Goal: Feedback & Contribution: Submit feedback/report problem

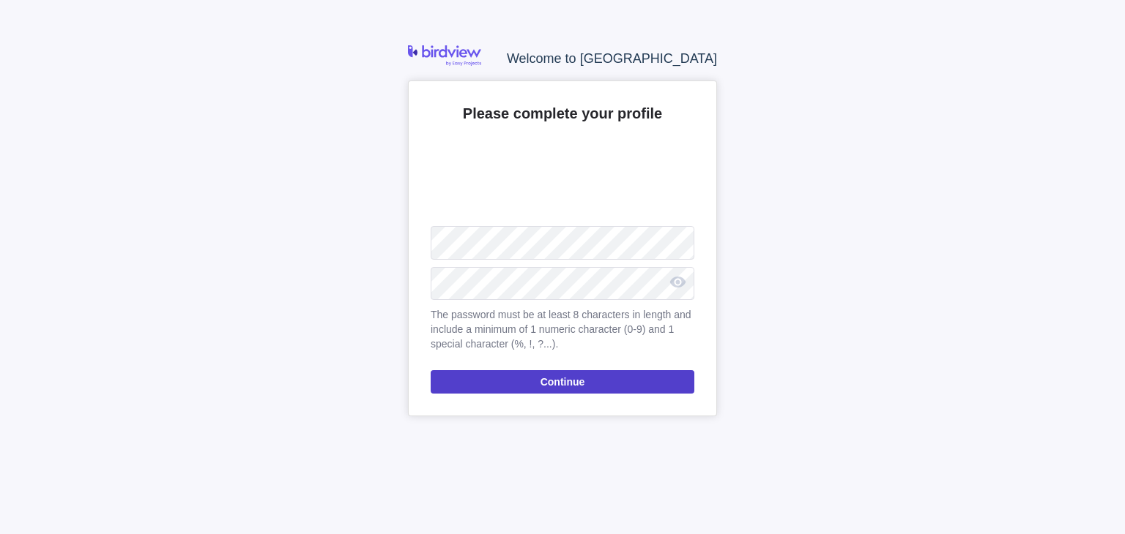
click at [562, 379] on span "Continue" at bounding box center [562, 382] width 45 height 18
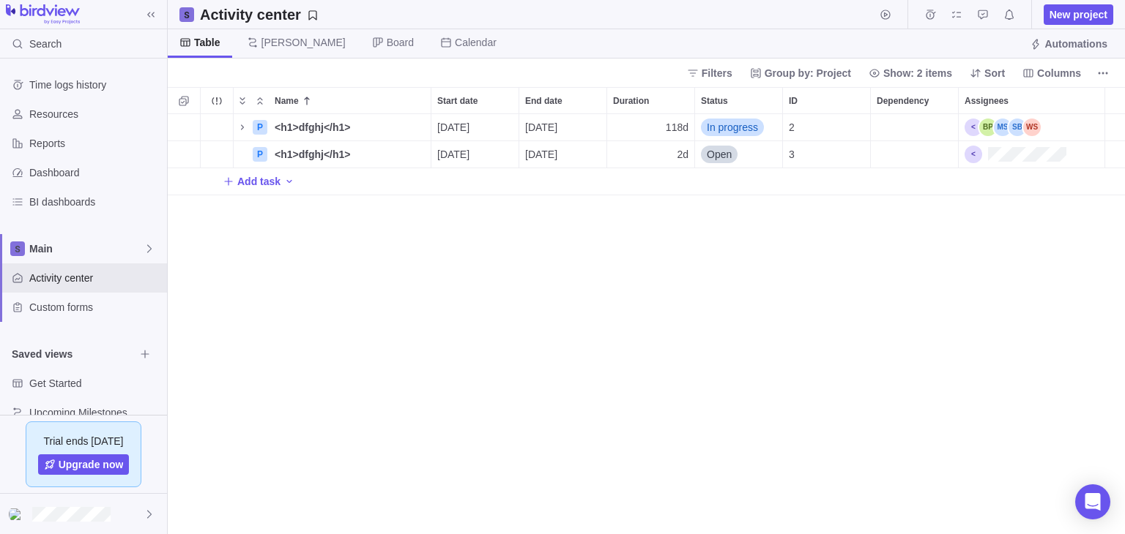
scroll to position [407, 944]
click at [368, 122] on span "Details" at bounding box center [377, 127] width 60 height 20
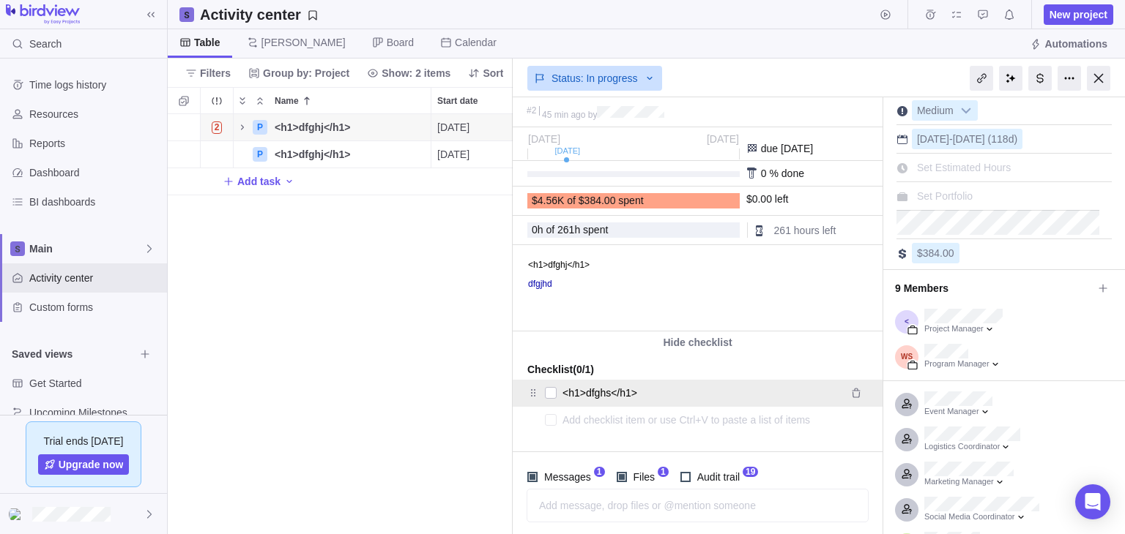
scroll to position [30, 0]
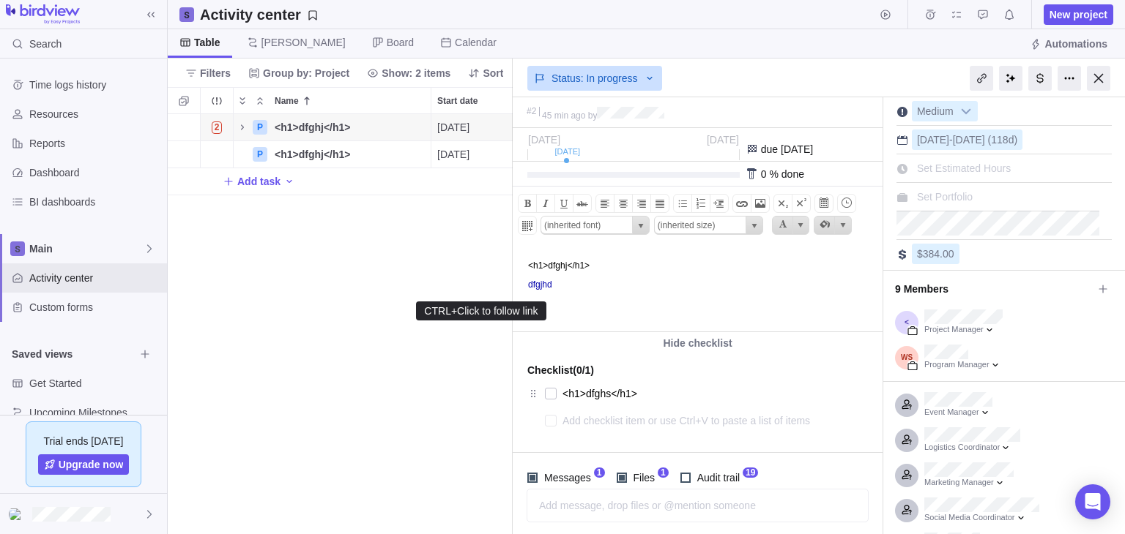
click at [550, 289] on link "dfgjhd" at bounding box center [540, 285] width 24 height 10
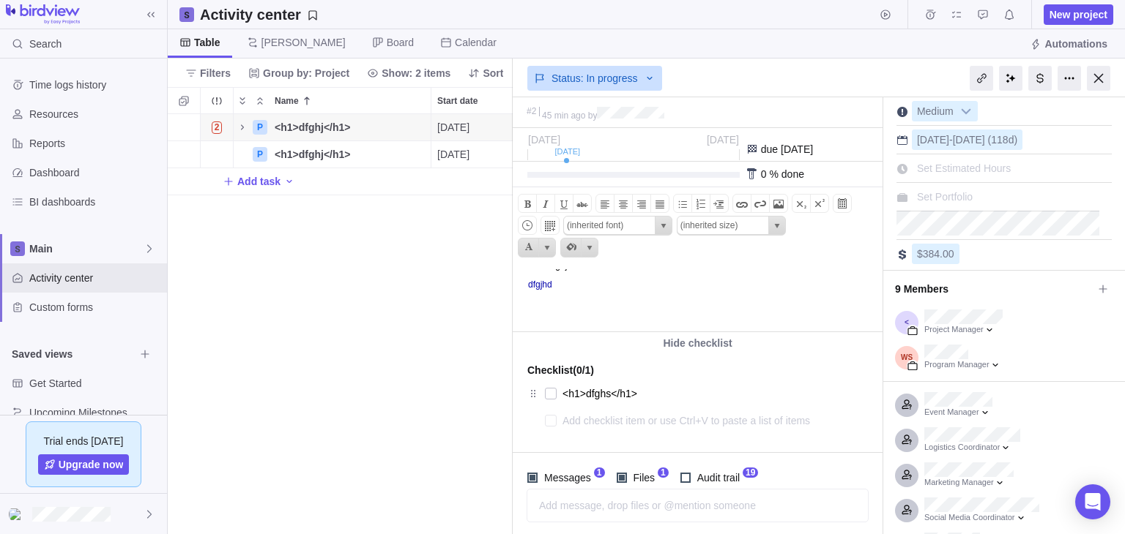
click at [582, 294] on body "<h1>dfghj</h1> dfgjhd" at bounding box center [696, 278] width 366 height 62
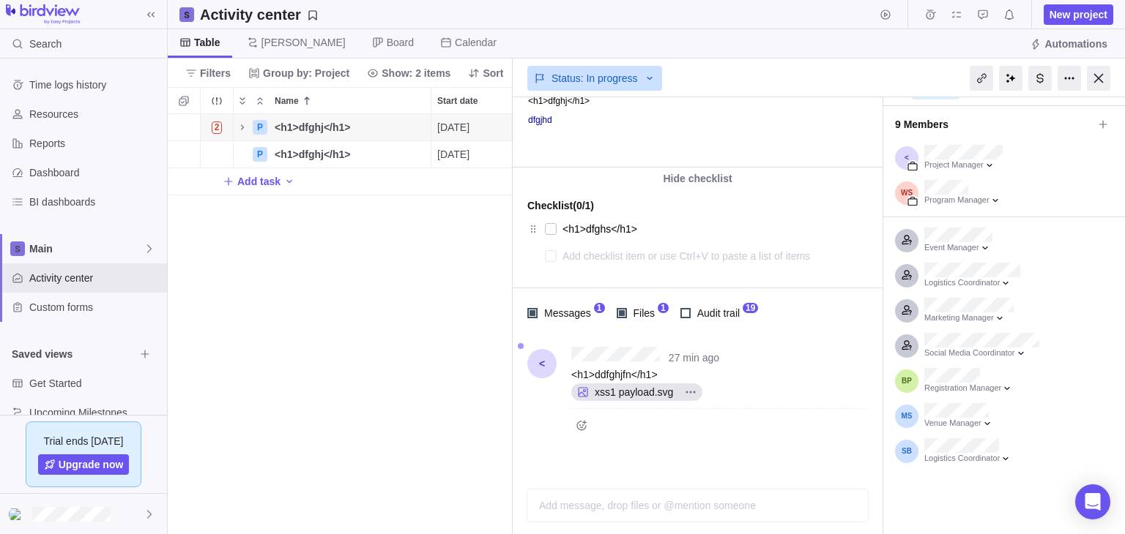
scroll to position [198, 0]
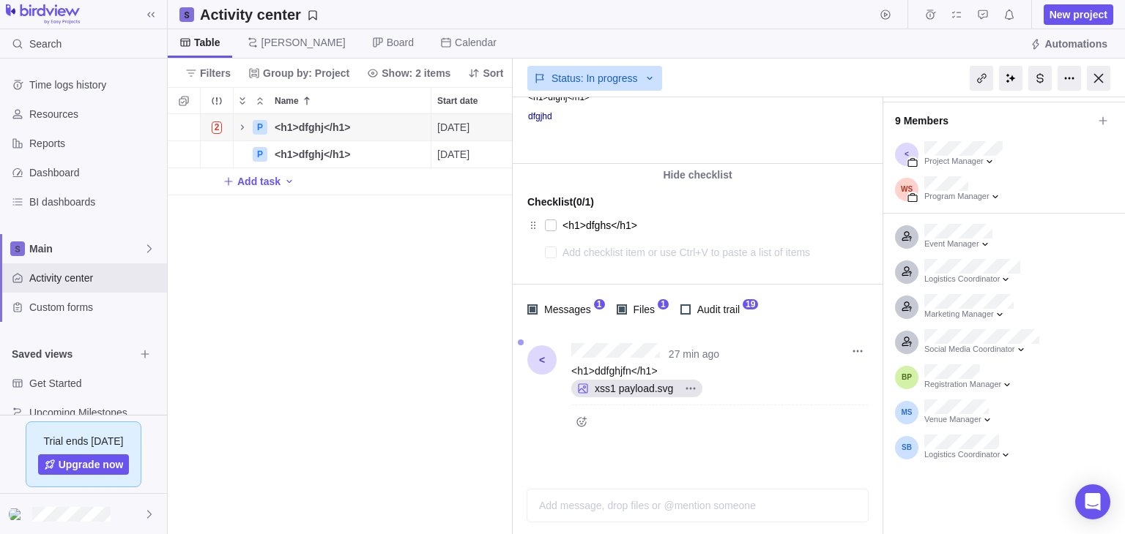
click at [614, 384] on span "xss1 payload.svg" at bounding box center [634, 388] width 90 height 15
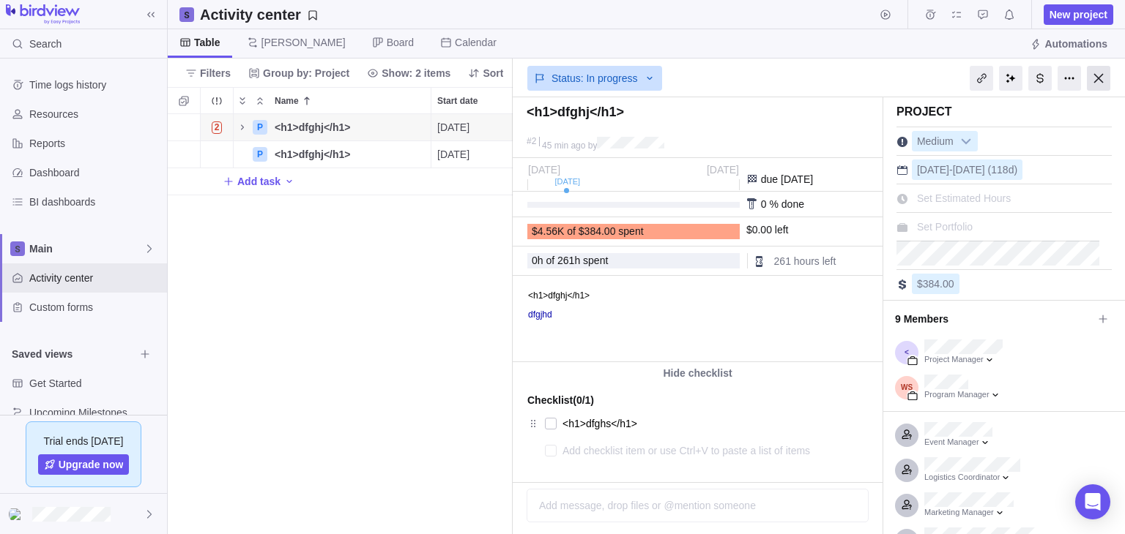
click at [1100, 75] on div at bounding box center [1097, 78] width 23 height 25
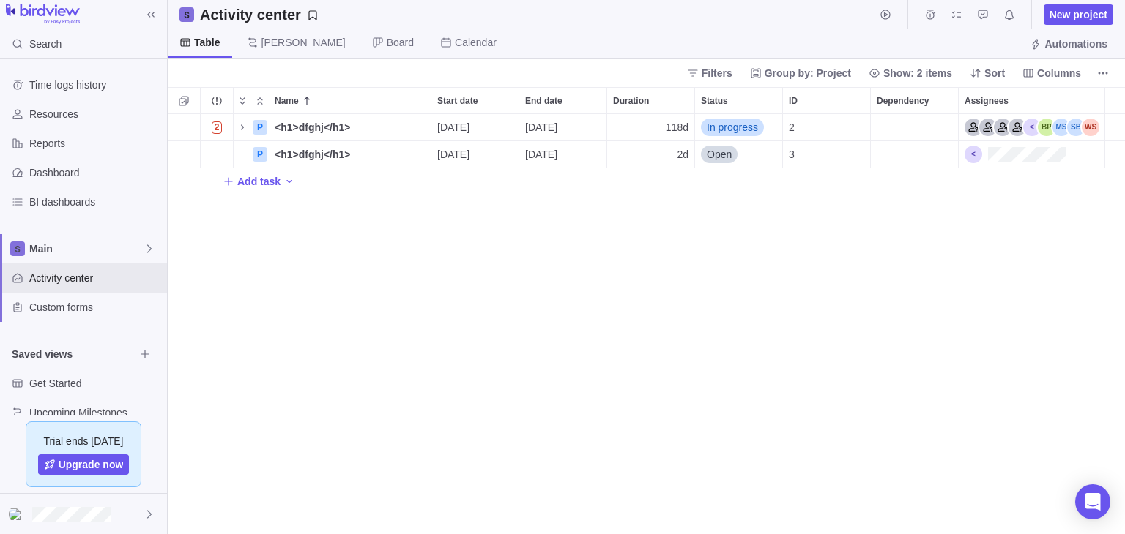
click at [545, 340] on div "2 P <h1>dfghj</h1> Details 07/14/2025 12/25/2025 118d In progress 2 P <h1>dfghj…" at bounding box center [646, 324] width 957 height 420
click at [150, 515] on icon at bounding box center [149, 515] width 12 height 12
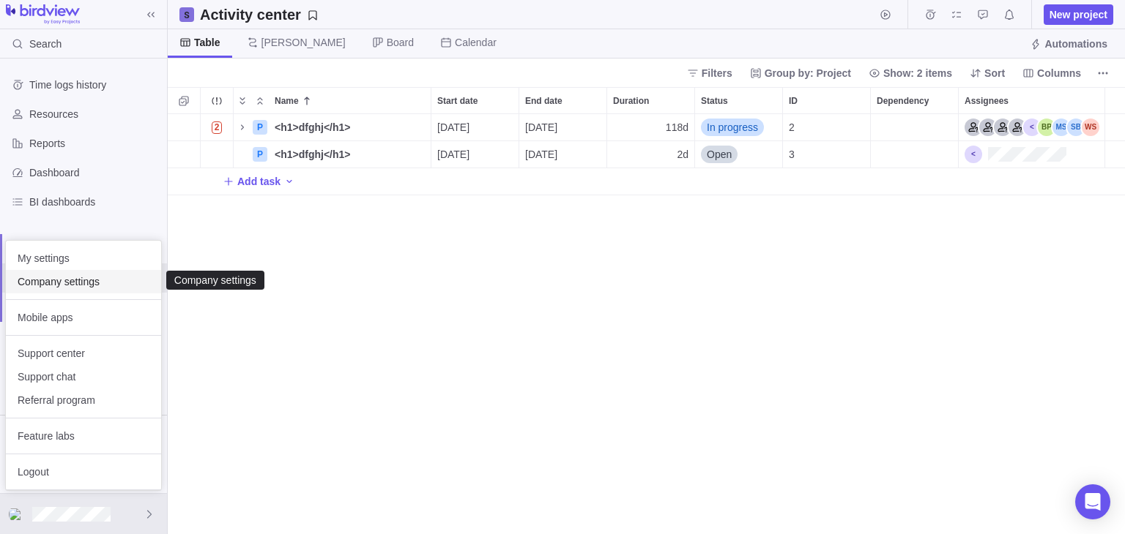
click at [86, 282] on span "Company settings" at bounding box center [84, 282] width 132 height 15
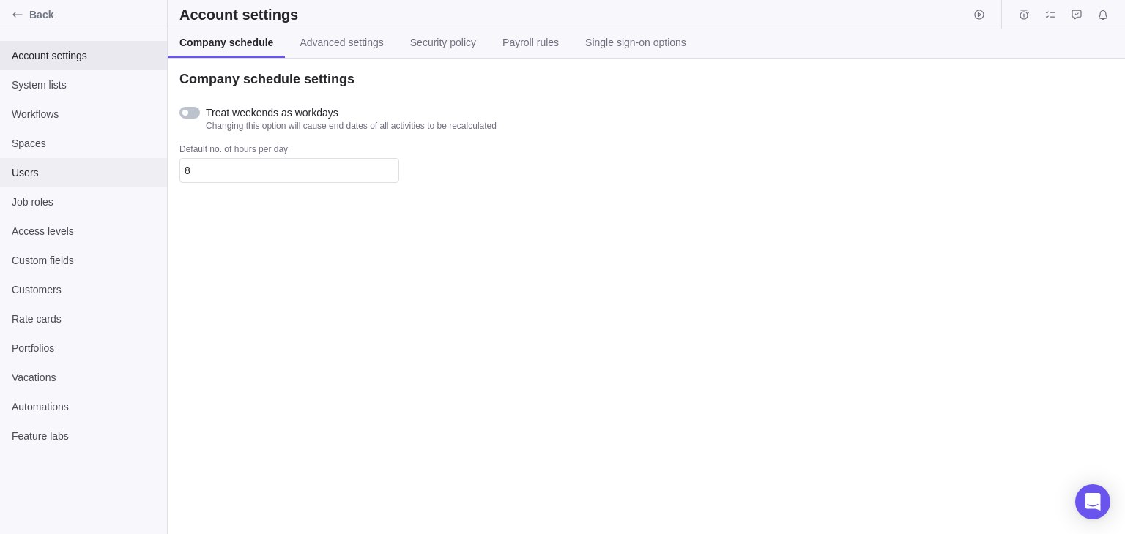
click at [75, 173] on span "Users" at bounding box center [83, 172] width 143 height 15
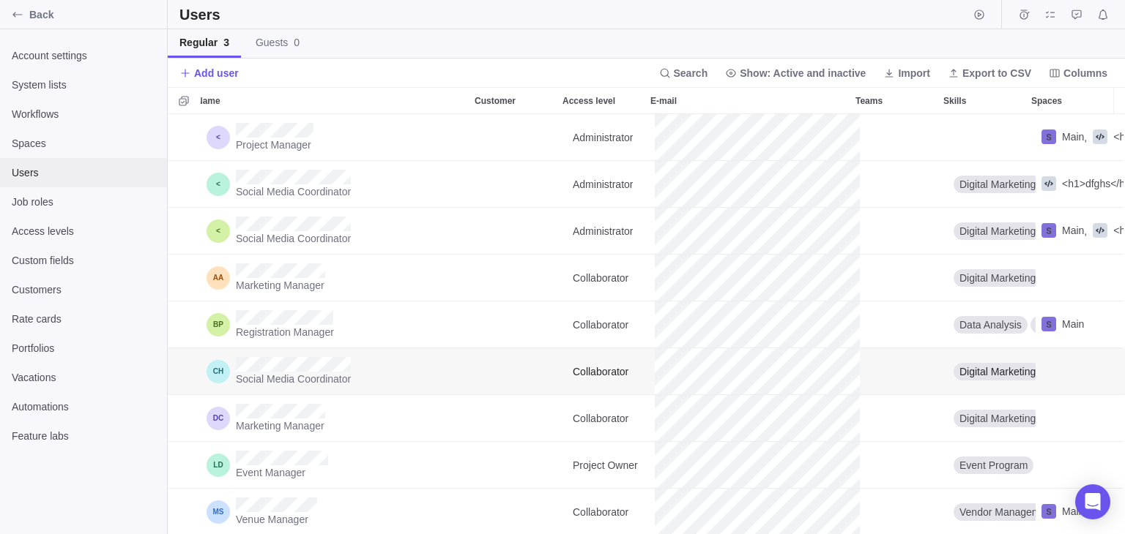
scroll to position [247, 10]
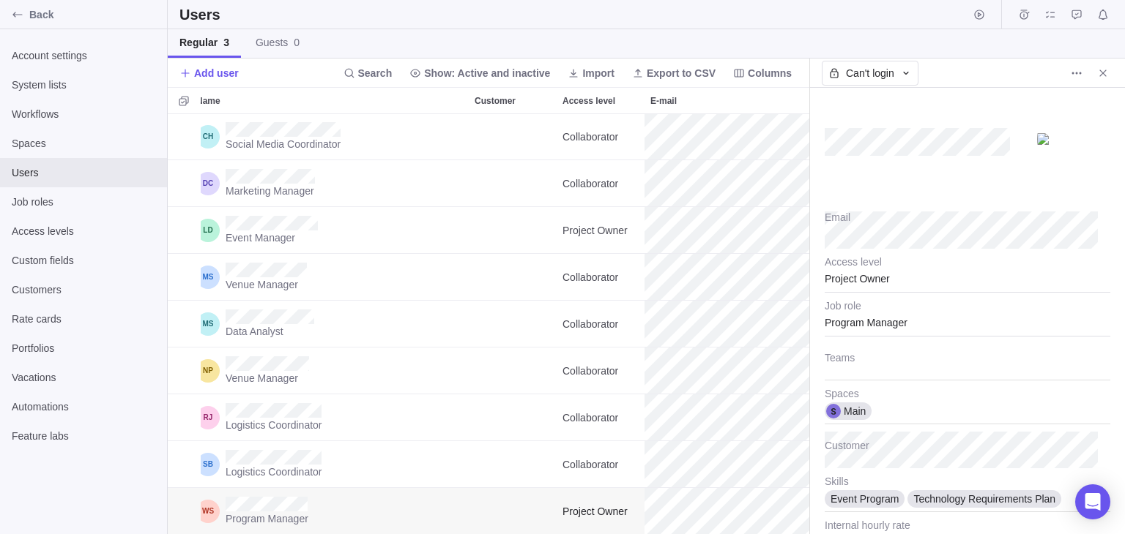
scroll to position [247, 10]
click at [904, 285] on div "Project Owner" at bounding box center [967, 274] width 286 height 37
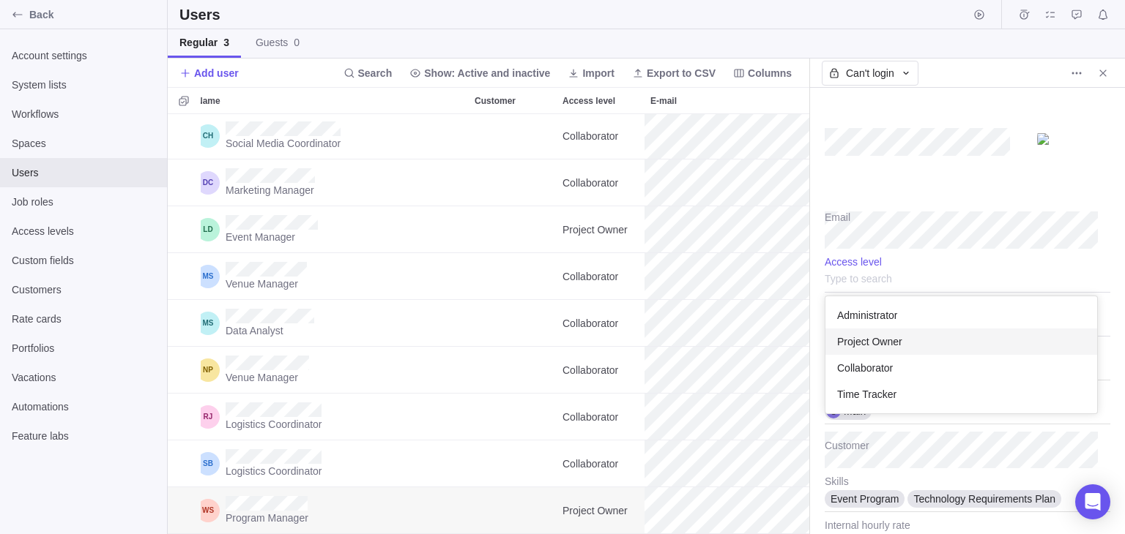
scroll to position [105, 260]
click at [912, 311] on div "Administrator" at bounding box center [961, 315] width 272 height 26
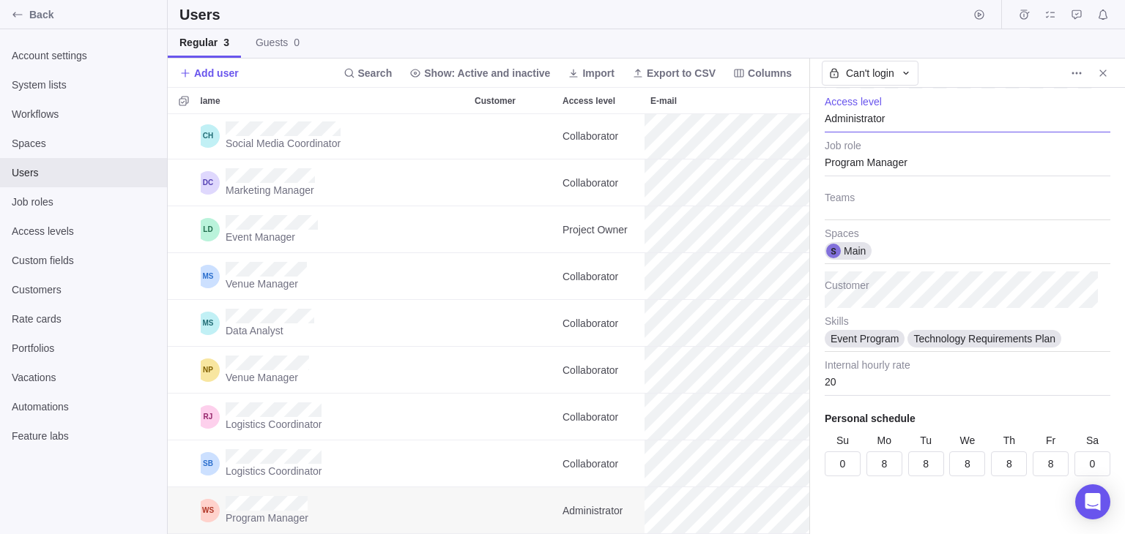
scroll to position [0, 0]
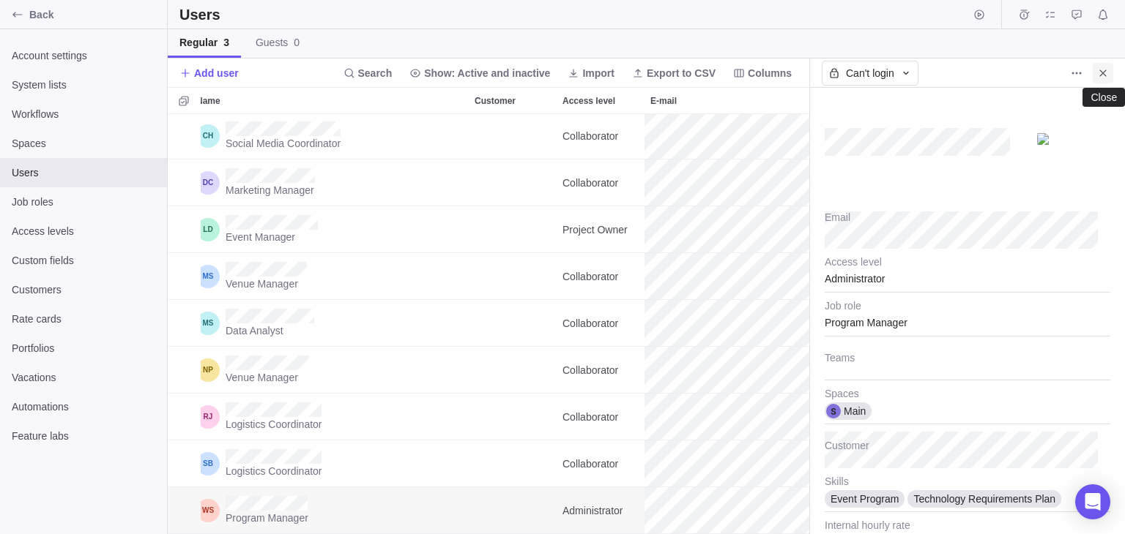
click at [1109, 78] on span "Close" at bounding box center [1102, 73] width 20 height 20
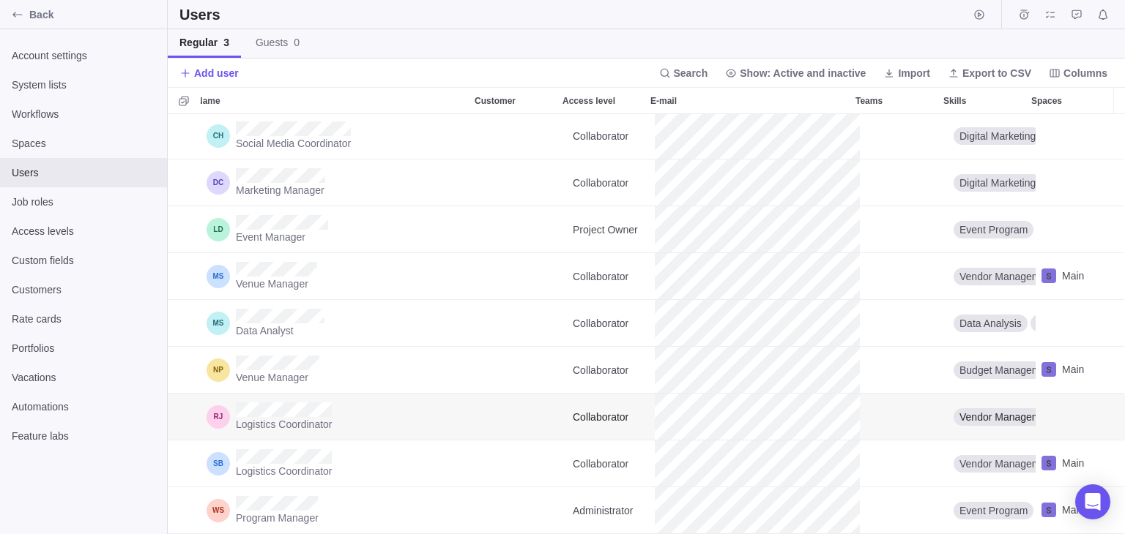
scroll to position [0, 10]
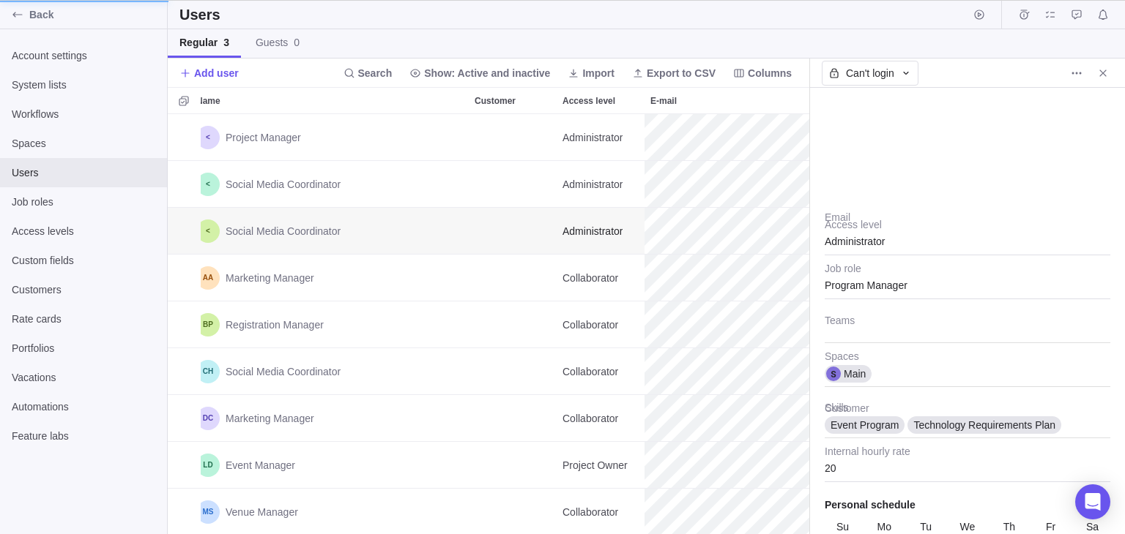
scroll to position [12, 12]
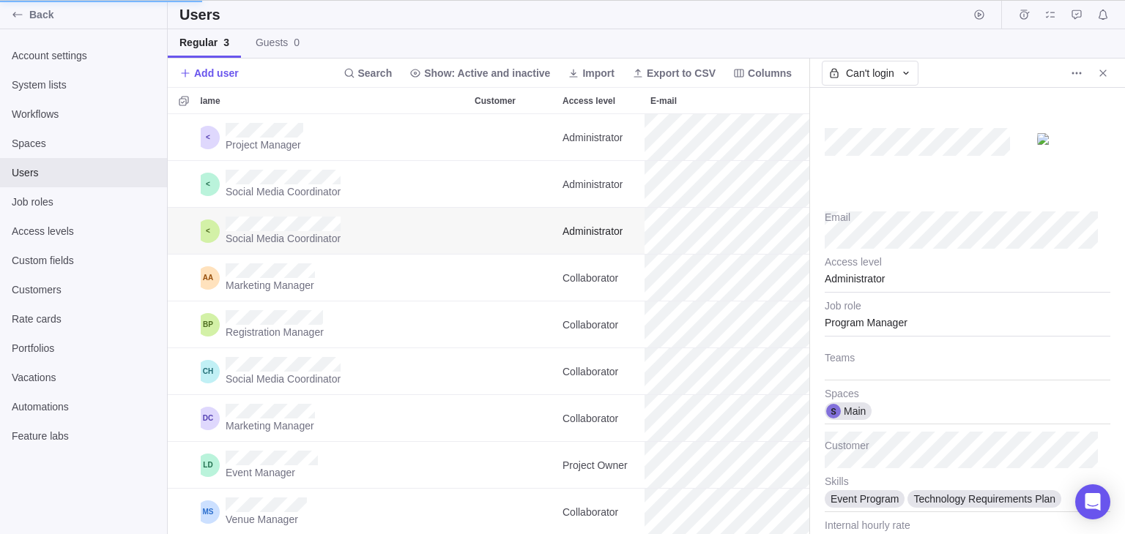
type textarea "x"
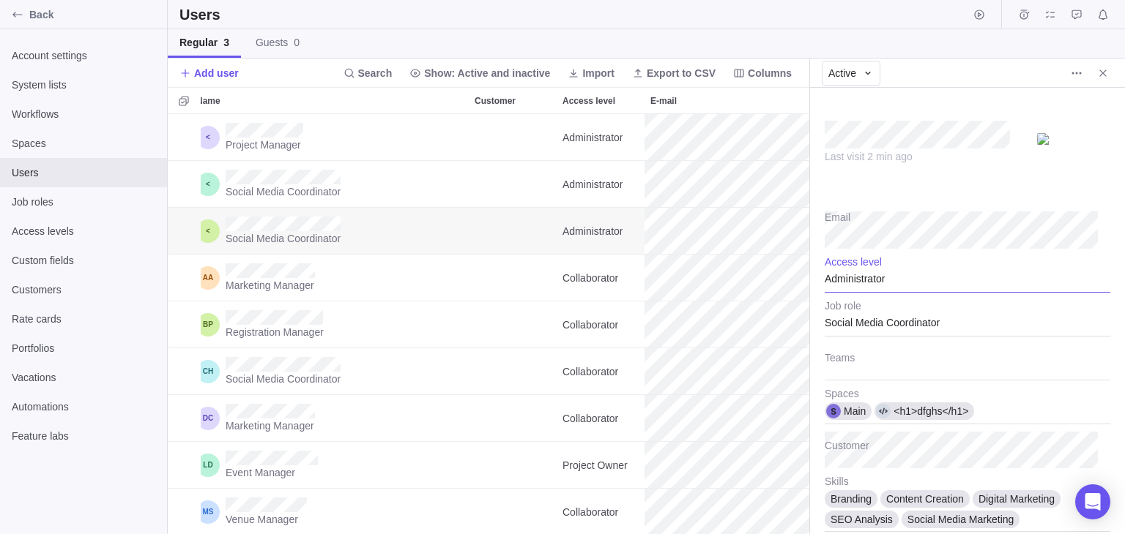
click at [925, 276] on div "Administrator" at bounding box center [967, 274] width 286 height 37
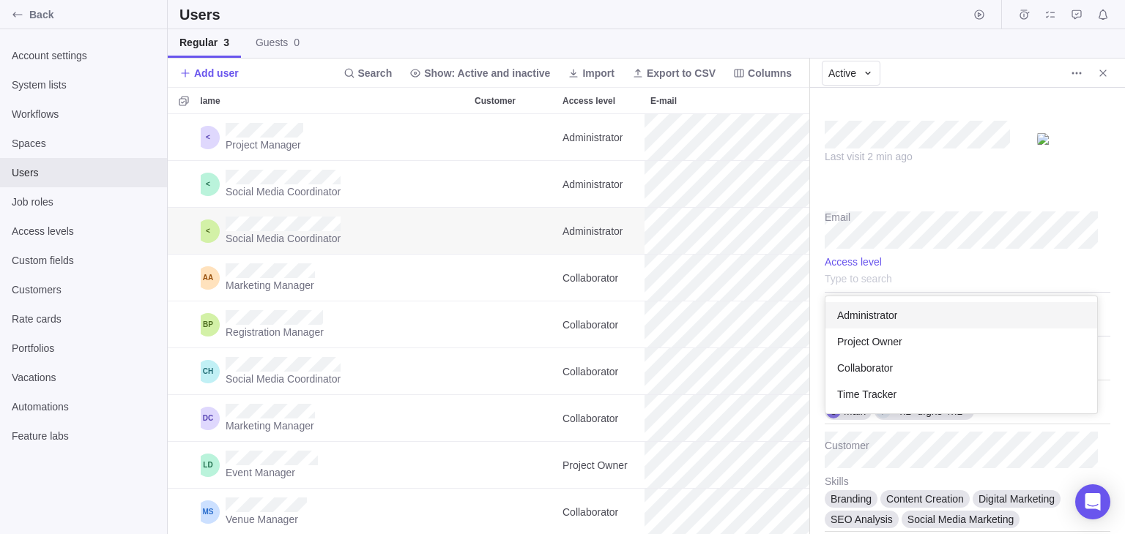
scroll to position [105, 260]
click at [922, 338] on div "Project Owner" at bounding box center [961, 342] width 272 height 26
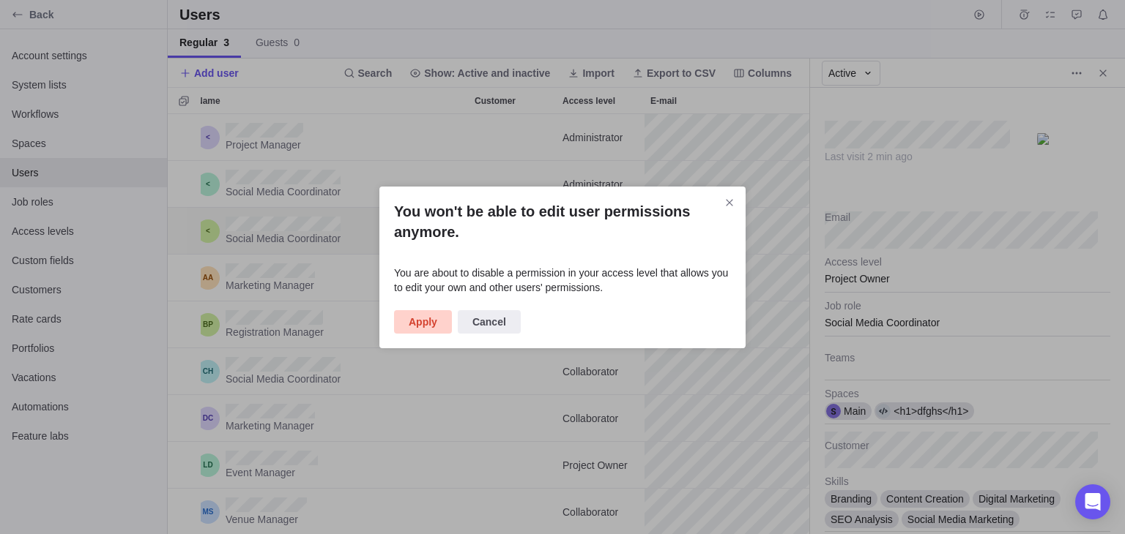
click at [430, 323] on span "Apply" at bounding box center [423, 322] width 29 height 18
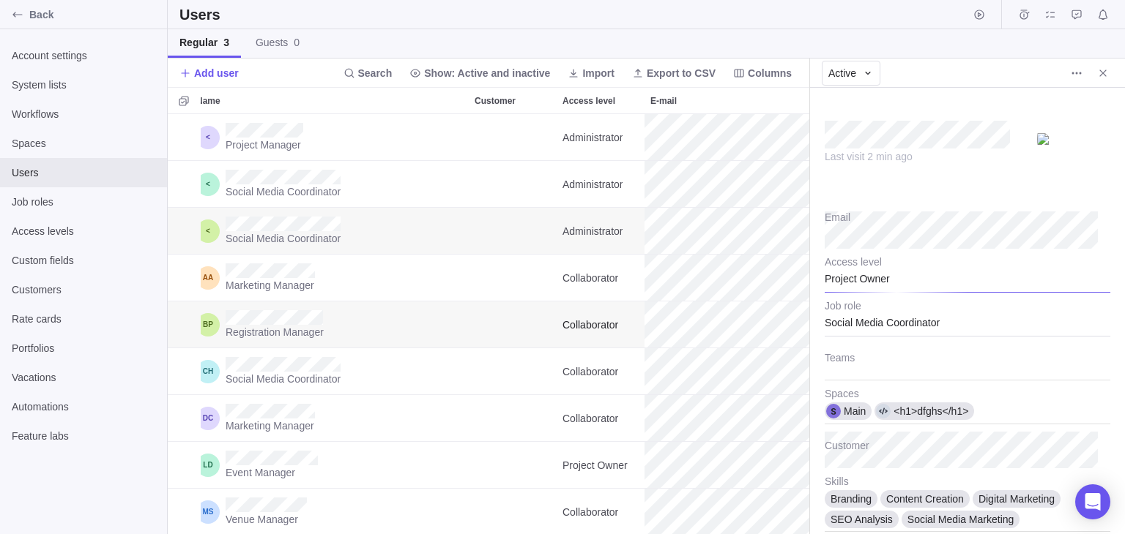
type textarea "x"
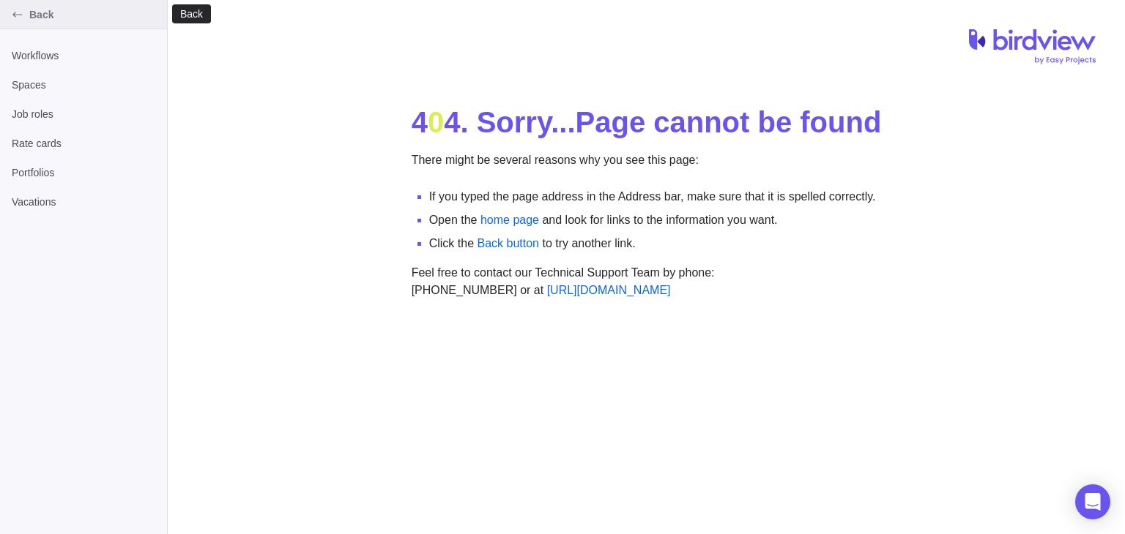
click at [15, 19] on icon "Back" at bounding box center [18, 15] width 12 height 12
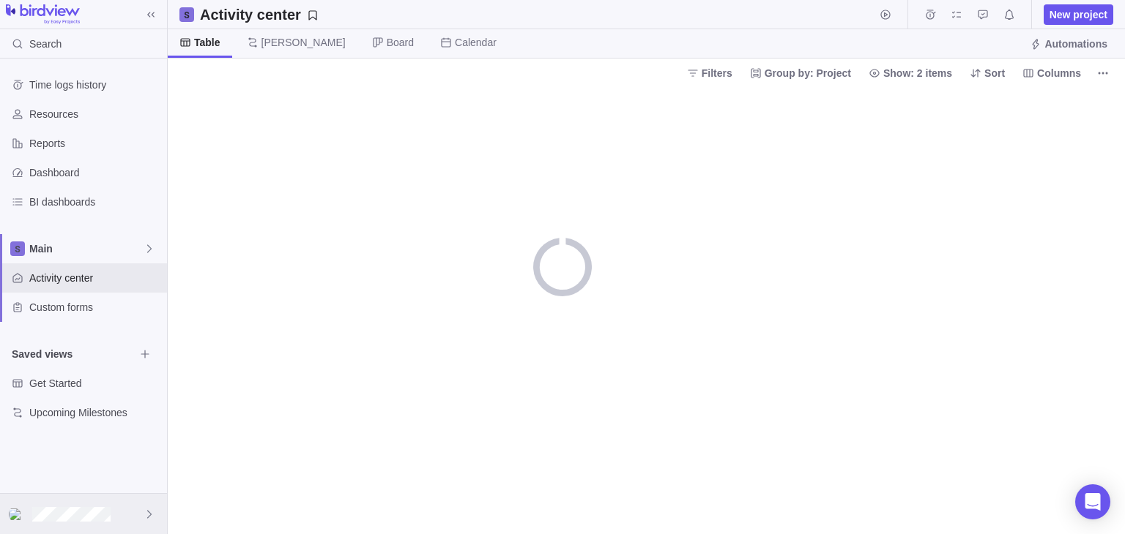
click at [152, 511] on icon at bounding box center [149, 515] width 12 height 12
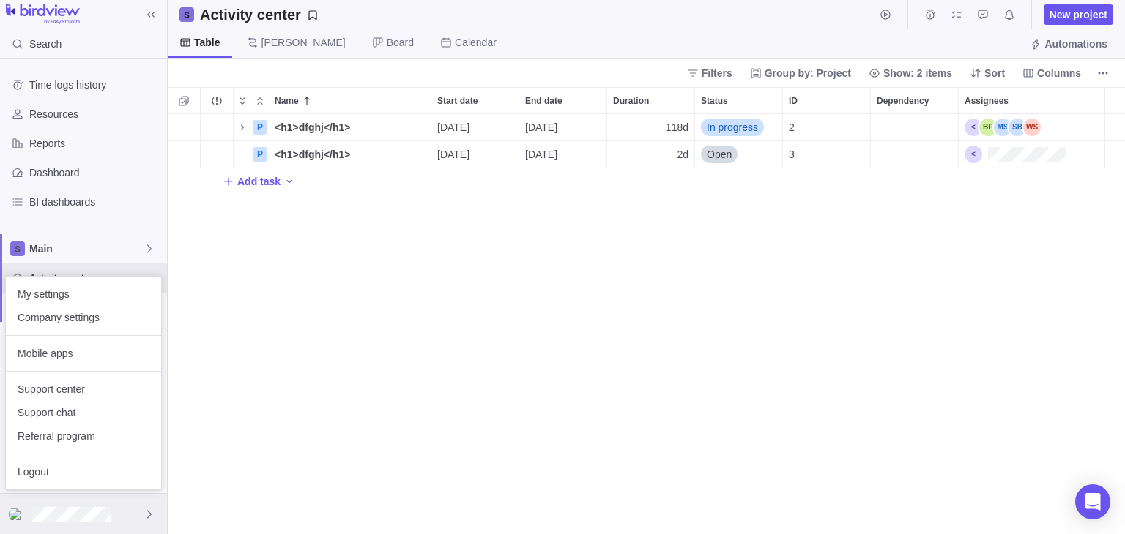
scroll to position [407, 944]
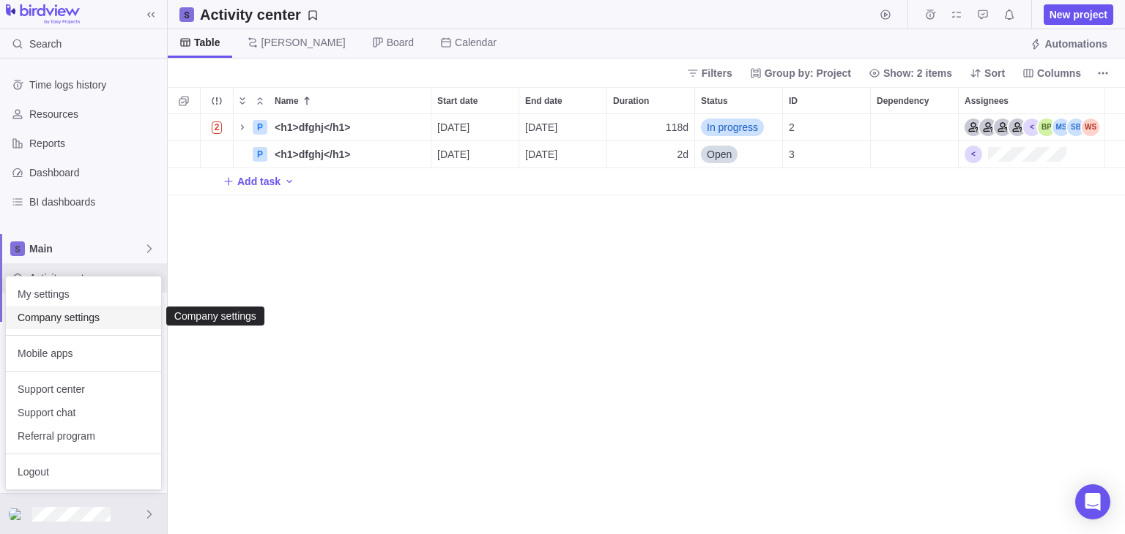
click at [104, 320] on span "Company settings" at bounding box center [84, 317] width 132 height 15
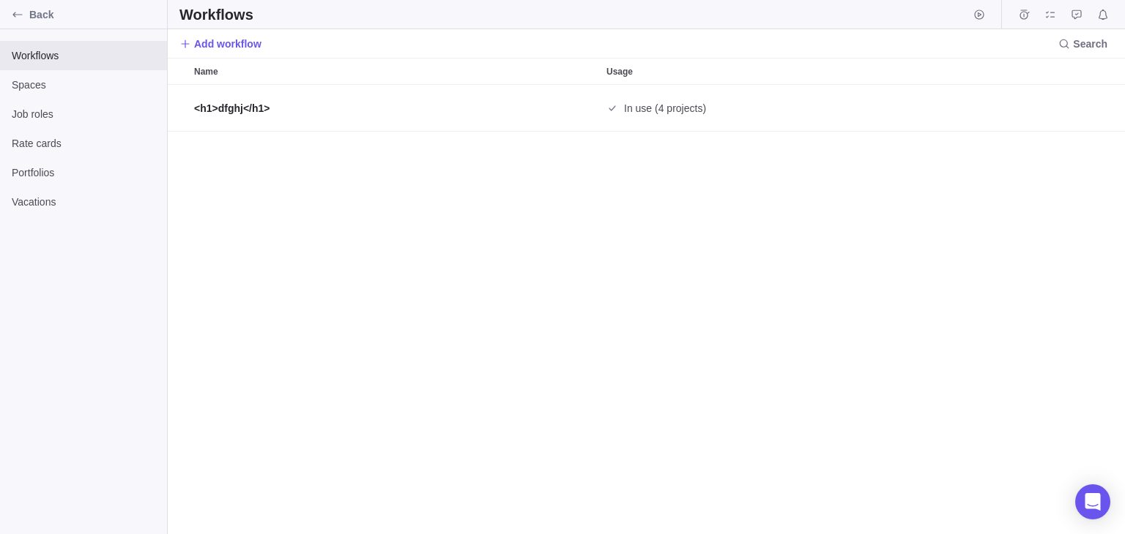
scroll to position [437, 944]
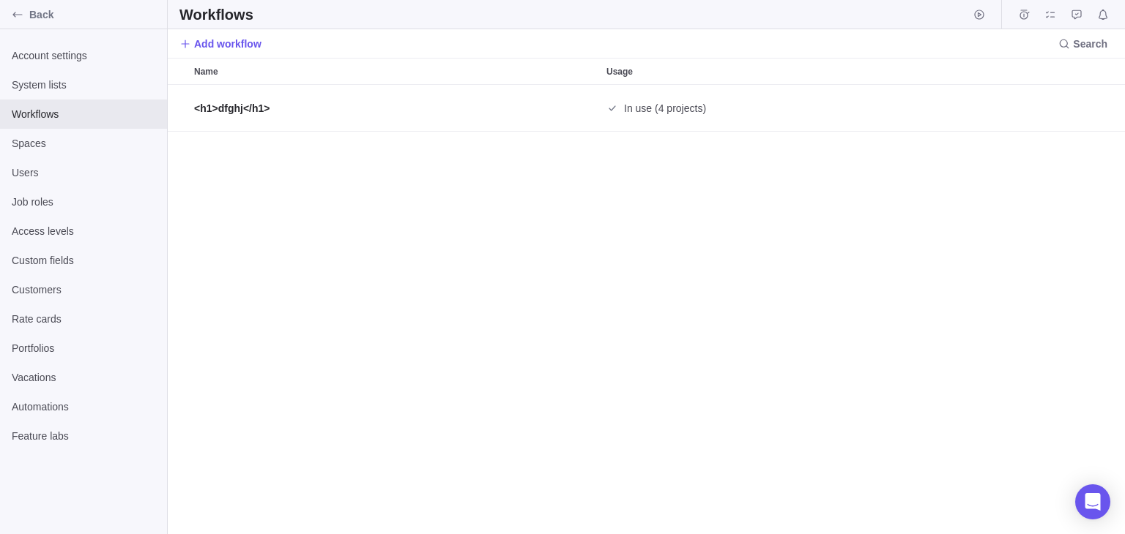
scroll to position [13, 12]
click at [76, 164] on div "Users" at bounding box center [83, 172] width 167 height 29
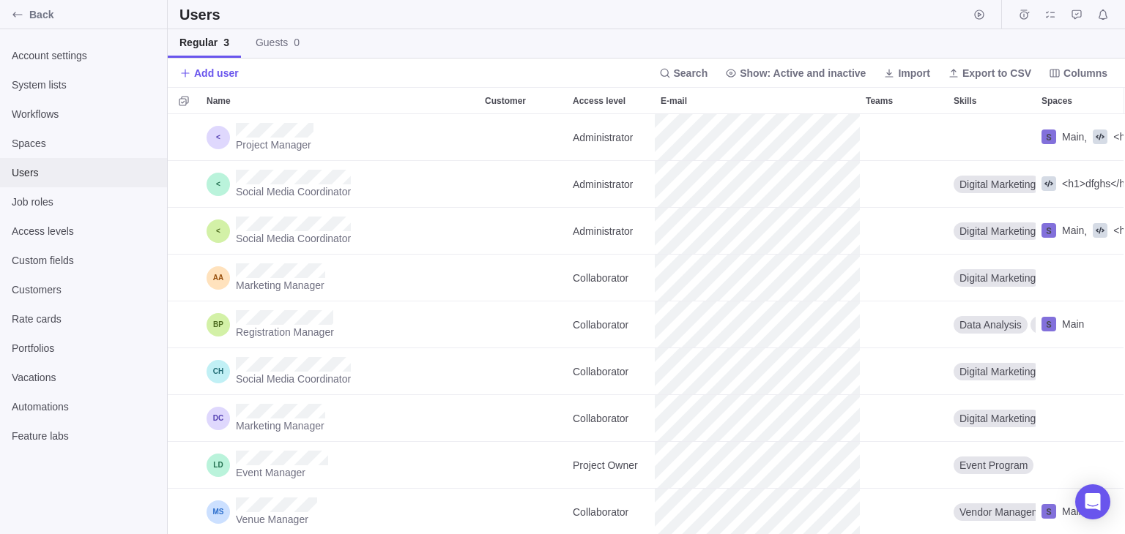
scroll to position [407, 944]
click at [65, 168] on span "Users" at bounding box center [83, 172] width 143 height 15
click at [21, 15] on icon "Back" at bounding box center [18, 15] width 12 height 12
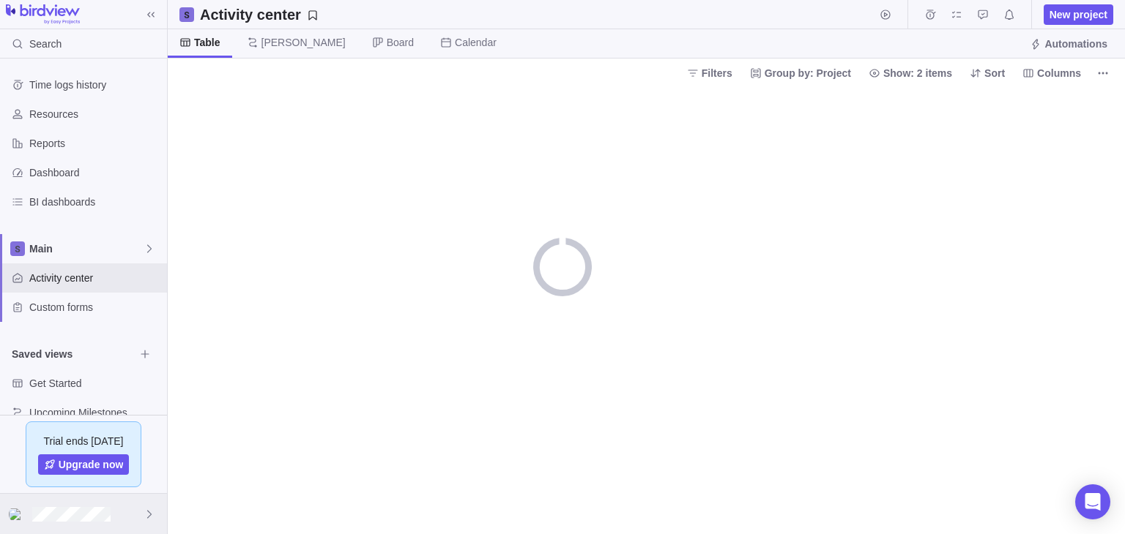
click at [152, 515] on icon at bounding box center [149, 515] width 12 height 12
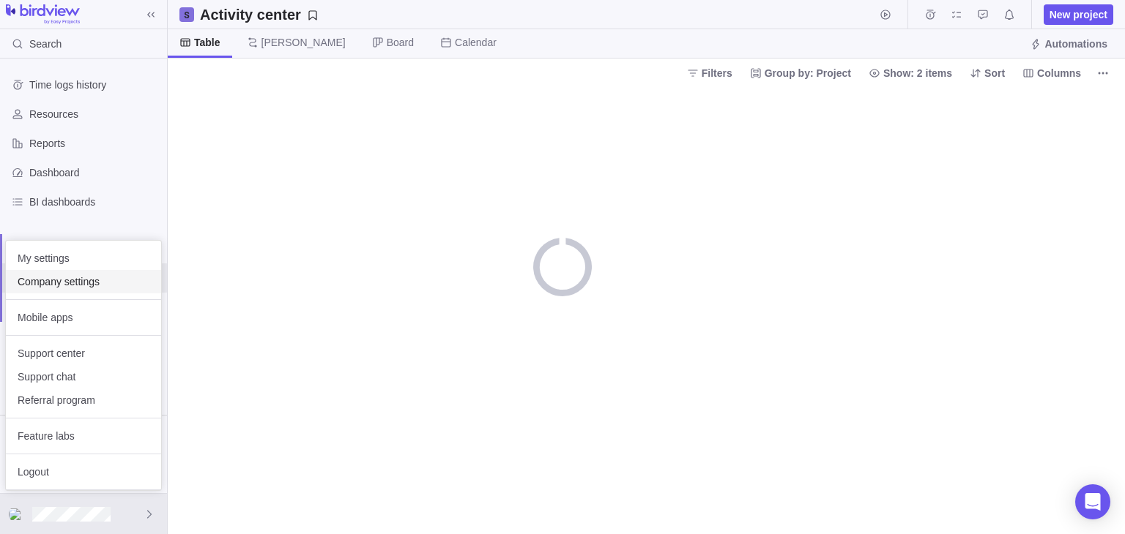
click at [97, 284] on span "Company settings" at bounding box center [84, 282] width 132 height 15
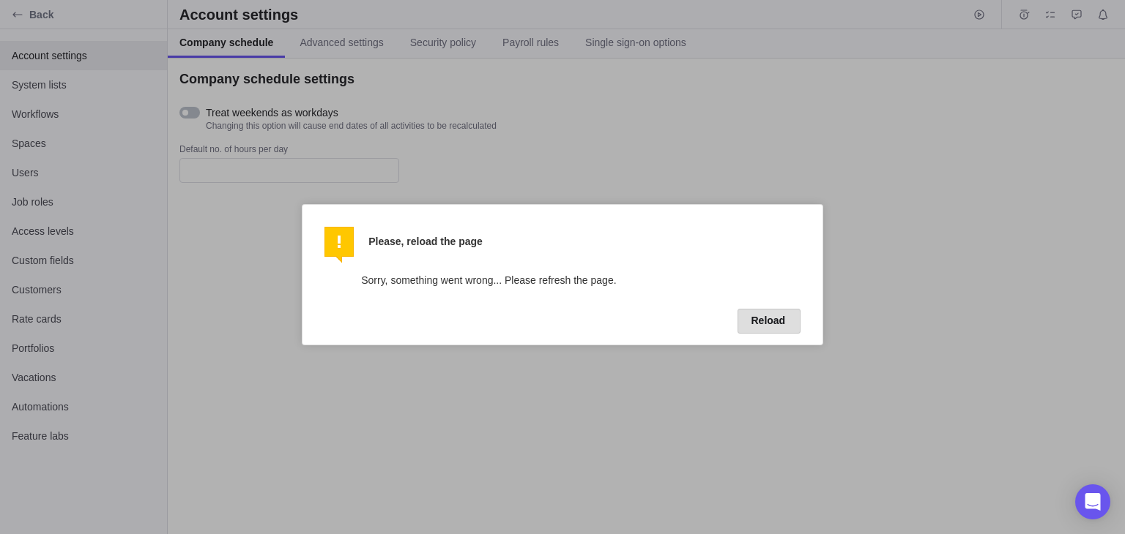
click at [772, 313] on button "Reload" at bounding box center [769, 321] width 64 height 25
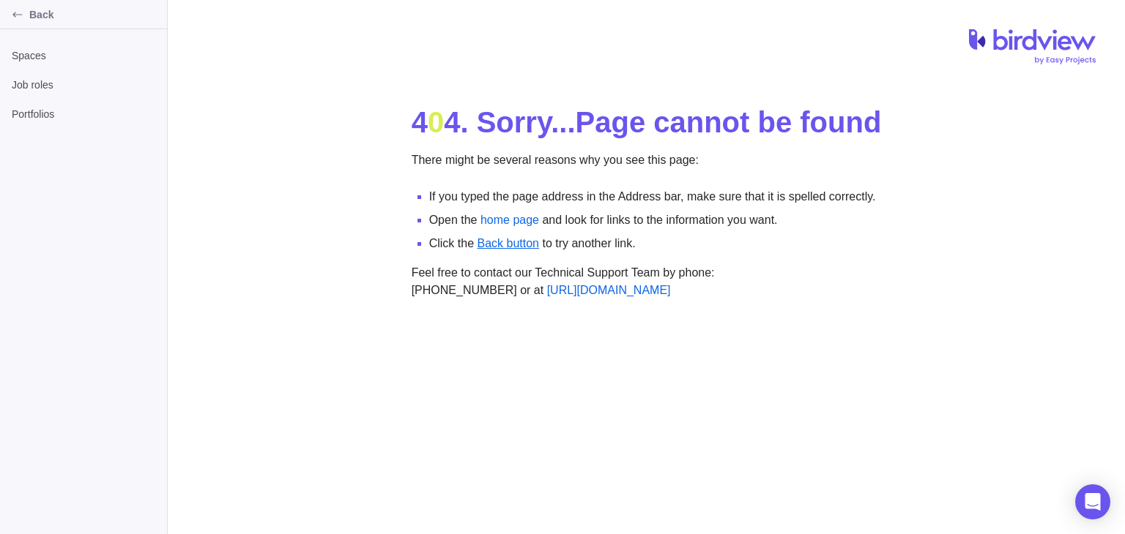
click at [510, 247] on link "Back button" at bounding box center [508, 243] width 62 height 12
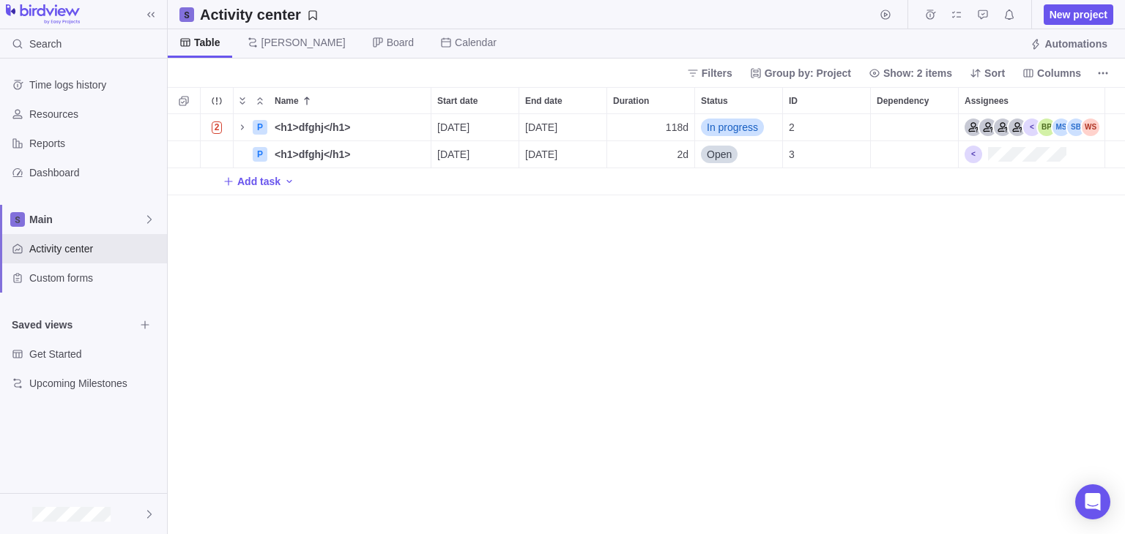
scroll to position [12, 12]
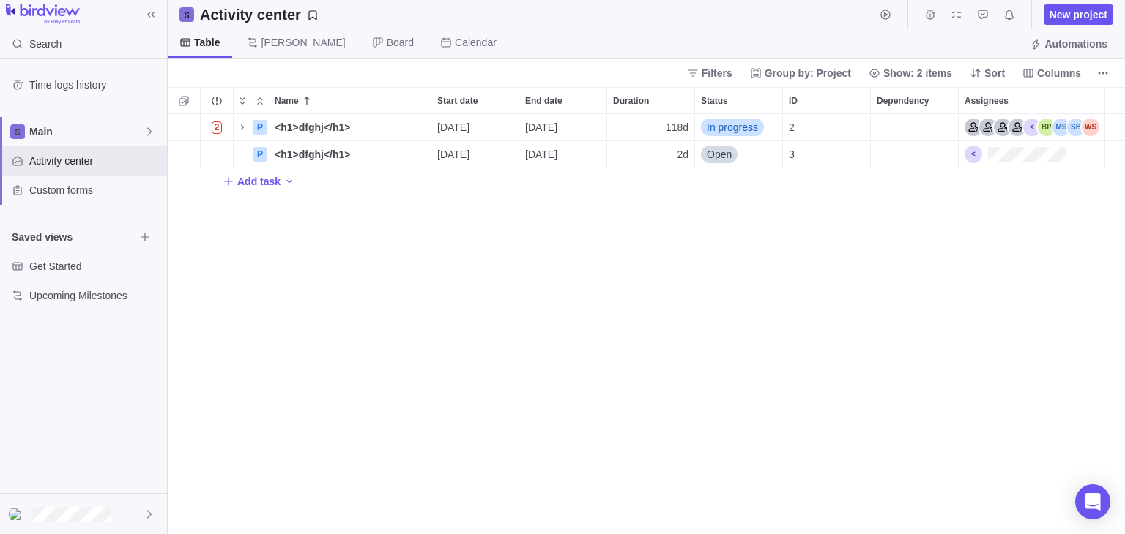
scroll to position [12, 12]
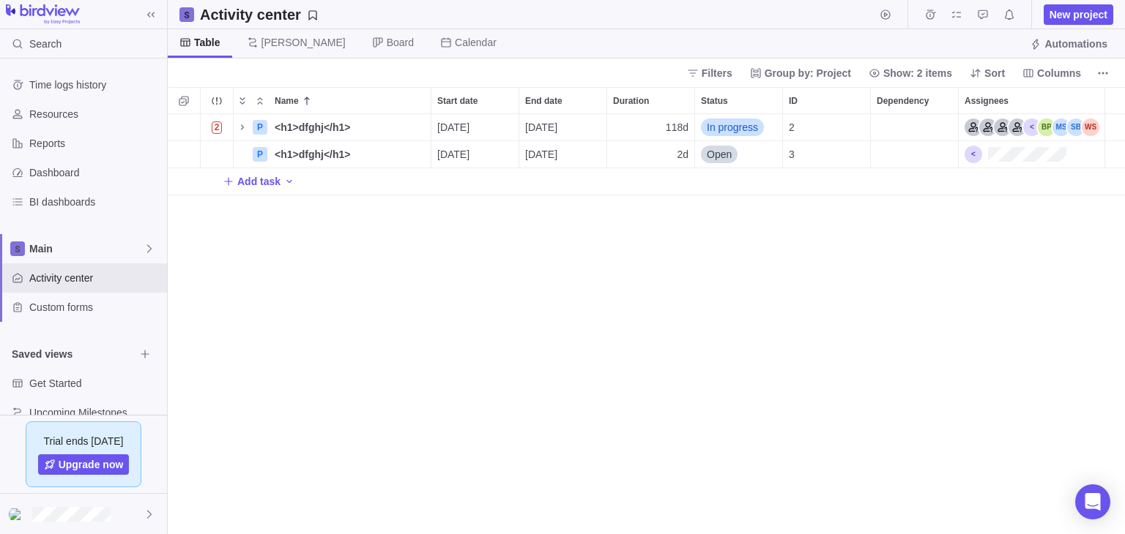
scroll to position [12, 12]
click at [135, 523] on div at bounding box center [83, 514] width 167 height 40
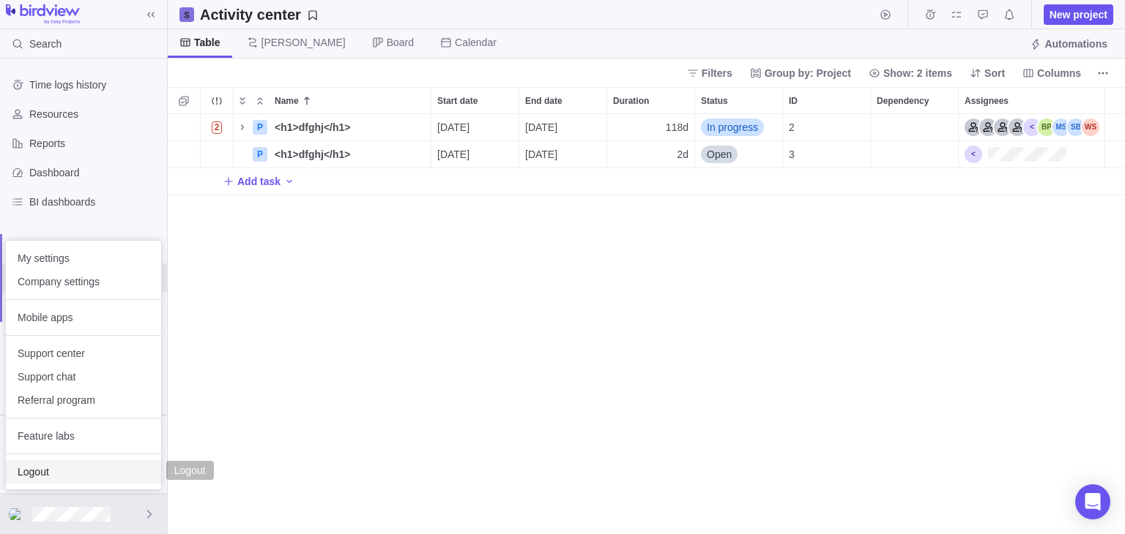
click at [59, 469] on span "Logout" at bounding box center [84, 472] width 132 height 15
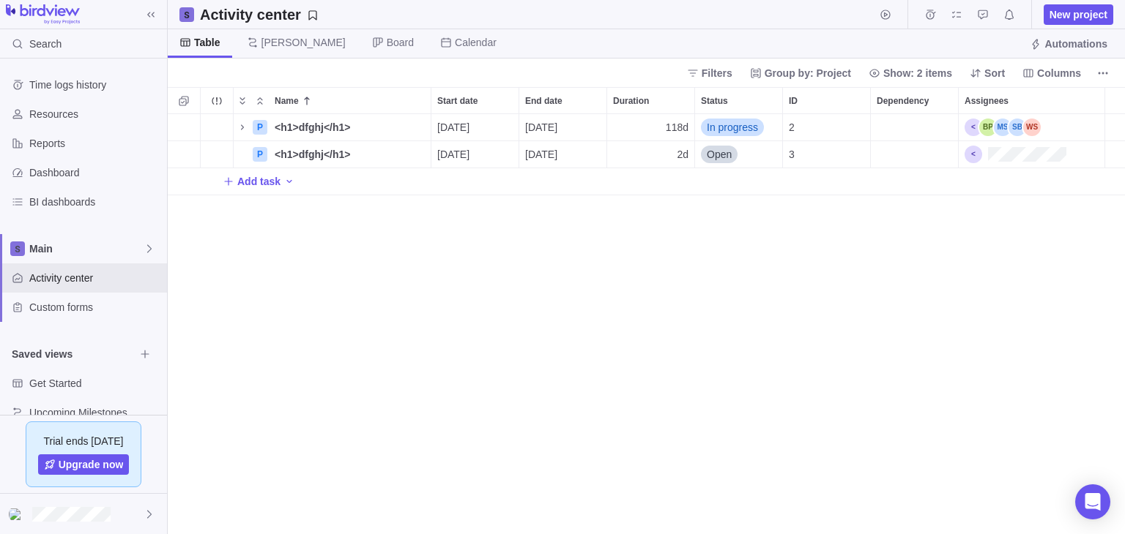
scroll to position [407, 944]
click at [140, 513] on div at bounding box center [83, 514] width 167 height 40
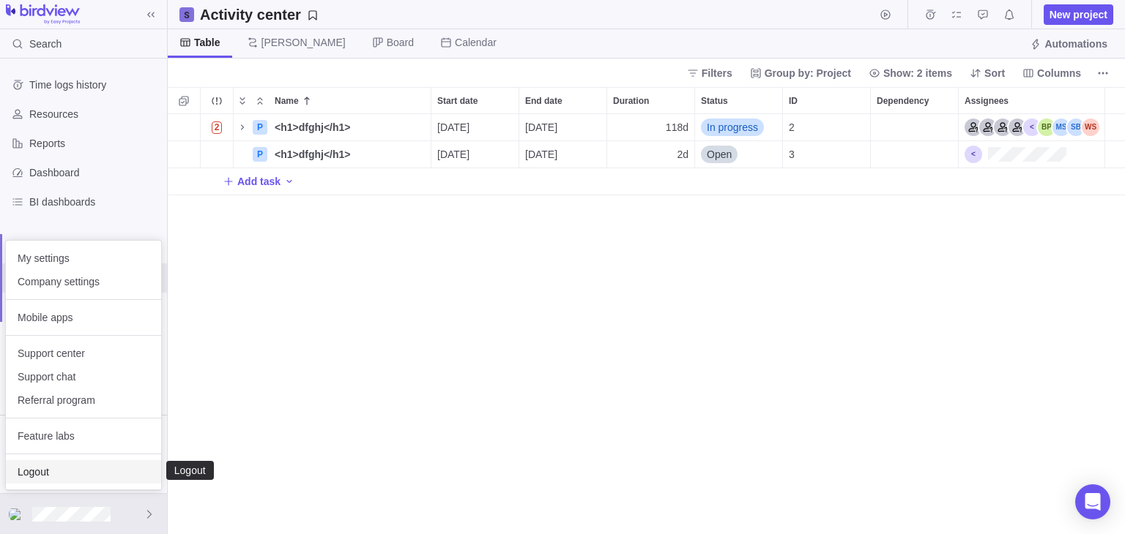
click at [71, 481] on div "Logout" at bounding box center [83, 472] width 155 height 23
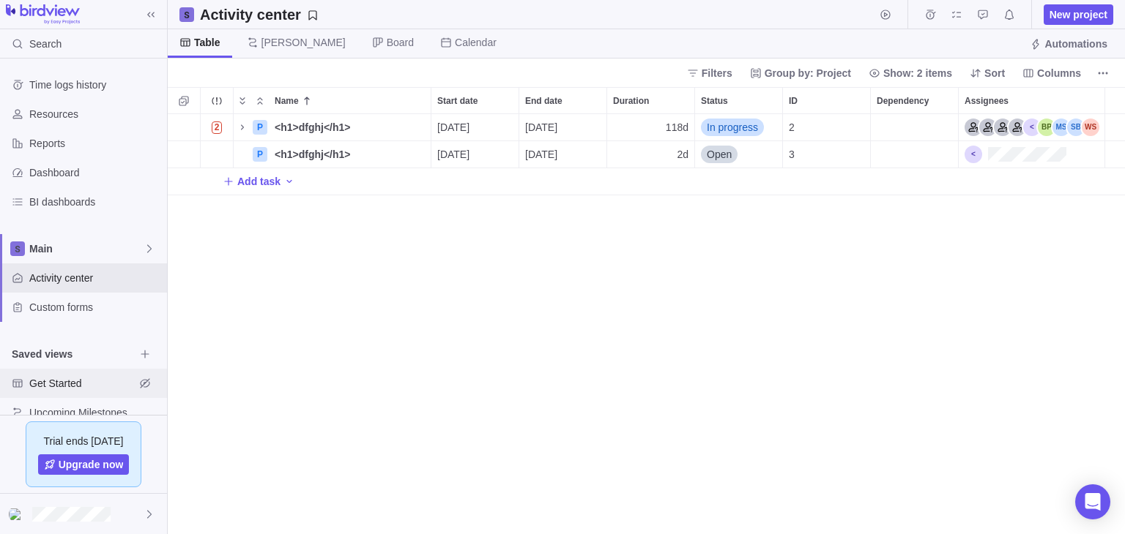
scroll to position [23, 0]
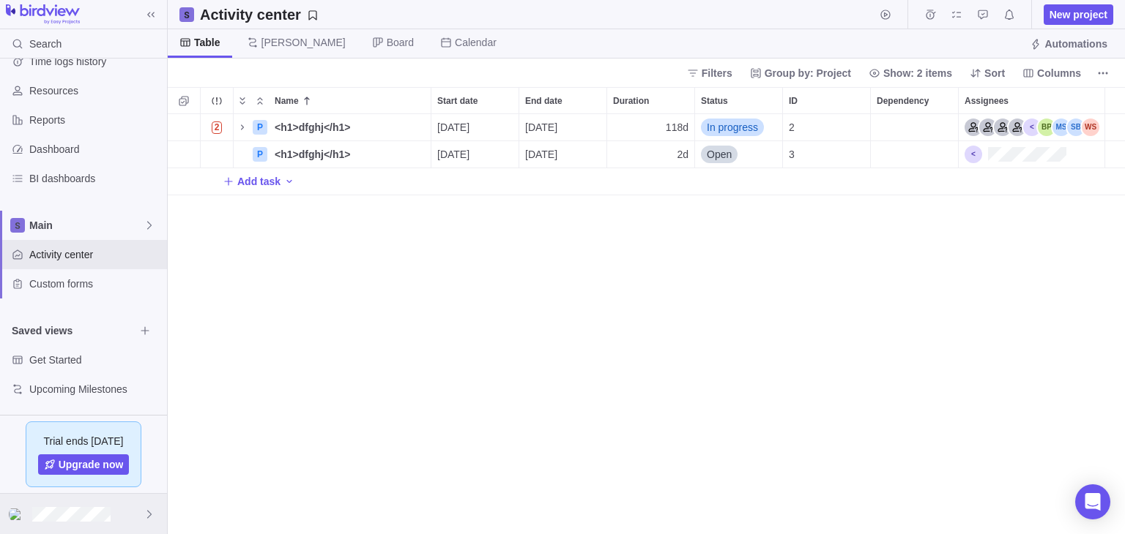
click at [149, 515] on icon at bounding box center [149, 515] width 12 height 12
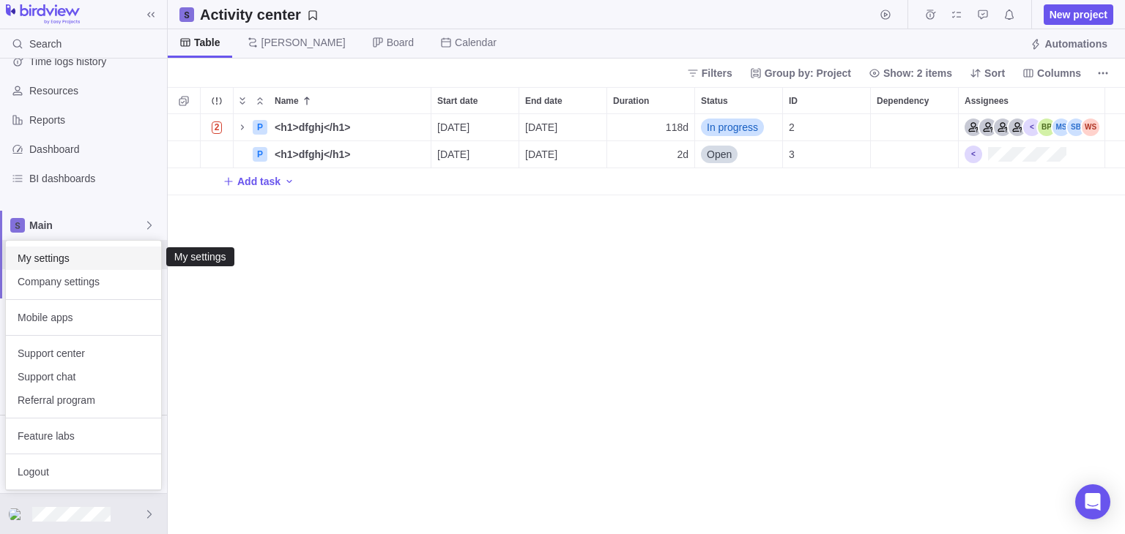
click at [75, 264] on span "My settings" at bounding box center [84, 258] width 132 height 15
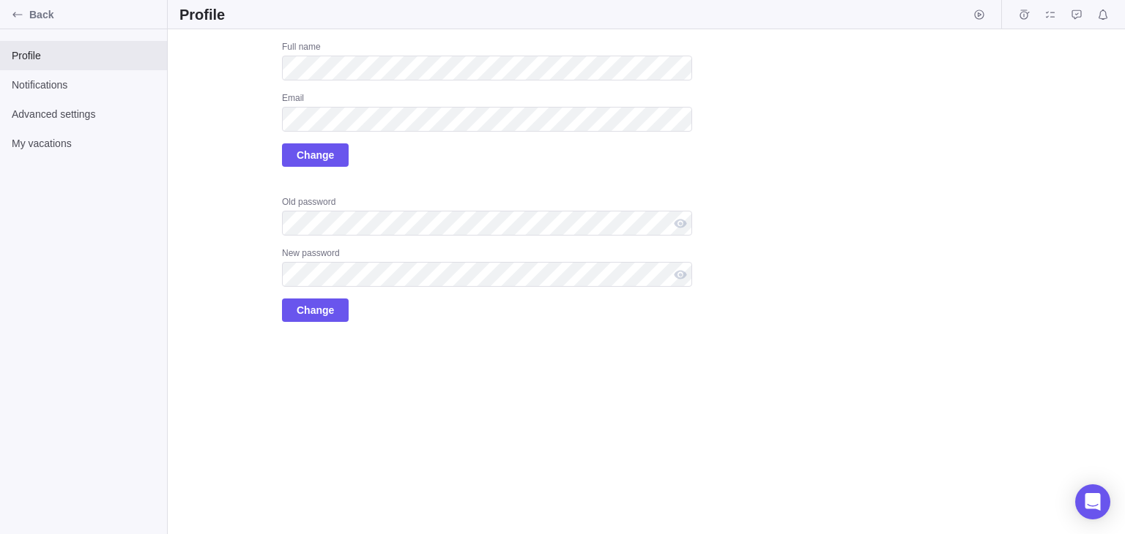
click at [432, 187] on div "Full name Email Change Old password New password Change" at bounding box center [487, 181] width 410 height 281
click at [310, 309] on span "Change" at bounding box center [315, 311] width 37 height 18
click at [255, 112] on div "Upload Full name Email Change Old password New password Change" at bounding box center [435, 181] width 512 height 281
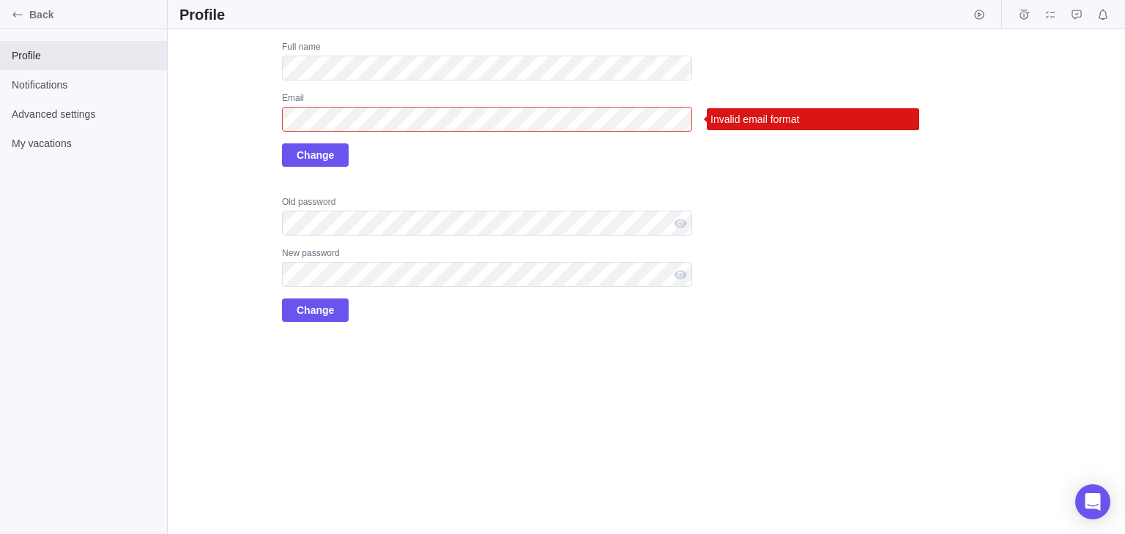
click at [454, 190] on div "Full name Email Invalid email format Change Old password New password Change" at bounding box center [487, 181] width 410 height 281
click at [314, 159] on span "Change" at bounding box center [315, 155] width 37 height 18
click at [276, 107] on div "Upload Full name Email Invalid email format Change Old password New password Ch…" at bounding box center [435, 181] width 512 height 281
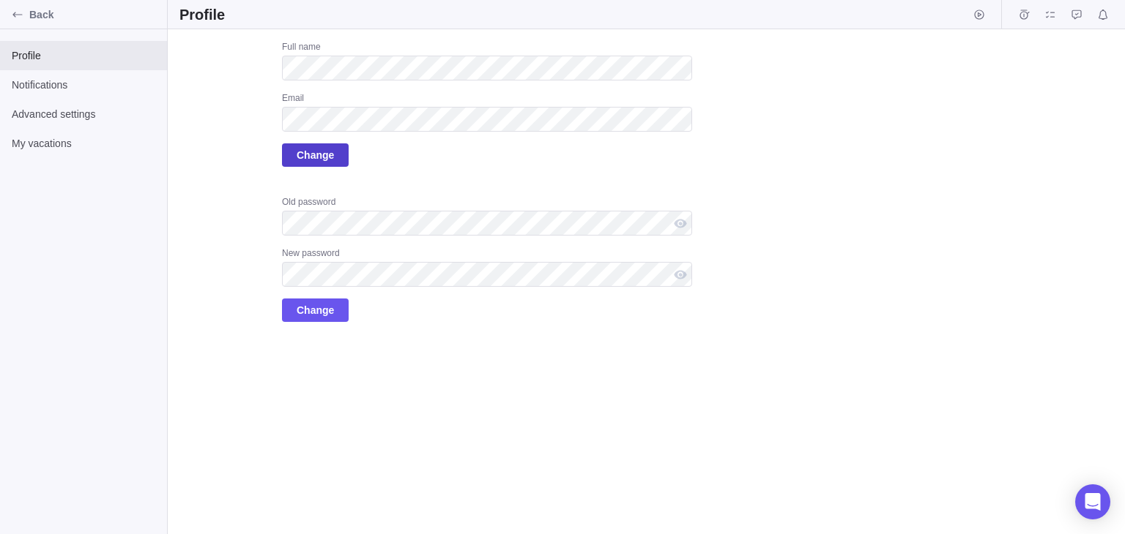
click at [308, 157] on span "Change" at bounding box center [315, 155] width 37 height 18
click at [416, 186] on div "Full name Email Change Old password New password Change" at bounding box center [487, 181] width 410 height 281
click at [242, 115] on div "Upload Full name Email Change Old password New password Change" at bounding box center [435, 181] width 512 height 281
click at [332, 158] on span "Change" at bounding box center [315, 154] width 67 height 23
click at [313, 159] on span "Change" at bounding box center [315, 155] width 37 height 18
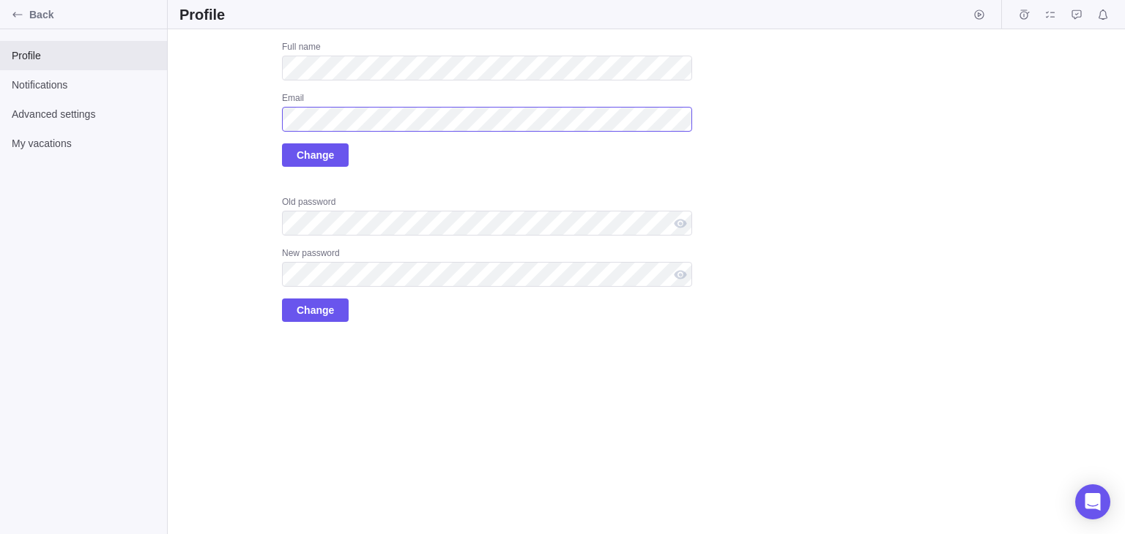
click at [252, 117] on div "Upload Full name Email Change Old password New password Change" at bounding box center [435, 181] width 512 height 281
click at [315, 152] on span "Change" at bounding box center [315, 155] width 37 height 18
click at [32, 18] on span "Back" at bounding box center [95, 14] width 132 height 15
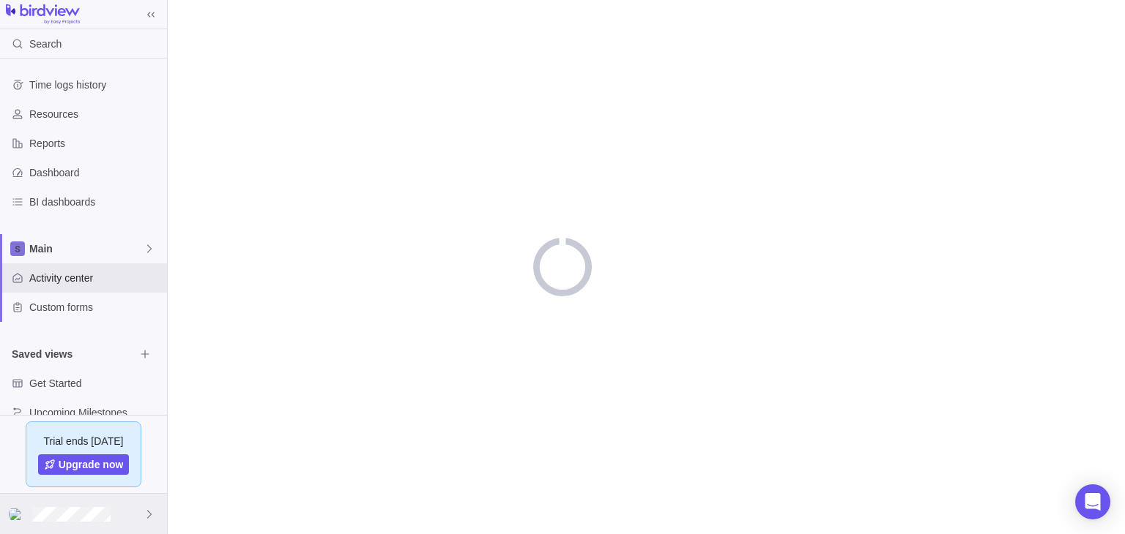
click at [139, 511] on div at bounding box center [83, 514] width 167 height 40
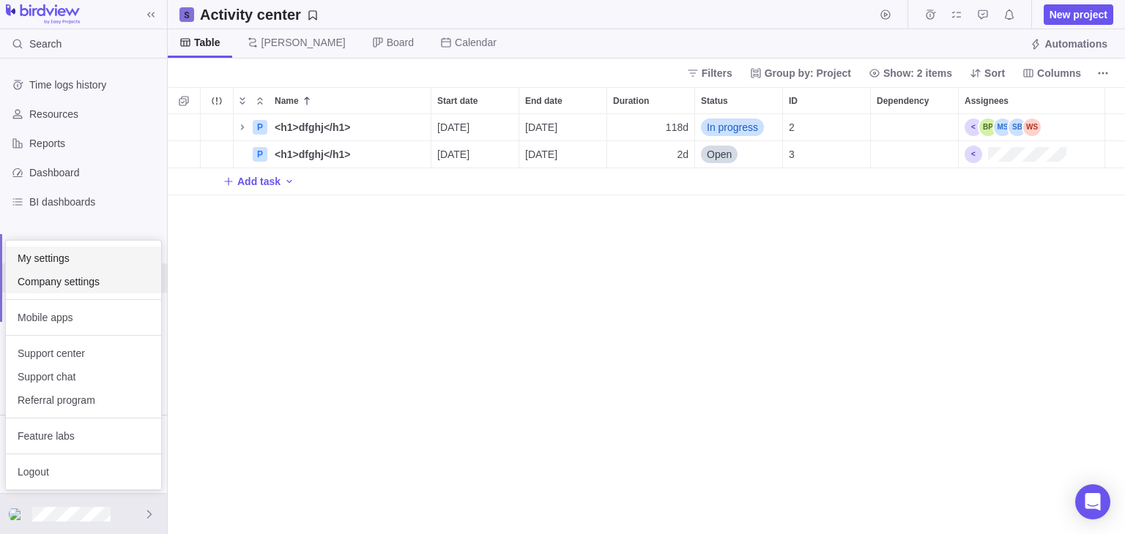
scroll to position [407, 944]
click at [110, 257] on span "My settings" at bounding box center [84, 258] width 132 height 15
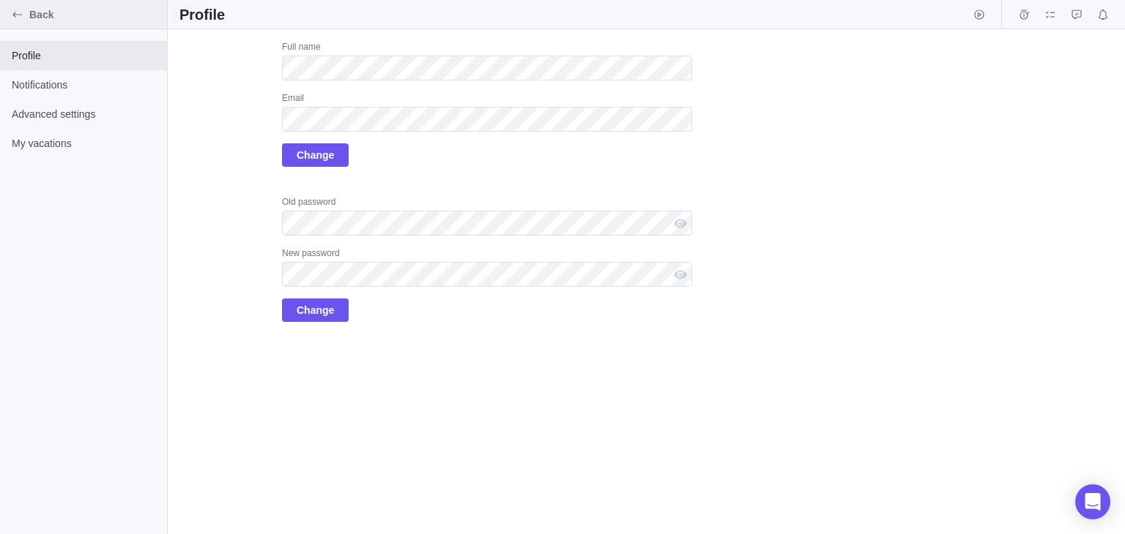
click at [20, 13] on icon "Back" at bounding box center [18, 15] width 12 height 12
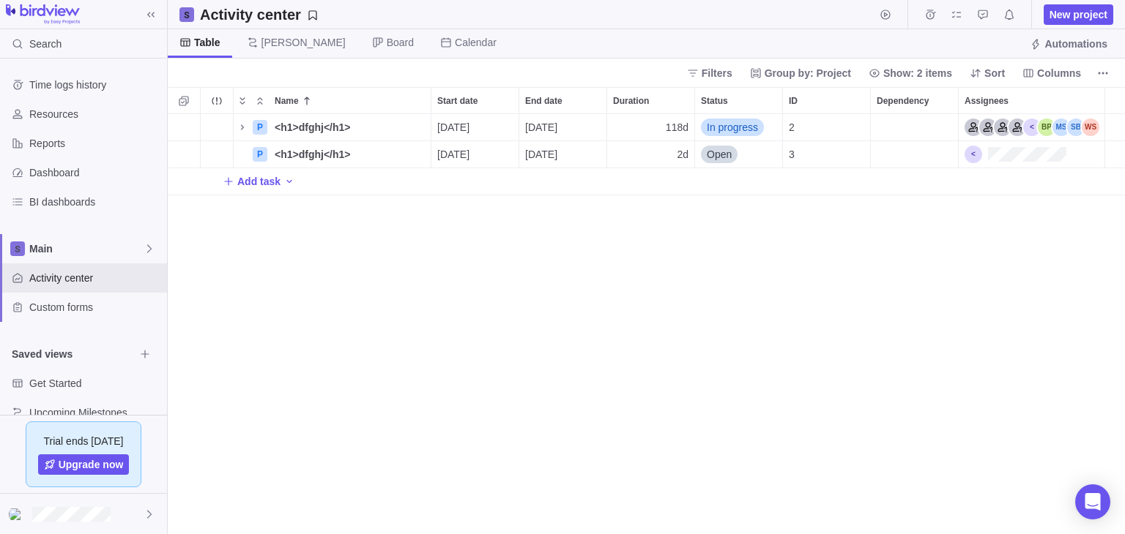
scroll to position [12, 12]
click at [149, 511] on icon at bounding box center [149, 514] width 4 height 8
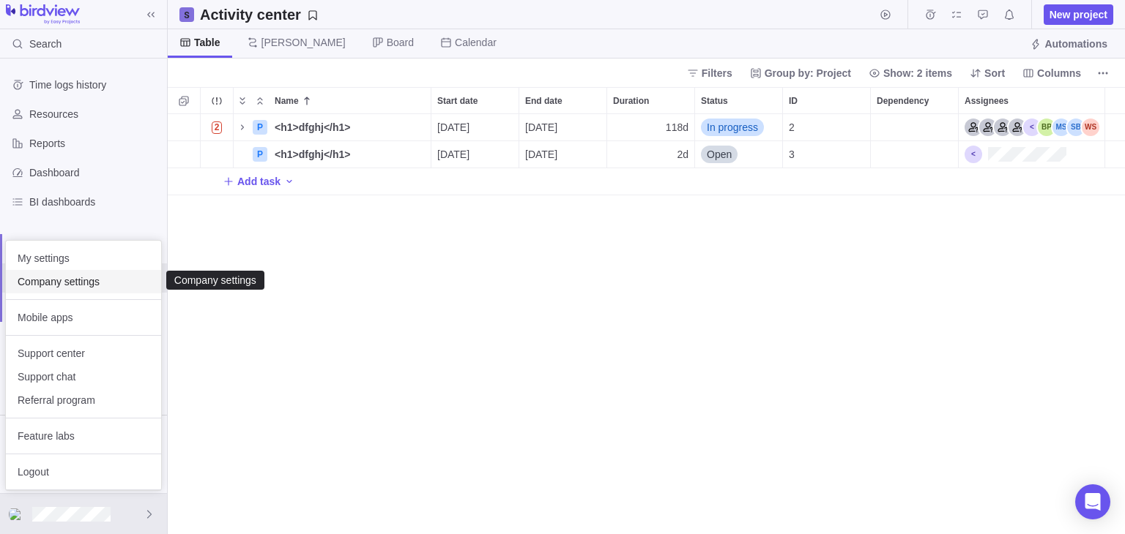
click at [100, 279] on span "Company settings" at bounding box center [84, 282] width 132 height 15
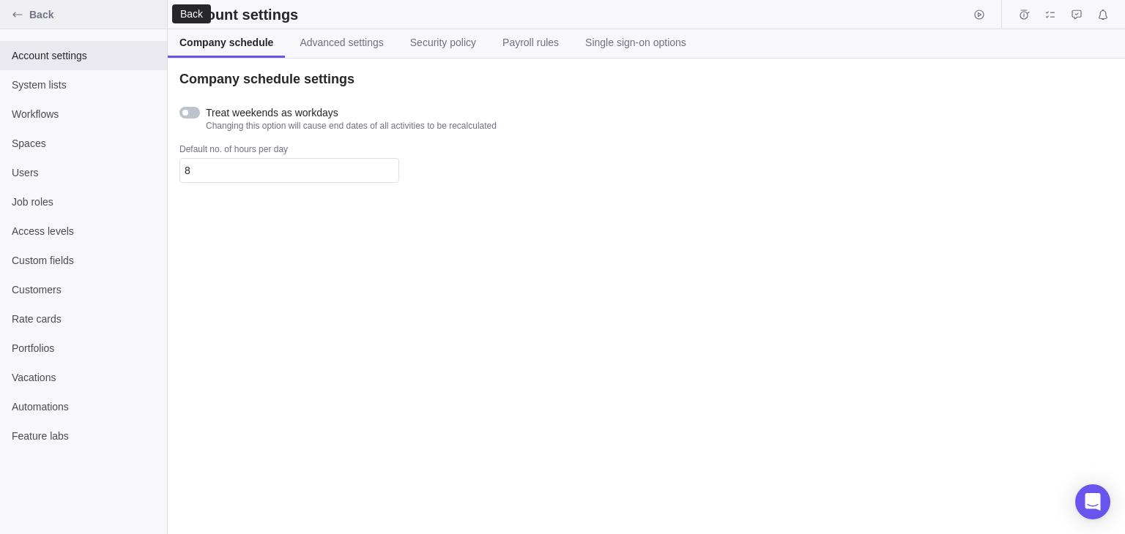
click at [15, 12] on icon "Back" at bounding box center [18, 15] width 12 height 12
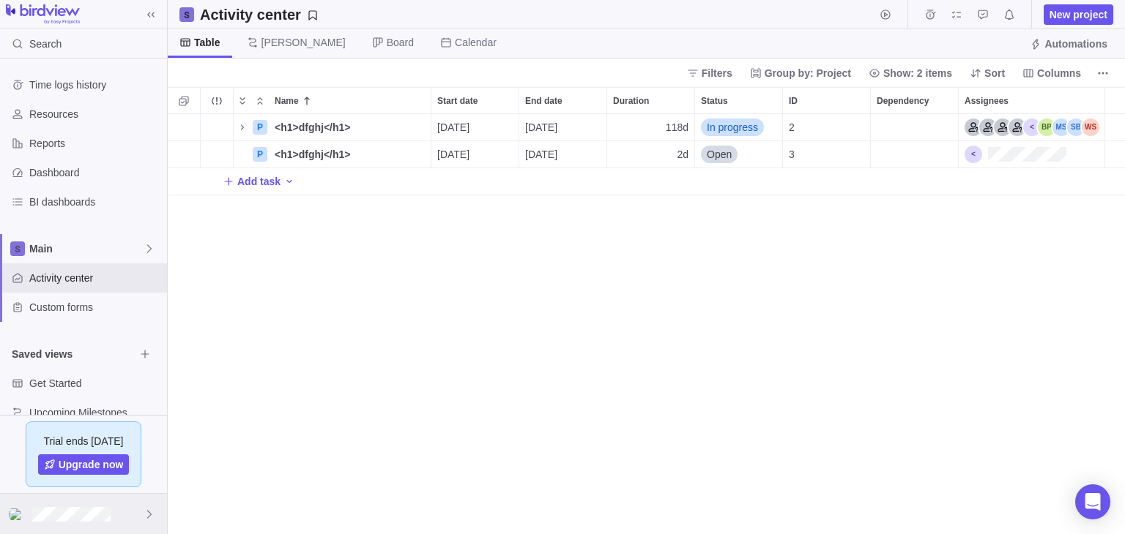
scroll to position [407, 944]
click at [149, 512] on icon at bounding box center [149, 514] width 4 height 8
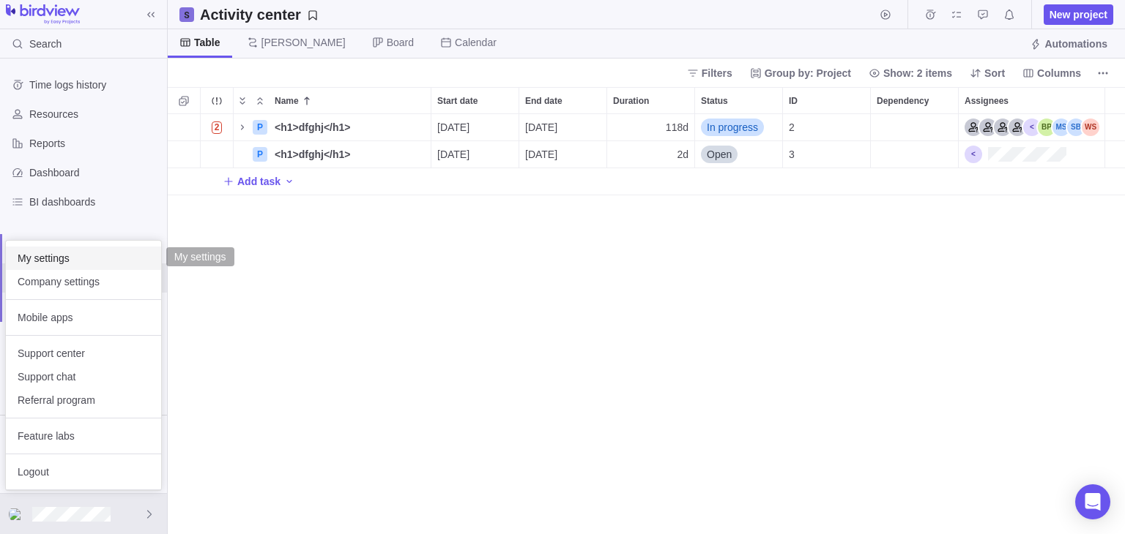
click at [99, 264] on span "My settings" at bounding box center [84, 258] width 132 height 15
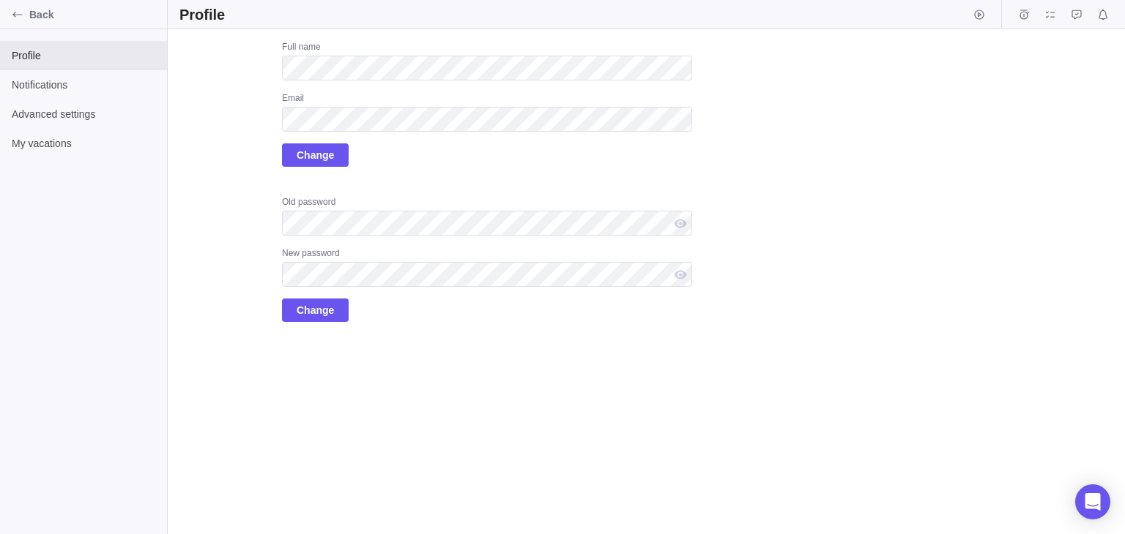
click at [401, 176] on div "Full name Email Change Old password New password Change" at bounding box center [487, 181] width 410 height 281
click at [53, 81] on span "Notifications" at bounding box center [83, 85] width 143 height 15
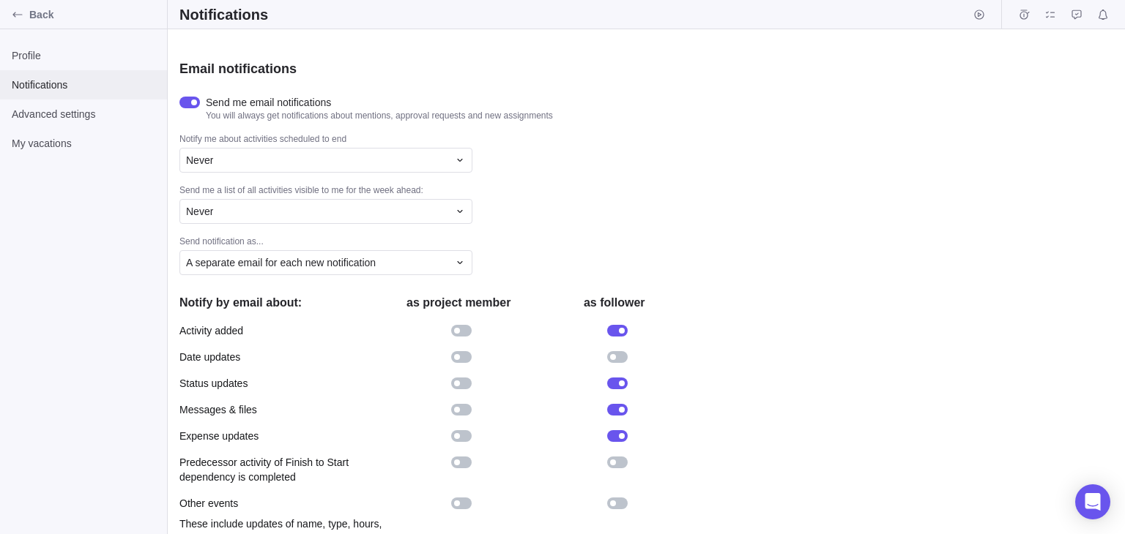
scroll to position [198, 0]
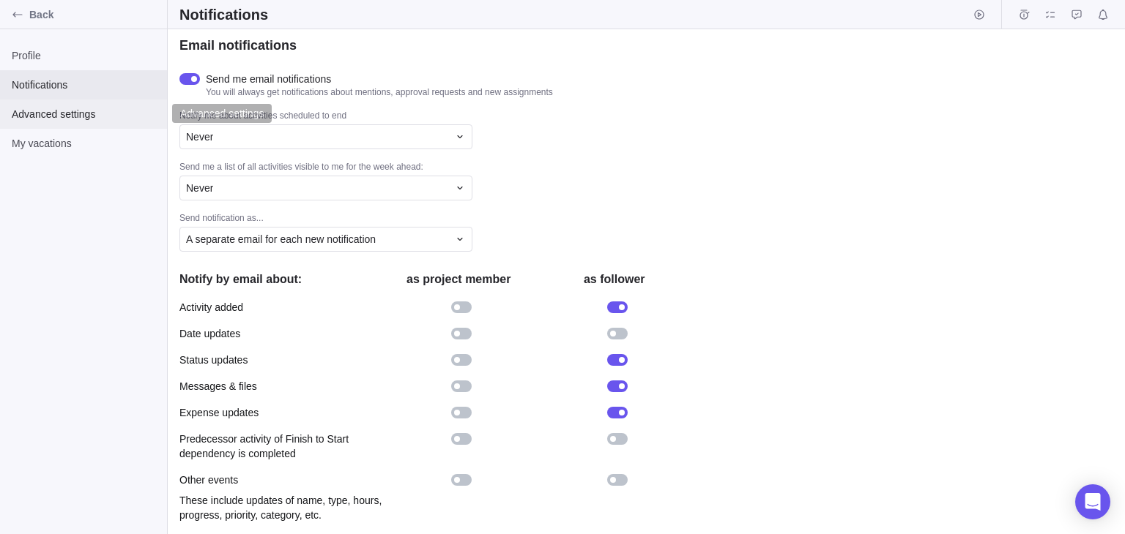
click at [68, 113] on span "Advanced settings" at bounding box center [83, 114] width 143 height 15
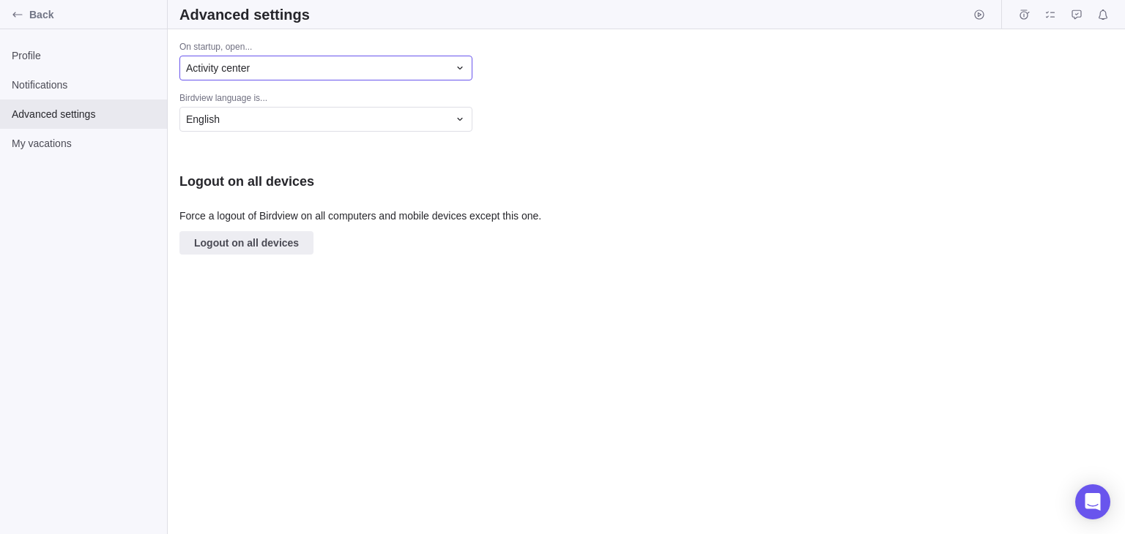
click at [350, 72] on div "Activity center" at bounding box center [317, 68] width 262 height 15
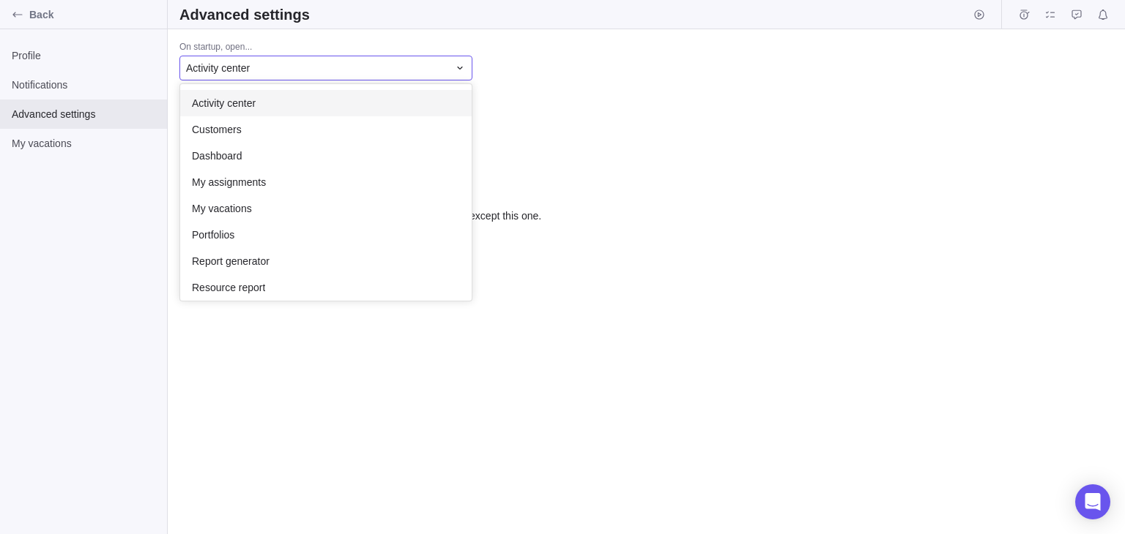
scroll to position [204, 279]
click at [350, 72] on div "Activity center" at bounding box center [317, 68] width 262 height 15
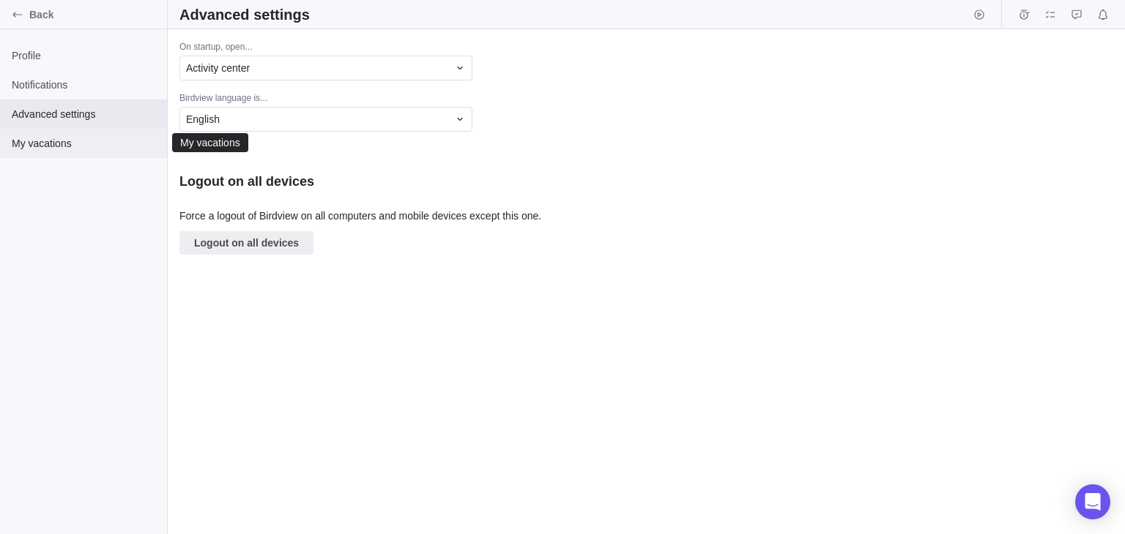
click at [35, 138] on span "My vacations" at bounding box center [83, 143] width 143 height 15
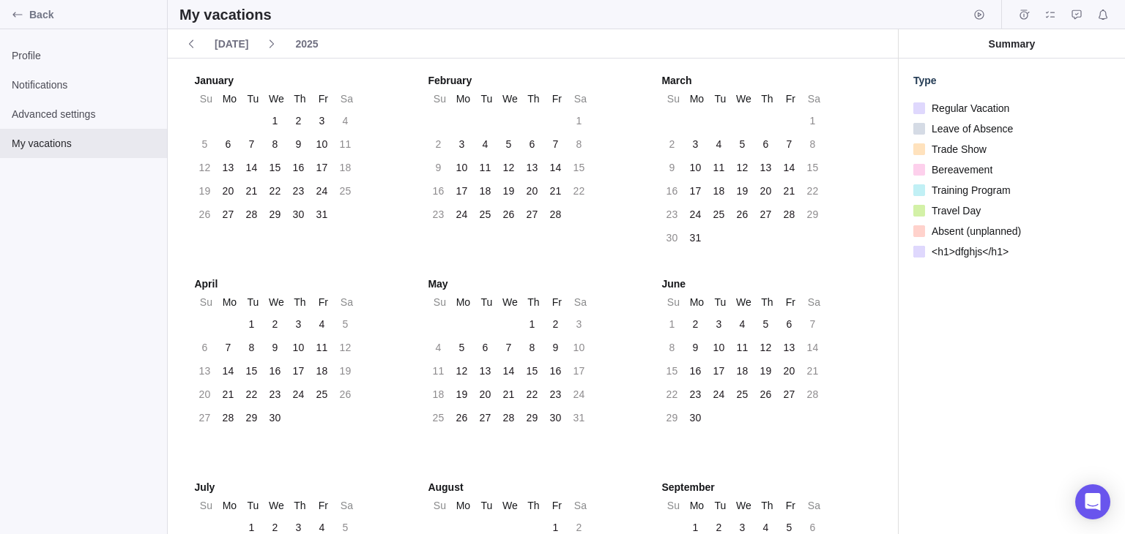
click at [972, 250] on span "<h1>dfghjs</h1>" at bounding box center [966, 252] width 83 height 20
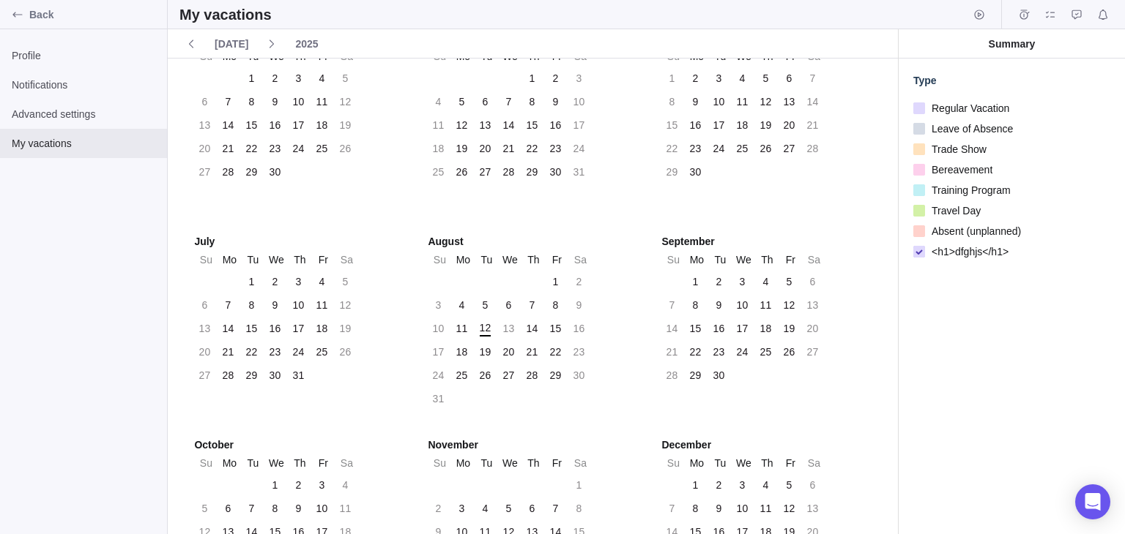
scroll to position [338, 0]
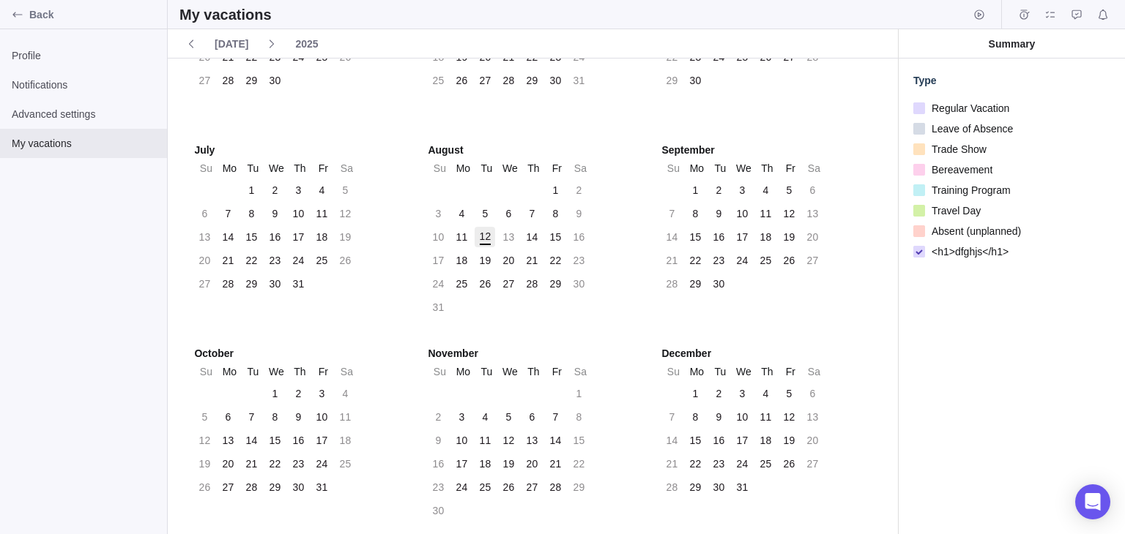
click at [474, 228] on div "12" at bounding box center [484, 237] width 20 height 20
click at [480, 242] on div "12" at bounding box center [486, 237] width 12 height 16
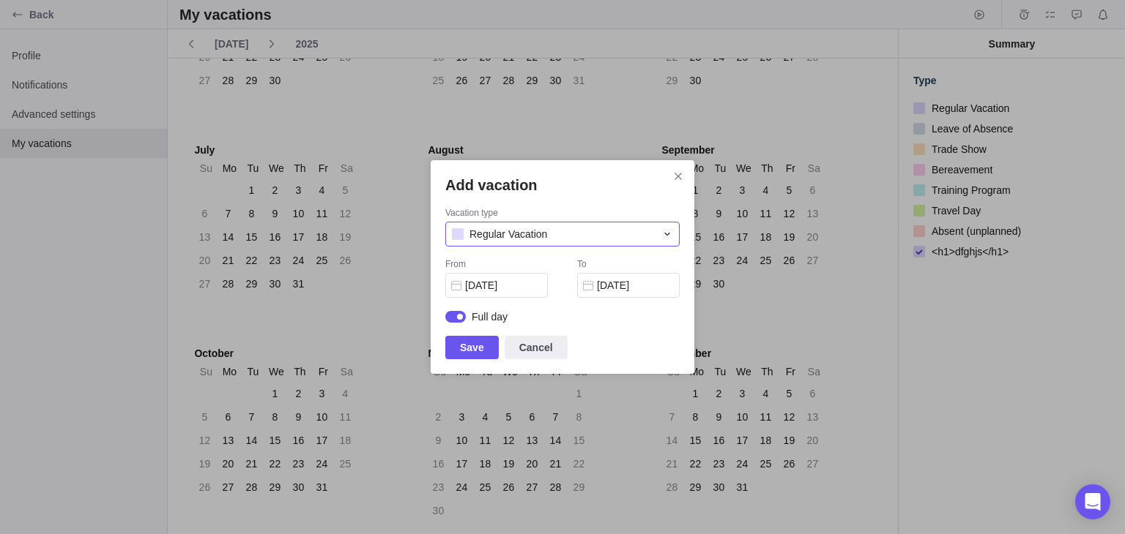
click at [573, 229] on div "Regular Vacation" at bounding box center [554, 234] width 204 height 15
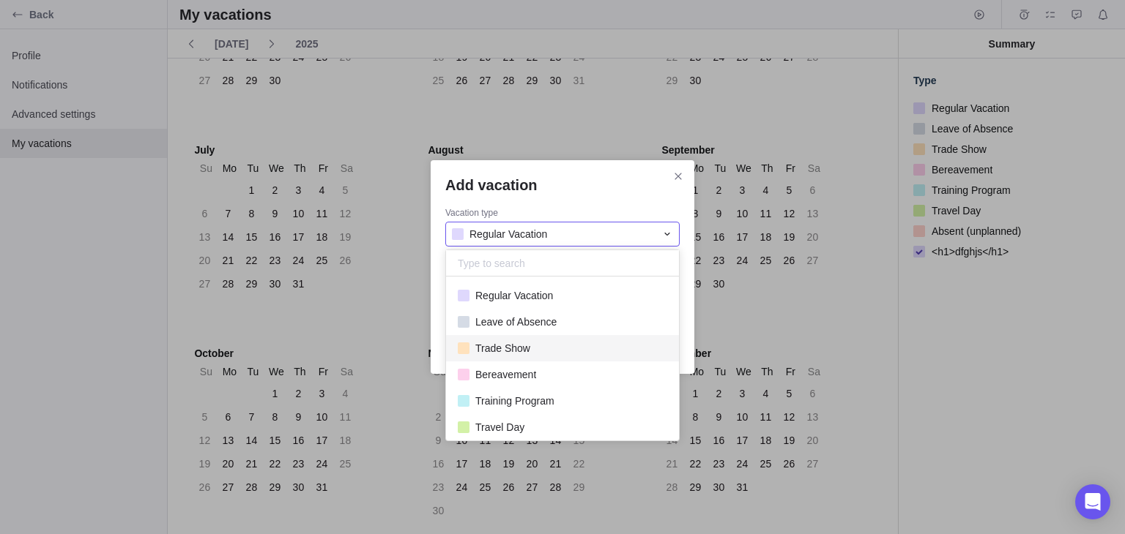
scroll to position [59, 0]
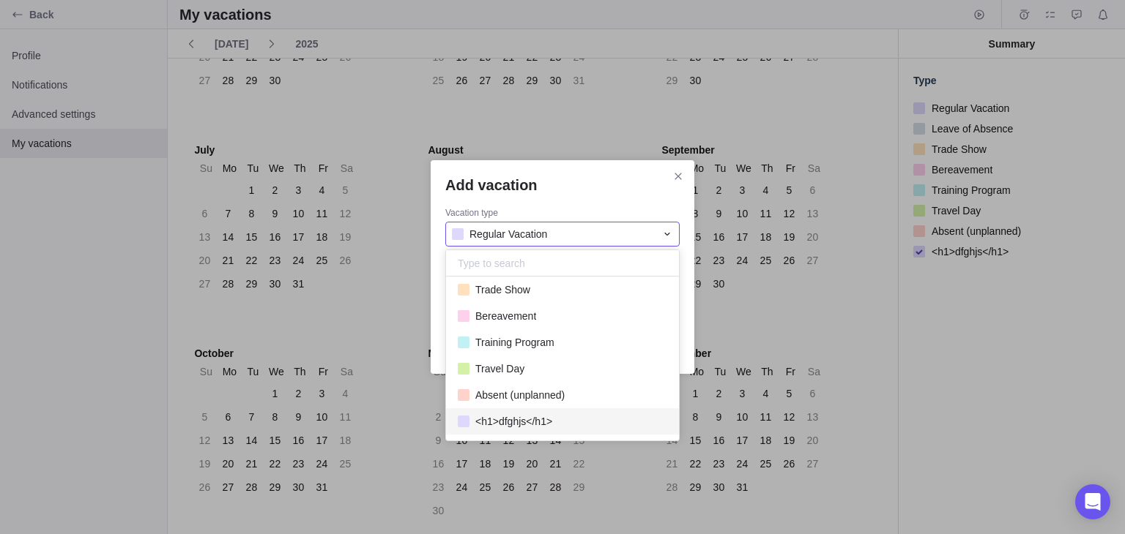
click at [528, 416] on span "<h1>dfghjs</h1>" at bounding box center [513, 421] width 77 height 15
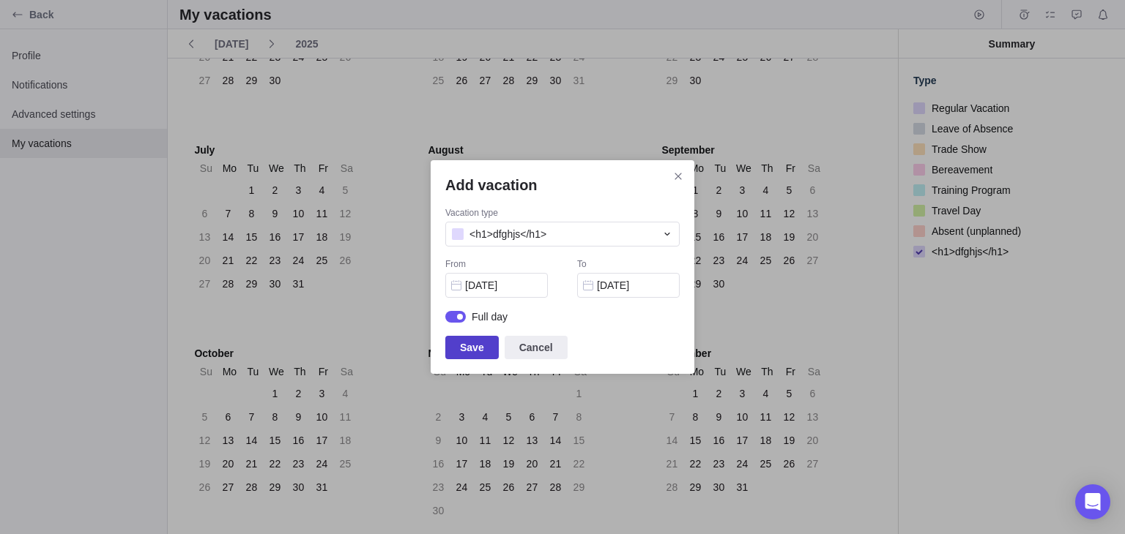
click at [471, 343] on span "Save" at bounding box center [472, 348] width 24 height 18
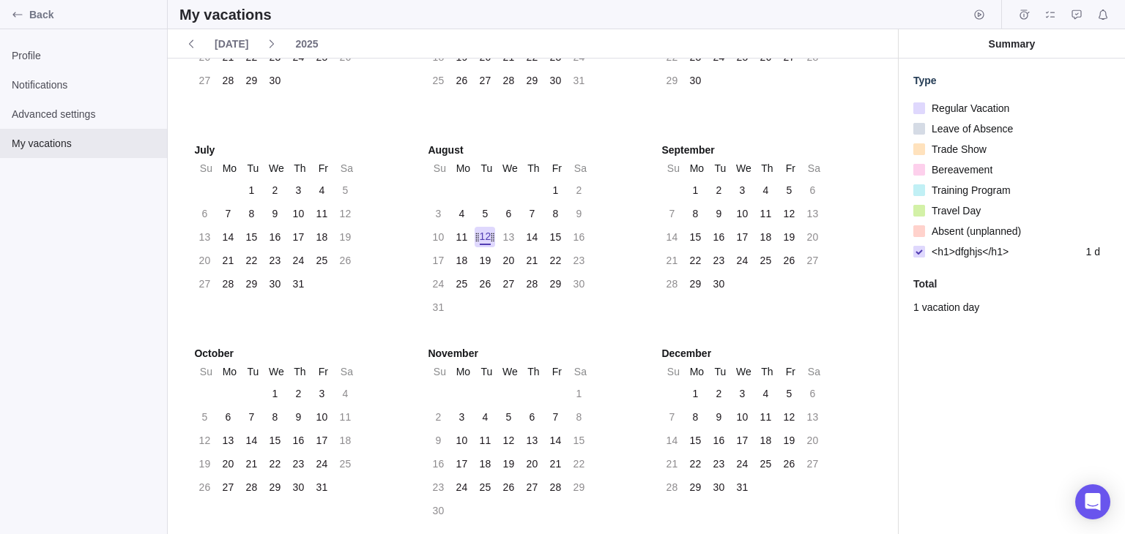
click at [480, 233] on div "12" at bounding box center [486, 237] width 12 height 16
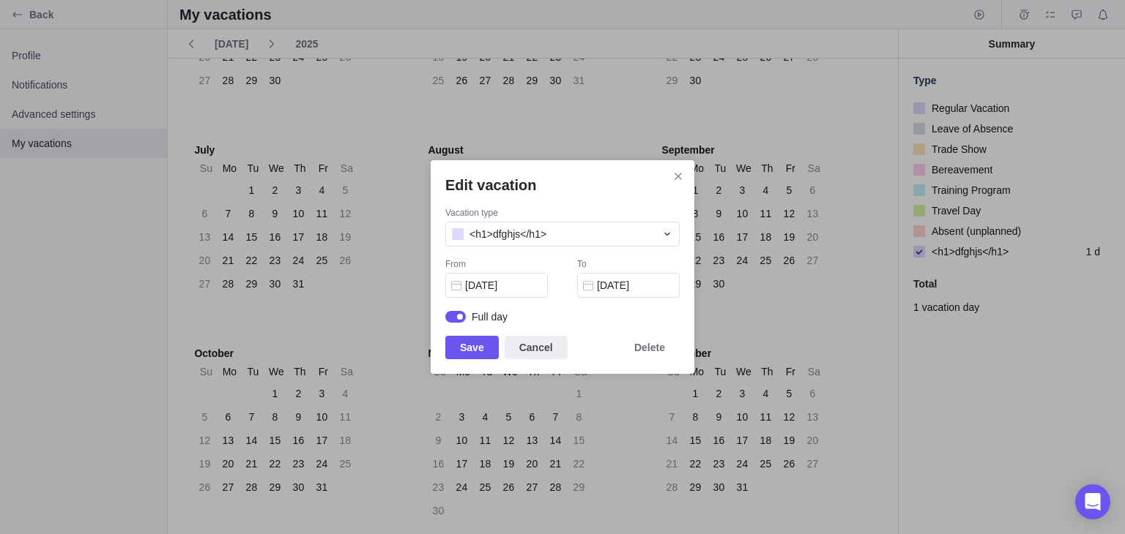
click at [688, 174] on div "Edit vacation Vacation type <h1>dfghjs</h1> From 08/12/2025 To 08/12/2025 Full …" at bounding box center [562, 267] width 264 height 214
click at [681, 174] on icon "Close" at bounding box center [678, 177] width 12 height 12
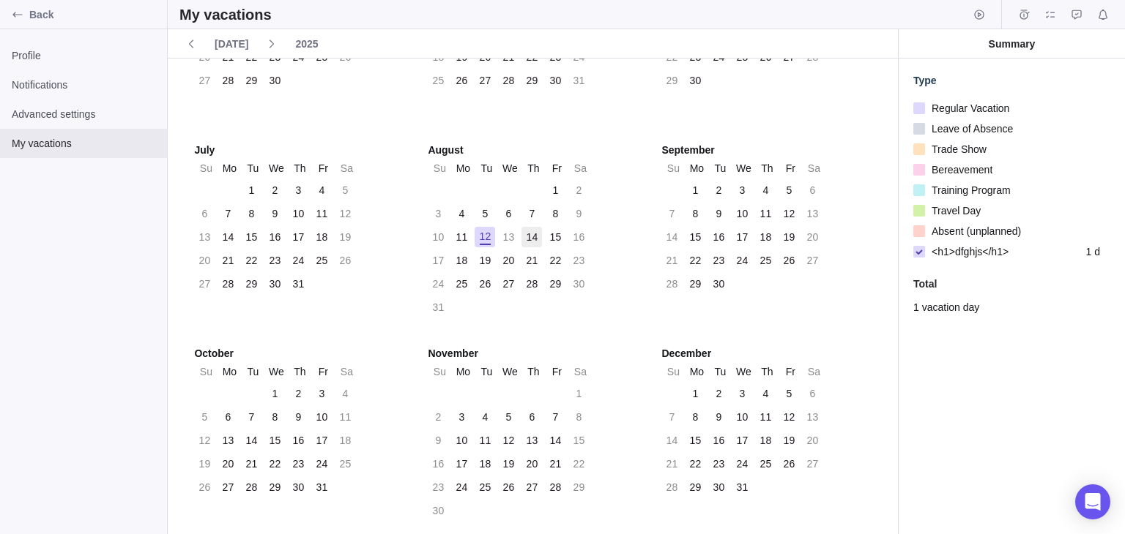
drag, startPoint x: 474, startPoint y: 232, endPoint x: 525, endPoint y: 241, distance: 51.3
click at [525, 241] on div "10 11 12 13 14 15 16" at bounding box center [509, 237] width 163 height 20
click at [644, 326] on div "January Su Mo Tu We Th Fr Sa 29 30 31 1 2 3 4 5 6 7 8 9 10 11 12 13 14 15 16 17…" at bounding box center [533, 128] width 730 height 814
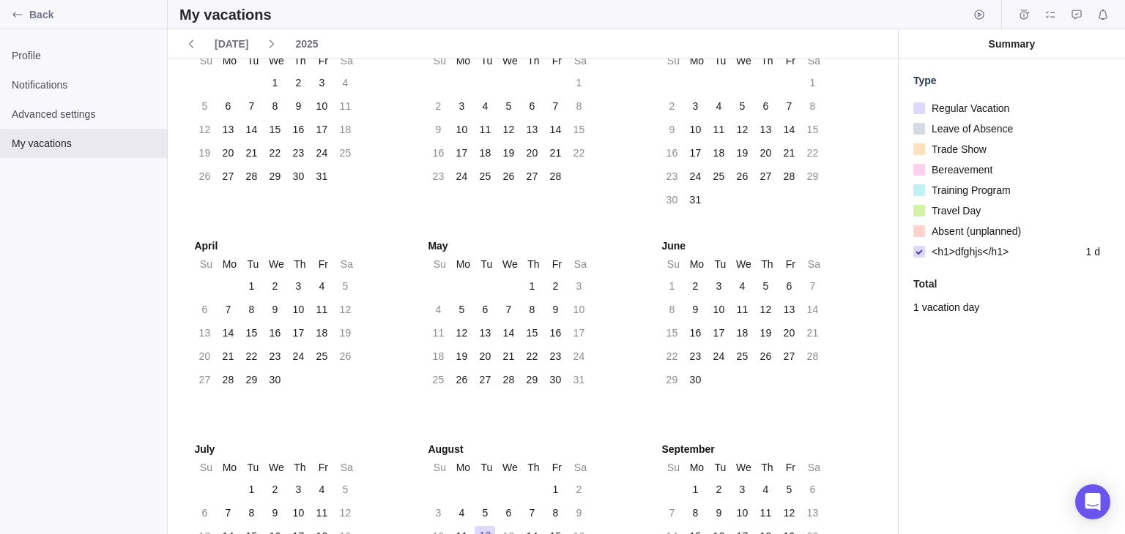
scroll to position [0, 0]
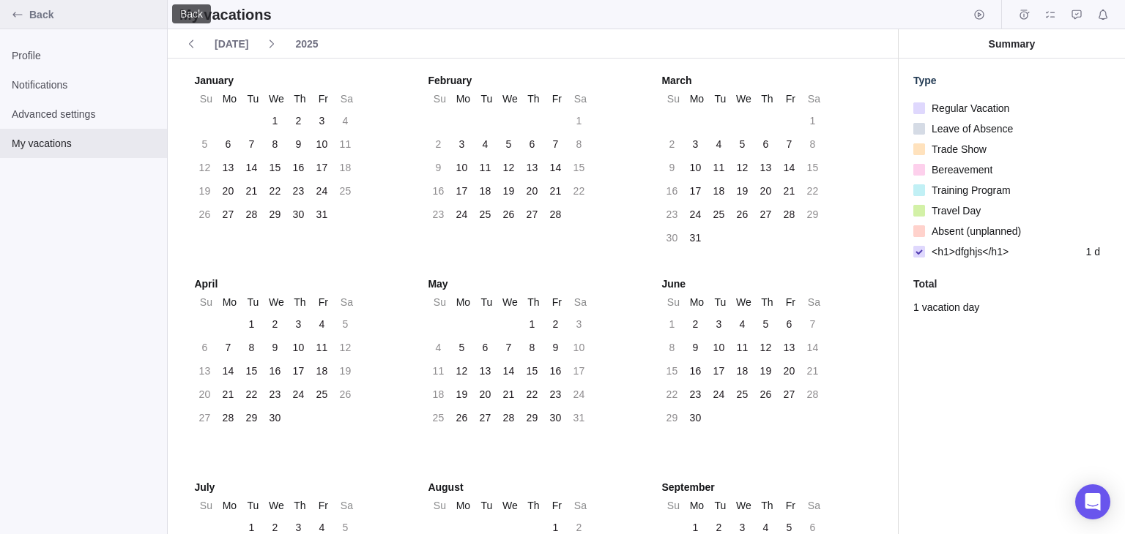
click at [11, 20] on div "Back" at bounding box center [17, 14] width 23 height 23
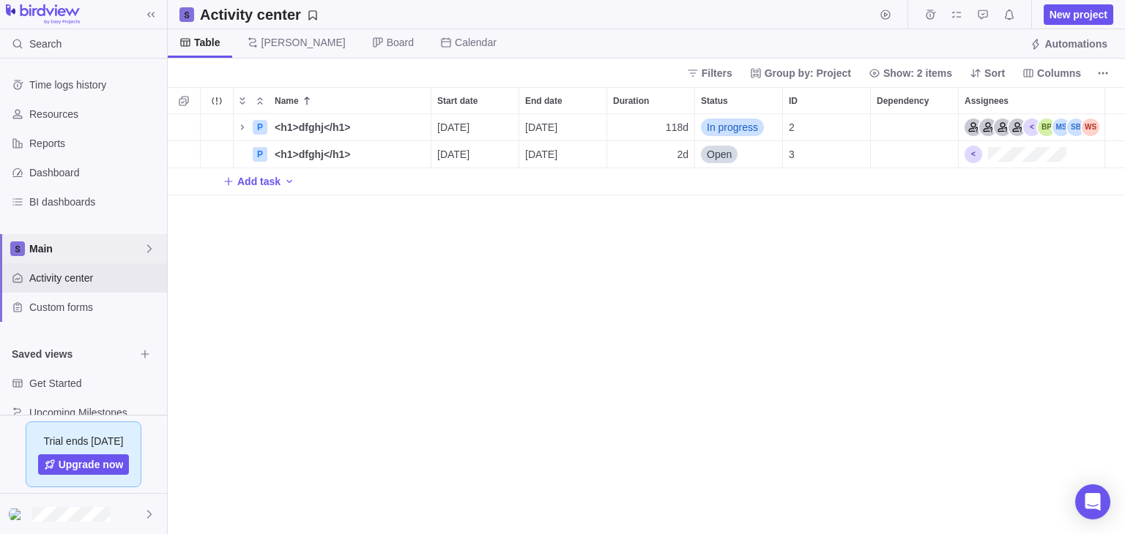
scroll to position [407, 944]
click at [96, 97] on div "Time logs history" at bounding box center [83, 84] width 167 height 29
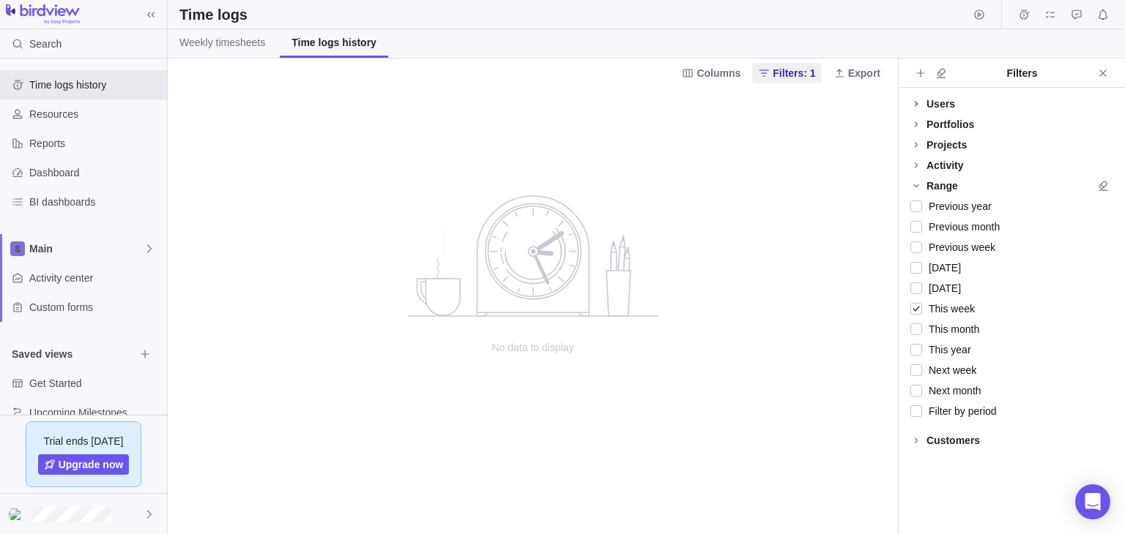
click at [915, 104] on icon at bounding box center [915, 103] width 3 height 5
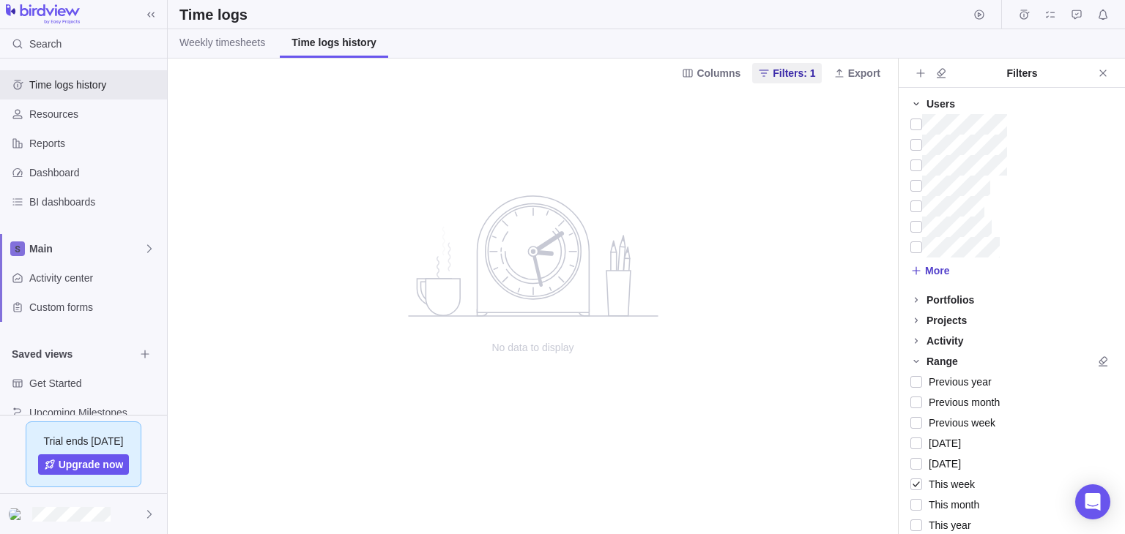
click at [931, 264] on span "More" at bounding box center [937, 271] width 24 height 15
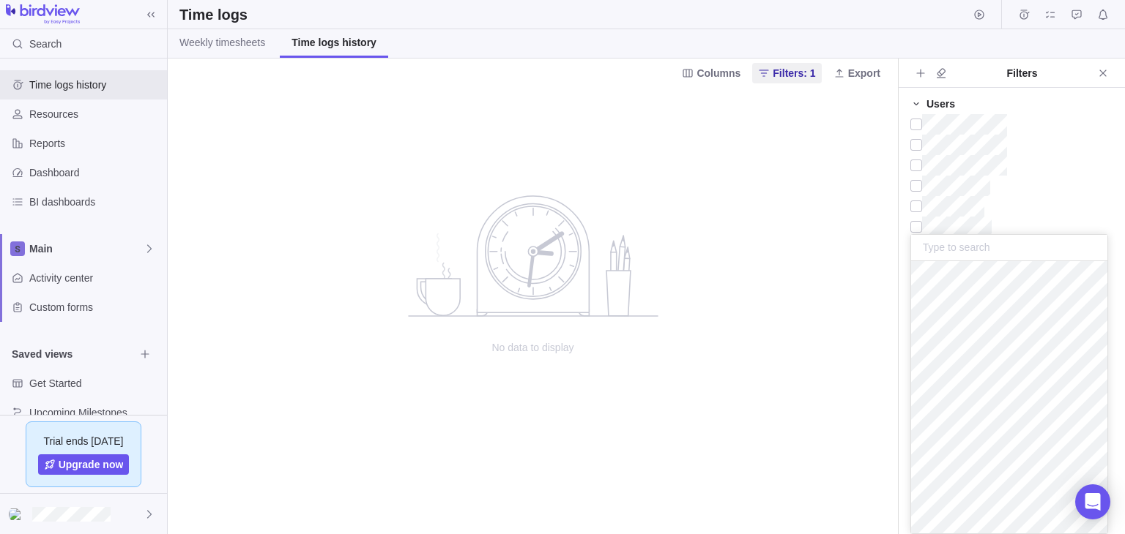
click at [647, 370] on body "Search Time logs history Resources Reports Dashboard BI dashboards Main Activit…" at bounding box center [562, 267] width 1125 height 534
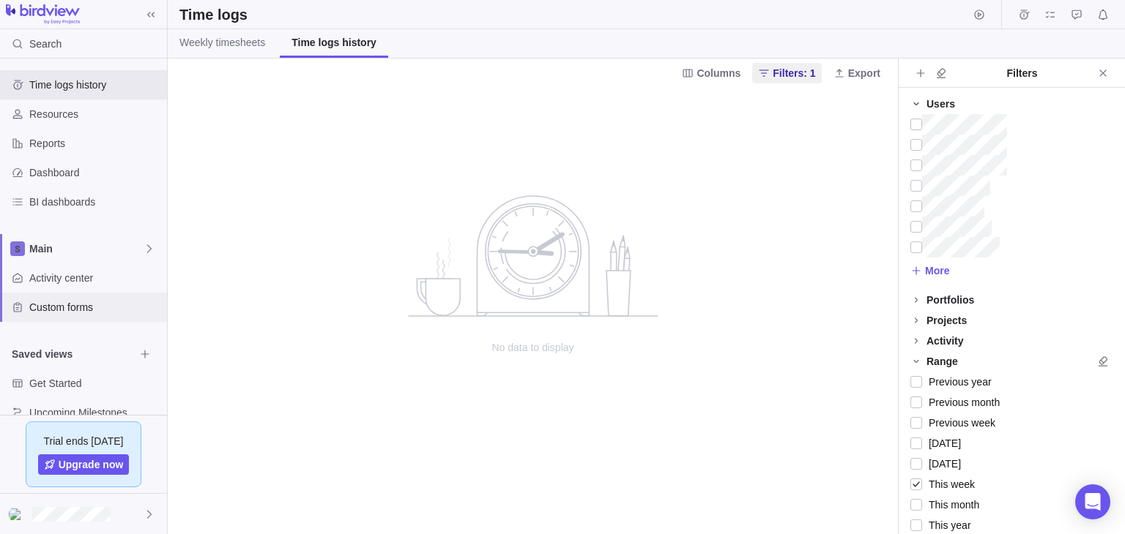
scroll to position [23, 0]
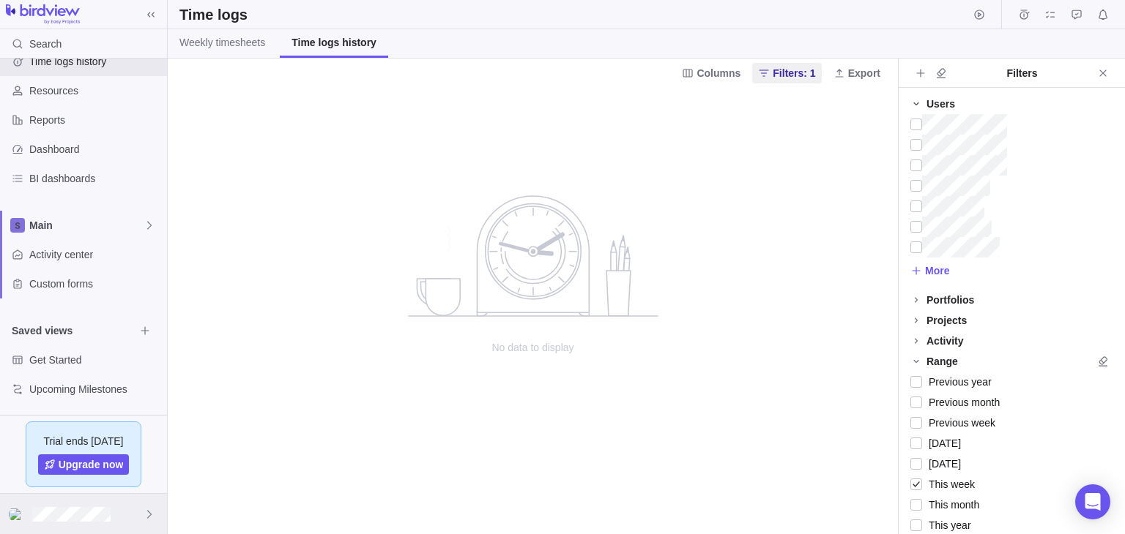
click at [149, 520] on div at bounding box center [83, 514] width 167 height 40
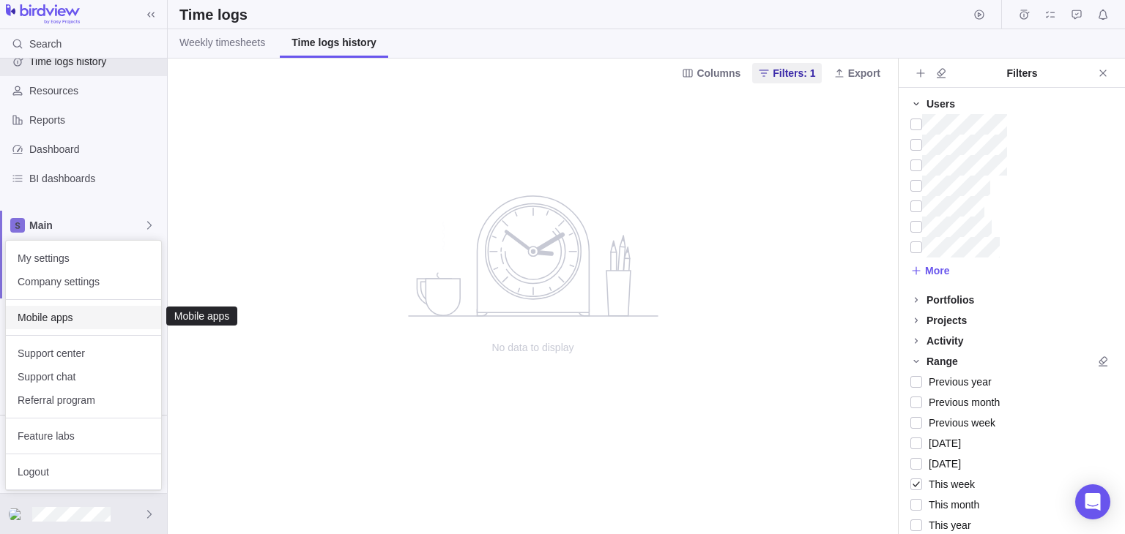
click at [80, 318] on span "Mobile apps" at bounding box center [84, 317] width 132 height 15
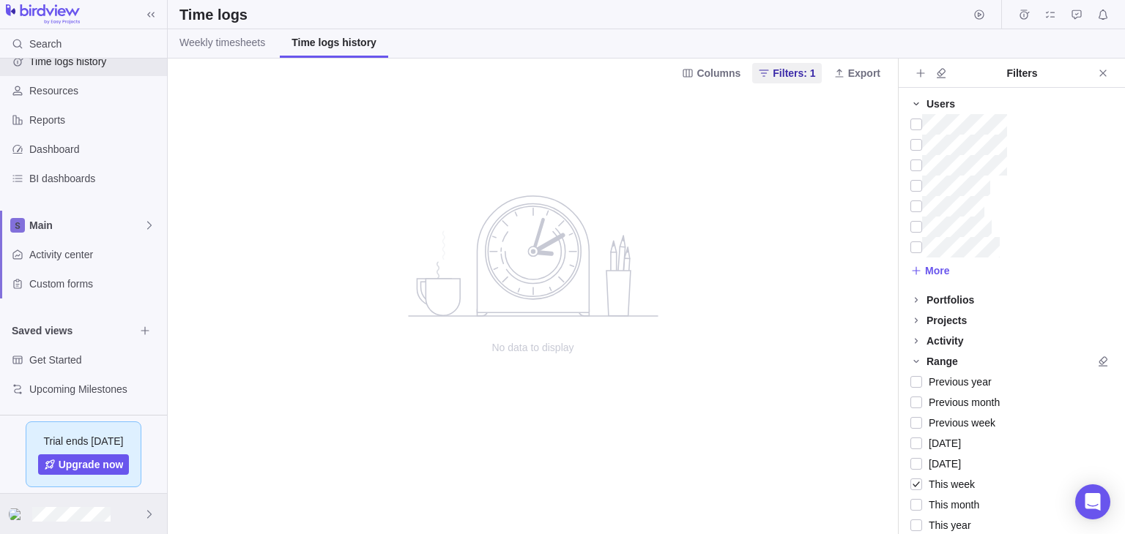
click at [155, 521] on div at bounding box center [83, 514] width 167 height 40
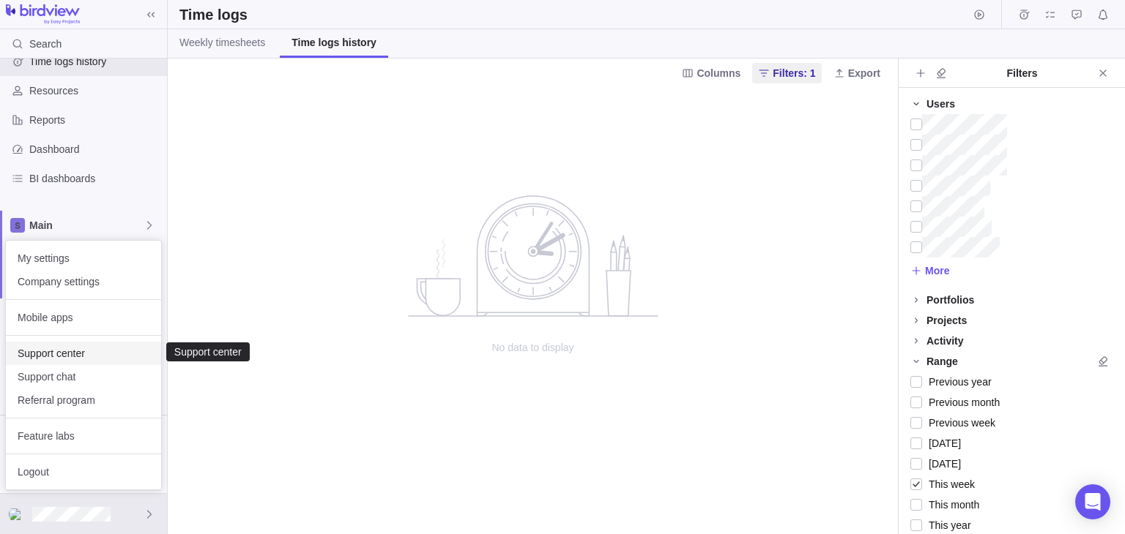
click at [86, 354] on span "Support center" at bounding box center [84, 353] width 132 height 15
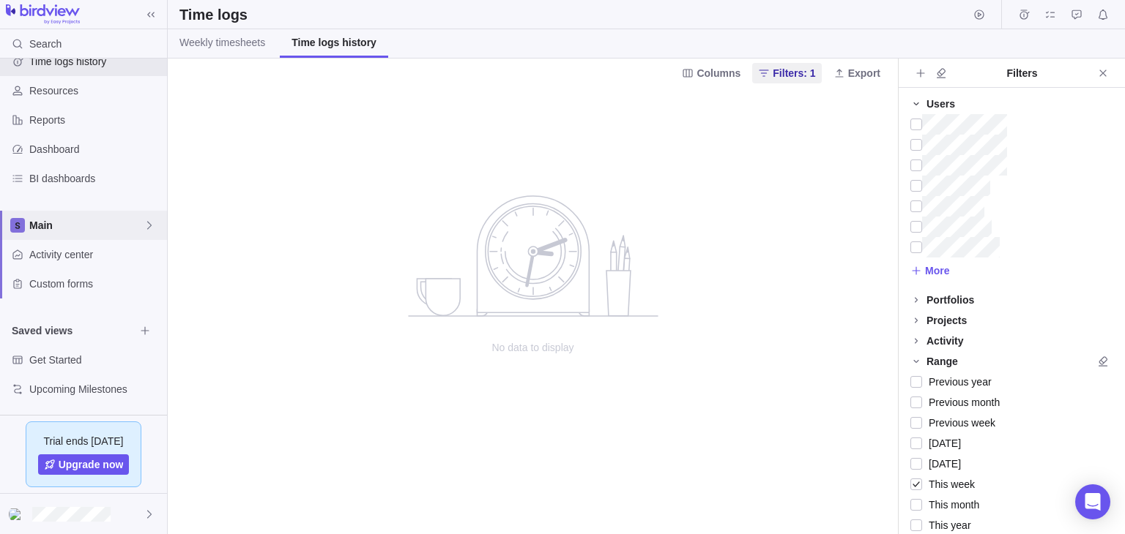
scroll to position [0, 0]
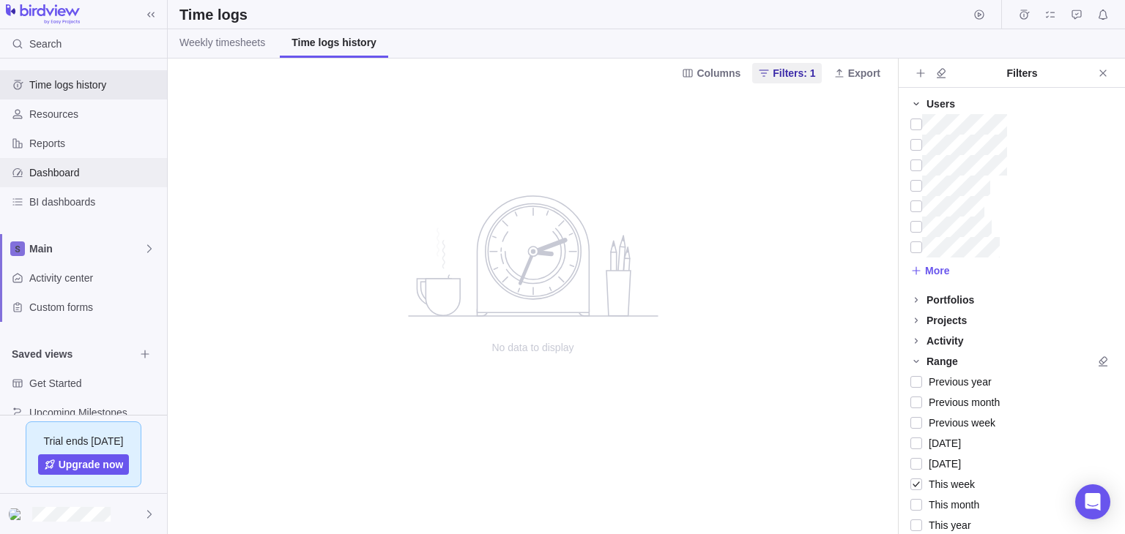
click at [76, 164] on div "Dashboard" at bounding box center [83, 172] width 167 height 29
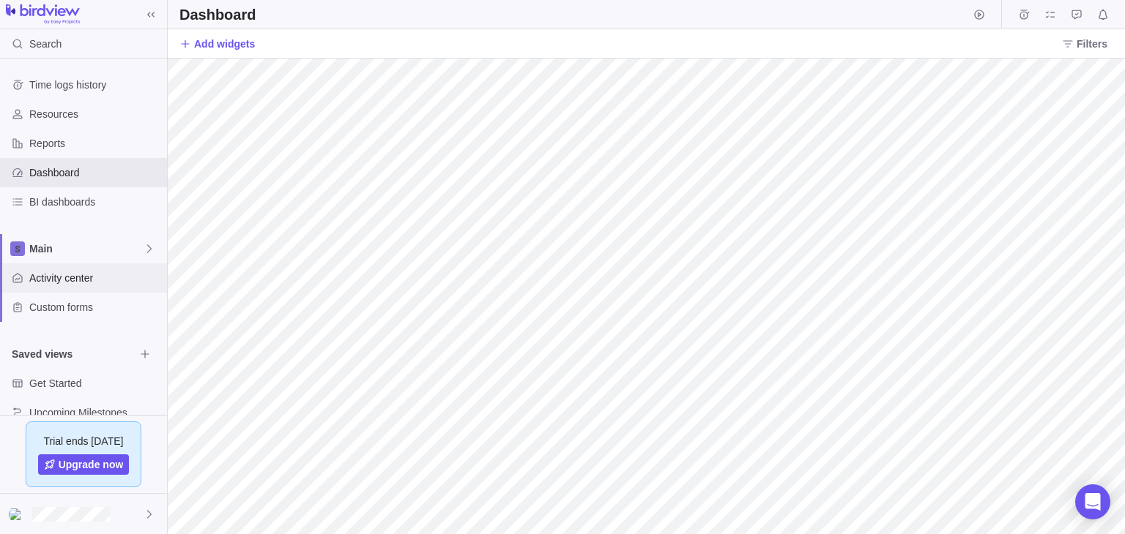
click at [70, 277] on span "Activity center" at bounding box center [95, 278] width 132 height 15
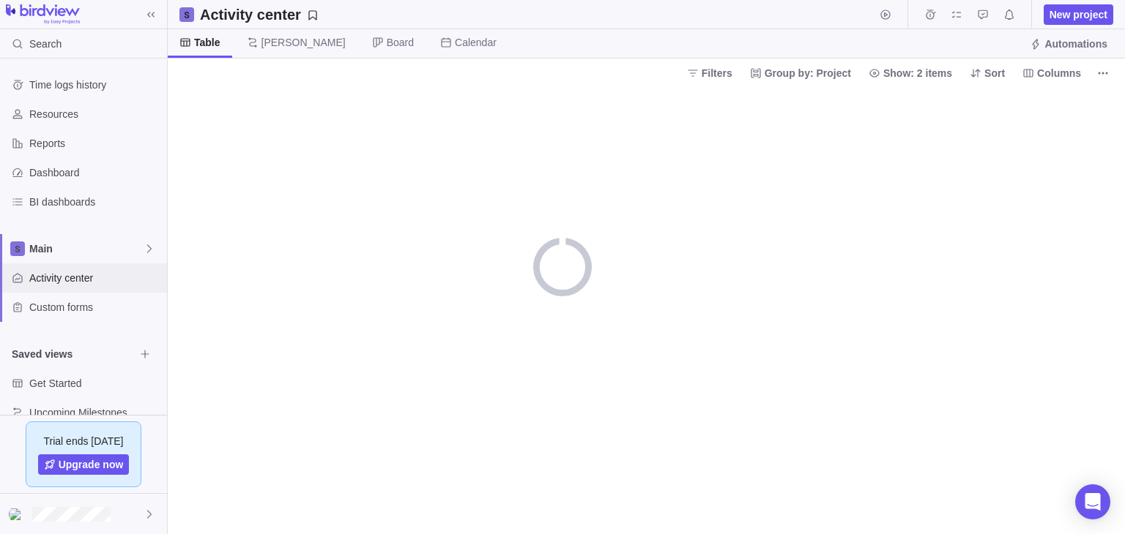
click at [70, 277] on span "Activity center" at bounding box center [95, 278] width 132 height 15
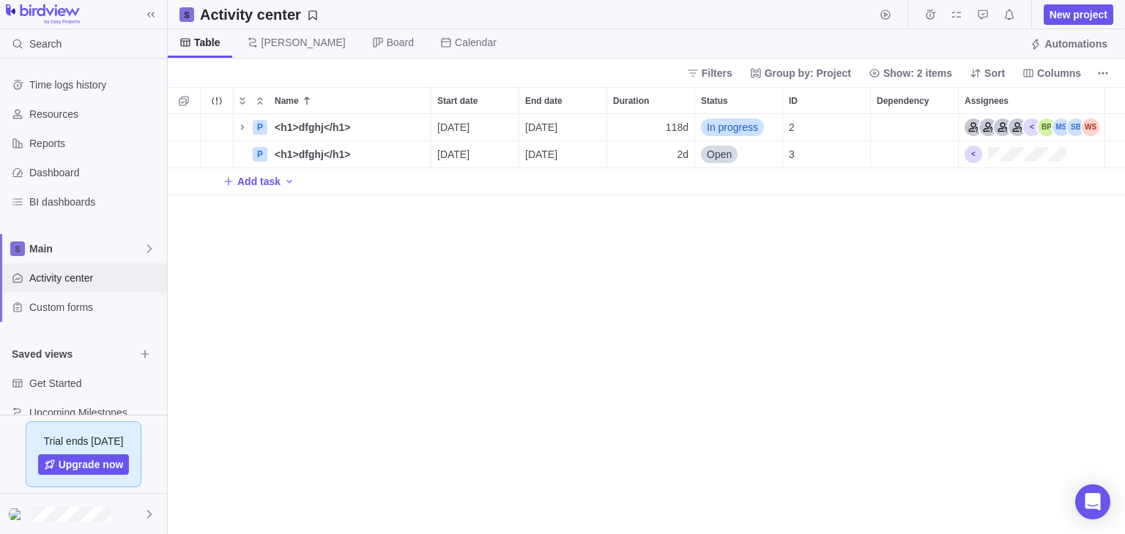
scroll to position [12, 12]
click at [298, 127] on span "<h1>dfghj</h1>" at bounding box center [312, 127] width 75 height 15
click at [403, 124] on input "<h1>dfghj</h1>" at bounding box center [349, 127] width 163 height 27
click at [417, 281] on div "Name Start date End date Duration Status ID Dependency Assignees 2 P <h1>dfghj<…" at bounding box center [646, 310] width 957 height 447
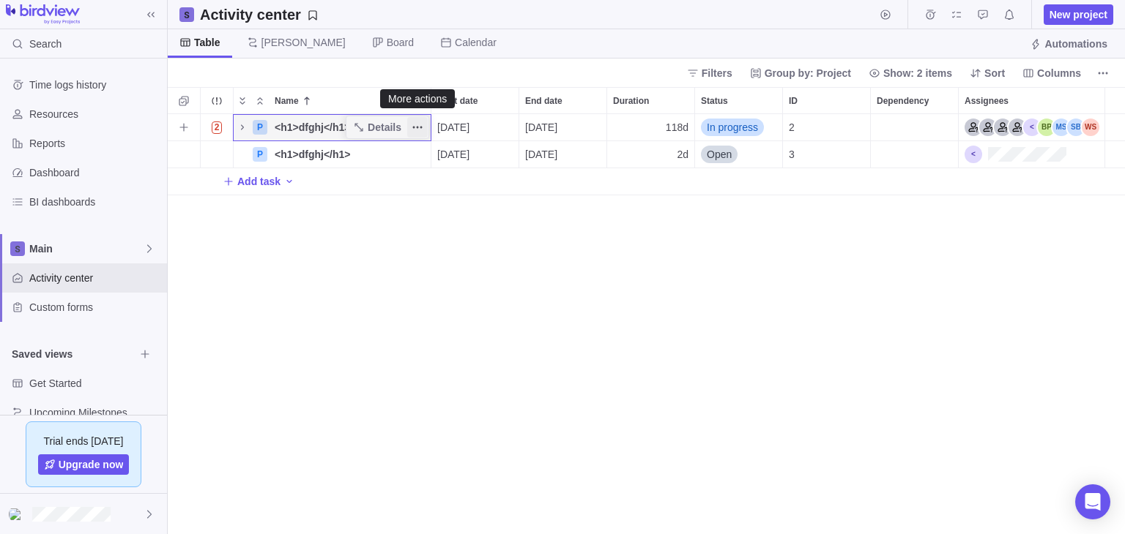
click at [419, 130] on icon "More actions" at bounding box center [417, 128] width 12 height 12
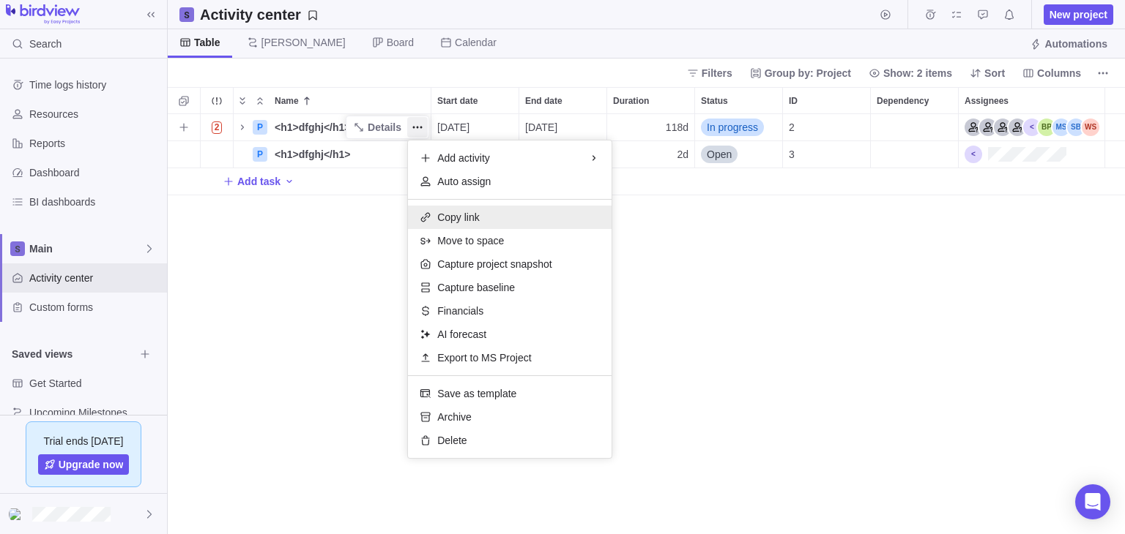
click at [463, 215] on span "Copy link" at bounding box center [458, 217] width 42 height 15
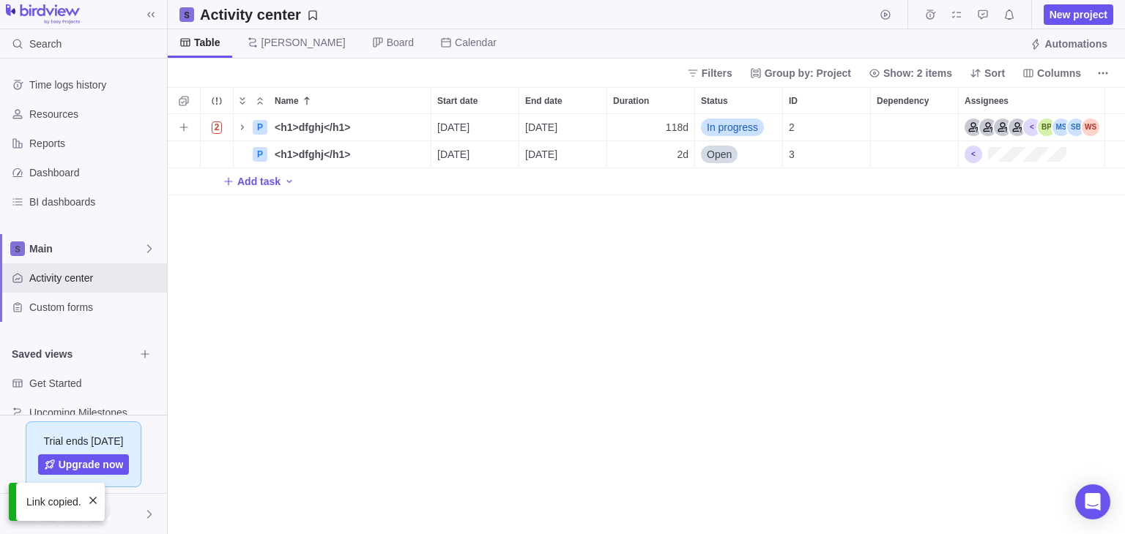
click at [379, 310] on div "2 P <h1>dfghj</h1> Details 07/14/2025 12/25/2025 118d In progress 2 P <h1>dfghj…" at bounding box center [646, 324] width 957 height 420
click at [889, 15] on icon "Start timer" at bounding box center [885, 15] width 12 height 12
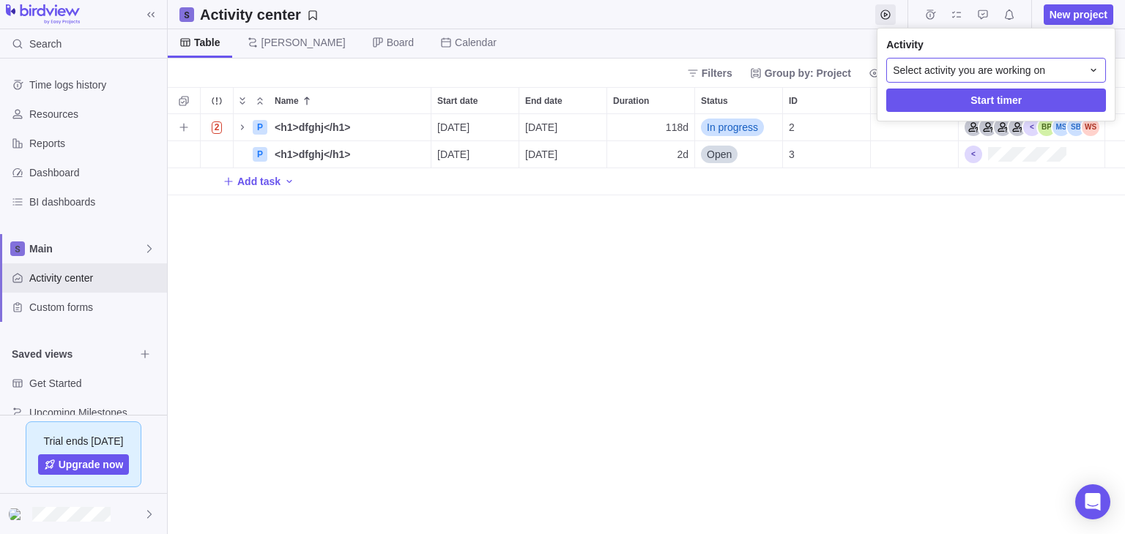
click at [999, 79] on div "Select activity you are working on" at bounding box center [996, 70] width 220 height 25
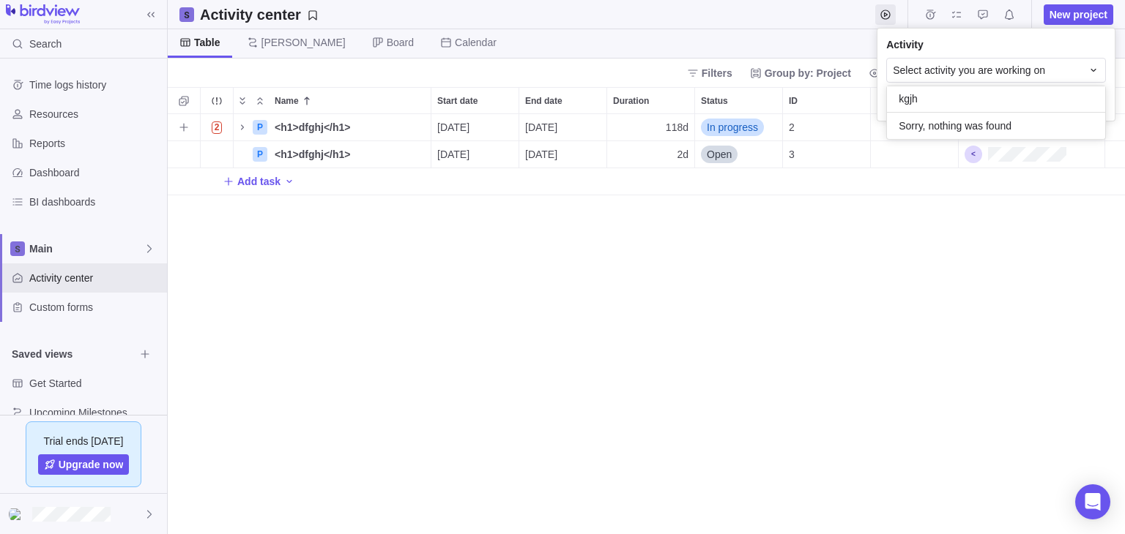
type input "kgjh"
click at [847, 280] on body "Search Time logs history Resources Reports Dashboard BI dashboards Main Activit…" at bounding box center [562, 267] width 1125 height 534
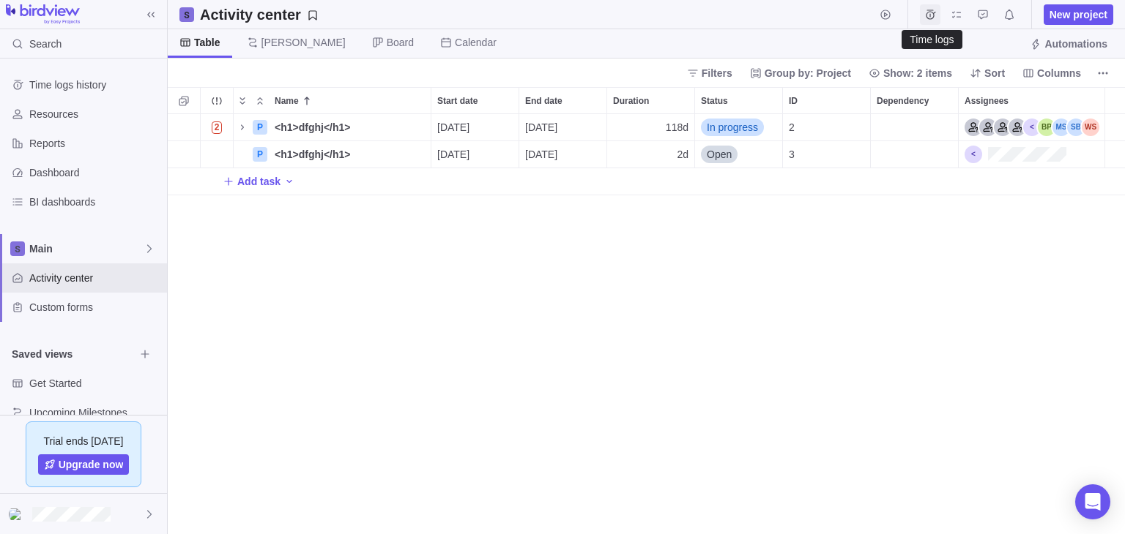
click at [922, 12] on span "Time logs" at bounding box center [930, 14] width 20 height 20
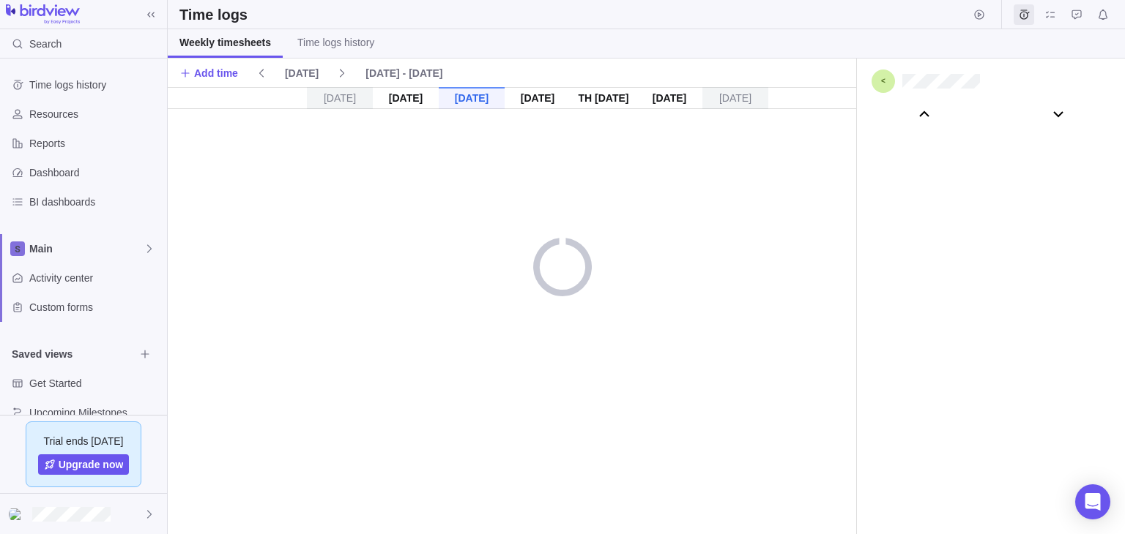
scroll to position [81473, 0]
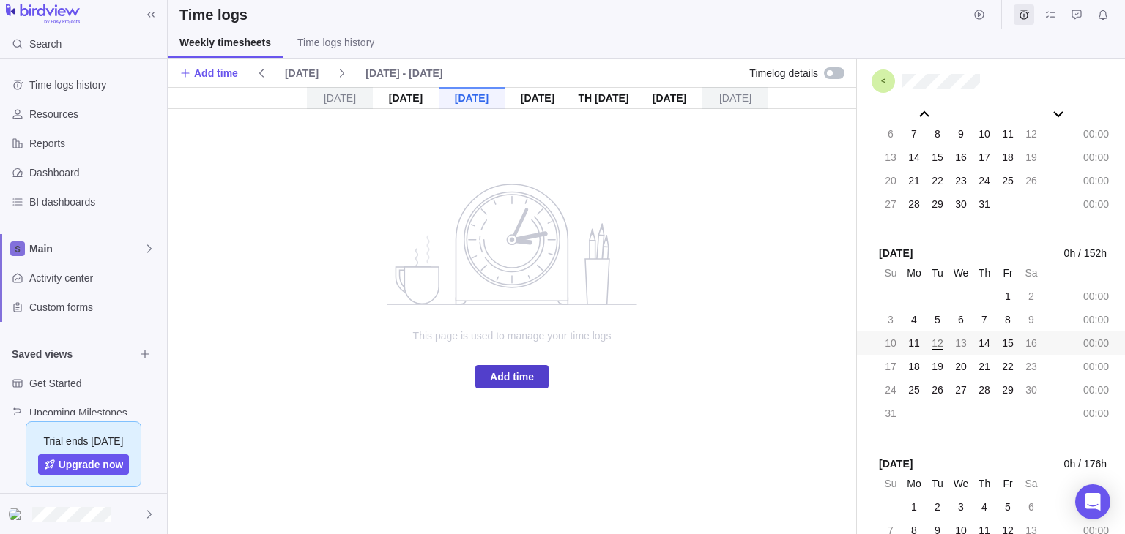
click at [519, 368] on span "Add time" at bounding box center [512, 377] width 44 height 18
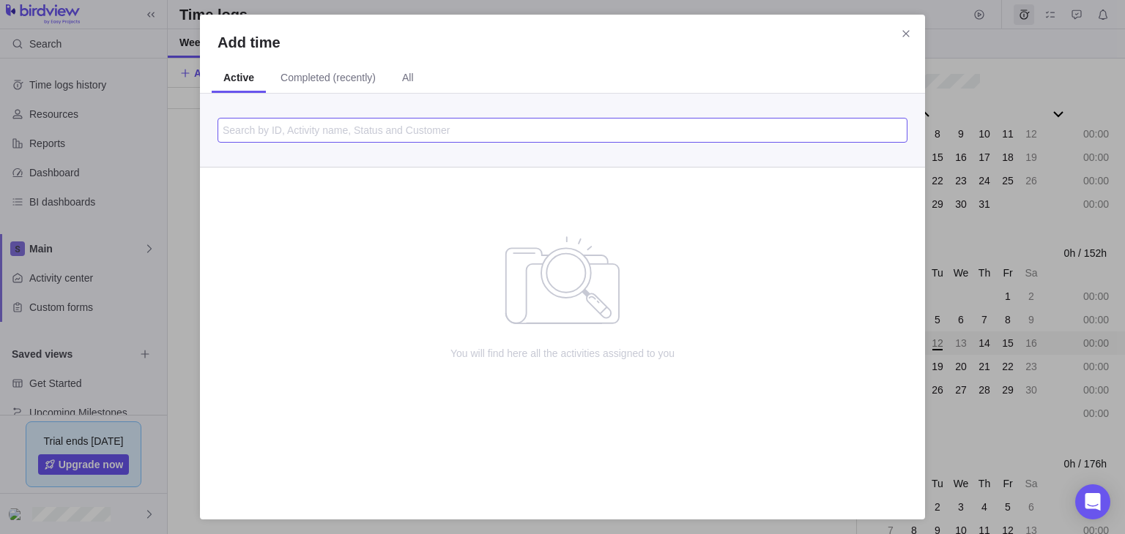
click at [379, 135] on input "Add time" at bounding box center [562, 130] width 690 height 25
type input "kjhj"
click at [329, 77] on span "Completed (recently)" at bounding box center [327, 77] width 95 height 15
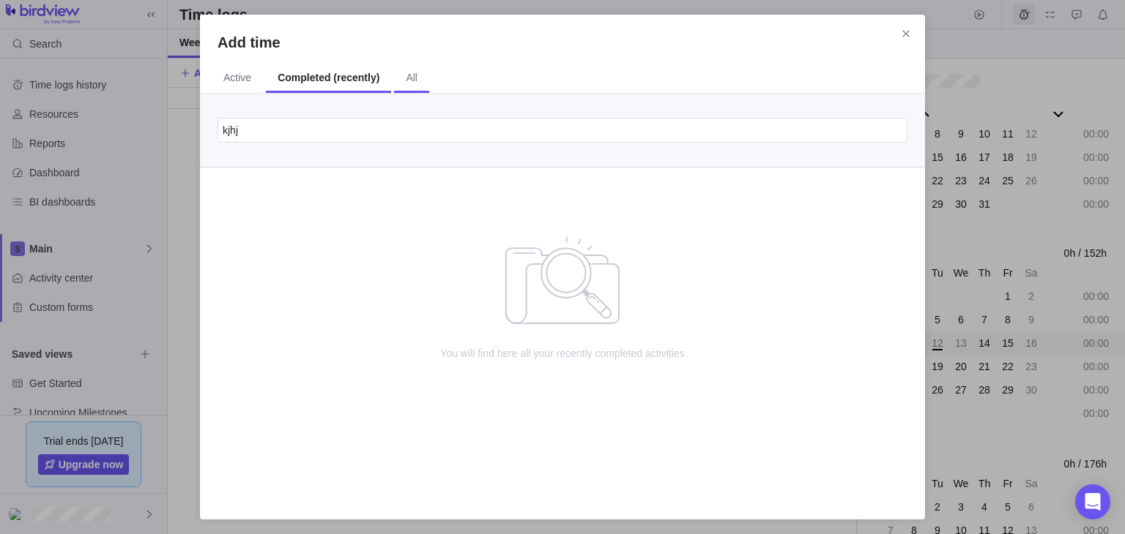
click at [407, 75] on span "All" at bounding box center [412, 77] width 12 height 15
click at [901, 31] on icon "Close" at bounding box center [906, 34] width 12 height 12
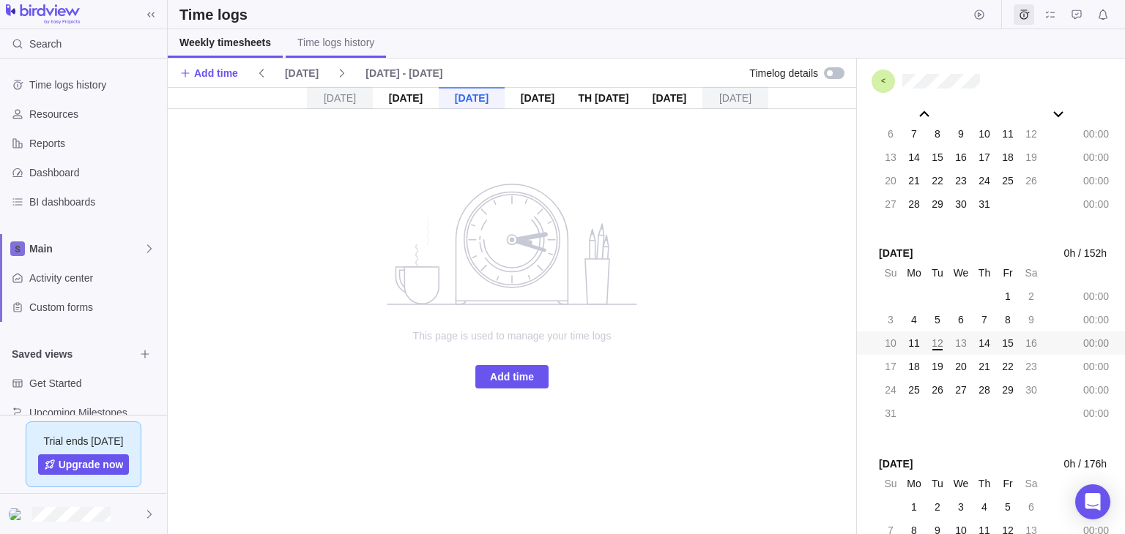
click at [335, 54] on link "Time logs history" at bounding box center [336, 43] width 100 height 29
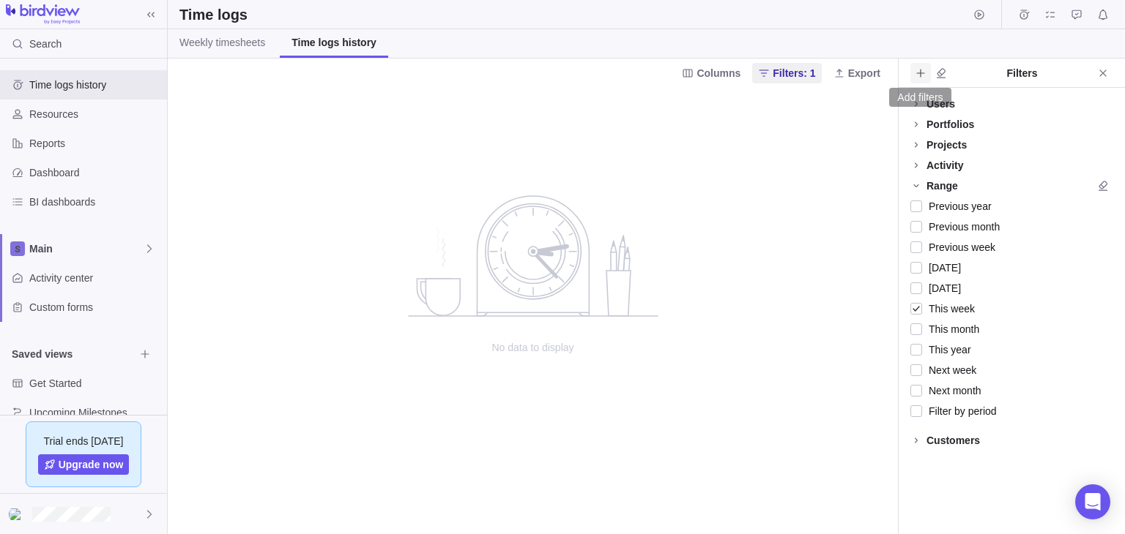
click at [918, 71] on icon "Add filters" at bounding box center [920, 73] width 12 height 12
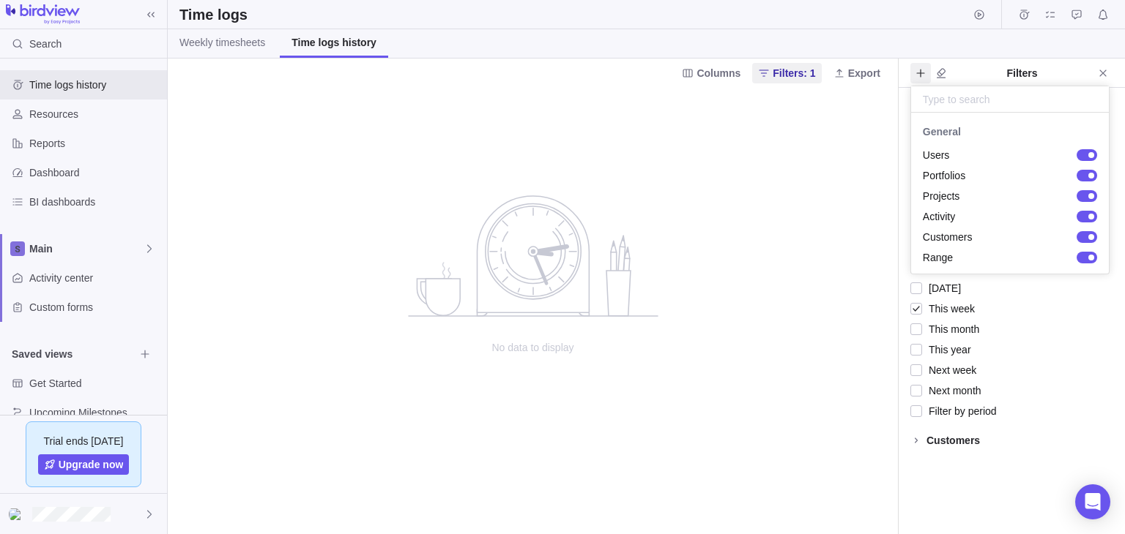
click at [648, 283] on body "Search Time logs history Resources Reports Dashboard BI dashboards Main Activit…" at bounding box center [562, 267] width 1125 height 534
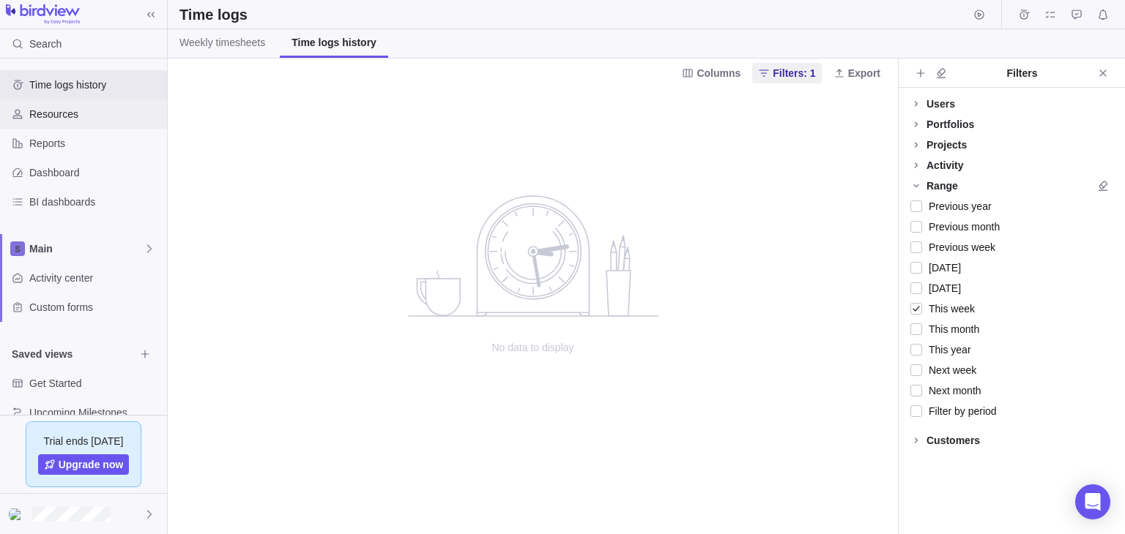
click at [97, 109] on span "Resources" at bounding box center [95, 114] width 132 height 15
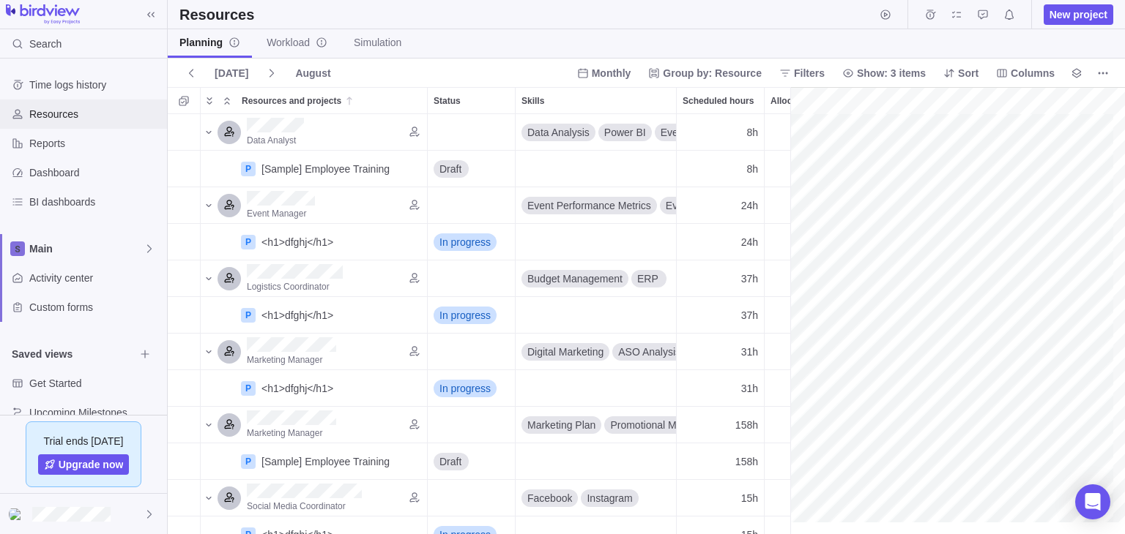
scroll to position [0, 250]
click at [411, 130] on icon "Find candidates" at bounding box center [415, 132] width 12 height 12
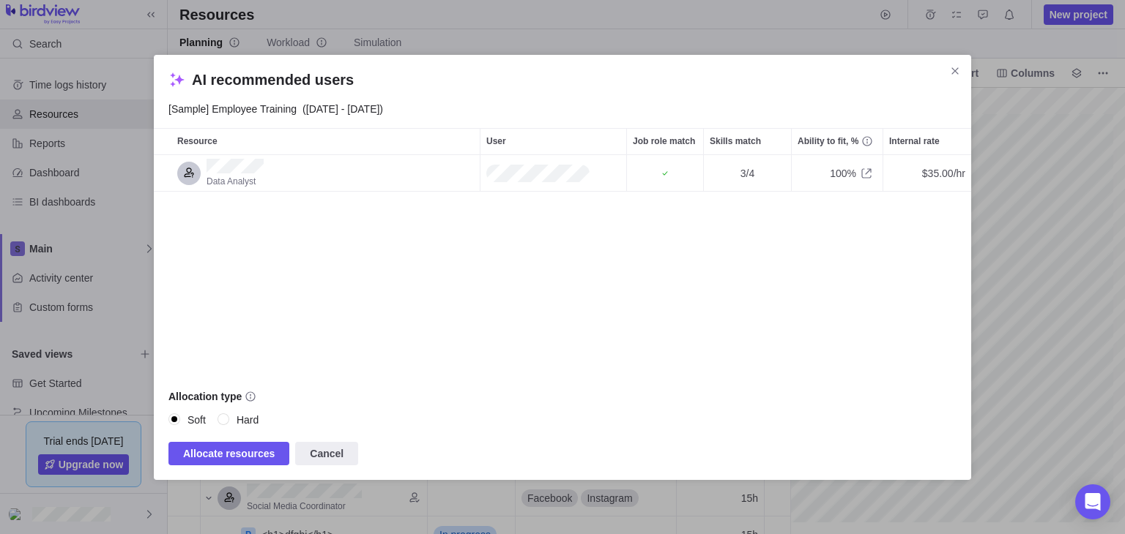
scroll to position [207, 805]
click at [949, 65] on icon "Close" at bounding box center [955, 71] width 12 height 12
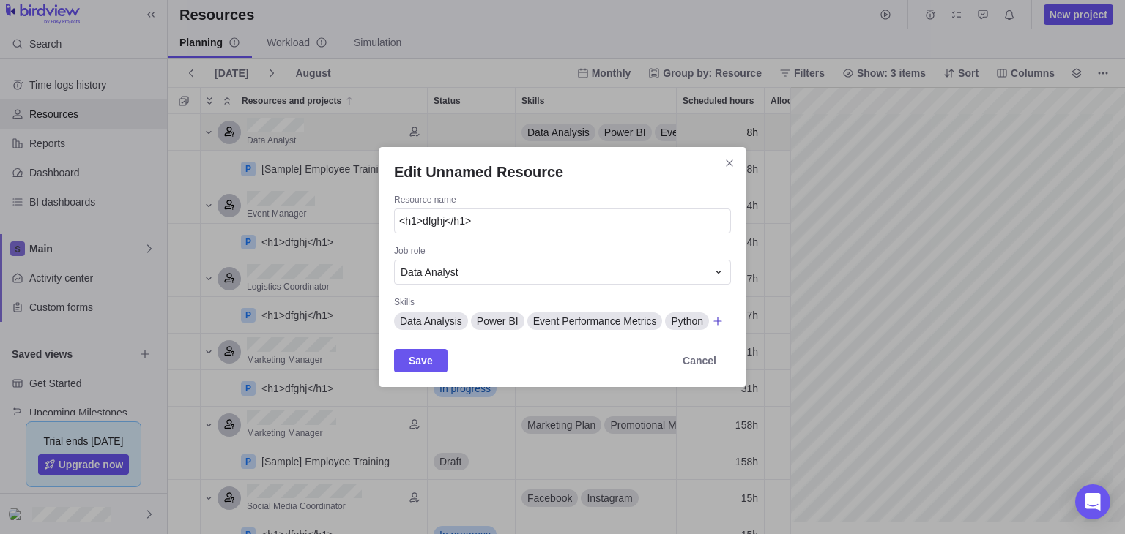
type input "<h1>dfghj</h1>"
click at [712, 324] on icon "Edit Unnamed Resource" at bounding box center [718, 322] width 12 height 12
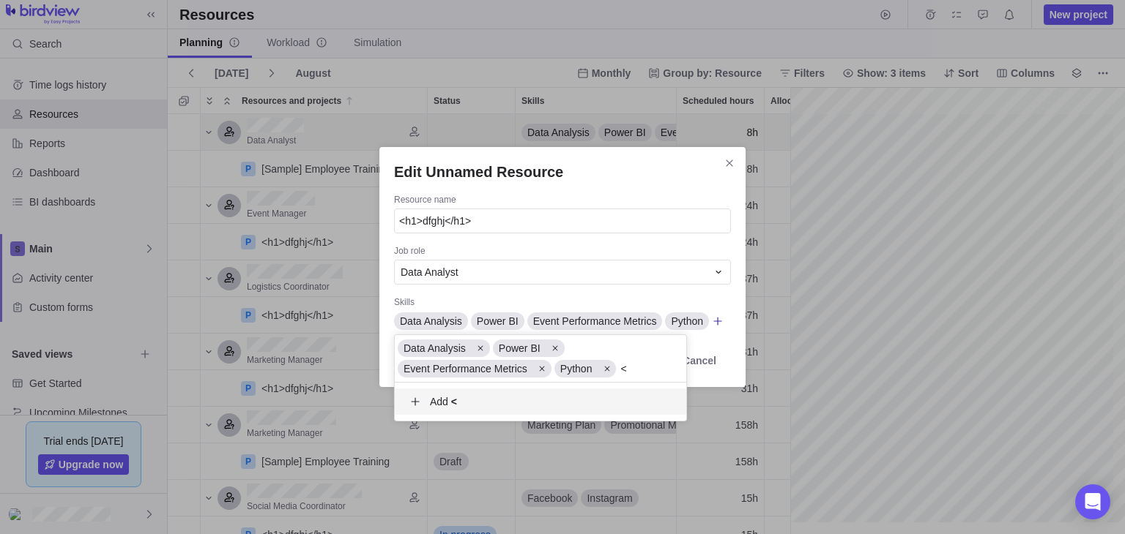
scroll to position [26, 279]
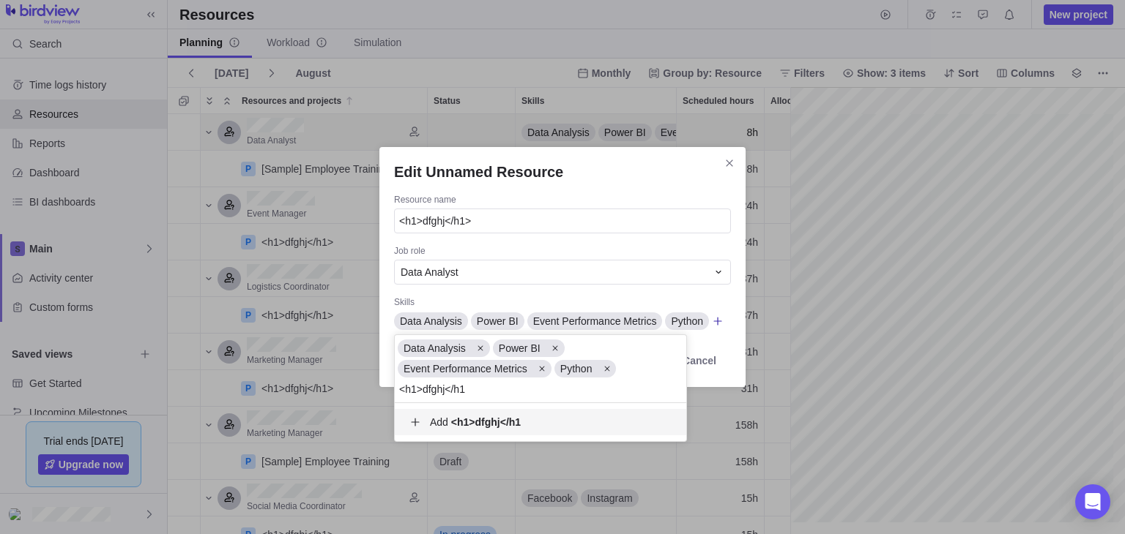
type input "<h1>dfghj</h1>"
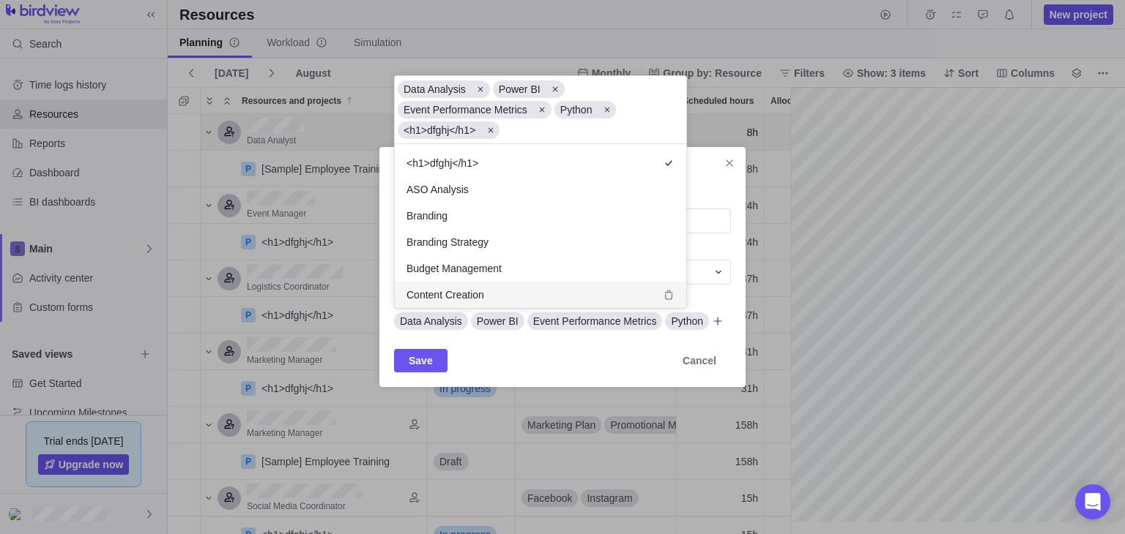
click at [416, 360] on div "Edit Unnamed Resource Resource name <h1>dfghj</h1> Job role Data Analyst Skills…" at bounding box center [562, 267] width 1125 height 534
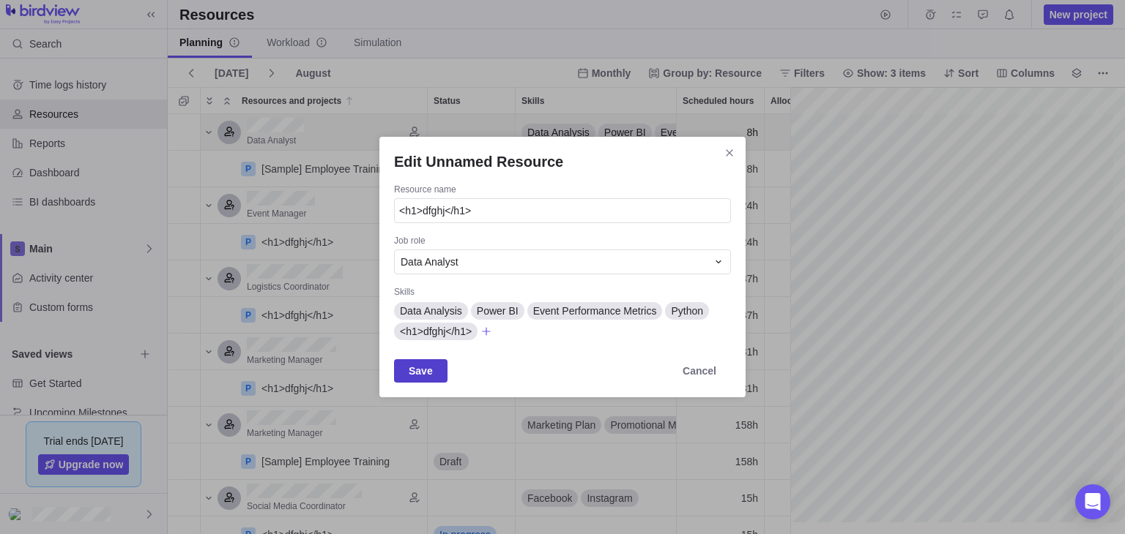
click at [416, 367] on span "Save" at bounding box center [421, 371] width 24 height 18
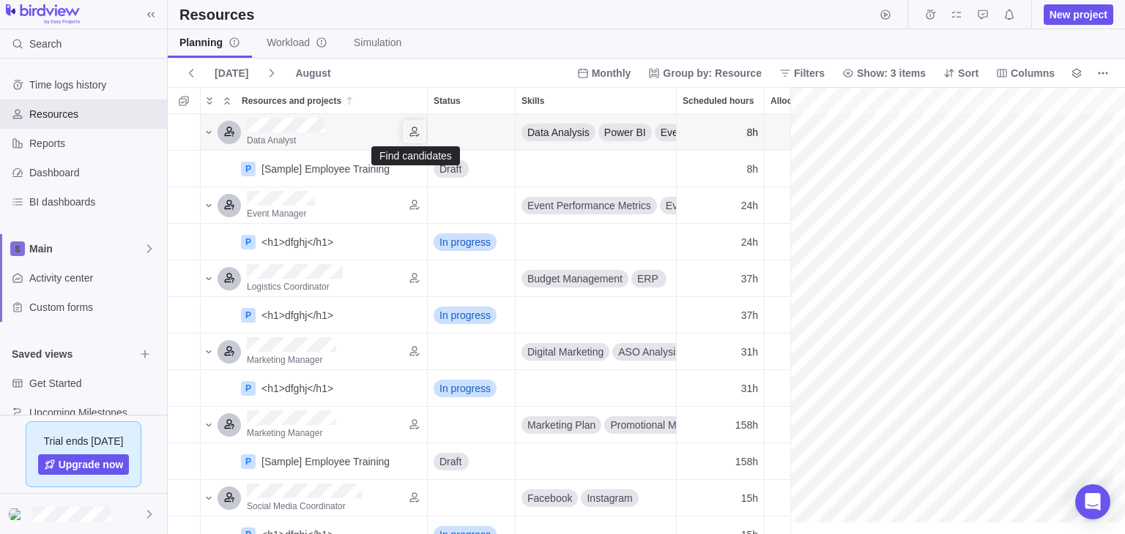
click at [414, 128] on icon "Find candidates" at bounding box center [415, 132] width 12 height 12
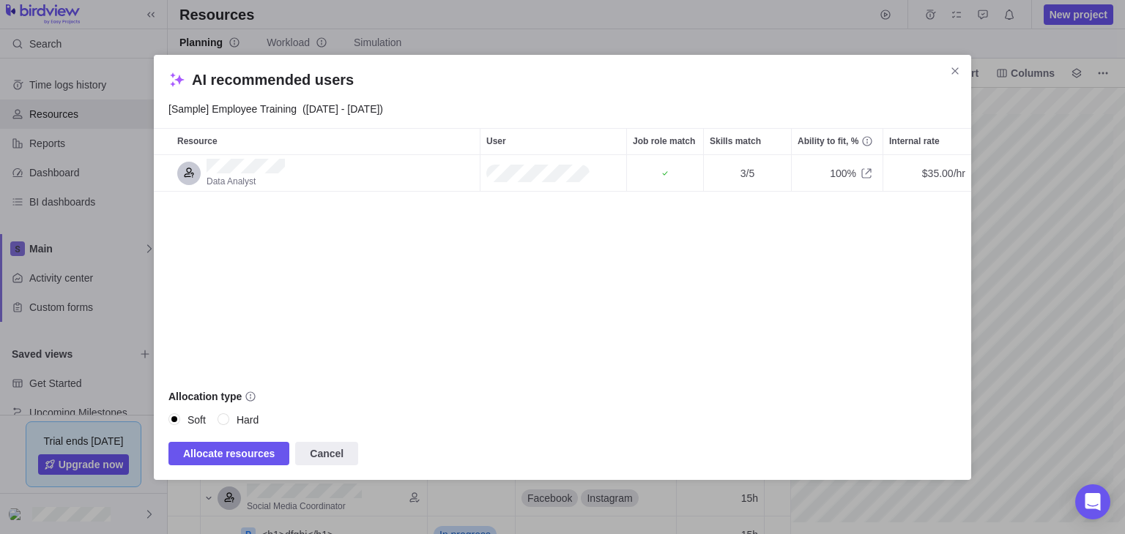
scroll to position [207, 805]
click at [402, 299] on div "Data Analyst 3/5 100% $35.00/hr" at bounding box center [562, 265] width 817 height 220
click at [224, 457] on span "Allocate resources" at bounding box center [229, 454] width 92 height 18
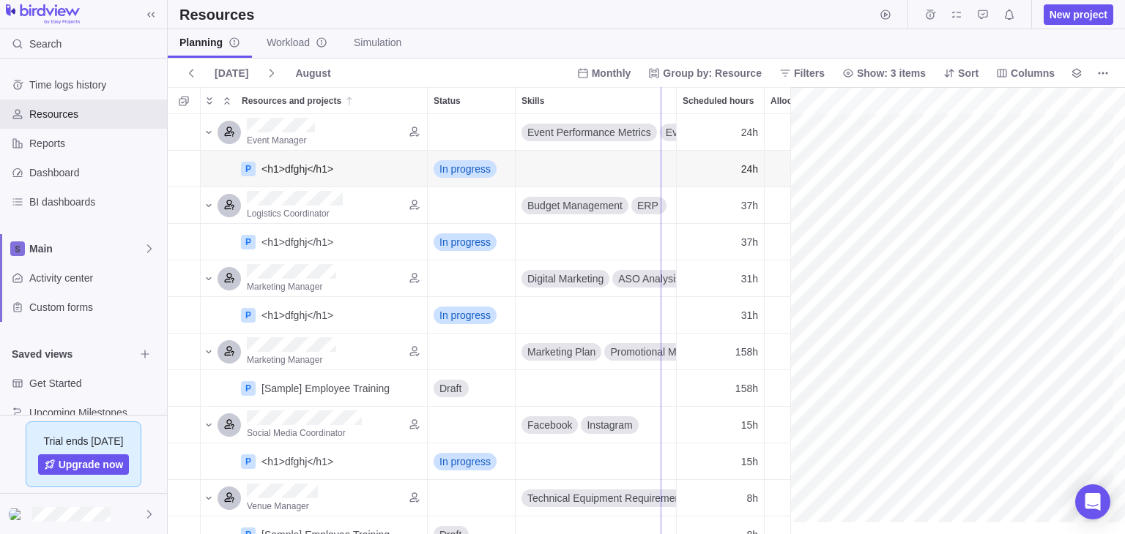
drag, startPoint x: 789, startPoint y: 171, endPoint x: 662, endPoint y: 182, distance: 127.9
click at [693, 167] on div "gantt" at bounding box center [895, 311] width 459 height 448
drag, startPoint x: 663, startPoint y: 177, endPoint x: 802, endPoint y: 171, distance: 140.0
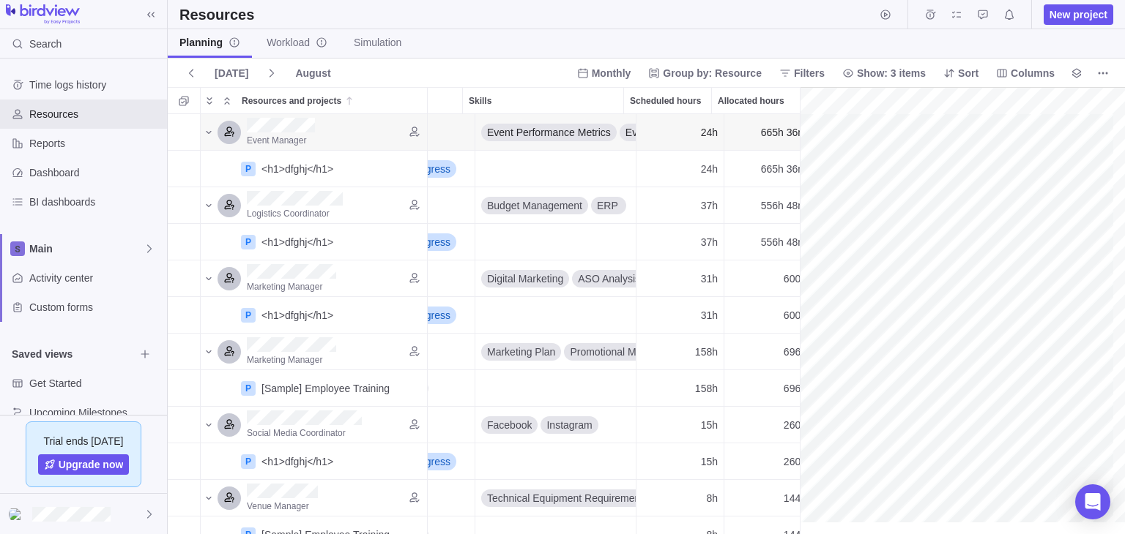
scroll to position [0, 0]
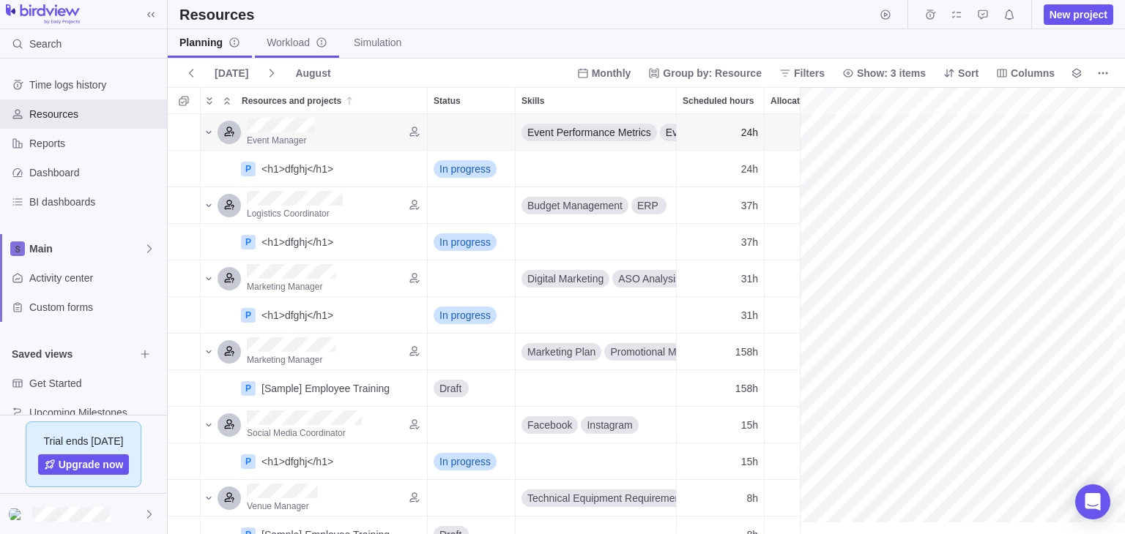
click at [284, 45] on span "Workload" at bounding box center [296, 42] width 61 height 15
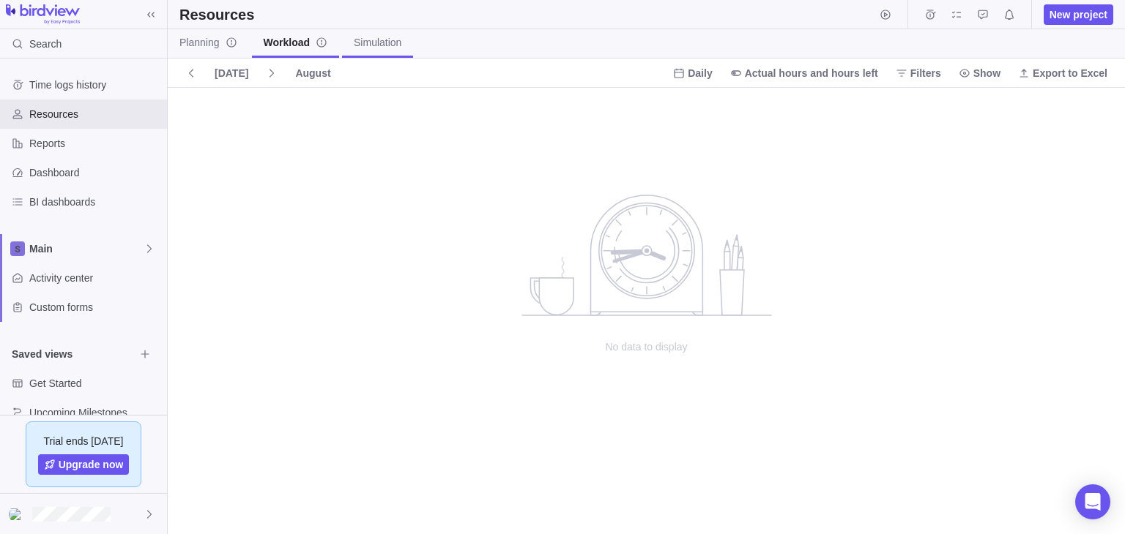
click at [369, 42] on span "Simulation" at bounding box center [378, 42] width 48 height 15
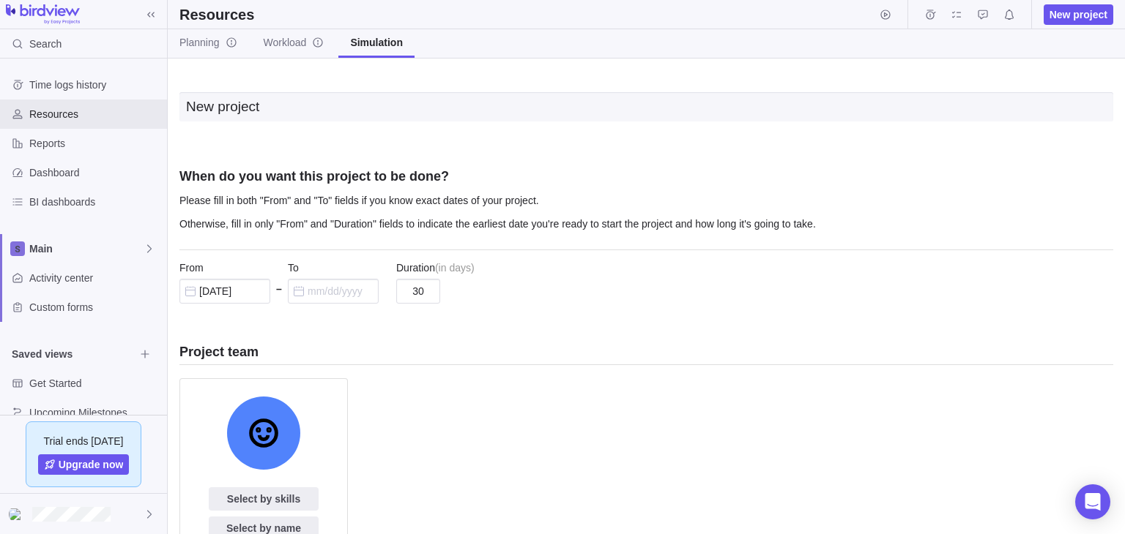
click at [264, 115] on input "New project" at bounding box center [645, 106] width 933 height 29
type input "N"
type input "<h1>dfghj</h1>"
click at [537, 154] on div "<h1>dfghj</h1> When do you want this project to be done? Please fill in both "F…" at bounding box center [645, 377] width 933 height 614
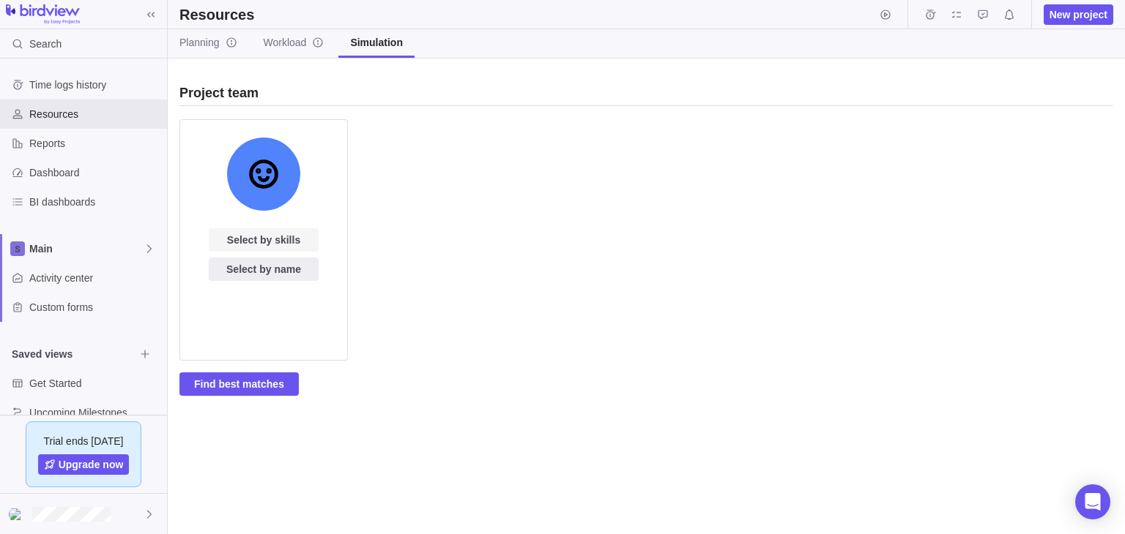
click at [253, 234] on span "Select by skills" at bounding box center [263, 240] width 73 height 18
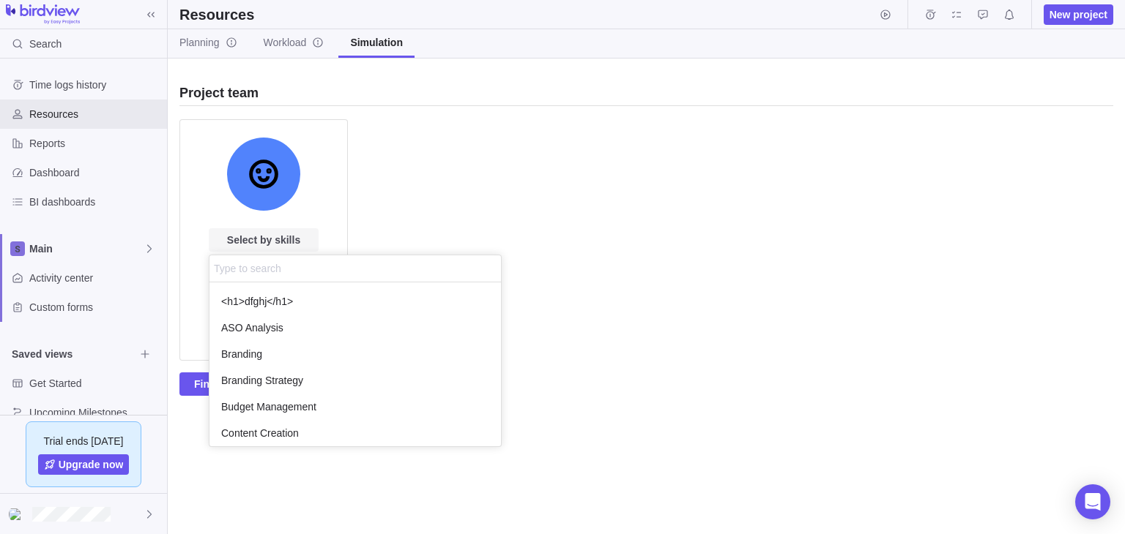
scroll to position [152, 279]
click at [277, 299] on span "<h1>dfghj</h1>" at bounding box center [257, 301] width 72 height 15
click at [442, 242] on div "<h1>dfghj</h1> When do you want this project to be done? Please fill in both "F…" at bounding box center [646, 297] width 957 height 476
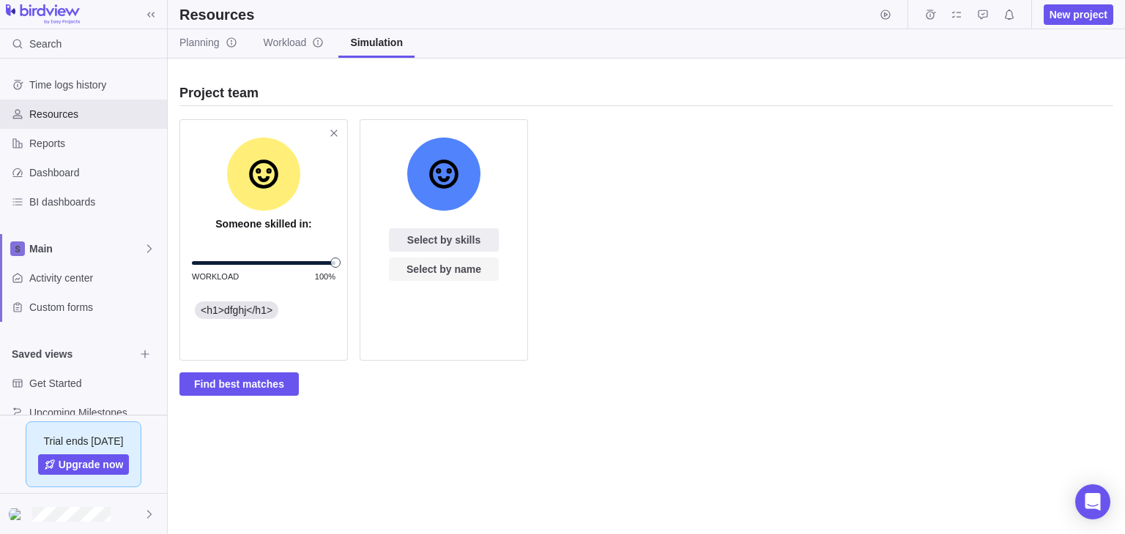
click at [453, 267] on span "Select by name" at bounding box center [443, 270] width 75 height 18
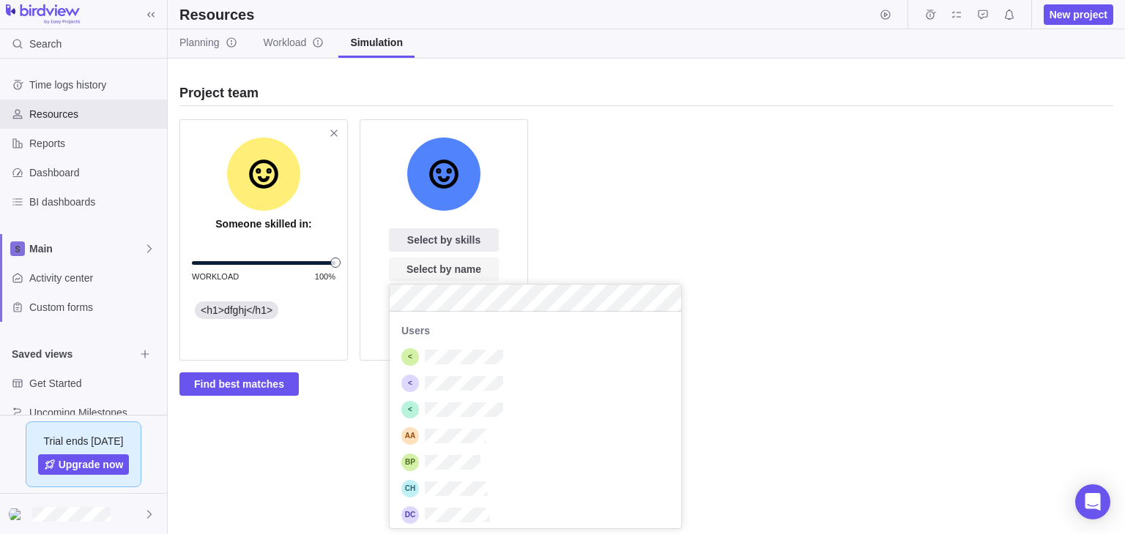
scroll to position [204, 279]
click at [499, 365] on div "grid" at bounding box center [534, 357] width 291 height 26
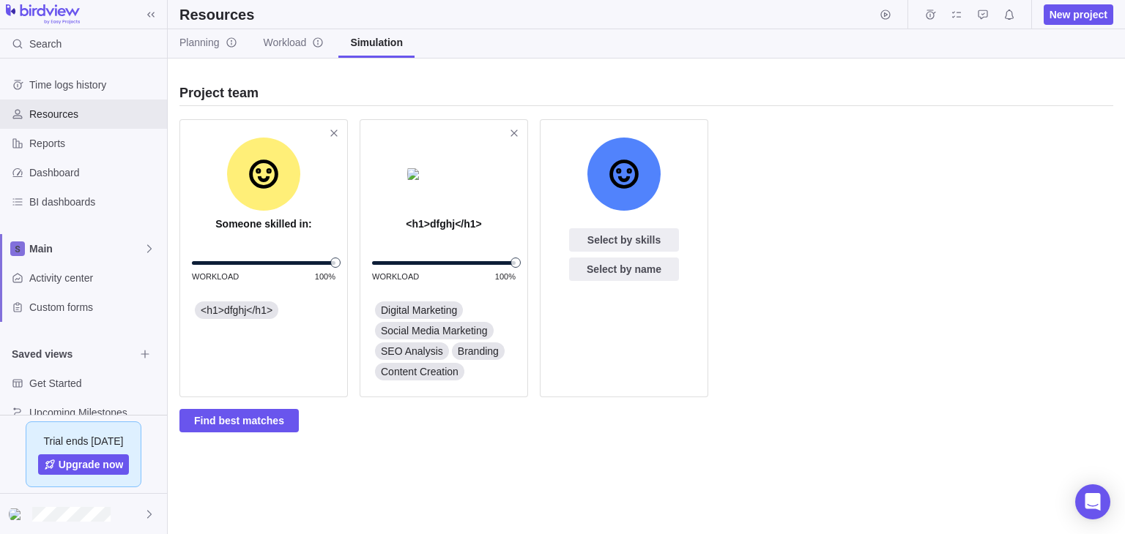
click at [529, 448] on div "Someone skilled in: Workload 100% <h1>dfghj</h1> <h1>dfghj</h1> Workload 100% D…" at bounding box center [645, 287] width 933 height 348
drag, startPoint x: 335, startPoint y: 260, endPoint x: 422, endPoint y: 258, distance: 87.9
click at [422, 258] on div "Someone skilled in: Workload 95% <h1>dfghj</h1> <h1>dfghj</h1> Workload 100% Di…" at bounding box center [645, 264] width 933 height 290
click at [216, 417] on span "Find best matches" at bounding box center [239, 421] width 90 height 18
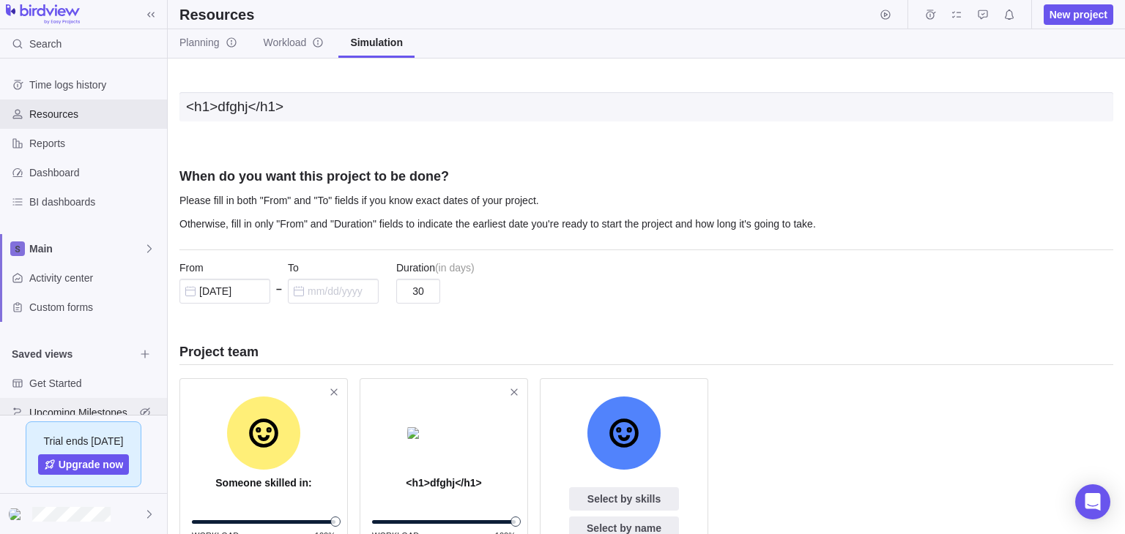
scroll to position [23, 0]
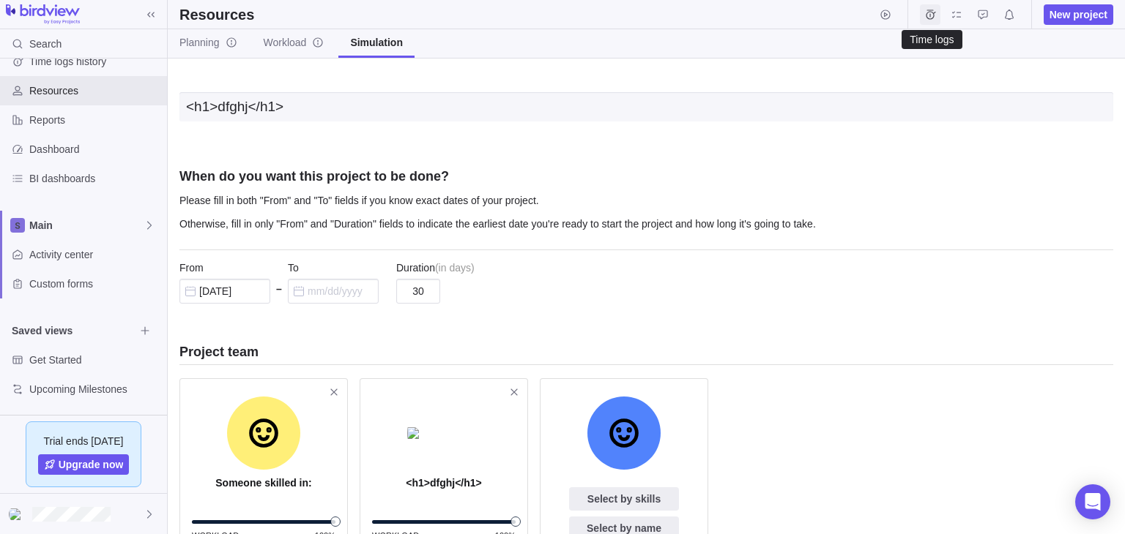
click at [924, 15] on span "Time logs" at bounding box center [930, 14] width 20 height 20
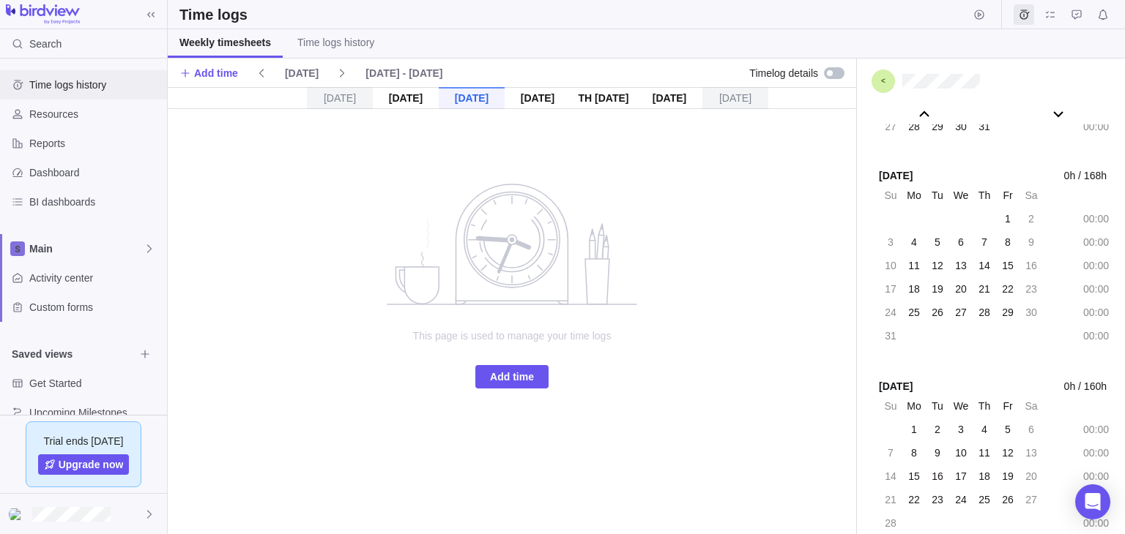
click at [57, 83] on span "Time logs history" at bounding box center [95, 85] width 132 height 15
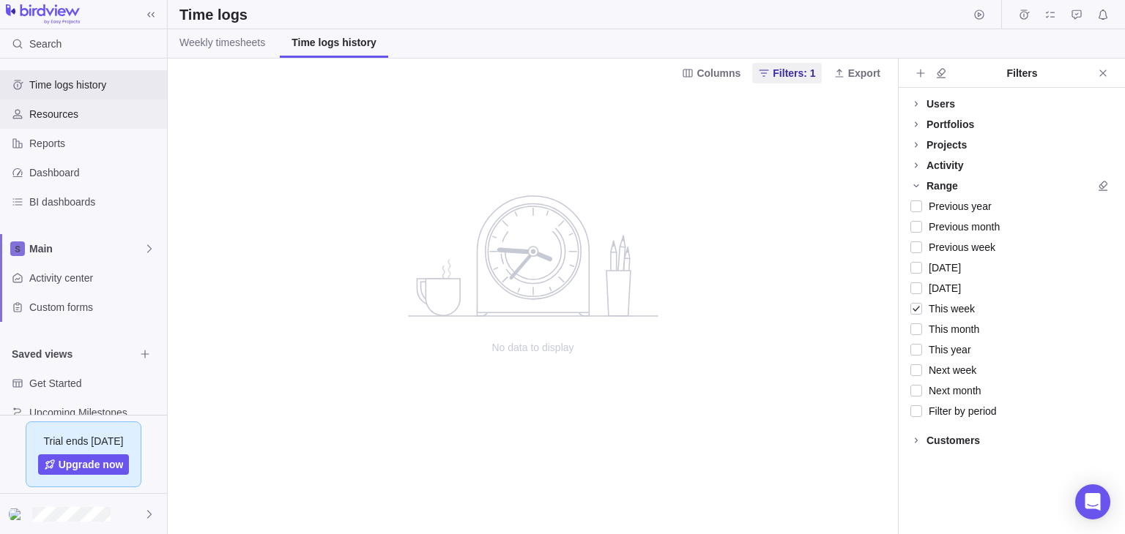
click at [66, 112] on span "Resources" at bounding box center [95, 114] width 132 height 15
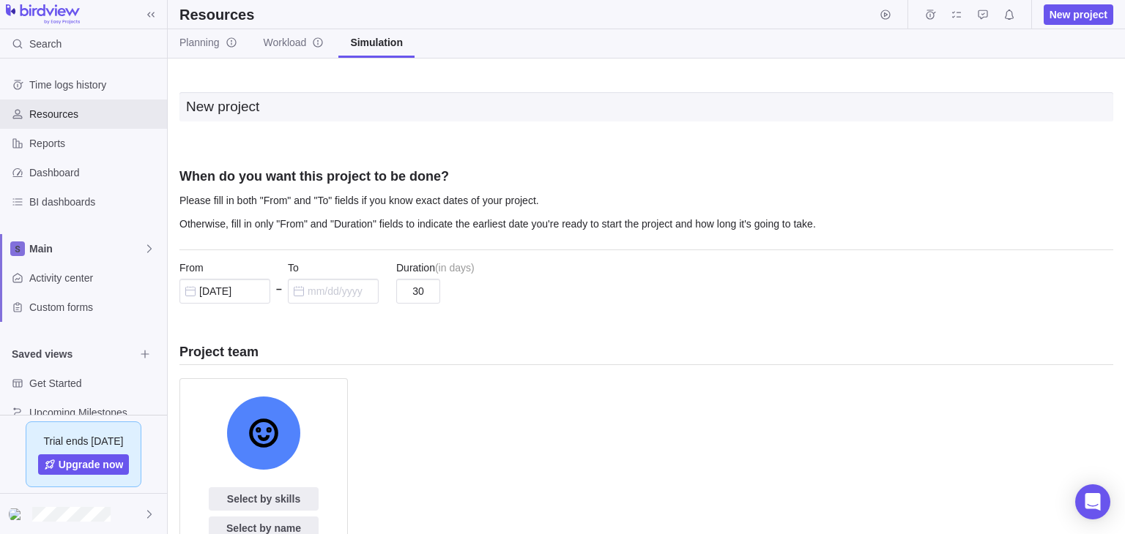
click at [524, 326] on div "New project When do you want this project to be done? Please fill in both "From…" at bounding box center [645, 377] width 933 height 614
click at [68, 136] on span "Reports" at bounding box center [95, 143] width 132 height 15
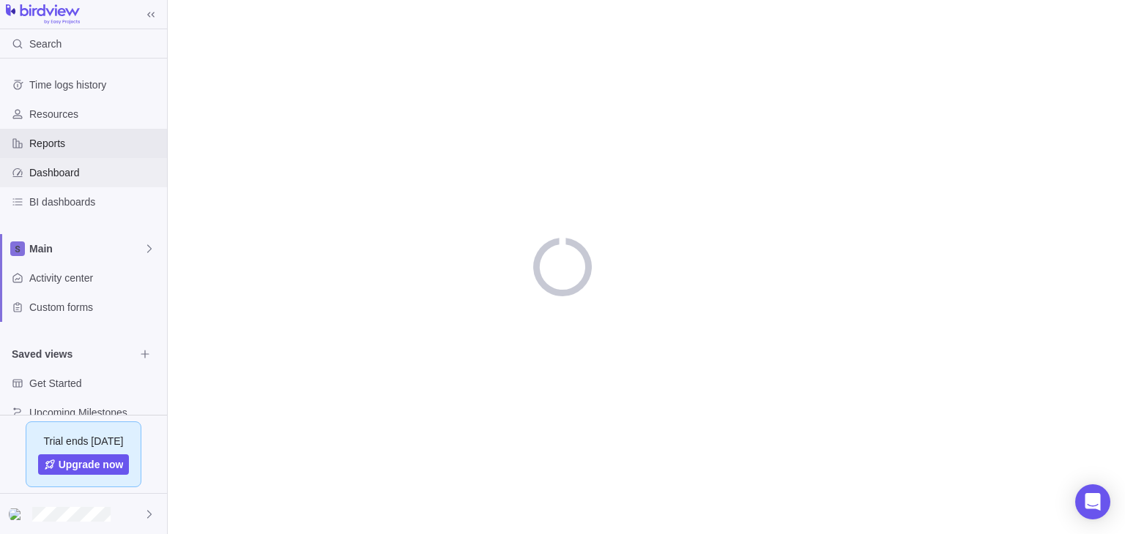
click at [82, 165] on span "Dashboard" at bounding box center [95, 172] width 132 height 15
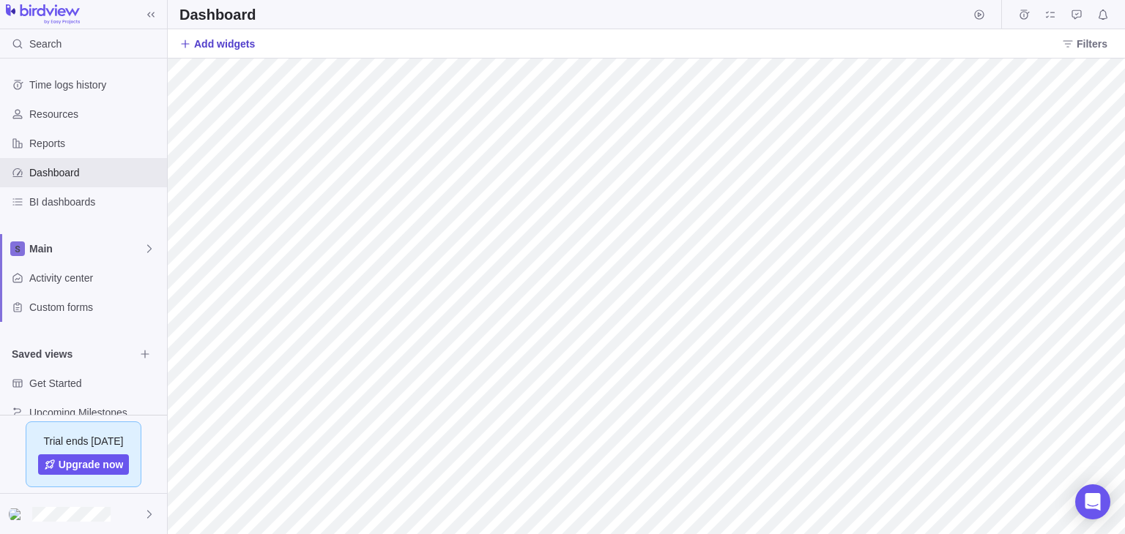
click at [199, 43] on span "Add widgets" at bounding box center [224, 44] width 61 height 15
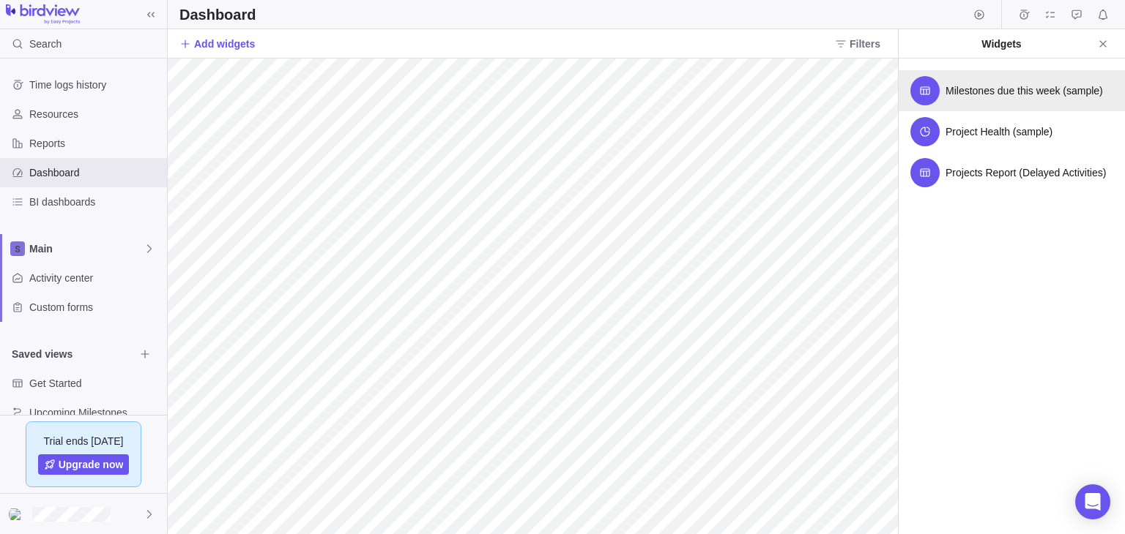
click at [1009, 100] on div "Milestones due this week (sample)" at bounding box center [1011, 90] width 226 height 41
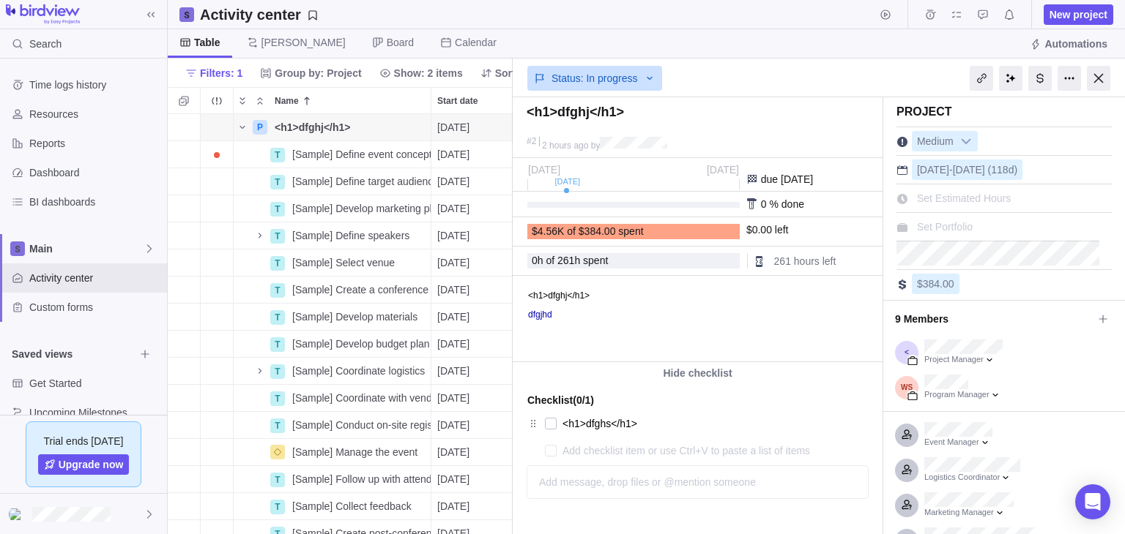
scroll to position [407, 332]
click at [539, 318] on link "dfgjhd" at bounding box center [540, 315] width 24 height 10
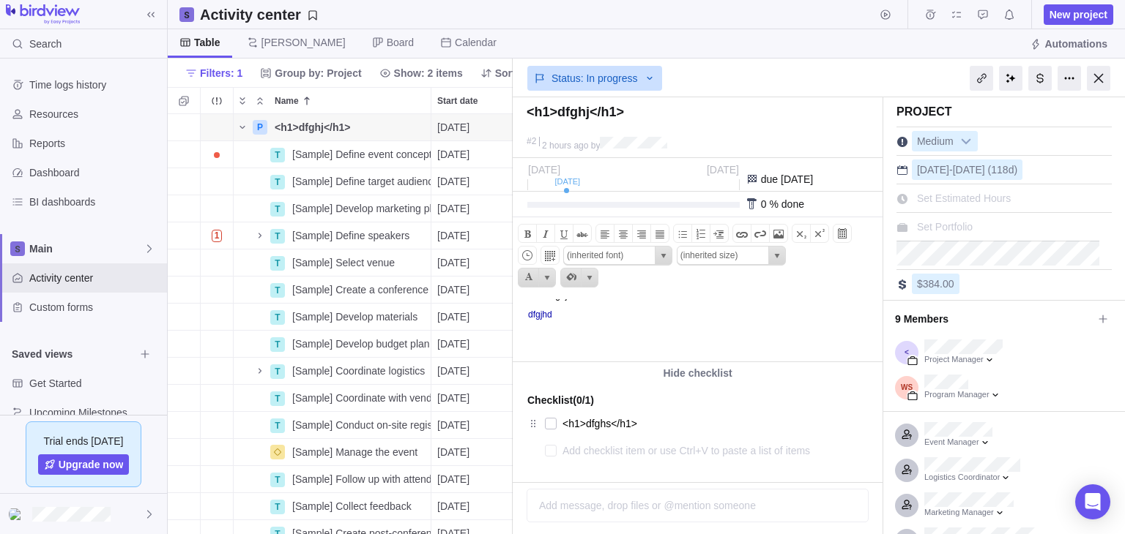
click at [660, 322] on body "<h1>dfghj</h1> dfgjhd" at bounding box center [696, 308] width 366 height 62
click at [818, 236] on span at bounding box center [824, 234] width 12 height 12
drag, startPoint x: 600, startPoint y: 335, endPoint x: 513, endPoint y: 338, distance: 86.5
click at [513, 338] on body "<h1>dfghj</h1> dfgjhd 08/12/2025" at bounding box center [696, 308] width 366 height 62
click at [751, 236] on span at bounding box center [760, 234] width 18 height 18
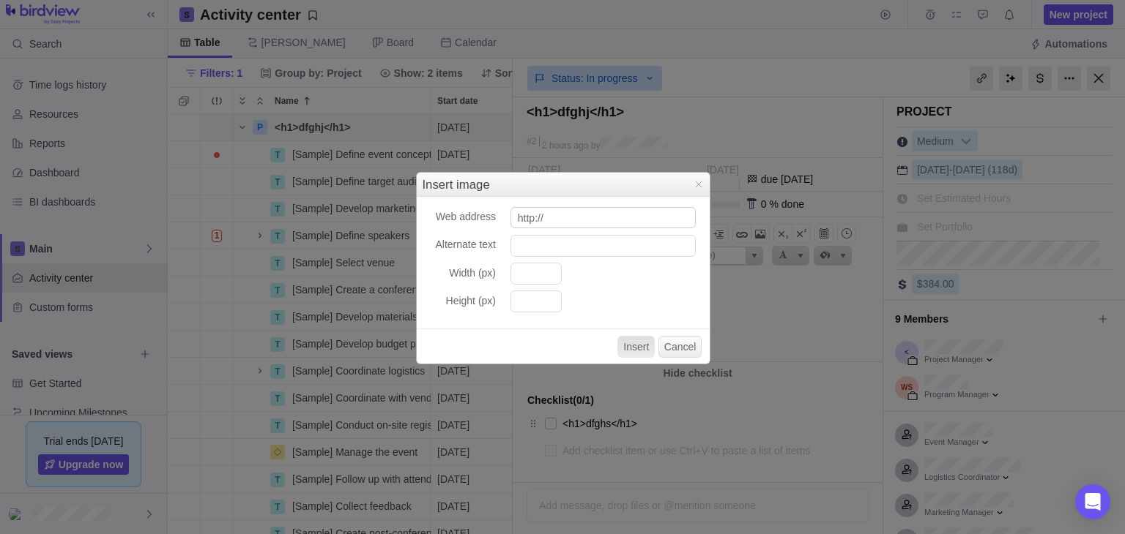
click at [574, 216] on input "http://" at bounding box center [602, 218] width 185 height 22
type input "h"
click at [682, 348] on button "Cancel" at bounding box center [680, 347] width 44 height 22
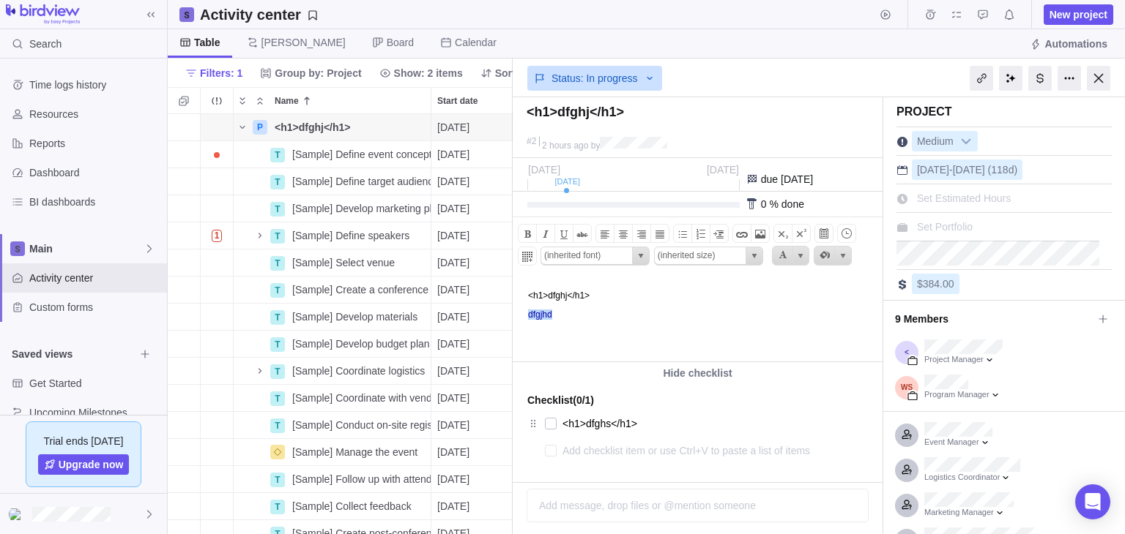
drag, startPoint x: 556, startPoint y: 316, endPoint x: 523, endPoint y: 316, distance: 32.2
click at [523, 316] on body "<h1>dfghj</h1> dfgjhd ﻿﻿" at bounding box center [696, 308] width 366 height 62
click at [752, 232] on span at bounding box center [760, 235] width 18 height 18
click at [741, 234] on span at bounding box center [742, 235] width 18 height 18
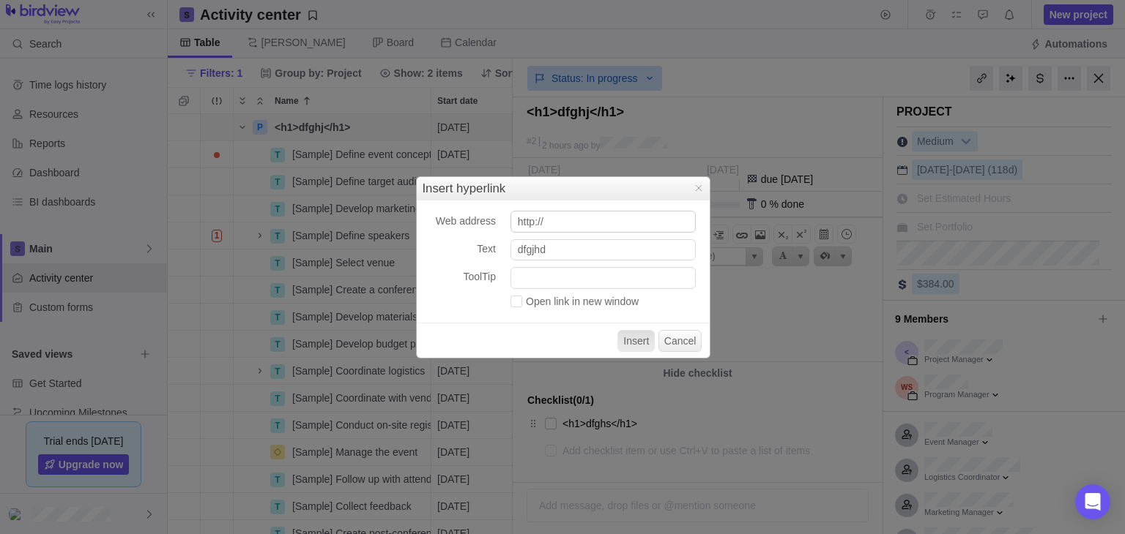
click at [589, 223] on input "http://" at bounding box center [602, 222] width 185 height 22
type input "h"
type input "javascript:alert(1)"
click at [635, 342] on button "Insert" at bounding box center [635, 341] width 37 height 22
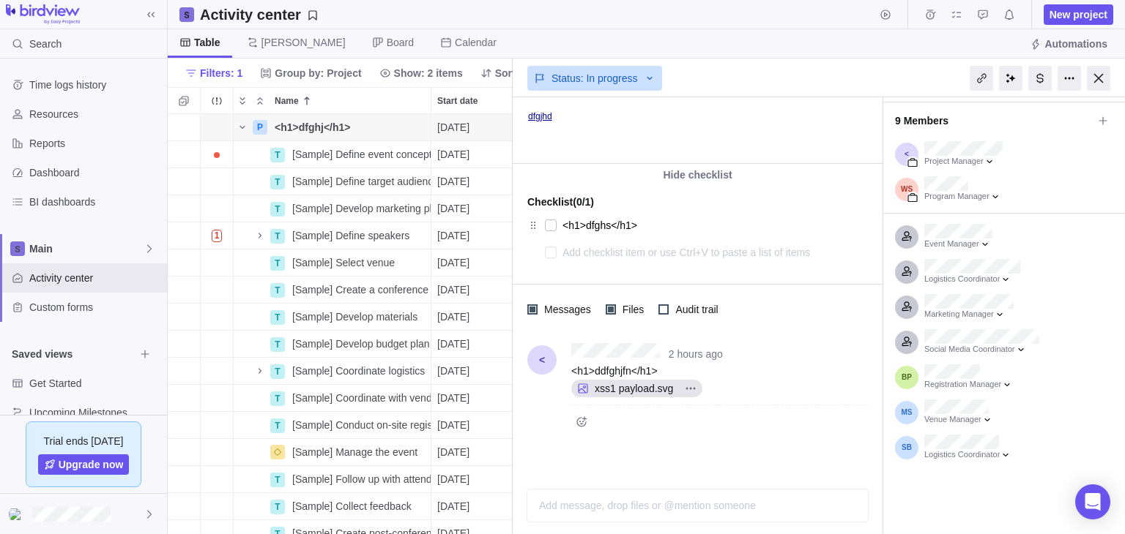
scroll to position [0, 0]
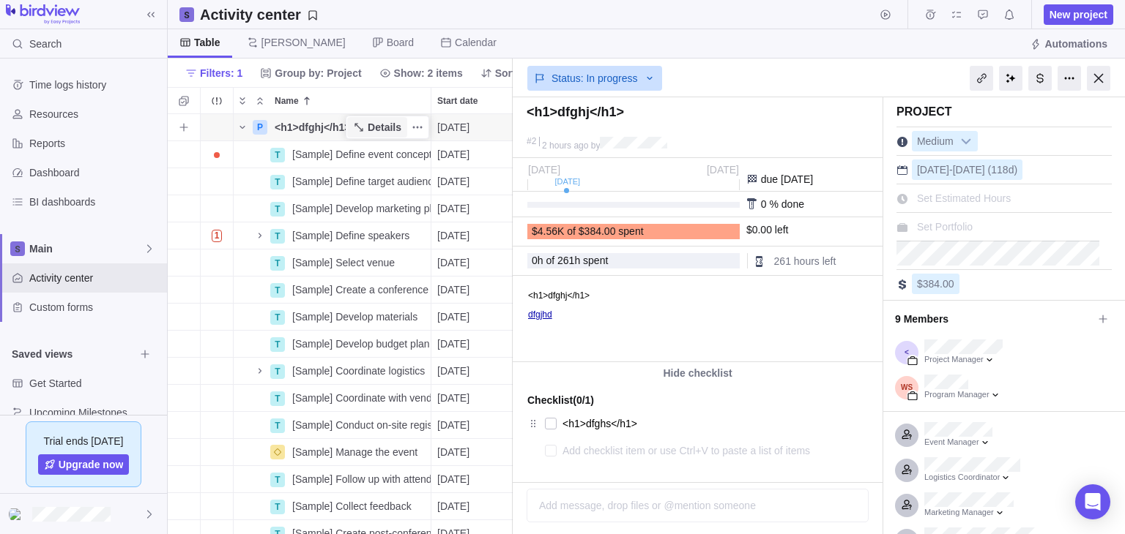
click at [376, 130] on span "Details" at bounding box center [385, 127] width 34 height 15
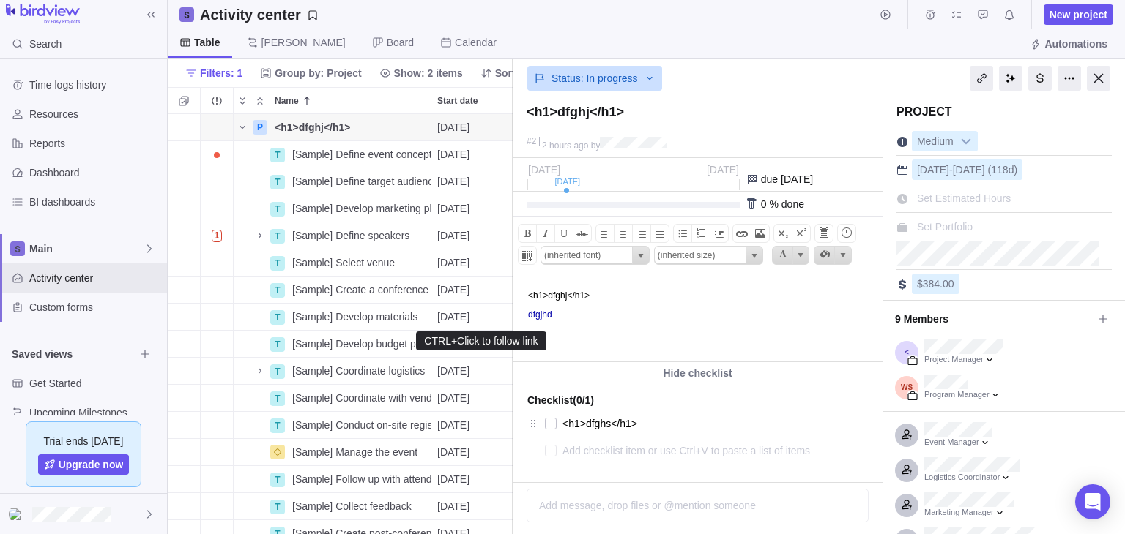
click at [534, 318] on link "dfgjhd" at bounding box center [540, 315] width 24 height 10
drag, startPoint x: 562, startPoint y: 318, endPoint x: 530, endPoint y: 318, distance: 32.2
click at [530, 318] on p "dfgjhd" at bounding box center [703, 315] width 350 height 10
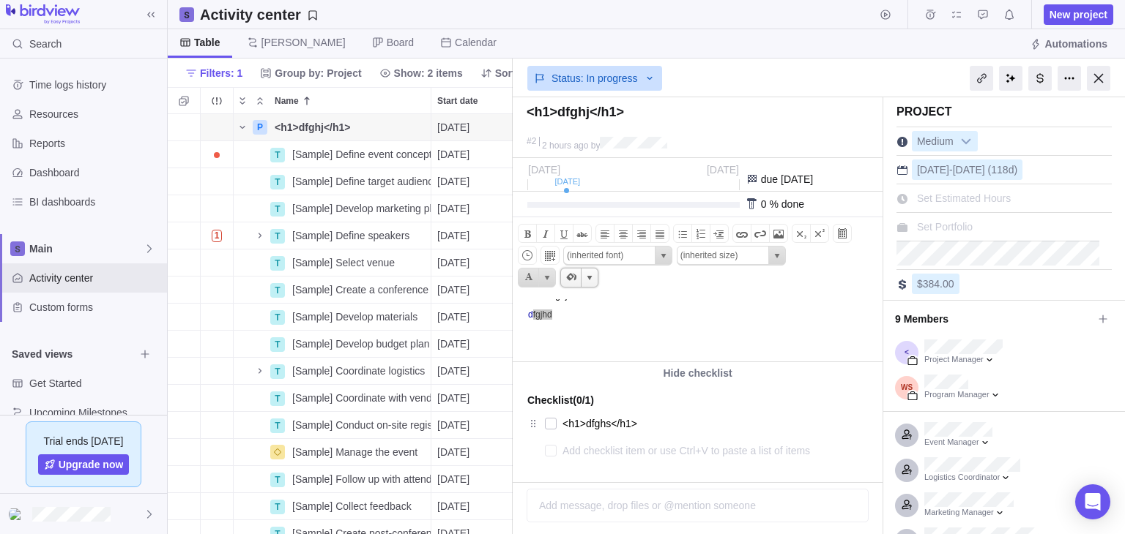
click at [595, 272] on span "Current selected color is" at bounding box center [590, 278] width 12 height 12
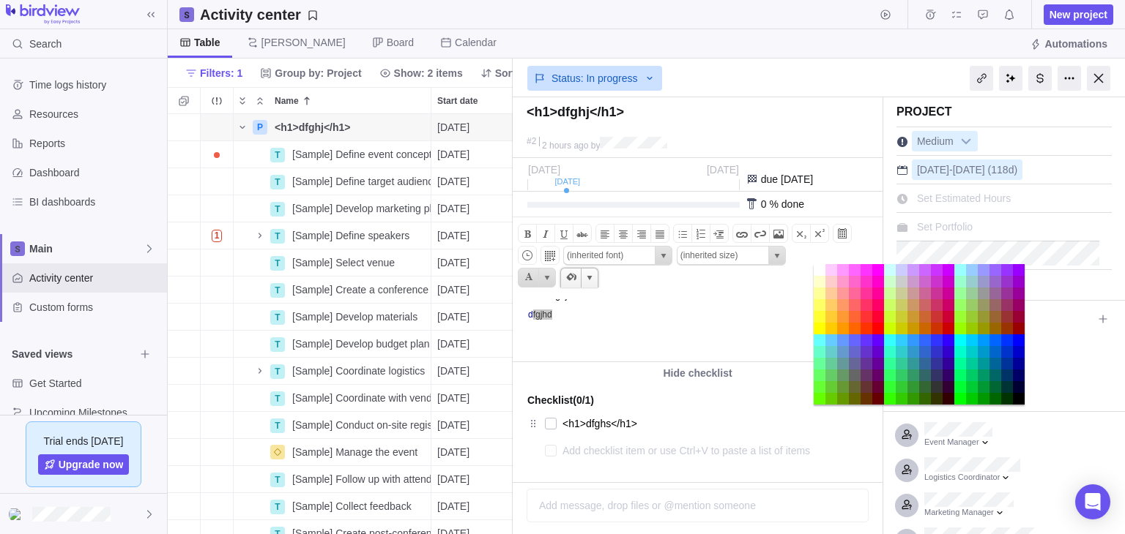
scroll to position [407, 332]
click at [857, 280] on td "#ff66cc" at bounding box center [855, 282] width 12 height 12
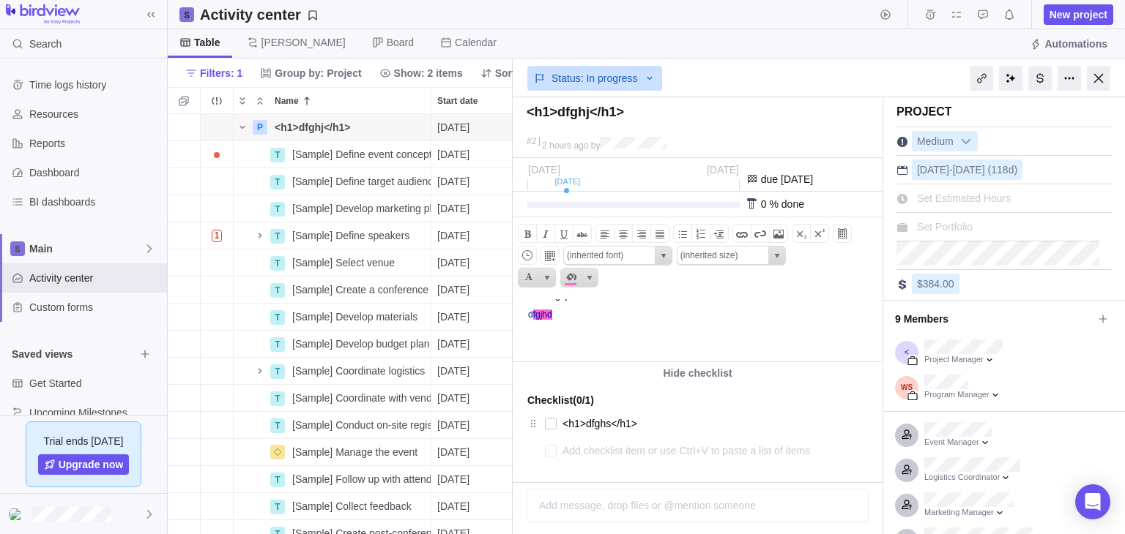
click at [690, 305] on body "<h1>dfghj</h1> d fgjhd" at bounding box center [696, 308] width 366 height 62
drag, startPoint x: 559, startPoint y: 316, endPoint x: 527, endPoint y: 317, distance: 32.2
click at [528, 317] on p "d fgjhd" at bounding box center [703, 315] width 350 height 10
drag, startPoint x: 553, startPoint y: 316, endPoint x: 530, endPoint y: 317, distance: 23.4
click at [530, 317] on p "dfghj﻿" at bounding box center [703, 315] width 350 height 10
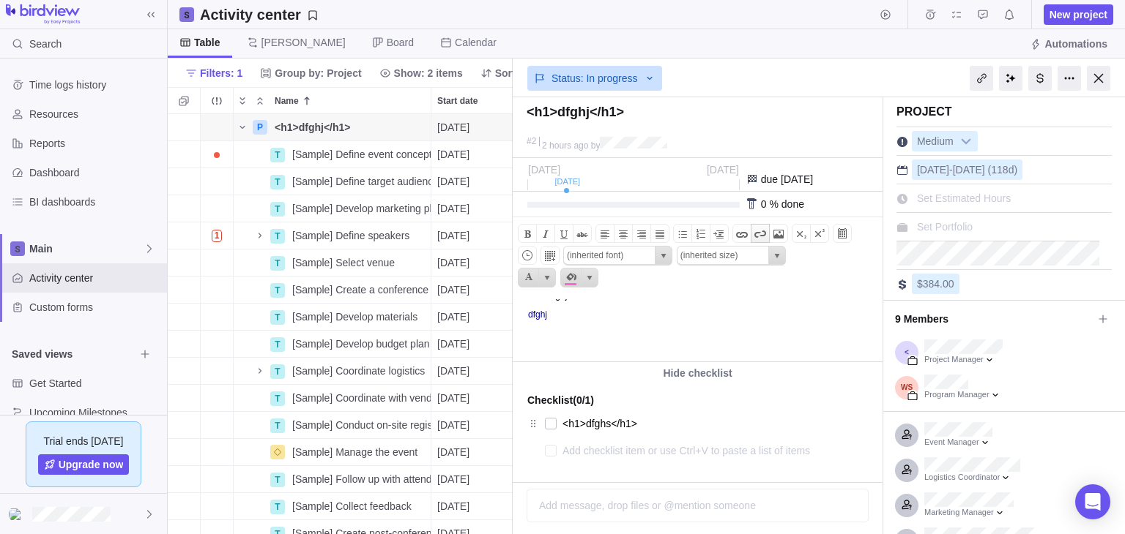
click at [757, 229] on span at bounding box center [760, 234] width 18 height 18
click at [742, 232] on span at bounding box center [742, 234] width 18 height 18
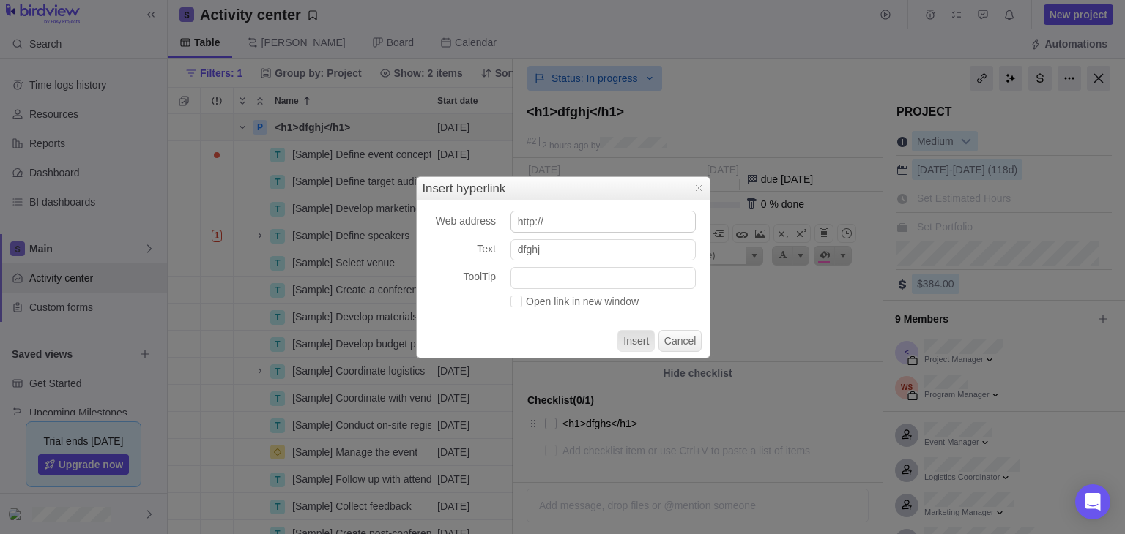
click at [562, 221] on input "http://" at bounding box center [602, 222] width 185 height 22
click at [693, 344] on button "Cancel" at bounding box center [680, 341] width 44 height 22
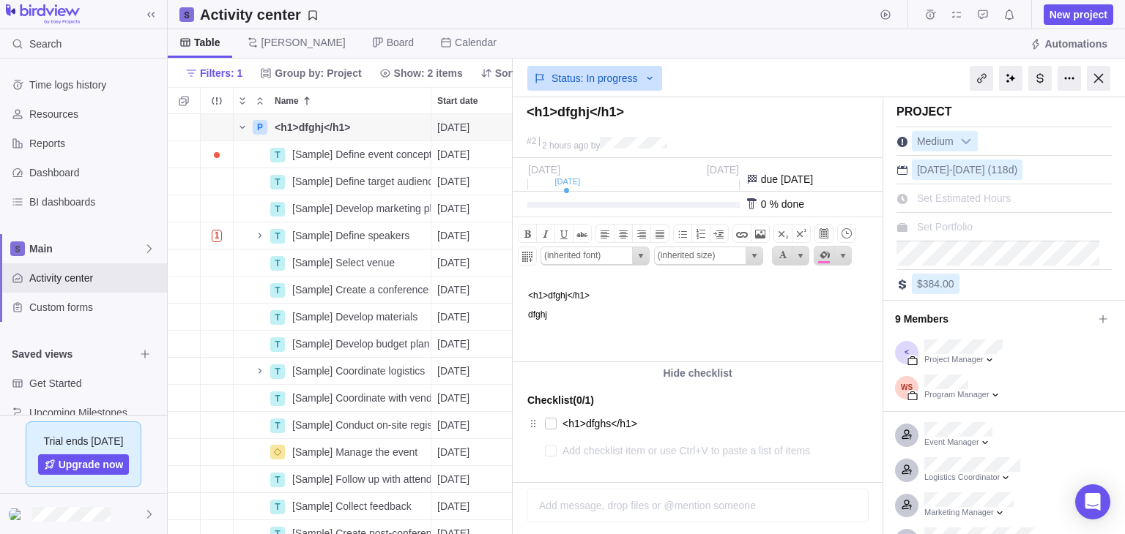
click at [601, 318] on p "dfghj﻿" at bounding box center [703, 315] width 350 height 10
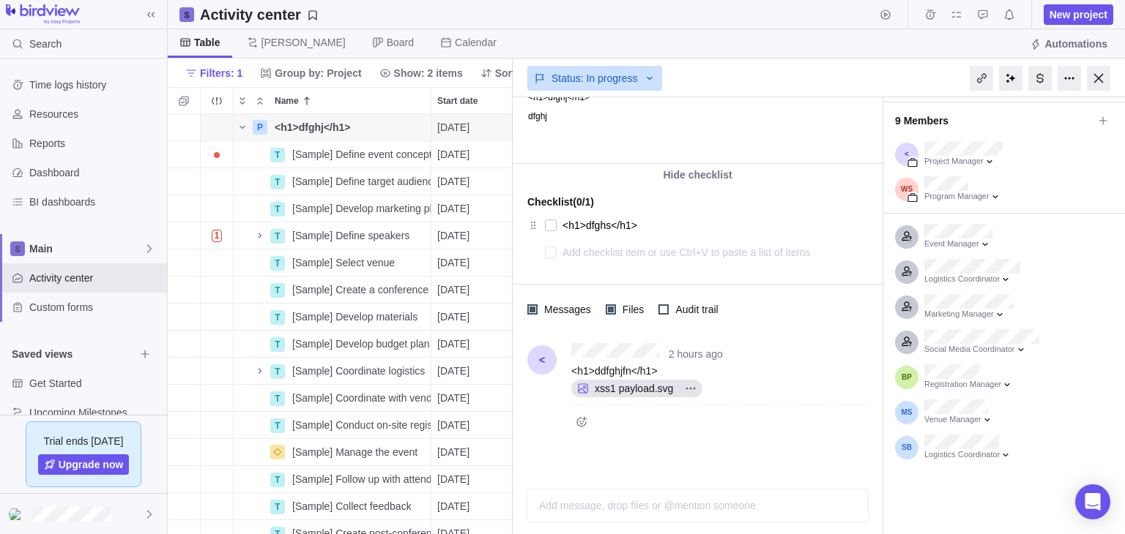
scroll to position [0, 0]
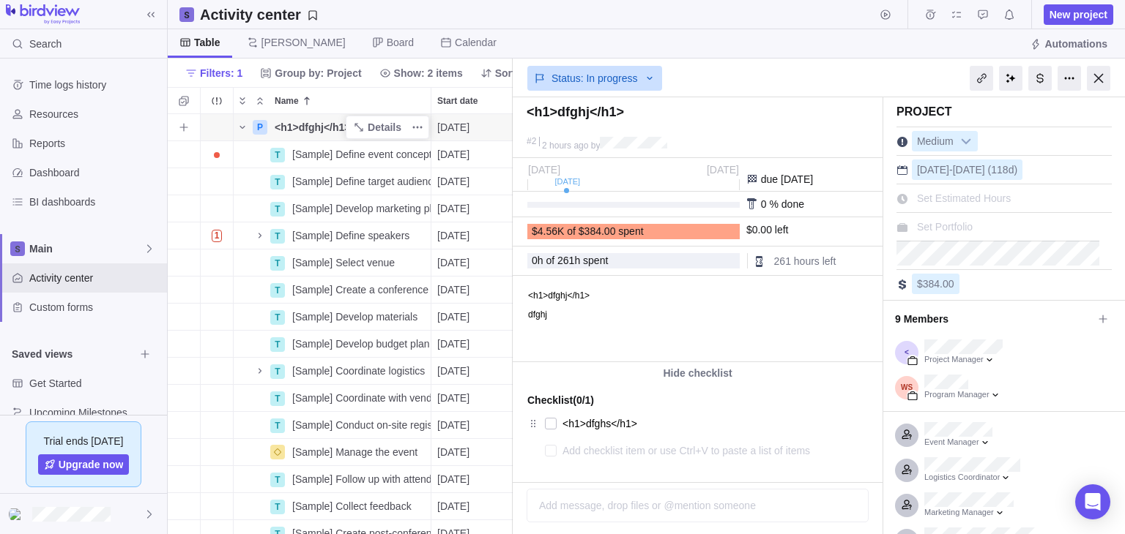
click at [307, 124] on span "<h1>dfghj</h1>" at bounding box center [312, 127] width 75 height 15
click at [571, 319] on body "Search Time logs history Resources Reports Dashboard BI dashboards Main Activit…" at bounding box center [562, 267] width 1125 height 534
click at [381, 124] on span "Details" at bounding box center [385, 127] width 34 height 15
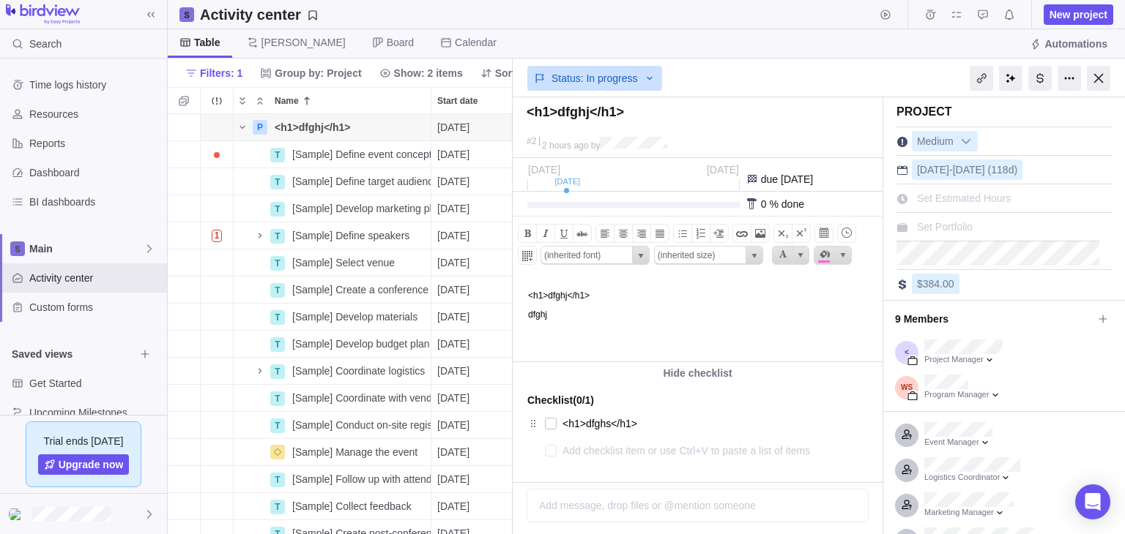
drag, startPoint x: 558, startPoint y: 319, endPoint x: 523, endPoint y: 318, distance: 34.4
click at [523, 318] on body "<h1>dfghj</h1> dfghj﻿" at bounding box center [696, 308] width 366 height 62
click at [739, 232] on span at bounding box center [742, 234] width 18 height 18
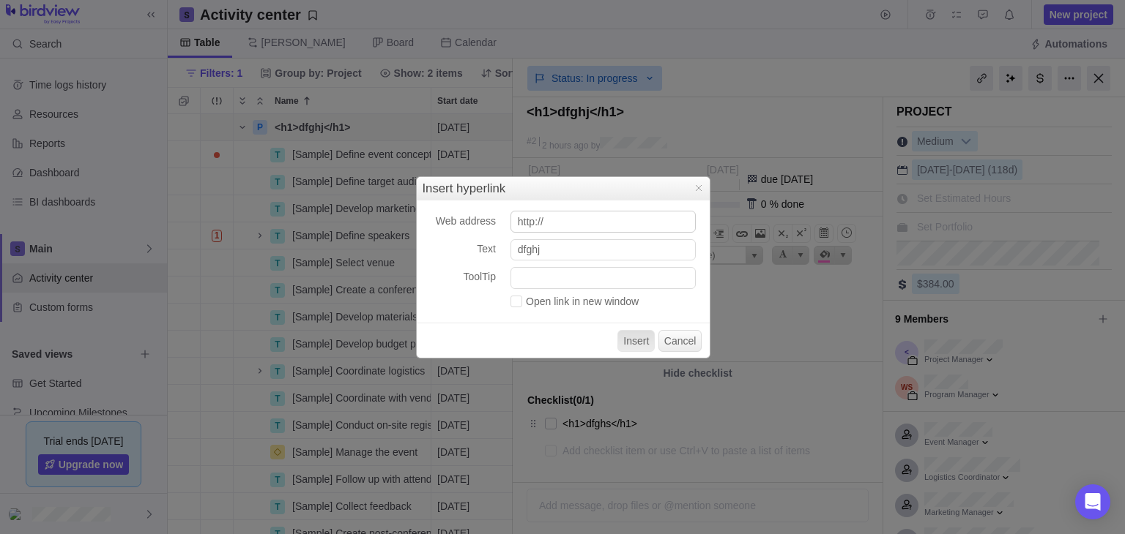
click at [579, 222] on input "http://" at bounding box center [602, 222] width 185 height 22
type input "[URL][DOMAIN_NAME]"
click at [627, 337] on button "Insert" at bounding box center [635, 341] width 37 height 22
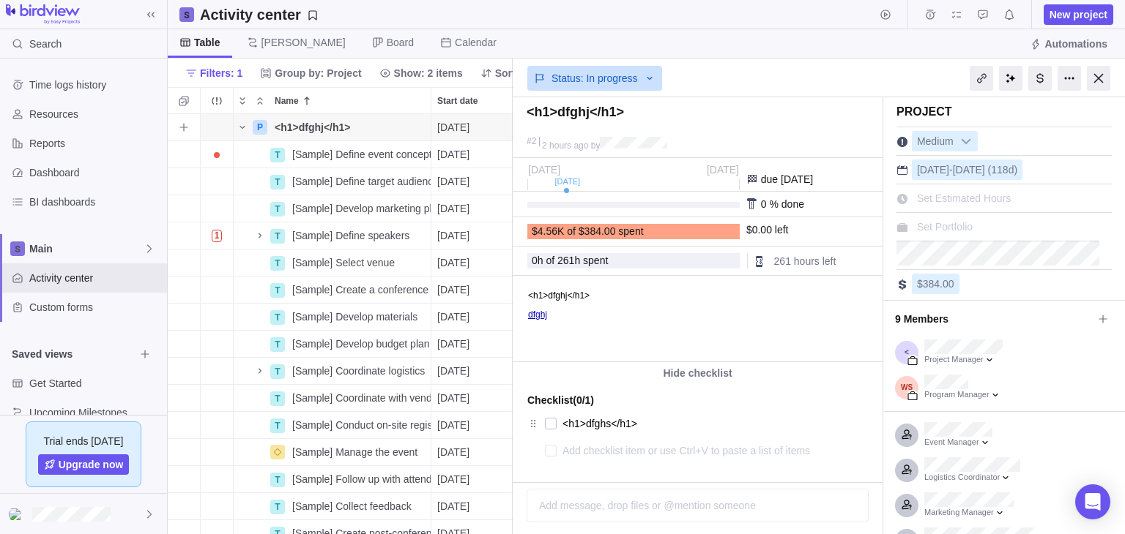
click at [291, 127] on span "<h1>dfghj</h1>" at bounding box center [312, 127] width 75 height 15
click at [1103, 80] on body "Search Time logs history Resources Reports Dashboard BI dashboards Main Activit…" at bounding box center [562, 267] width 1125 height 534
click at [1097, 79] on div at bounding box center [1097, 78] width 23 height 25
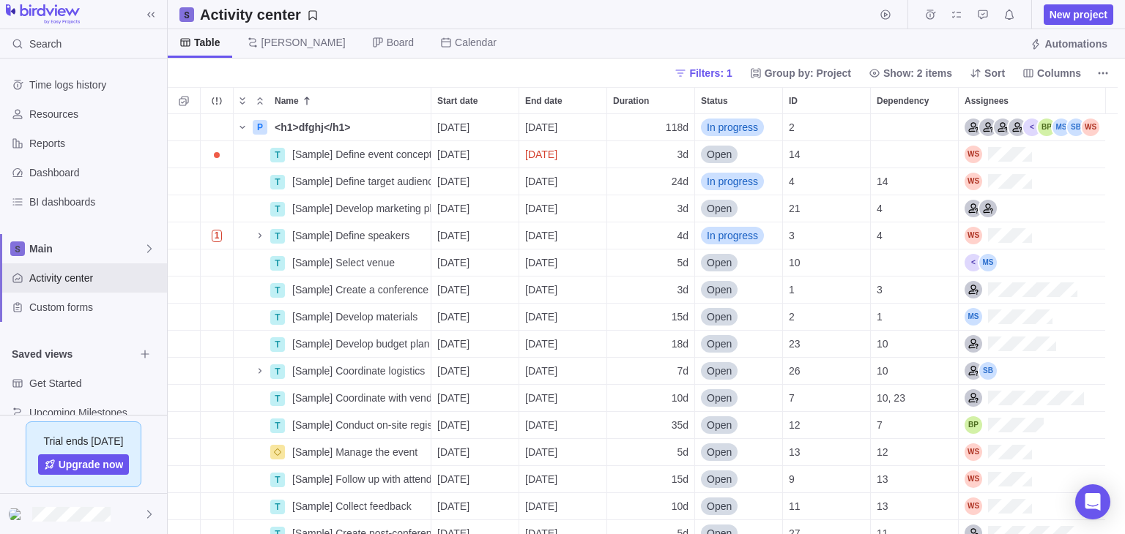
scroll to position [407, 944]
click at [370, 125] on span "Details" at bounding box center [385, 127] width 34 height 15
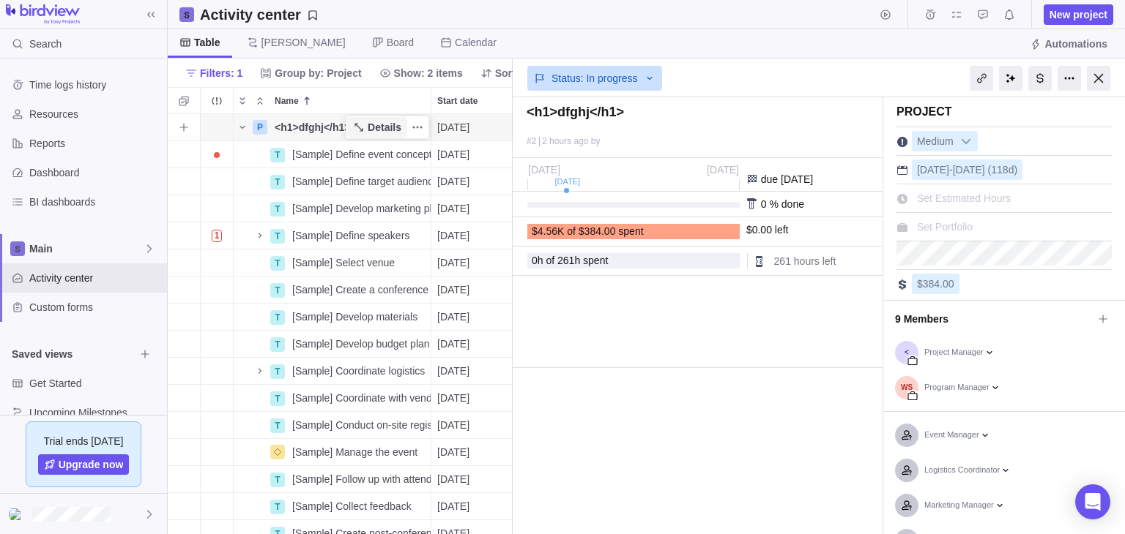
scroll to position [407, 332]
type textarea "x"
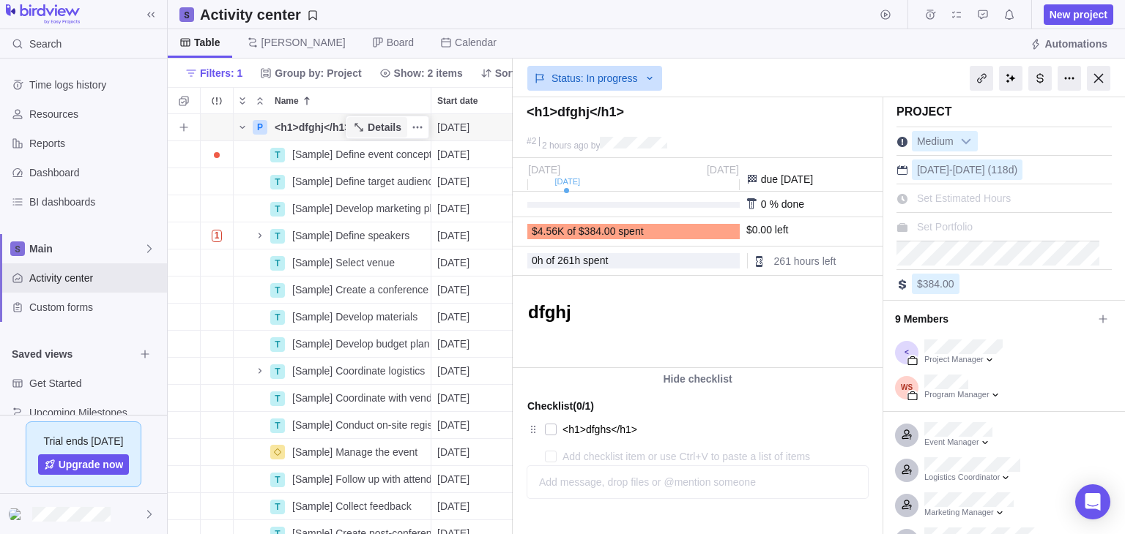
scroll to position [0, 0]
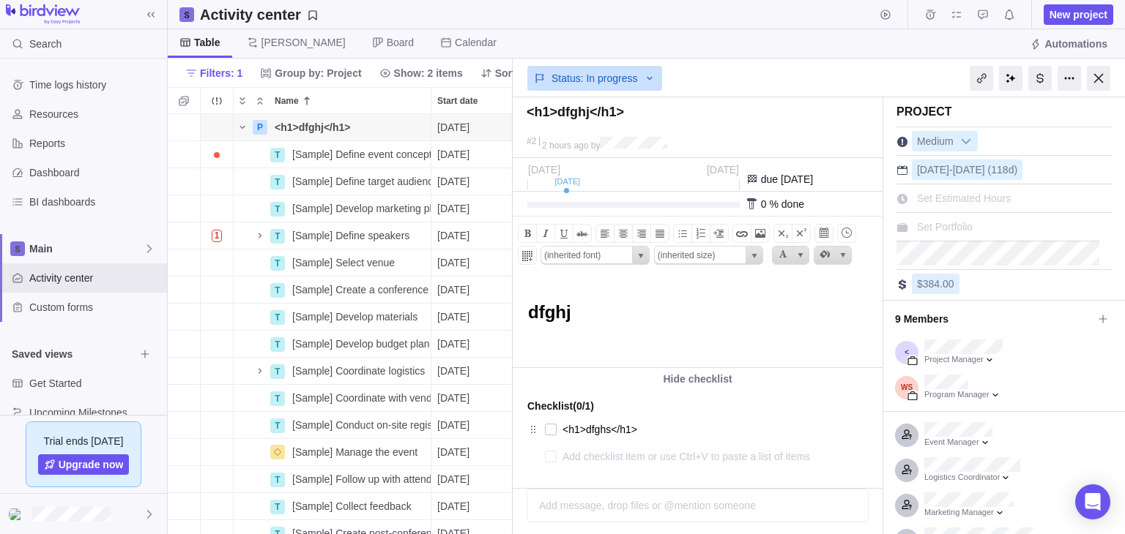
click at [554, 302] on body "dfghj" at bounding box center [696, 311] width 366 height 68
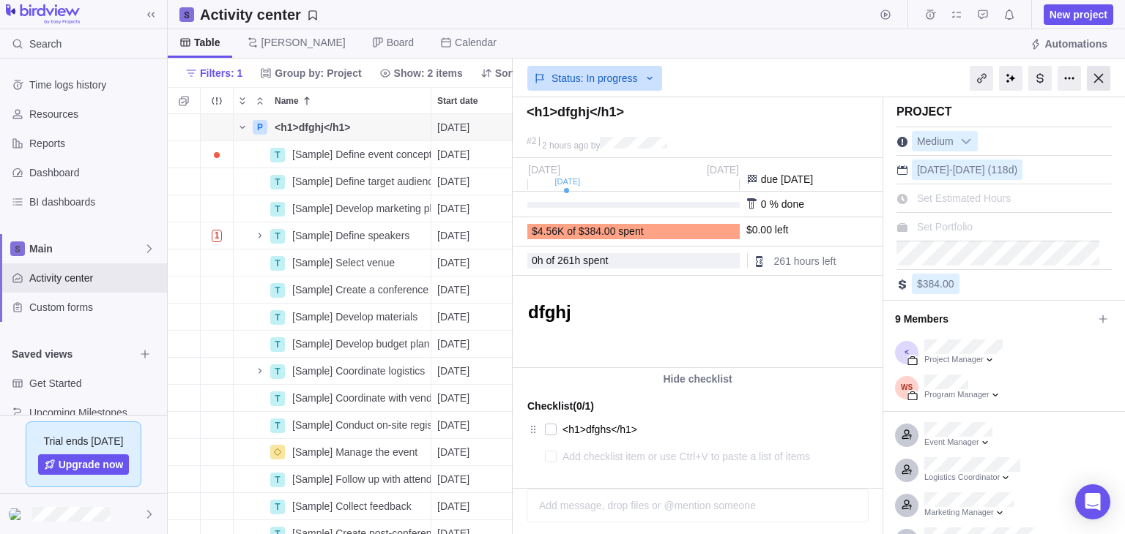
click at [1092, 87] on div at bounding box center [1097, 78] width 23 height 25
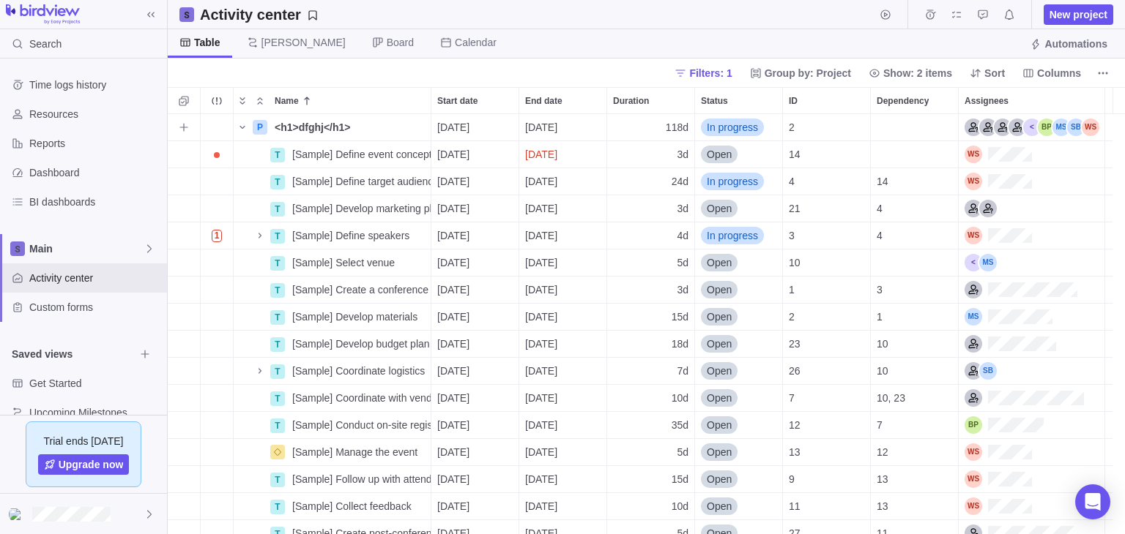
click at [313, 127] on span "<h1>dfghj</h1>" at bounding box center [312, 127] width 75 height 15
click at [370, 123] on span "Details" at bounding box center [385, 127] width 34 height 15
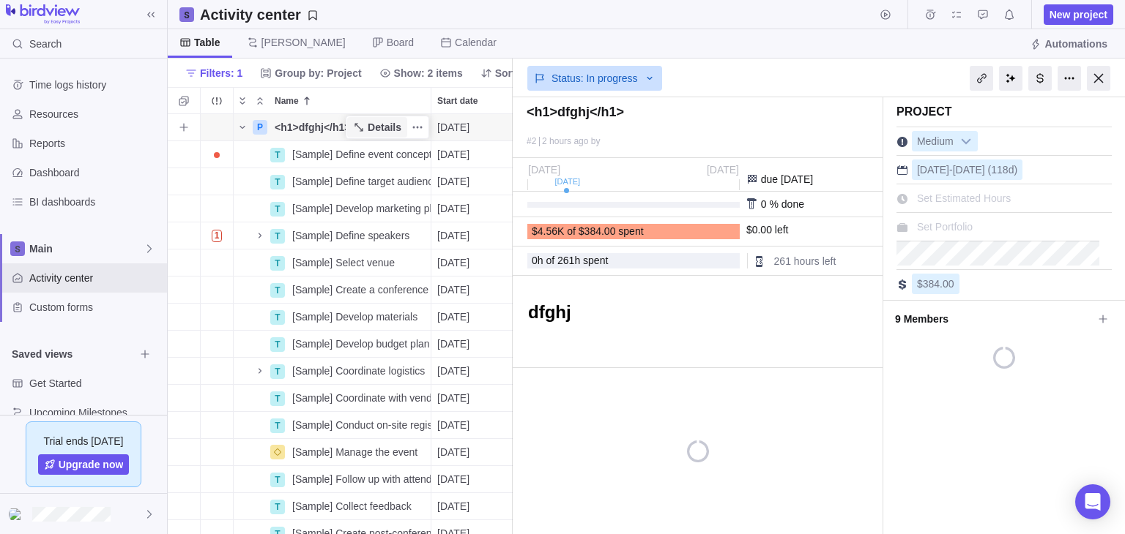
scroll to position [407, 332]
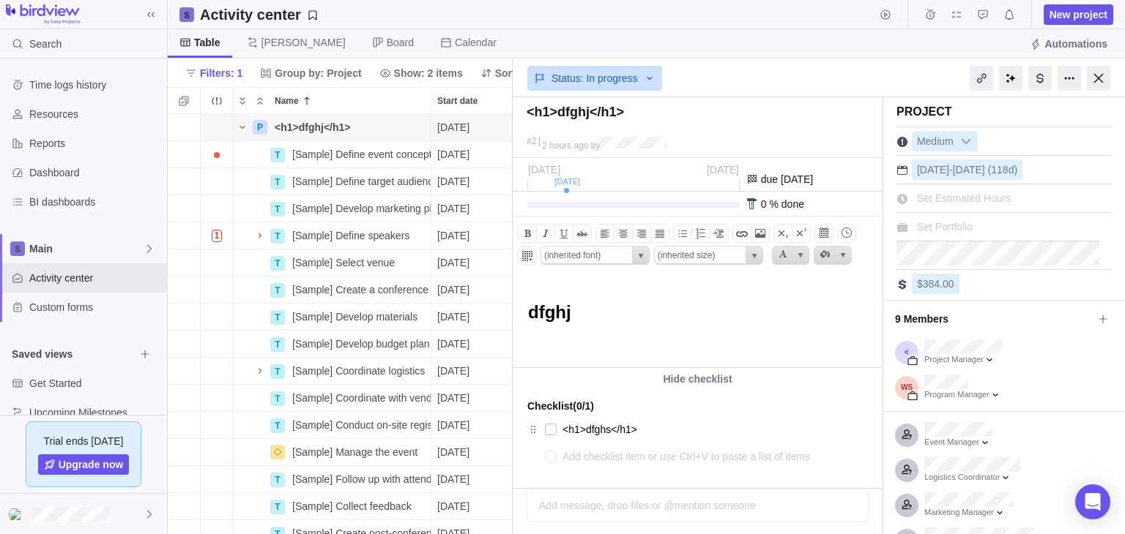
click at [615, 313] on h1 "dfghj" at bounding box center [703, 312] width 350 height 20
click at [629, 315] on h1 "dfghj" at bounding box center [703, 312] width 350 height 20
click at [635, 257] on span "select" at bounding box center [641, 256] width 12 height 12
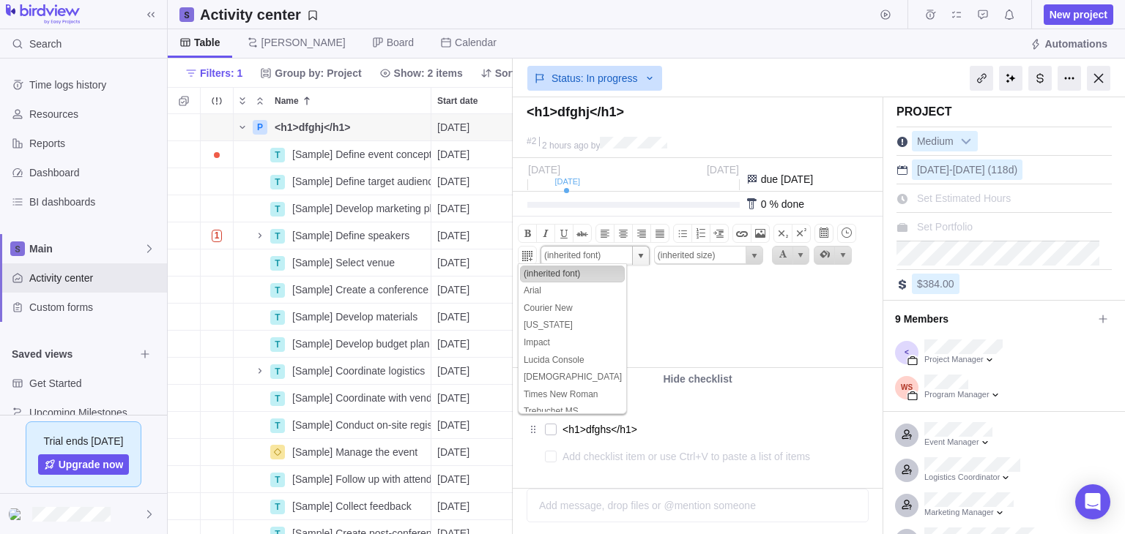
click at [635, 257] on span "select" at bounding box center [641, 256] width 12 height 12
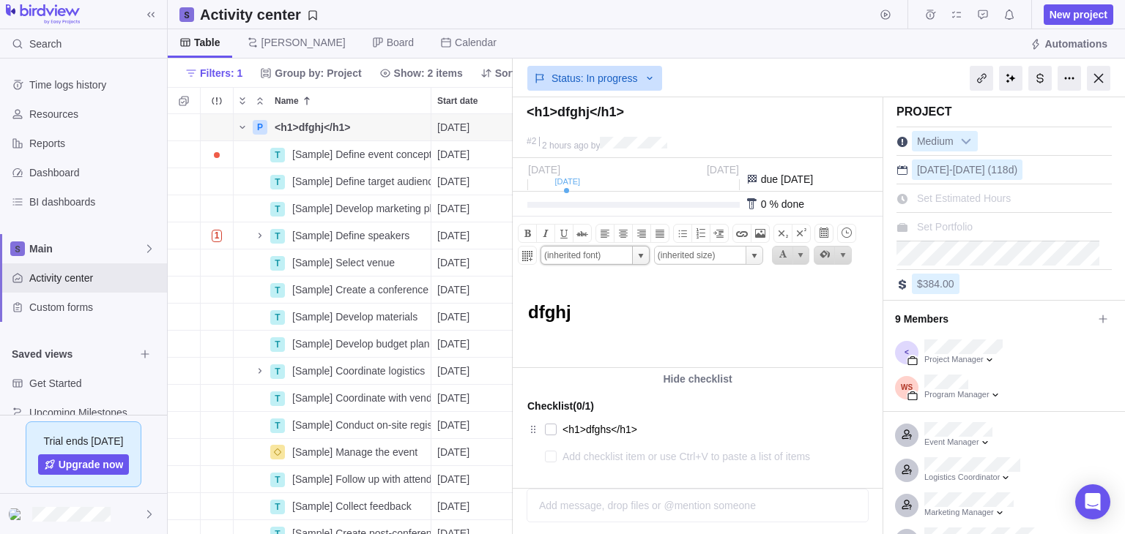
click at [748, 251] on span "select" at bounding box center [754, 256] width 12 height 12
click at [748, 256] on span "select" at bounding box center [754, 256] width 12 height 12
click at [678, 368] on ul "(inherited size) 1 (8pt) 2 (10pt) 3 (12pt) 4 (14pt) 5 (18pt) 6 (24pt) 7 (36pt)" at bounding box center [685, 335] width 105 height 138
click at [662, 357] on li "5 (18pt)" at bounding box center [685, 361] width 105 height 18
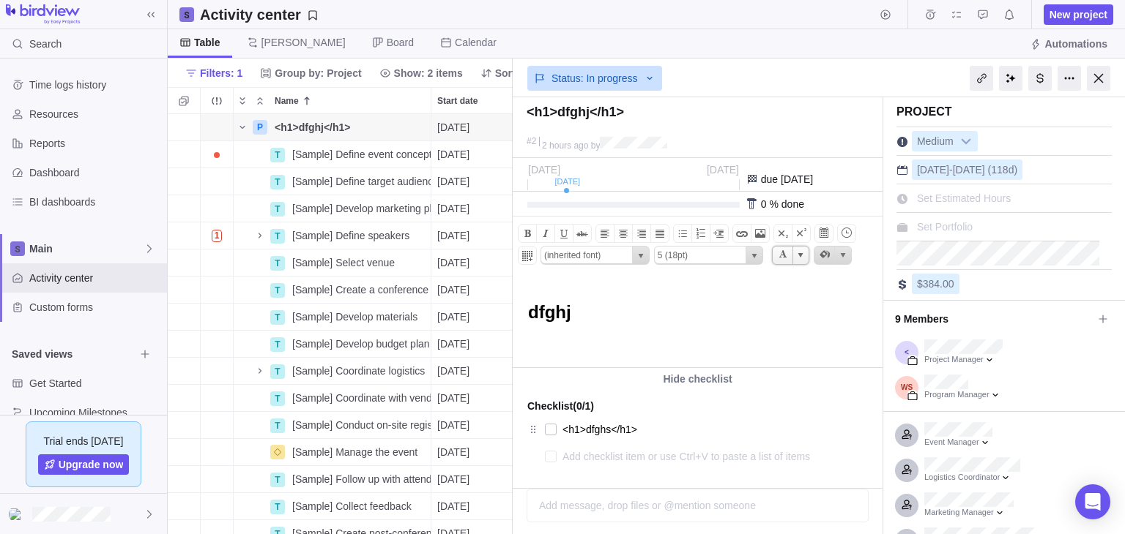
click at [794, 255] on span "Current selected color is" at bounding box center [800, 256] width 12 height 12
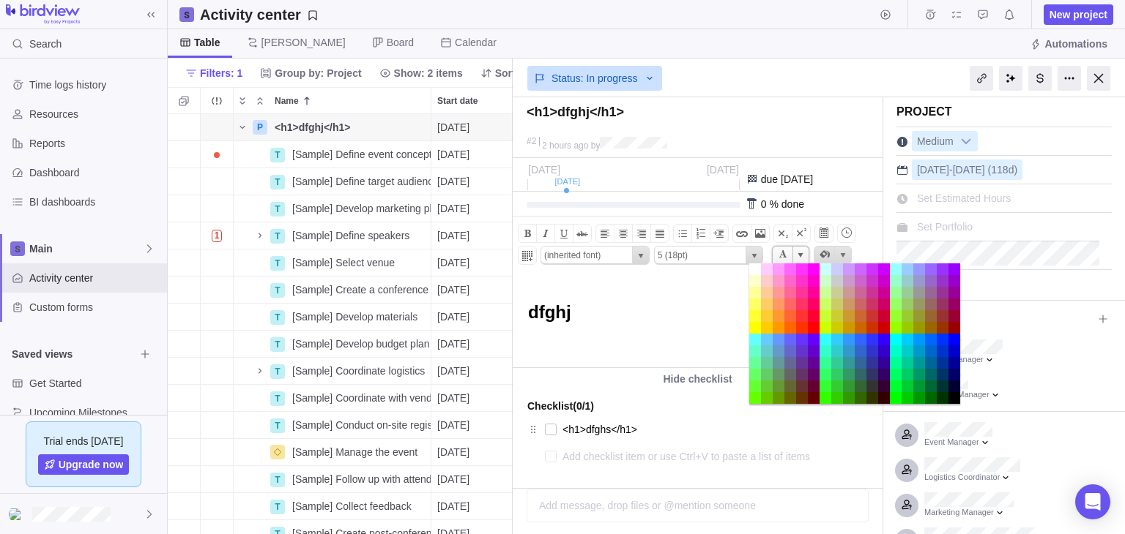
click at [794, 255] on span "Current selected color is" at bounding box center [800, 256] width 12 height 12
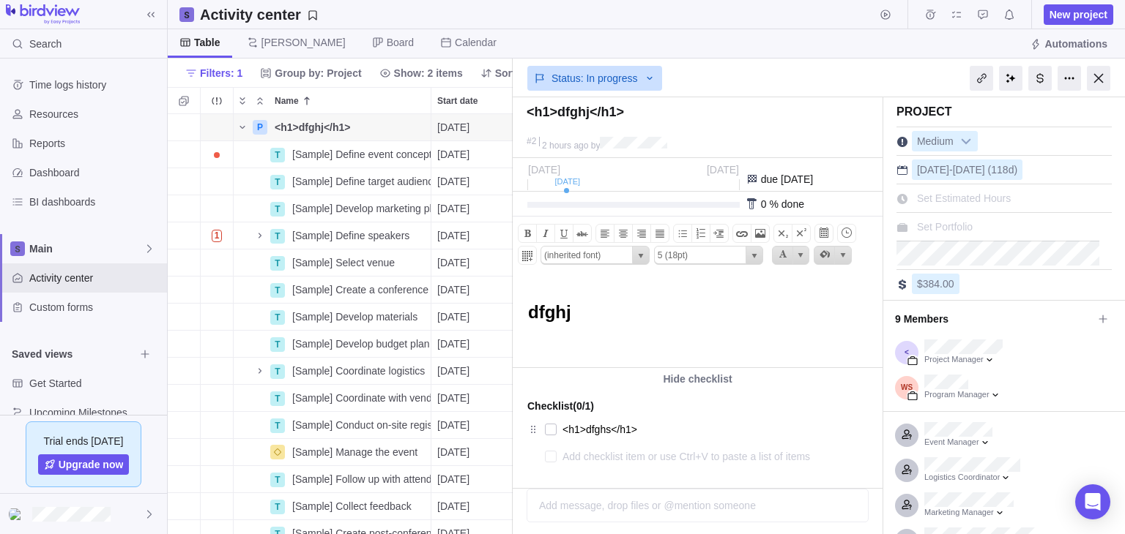
click at [658, 320] on h1 "dfghj ﻿﻿" at bounding box center [703, 312] width 350 height 20
type input "(inherited size)"
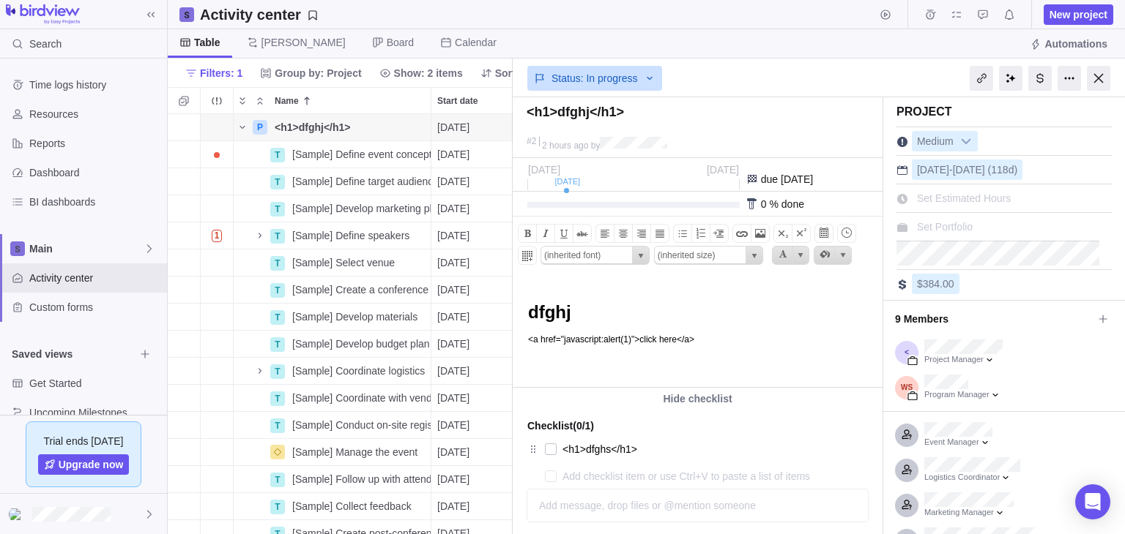
click at [747, 374] on html "dfghj ﻿﻿ <a href="javascript:alert(1)">click here</a>﻿" at bounding box center [696, 332] width 366 height 111
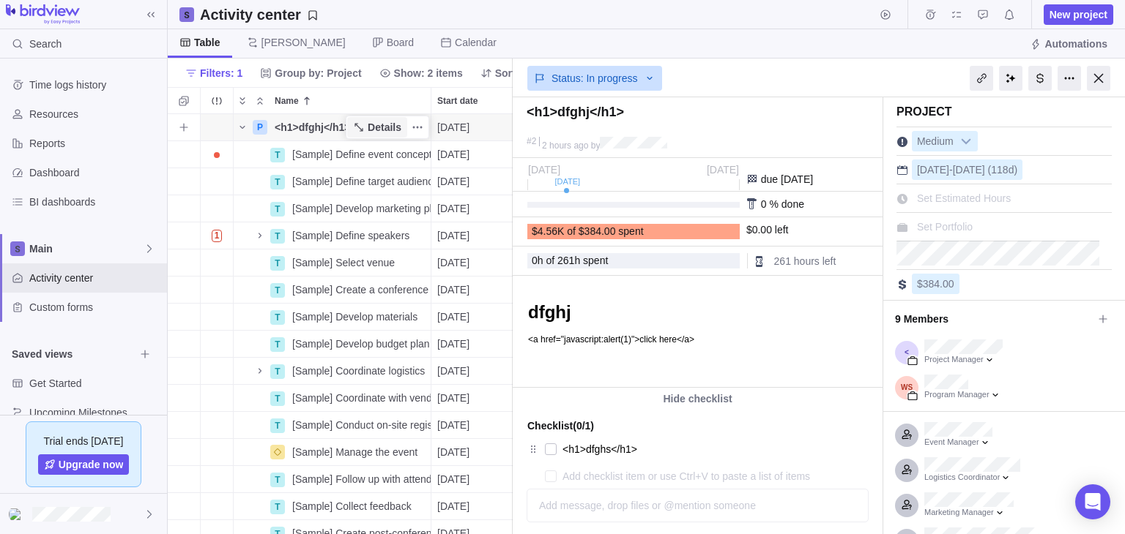
click at [381, 130] on span "Details" at bounding box center [385, 127] width 34 height 15
click at [1101, 81] on div at bounding box center [1097, 78] width 23 height 25
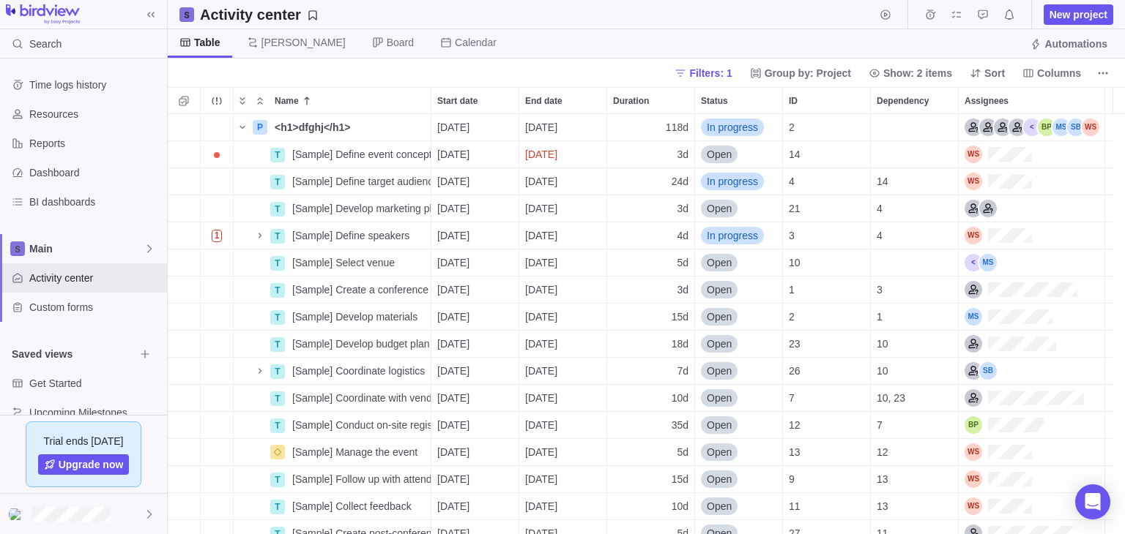
scroll to position [407, 944]
click at [384, 134] on span "Details" at bounding box center [385, 127] width 34 height 15
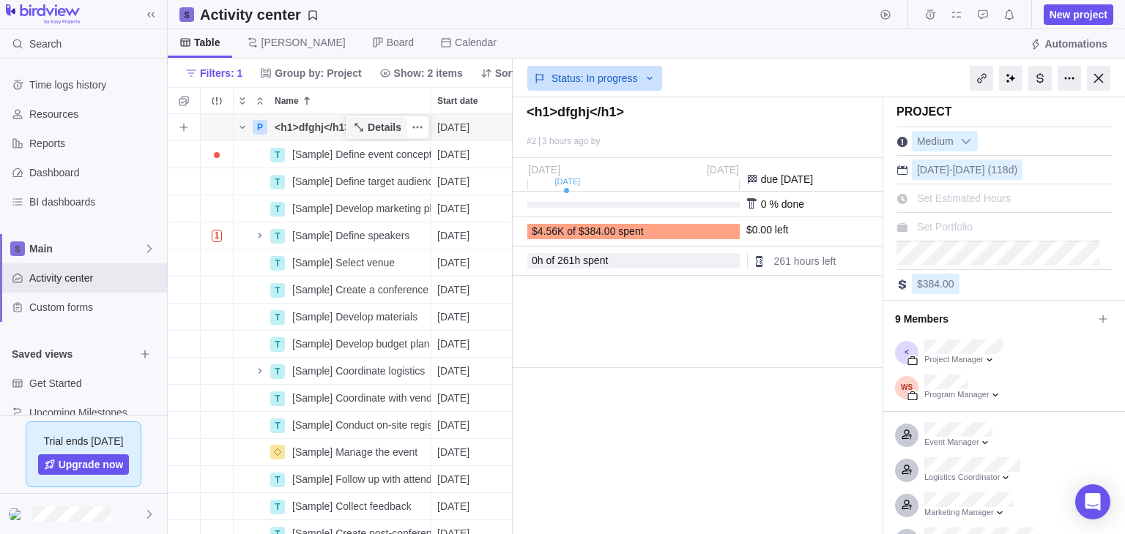
scroll to position [407, 332]
type textarea "x"
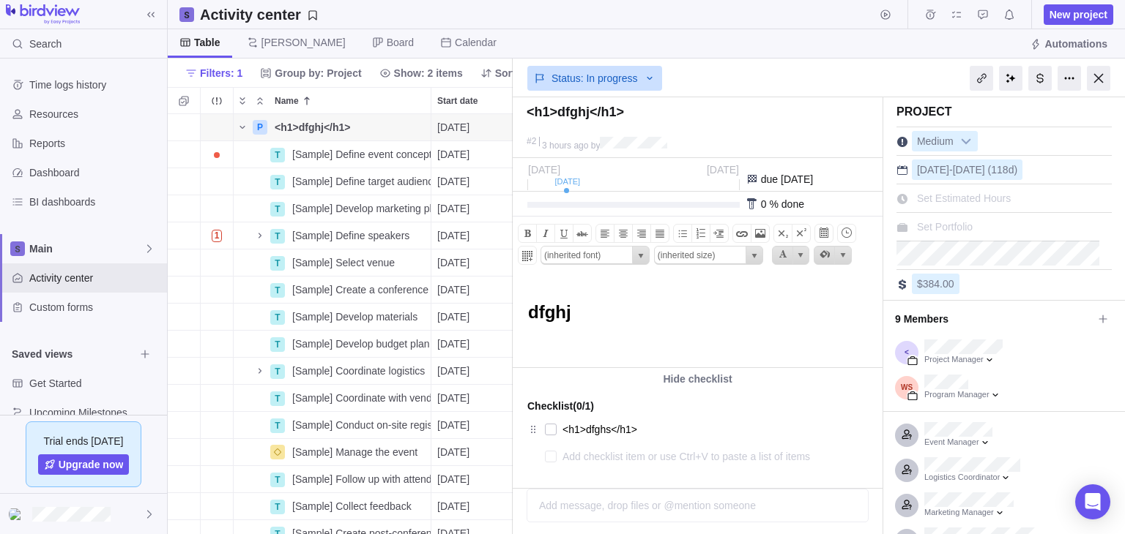
scroll to position [0, 0]
drag, startPoint x: 524, startPoint y: 340, endPoint x: 551, endPoint y: 343, distance: 26.5
click at [551, 343] on body "dfghj dfghj" at bounding box center [696, 311] width 366 height 68
click at [751, 229] on span at bounding box center [760, 234] width 18 height 18
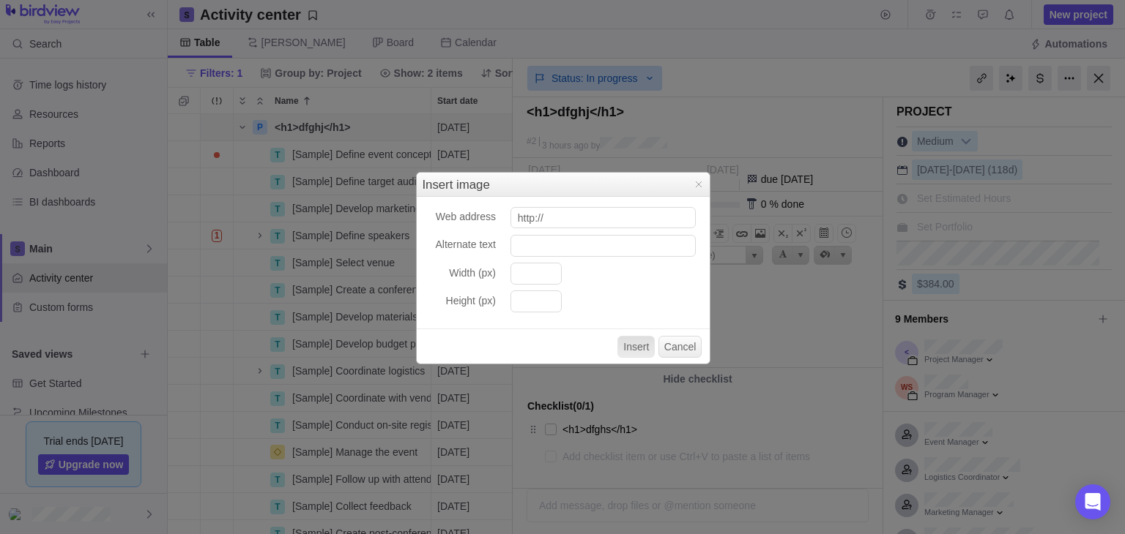
scroll to position [407, 332]
click at [555, 223] on input "http://" at bounding box center [602, 218] width 185 height 22
type input "http://evil.com"
click at [556, 251] on input "Alternate text" at bounding box center [602, 246] width 185 height 22
type input "kjfvnfkjvn"
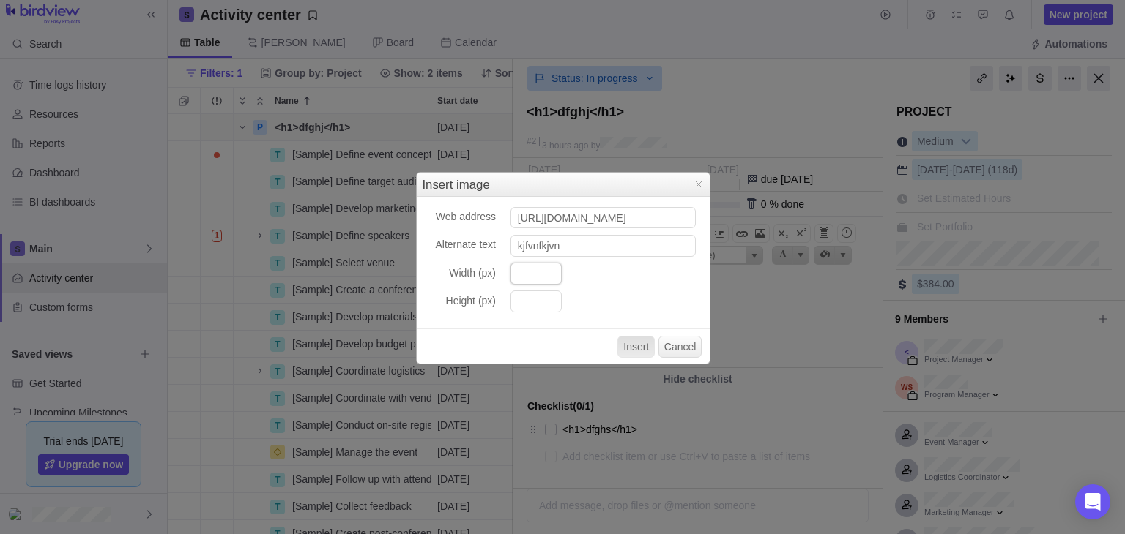
click at [534, 276] on input "Width (px)" at bounding box center [535, 274] width 51 height 22
type input "100"
click at [527, 305] on input "Height (px)" at bounding box center [535, 302] width 51 height 22
type input "100"
click at [635, 343] on button "Insert" at bounding box center [635, 347] width 37 height 22
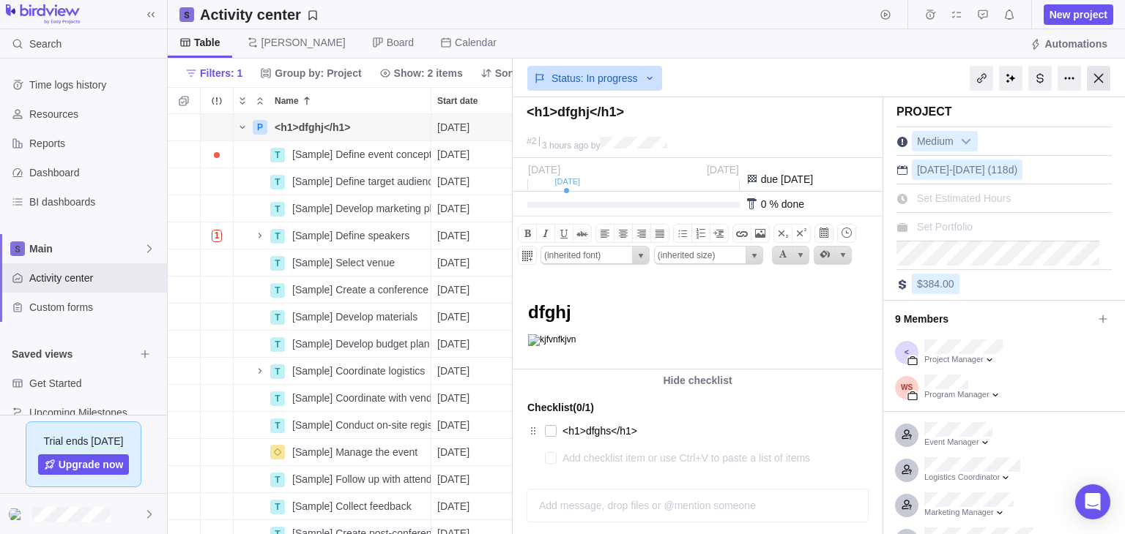
click at [1093, 73] on div at bounding box center [1097, 78] width 23 height 25
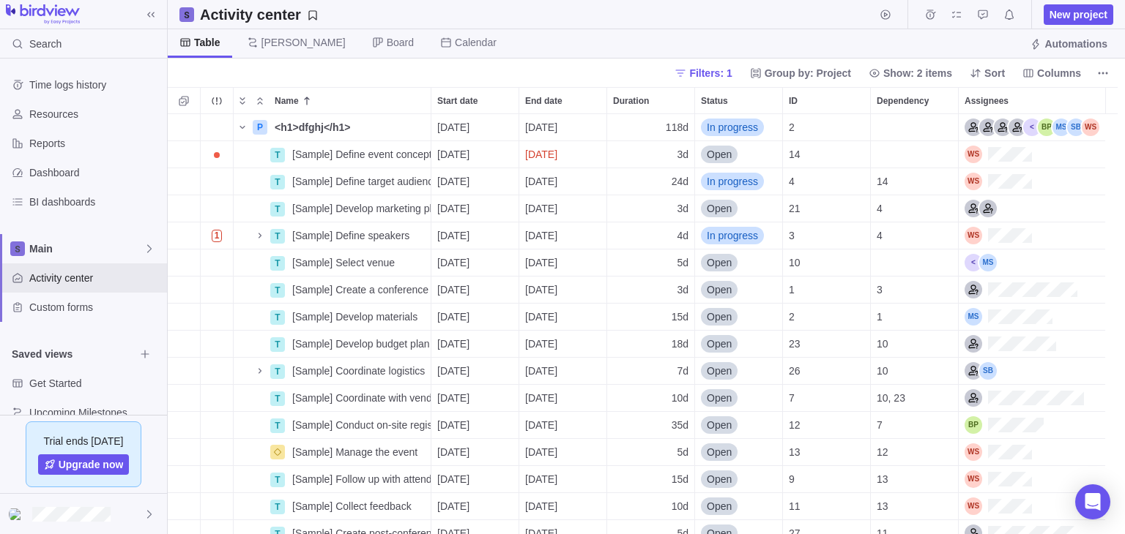
scroll to position [407, 944]
click at [379, 125] on span "Details" at bounding box center [385, 127] width 34 height 15
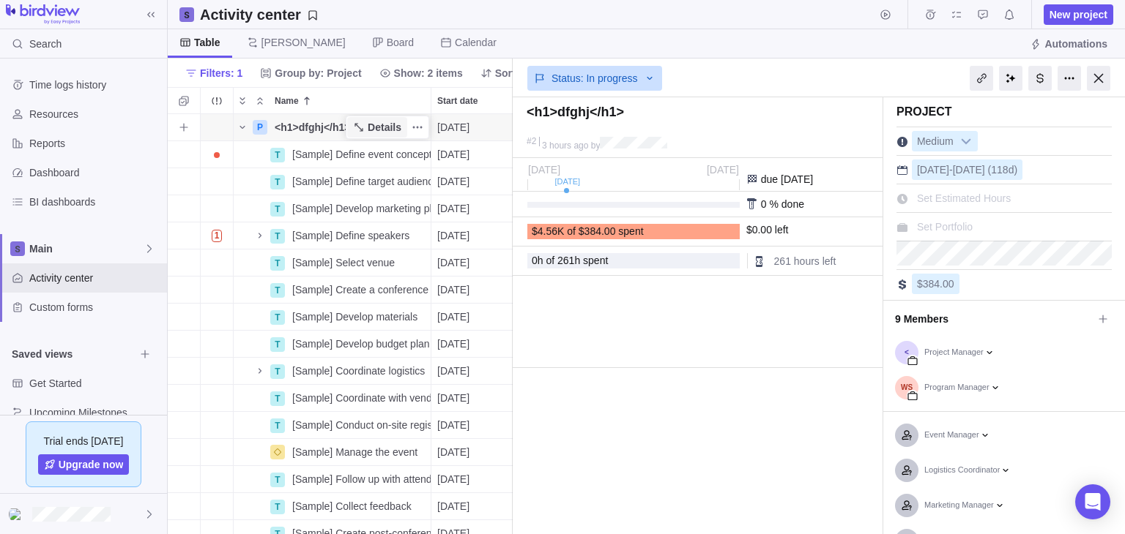
scroll to position [407, 332]
type textarea "x"
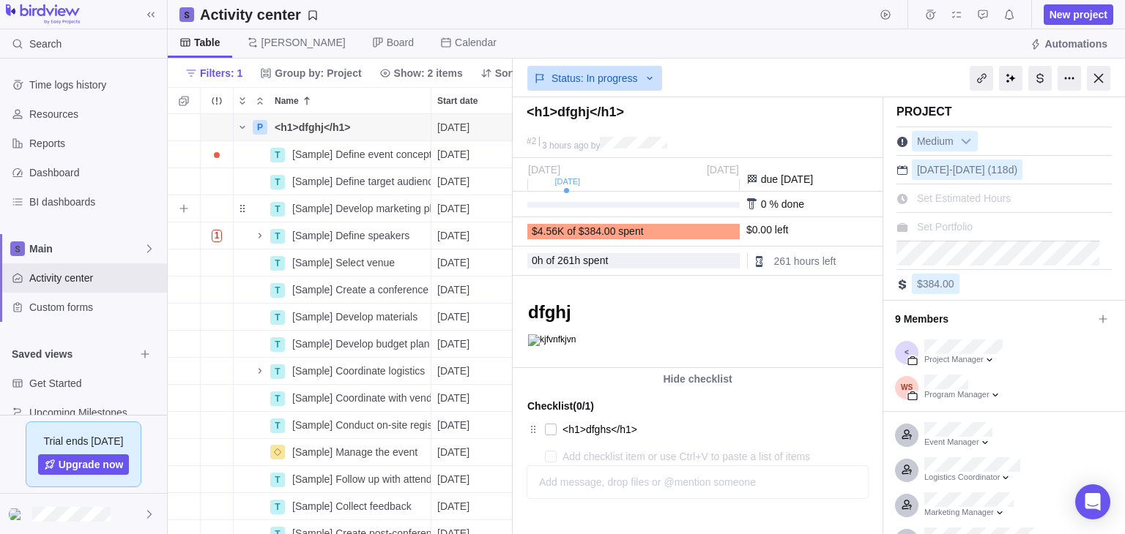
scroll to position [0, 0]
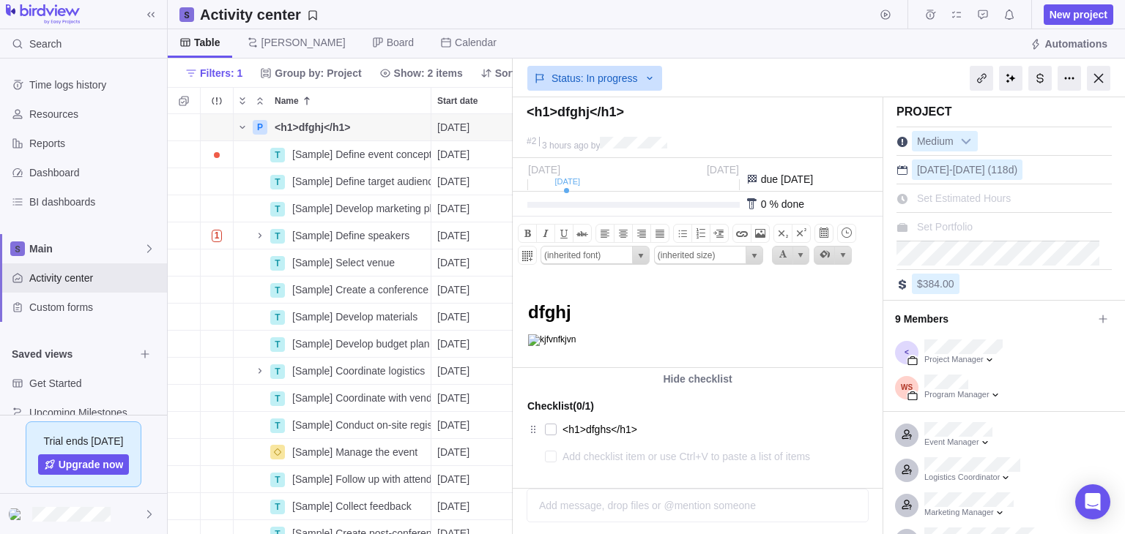
click at [580, 348] on html "dfghj" at bounding box center [696, 322] width 366 height 91
click at [532, 342] on img at bounding box center [552, 341] width 48 height 12
click at [548, 342] on img at bounding box center [552, 341] width 48 height 12
click at [630, 316] on h1 "dfghj" at bounding box center [703, 312] width 350 height 20
drag, startPoint x: 584, startPoint y: 312, endPoint x: 530, endPoint y: 314, distance: 54.2
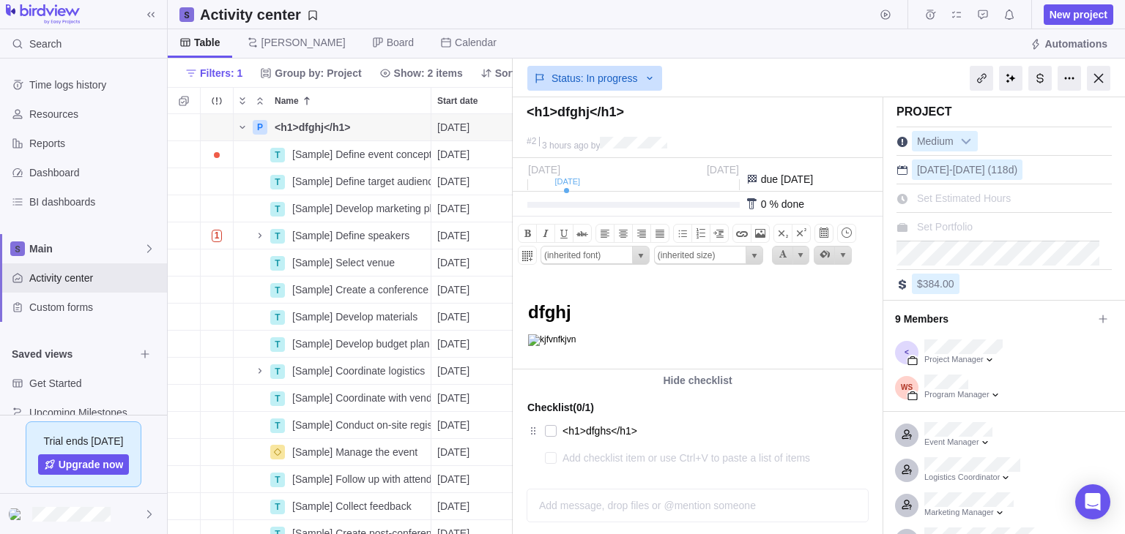
click at [530, 314] on h1 "dfghj" at bounding box center [703, 312] width 350 height 20
click at [589, 316] on h1 "dfghj" at bounding box center [703, 312] width 350 height 20
click at [794, 251] on span "Current selected color is" at bounding box center [800, 256] width 12 height 12
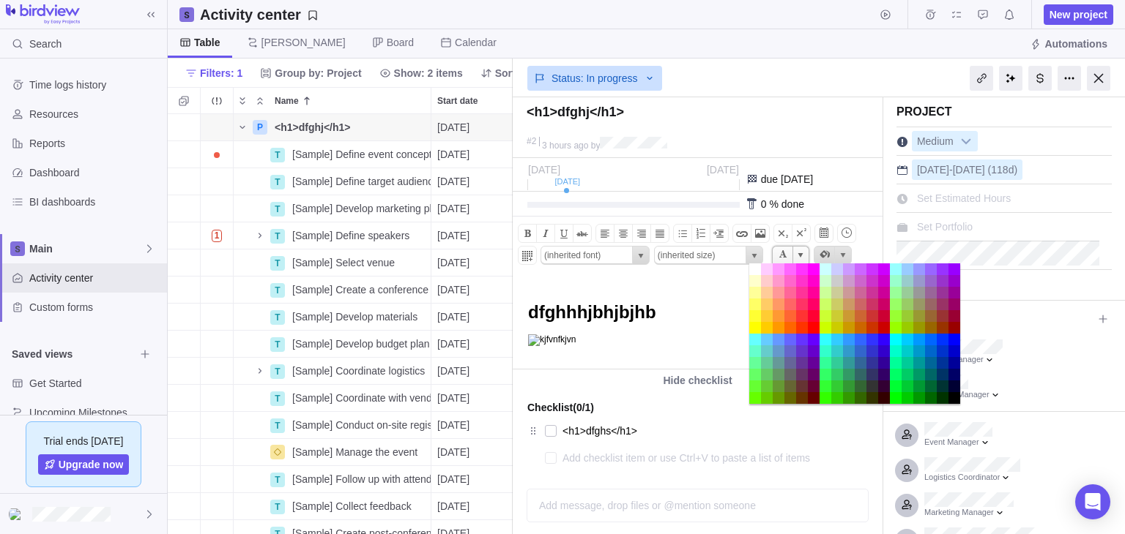
scroll to position [407, 332]
click at [794, 251] on span "Current selected color is" at bounding box center [800, 256] width 12 height 12
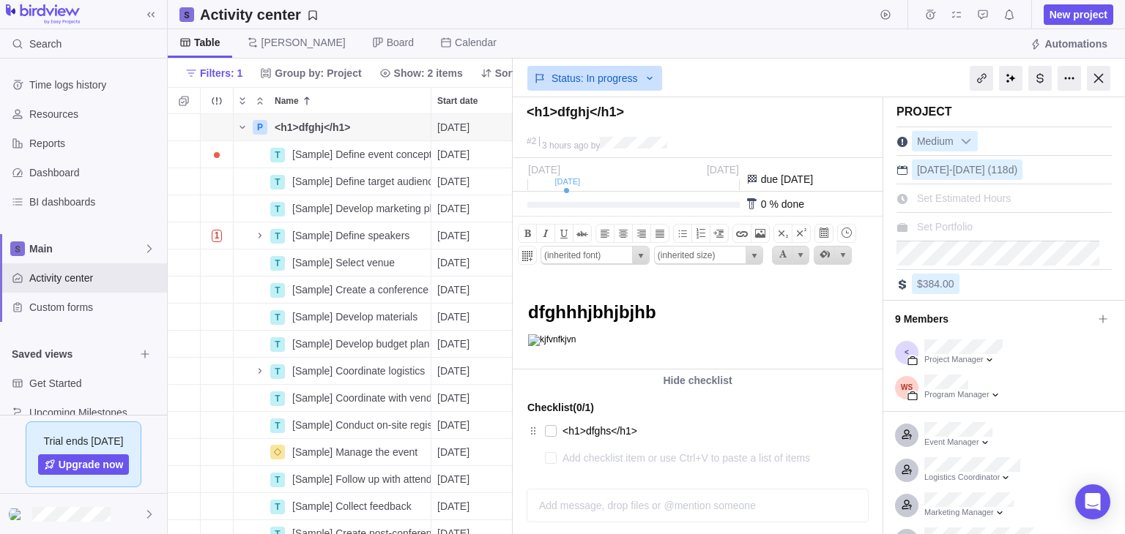
click at [719, 313] on h1 "dfghhhjbhjbjhb" at bounding box center [703, 312] width 350 height 20
drag, startPoint x: 719, startPoint y: 313, endPoint x: 606, endPoint y: 313, distance: 112.8
click at [606, 313] on h1 "dfghhhjbhjbjhb" at bounding box center [703, 312] width 350 height 20
click at [686, 319] on h1 "dfghhhjbhjbjhb" at bounding box center [703, 312] width 350 height 20
drag, startPoint x: 686, startPoint y: 319, endPoint x: 630, endPoint y: 314, distance: 56.6
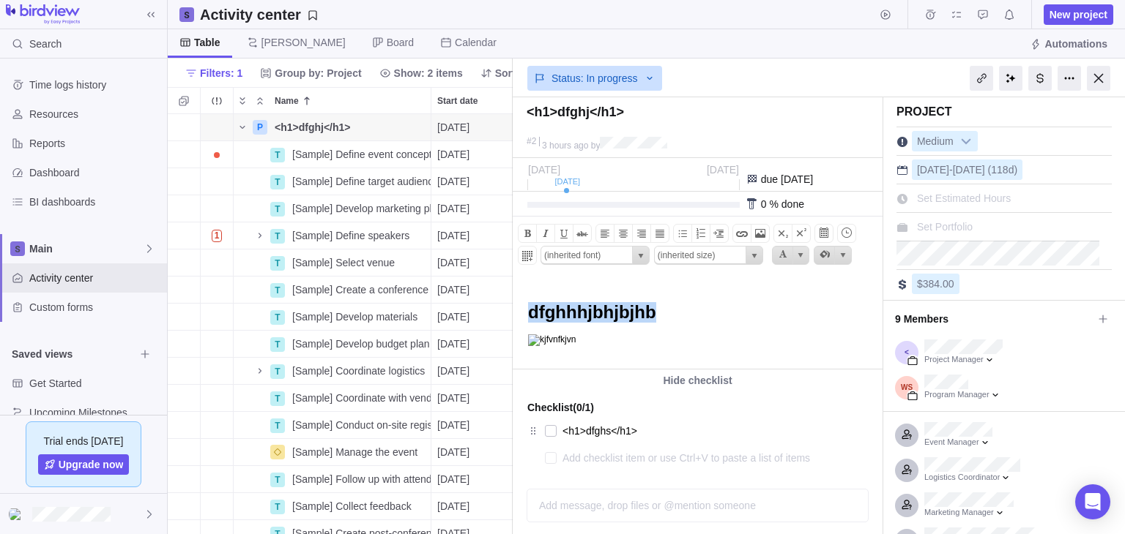
click at [630, 314] on h1 "dfghhhjbhjbjhb" at bounding box center [703, 312] width 350 height 20
click at [671, 313] on h1 "dfghhhjbhjbjhb" at bounding box center [703, 312] width 350 height 20
drag, startPoint x: 685, startPoint y: 313, endPoint x: 610, endPoint y: 311, distance: 74.7
click at [610, 311] on h1 "dfghhhjbhjbjhb" at bounding box center [703, 312] width 350 height 20
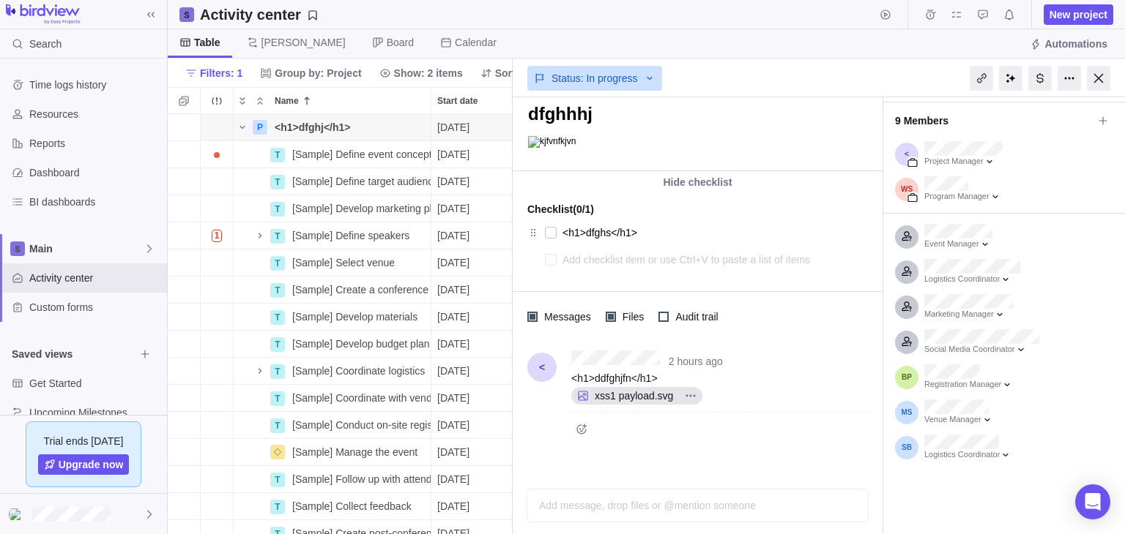
scroll to position [90, 0]
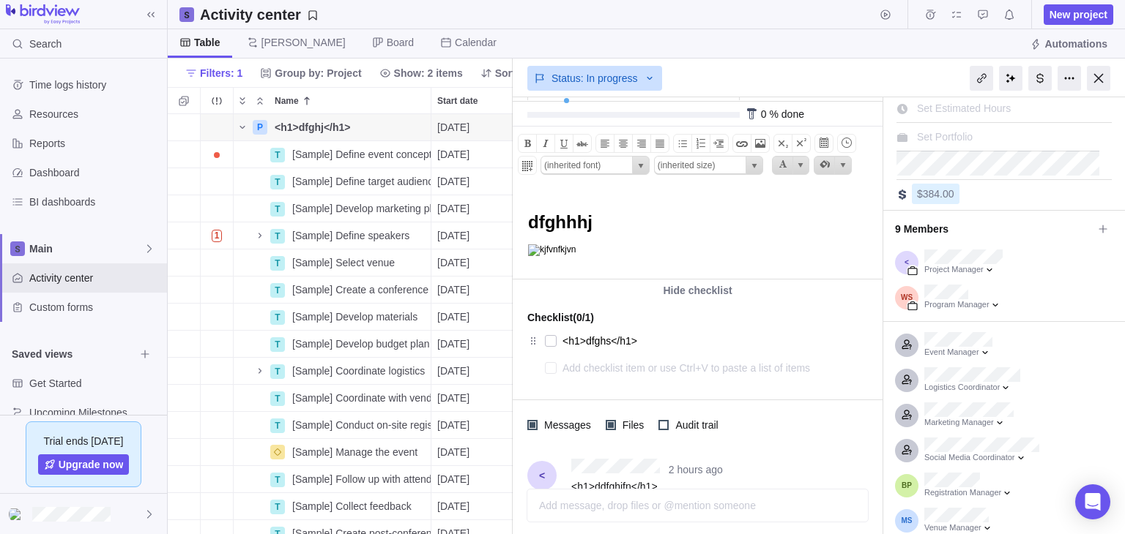
click at [532, 253] on img at bounding box center [552, 251] width 48 height 12
click at [533, 249] on img at bounding box center [552, 251] width 48 height 12
click at [641, 258] on html "dfghhhj﻿" at bounding box center [696, 233] width 366 height 92
click at [533, 247] on img at bounding box center [552, 251] width 48 height 12
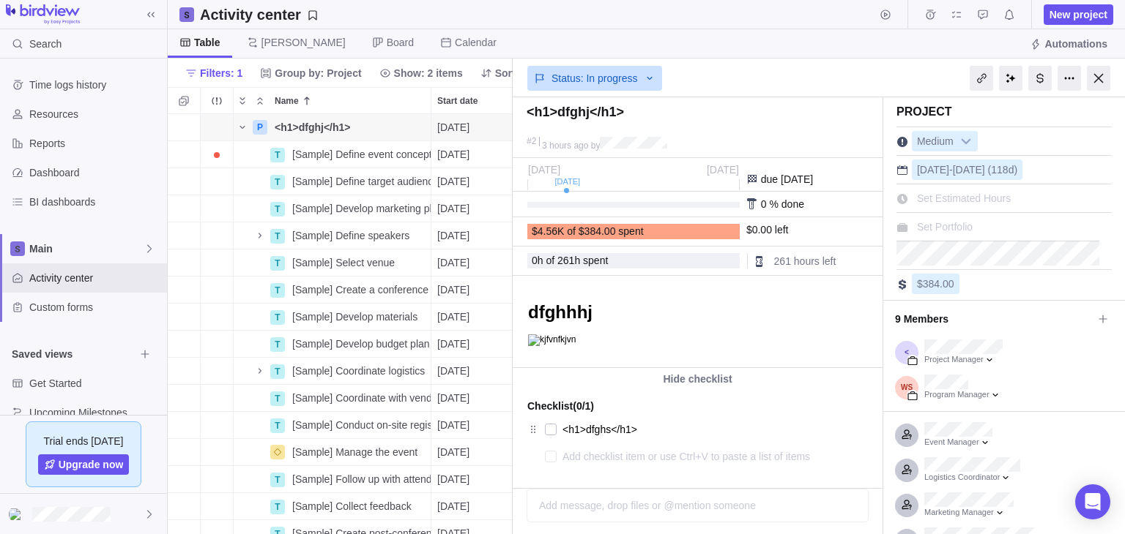
scroll to position [407, 332]
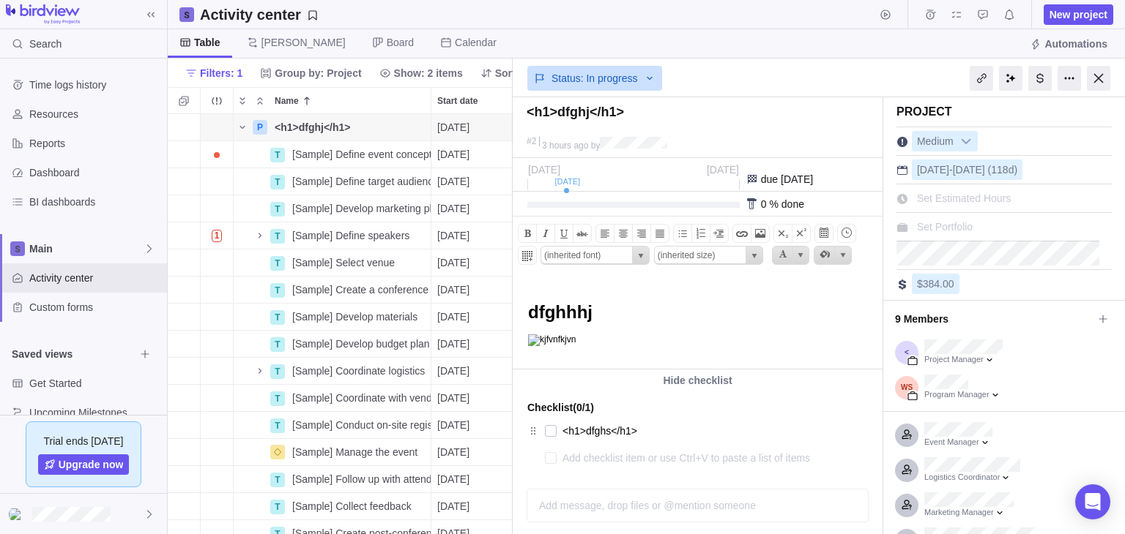
click at [532, 340] on img at bounding box center [552, 341] width 48 height 12
click at [757, 232] on span at bounding box center [760, 234] width 18 height 18
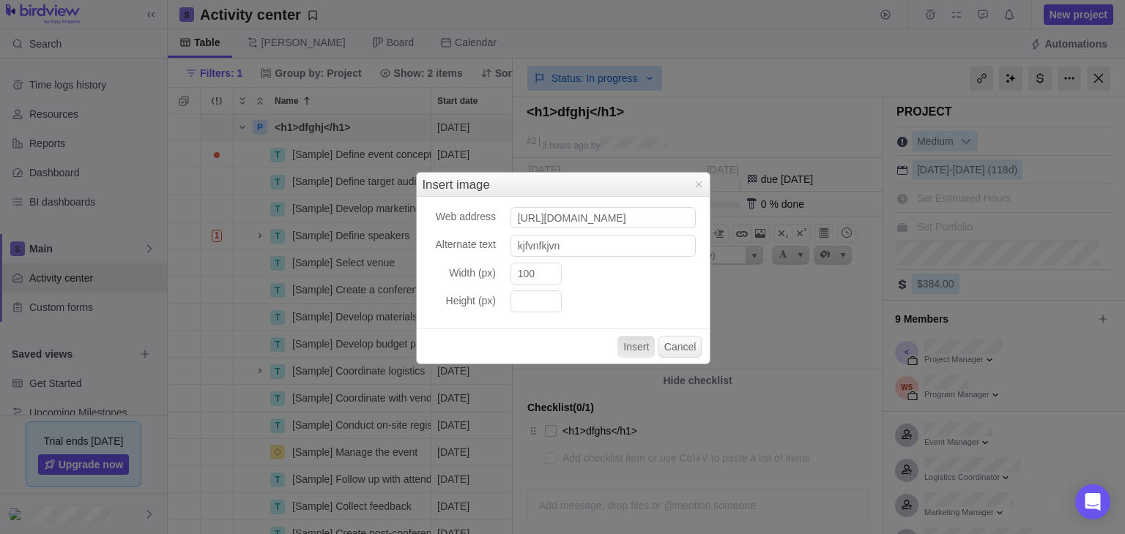
scroll to position [0, 76]
click at [652, 215] on input "[URL][DOMAIN_NAME]" at bounding box center [602, 218] width 185 height 22
click at [545, 218] on input "[URL][DOMAIN_NAME]" at bounding box center [602, 218] width 185 height 22
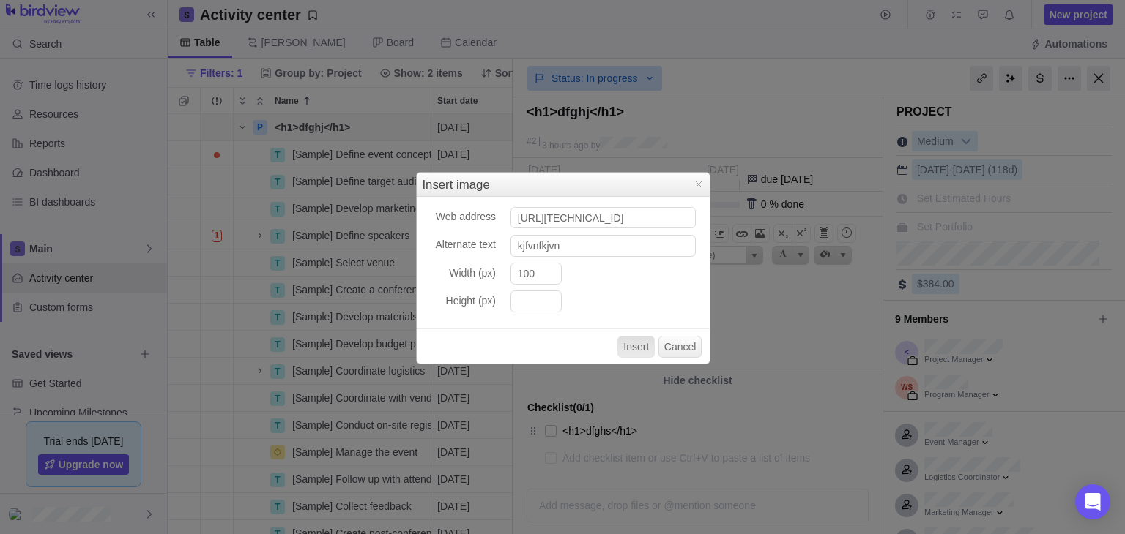
type input "[URL][TECHNICAL_ID]"
click at [636, 349] on button "Insert" at bounding box center [635, 347] width 37 height 22
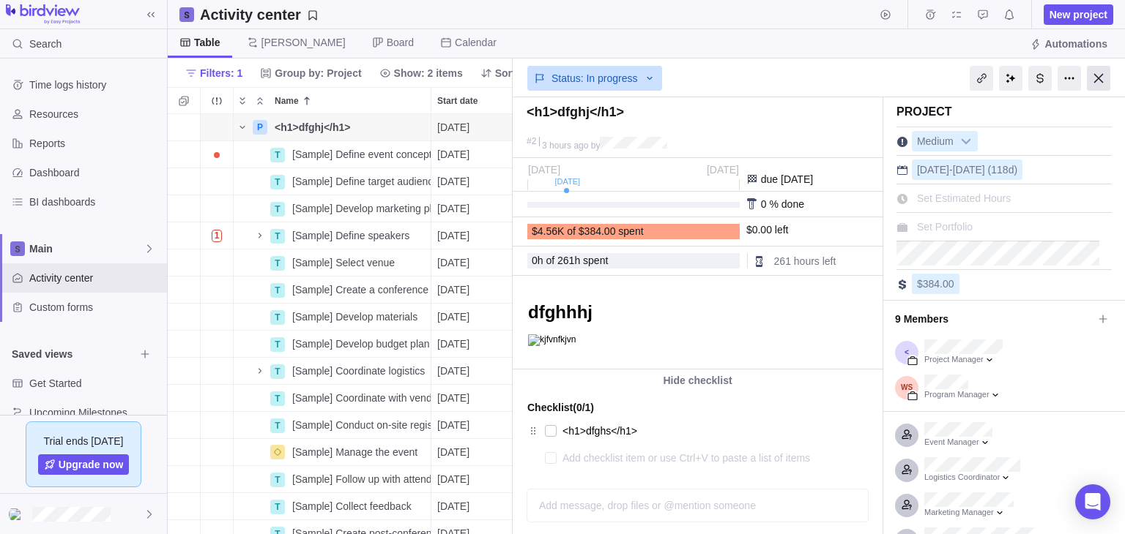
click at [1089, 80] on div at bounding box center [1097, 78] width 23 height 25
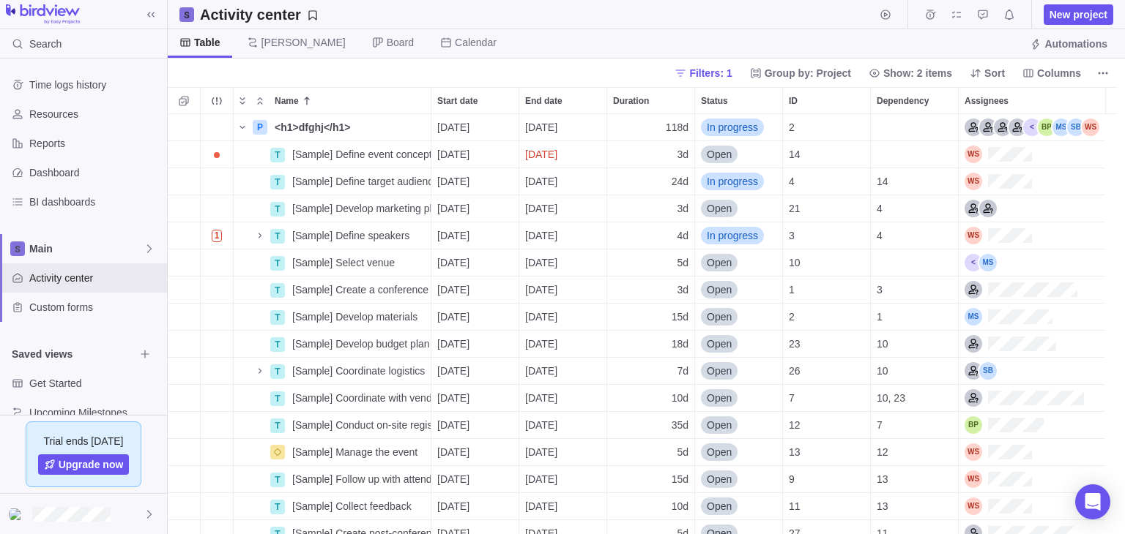
scroll to position [407, 944]
click at [372, 127] on span "Details" at bounding box center [385, 127] width 34 height 15
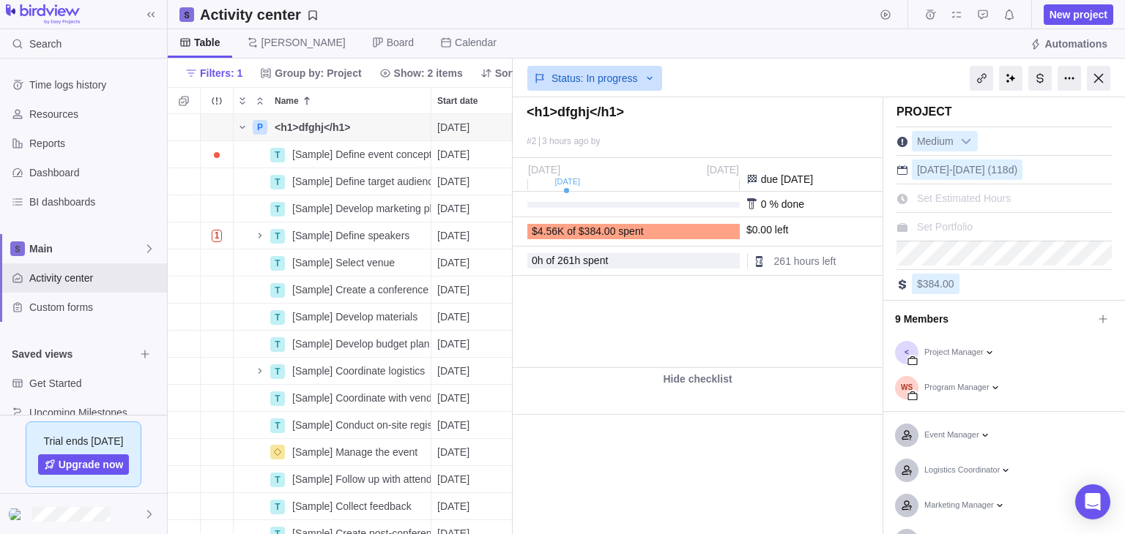
type textarea "x"
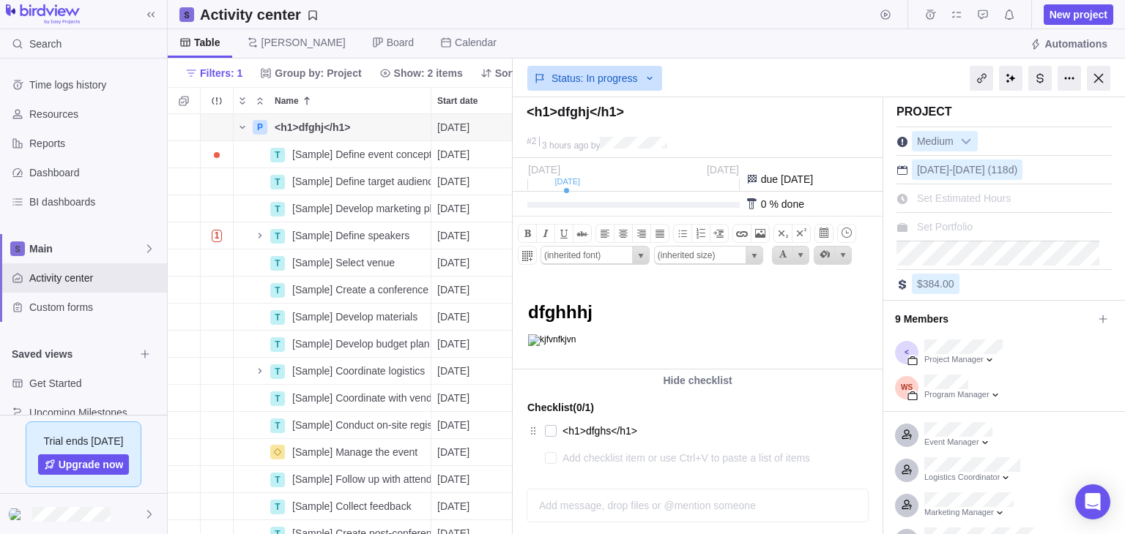
click at [537, 343] on img at bounding box center [552, 341] width 48 height 12
click at [556, 346] on img at bounding box center [552, 341] width 48 height 12
drag, startPoint x: 556, startPoint y: 346, endPoint x: 603, endPoint y: 306, distance: 61.9
click at [603, 306] on body "dfghhhj" at bounding box center [696, 312] width 366 height 70
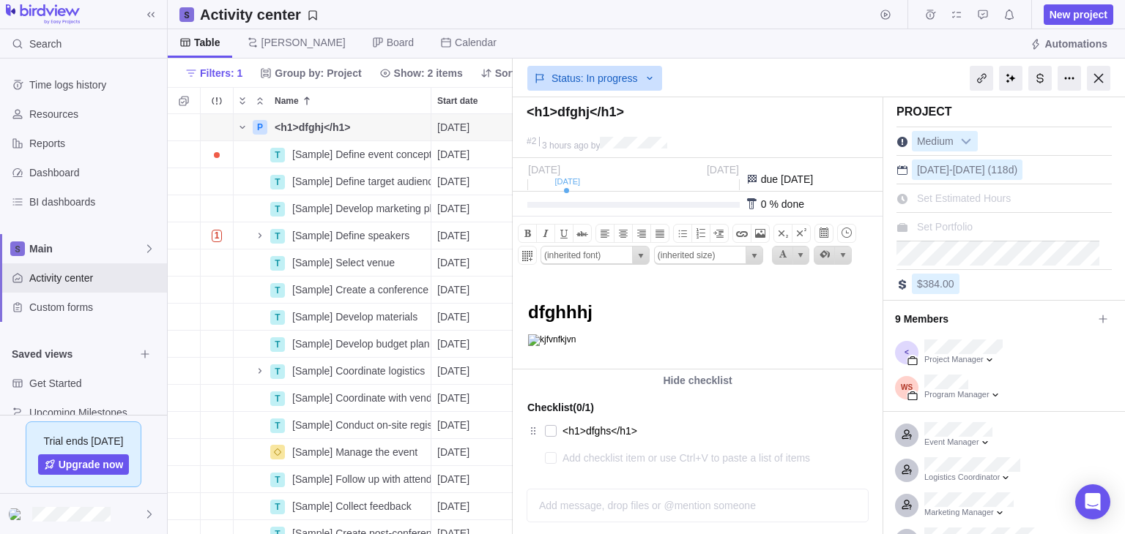
click at [603, 306] on h1 "dfghhhj" at bounding box center [703, 312] width 350 height 20
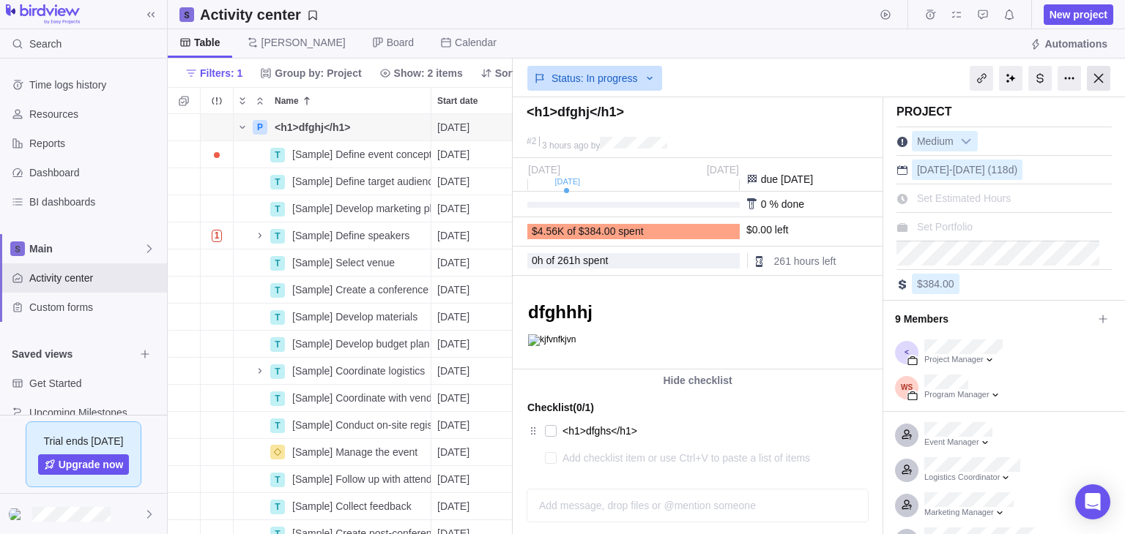
click at [1098, 81] on div at bounding box center [1097, 78] width 23 height 25
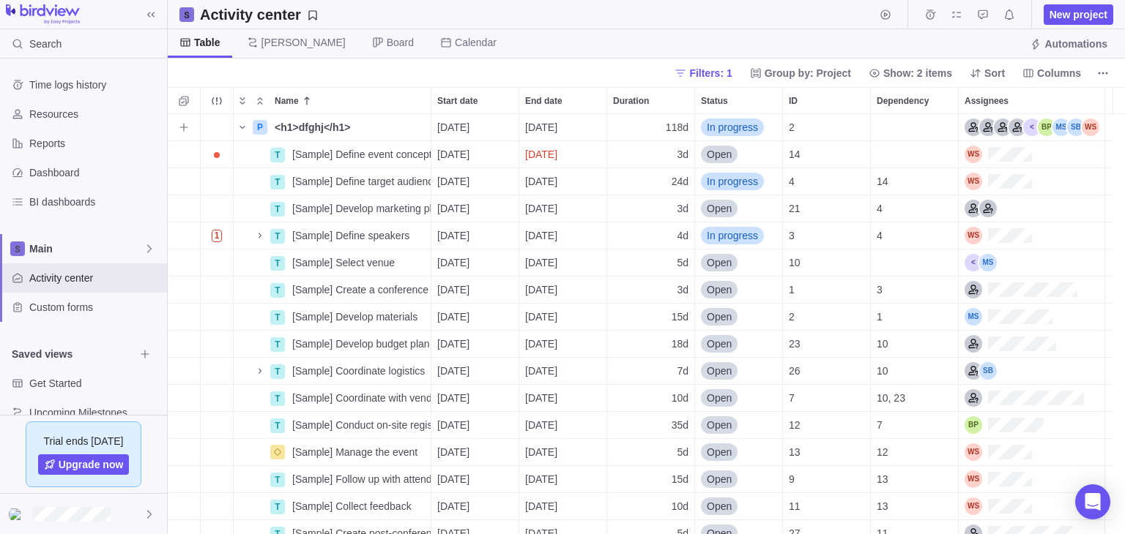
click at [469, 130] on span "[DATE]" at bounding box center [453, 127] width 32 height 15
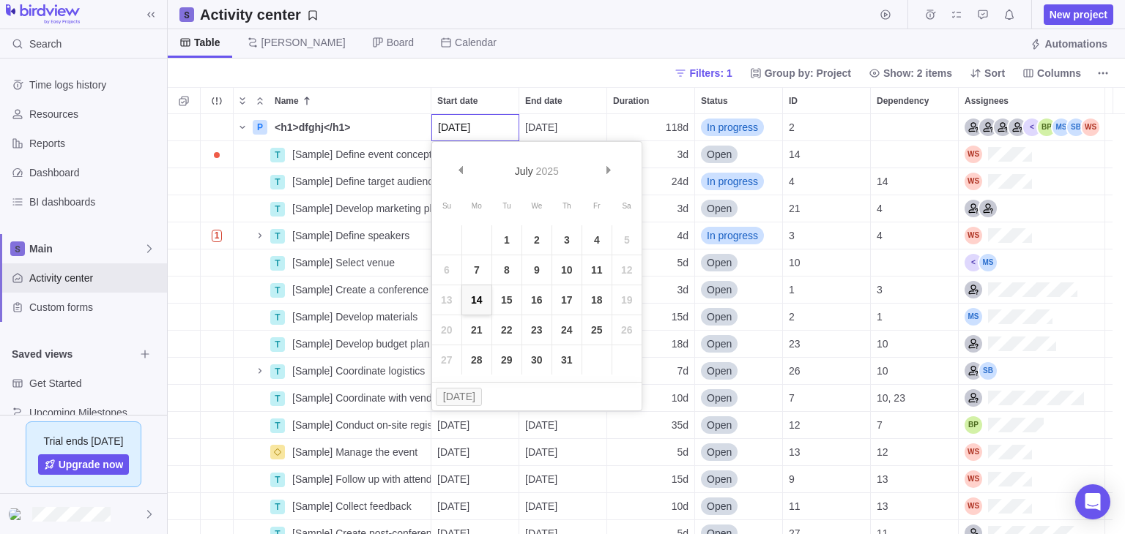
click at [475, 298] on link "14" at bounding box center [476, 300] width 29 height 29
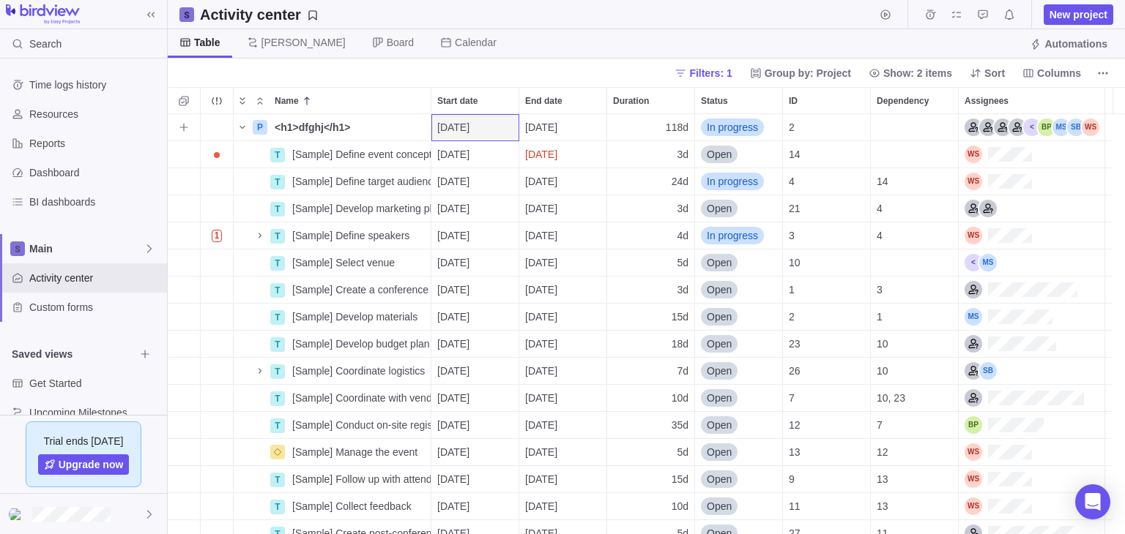
click at [685, 124] on span "118d" at bounding box center [677, 127] width 23 height 15
type input "<h"
click at [788, 121] on div "P <h1>dfghj</h1> Details [DATE] [DATE] In progress 2 T [Sample] Define event co…" at bounding box center [646, 324] width 957 height 420
click at [801, 124] on div "2" at bounding box center [826, 127] width 87 height 26
click at [897, 133] on div "Dependency" at bounding box center [914, 127] width 87 height 26
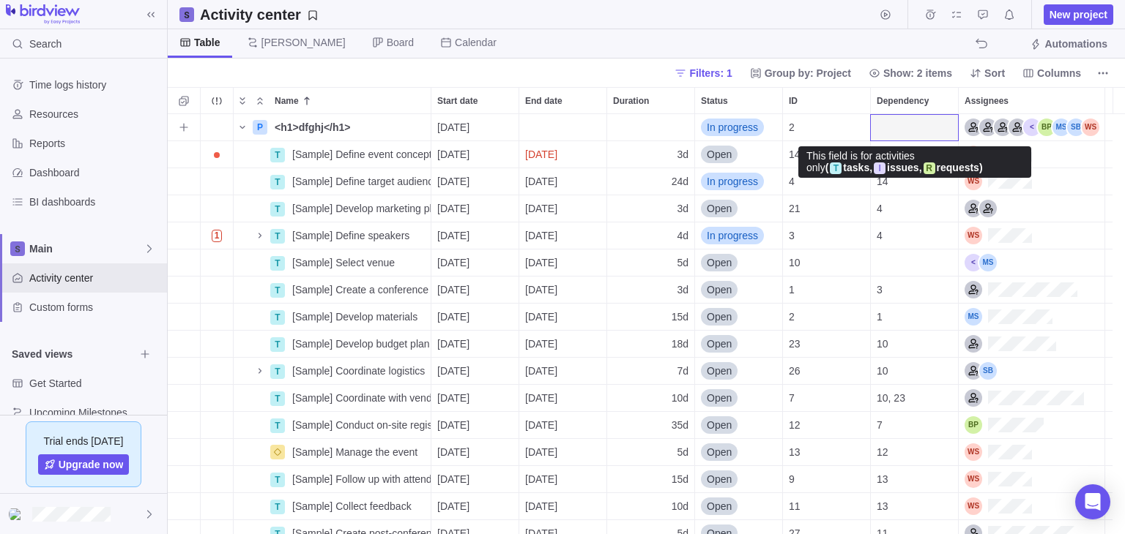
click at [897, 133] on div "Dependency" at bounding box center [914, 127] width 87 height 26
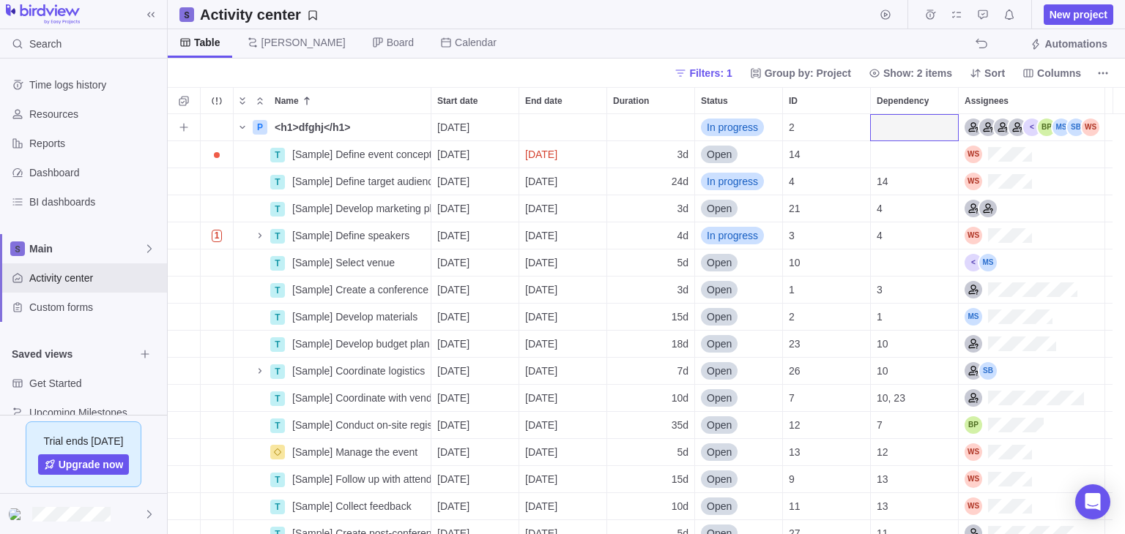
click at [922, 127] on div "Dependency" at bounding box center [914, 127] width 87 height 26
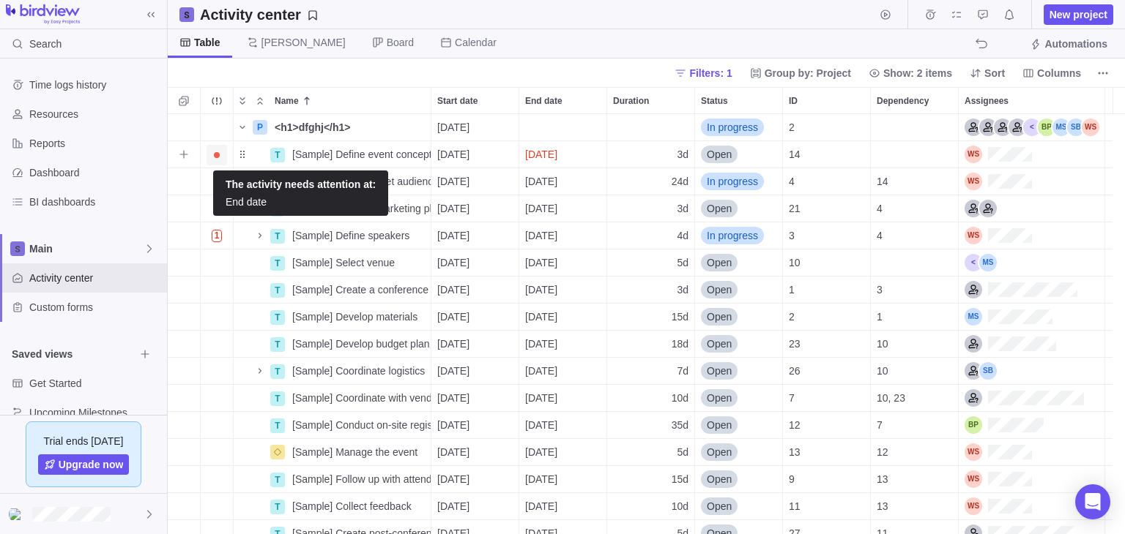
click at [217, 154] on span "Trouble indication" at bounding box center [217, 155] width 6 height 6
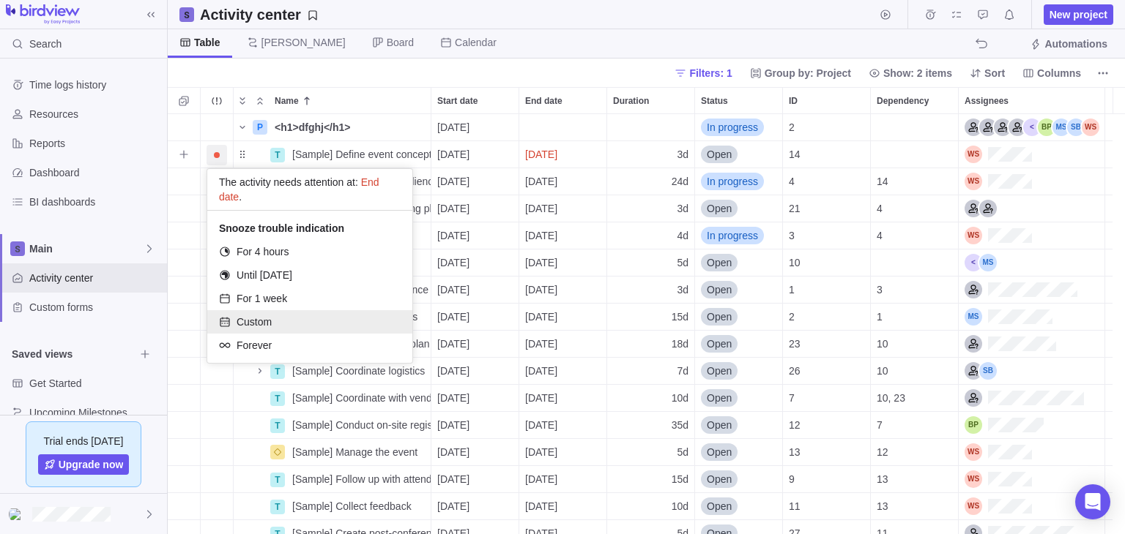
click at [296, 326] on div "Custom" at bounding box center [309, 321] width 205 height 23
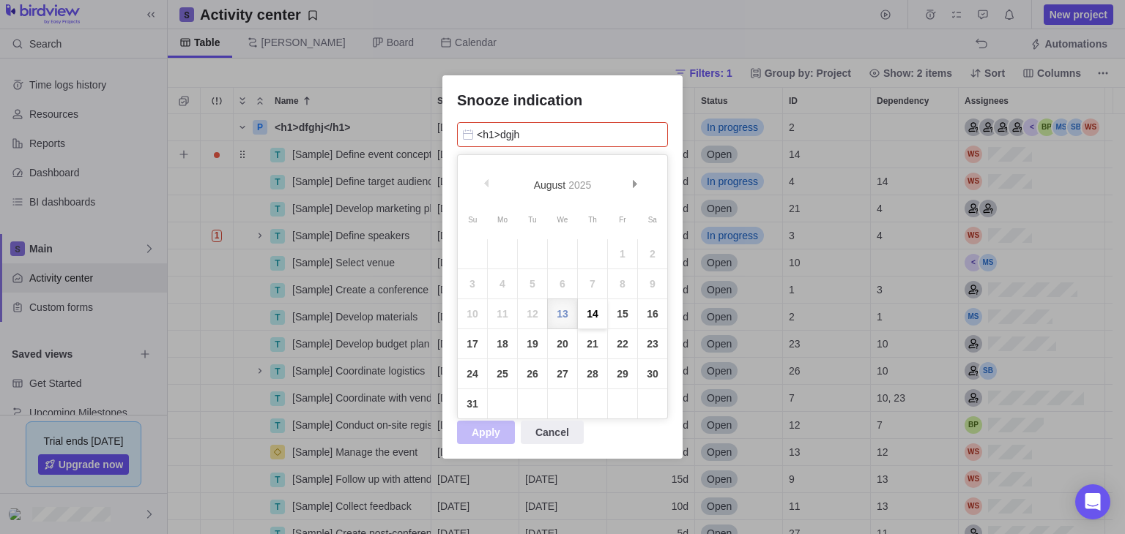
click at [594, 323] on link "14" at bounding box center [592, 313] width 29 height 29
type input "[DATE]"
click at [556, 433] on span "Cancel" at bounding box center [552, 433] width 34 height 18
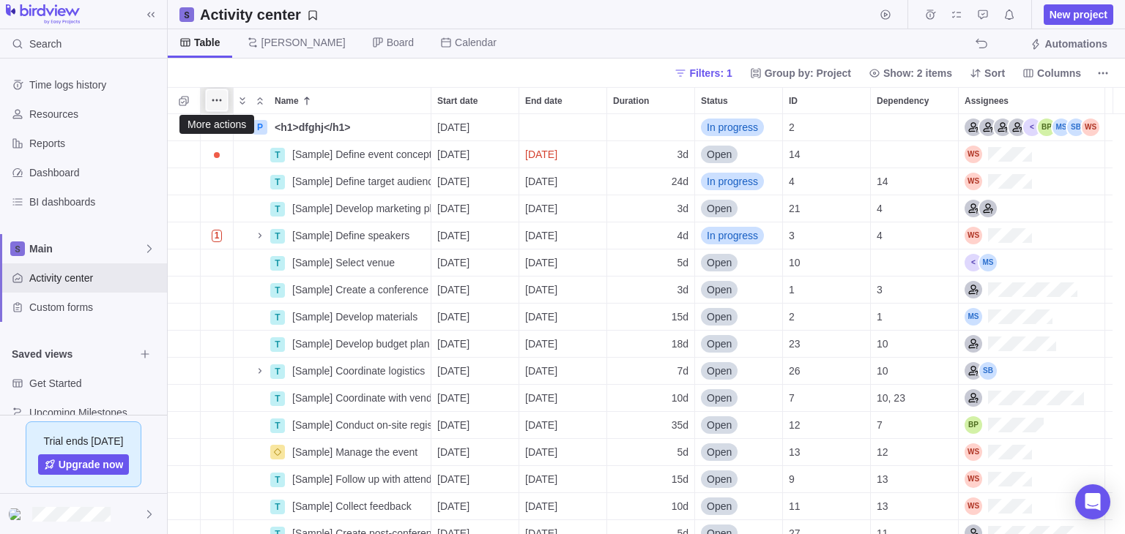
click at [211, 100] on icon "More actions" at bounding box center [217, 100] width 12 height 12
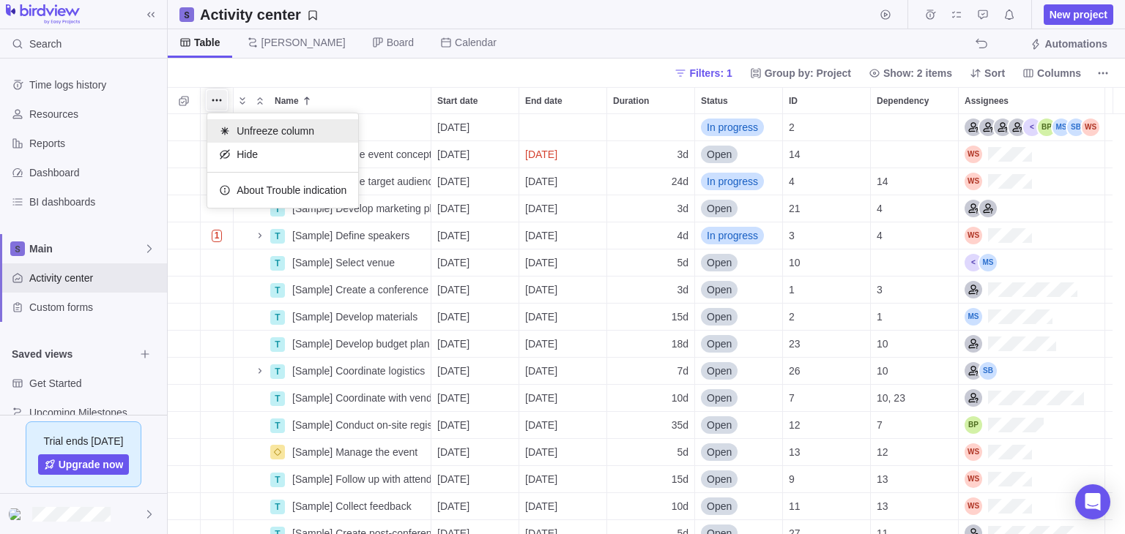
click at [264, 133] on span "Unfreeze column" at bounding box center [275, 131] width 78 height 15
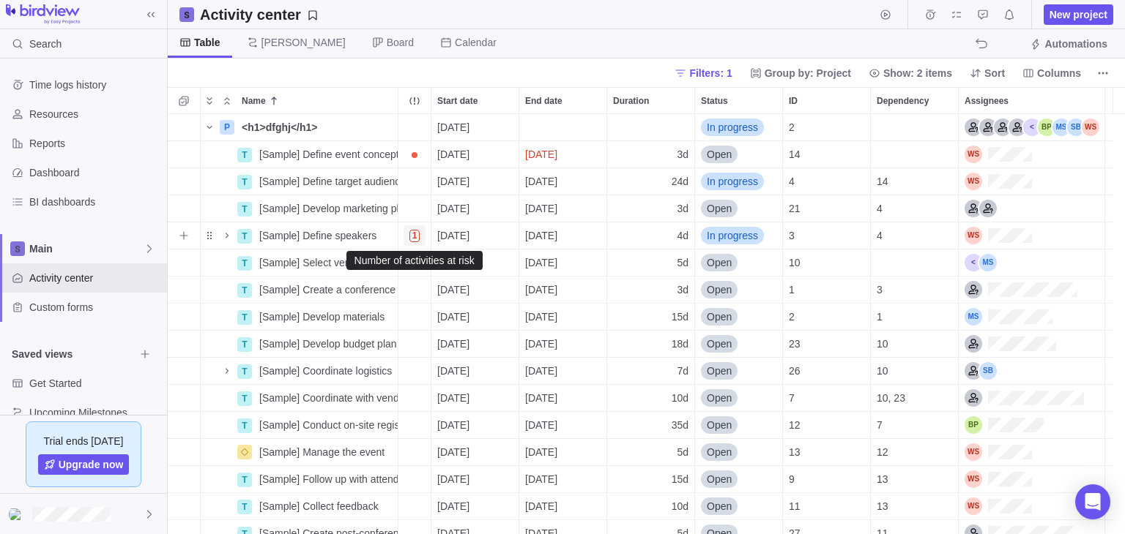
click at [416, 236] on span "1" at bounding box center [414, 236] width 11 height 12
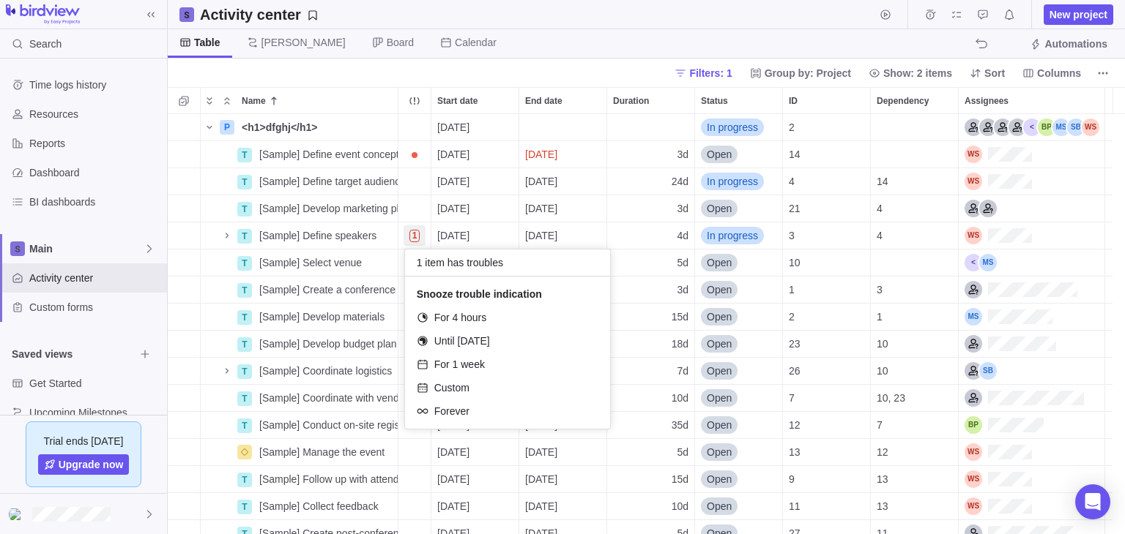
click at [193, 103] on div "Name Start date End date Duration Status ID Dependency Assignees P <h1>dfghj</h…" at bounding box center [646, 310] width 957 height 447
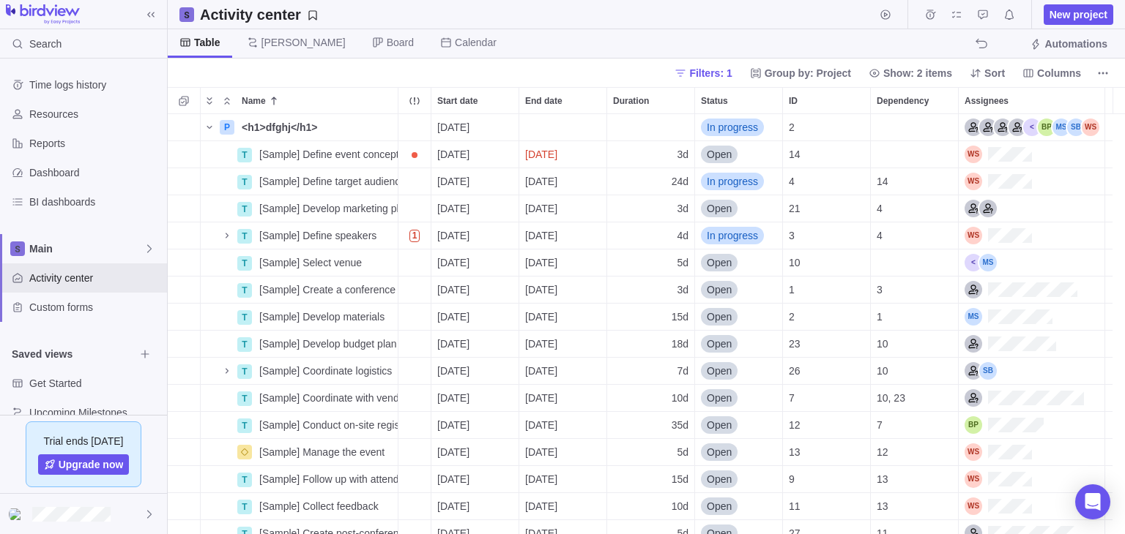
click at [346, 28] on div "Activity center New project" at bounding box center [646, 14] width 957 height 29
click at [387, 49] on span "Board" at bounding box center [400, 42] width 27 height 15
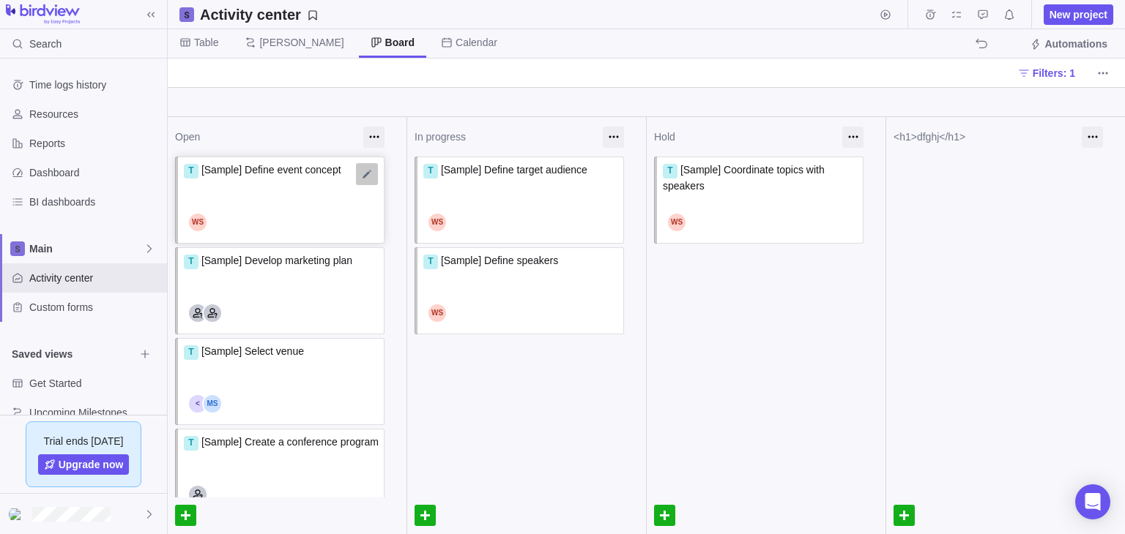
click at [357, 175] on div at bounding box center [367, 174] width 22 height 22
type textarea "<h1>dfghj</h1>"
click at [216, 223] on div at bounding box center [244, 223] width 110 height 18
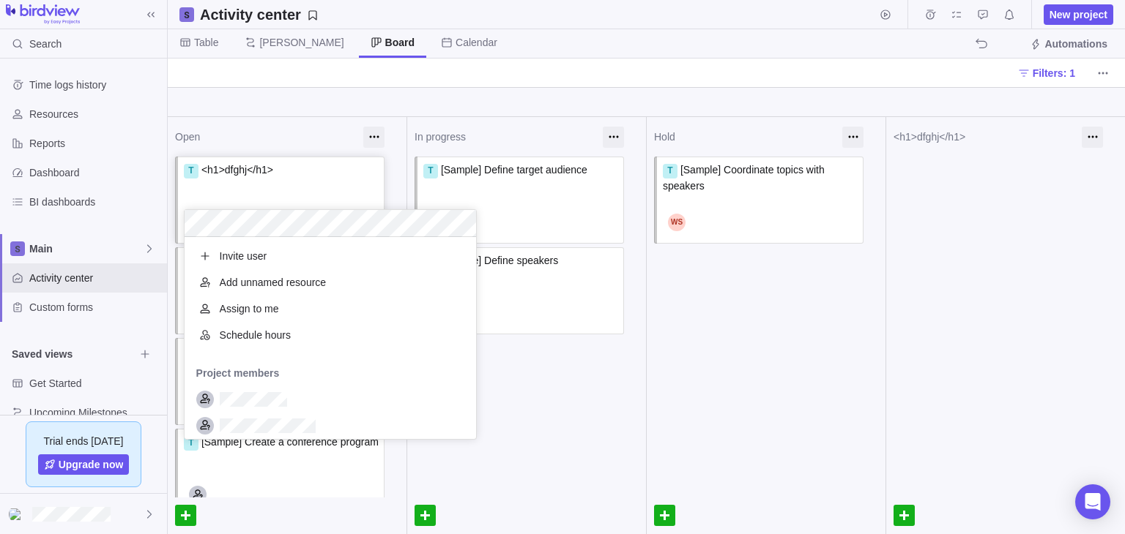
scroll to position [190, 279]
click at [290, 292] on div "Add unnamed resource" at bounding box center [329, 282] width 291 height 26
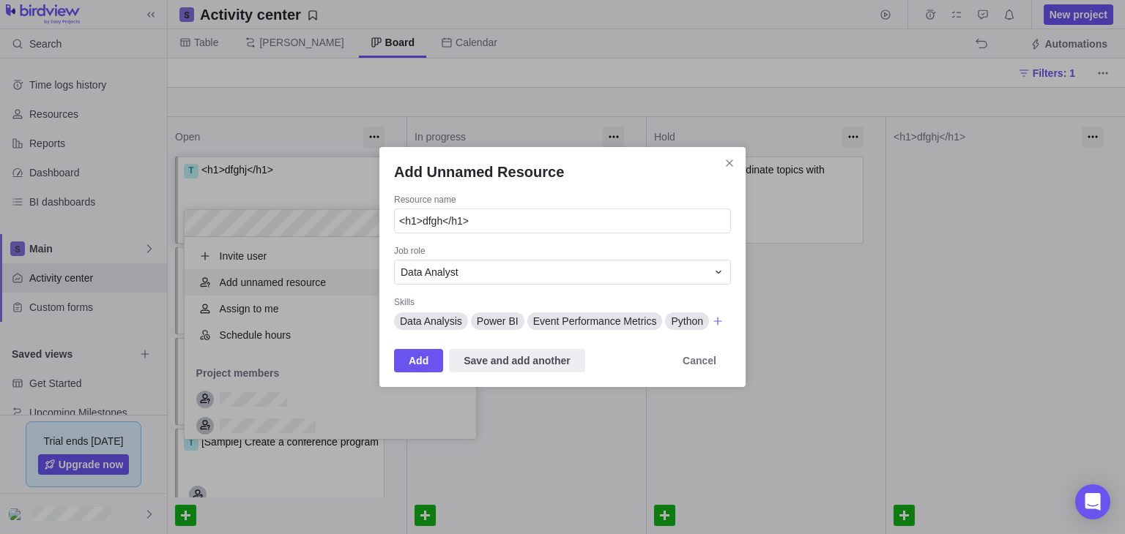
type input "<h1>dfgh</h1>"
click at [422, 362] on span "Add" at bounding box center [419, 361] width 20 height 18
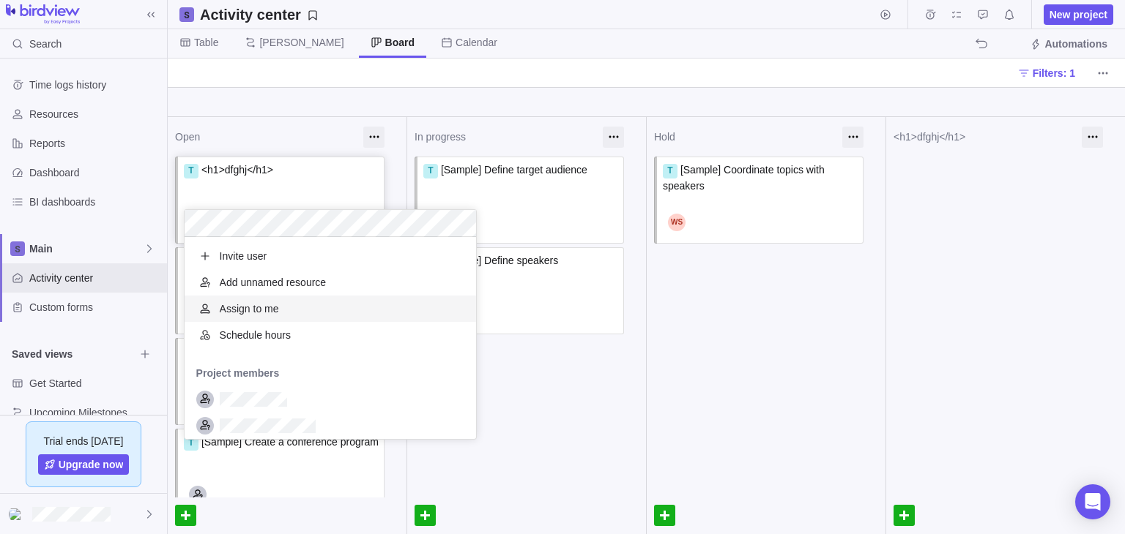
click at [310, 311] on div "Assign to me" at bounding box center [329, 309] width 291 height 26
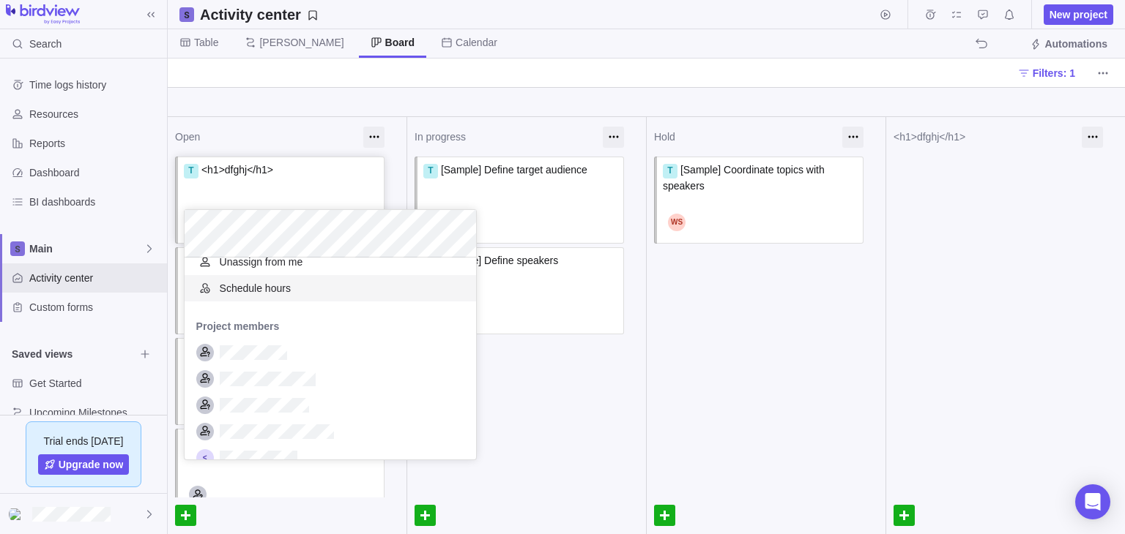
scroll to position [69, 0]
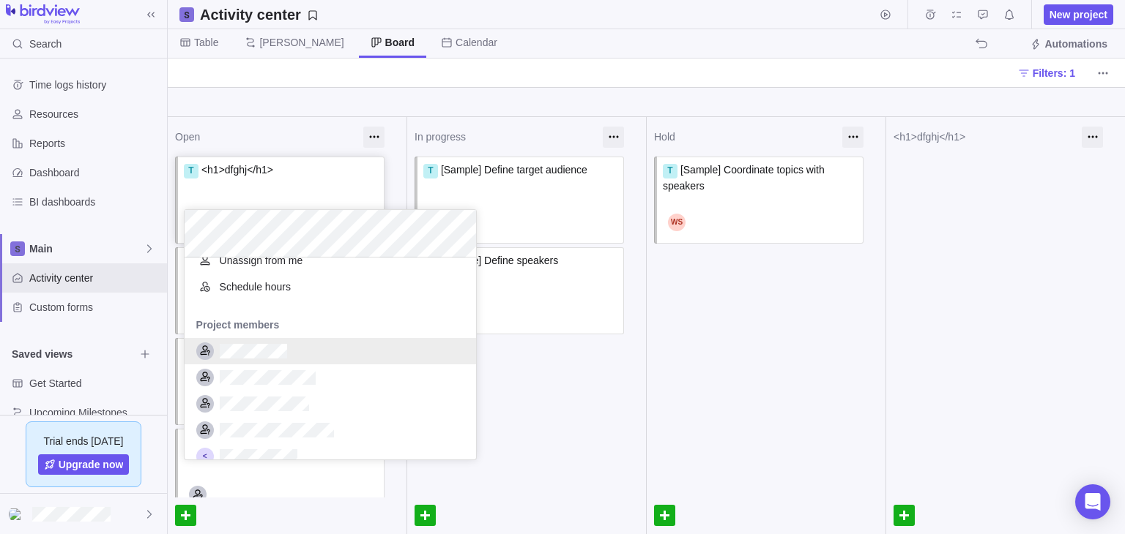
click at [294, 351] on div "grid" at bounding box center [329, 351] width 291 height 26
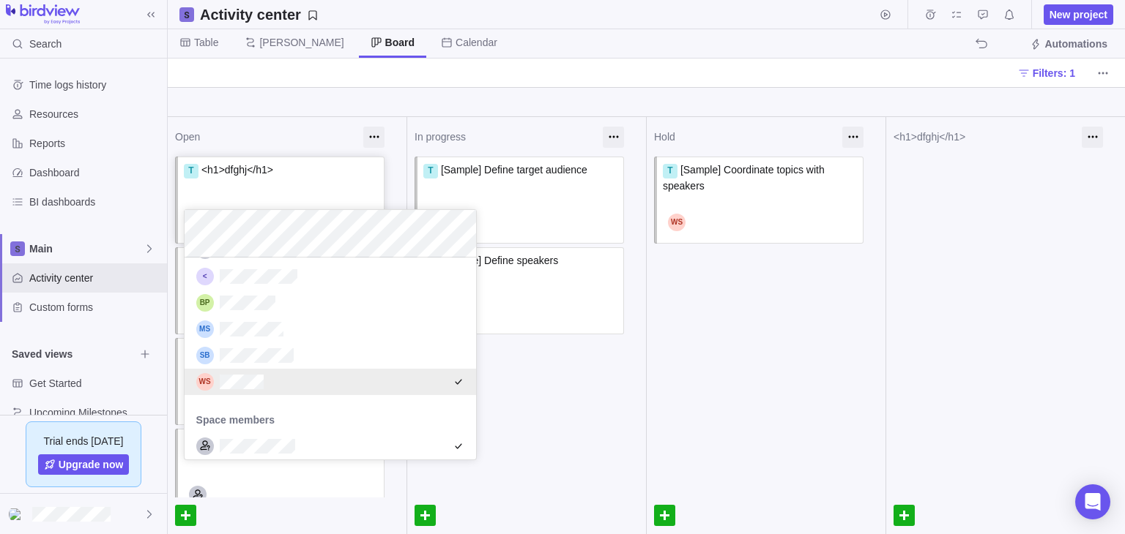
scroll to position [248, 0]
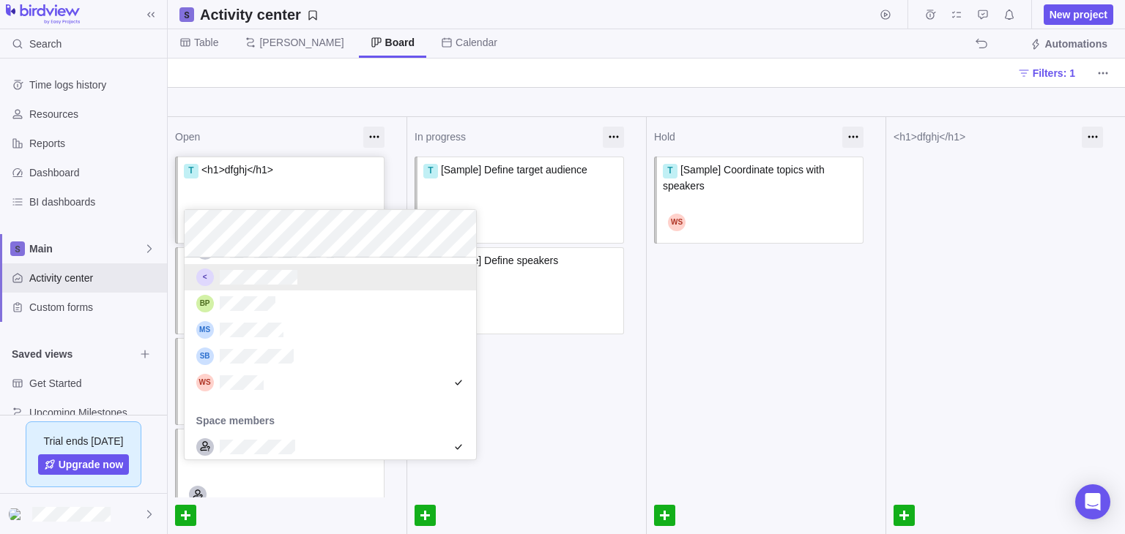
click at [310, 284] on div "grid" at bounding box center [329, 277] width 291 height 26
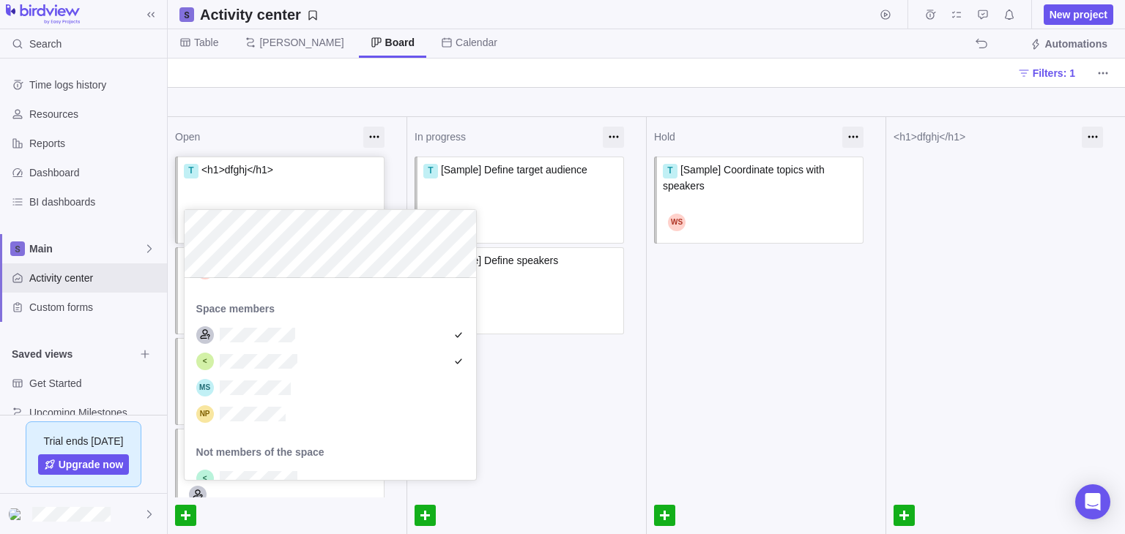
scroll to position [530, 0]
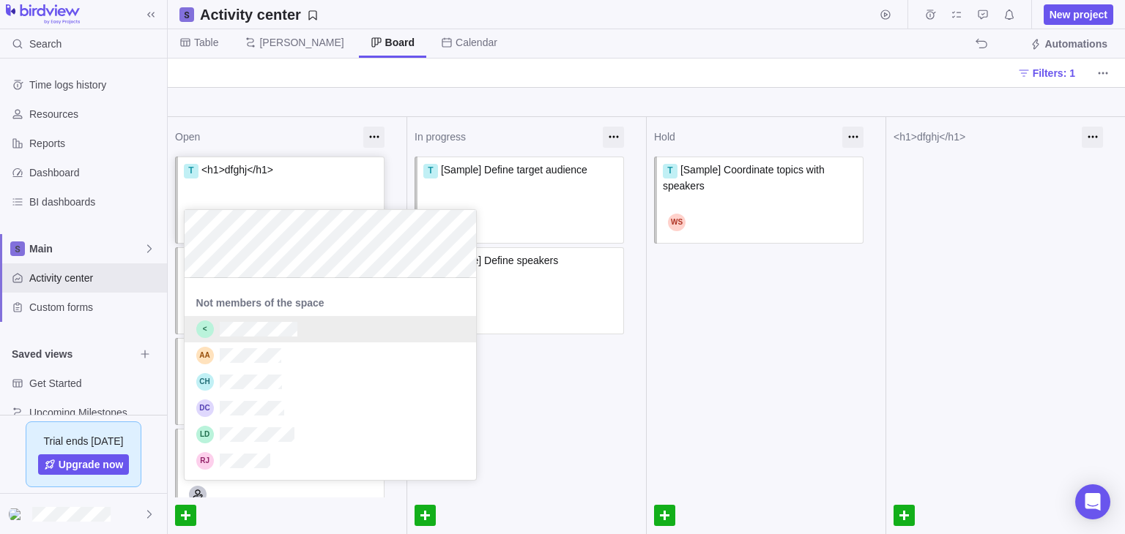
click at [624, 366] on div "Open T <h1>dfghj</h1> T [Sample] Develop marketing plan T [Sample] Select venue…" at bounding box center [646, 325] width 957 height 417
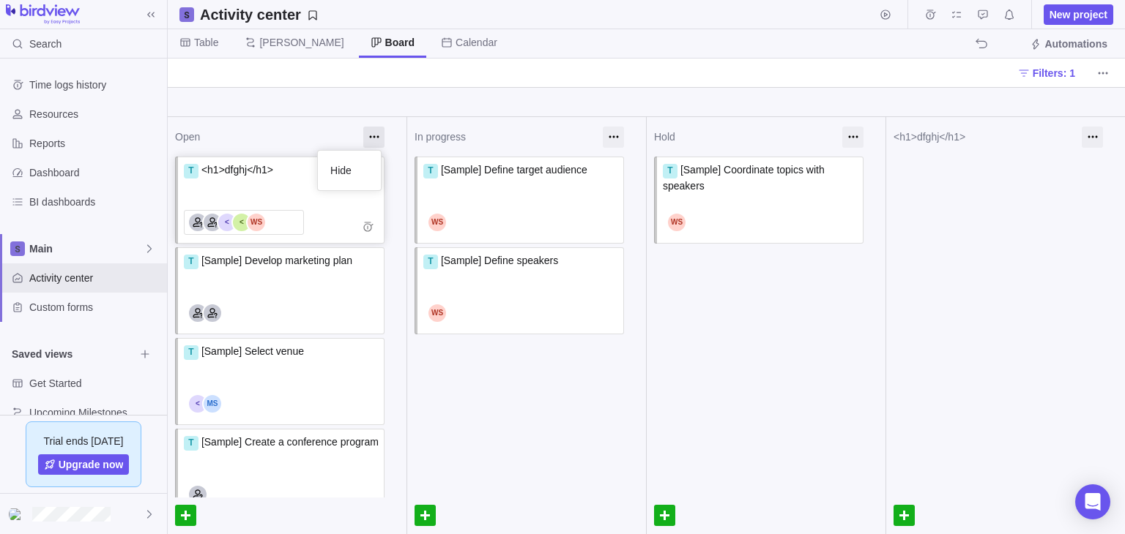
click at [366, 133] on div at bounding box center [373, 137] width 21 height 21
click at [336, 223] on div at bounding box center [281, 222] width 195 height 25
click at [272, 194] on div "T <h1>dfghj</h1>" at bounding box center [281, 185] width 195 height 44
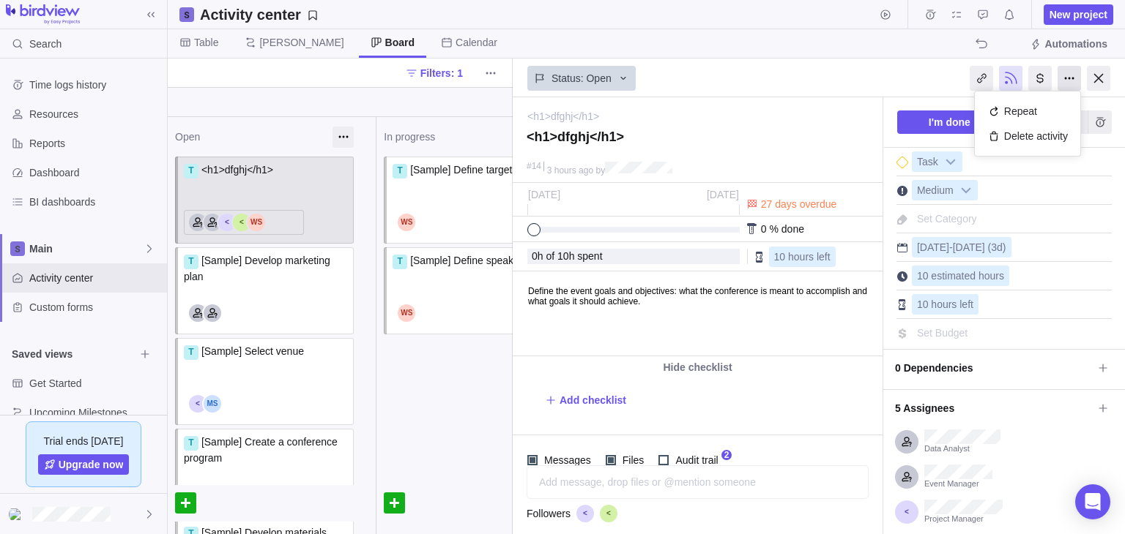
click at [1072, 83] on div at bounding box center [1068, 78] width 23 height 25
click at [1045, 129] on div "Delete activity" at bounding box center [1027, 136] width 91 height 25
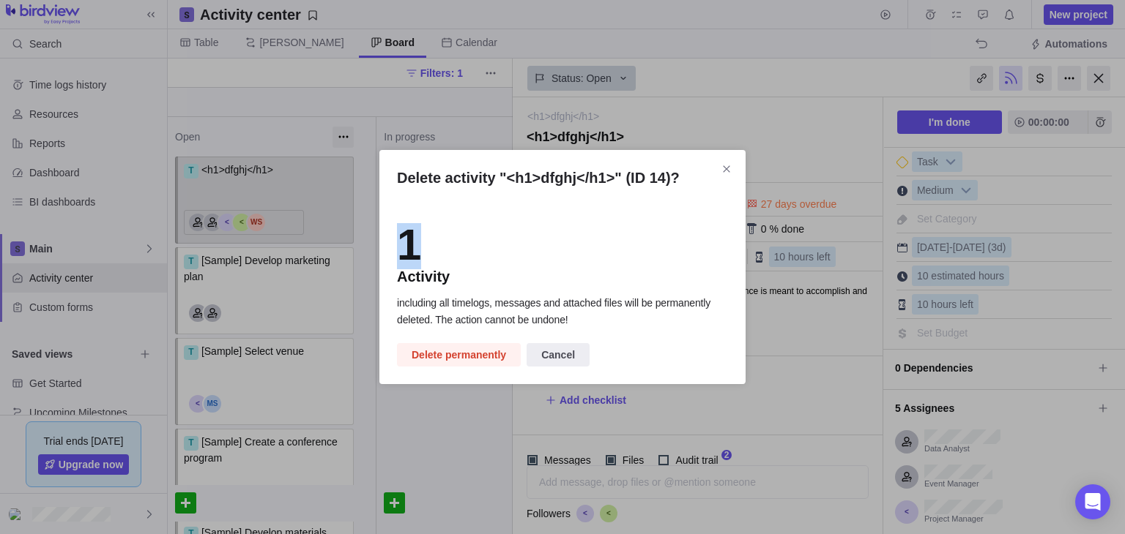
drag, startPoint x: 410, startPoint y: 243, endPoint x: 395, endPoint y: 245, distance: 15.5
click at [395, 245] on div "Delete activity "<h1>dfghj</h1>" (ID 14)? 1 Activity including all timelogs, me…" at bounding box center [562, 267] width 366 height 234
click at [720, 171] on span "Close" at bounding box center [726, 169] width 20 height 20
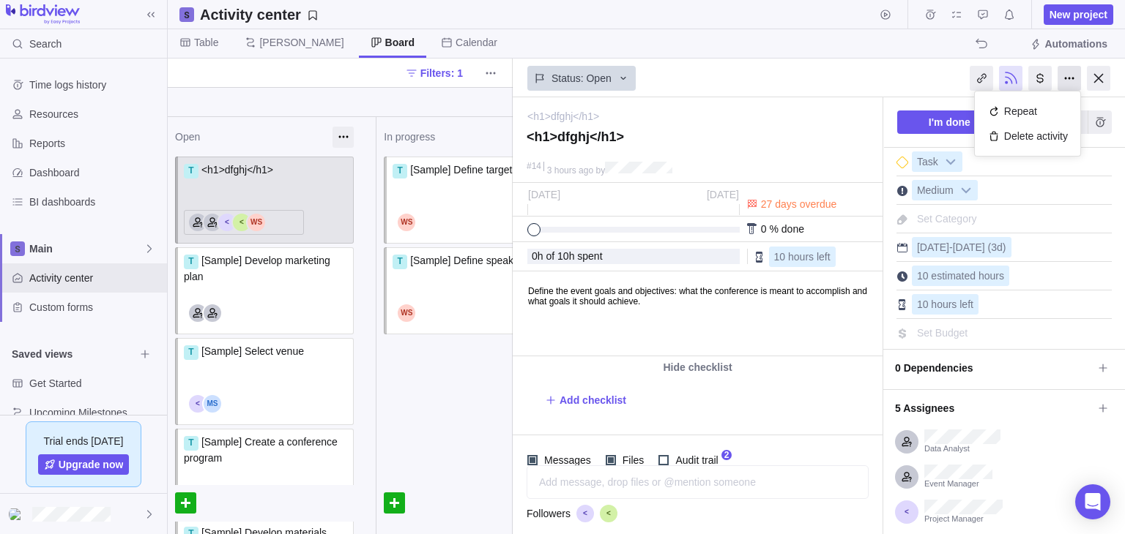
click at [1071, 78] on div at bounding box center [1068, 78] width 23 height 25
click at [1037, 133] on div "Delete activity" at bounding box center [1027, 136] width 91 height 25
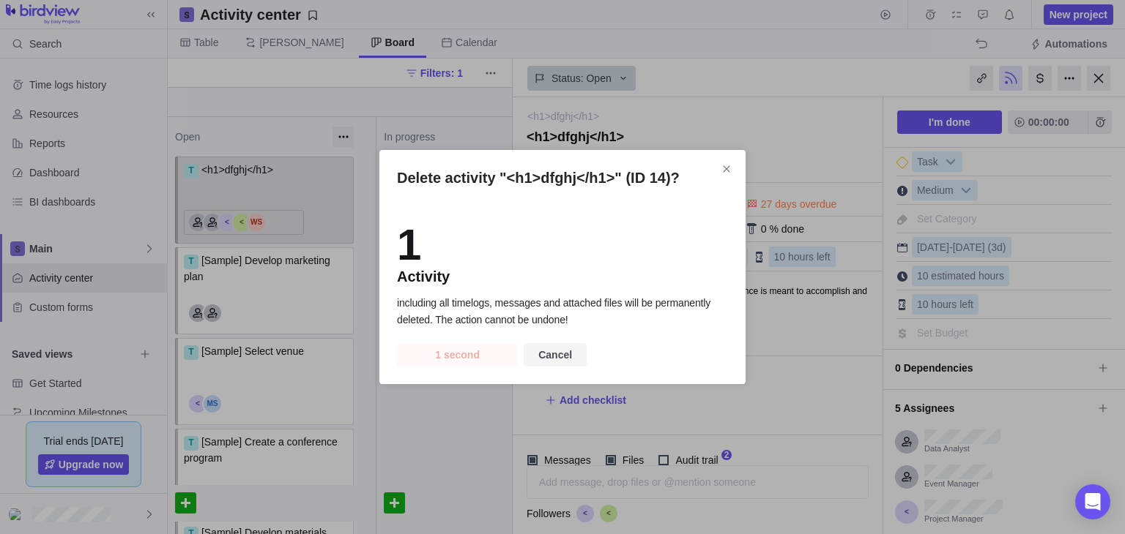
click at [556, 357] on span "Cancel" at bounding box center [555, 355] width 34 height 18
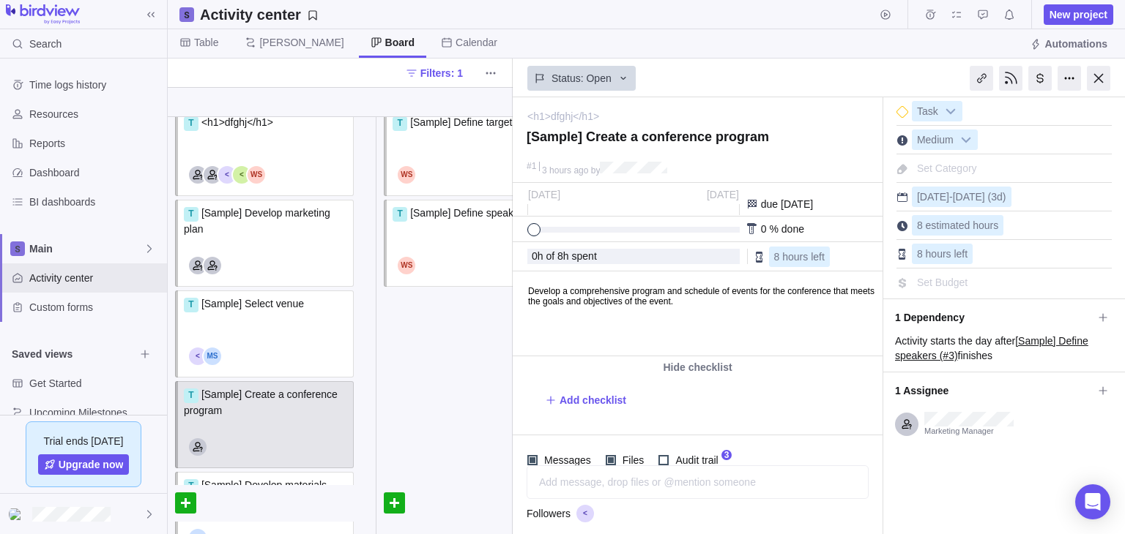
scroll to position [52, 0]
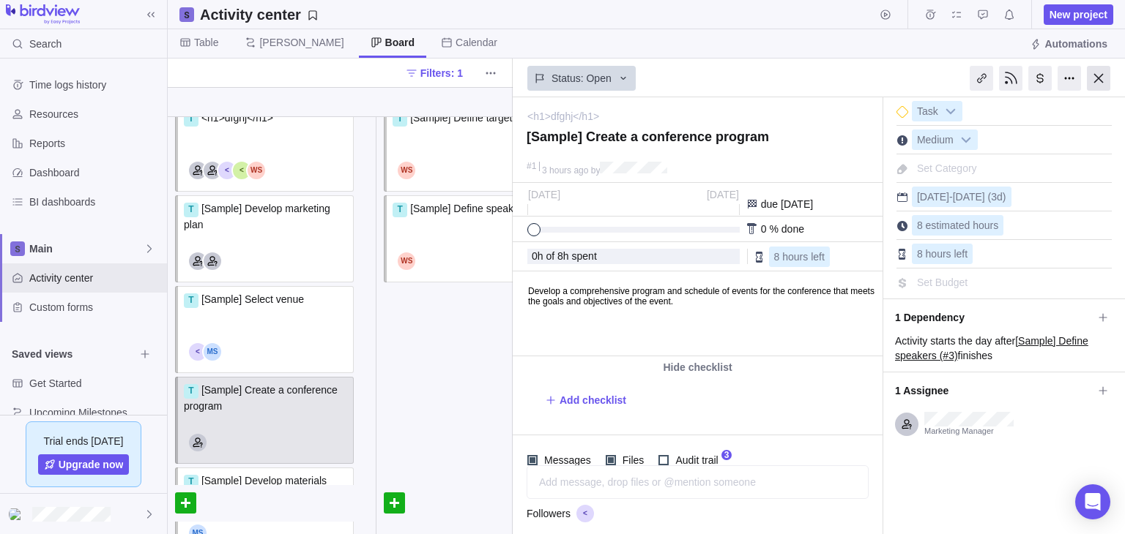
drag, startPoint x: 0, startPoint y: 0, endPoint x: 1102, endPoint y: 73, distance: 1104.3
click at [1102, 73] on div at bounding box center [1097, 78] width 23 height 25
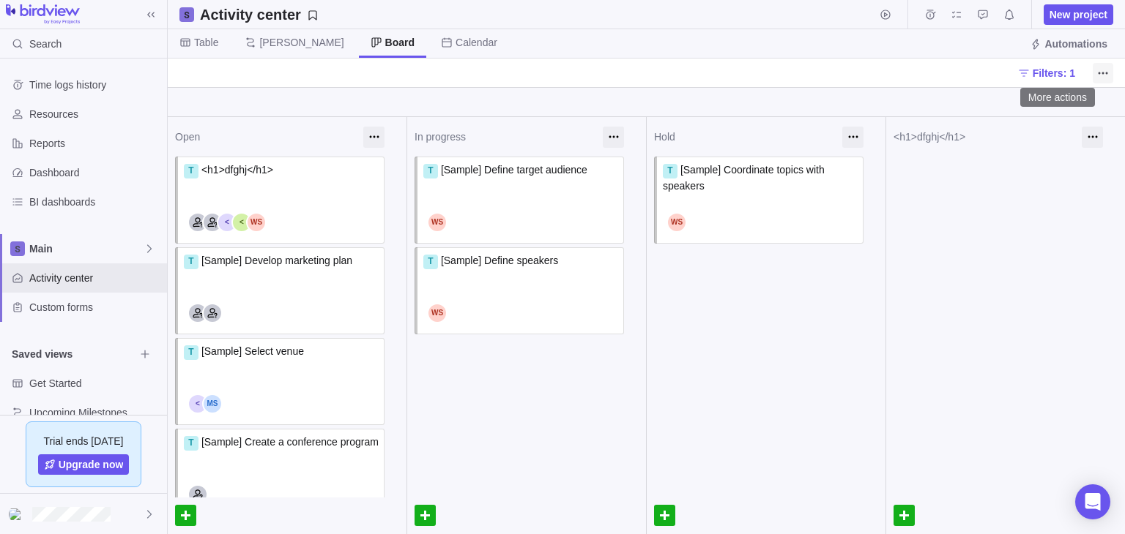
click at [1097, 77] on icon "More actions" at bounding box center [1103, 73] width 12 height 12
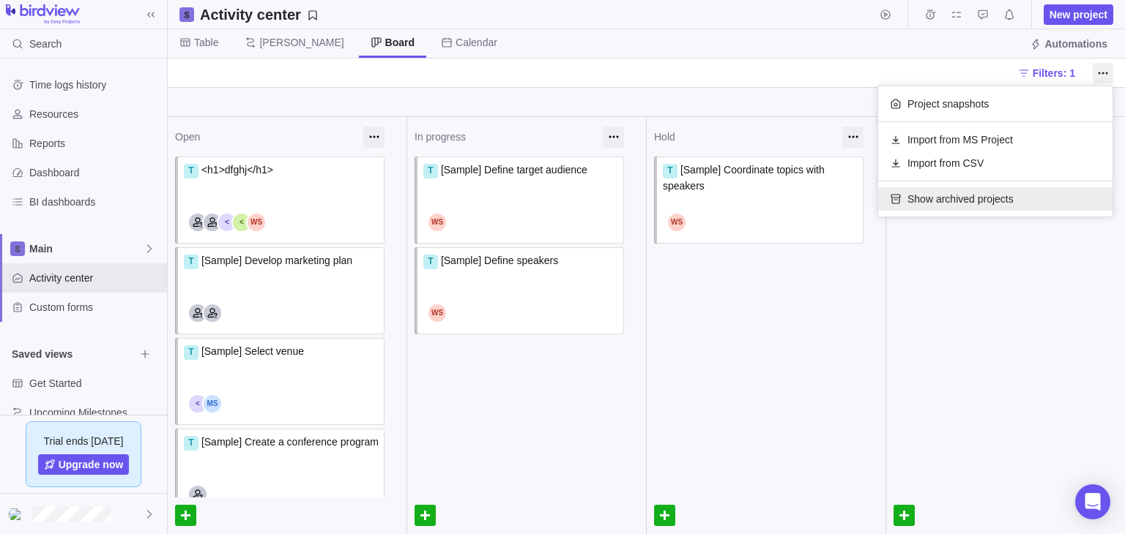
click at [999, 206] on span "Show archived projects" at bounding box center [960, 199] width 106 height 15
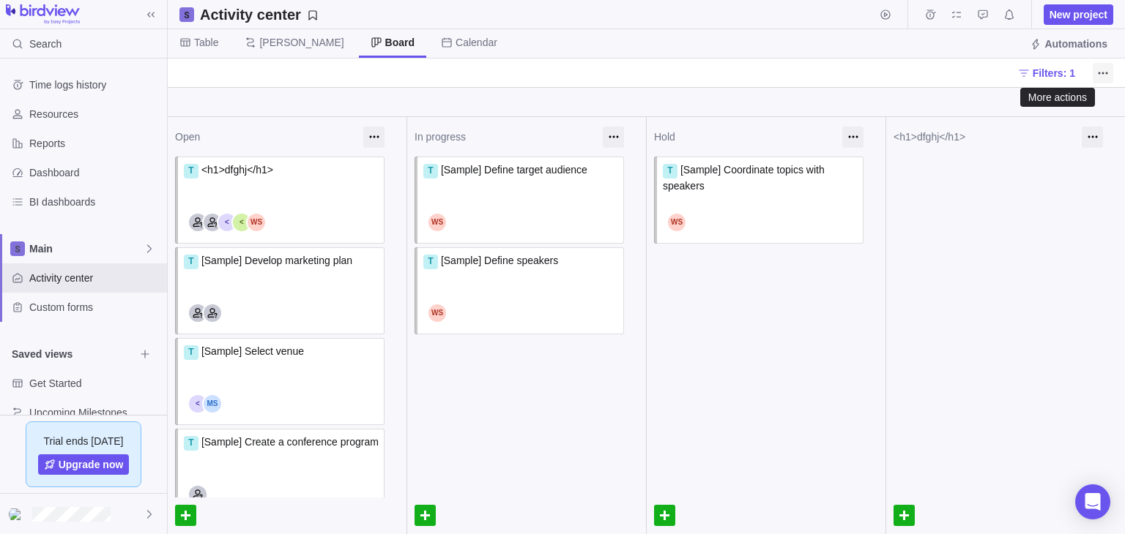
click at [1104, 73] on icon "More actions" at bounding box center [1103, 73] width 12 height 12
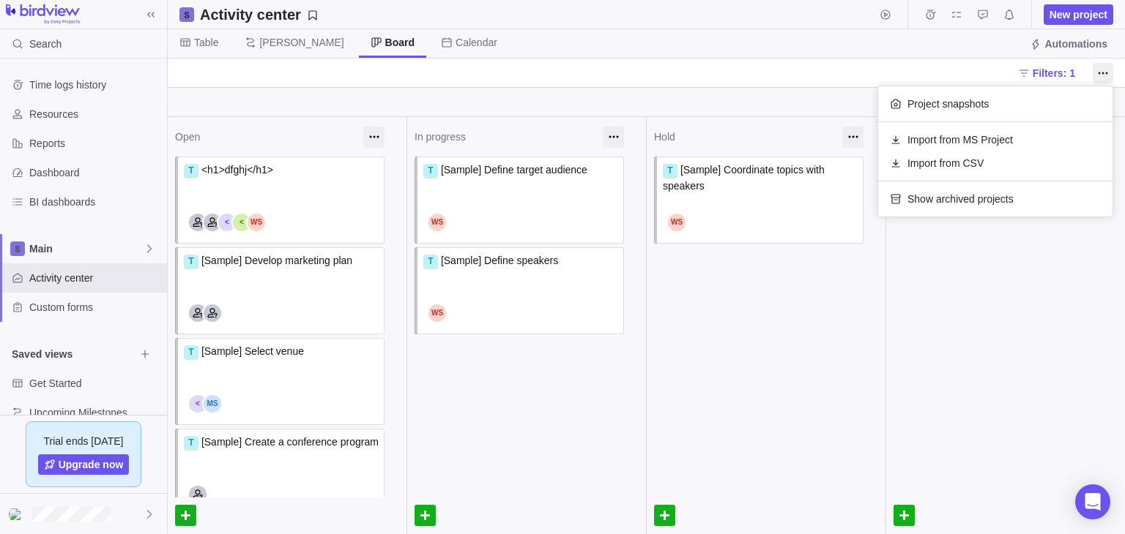
click at [999, 259] on body "Search Time logs history Resources Reports Dashboard BI dashboards Main Activit…" at bounding box center [562, 267] width 1125 height 534
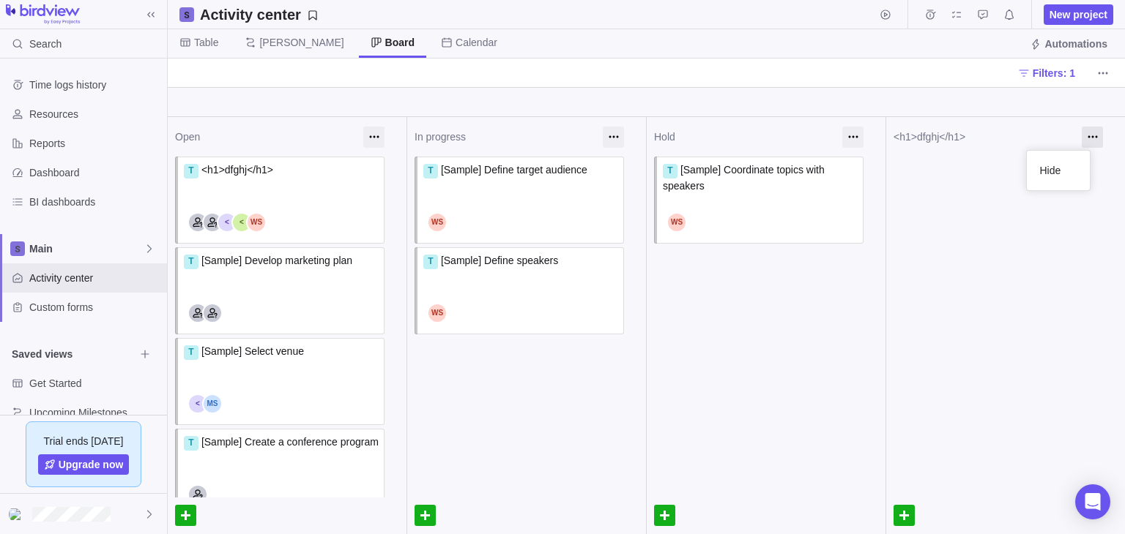
click at [1081, 133] on div at bounding box center [1091, 137] width 21 height 21
click at [455, 37] on span "Calendar" at bounding box center [476, 42] width 42 height 15
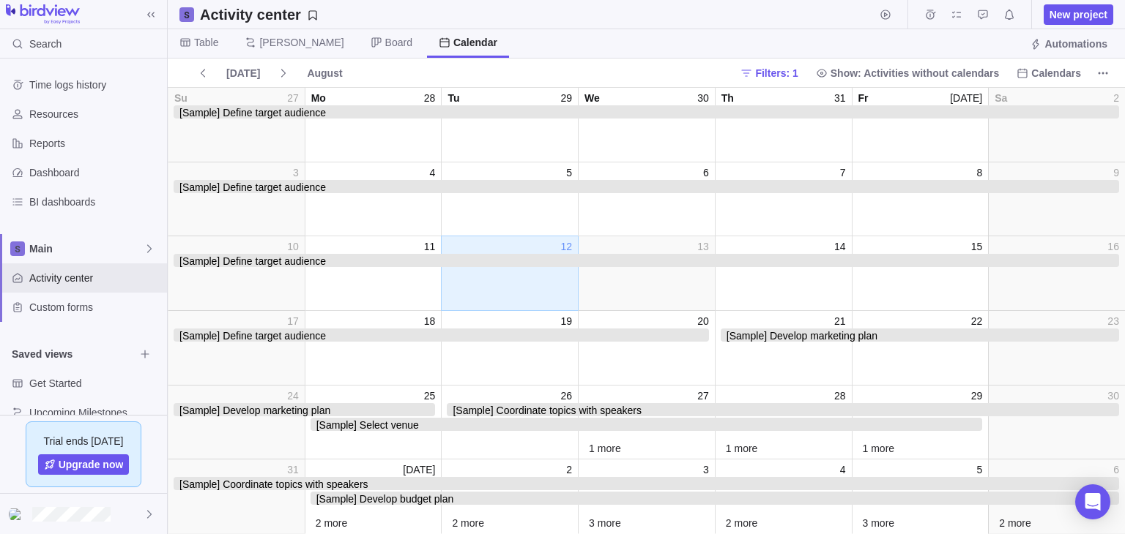
click at [465, 286] on div "day_12" at bounding box center [509, 280] width 137 height 53
click at [296, 256] on span "[Sample] Define target audience" at bounding box center [646, 260] width 945 height 13
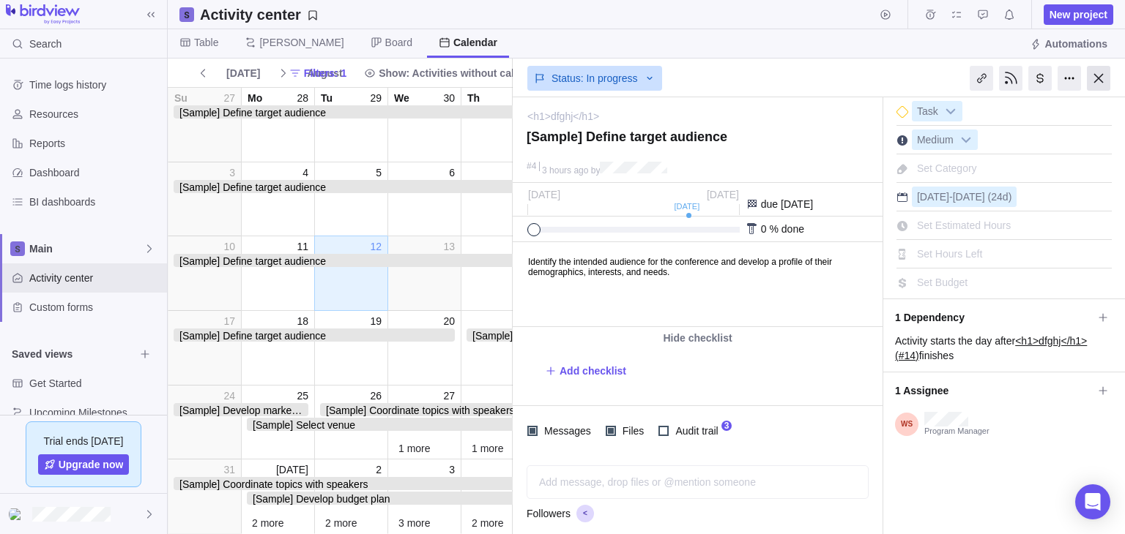
click at [1105, 77] on div at bounding box center [1097, 78] width 23 height 25
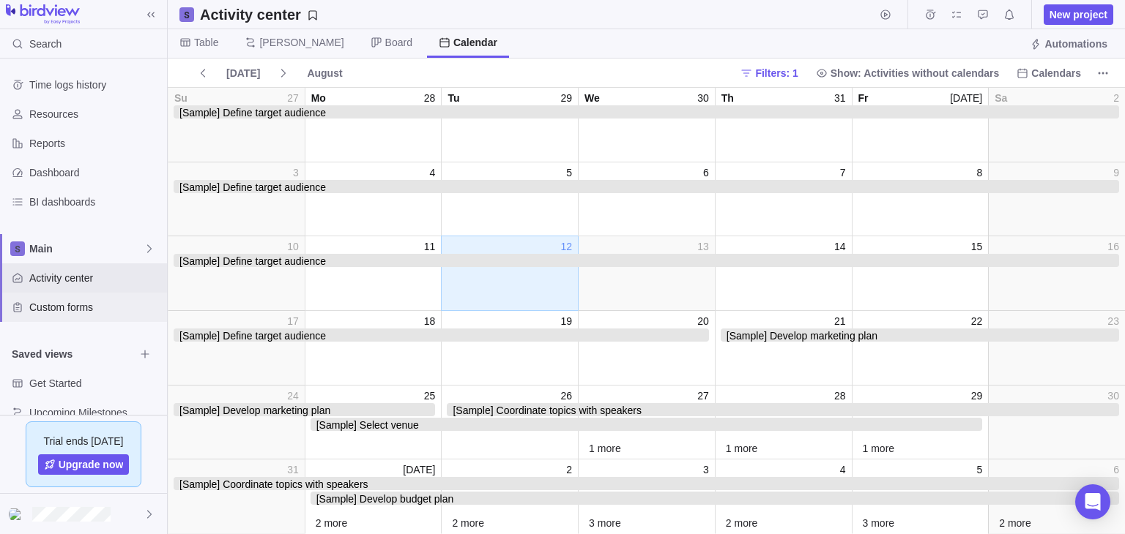
click at [86, 298] on div "Custom forms" at bounding box center [83, 307] width 167 height 29
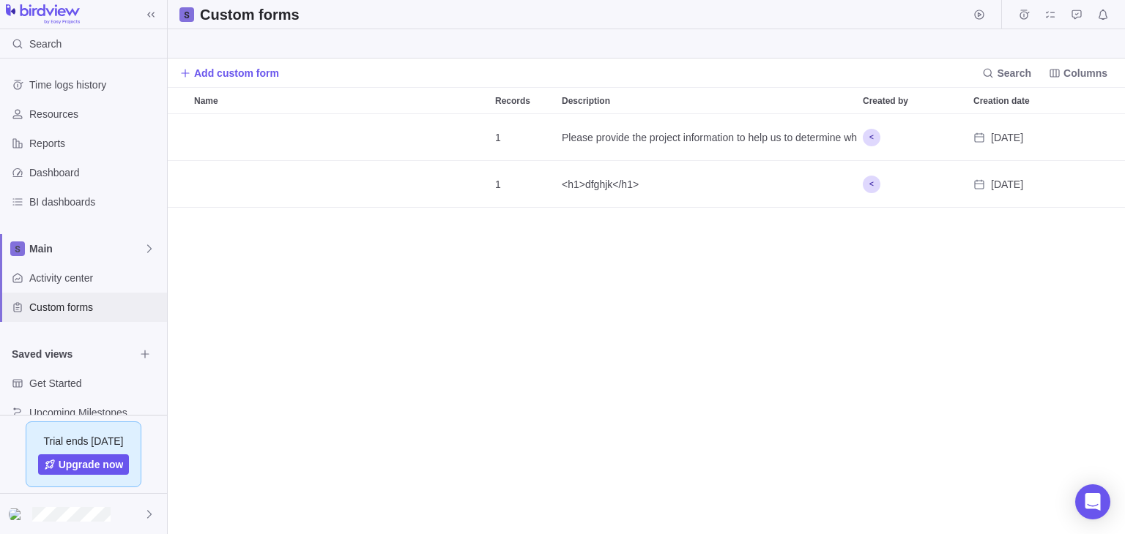
scroll to position [407, 944]
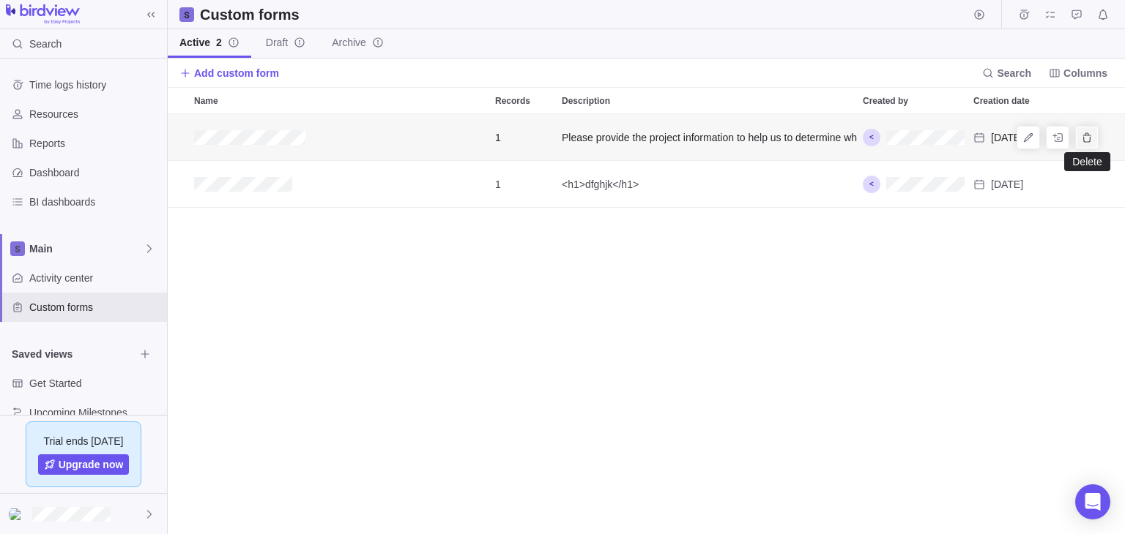
click at [1078, 138] on span "Delete" at bounding box center [1086, 137] width 20 height 20
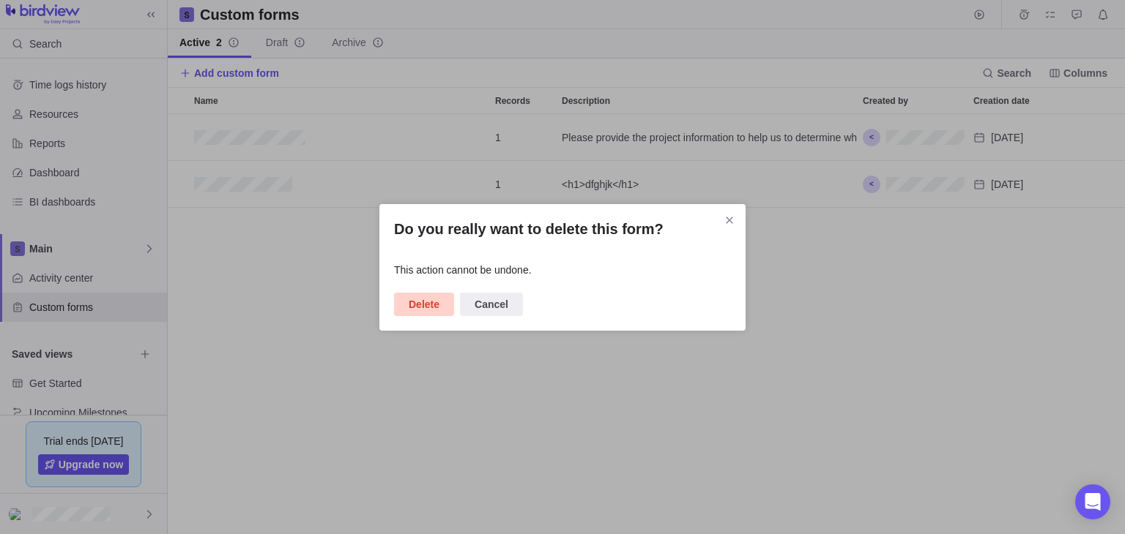
click at [425, 305] on span "Delete" at bounding box center [424, 305] width 31 height 18
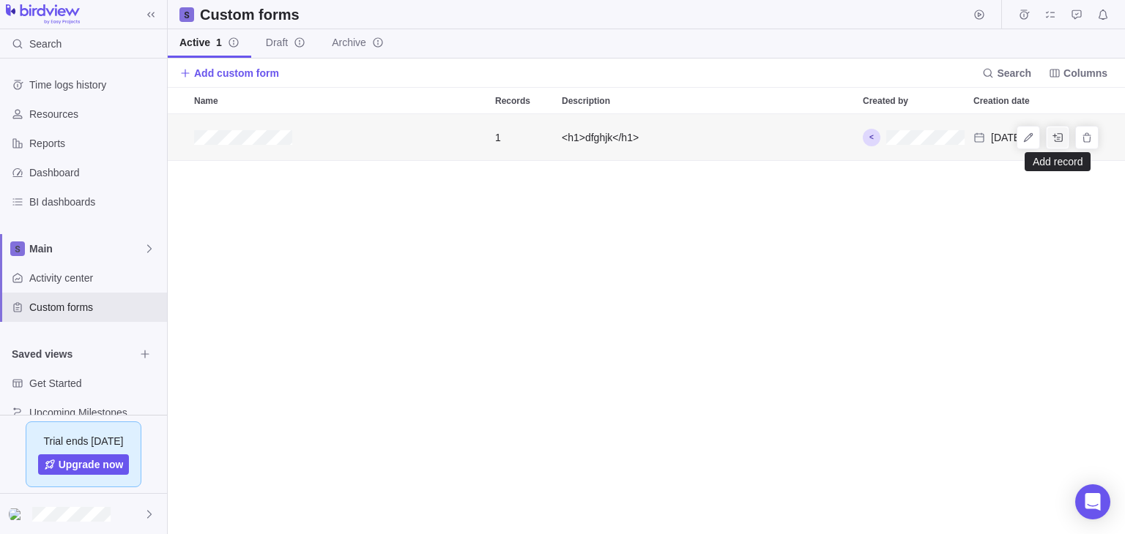
click at [1052, 135] on icon "Add record" at bounding box center [1057, 138] width 12 height 12
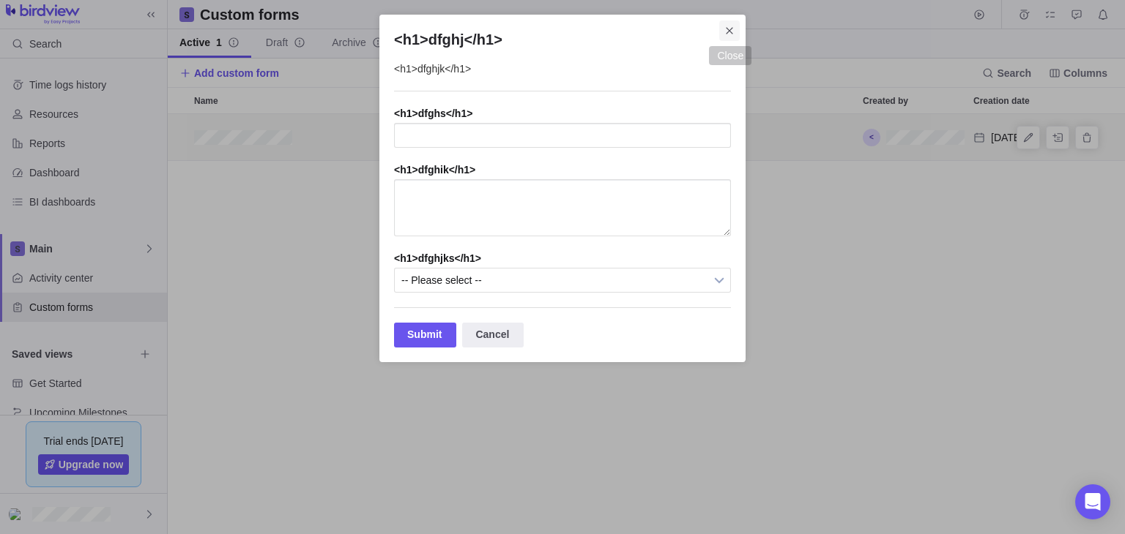
click at [725, 39] on span "Close" at bounding box center [729, 30] width 20 height 20
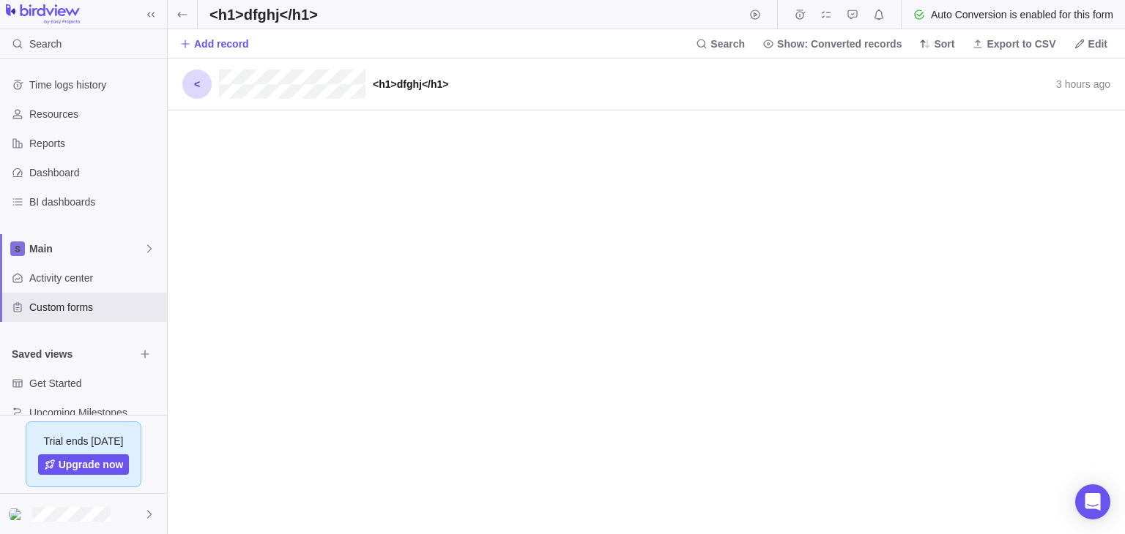
scroll to position [463, 944]
click at [1067, 86] on icon "grid" at bounding box center [1071, 84] width 12 height 12
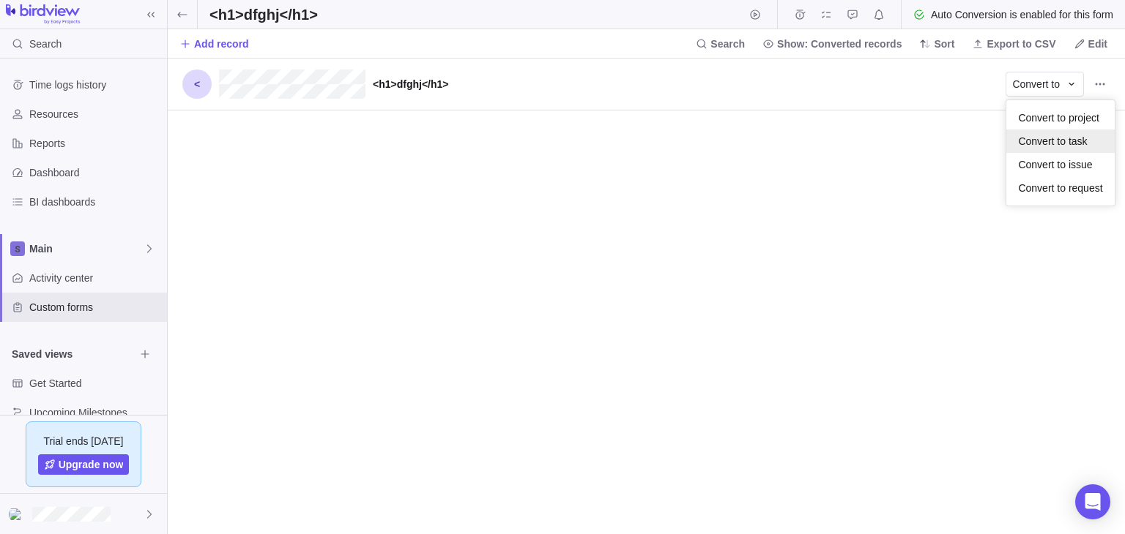
click at [1067, 143] on span "Convert to task" at bounding box center [1052, 141] width 69 height 15
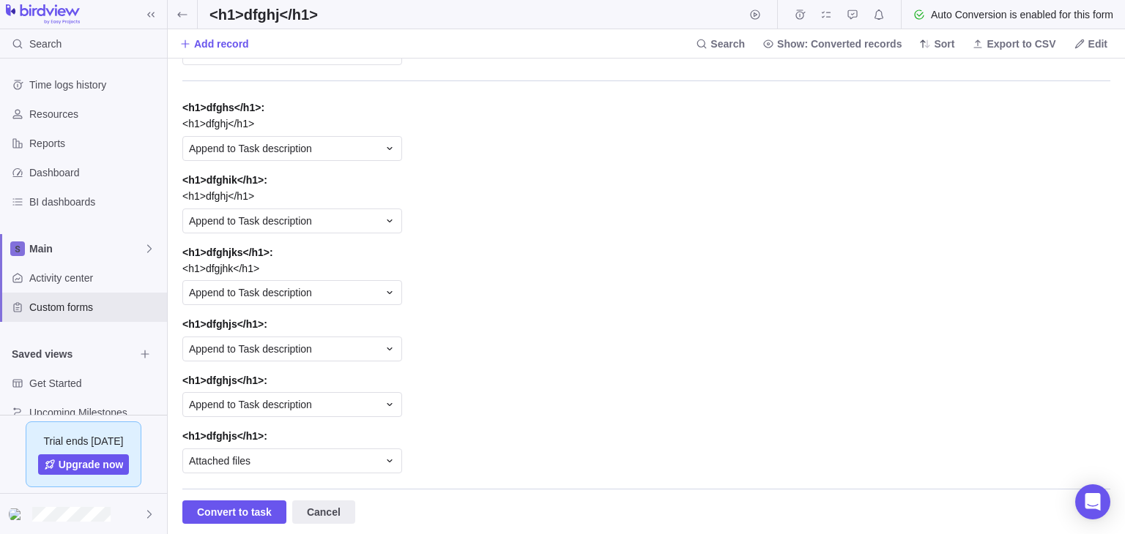
scroll to position [0, 0]
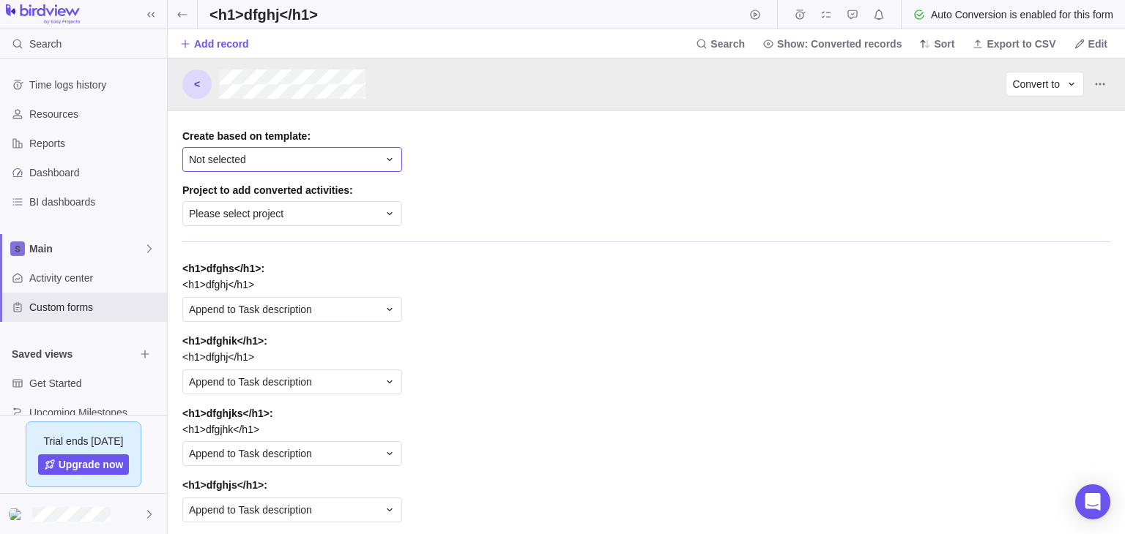
click at [366, 159] on div "Not selected" at bounding box center [283, 159] width 189 height 15
click at [290, 246] on div "<h1>dfghj</h1> (1)" at bounding box center [292, 247] width 218 height 26
click at [351, 219] on div "Please select project" at bounding box center [283, 213] width 189 height 15
click at [295, 302] on div "<h1>dfghj</h1>" at bounding box center [292, 301] width 218 height 26
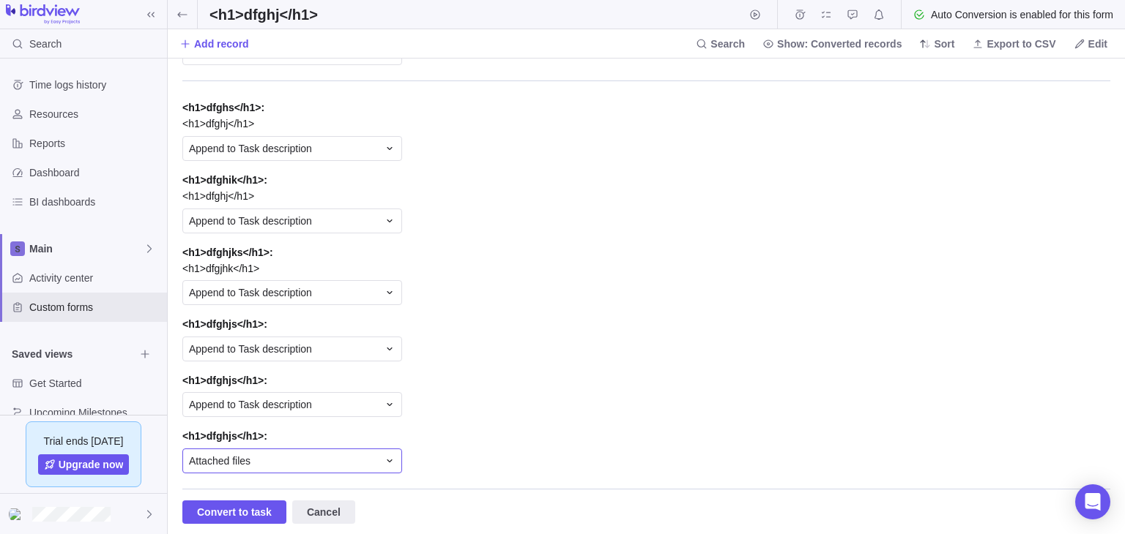
click at [266, 463] on div "Attached files" at bounding box center [283, 461] width 189 height 15
click at [269, 422] on div "Attached files" at bounding box center [292, 426] width 218 height 26
click at [214, 516] on span "Convert to task" at bounding box center [234, 513] width 75 height 18
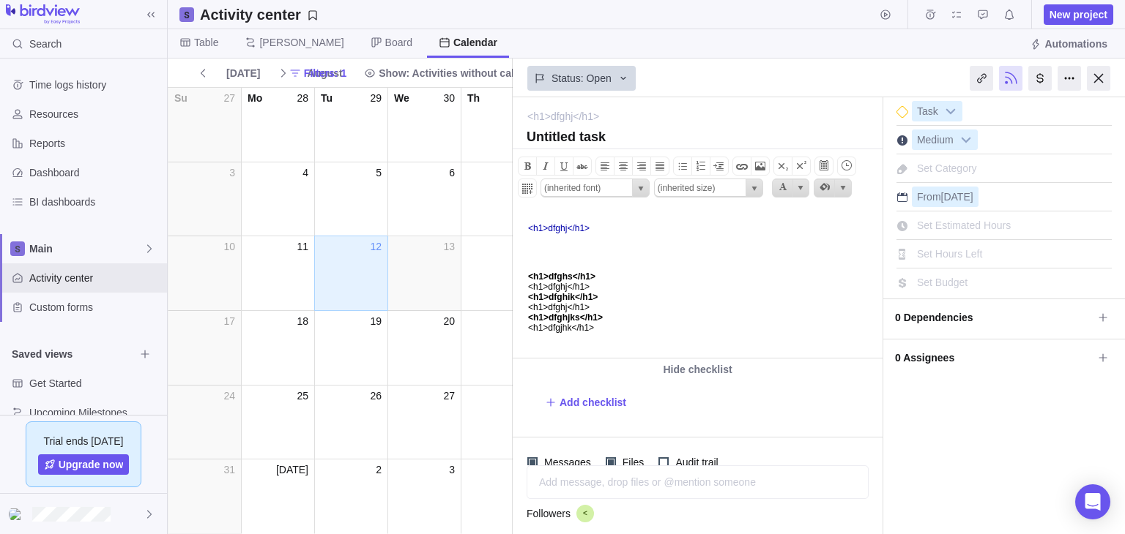
click at [591, 312] on body "<h1>dfghj</h1> <h1>dfghs</h1> <h1>dfghj</h1> <h1>dfghik</h1> <h1>dfghj</h1> <h1…" at bounding box center [696, 271] width 366 height 124
click at [568, 226] on link "<h1>dfghj</h1>" at bounding box center [558, 228] width 61 height 10
click at [597, 241] on body "<h1>dfghj</h1> <h1>dfghs</h1> <h1>dfghj</h1> <h1>dfghik</h1> <h1>dfghj</h1> <h1…" at bounding box center [696, 271] width 366 height 124
click at [557, 227] on link "<h1>dfghj</h1>" at bounding box center [558, 228] width 61 height 10
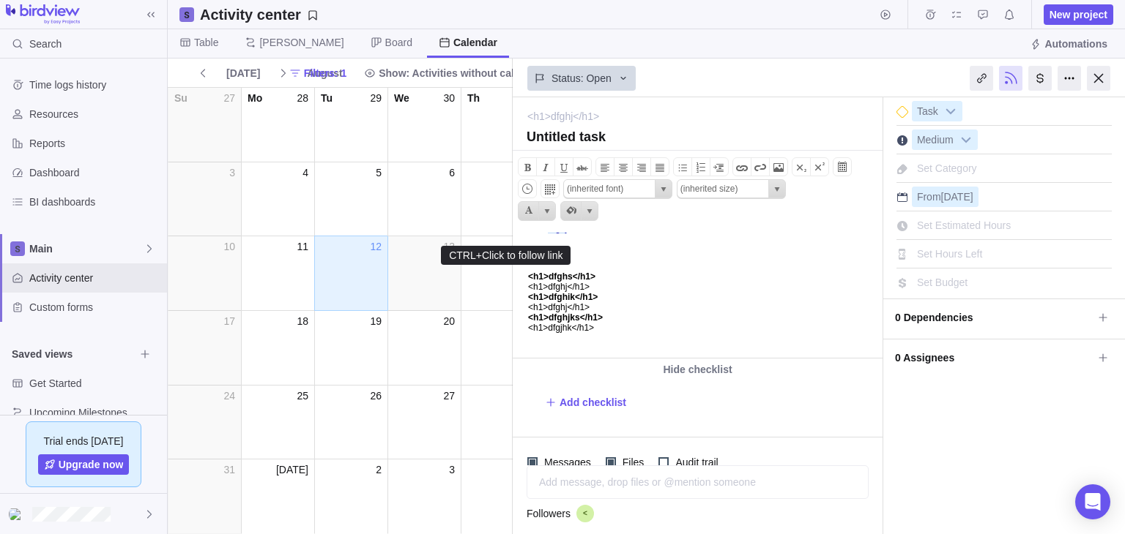
click at [557, 227] on link "<h1>dfghj</h1>" at bounding box center [558, 228] width 61 height 10
click at [627, 264] on body "<h1>dfghj</h1> <h1>dfghs</h1> <h1>dfghj</h1> <h1>dfghik</h1> <h1>dfghj</h1> <h1…" at bounding box center [696, 271] width 366 height 124
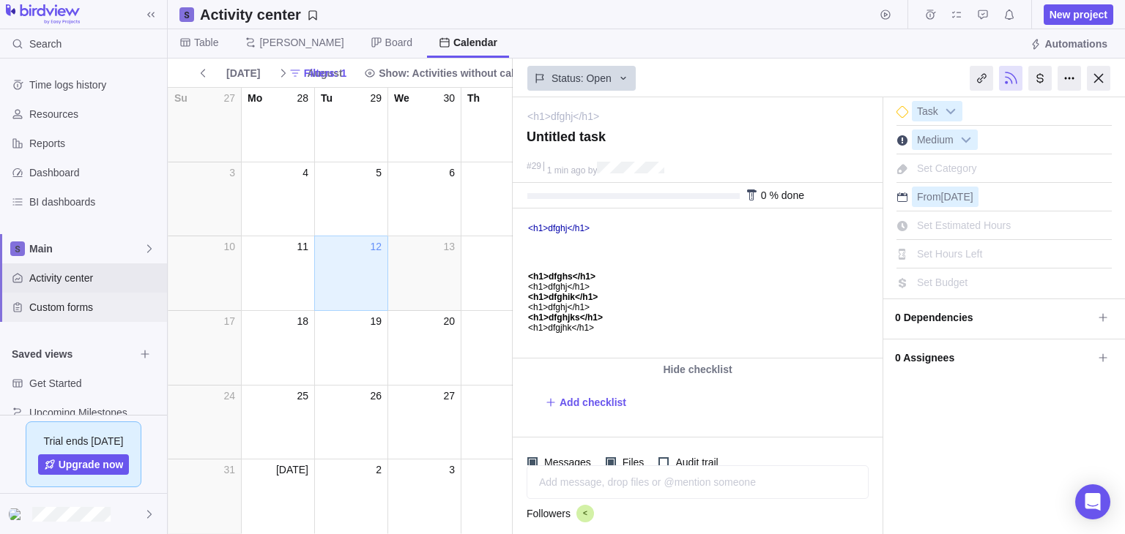
click at [73, 308] on span "Custom forms" at bounding box center [95, 307] width 132 height 15
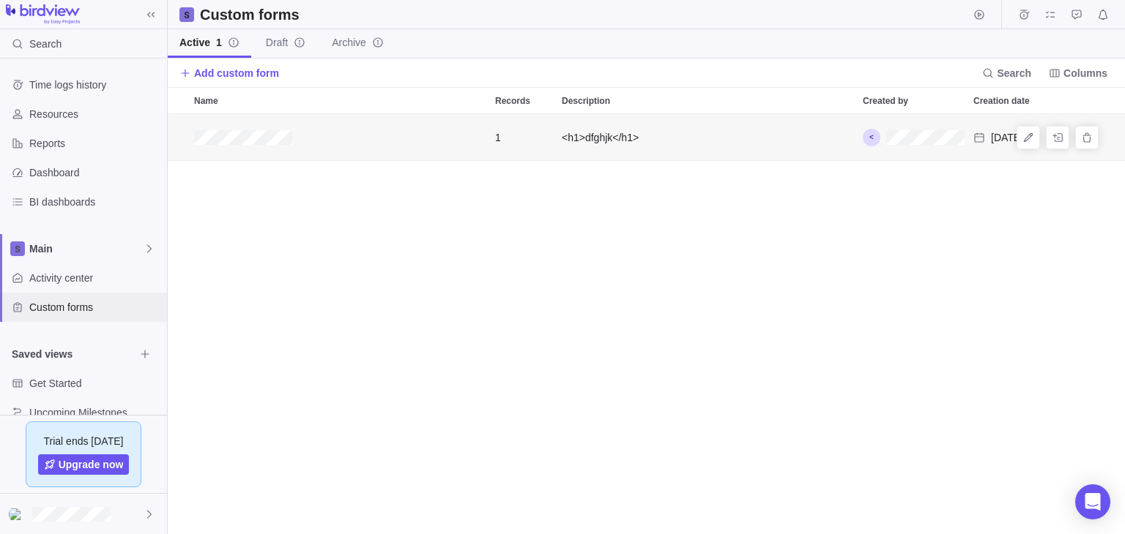
scroll to position [407, 944]
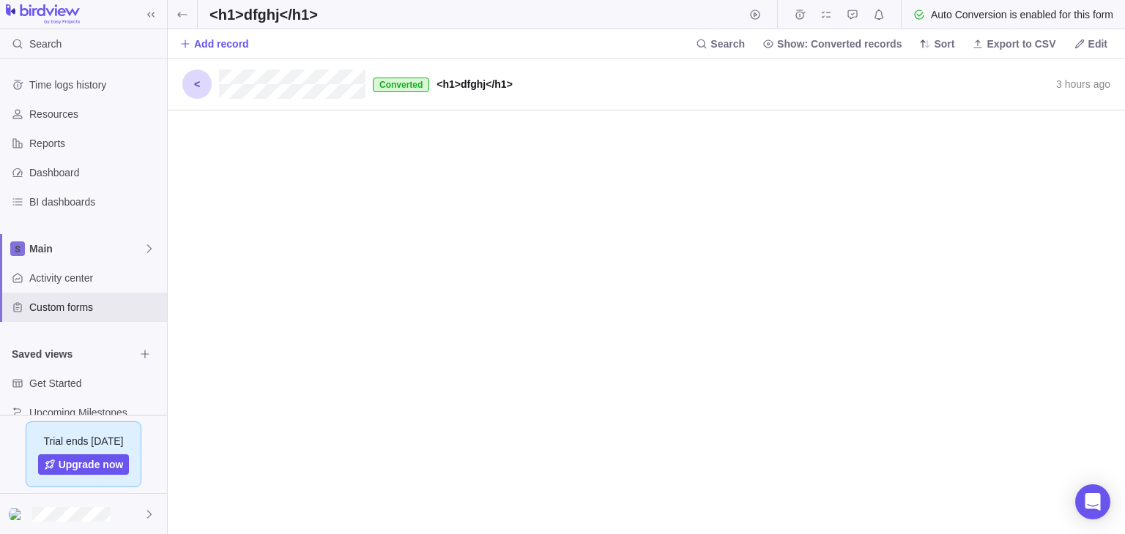
scroll to position [463, 944]
click at [221, 43] on span "Add record" at bounding box center [221, 44] width 55 height 15
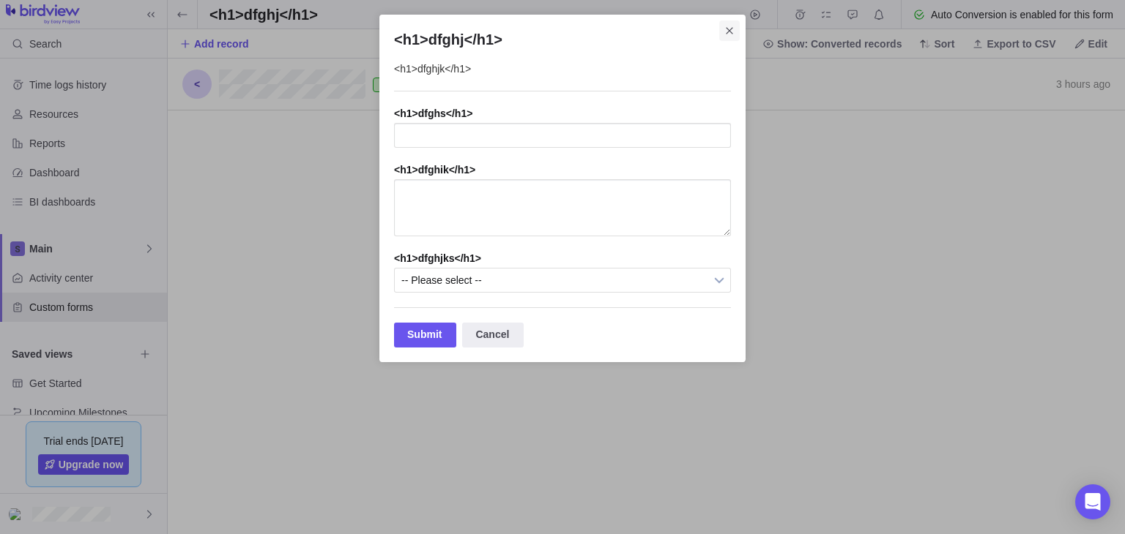
click at [731, 39] on span "Close" at bounding box center [729, 30] width 20 height 20
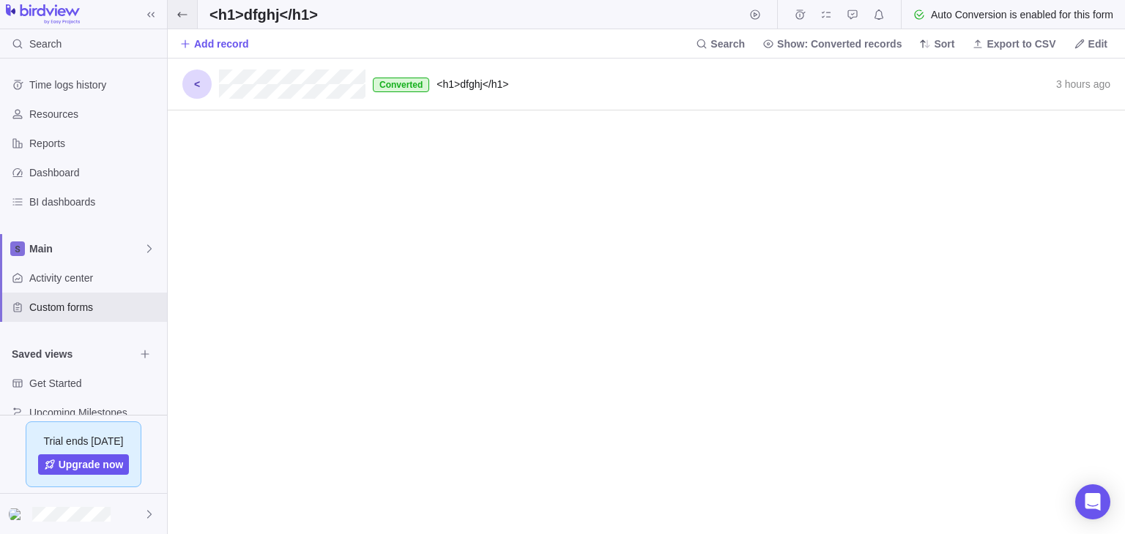
click at [181, 12] on icon at bounding box center [182, 15] width 12 height 12
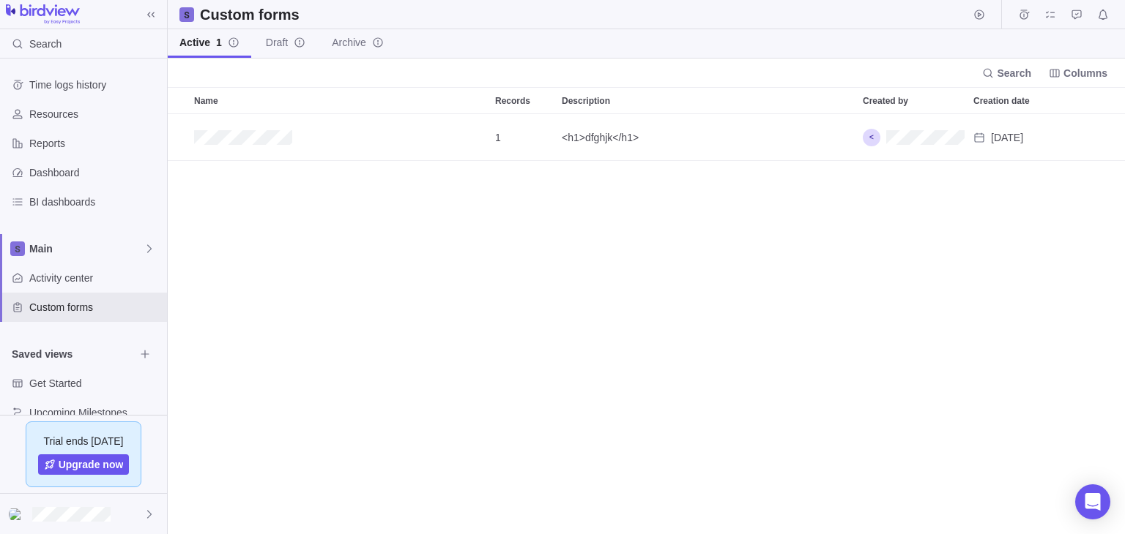
scroll to position [407, 944]
click at [237, 70] on span "Add custom form" at bounding box center [236, 73] width 85 height 15
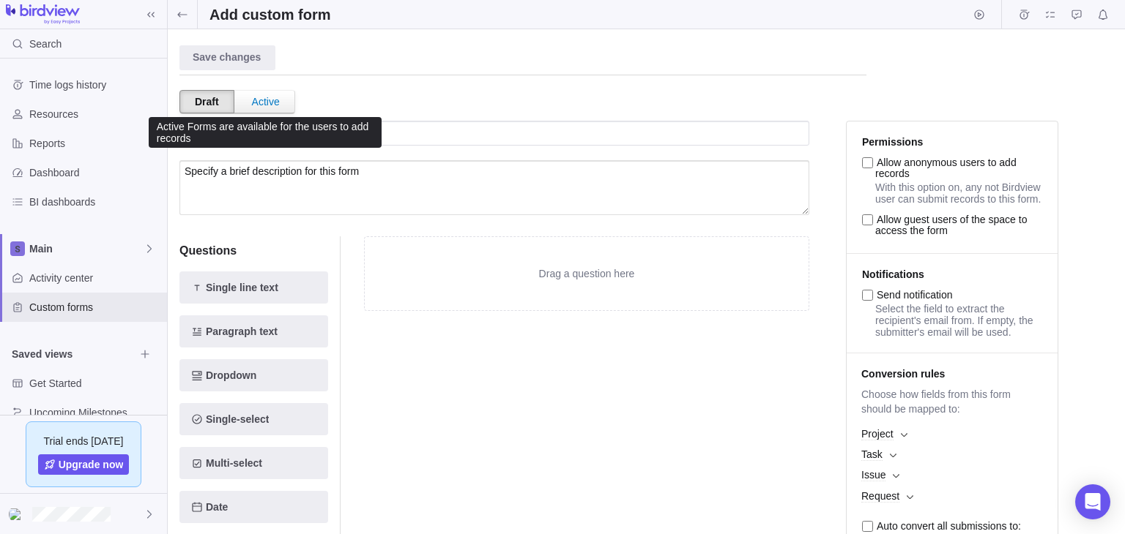
click at [269, 100] on div "Active" at bounding box center [265, 102] width 57 height 22
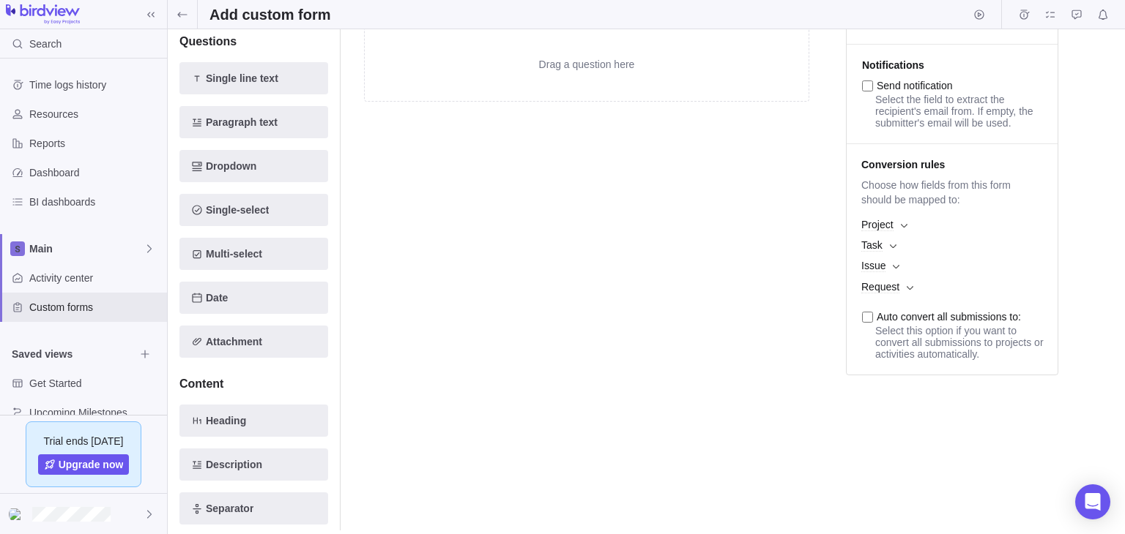
scroll to position [211, 0]
click at [900, 234] on span "Project" at bounding box center [952, 223] width 196 height 20
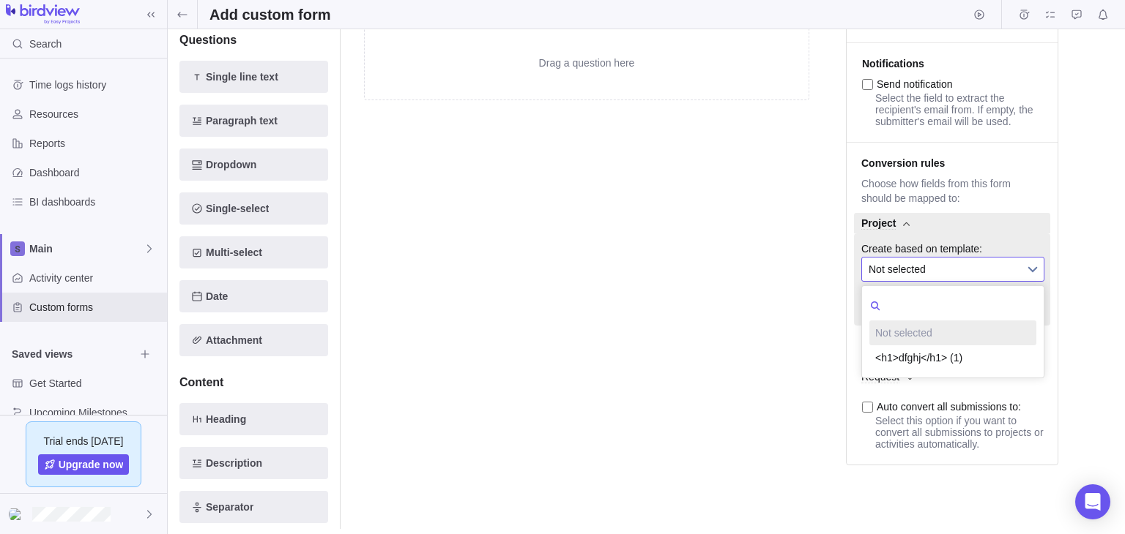
click at [936, 281] on span "Not selected" at bounding box center [942, 269] width 149 height 23
click at [925, 370] on li "<h1>dfghj</h1> (1)" at bounding box center [952, 358] width 167 height 25
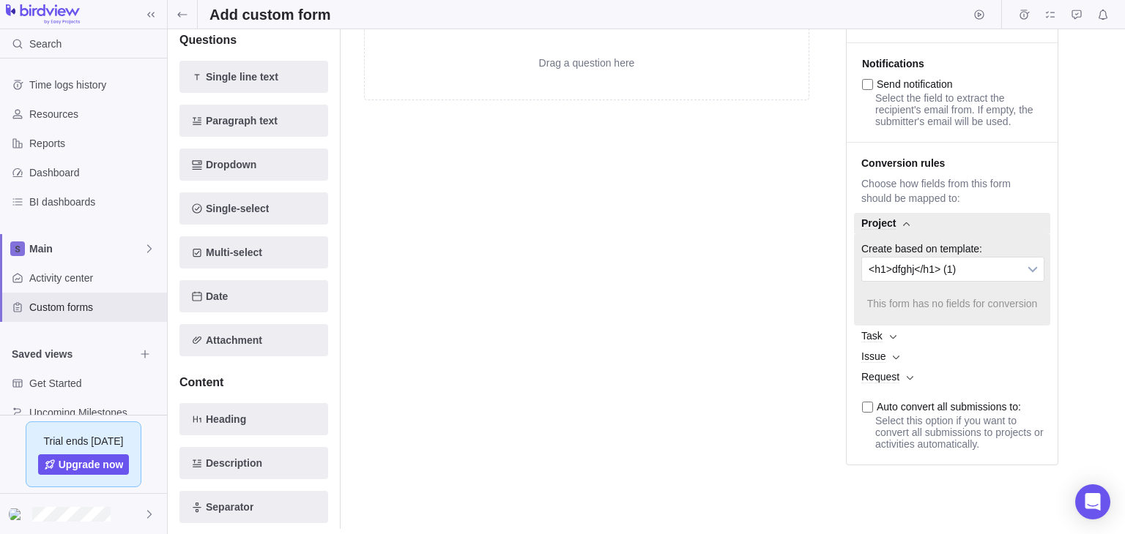
click at [894, 346] on span "Task" at bounding box center [952, 336] width 196 height 20
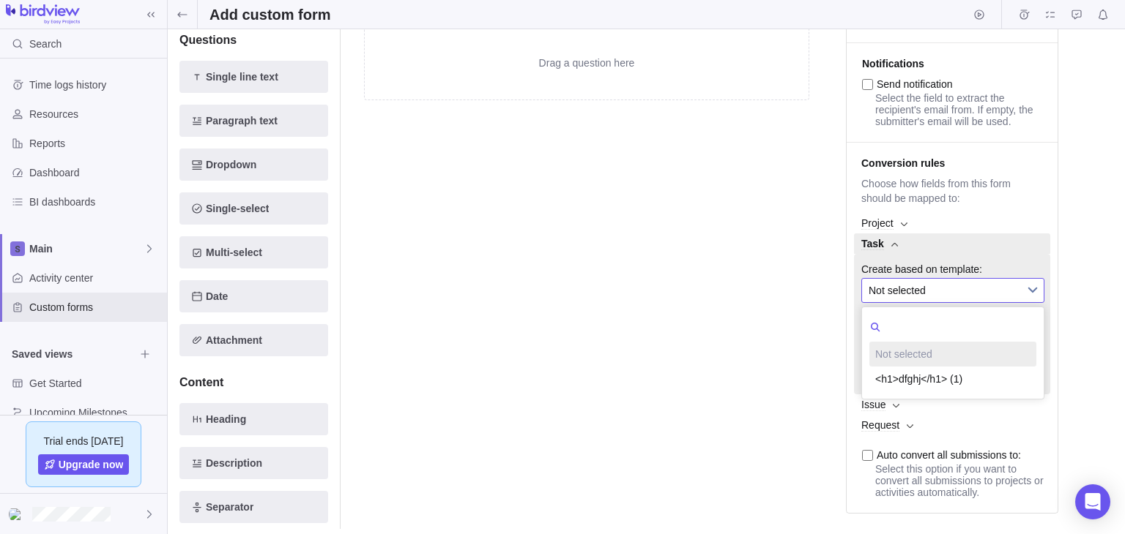
click at [935, 302] on span "Not selected" at bounding box center [942, 290] width 149 height 23
click at [942, 387] on li "<h1>dfghj</h1> (1)" at bounding box center [952, 379] width 167 height 25
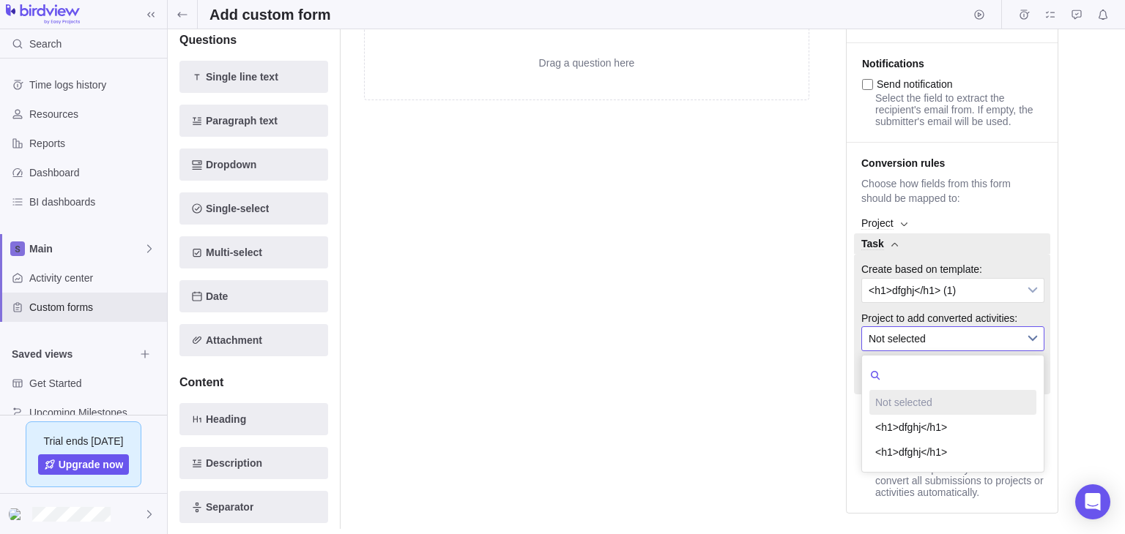
click at [947, 351] on span "Not selected" at bounding box center [942, 338] width 149 height 23
click at [946, 437] on li "<h1>dfghj</h1>" at bounding box center [952, 427] width 167 height 25
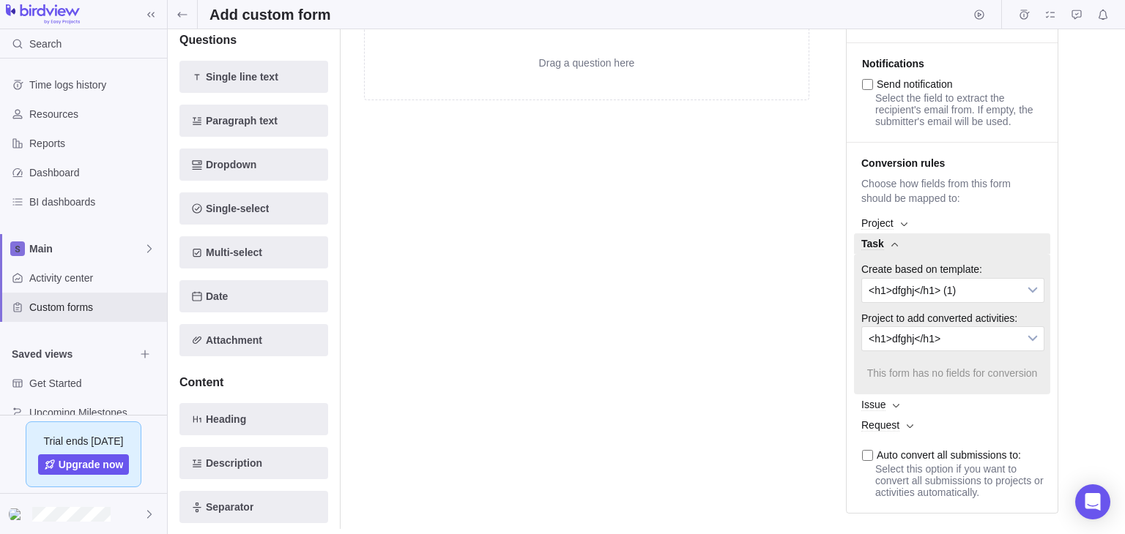
click at [899, 415] on span "Issue" at bounding box center [952, 405] width 196 height 20
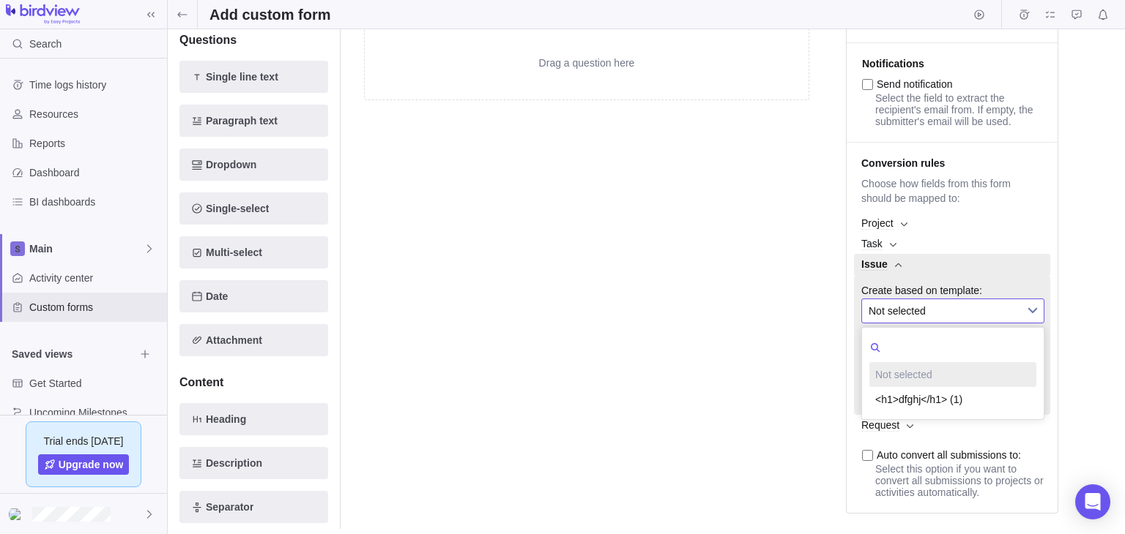
click at [946, 321] on span "Not selected" at bounding box center [942, 310] width 149 height 23
click at [939, 411] on li "<h1>dfghj</h1> (1)" at bounding box center [952, 399] width 167 height 25
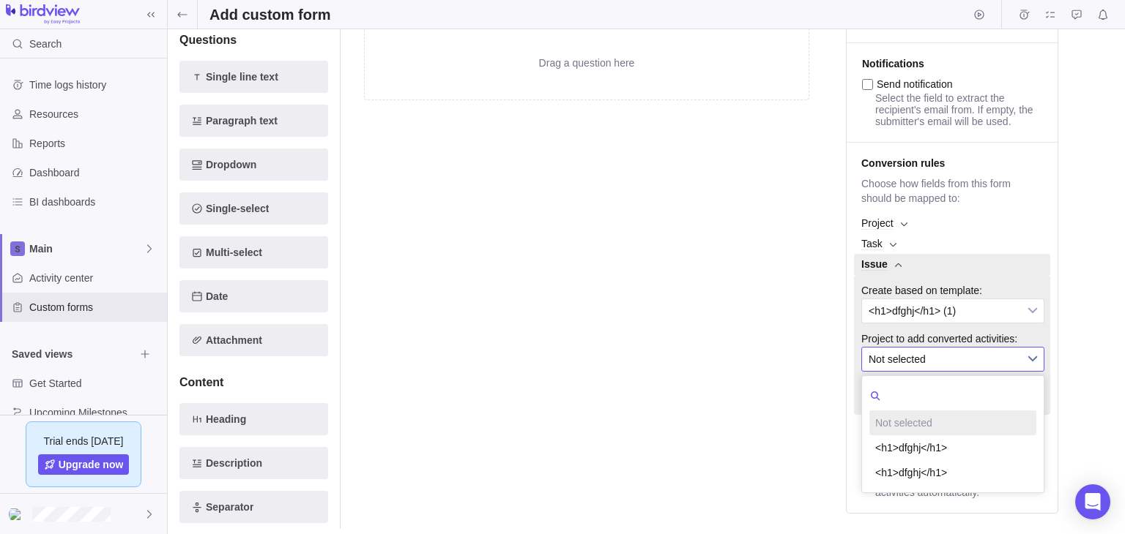
click at [952, 371] on span "Not selected" at bounding box center [942, 359] width 149 height 23
click at [927, 452] on li "<h1>dfghj</h1>" at bounding box center [952, 448] width 167 height 25
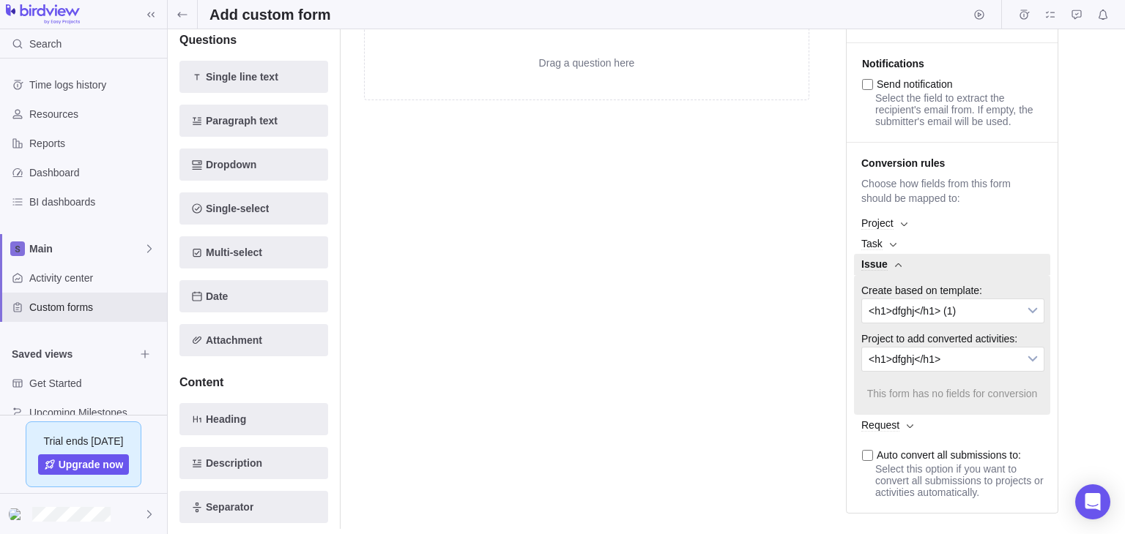
click at [889, 432] on span "Request" at bounding box center [880, 426] width 38 height 12
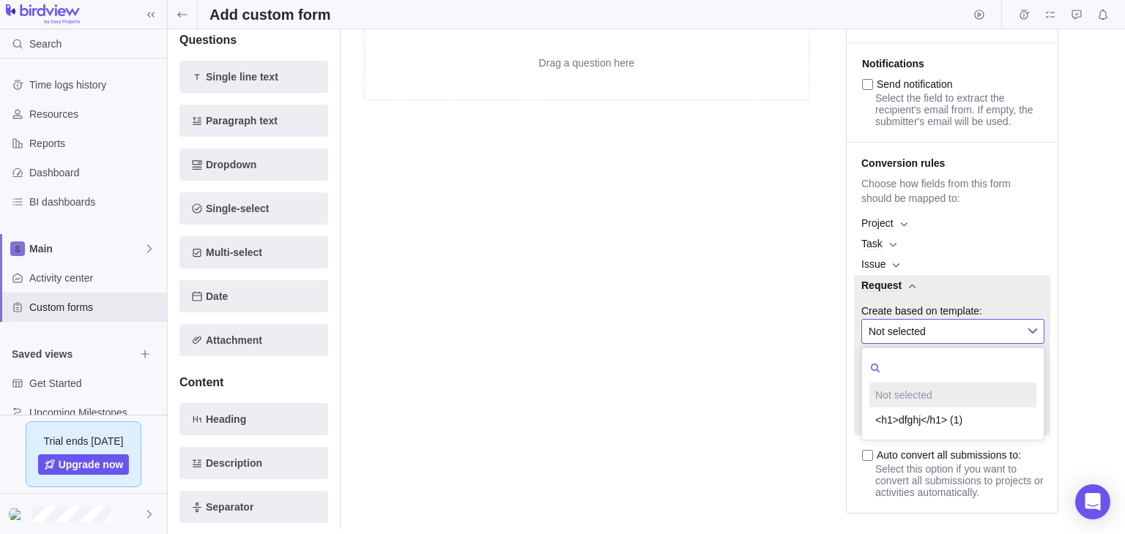
click at [928, 343] on span "Not selected" at bounding box center [942, 331] width 149 height 23
click at [924, 433] on li "<h1>dfghj</h1> (1)" at bounding box center [952, 420] width 167 height 25
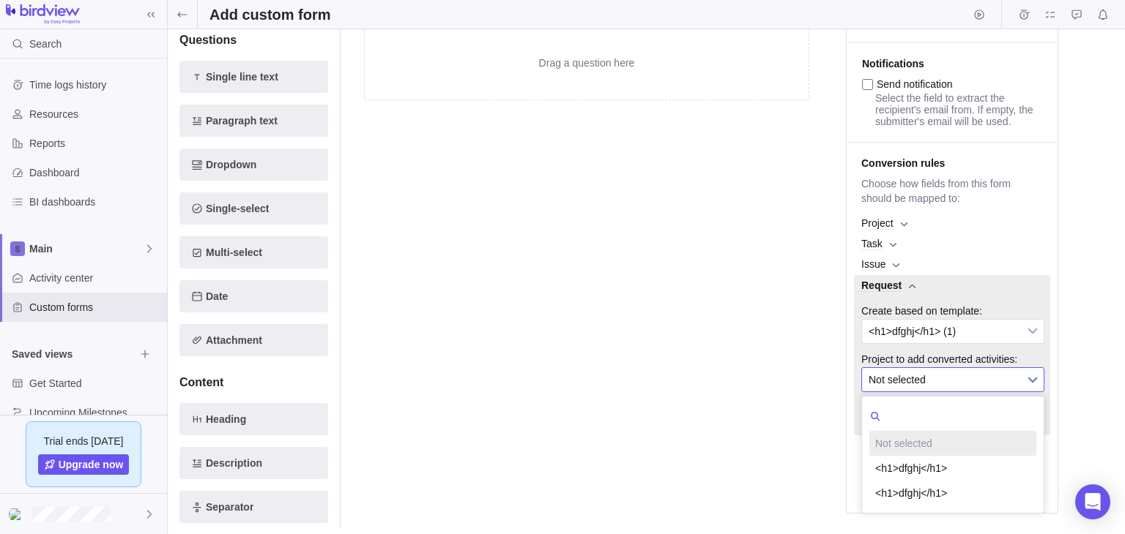
click at [963, 390] on span "Not selected" at bounding box center [942, 379] width 149 height 23
click at [948, 476] on li "<h1>dfghj</h1>" at bounding box center [952, 468] width 167 height 25
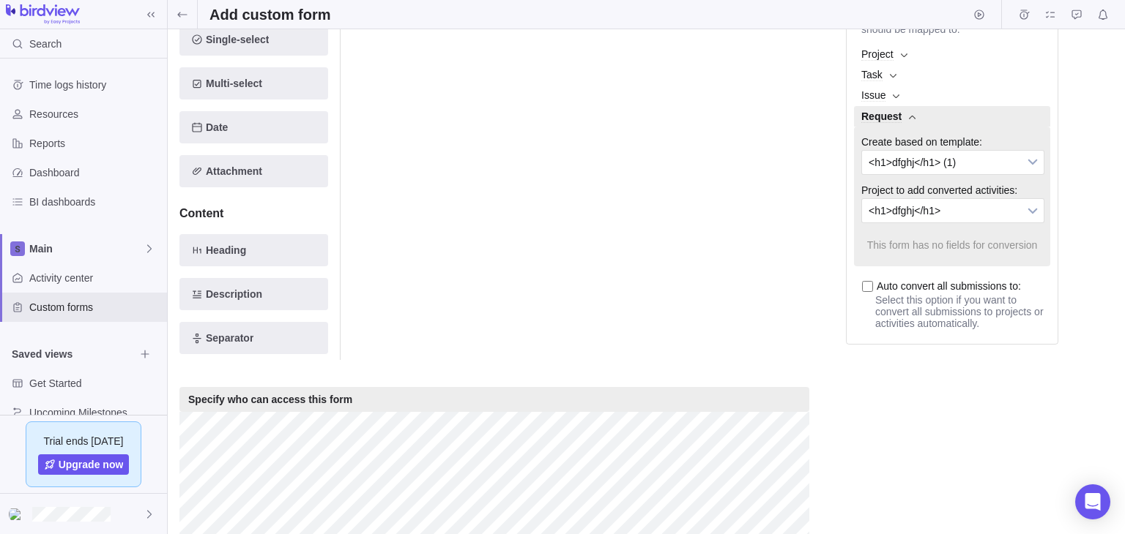
scroll to position [381, 0]
click at [870, 294] on p "Auto convert all submissions to:" at bounding box center [952, 280] width 196 height 28
click at [868, 291] on input "Auto convert all submissions to:" at bounding box center [867, 285] width 11 height 11
checkbox input "true"
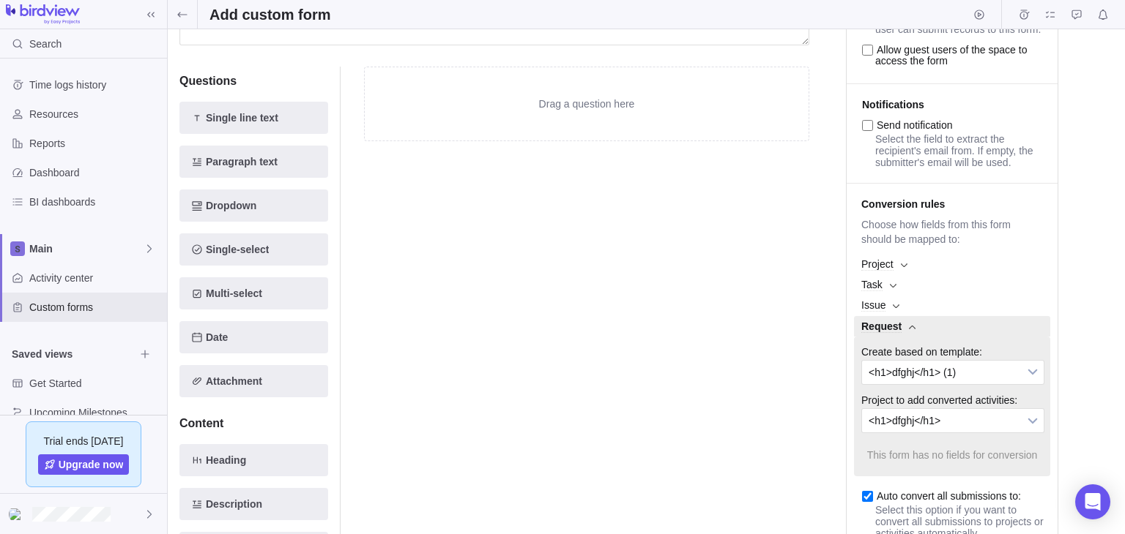
scroll to position [170, 0]
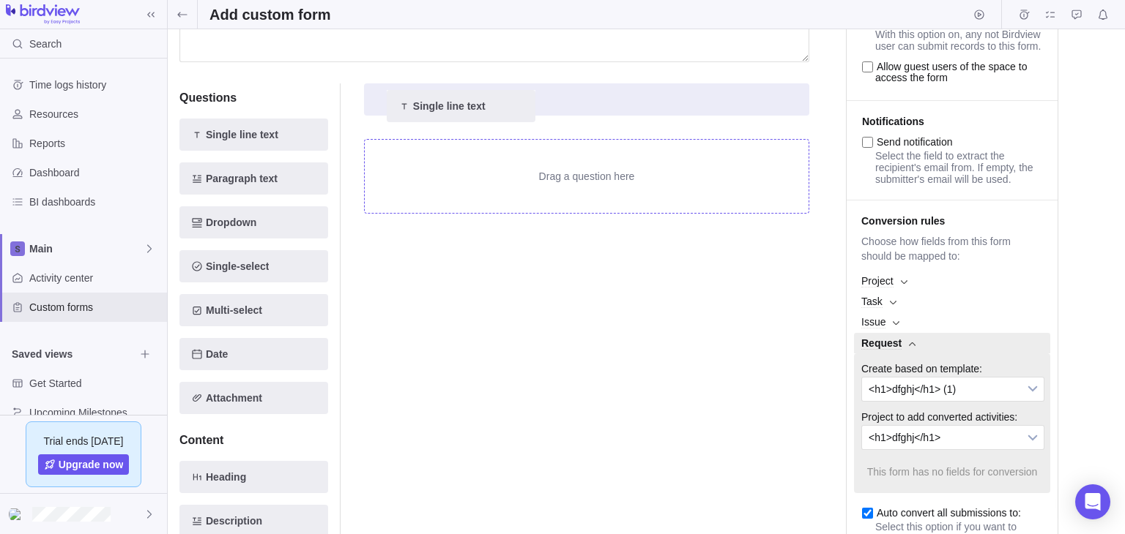
drag, startPoint x: 238, startPoint y: 119, endPoint x: 544, endPoint y: 105, distance: 306.4
click at [544, 105] on div "Questions Single line text Single line text Paragraph text Dropdown Single-sele…" at bounding box center [494, 335] width 630 height 539
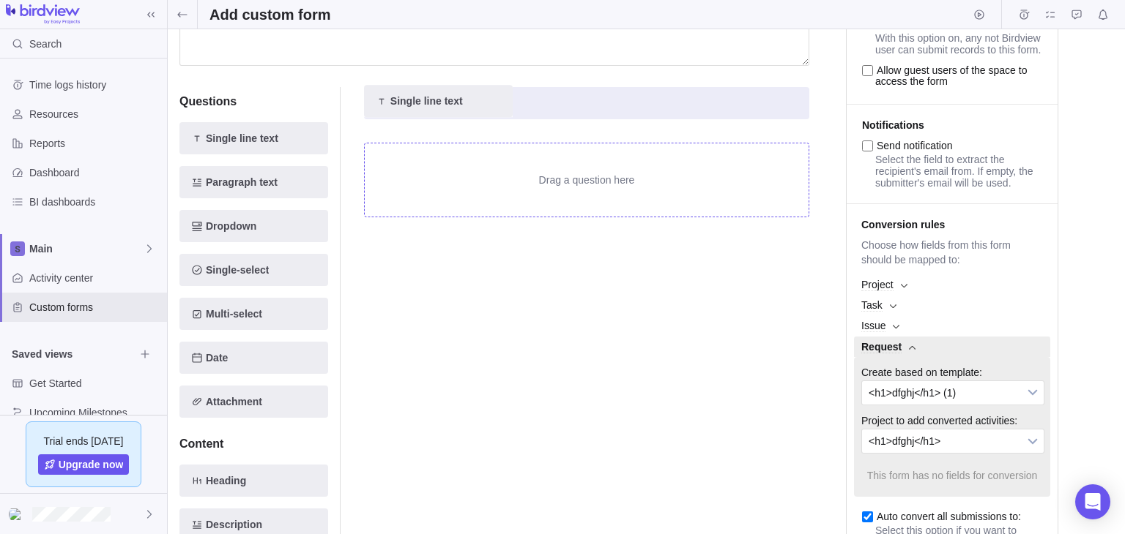
scroll to position [152, 0]
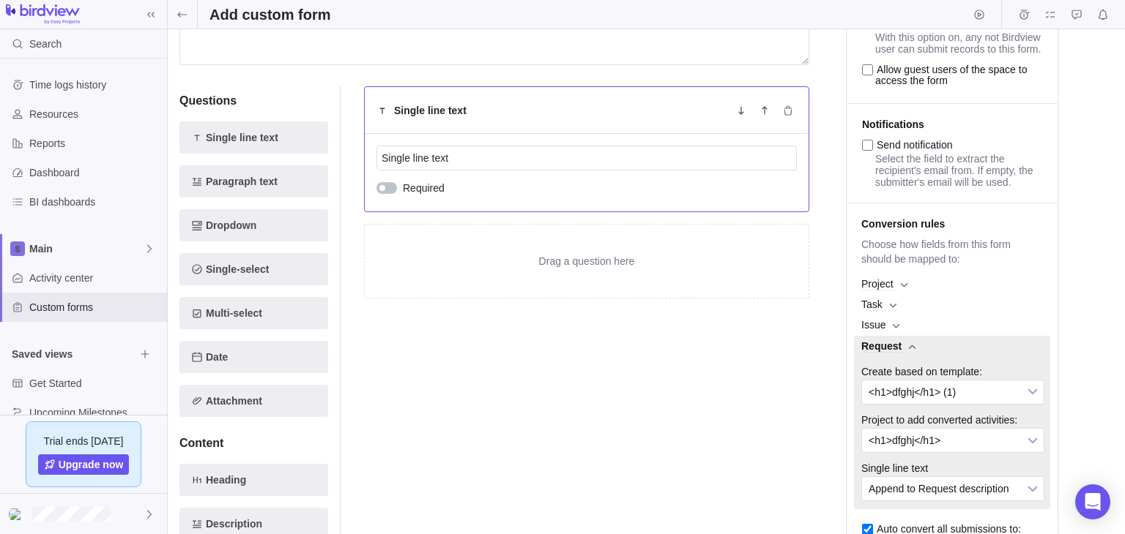
drag, startPoint x: 238, startPoint y: 180, endPoint x: 482, endPoint y: 182, distance: 243.8
click at [482, 182] on div "Questions Single line text Paragraph text Dropdown Single-select Multi-select D…" at bounding box center [494, 338] width 630 height 539
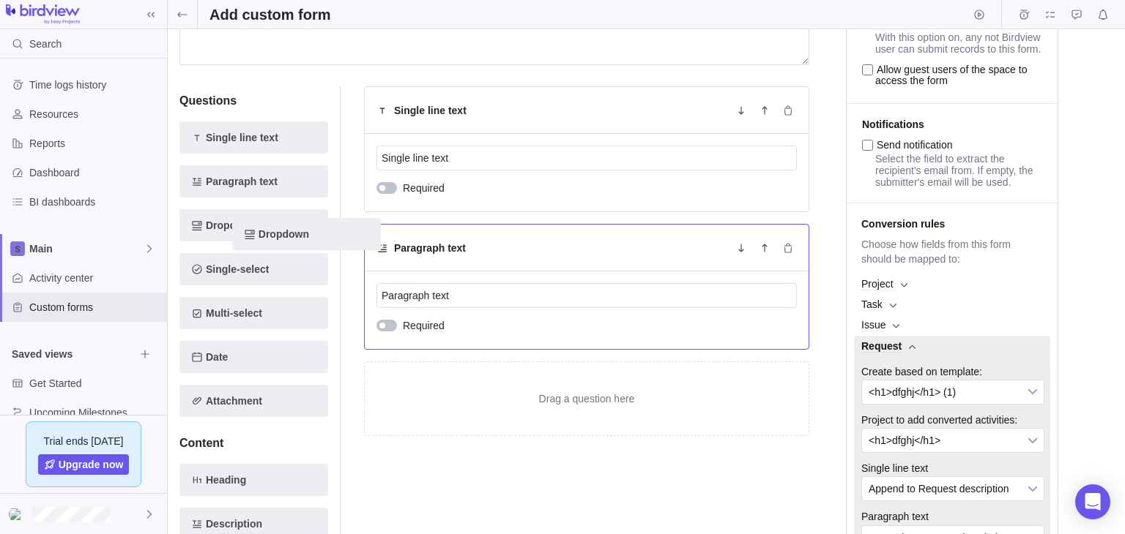
drag, startPoint x: 260, startPoint y: 239, endPoint x: 463, endPoint y: 282, distance: 207.9
click at [463, 282] on div "Questions Single line text Paragraph text Dropdown Dropdown Single-select Multi…" at bounding box center [494, 338] width 630 height 539
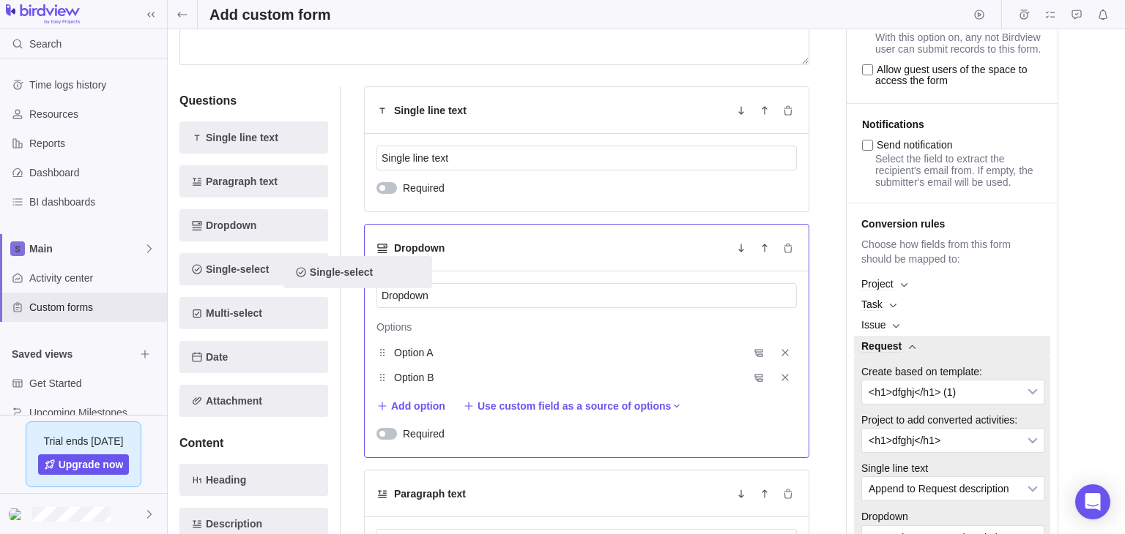
drag, startPoint x: 259, startPoint y: 277, endPoint x: 466, endPoint y: 293, distance: 207.0
click at [466, 293] on div "Questions Single line text Paragraph text Dropdown Single-select Single-select …" at bounding box center [494, 384] width 630 height 631
drag, startPoint x: 249, startPoint y: 325, endPoint x: 469, endPoint y: 311, distance: 220.1
click at [469, 311] on div "Questions Single line text Paragraph text Dropdown Single-select Multi-select D…" at bounding box center [494, 507] width 630 height 877
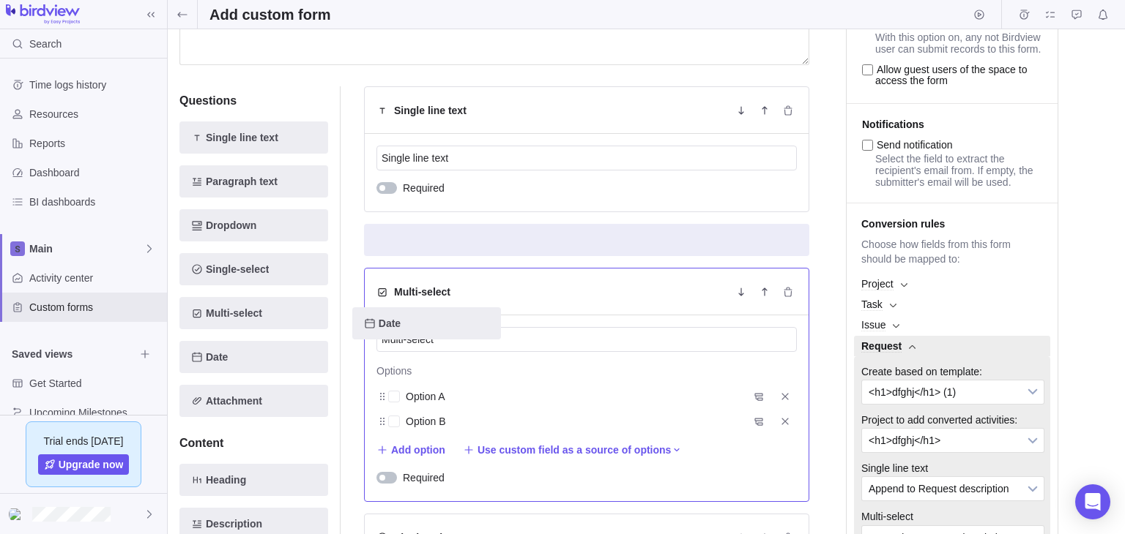
drag, startPoint x: 248, startPoint y: 359, endPoint x: 493, endPoint y: 314, distance: 249.3
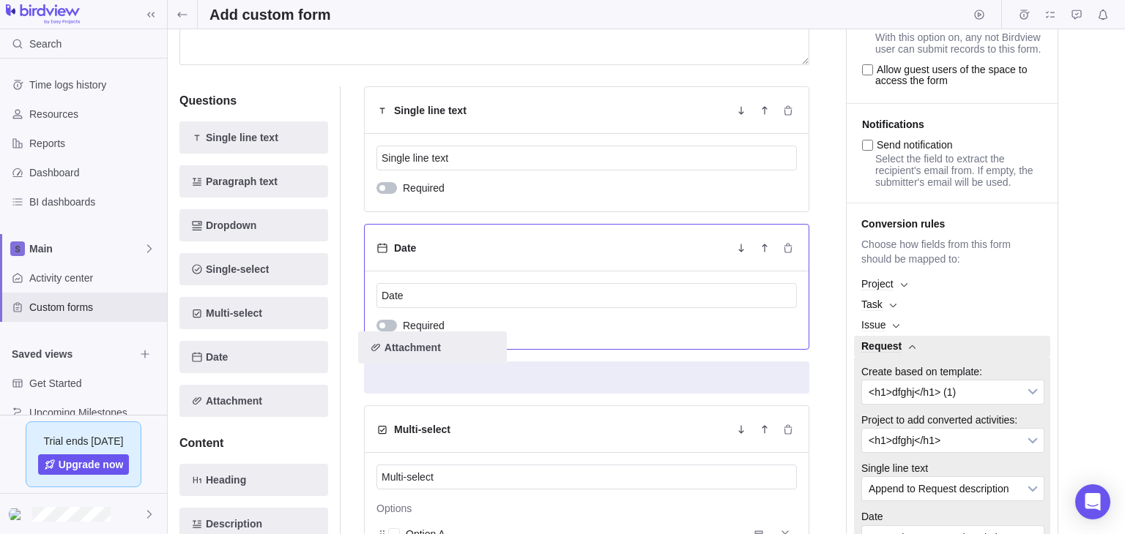
drag, startPoint x: 242, startPoint y: 407, endPoint x: 486, endPoint y: 334, distance: 254.6
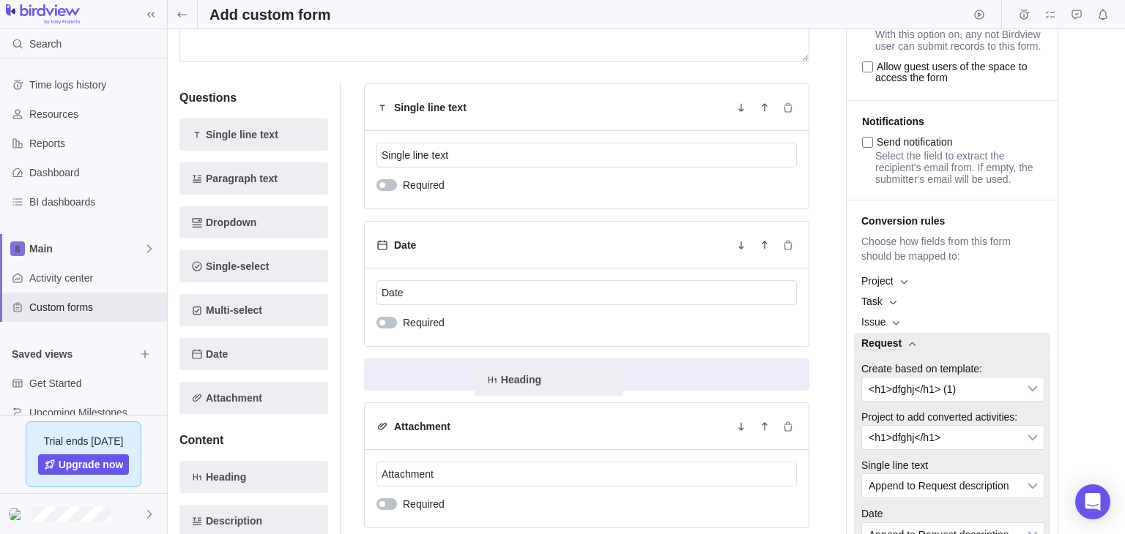
drag, startPoint x: 263, startPoint y: 478, endPoint x: 568, endPoint y: 373, distance: 322.8
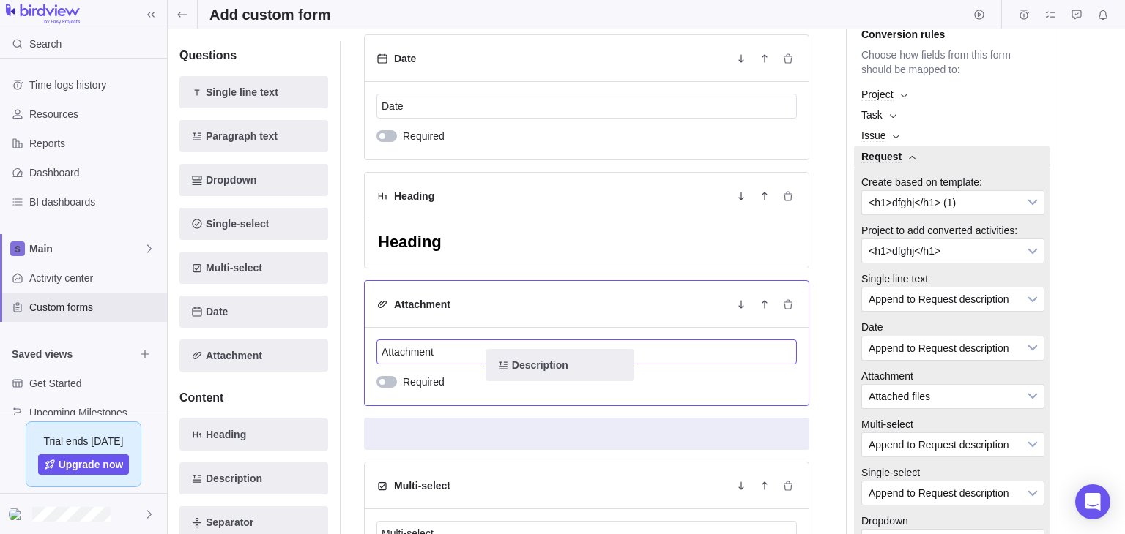
drag, startPoint x: 252, startPoint y: 480, endPoint x: 565, endPoint y: 361, distance: 335.1
type textarea "x"
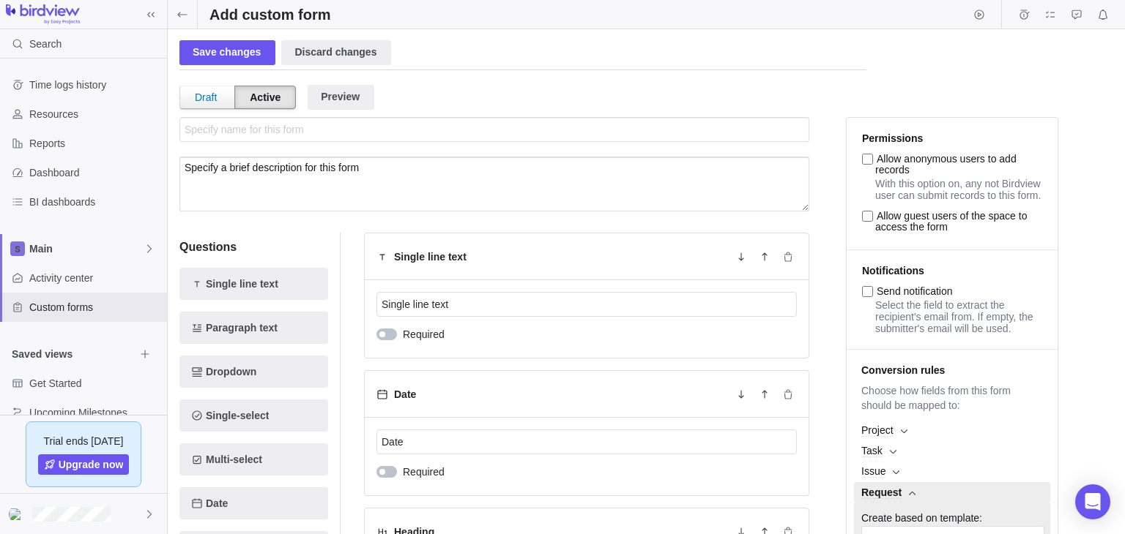
scroll to position [0, 0]
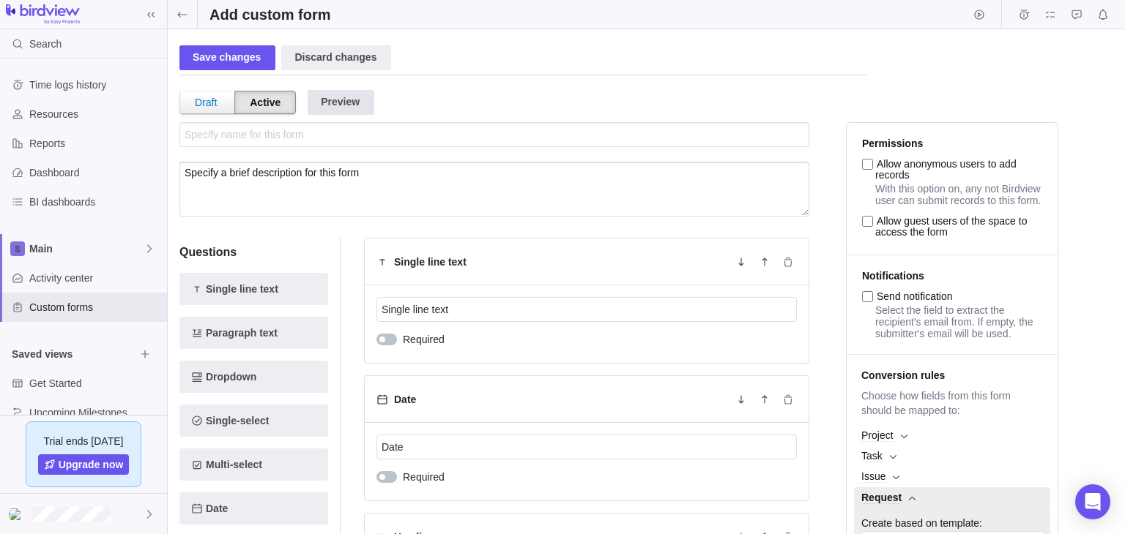
click at [334, 95] on div "Preview" at bounding box center [340, 102] width 67 height 25
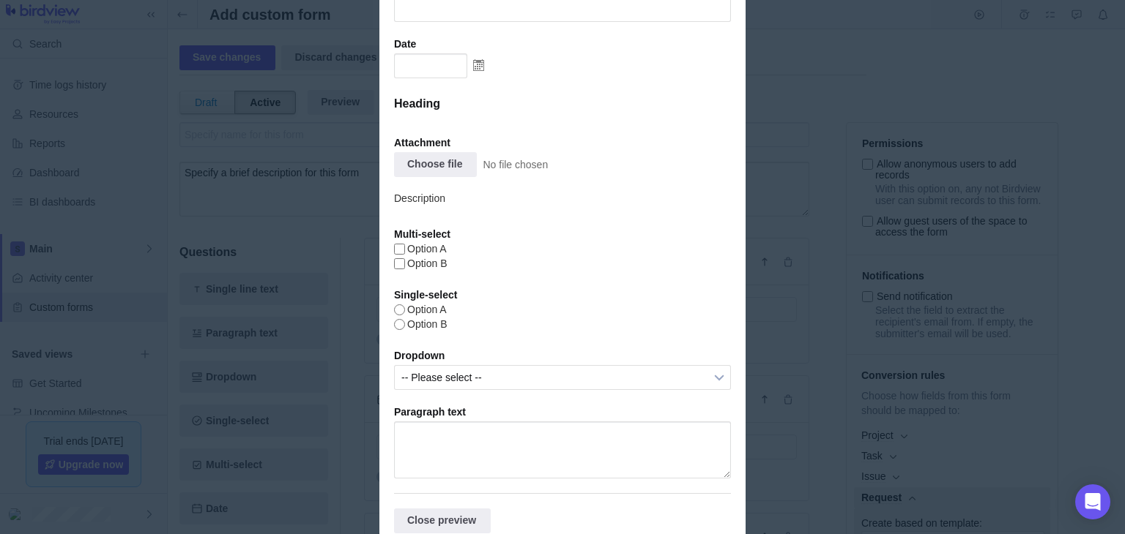
scroll to position [108, 0]
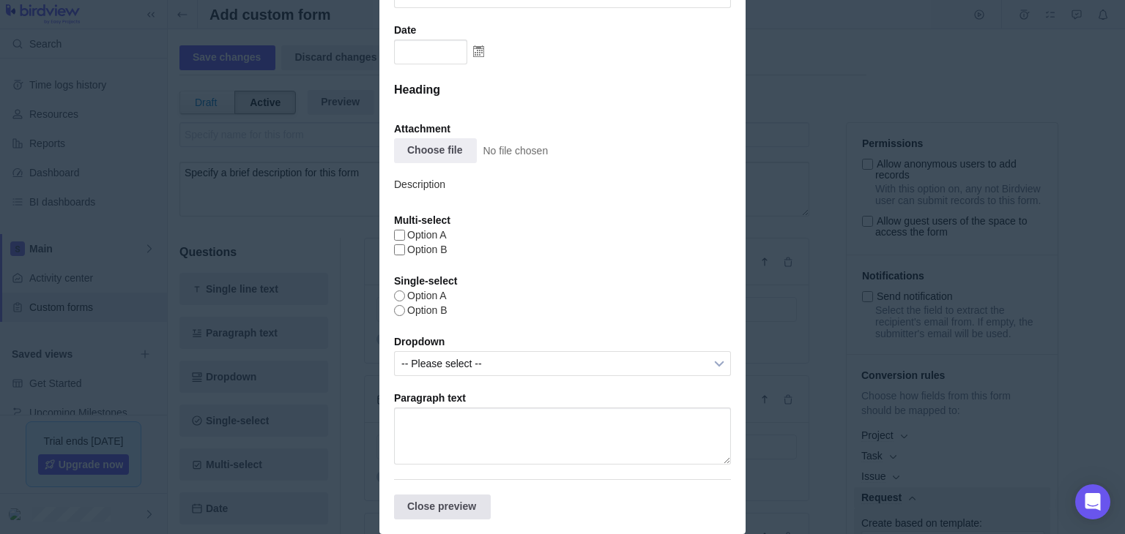
click at [444, 511] on div "Close preview" at bounding box center [442, 507] width 97 height 25
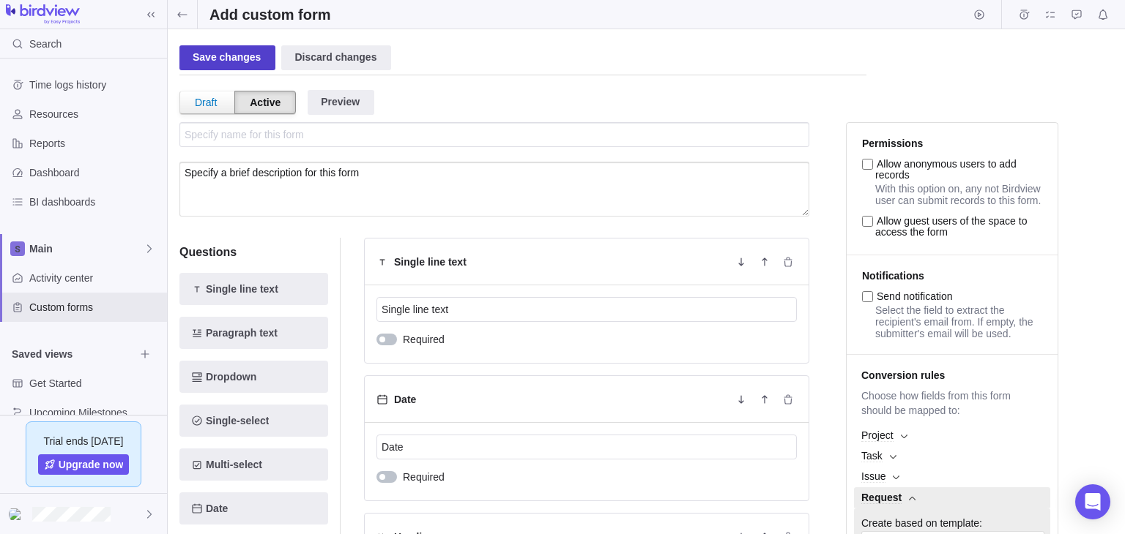
click at [215, 53] on div "Save changes" at bounding box center [227, 57] width 96 height 25
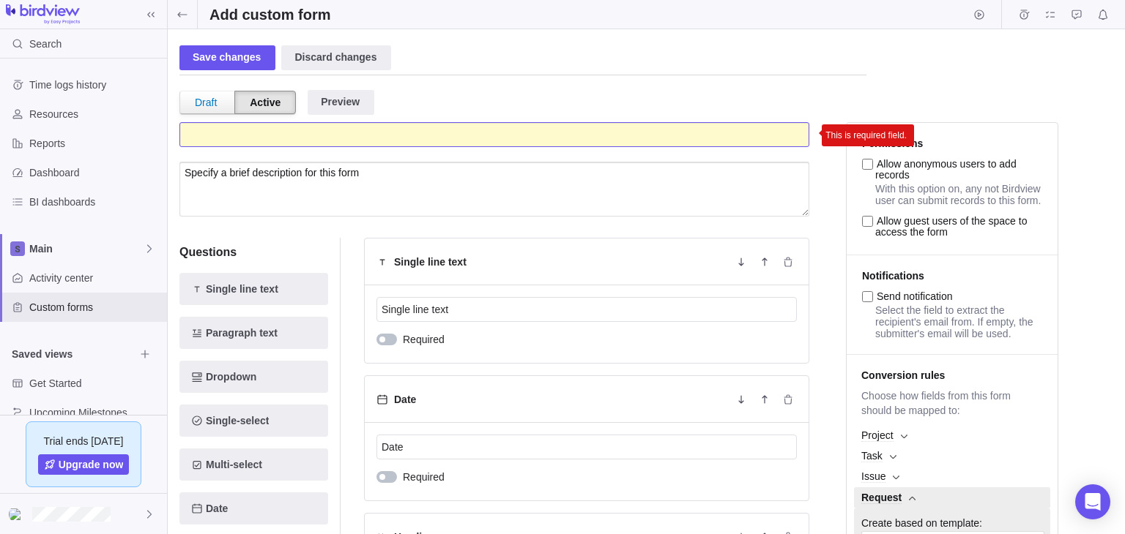
click at [500, 135] on input "This is required field." at bounding box center [494, 134] width 630 height 25
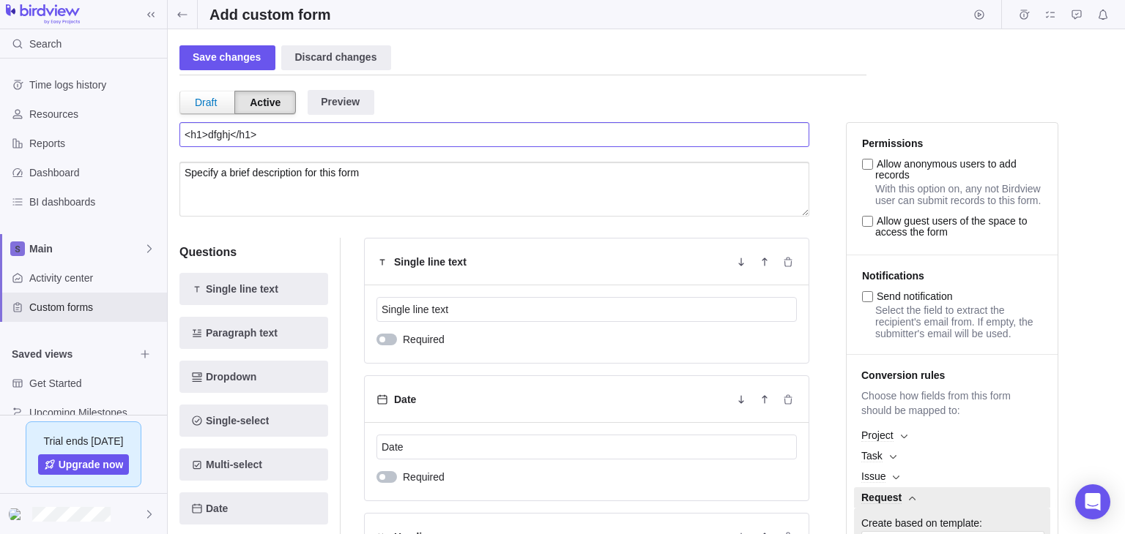
type input "<h1>dfghj</h1>"
click at [463, 160] on ul "<h1>dfghj</h1> This is required field. Specify a brief description for this form" at bounding box center [494, 169] width 630 height 94
click at [448, 171] on textarea at bounding box center [494, 189] width 630 height 55
type textarea "<h1>dfgh</h1>"
click at [339, 109] on div "Preview" at bounding box center [340, 102] width 67 height 25
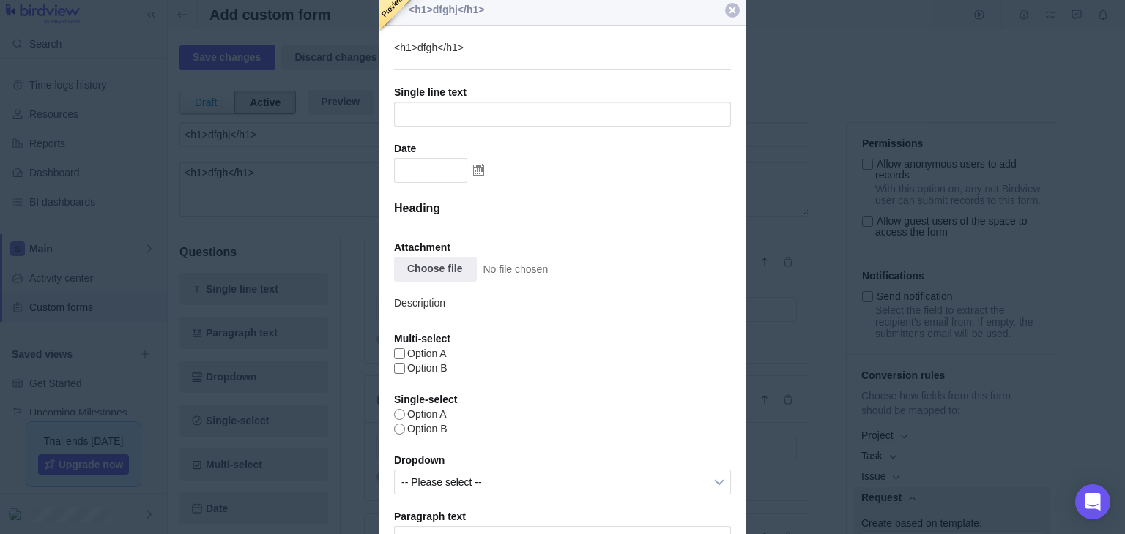
scroll to position [0, 0]
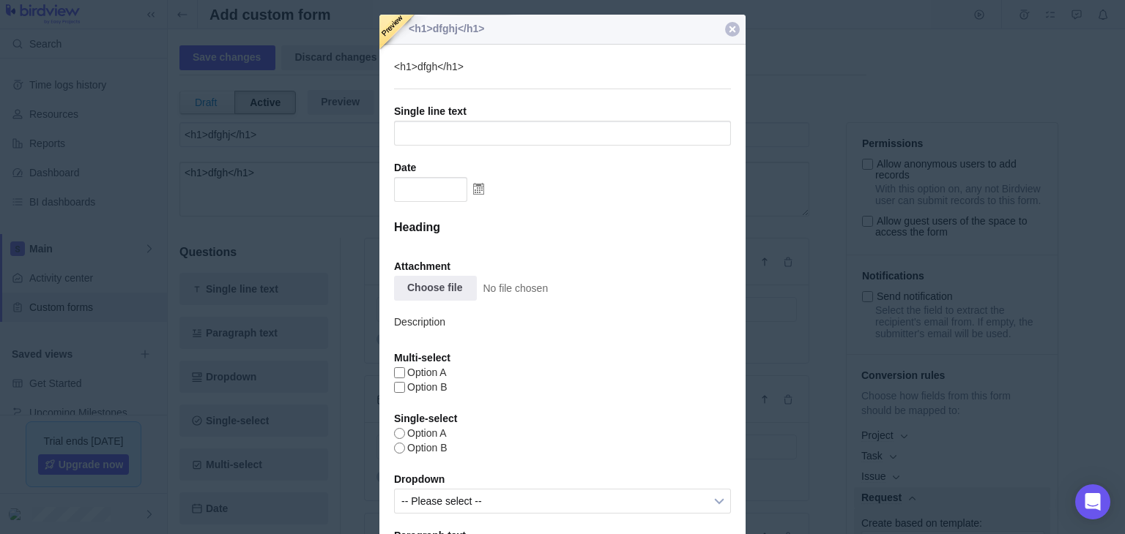
click at [726, 28] on div at bounding box center [732, 29] width 15 height 15
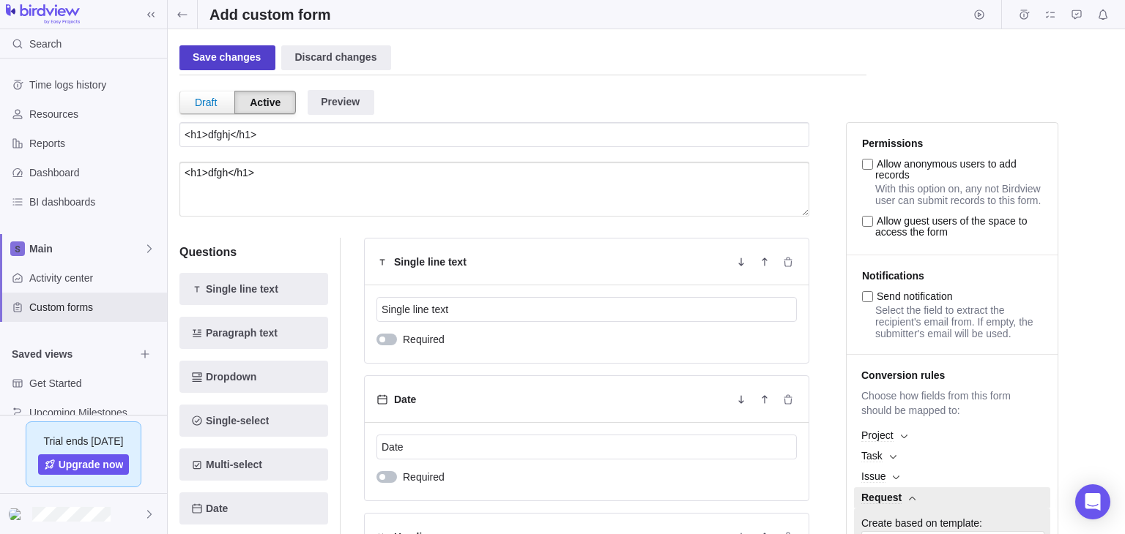
click at [206, 56] on div "Save changes" at bounding box center [227, 57] width 96 height 25
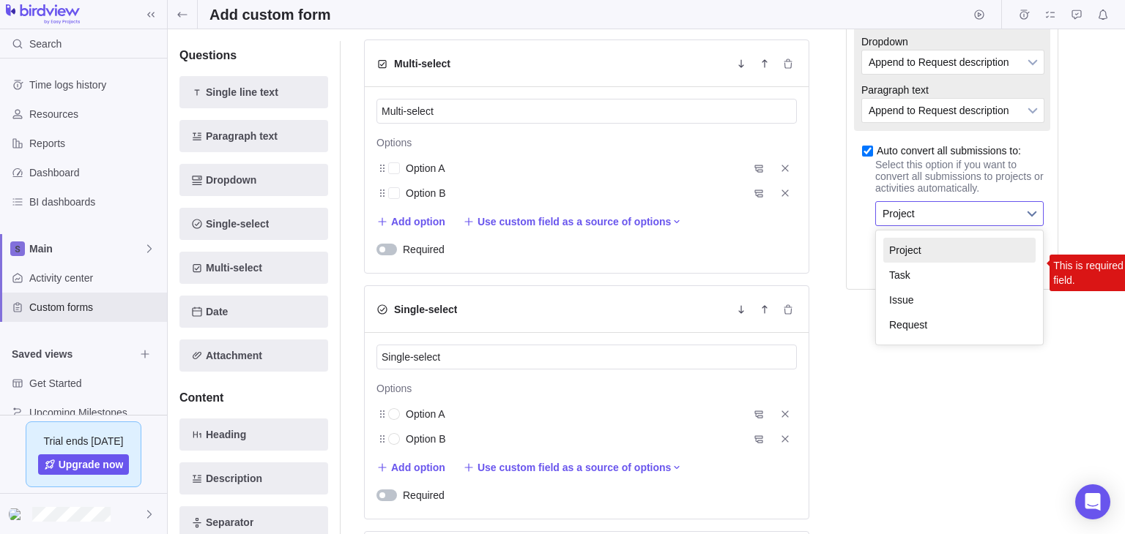
click at [1019, 226] on link "Project" at bounding box center [959, 213] width 168 height 25
click at [1000, 225] on span "Project" at bounding box center [949, 213] width 135 height 23
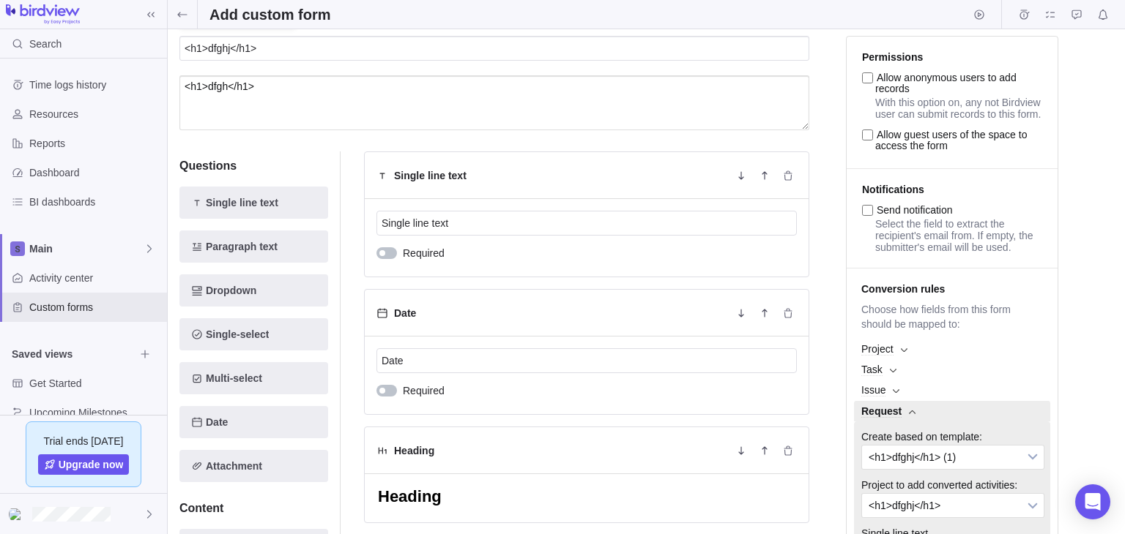
scroll to position [0, 0]
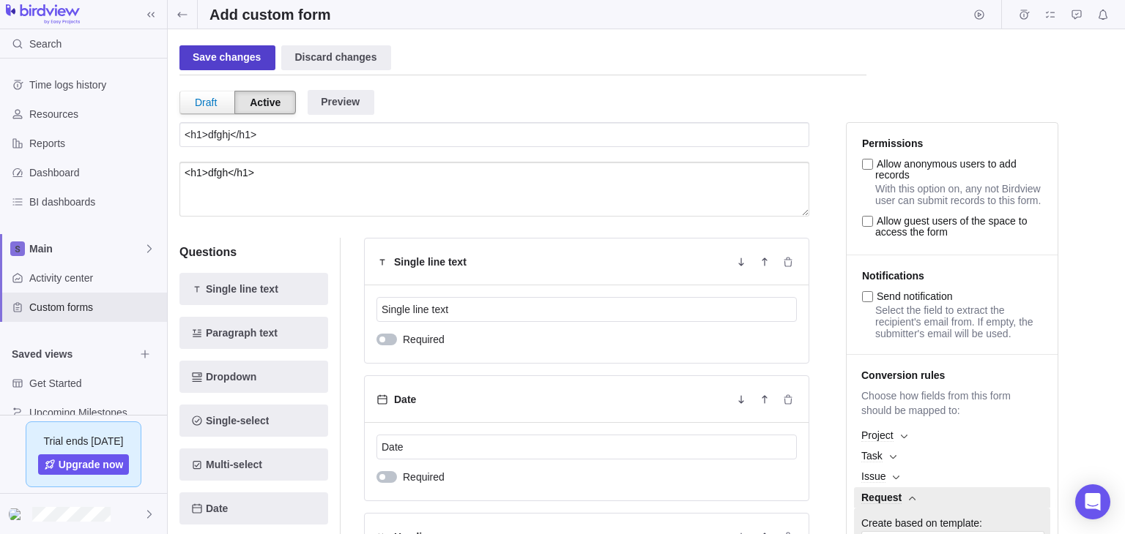
click at [227, 64] on div "Save changes" at bounding box center [227, 57] width 96 height 25
type textarea "x"
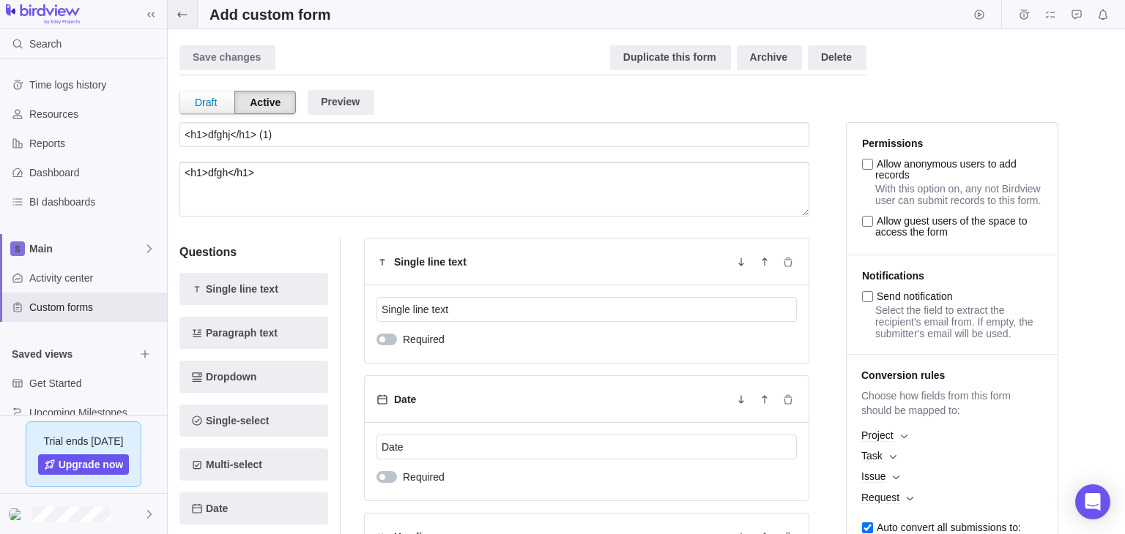
click at [182, 12] on icon at bounding box center [182, 15] width 12 height 12
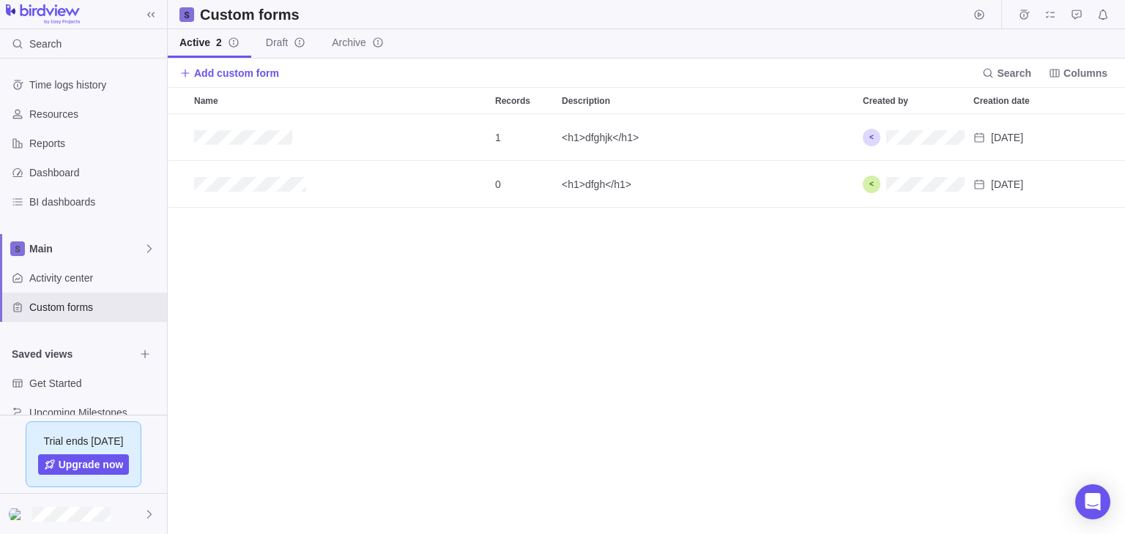
scroll to position [407, 944]
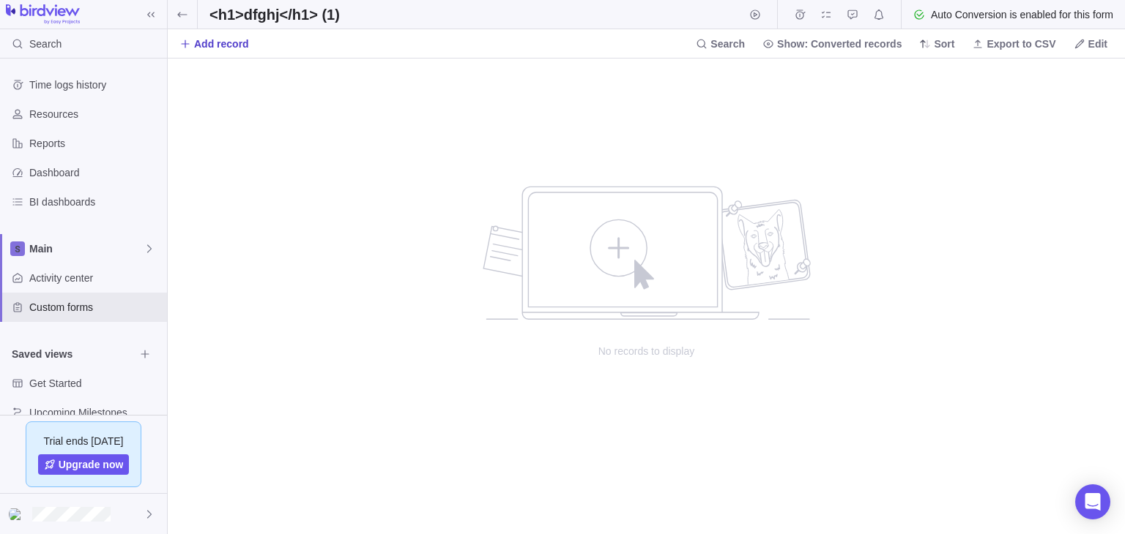
click at [215, 34] on span "Add record" at bounding box center [214, 44] width 70 height 20
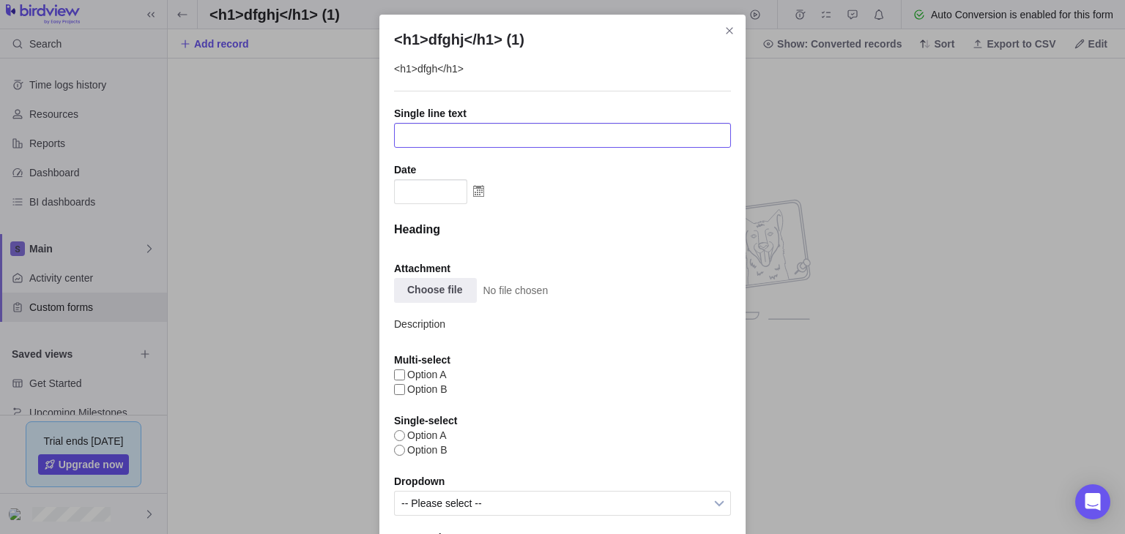
click at [510, 132] on input "<h1>dfghj</h1> (1)" at bounding box center [562, 135] width 337 height 25
type input "<h1>dfghj</h1>"
click at [449, 193] on input "<h1>dfghj</h1> (1)" at bounding box center [430, 191] width 73 height 25
click at [475, 193] on img "<h1>dfghj</h1> (1)" at bounding box center [478, 190] width 23 height 23
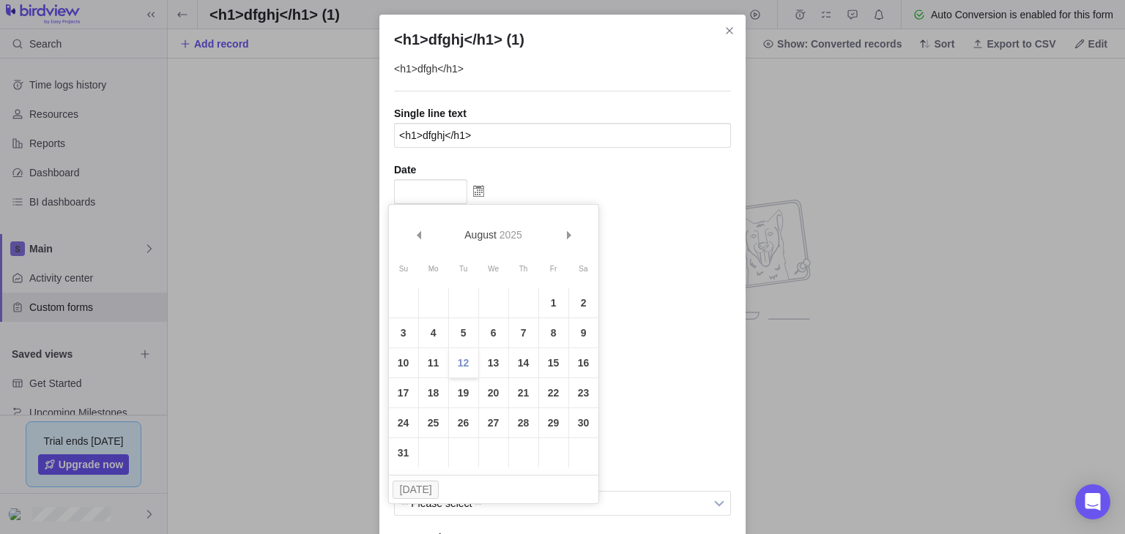
click at [454, 358] on link "12" at bounding box center [463, 362] width 29 height 29
type input "[DATE]"
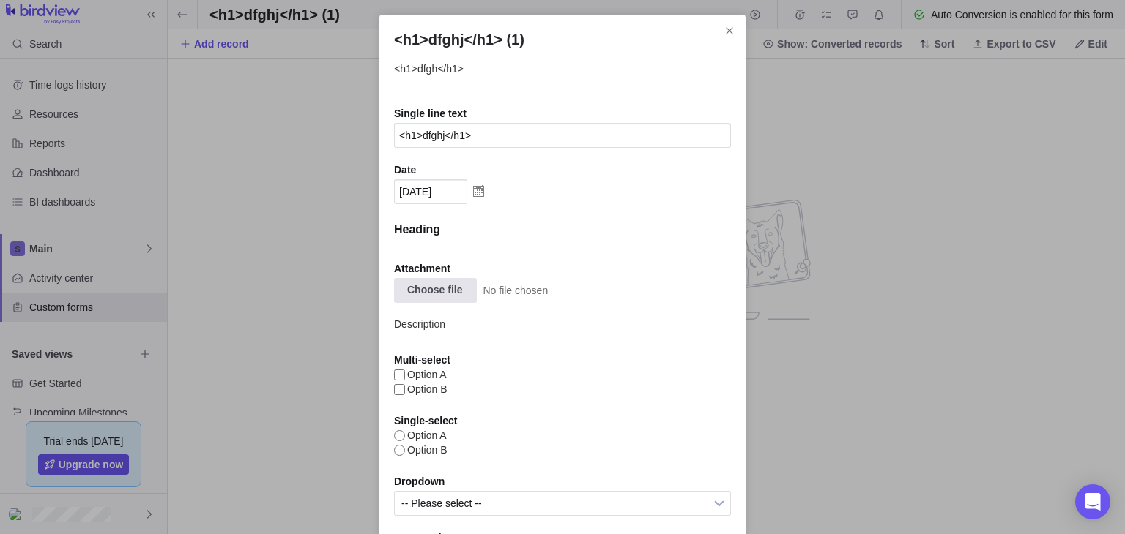
click at [439, 294] on input "<h1>dfghj</h1> (1)" at bounding box center [437, 289] width 79 height 23
type input "C:\fakepath\xss1 payload.svg"
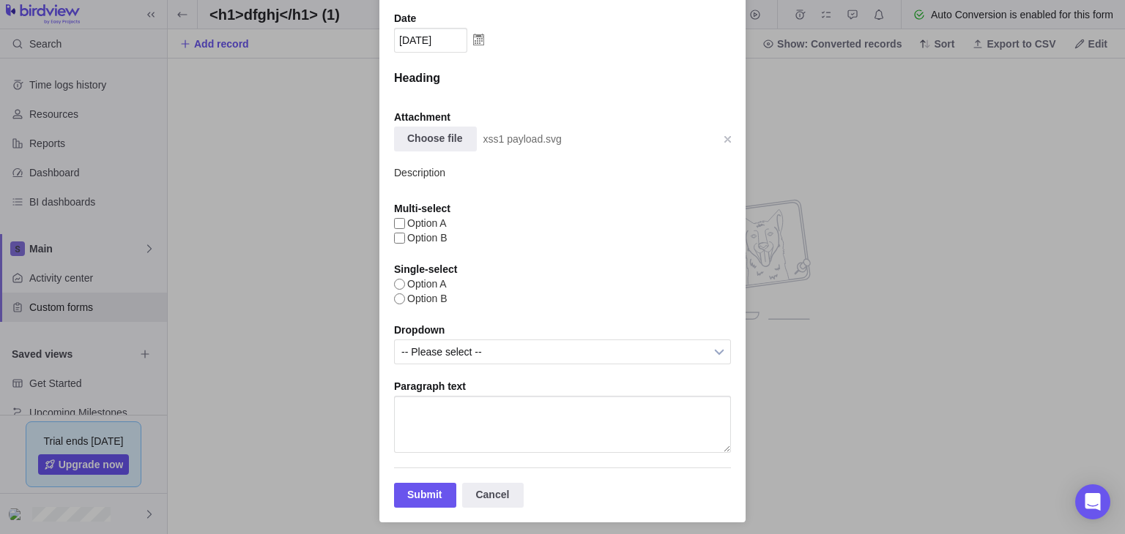
scroll to position [152, 0]
click at [395, 221] on input "Option A" at bounding box center [399, 222] width 11 height 11
checkbox input "true"
click at [394, 282] on input "Option A" at bounding box center [399, 283] width 11 height 11
radio input "true"
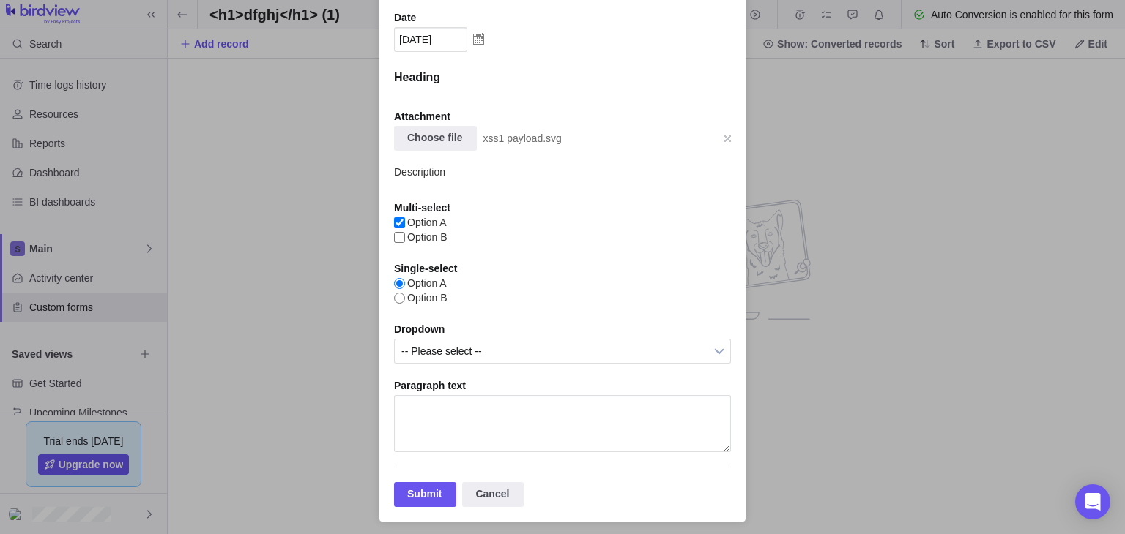
scroll to position [160, 0]
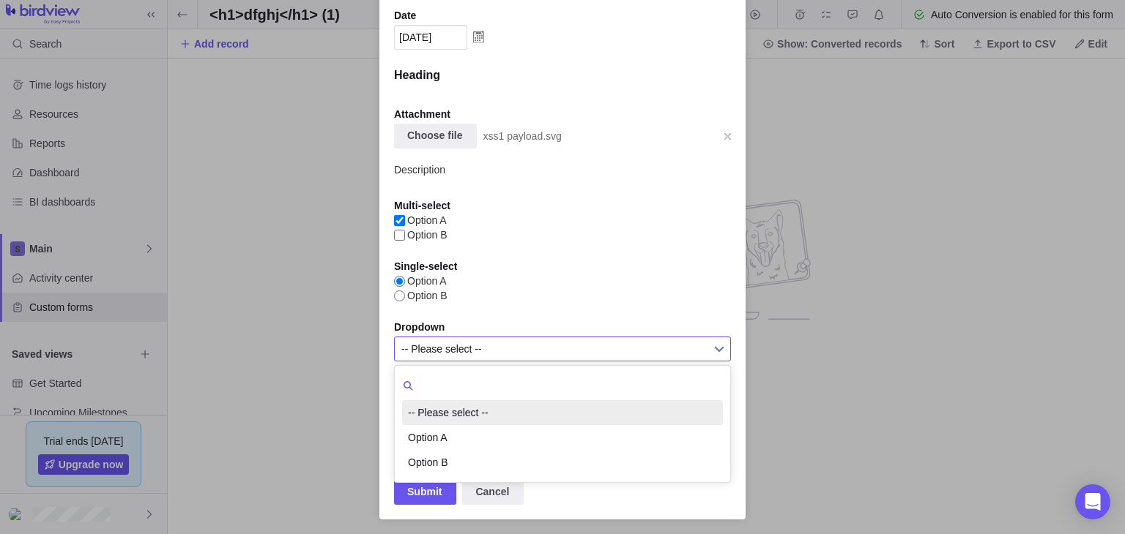
click at [515, 338] on span "-- Please select --" at bounding box center [552, 349] width 303 height 23
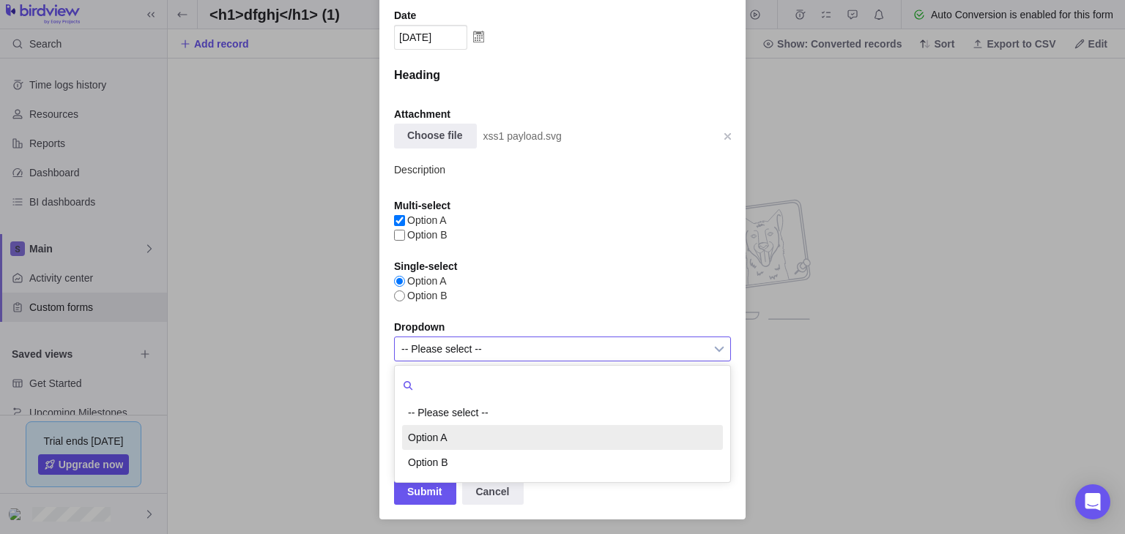
click at [483, 430] on li "Option A" at bounding box center [562, 437] width 321 height 25
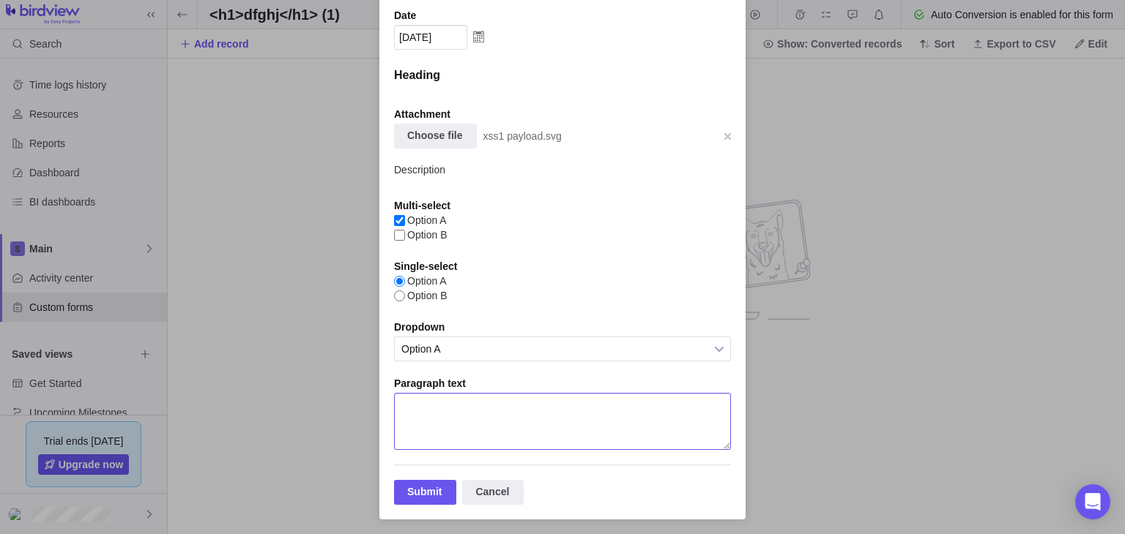
click at [483, 430] on textarea "<h1>dfghj</h1> (1)" at bounding box center [562, 421] width 337 height 57
type textarea "<h1>dfghjk</h1>"
click at [417, 488] on div "Submit" at bounding box center [425, 492] width 62 height 25
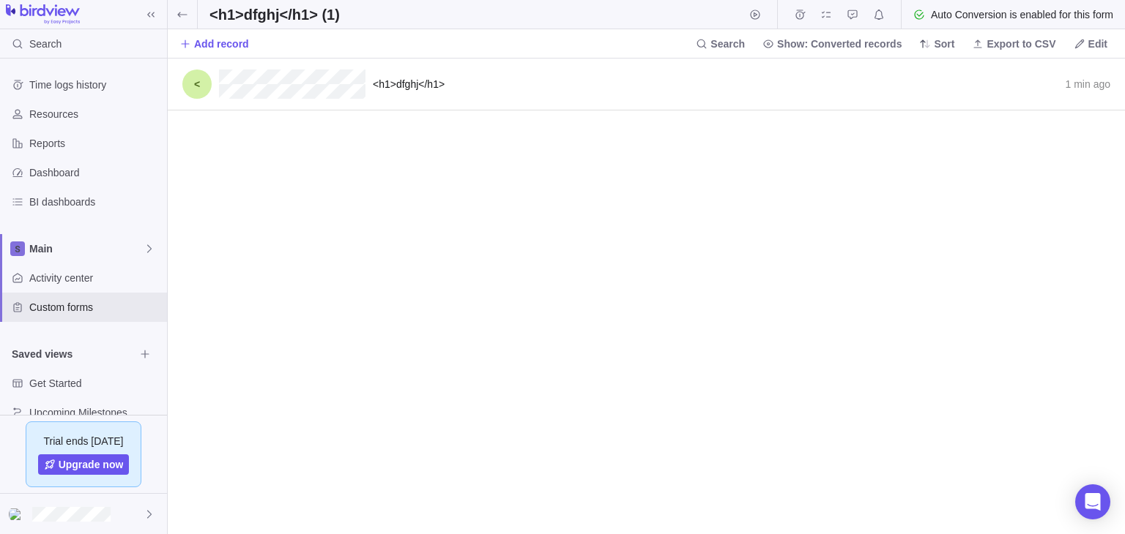
scroll to position [463, 944]
click at [465, 80] on div "<h1>dfghj</h1> 1 min ago Convert to" at bounding box center [646, 85] width 957 height 52
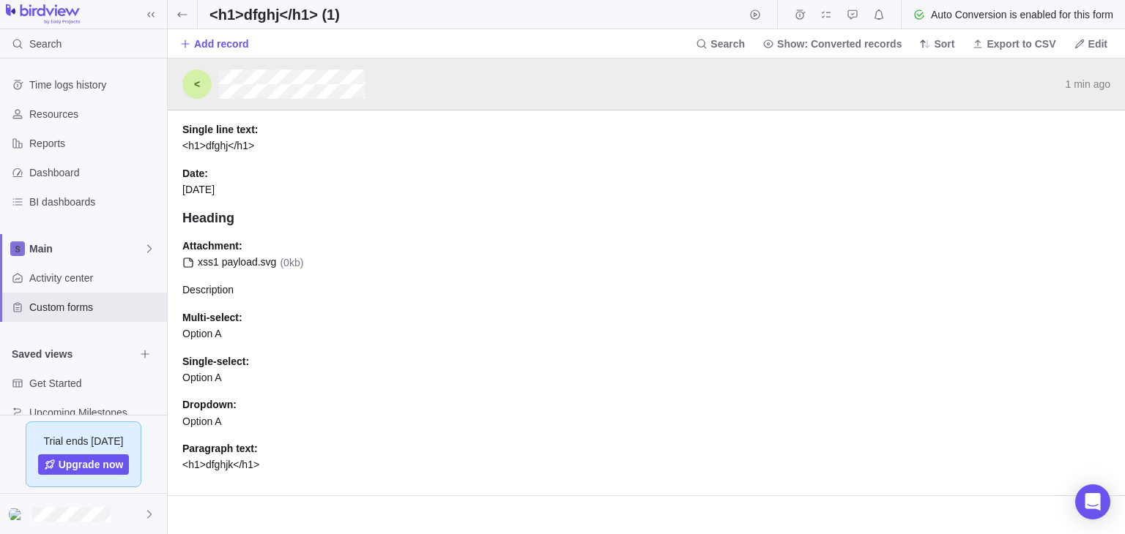
click at [249, 262] on span "xss1 payload.svg" at bounding box center [237, 262] width 78 height 16
click at [609, 59] on div "1 min ago Convert to" at bounding box center [646, 85] width 957 height 52
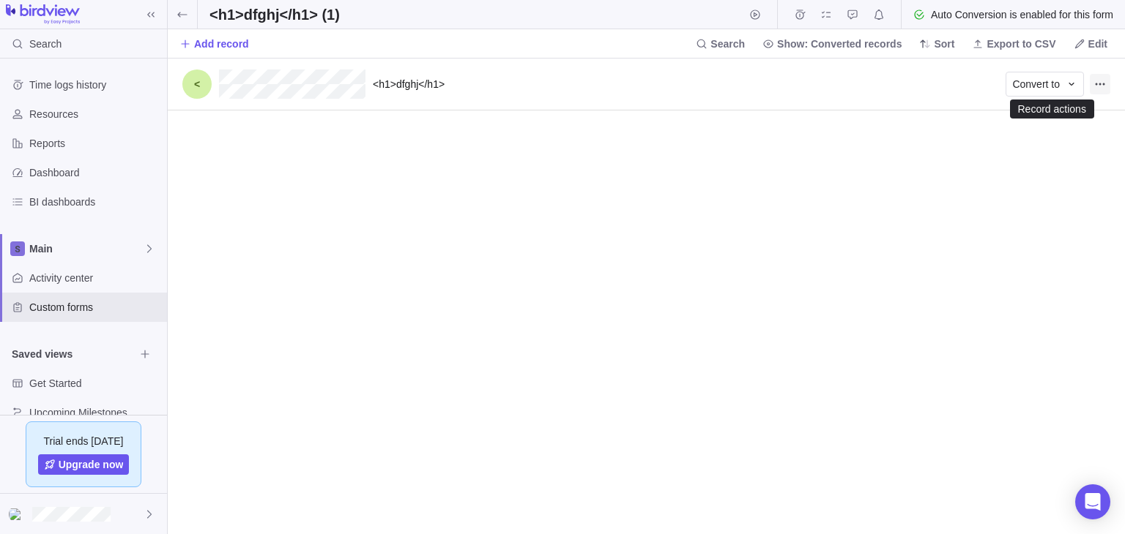
click at [1095, 81] on icon "Record actions" at bounding box center [1100, 84] width 12 height 12
click at [1075, 135] on span "Delete" at bounding box center [1082, 139] width 29 height 15
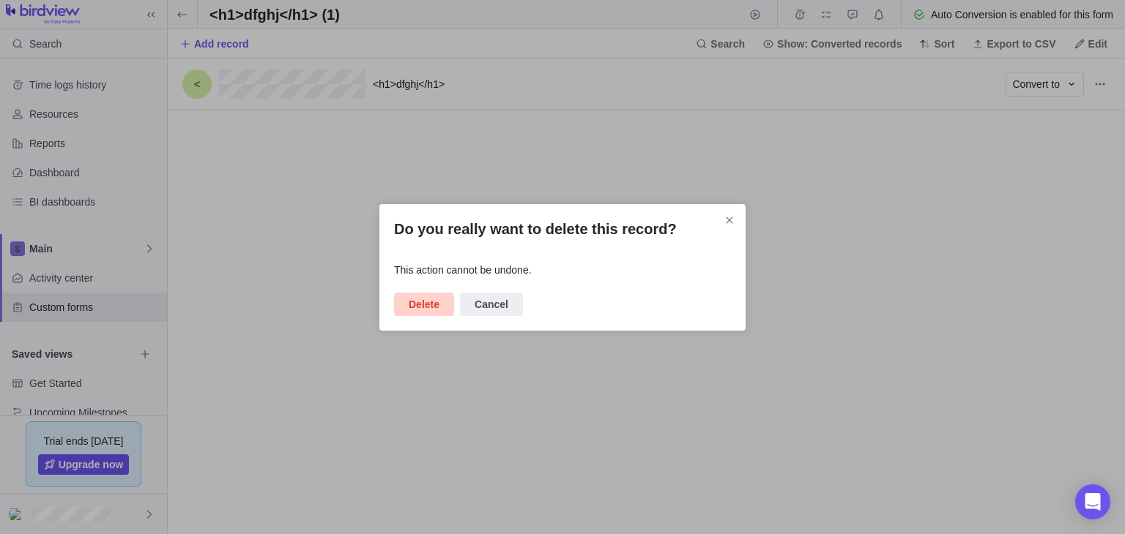
click at [430, 307] on span "Delete" at bounding box center [424, 305] width 31 height 18
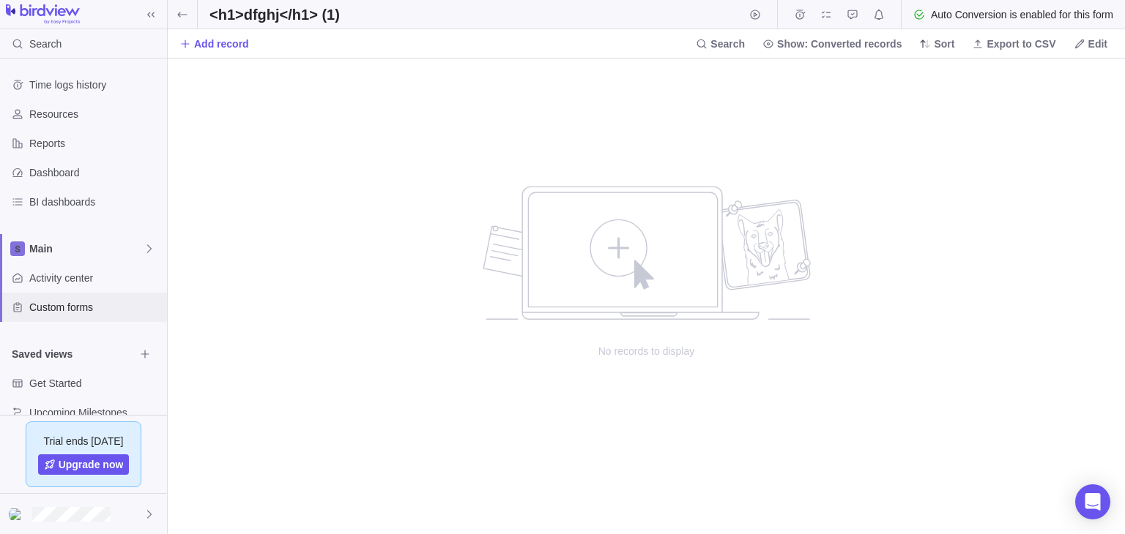
click at [2, 299] on div "Custom forms" at bounding box center [83, 307] width 167 height 29
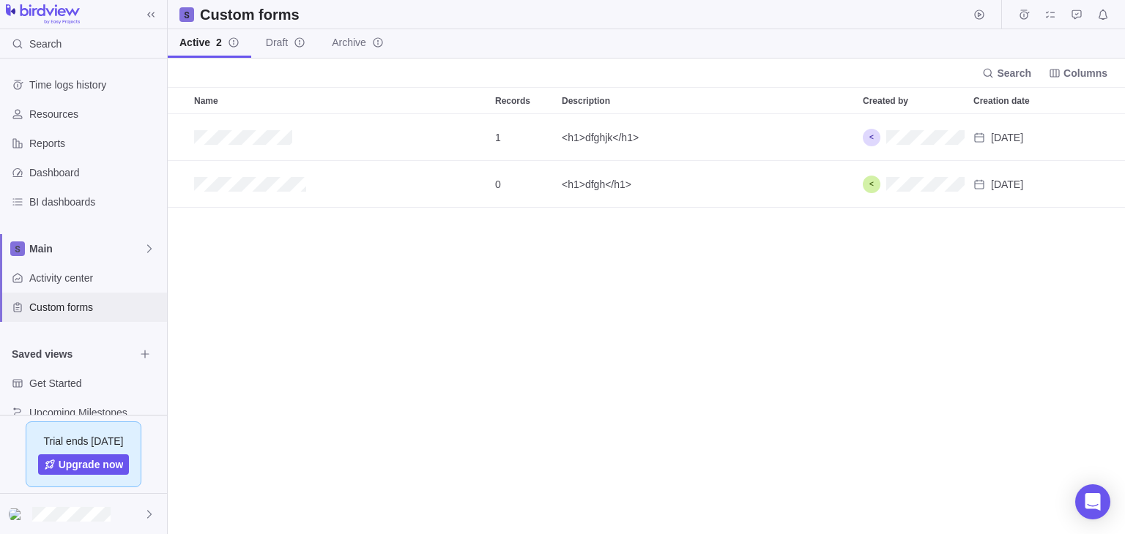
scroll to position [407, 944]
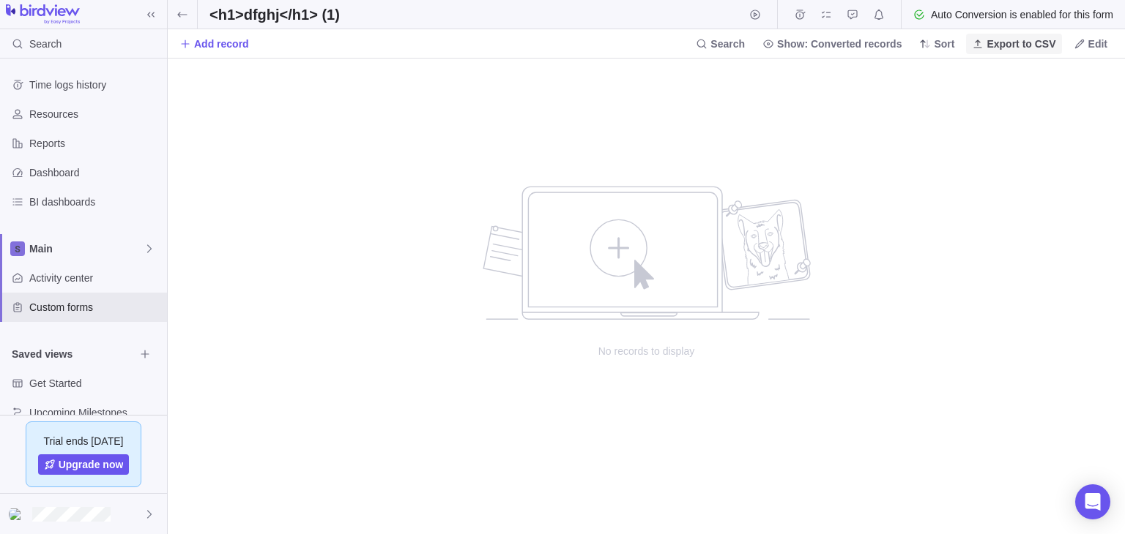
click at [1010, 40] on span "Export to CSV" at bounding box center [1020, 44] width 69 height 15
click at [667, 319] on div "no data to show" at bounding box center [646, 241] width 337 height 161
click at [1095, 34] on span "Edit" at bounding box center [1089, 44] width 45 height 20
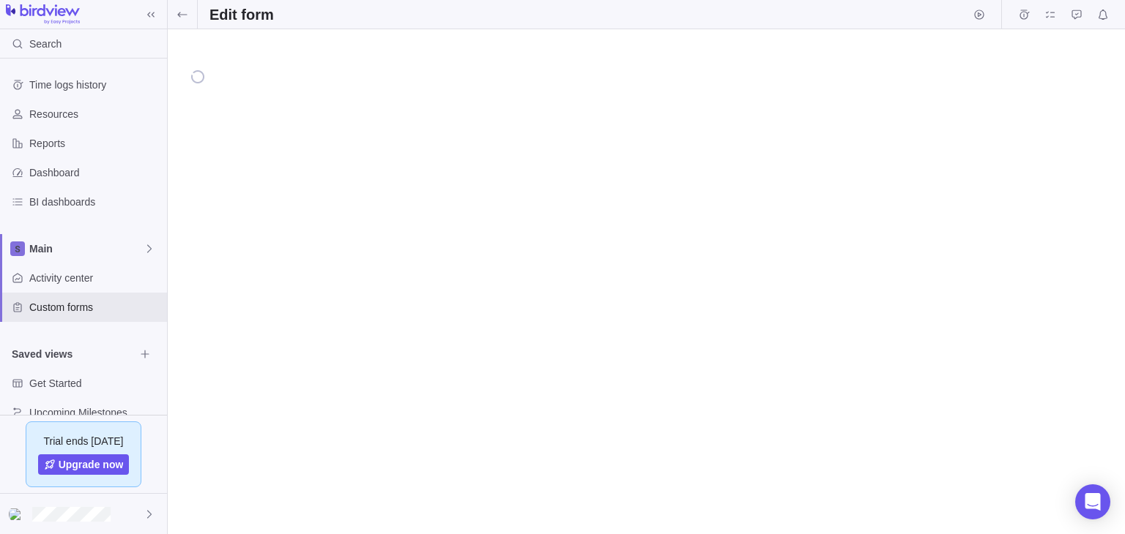
type textarea "x"
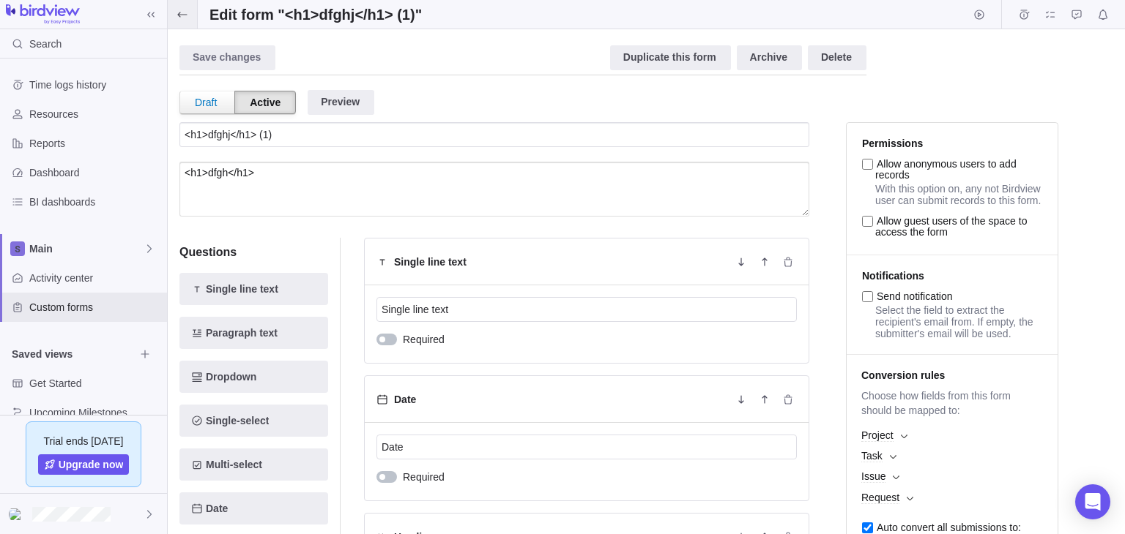
click at [176, 15] on icon at bounding box center [182, 15] width 12 height 12
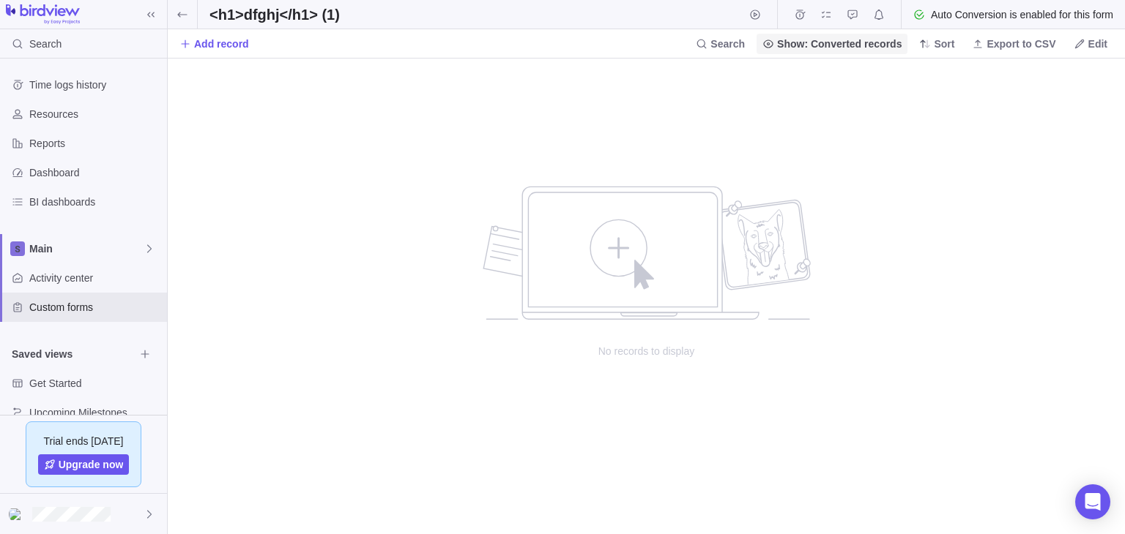
click at [830, 43] on span "Show: Converted records" at bounding box center [839, 44] width 124 height 15
click at [723, 48] on body "Search Time logs history Resources Reports Dashboard BI dashboards Main Activit…" at bounding box center [562, 267] width 1125 height 534
click at [707, 48] on icon at bounding box center [702, 44] width 10 height 10
type input "mn"
click at [743, 43] on icon "Close" at bounding box center [740, 43] width 7 height 7
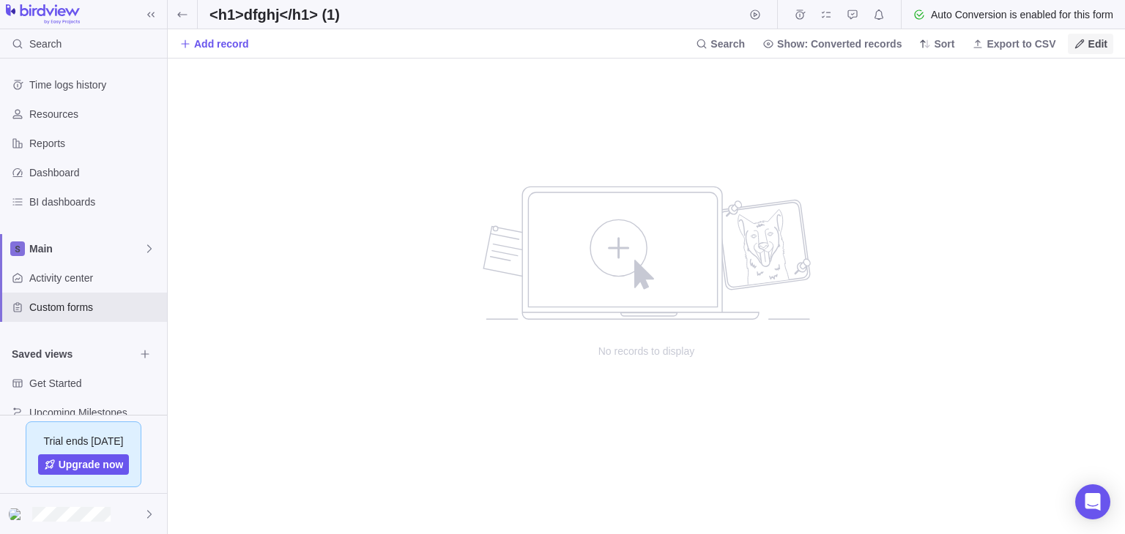
click at [1084, 45] on icon at bounding box center [1079, 44] width 12 height 12
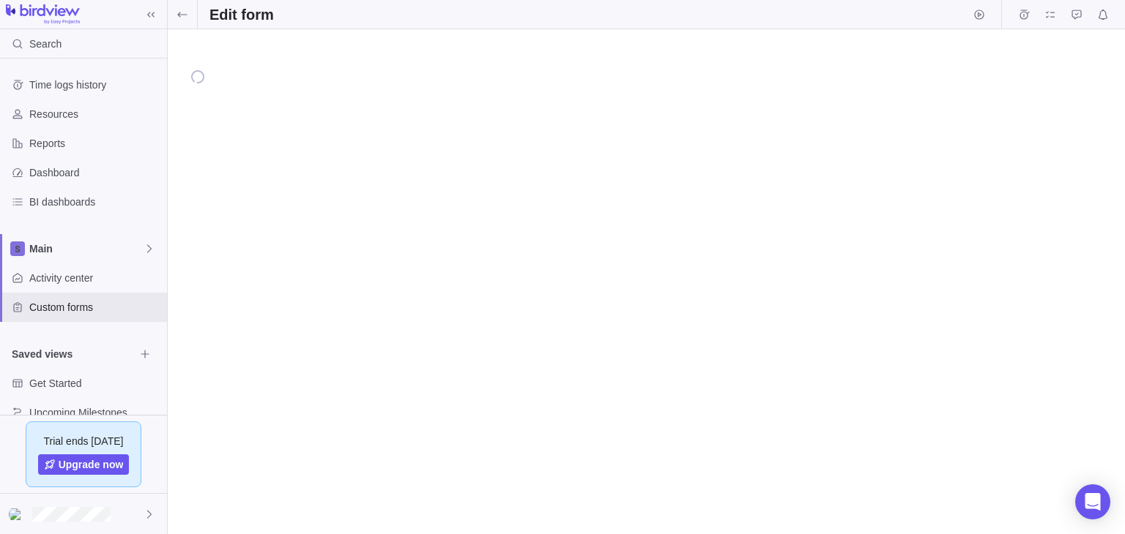
type textarea "x"
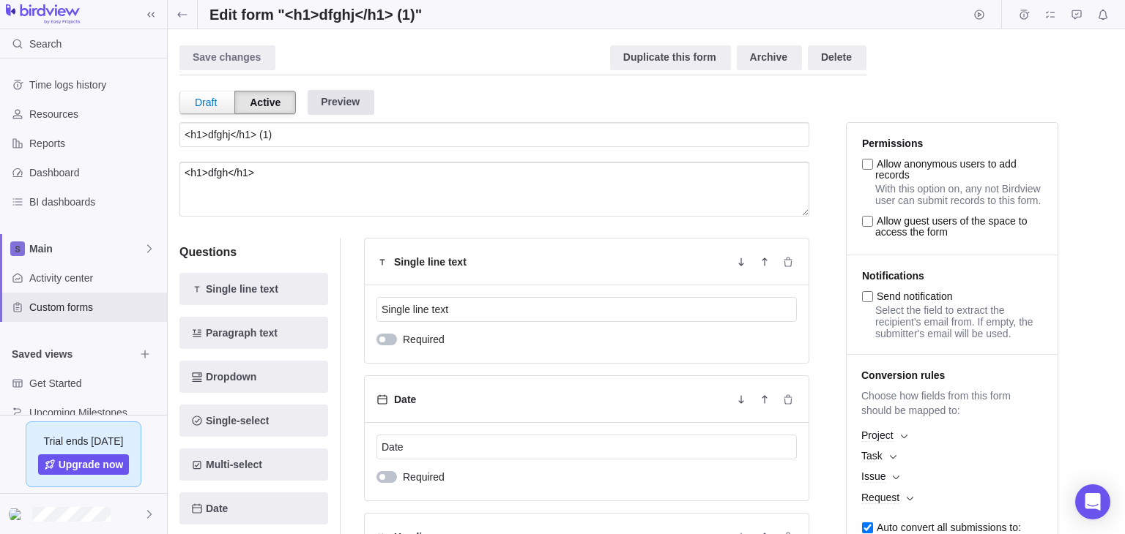
click at [350, 104] on div "Preview" at bounding box center [340, 102] width 67 height 25
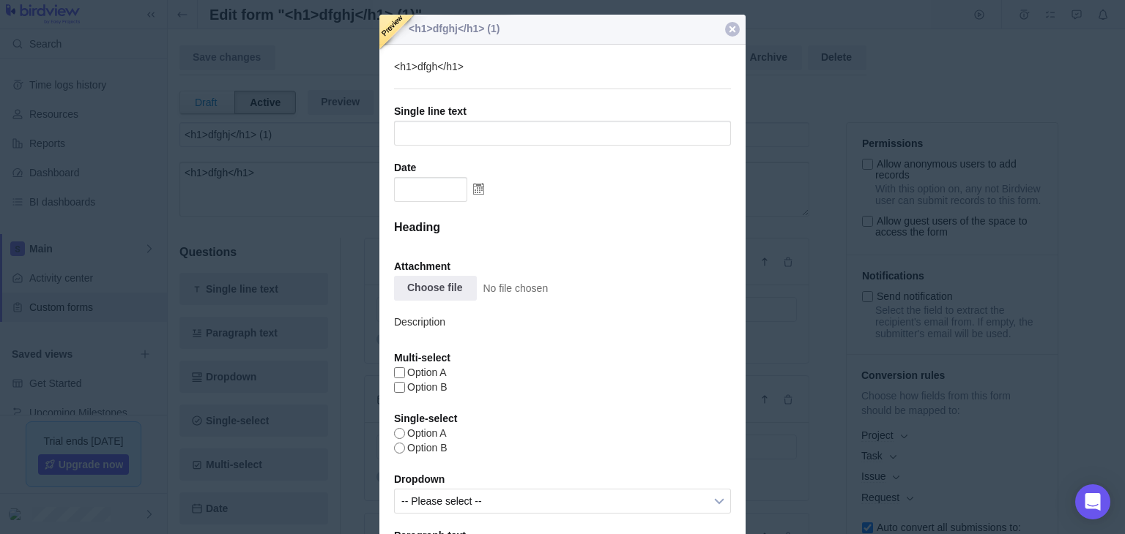
click at [729, 29] on div at bounding box center [732, 29] width 15 height 15
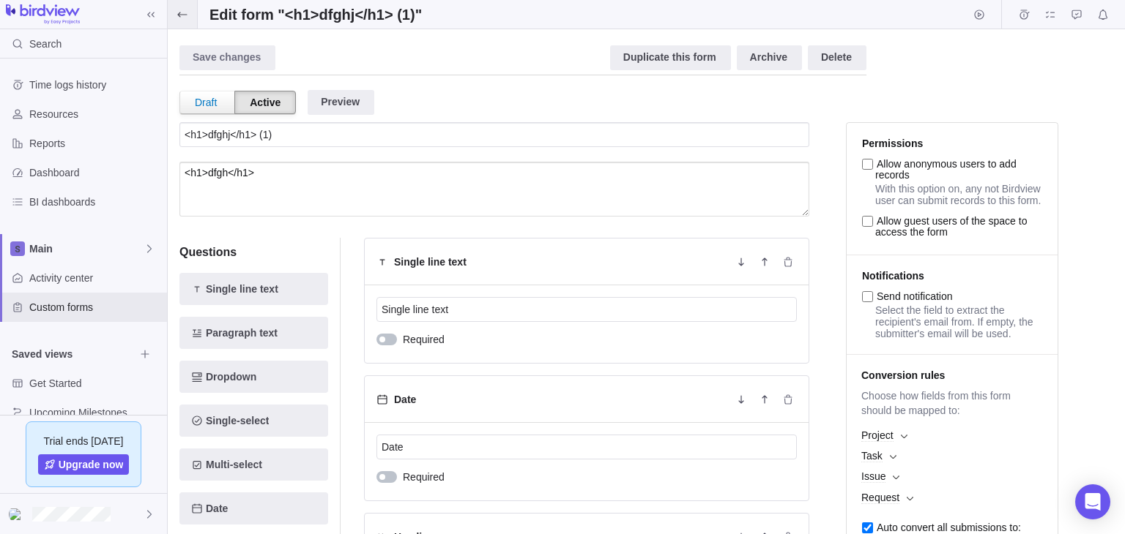
click at [174, 9] on span at bounding box center [182, 14] width 29 height 29
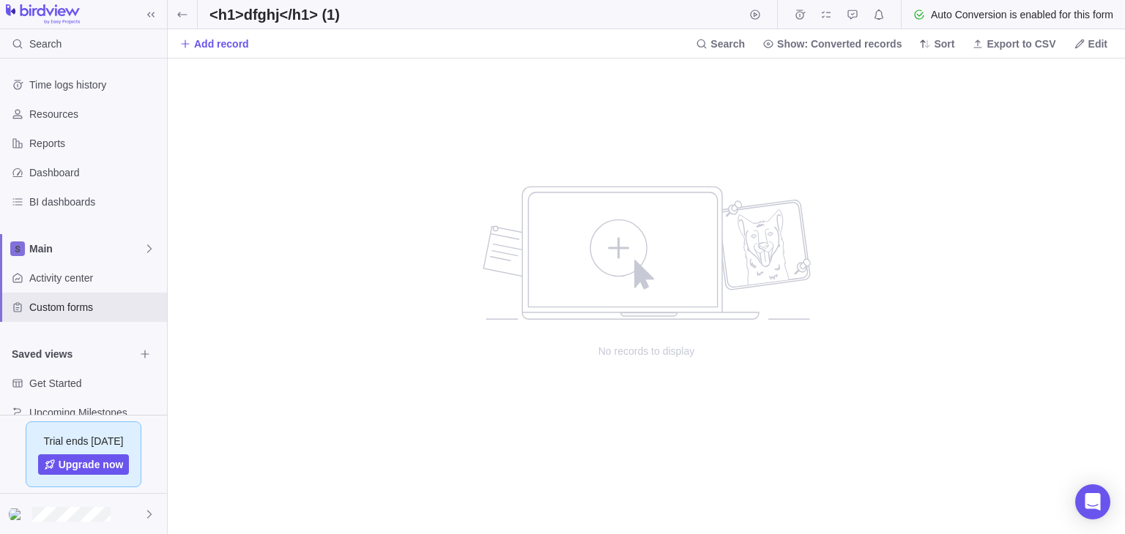
scroll to position [23, 0]
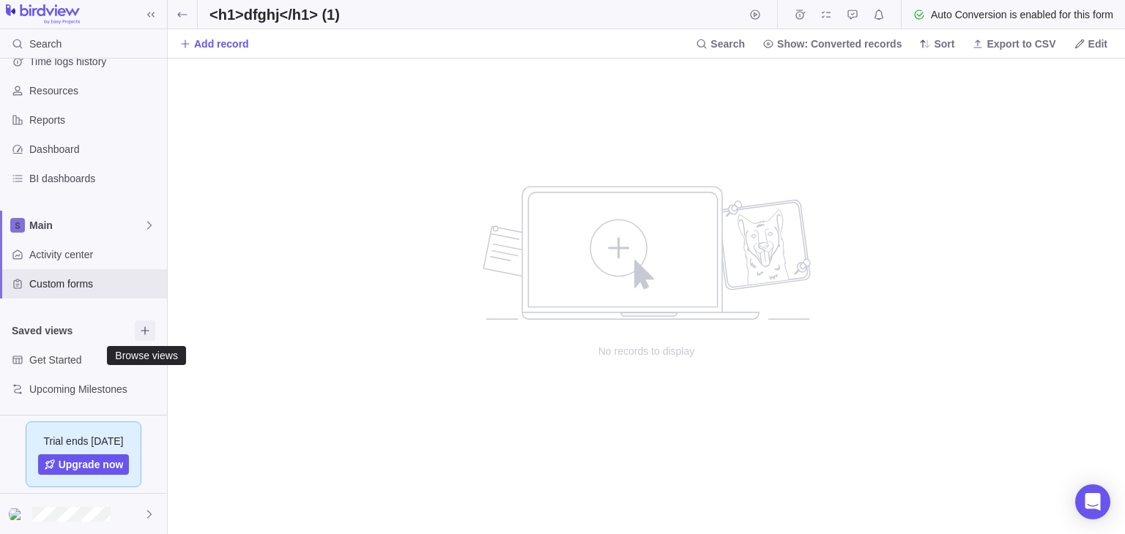
click at [144, 330] on icon "Browse views" at bounding box center [145, 331] width 8 height 8
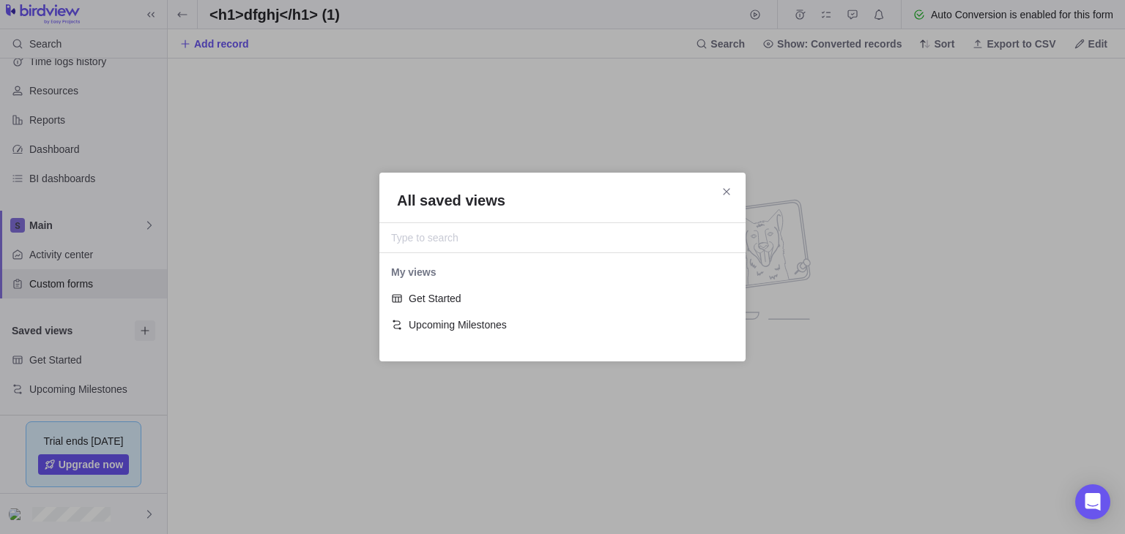
scroll to position [78, 354]
click at [480, 244] on input "All saved views" at bounding box center [562, 238] width 343 height 18
click at [439, 305] on div "Get Started" at bounding box center [562, 299] width 366 height 26
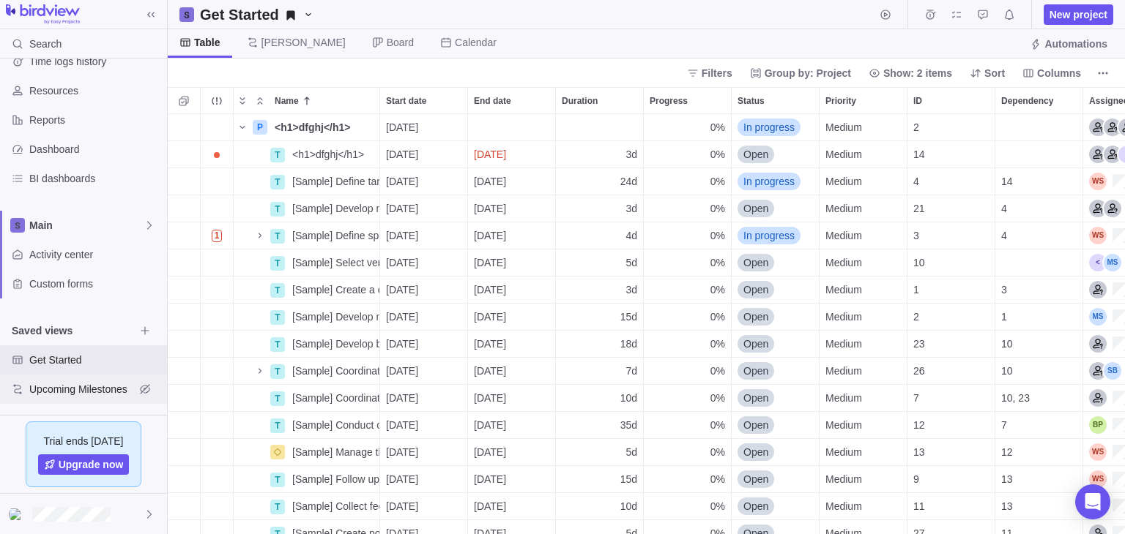
click at [69, 392] on span "Upcoming Milestones" at bounding box center [81, 389] width 105 height 15
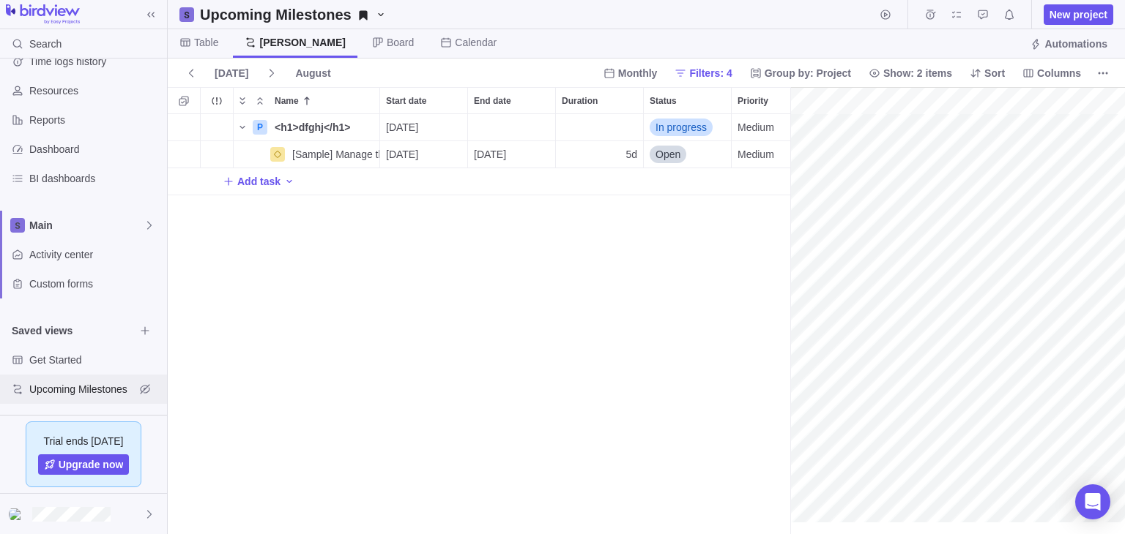
scroll to position [0, 148]
click at [283, 176] on icon "Add activity" at bounding box center [289, 182] width 12 height 12
click at [310, 204] on div "T Task" at bounding box center [323, 212] width 82 height 23
click at [278, 299] on div "P <h1>dfghj</h1> Details [DATE] In progress Medium 2 [Sample] Manage the event …" at bounding box center [479, 324] width 622 height 420
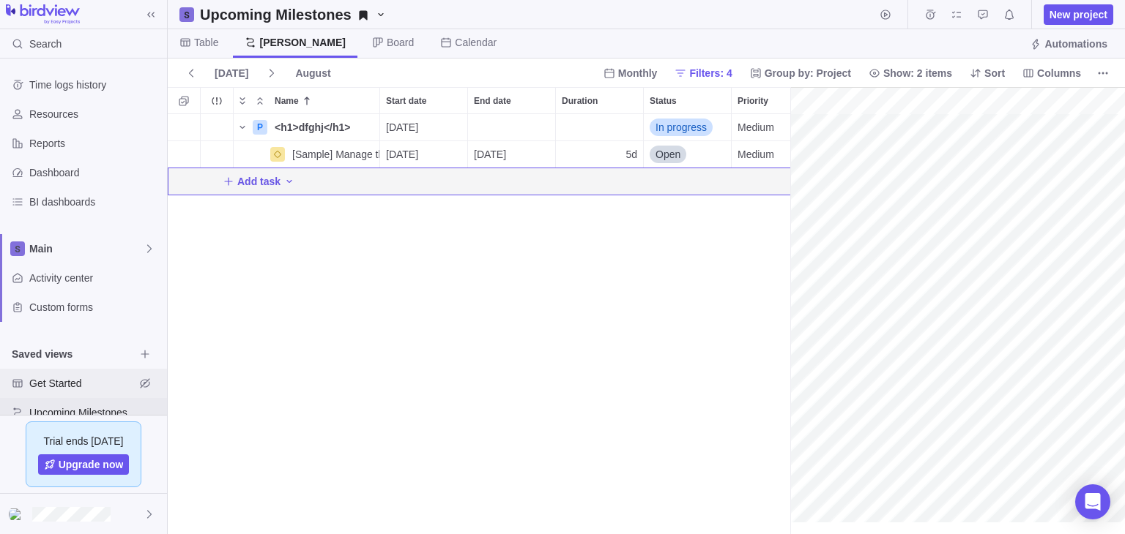
scroll to position [23, 0]
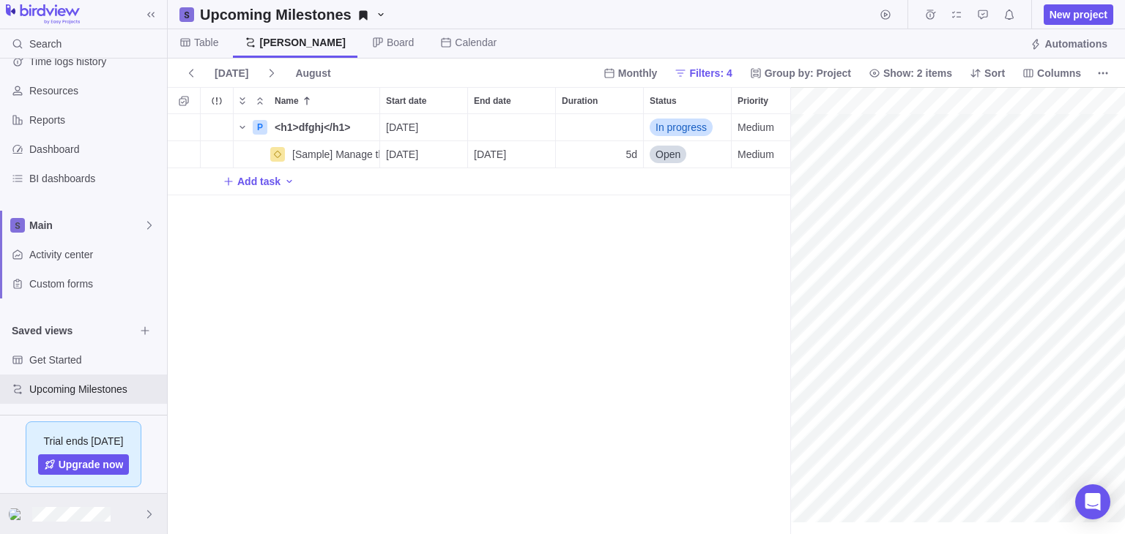
click at [143, 516] on icon at bounding box center [149, 515] width 12 height 12
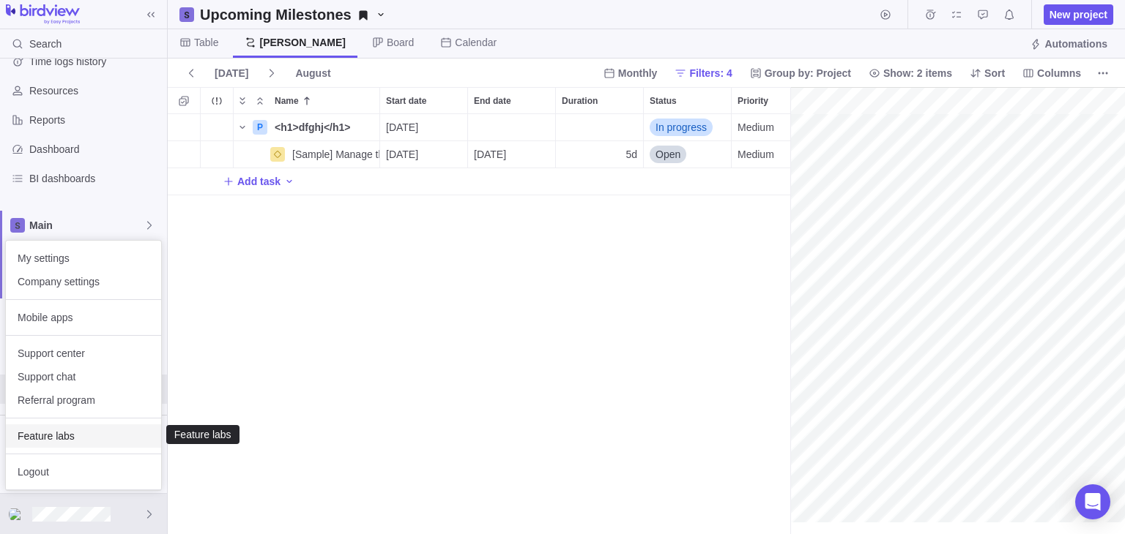
click at [92, 445] on div "Feature labs" at bounding box center [83, 436] width 155 height 23
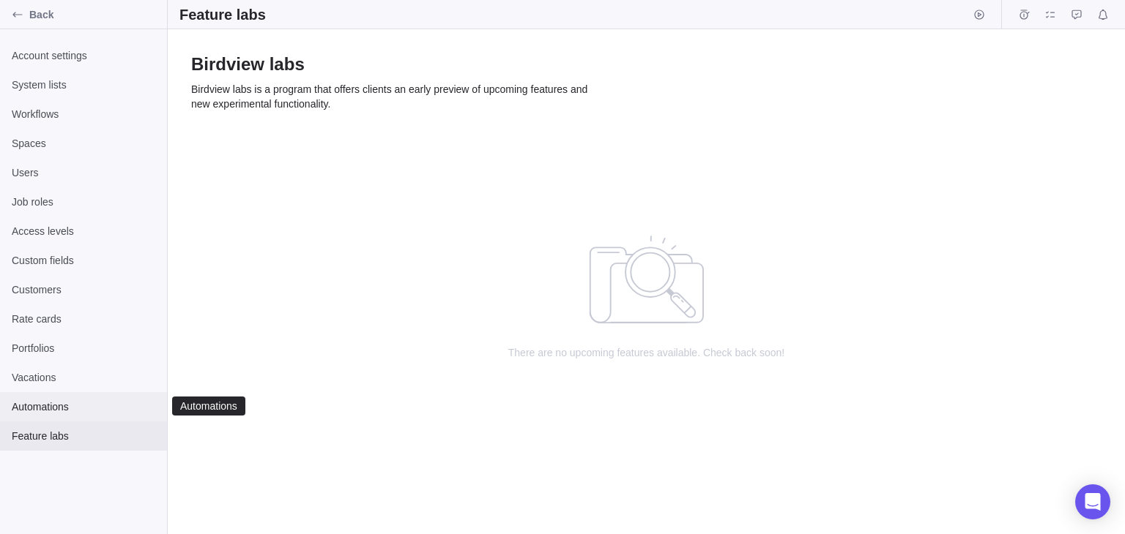
click at [100, 408] on span "Automations" at bounding box center [83, 407] width 143 height 15
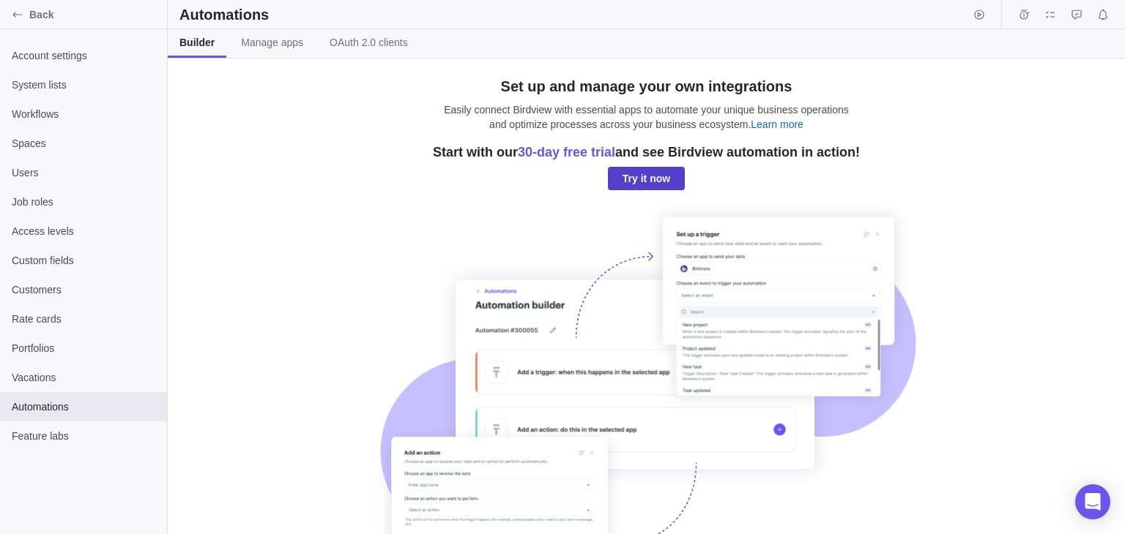
click at [622, 179] on span "Try it now" at bounding box center [646, 179] width 48 height 18
click at [562, 153] on span "30-day free trial" at bounding box center [566, 152] width 97 height 15
click at [630, 184] on span "Try it now" at bounding box center [646, 179] width 48 height 18
click at [288, 47] on span "Manage apps" at bounding box center [272, 42] width 62 height 15
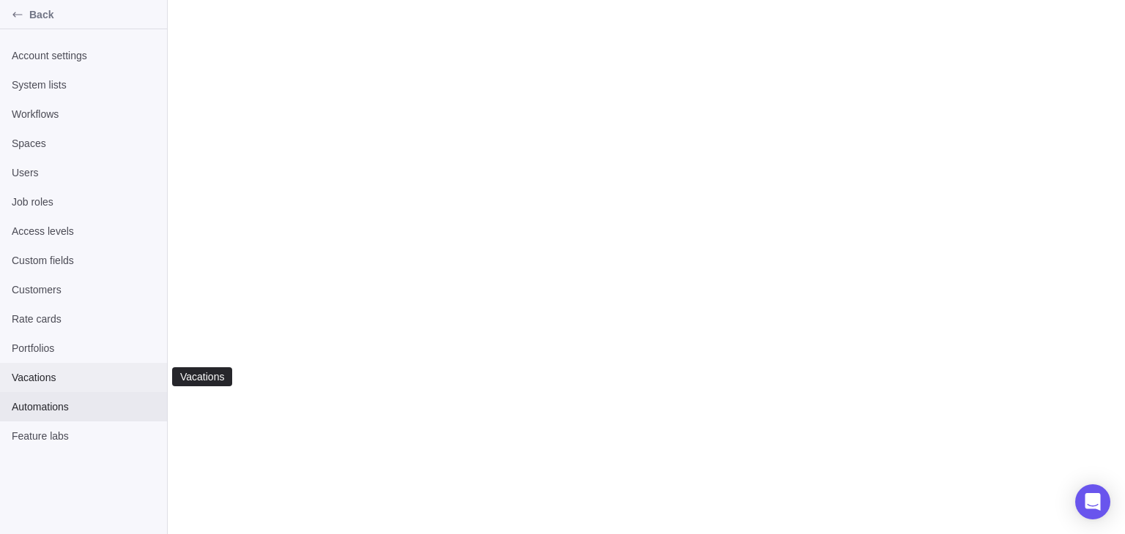
click at [67, 373] on span "Vacations" at bounding box center [83, 377] width 143 height 15
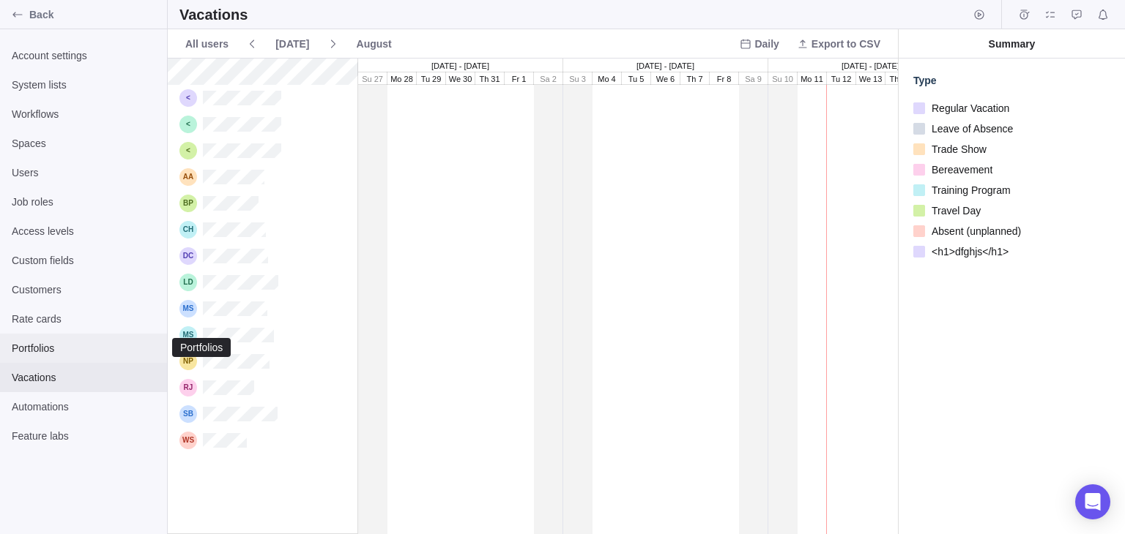
scroll to position [463, 717]
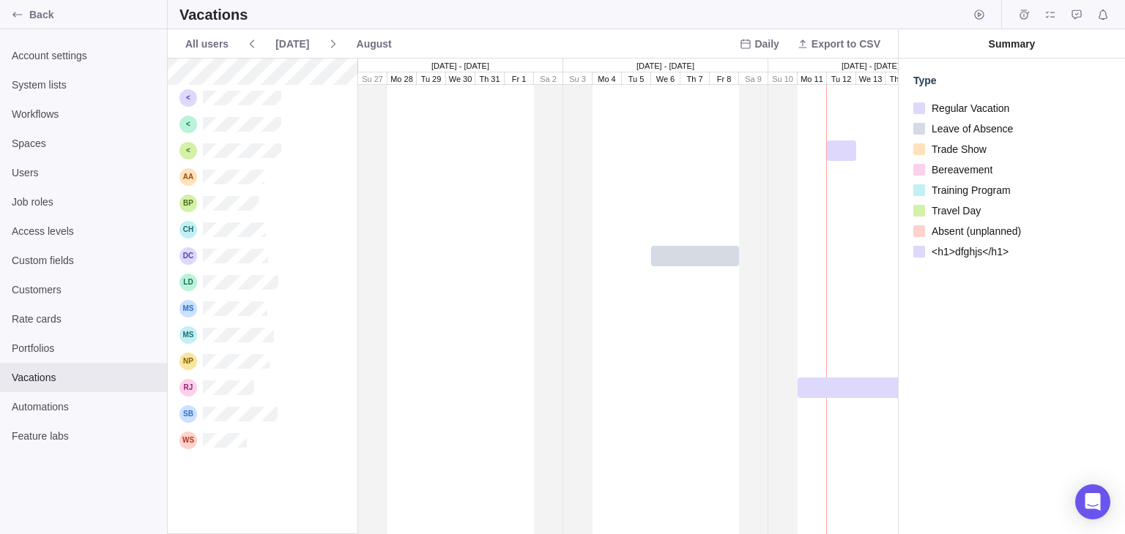
click at [960, 245] on span "<h1>dfghjs</h1>" at bounding box center [966, 252] width 83 height 20
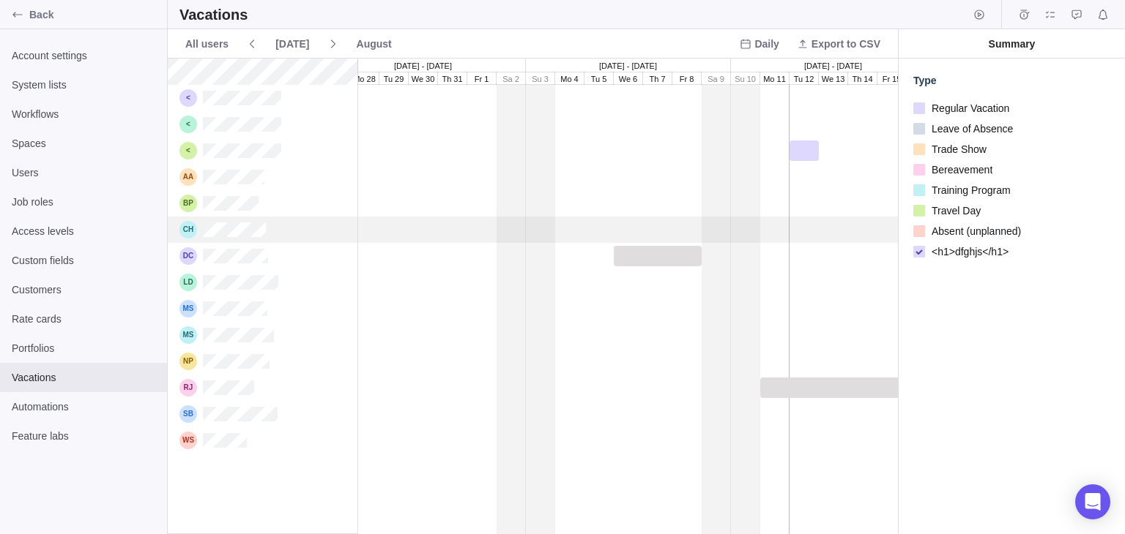
scroll to position [0, 0]
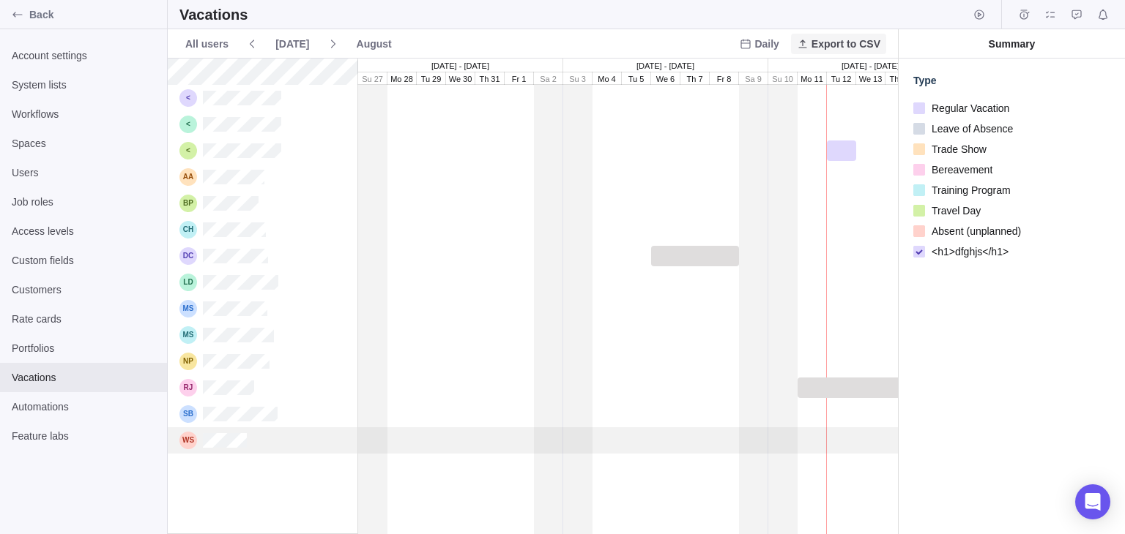
click at [832, 48] on span "Export to CSV" at bounding box center [845, 44] width 69 height 15
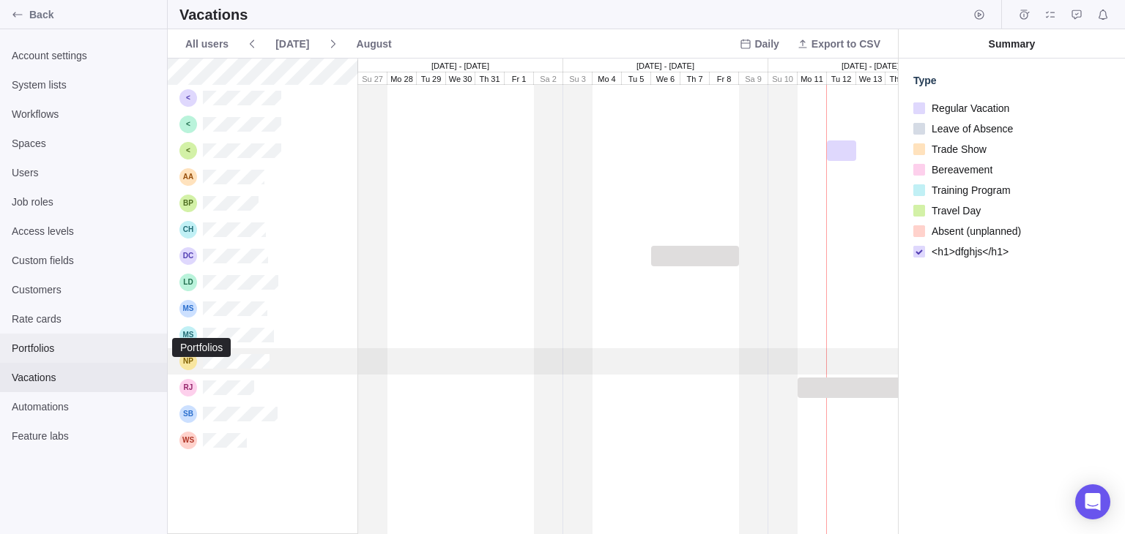
click at [67, 338] on div "Portfolios" at bounding box center [83, 348] width 167 height 29
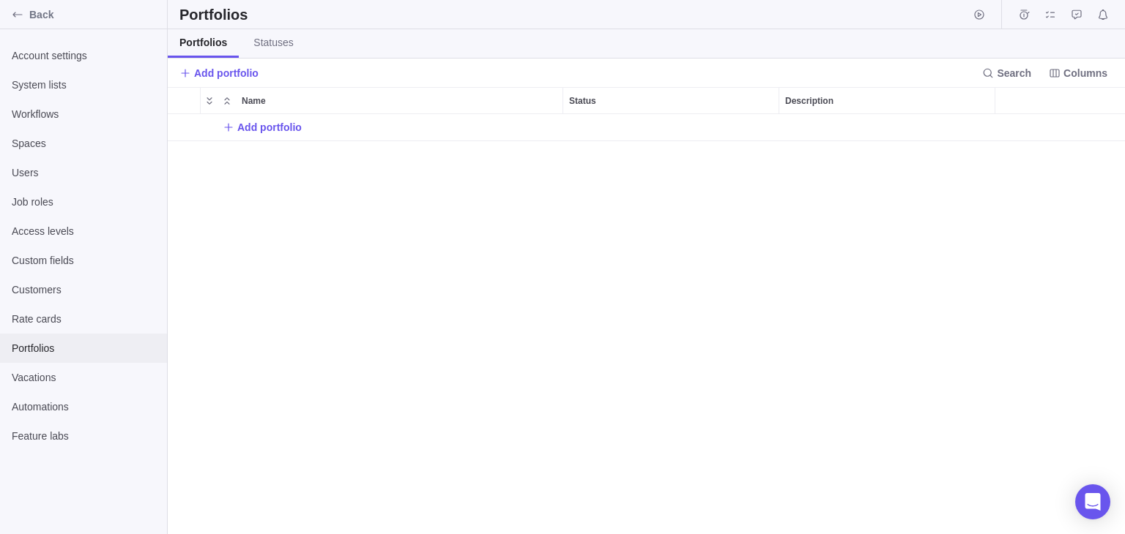
scroll to position [407, 944]
click at [252, 125] on span "Add portfolio" at bounding box center [269, 127] width 64 height 15
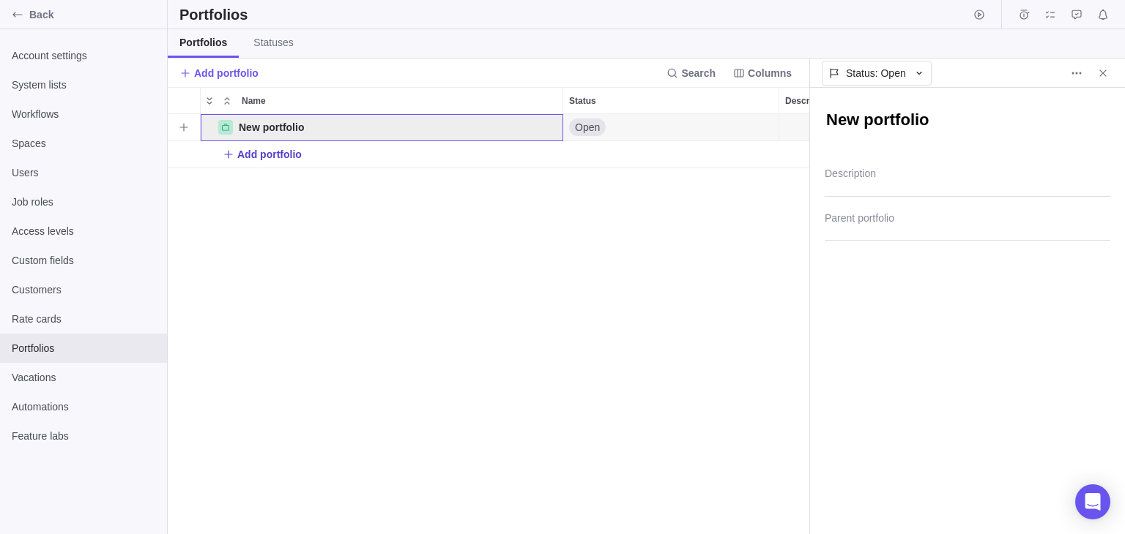
scroll to position [12, 12]
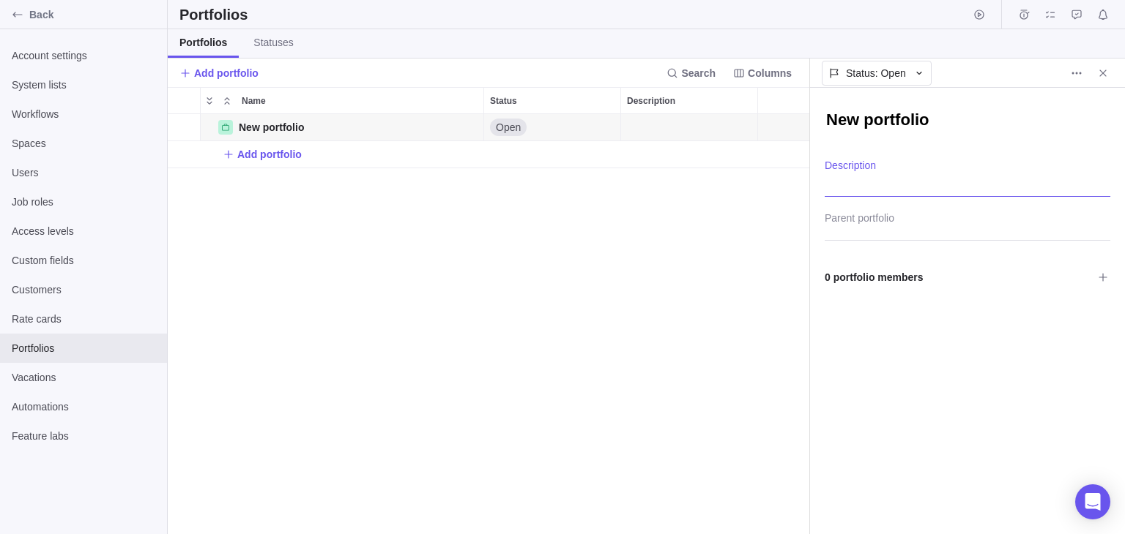
click at [876, 179] on textarea "Description" at bounding box center [967, 178] width 286 height 37
type textarea "x"
click at [922, 123] on textarea "New portfolio" at bounding box center [967, 121] width 286 height 25
type textarea "x"
type textarea "<"
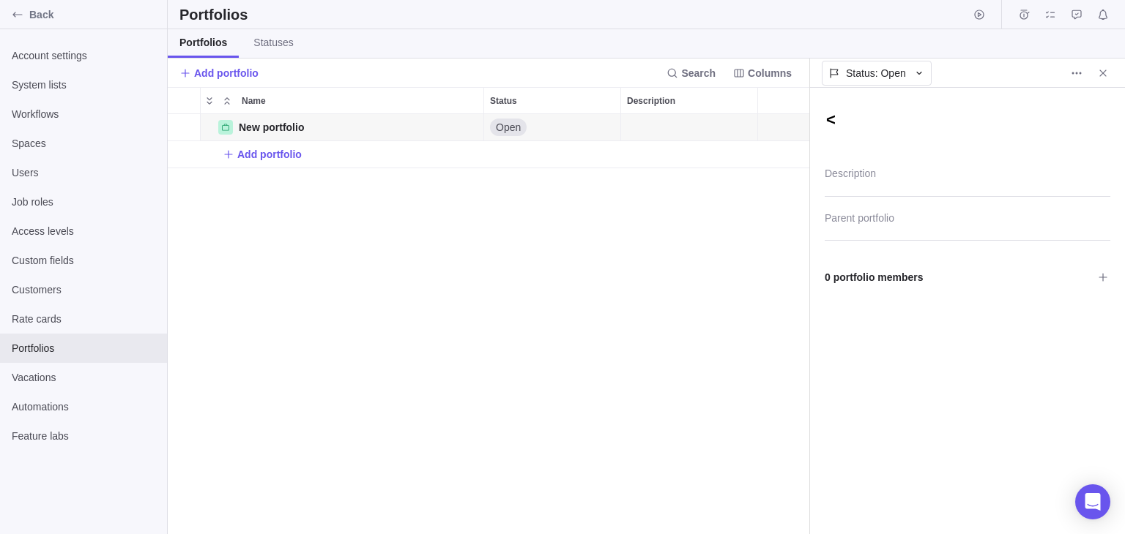
type textarea "x"
type textarea "<h"
type textarea "x"
type textarea "<h1"
type textarea "x"
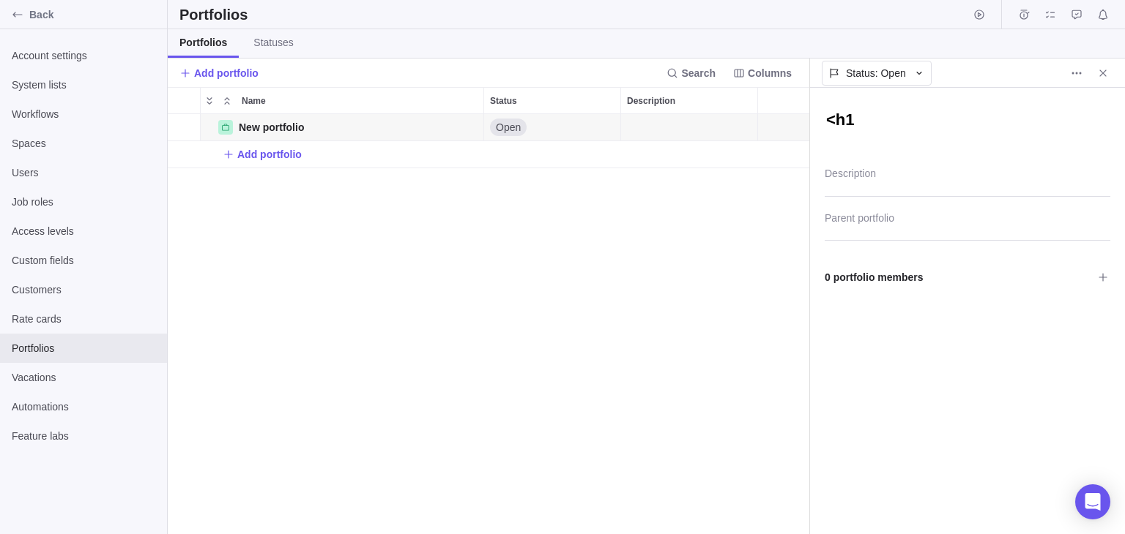
type textarea "<h1>"
type textarea "x"
type textarea "<h1>d"
type textarea "x"
type textarea "<h1>df"
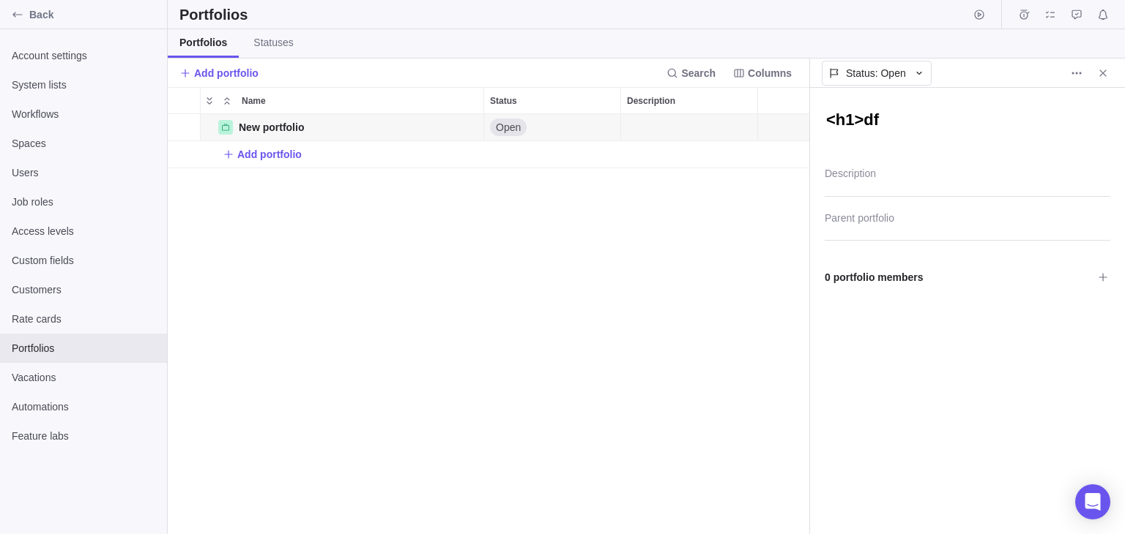
type textarea "x"
type textarea "<h1>dfg"
type textarea "x"
type textarea "<h1>dfgh"
type textarea "x"
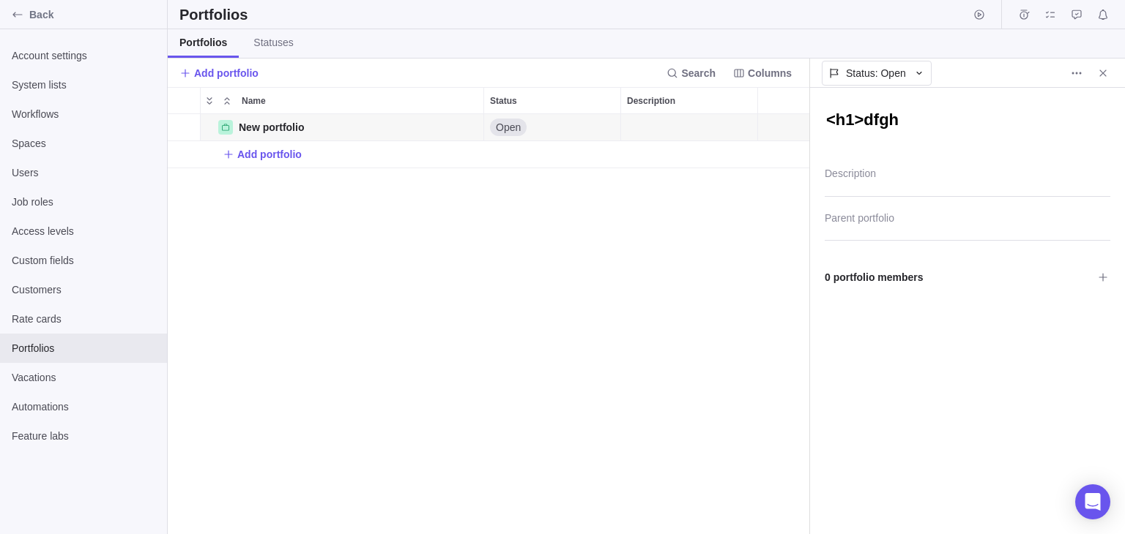
type textarea "<h1>dfghj"
type textarea "x"
type textarea "<h1>dfghj<"
type textarea "x"
type textarea "<h1>dfghj</"
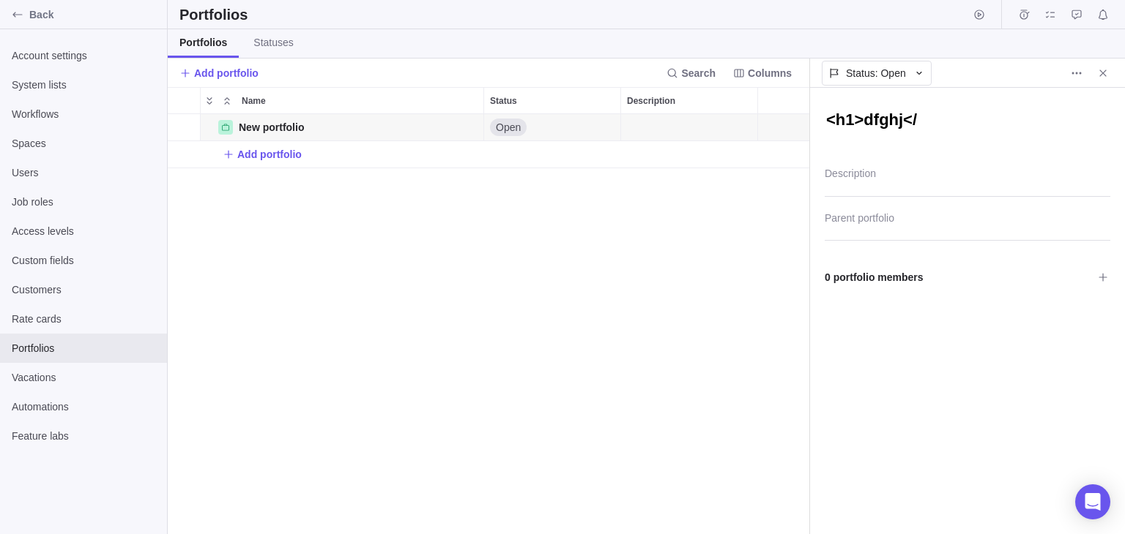
type textarea "x"
type textarea "<h1>dfghj</h"
type textarea "x"
type textarea "<h1>dfghj</h1"
type textarea "x"
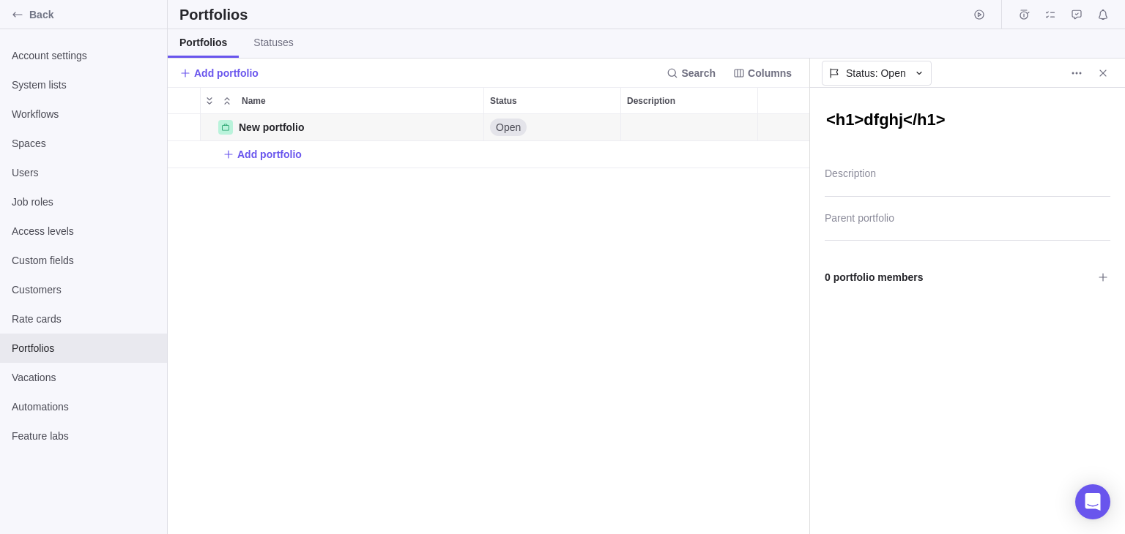
type textarea "<h1>dfghj</h1>"
click at [953, 182] on textarea "Description" at bounding box center [967, 178] width 286 height 37
type textarea "x"
type textarea "<"
type textarea "x"
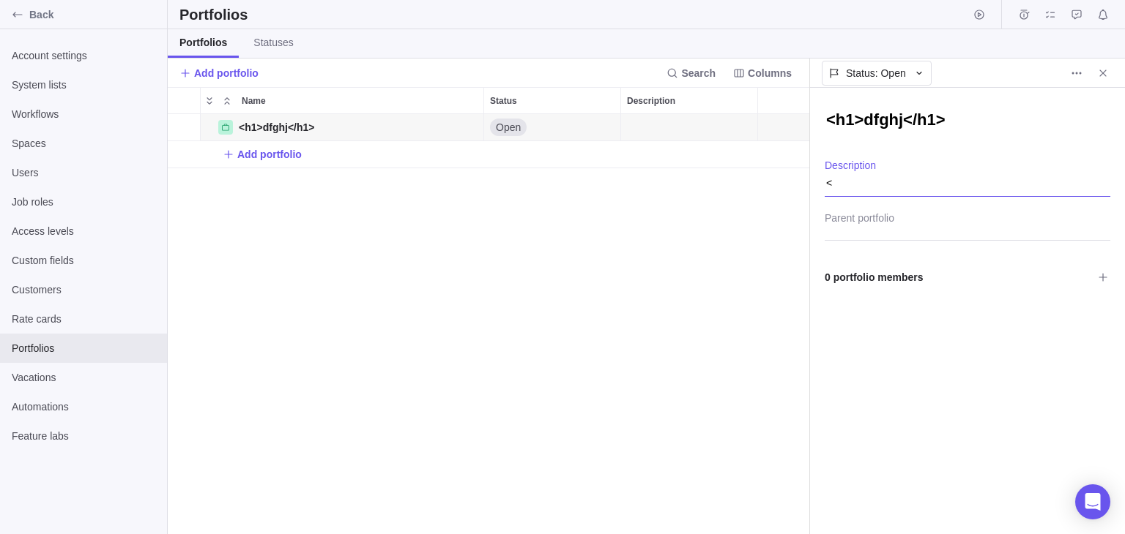
type textarea "<h"
type textarea "x"
type textarea "<h1"
type textarea "x"
type textarea "<h1>"
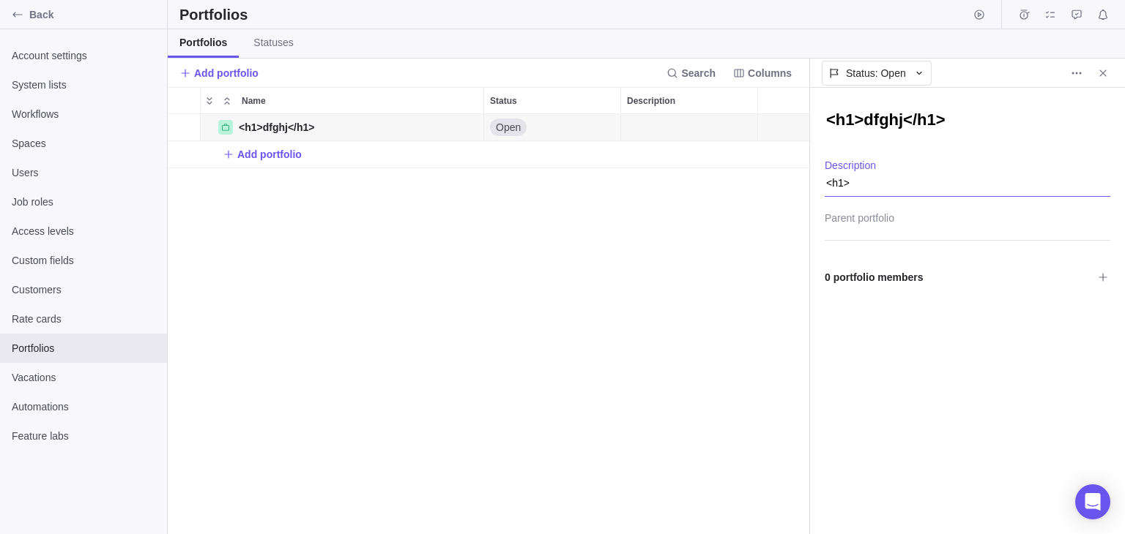
type textarea "x"
type textarea "<h1>d"
type textarea "x"
type textarea "<h1>df"
type textarea "x"
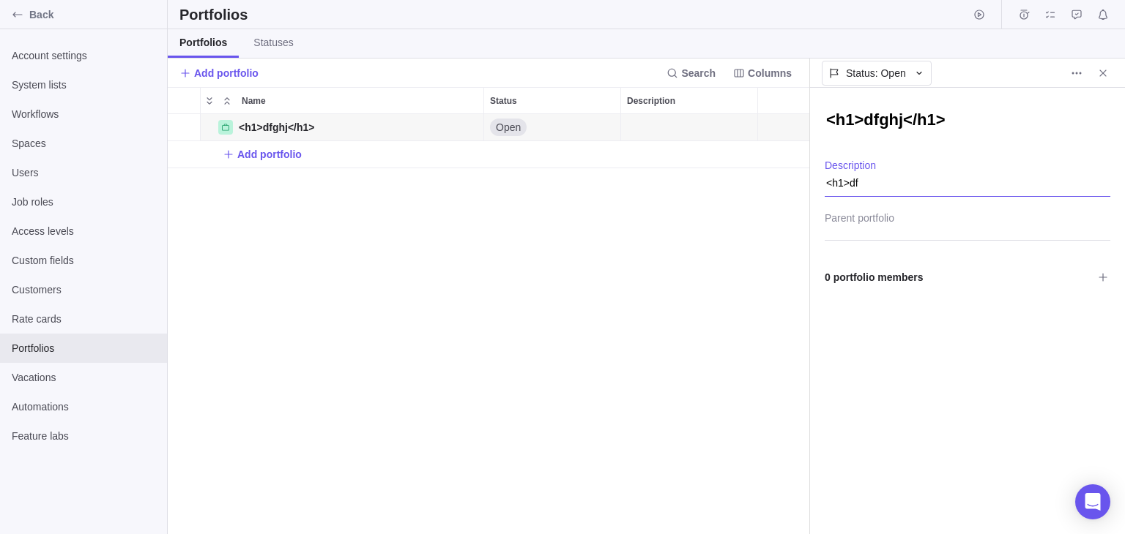
type textarea "<h1>dfg"
type textarea "x"
type textarea "<h1>dfgh"
type textarea "x"
type textarea "<h1>dfghj"
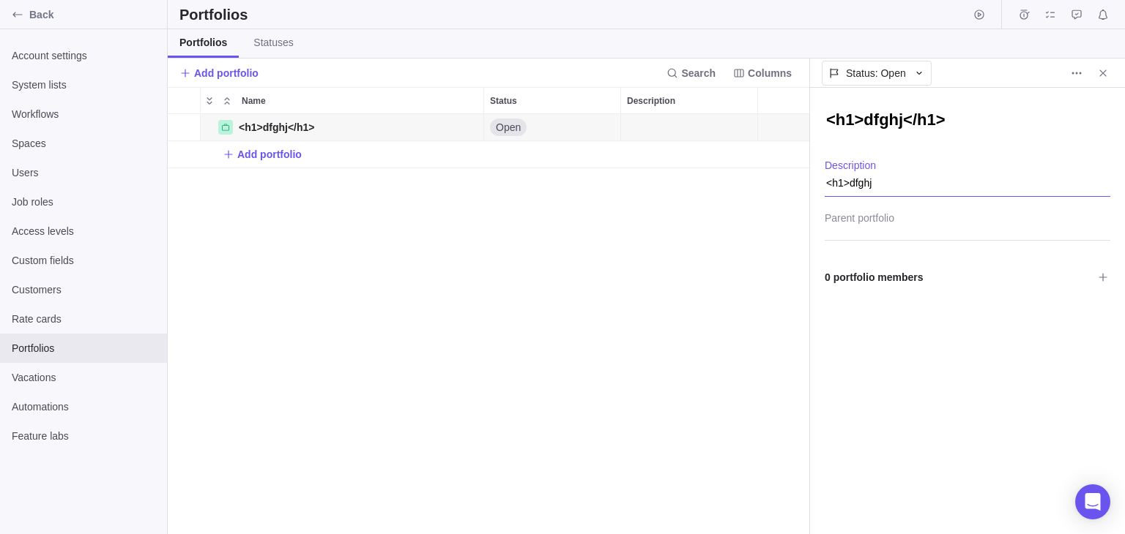
type textarea "x"
type textarea "<h1>dfghj<"
type textarea "x"
type textarea "<h1>dfghj</"
type textarea "x"
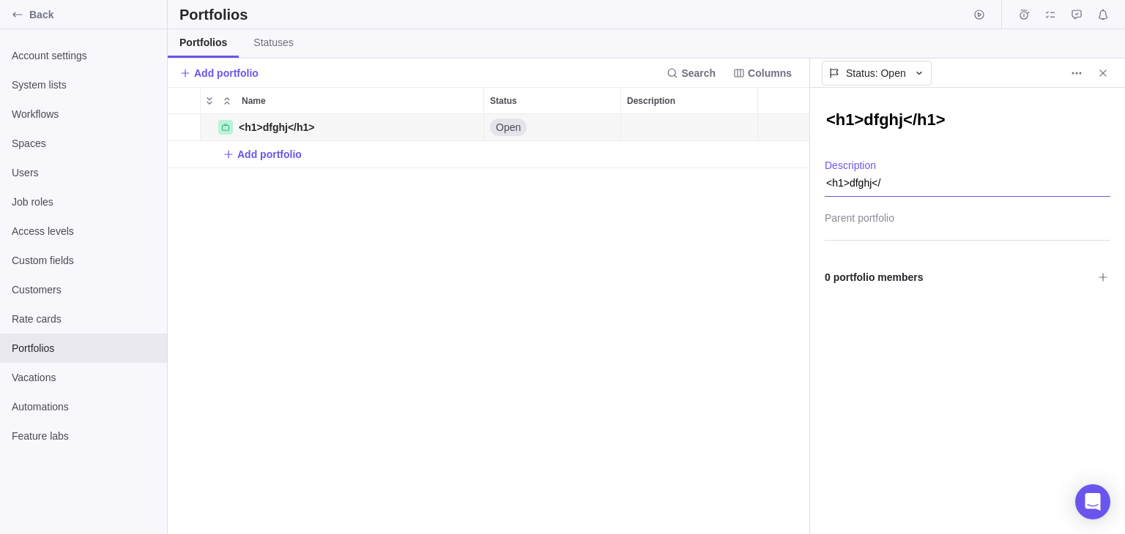
type textarea "<h1>dfghj</h"
type textarea "x"
type textarea "<h1>dfghj</h1"
type textarea "x"
type textarea "<h1>dfghj</h1>"
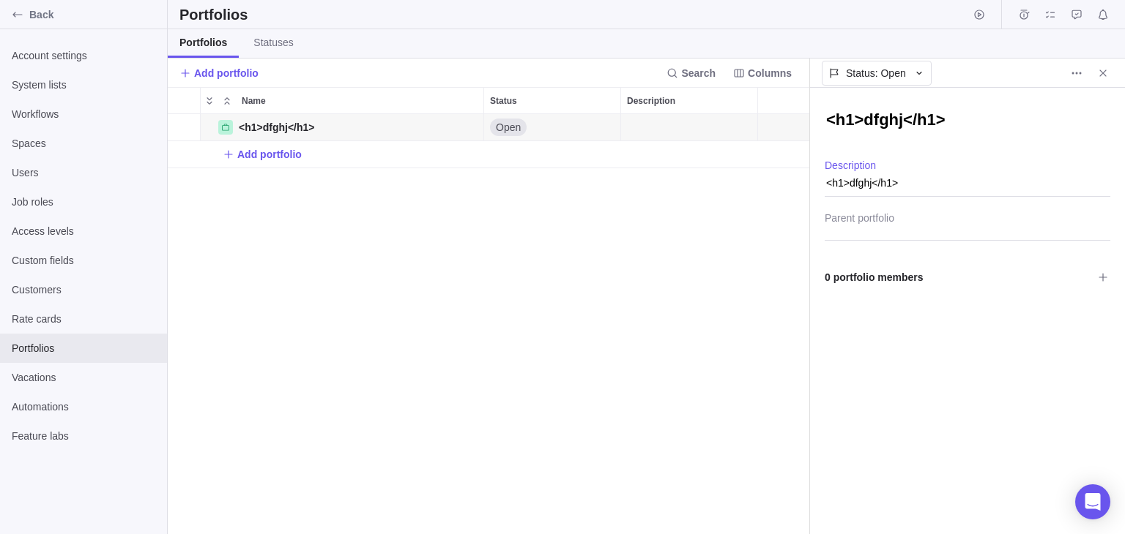
type textarea "x"
click at [920, 220] on div at bounding box center [967, 222] width 286 height 37
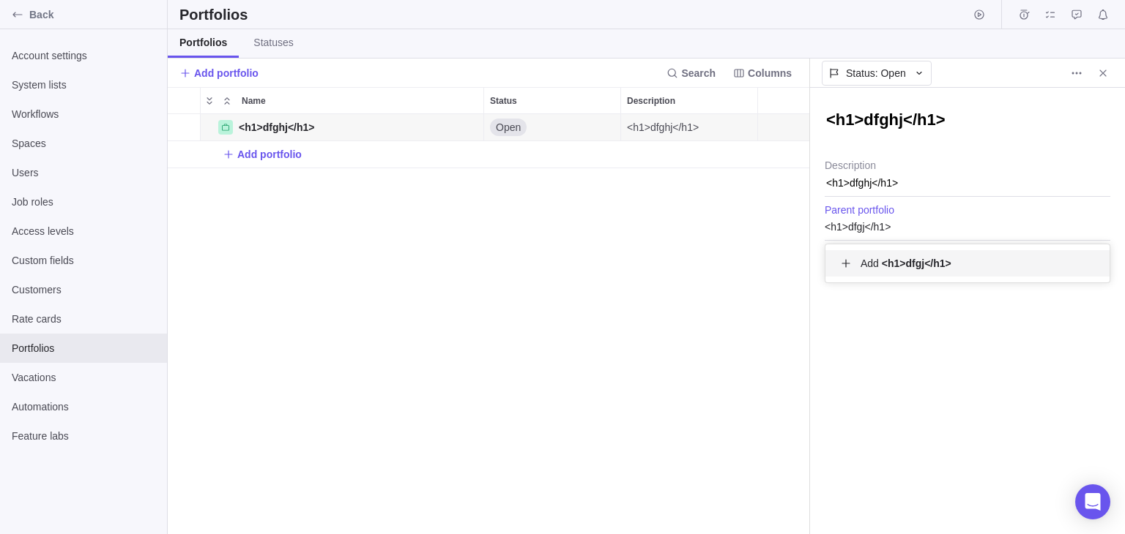
type input "<h1>dfgj</h1>"
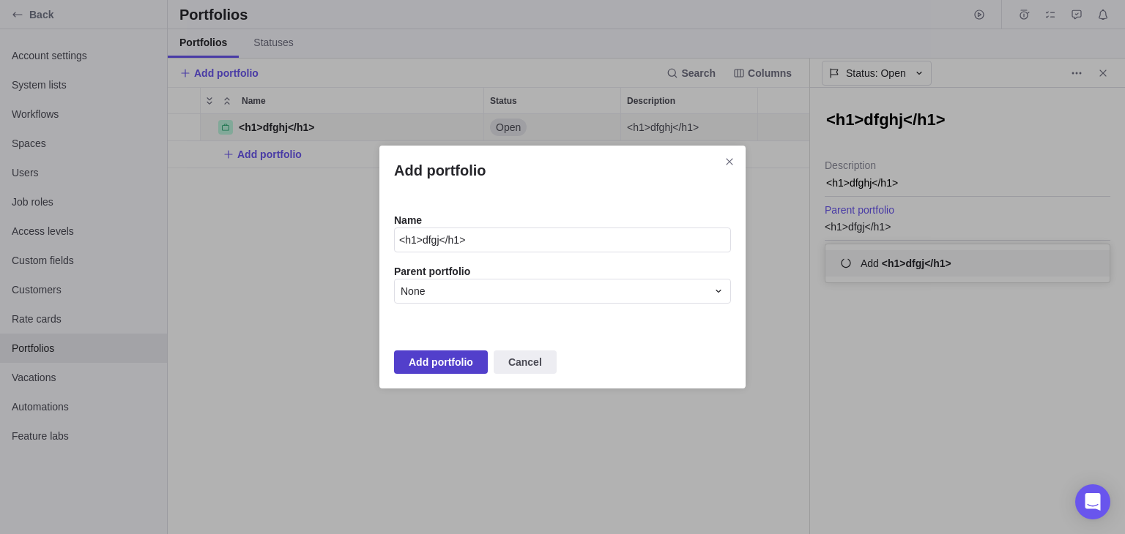
click at [438, 361] on span "Add portfolio" at bounding box center [441, 363] width 64 height 18
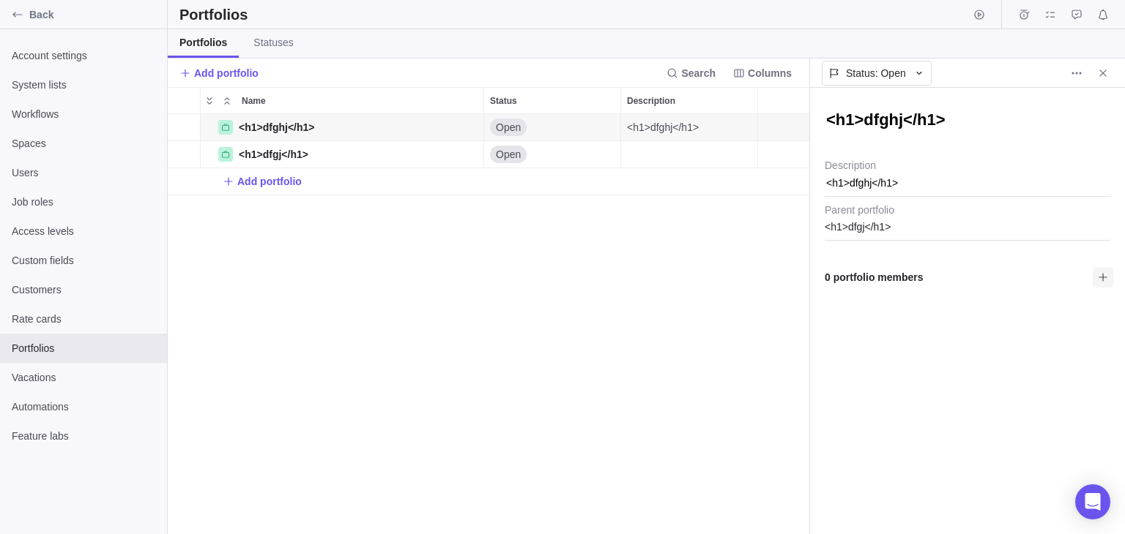
click at [1104, 278] on icon at bounding box center [1103, 278] width 12 height 12
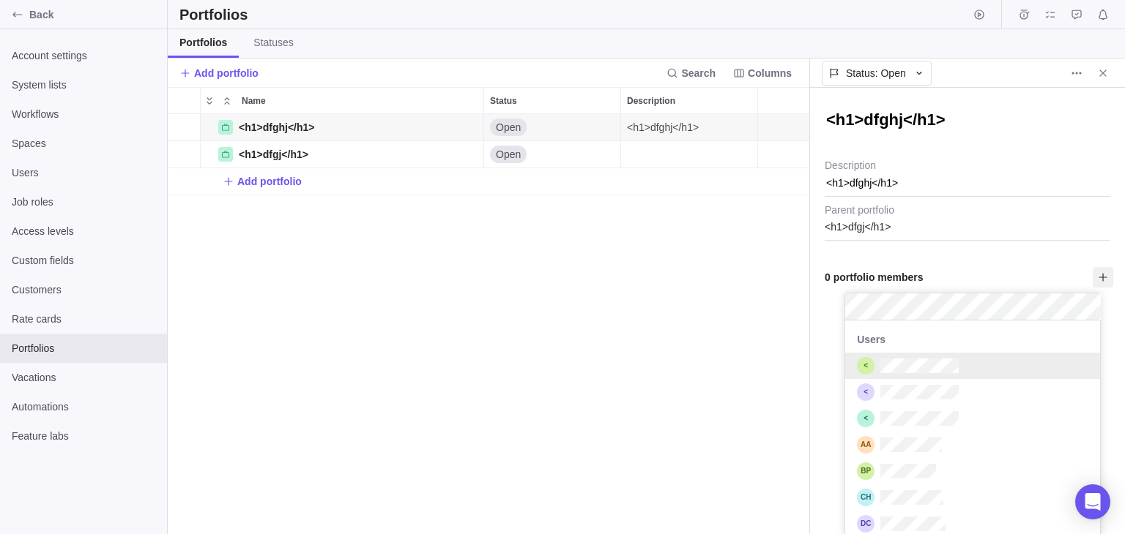
click at [961, 376] on div "grid" at bounding box center [972, 366] width 255 height 26
click at [822, 390] on div "<h1>dfghj</h1> <h1>dfghj</h1> Description <h1>dfgj</h1> Parent portfolio 0 port…" at bounding box center [967, 311] width 315 height 447
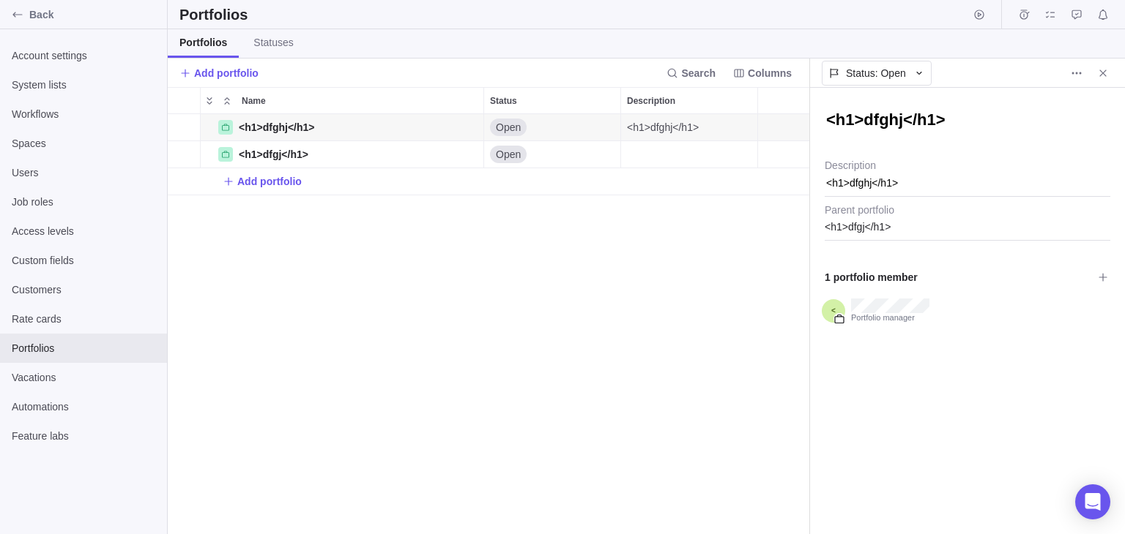
click at [633, 343] on div "<h1>dfghj</h1> Details Open <h1>dfghj</h1> <h1>dfgj</h1> Details Open Add portf…" at bounding box center [488, 324] width 641 height 420
click at [1079, 72] on icon "More actions" at bounding box center [1080, 73] width 2 height 2
click at [1091, 102] on span "Delete" at bounding box center [1092, 104] width 29 height 15
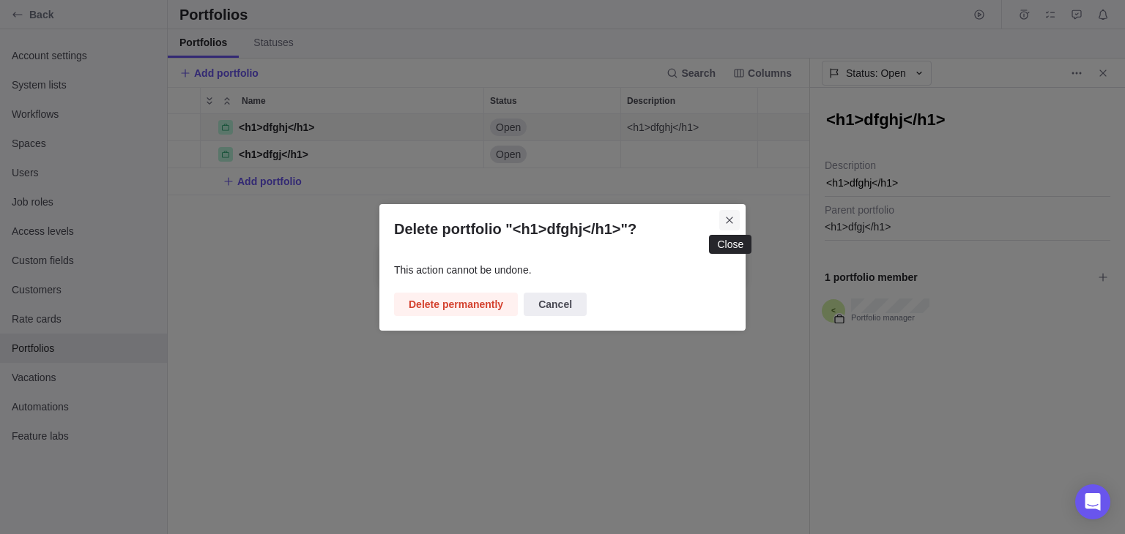
click at [731, 220] on icon "Close" at bounding box center [729, 221] width 12 height 12
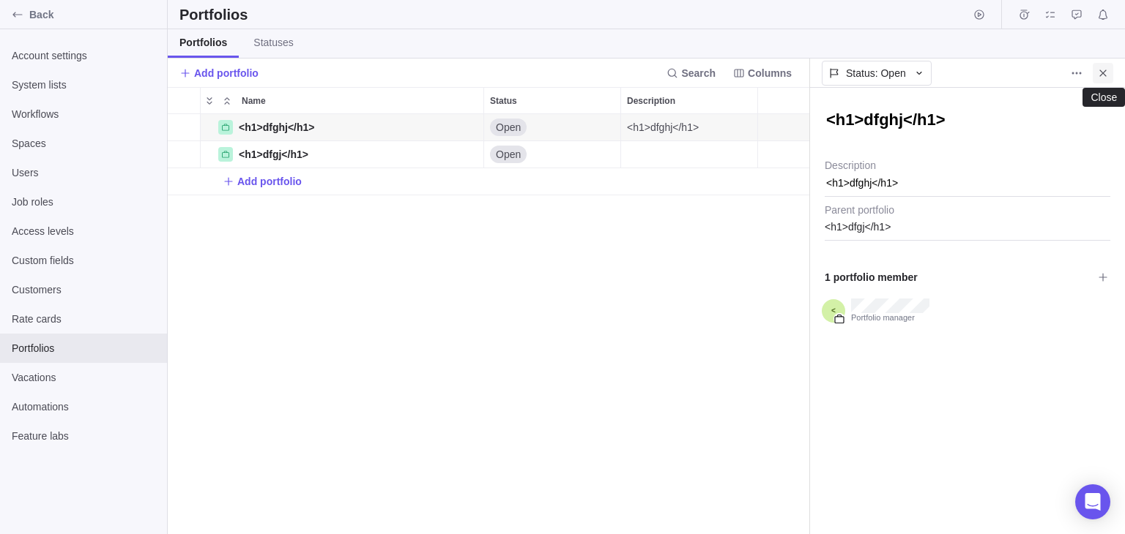
click at [1107, 71] on icon "Close" at bounding box center [1103, 73] width 12 height 12
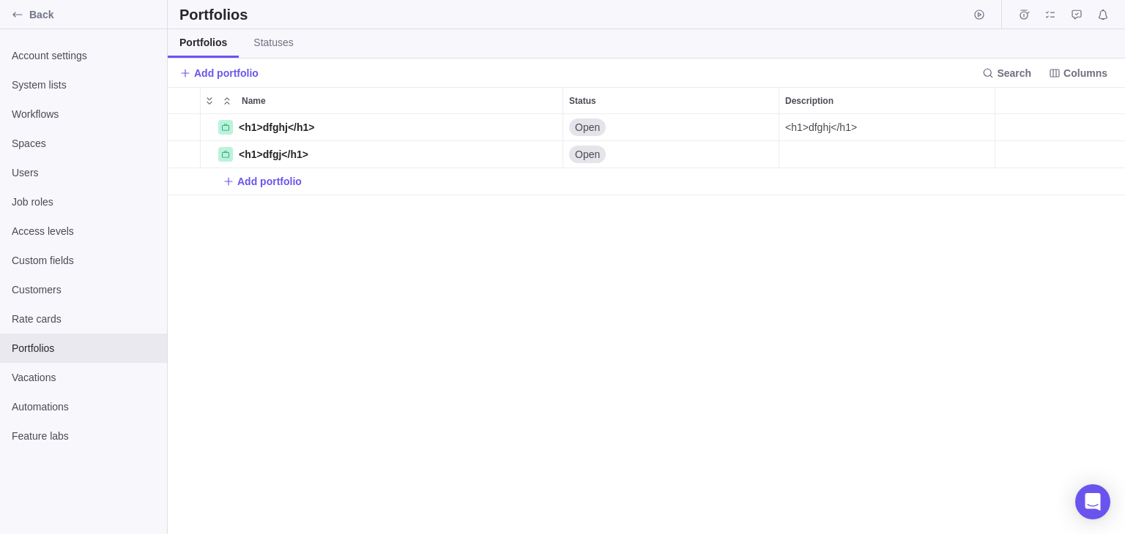
click at [663, 311] on div "<h1>dfghj</h1> Details Open <h1>dfghj</h1> <h1>dfgj</h1> Details Open Add portf…" at bounding box center [646, 324] width 957 height 420
click at [264, 51] on link "Statuses" at bounding box center [273, 43] width 63 height 29
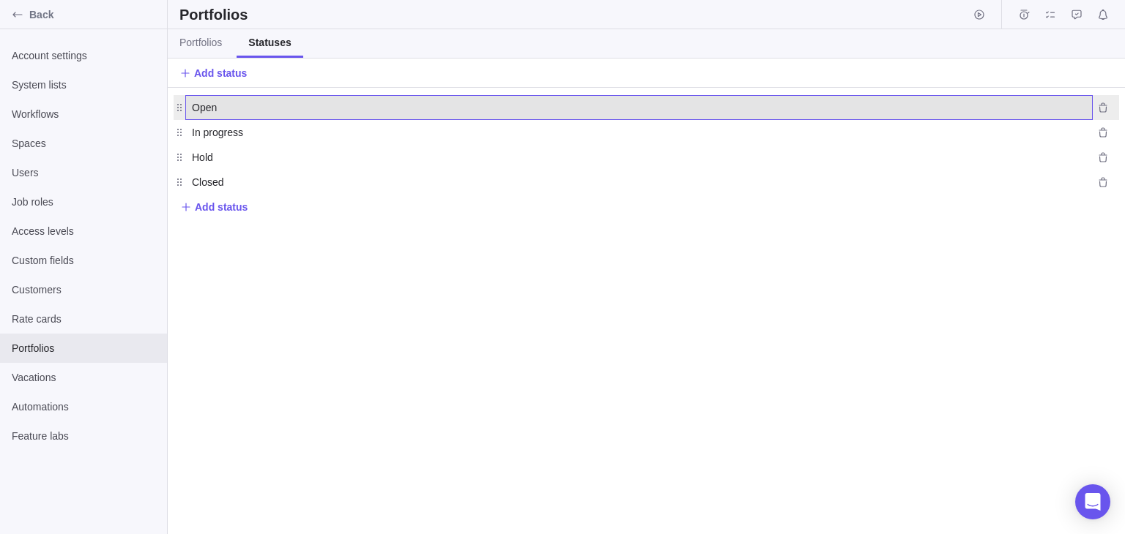
click at [202, 105] on span "Open" at bounding box center [204, 107] width 25 height 15
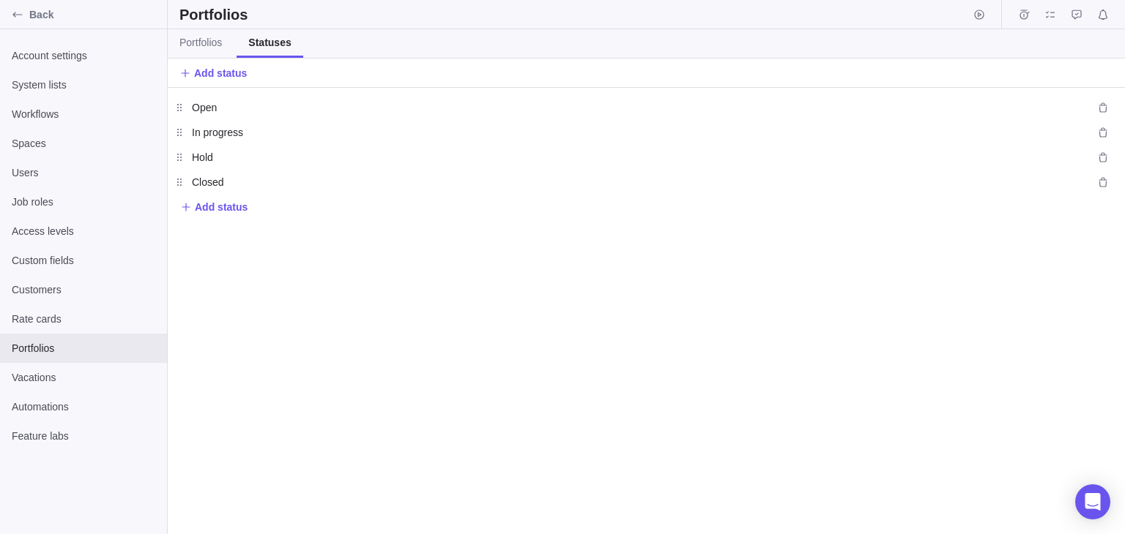
click at [269, 256] on div "Open Open In progress In progress Hold Hold Closed Closed Add status" at bounding box center [646, 311] width 957 height 447
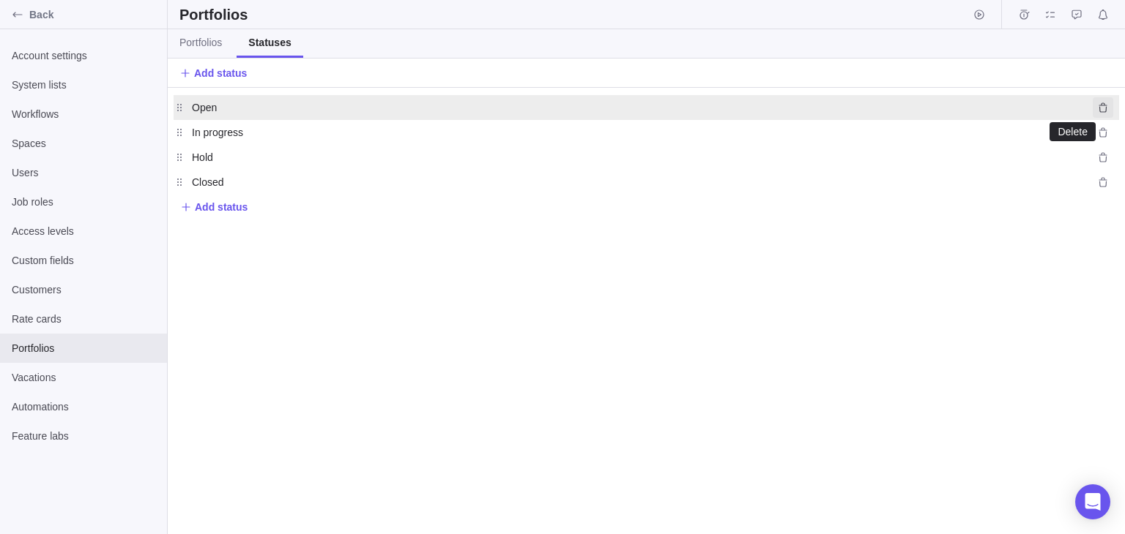
click at [1095, 104] on span "Delete" at bounding box center [1102, 107] width 20 height 20
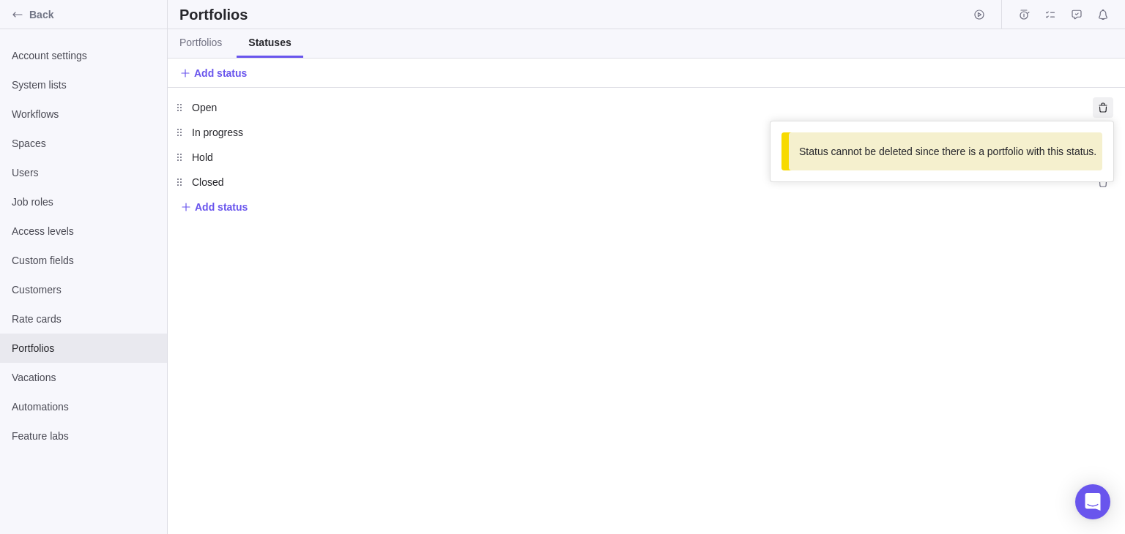
click at [854, 257] on div "Open Open Status cannot be deleted since there is a portfolio with this status.…" at bounding box center [646, 311] width 957 height 447
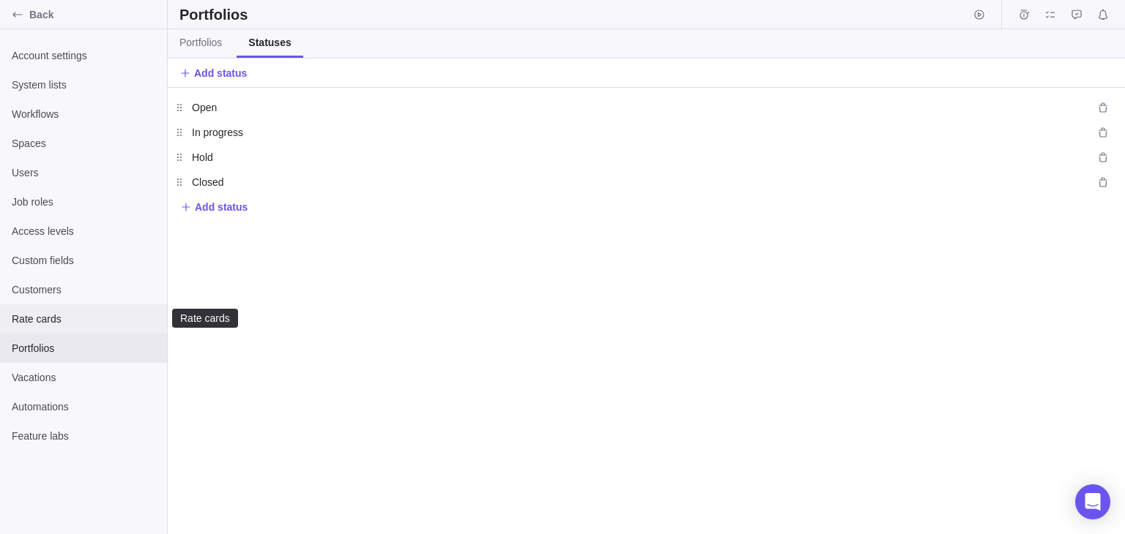
click at [120, 314] on span "Rate cards" at bounding box center [83, 319] width 143 height 15
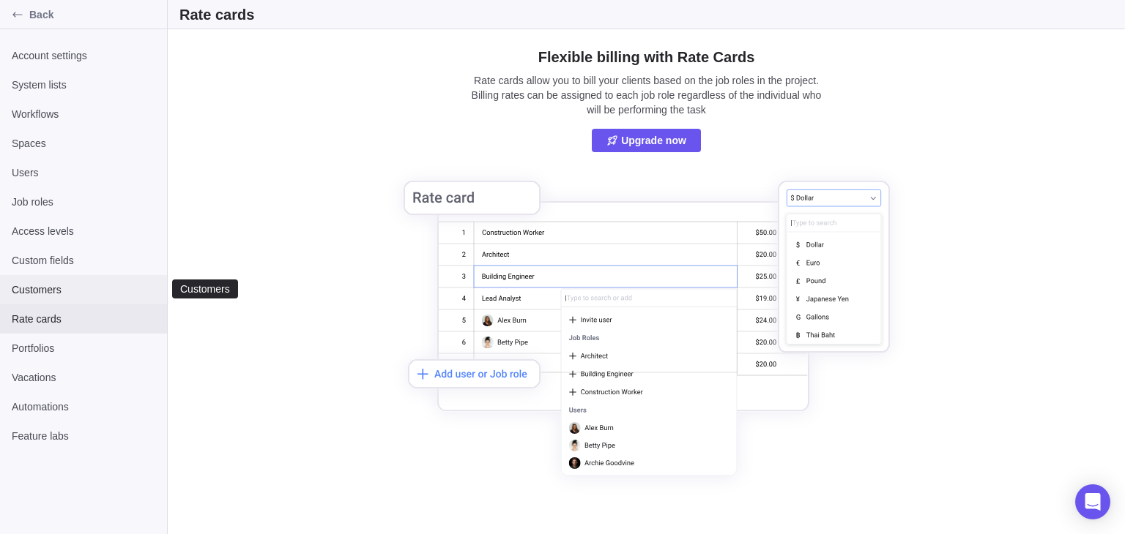
click at [64, 297] on div "Customers" at bounding box center [83, 289] width 167 height 29
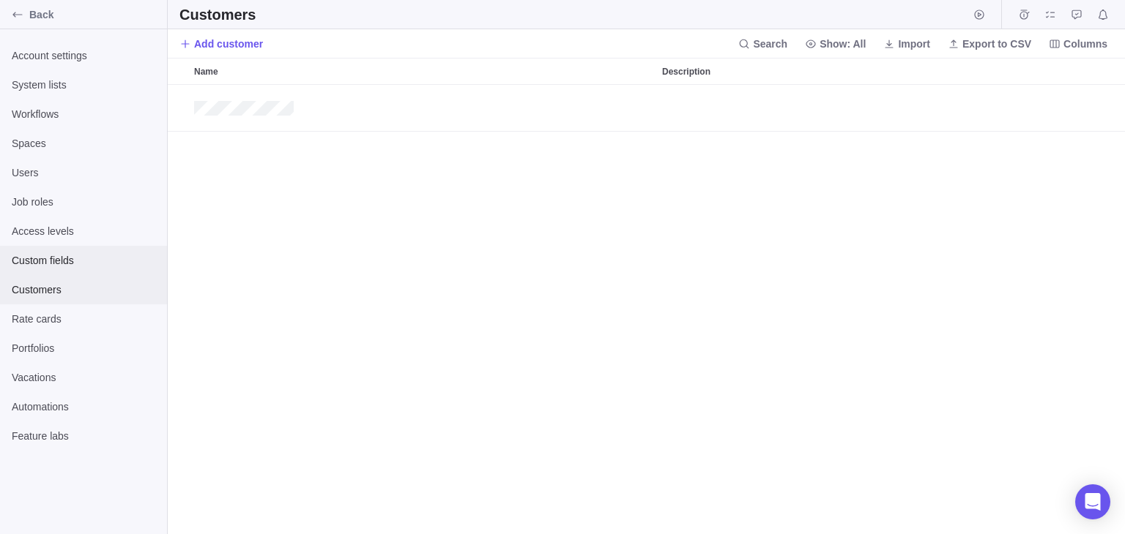
scroll to position [437, 944]
click at [82, 265] on span "Custom fields" at bounding box center [83, 260] width 143 height 15
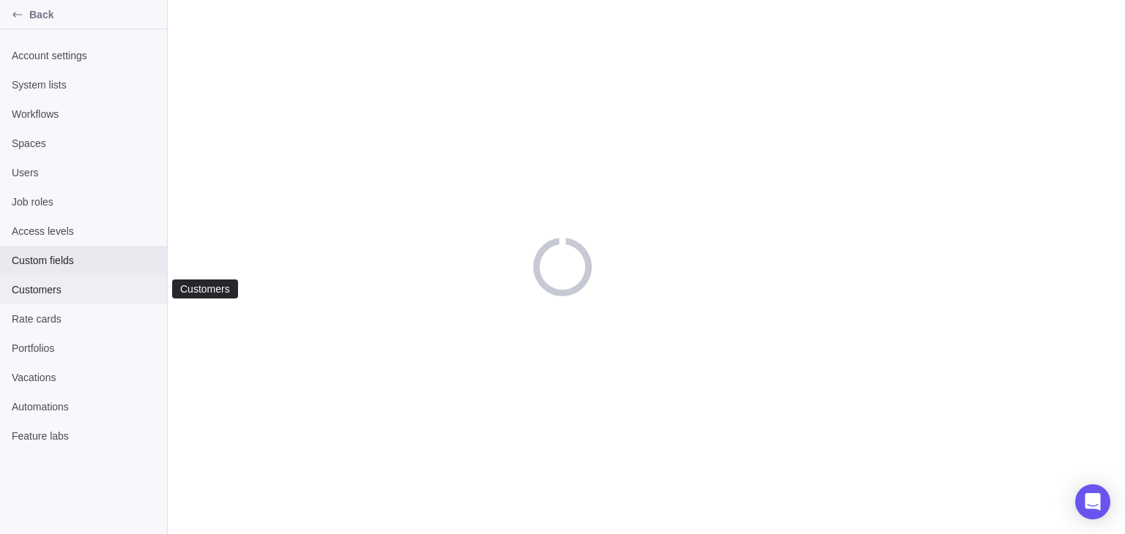
click at [76, 288] on span "Customers" at bounding box center [83, 290] width 143 height 15
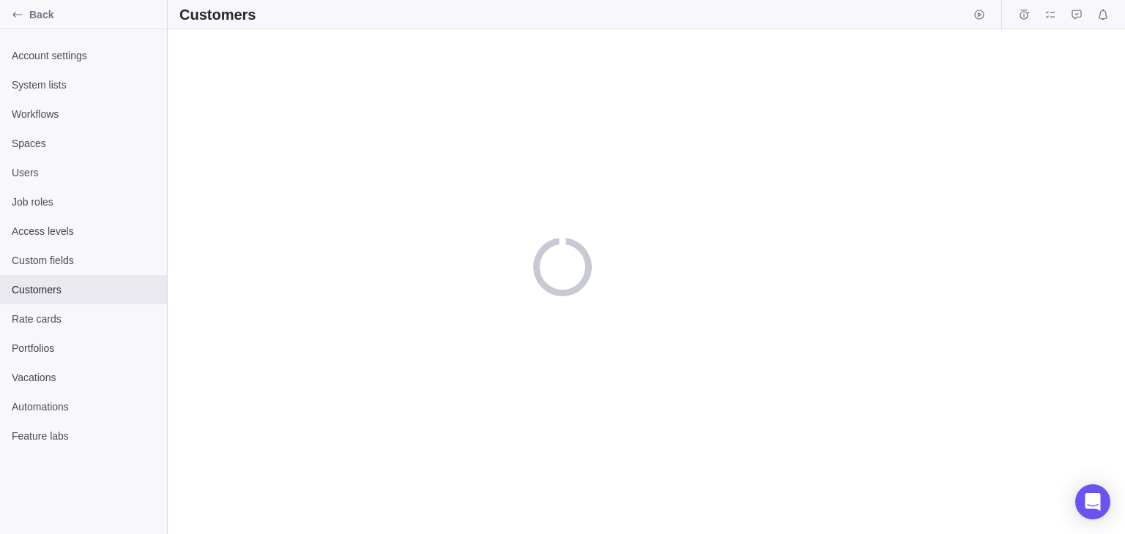
click at [574, 261] on div "loading" at bounding box center [562, 267] width 59 height 59
click at [74, 305] on div "Rate cards" at bounding box center [83, 319] width 167 height 29
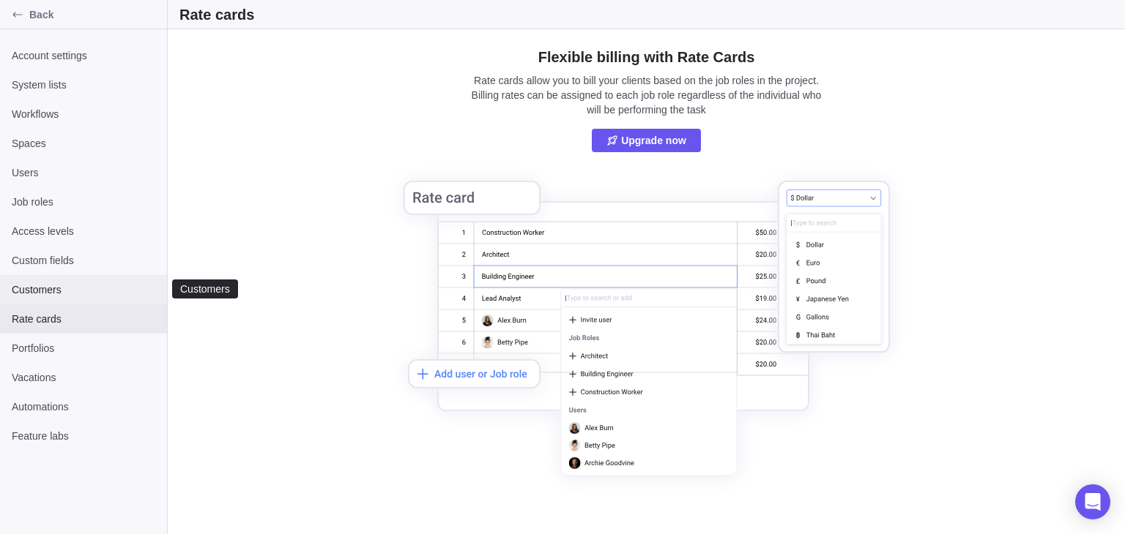
click at [73, 275] on div "Customers" at bounding box center [83, 289] width 167 height 29
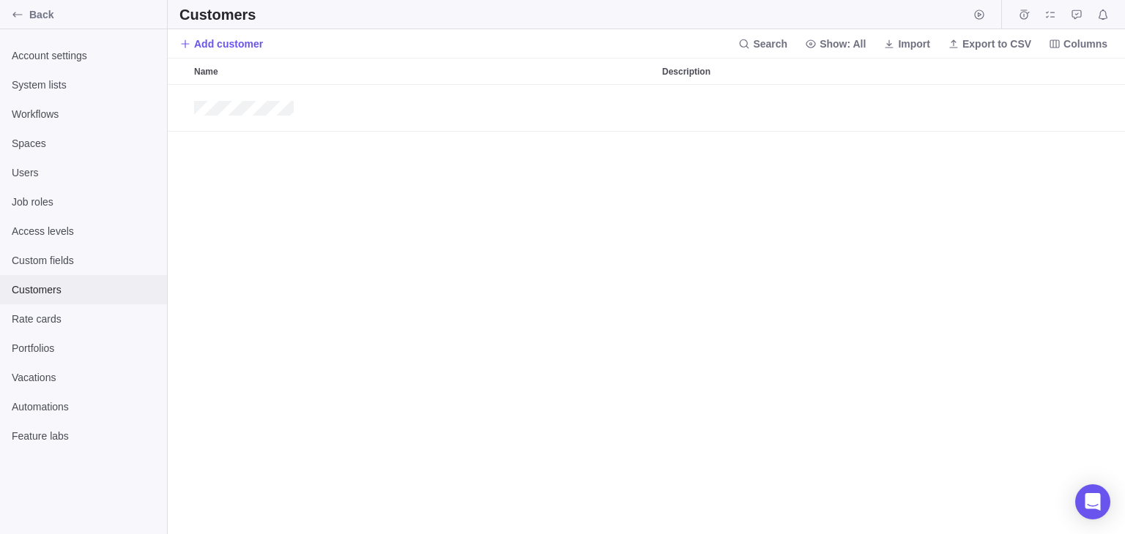
scroll to position [437, 944]
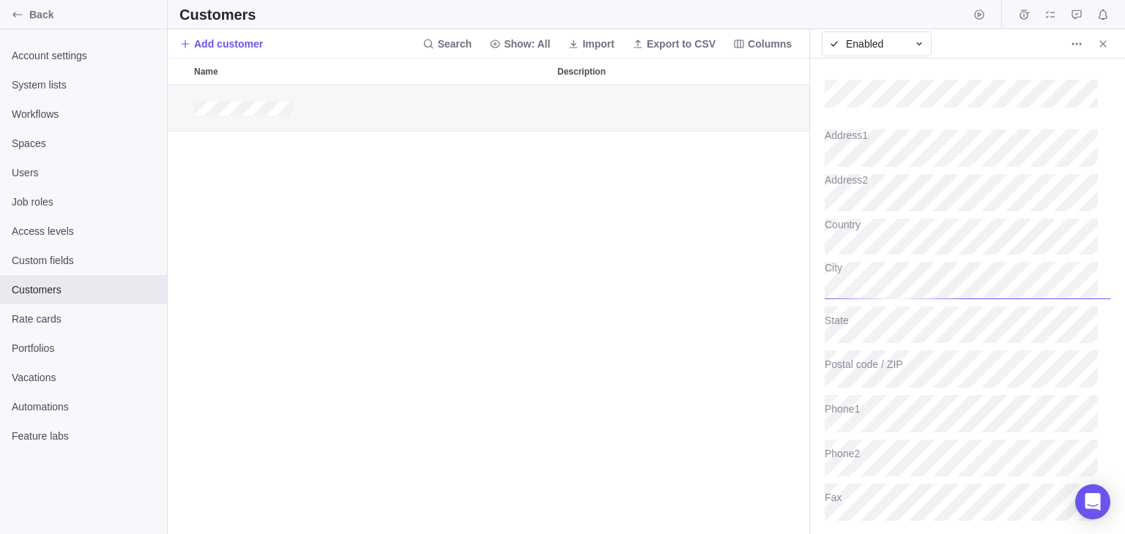
click at [933, 348] on div "Postal code / ZIP" at bounding box center [967, 366] width 286 height 45
click at [885, 451] on textarea "Description" at bounding box center [967, 456] width 286 height 37
type textarea "x"
type textarea "<"
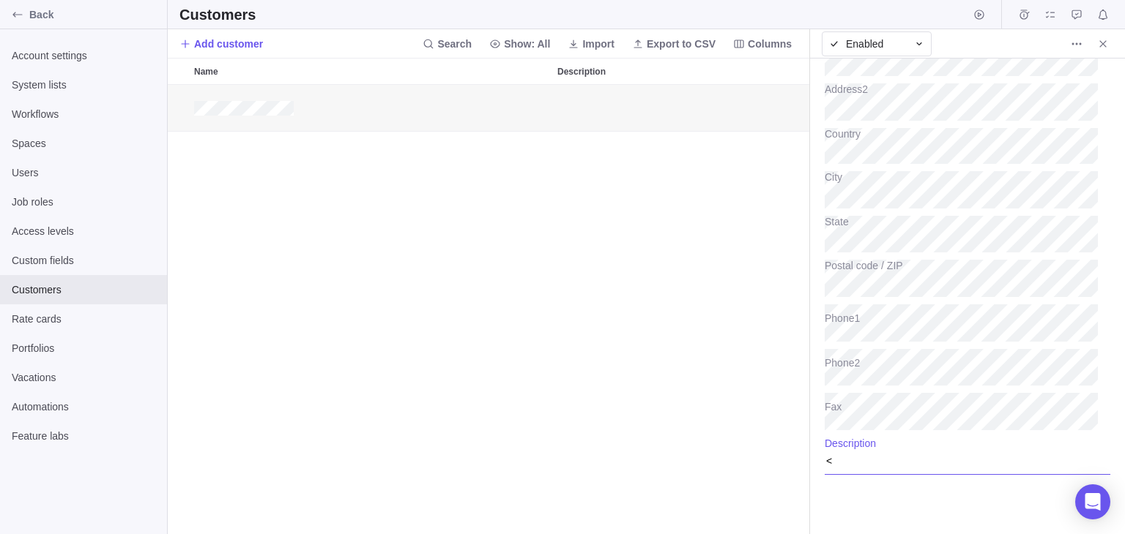
type textarea "x"
type textarea "<h"
type textarea "x"
type textarea "<h1"
type textarea "x"
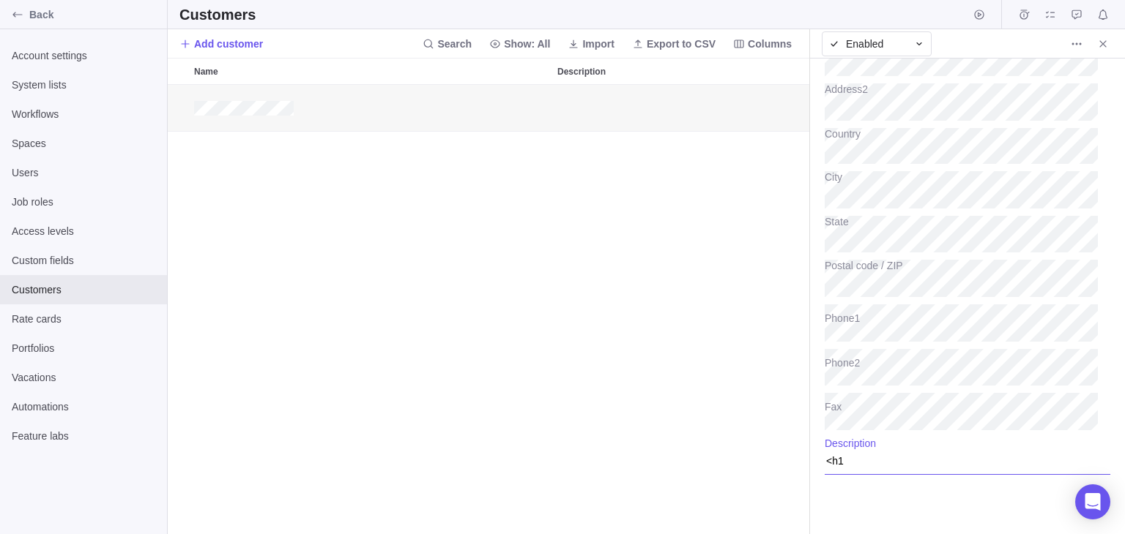
type textarea "<h1>"
type textarea "x"
type textarea "<h1>d"
type textarea "x"
type textarea "<h1>df"
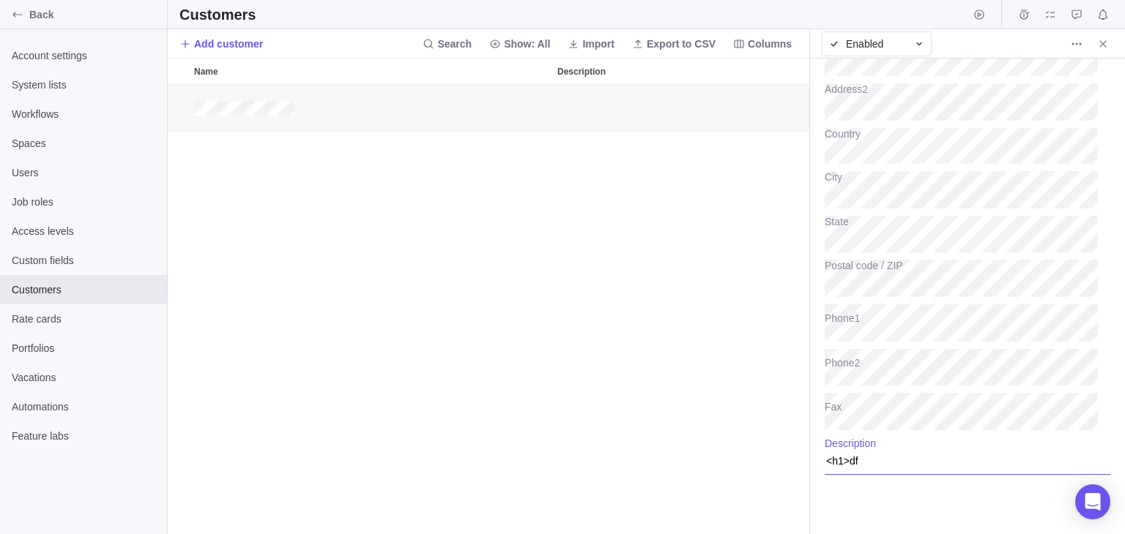
type textarea "x"
type textarea "<h1>dfh"
type textarea "x"
type textarea "<h1>dfhg"
type textarea "x"
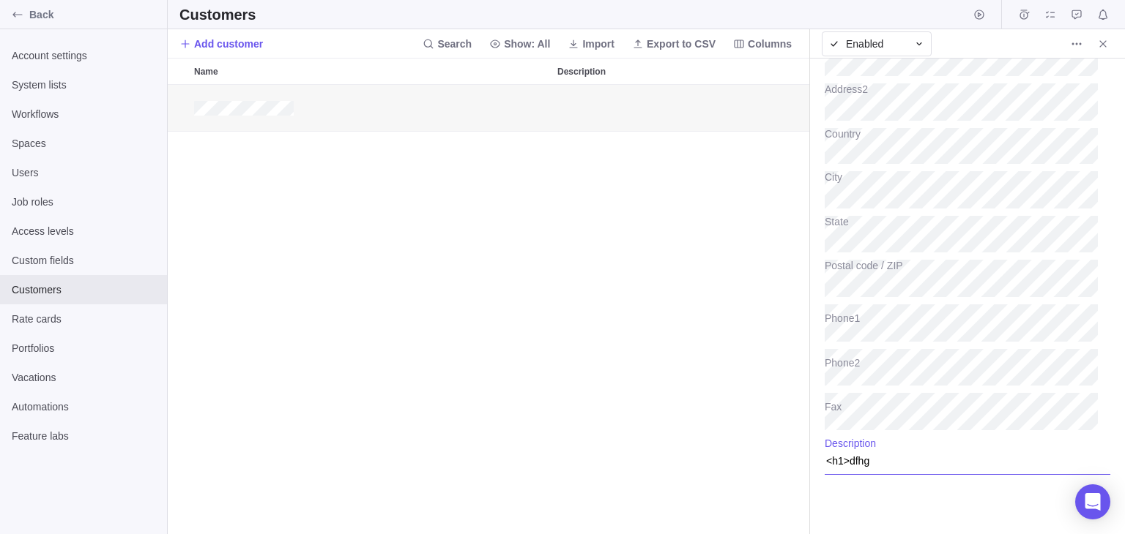
type textarea "<h1>dfhgj"
type textarea "x"
type textarea "<h1>dfhgjM"
type textarea "x"
type textarea "<h1>dfhgj"
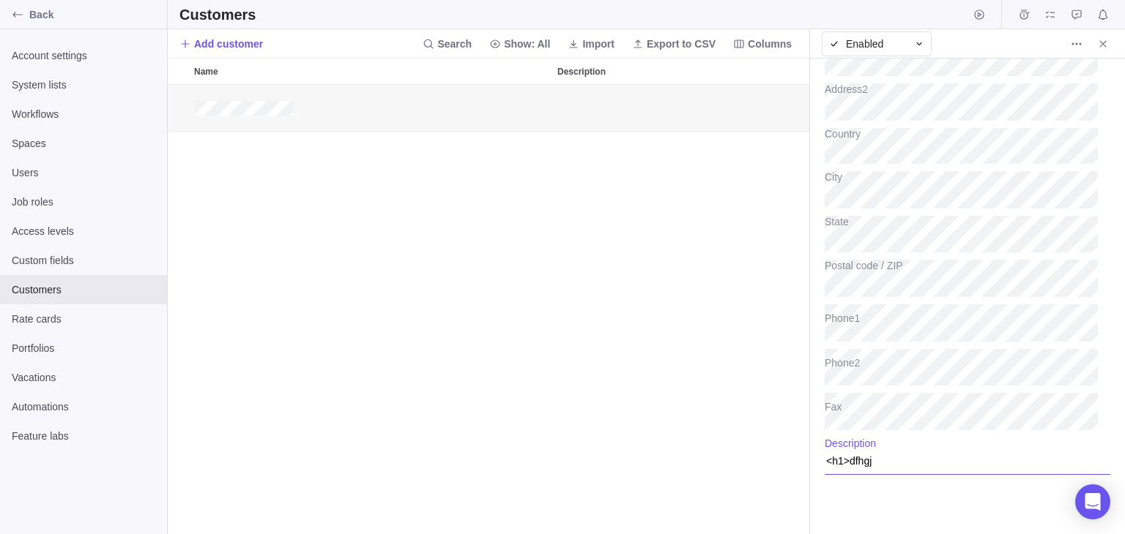
type textarea "x"
type textarea "<h1>dfhgj<"
type textarea "x"
type textarea "<h1>dfhgj</"
type textarea "x"
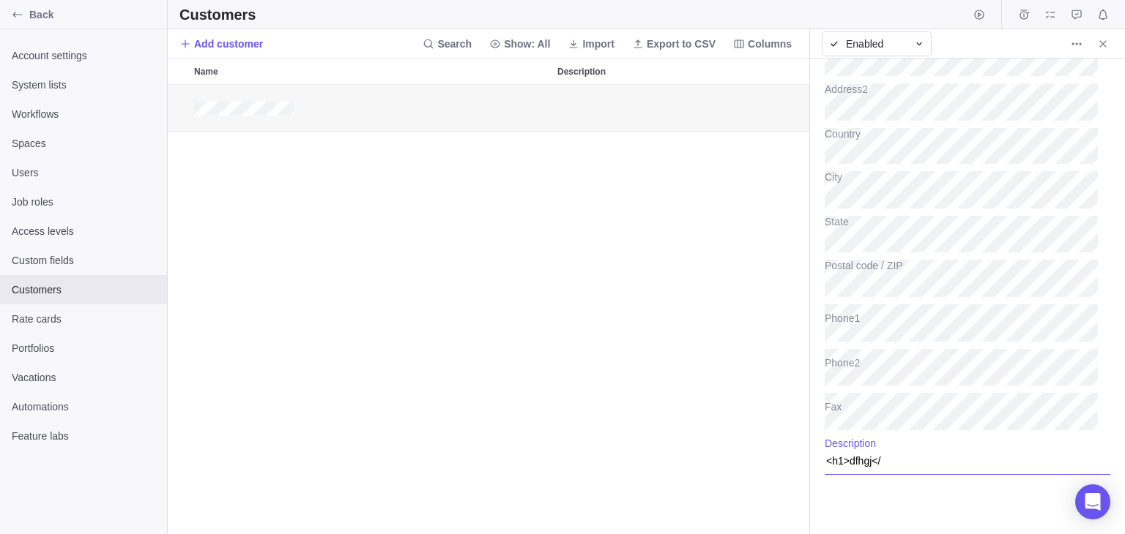
type textarea "<h1>dfhgj</h"
type textarea "x"
type textarea "<h1>dfhgj</h1"
type textarea "x"
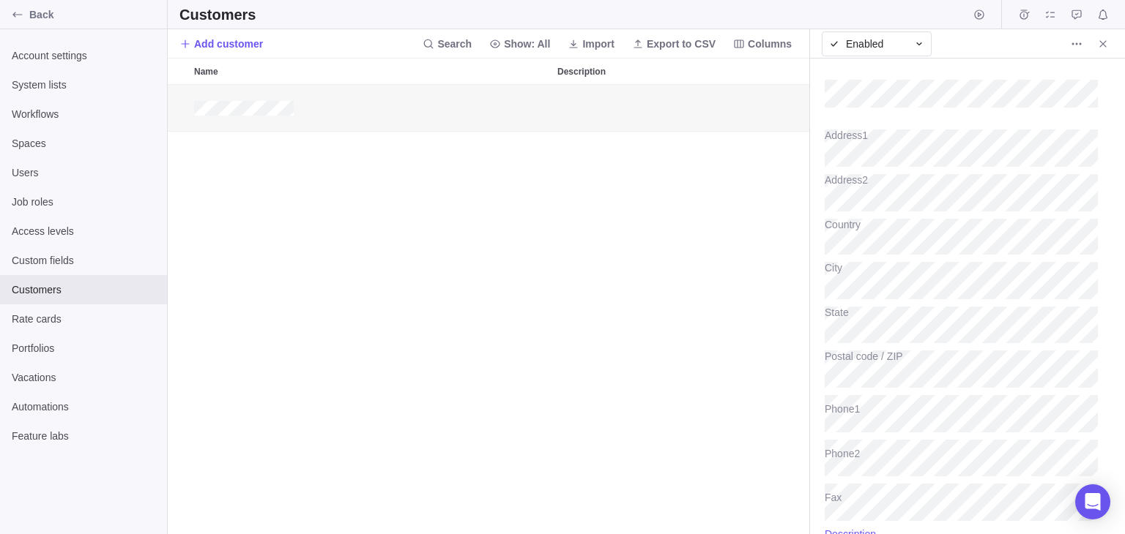
type textarea "<h1>dfhgj</h1>"
click at [716, 293] on div "<h1>dfhgj</h1>" at bounding box center [488, 310] width 641 height 450
click at [1084, 45] on span "More actions" at bounding box center [1076, 44] width 20 height 20
click at [1086, 73] on span "Delete" at bounding box center [1092, 75] width 29 height 15
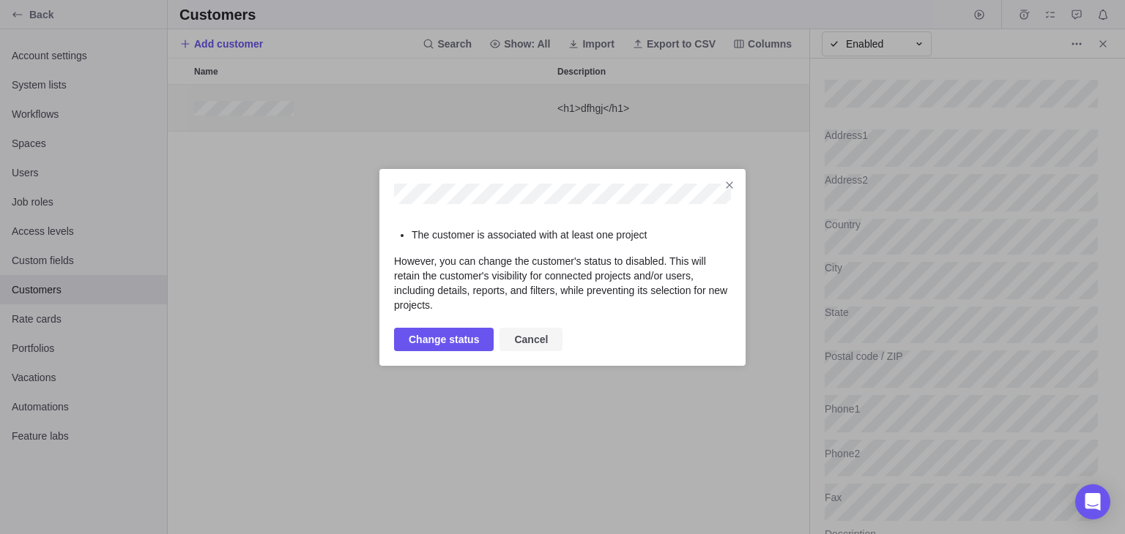
click at [518, 338] on span "Cancel" at bounding box center [531, 340] width 34 height 18
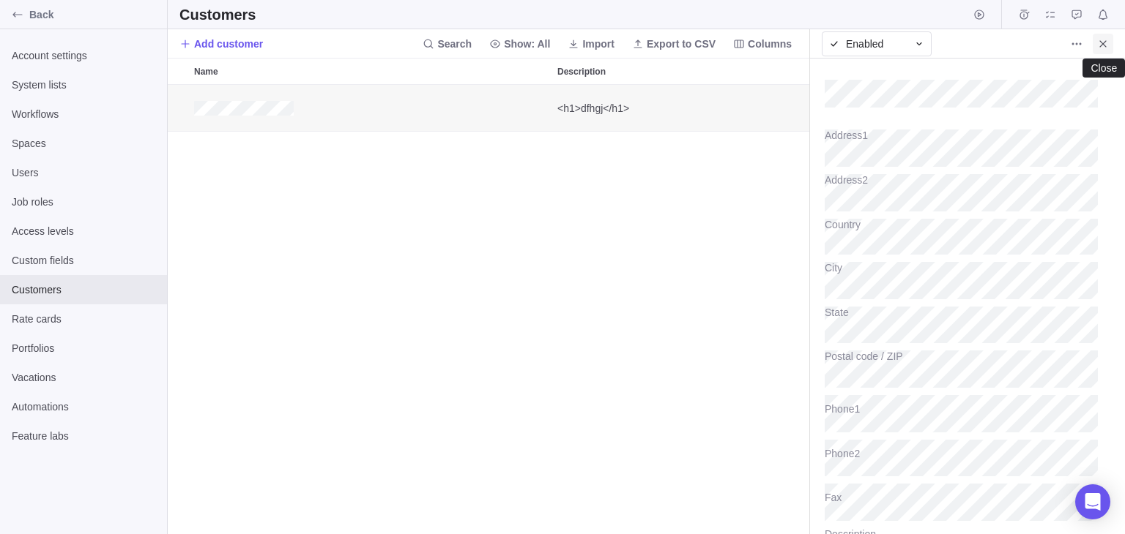
click at [1098, 41] on icon "Close" at bounding box center [1103, 44] width 12 height 12
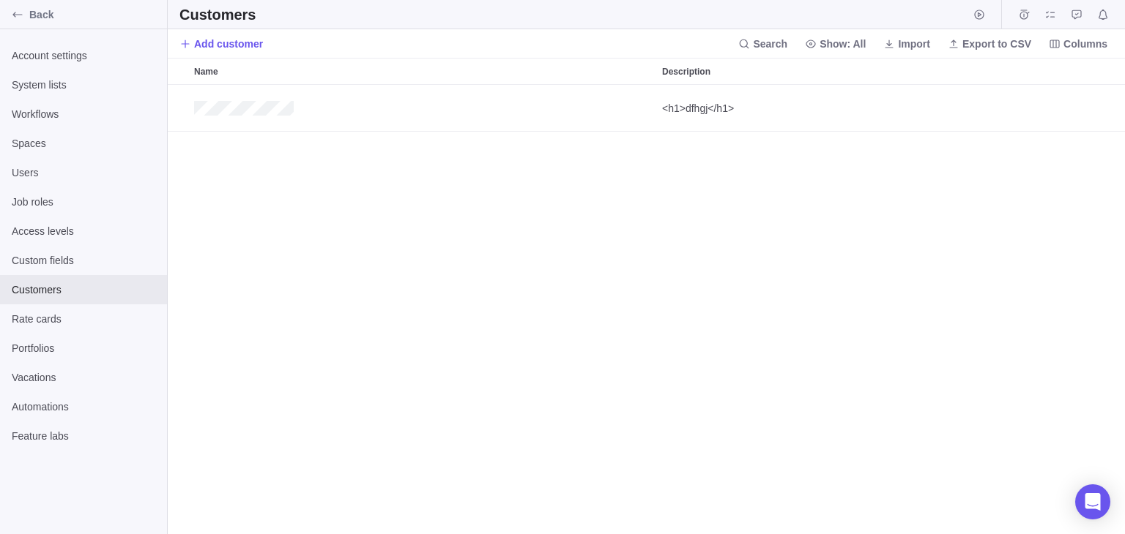
click at [693, 271] on div "<h1>dfhgj</h1>" at bounding box center [646, 310] width 957 height 450
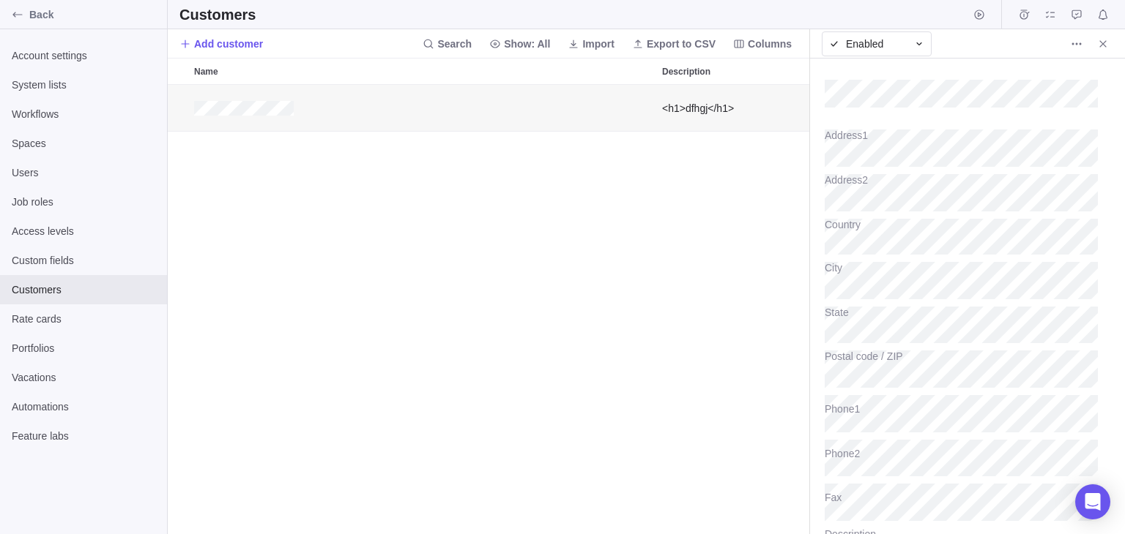
scroll to position [13, 12]
click at [720, 231] on div "<h1>dfhgj</h1>" at bounding box center [488, 310] width 641 height 450
click at [1112, 42] on span "Close" at bounding box center [1102, 44] width 20 height 20
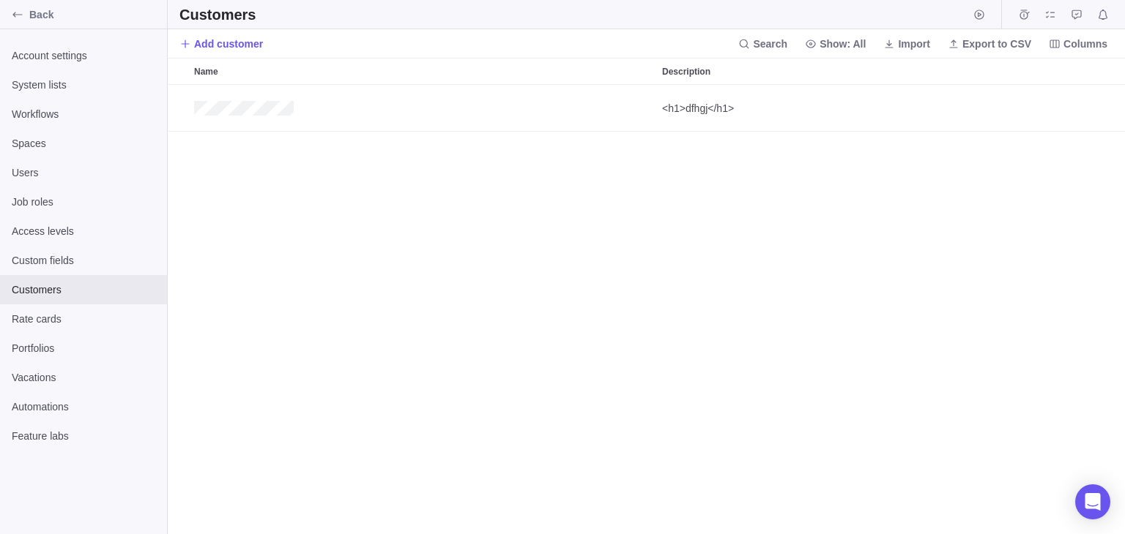
click at [730, 252] on div "<h1>dfhgj</h1>" at bounding box center [646, 310] width 957 height 450
click at [838, 42] on span "Show: All" at bounding box center [842, 44] width 46 height 15
click at [839, 107] on span "Enabled" at bounding box center [840, 102] width 37 height 15
click at [741, 181] on div "<h1>dfhgj</h1>" at bounding box center [646, 310] width 957 height 450
click at [62, 261] on span "Custom fields" at bounding box center [83, 260] width 143 height 15
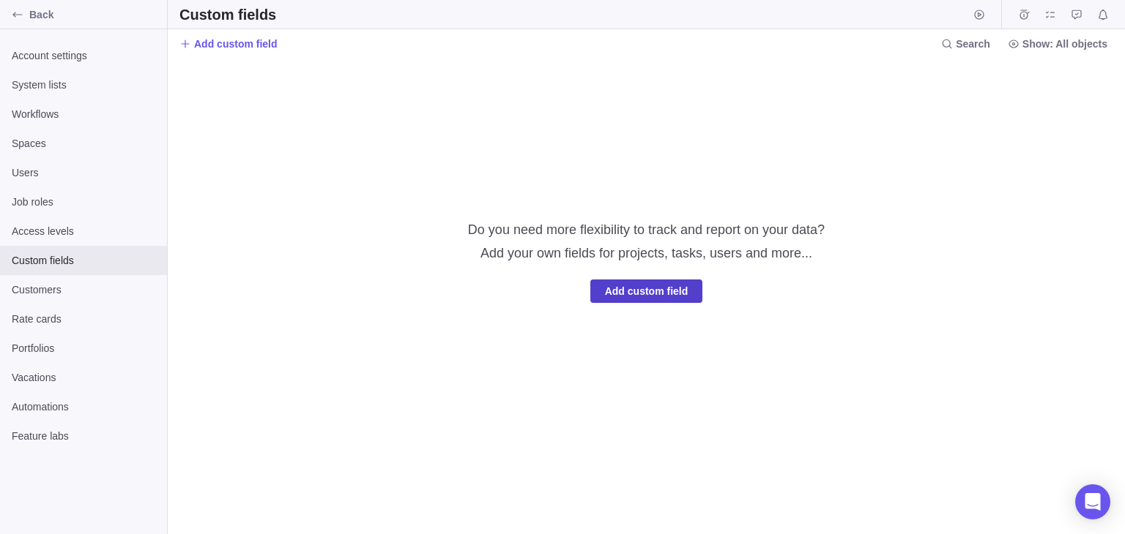
click at [635, 289] on span "Add custom field" at bounding box center [646, 292] width 83 height 18
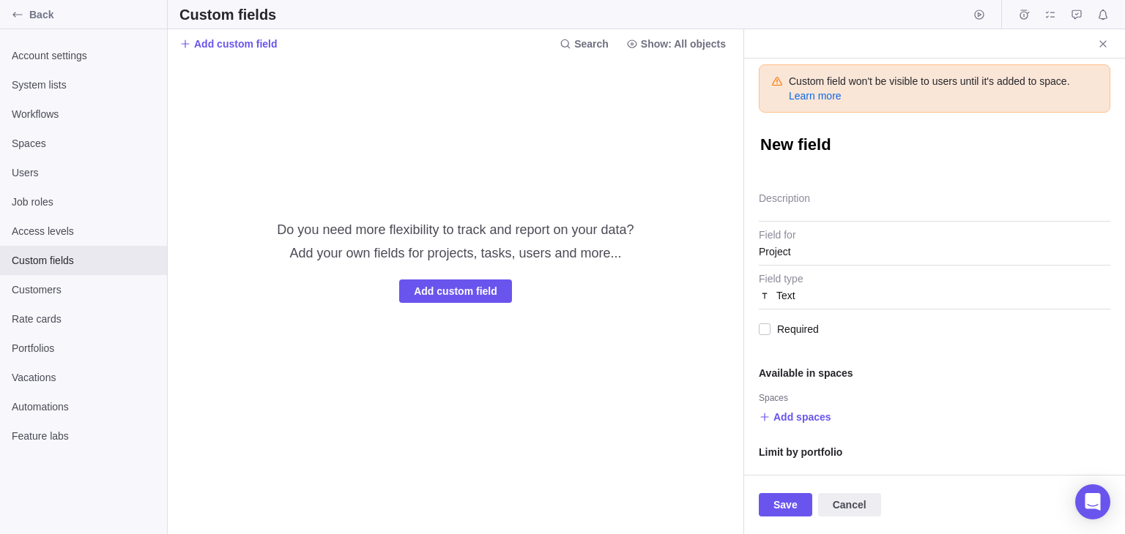
click at [835, 144] on textarea "New field" at bounding box center [933, 146] width 351 height 25
type textarea "x"
type textarea "New fiel"
type textarea "x"
type textarea "New fie"
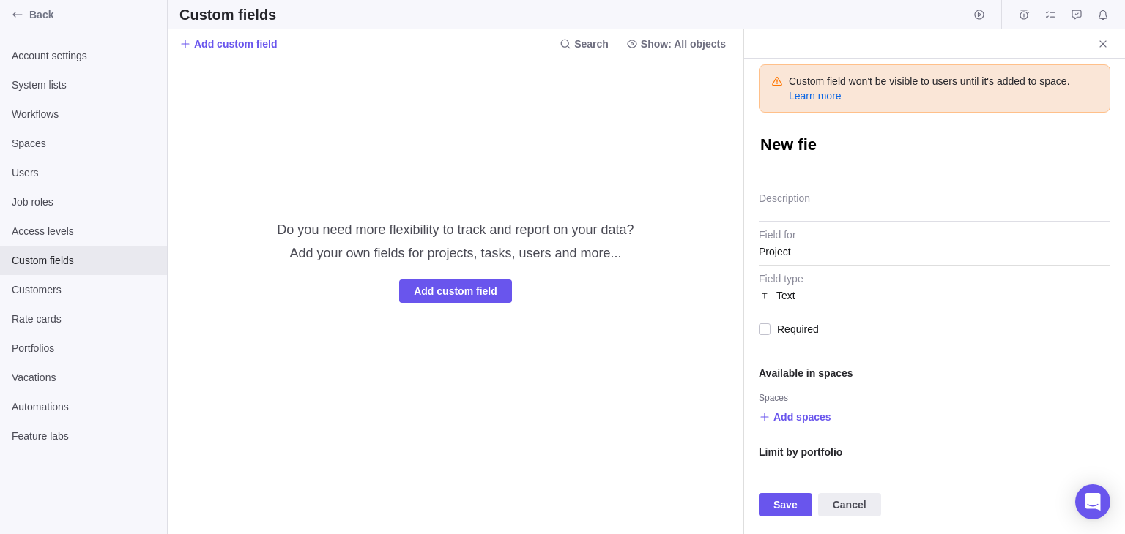
type textarea "x"
type textarea "New fi"
type textarea "x"
type textarea "New f"
type textarea "x"
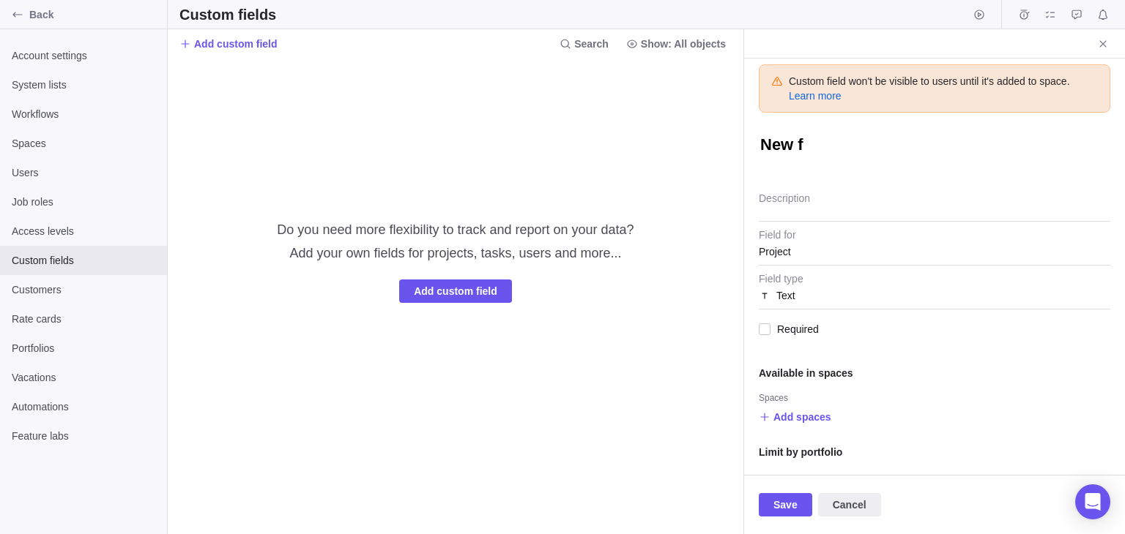
type textarea "New"
type textarea "x"
type textarea "New"
type textarea "x"
type textarea "Ne"
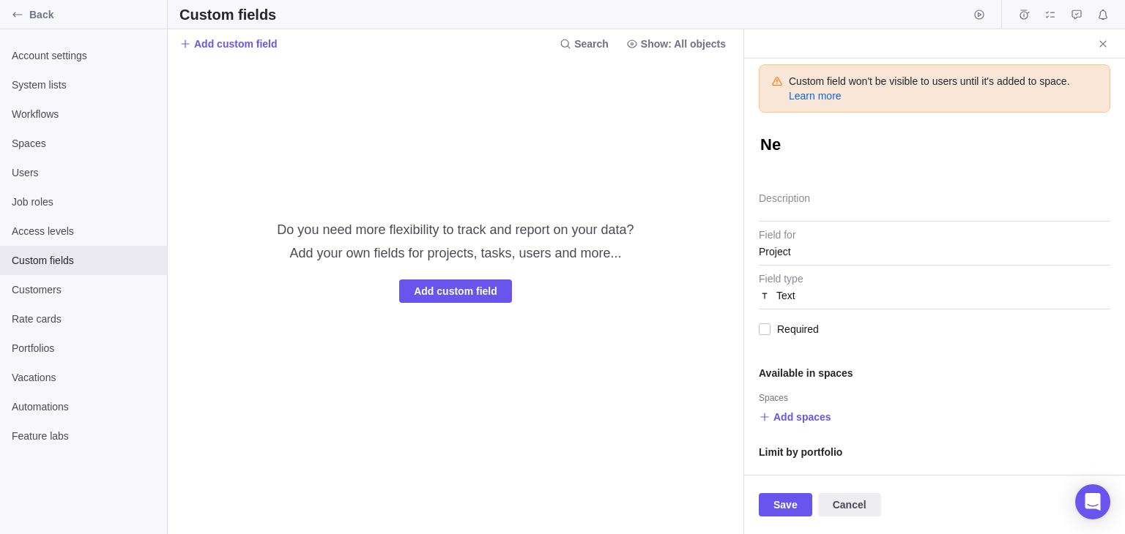
type textarea "x"
type textarea "N"
type textarea "x"
type textarea "<"
type textarea "x"
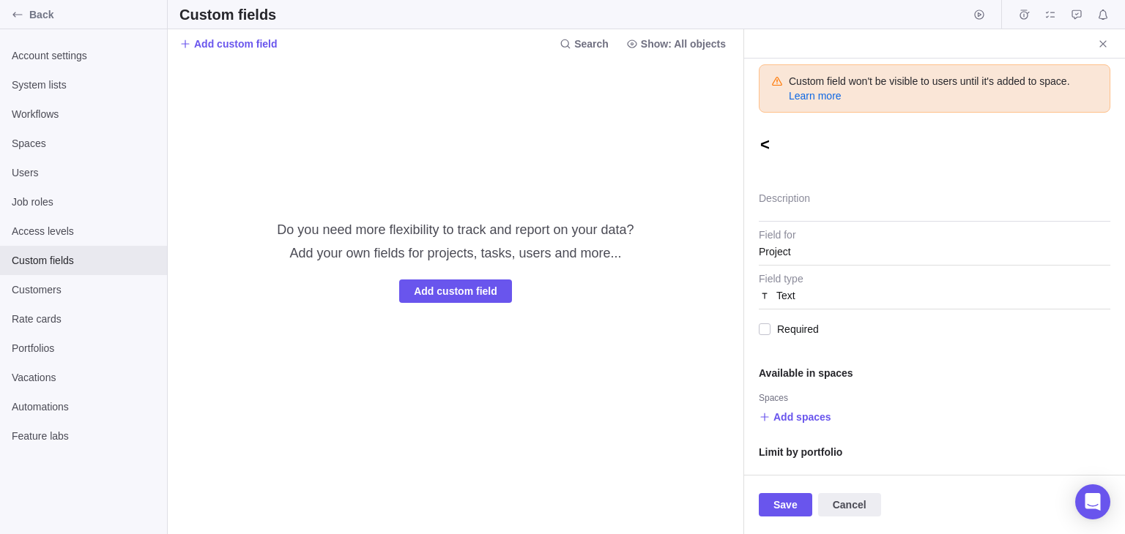
type textarea "<h"
type textarea "x"
type textarea "<h1"
type textarea "x"
type textarea "<h1>"
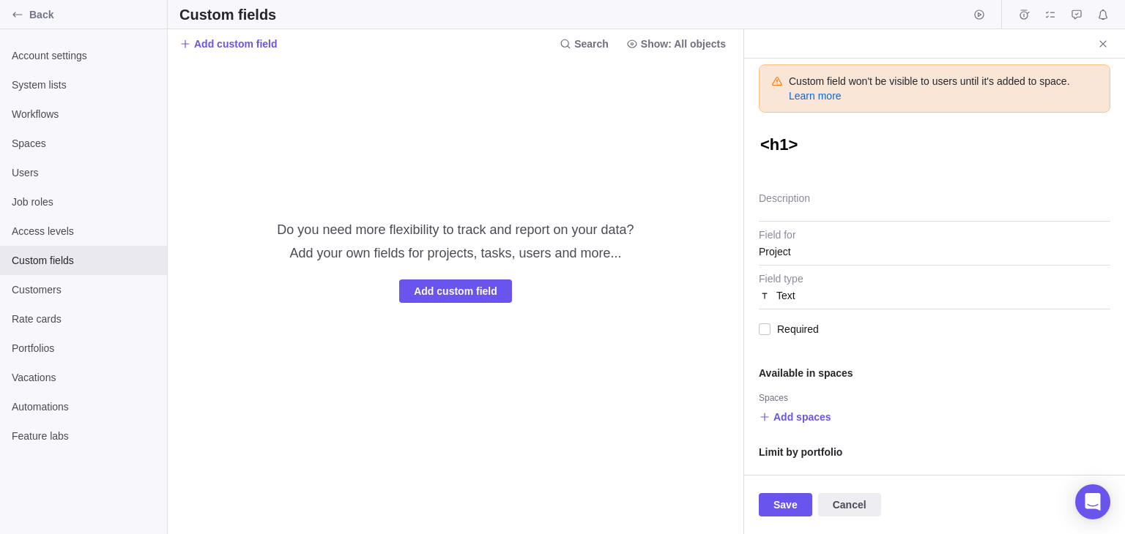
type textarea "x"
type textarea "<h1>d"
type textarea "x"
type textarea "<h1>df"
type textarea "x"
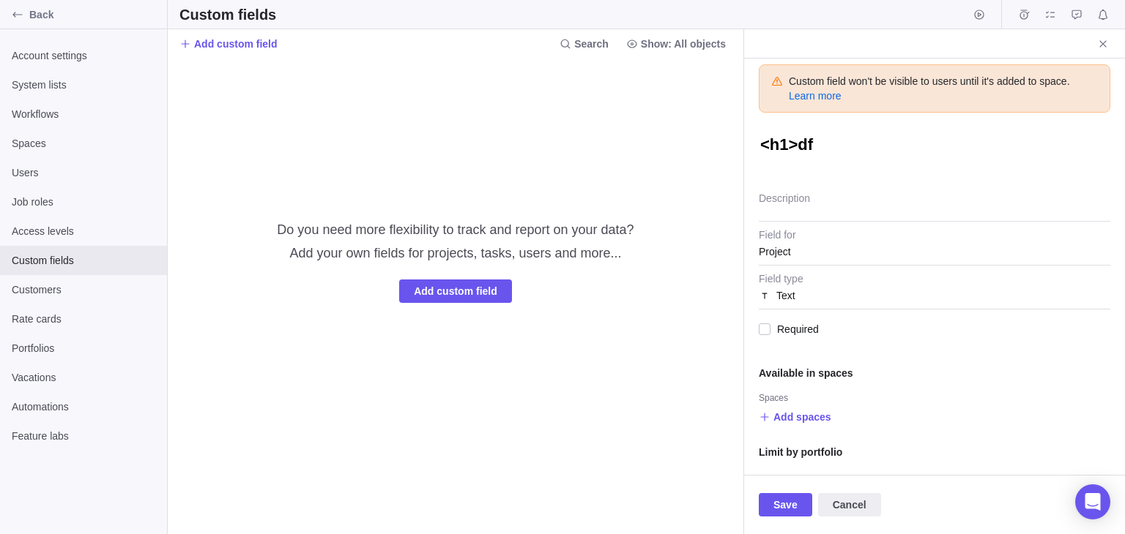
type textarea "<h1>dfg"
type textarea "x"
type textarea "<h1>dfgh"
type textarea "x"
type textarea "<h1>dfghj"
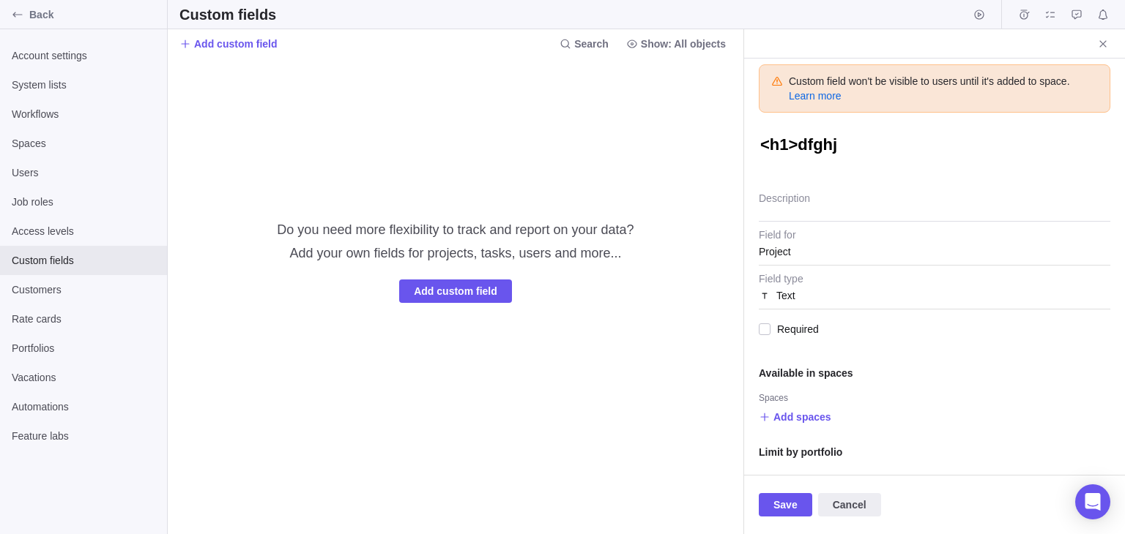
type textarea "x"
type textarea "<h1>dfghj<"
type textarea "x"
type textarea "<h1>dfghj</"
type textarea "x"
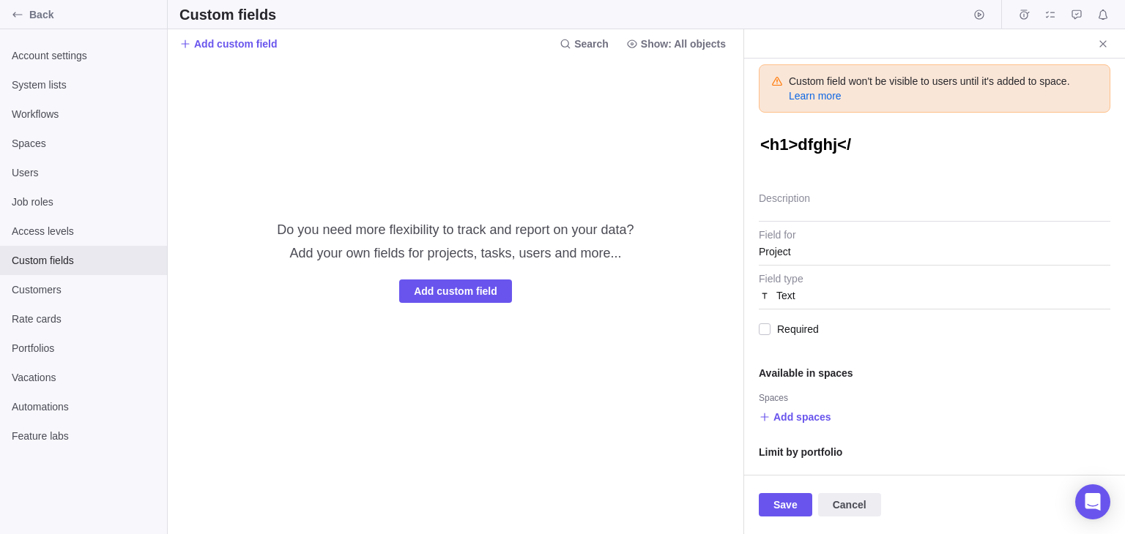
type textarea "<h1>dfghj</h"
type textarea "x"
type textarea "<h1>dfghj</h1"
type textarea "x"
type textarea "<h1>dfghj</h1>"
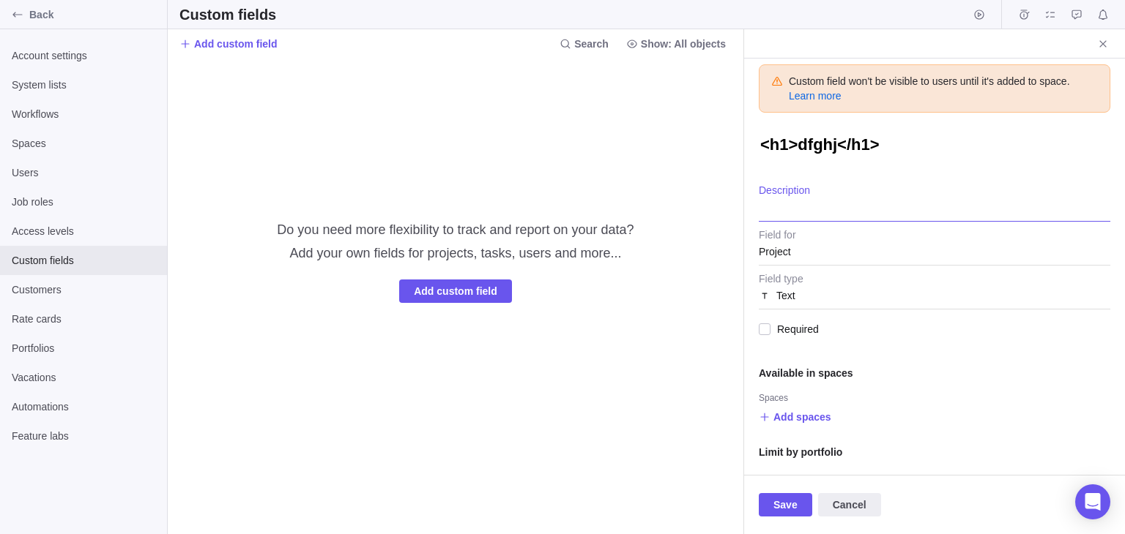
click at [857, 201] on textarea "Description" at bounding box center [933, 202] width 351 height 37
type textarea "x"
type textarea "<"
type textarea "x"
type textarea "<h"
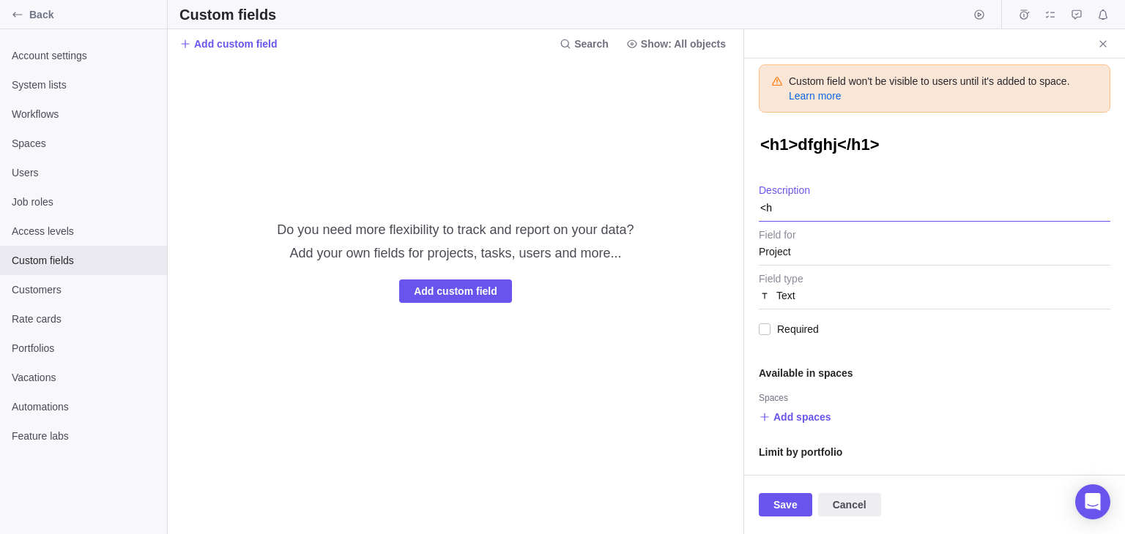
type textarea "x"
type textarea "<h1"
type textarea "x"
type textarea "<h1>"
type textarea "x"
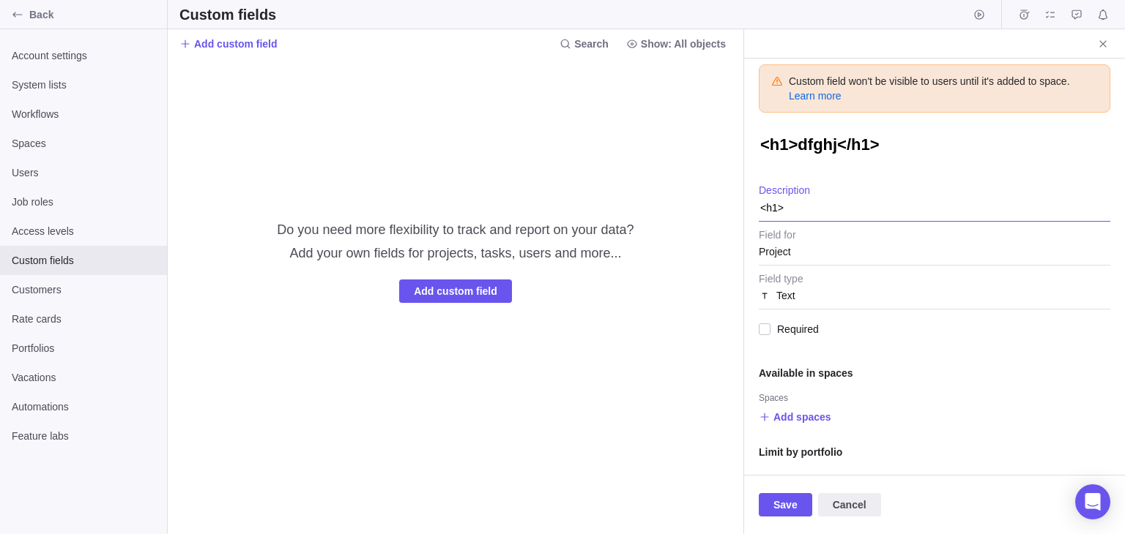
type textarea "<h1>d"
type textarea "x"
type textarea "<h1>df"
type textarea "x"
type textarea "<h1>dfg"
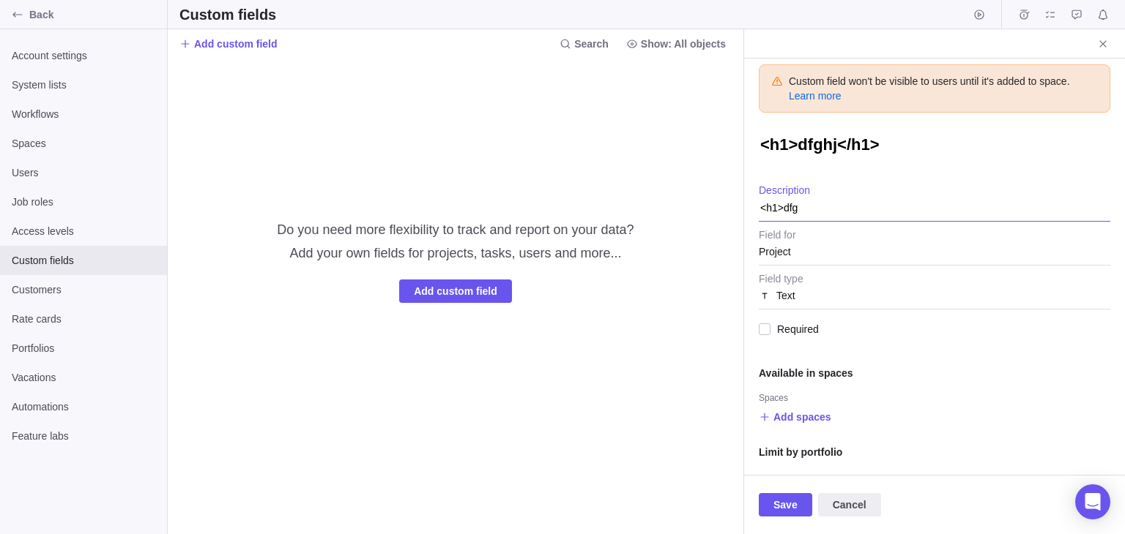
type textarea "x"
type textarea "<h1>dfgh"
type textarea "x"
type textarea "<h1>dfgh<"
type textarea "x"
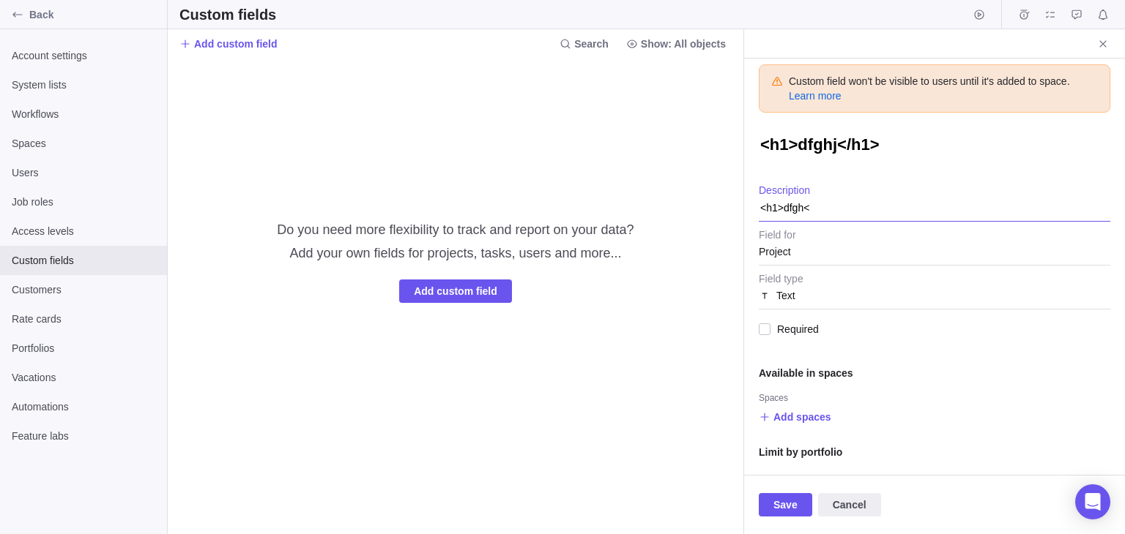
type textarea "<h1>dfgh</"
type textarea "x"
type textarea "<h1>dfgh</h"
type textarea "x"
type textarea "<h1>dfgh</h1"
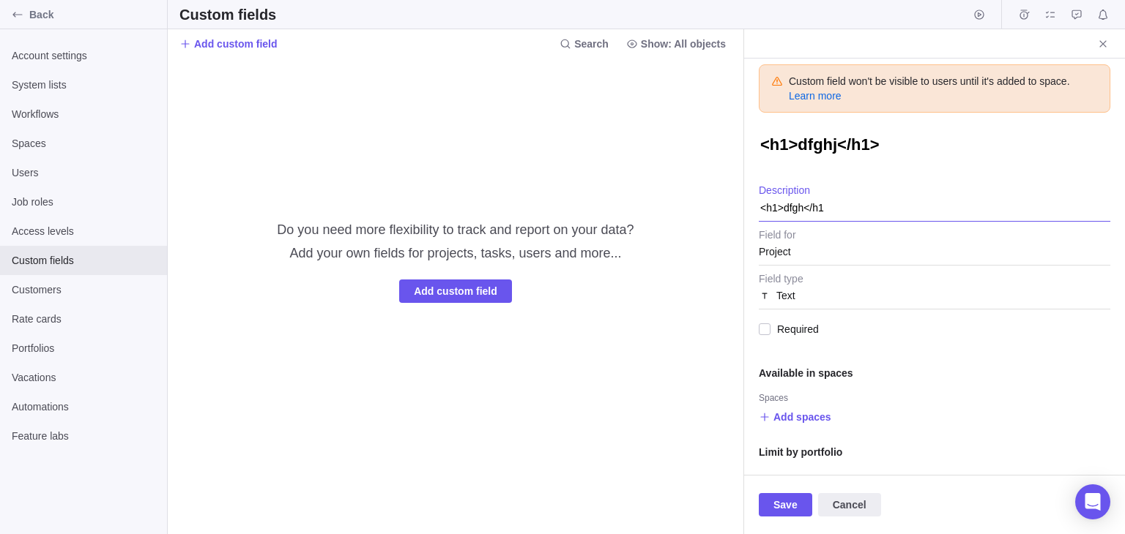
type textarea "x"
type textarea "<h1>dfgh</h1>"
click at [821, 247] on div "Project" at bounding box center [933, 252] width 351 height 26
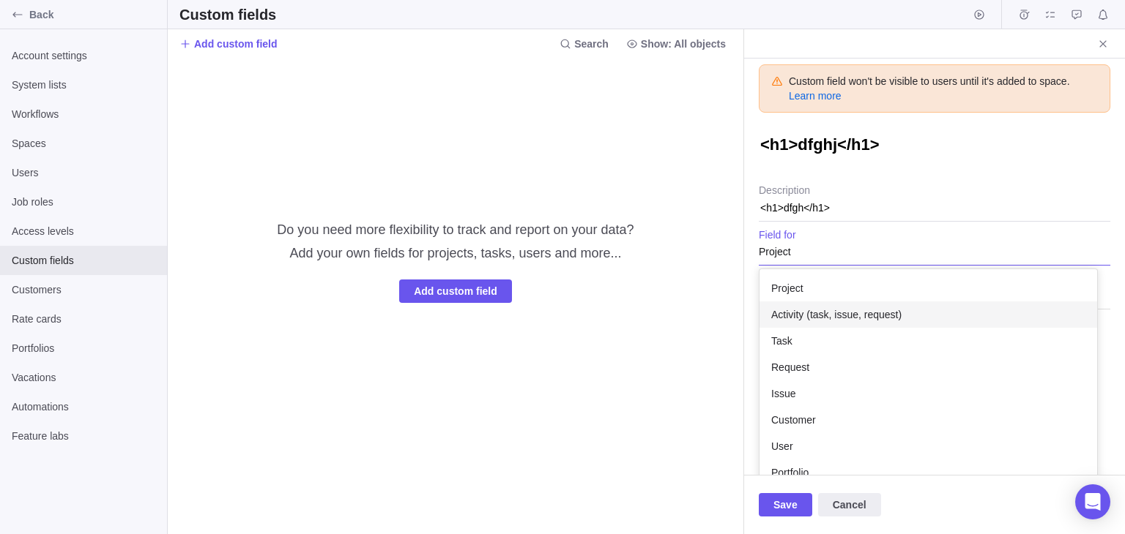
scroll to position [67, 0]
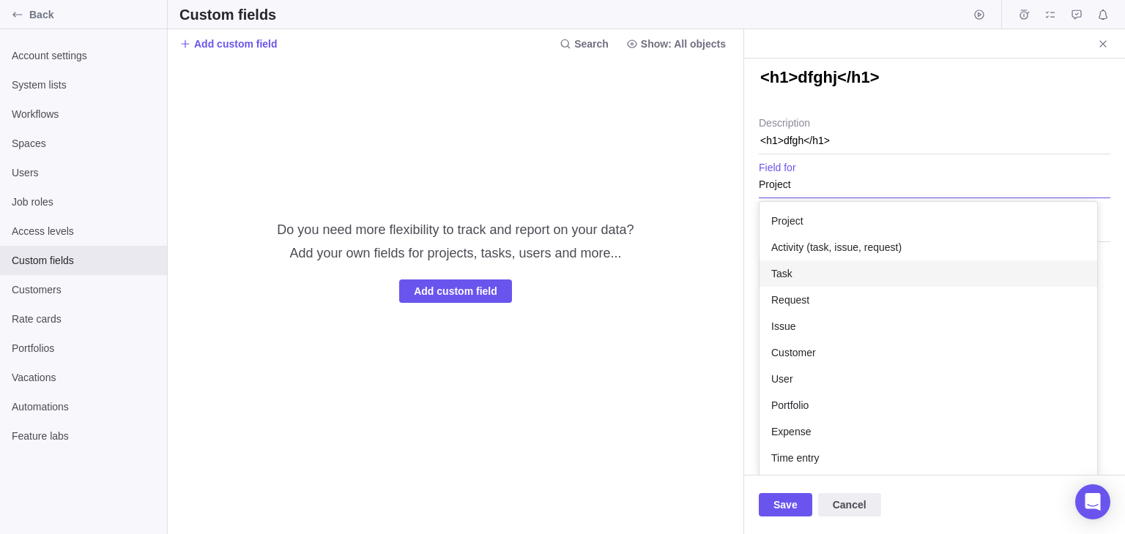
drag, startPoint x: 821, startPoint y: 247, endPoint x: 809, endPoint y: 272, distance: 27.5
click at [809, 272] on div "Project Activity (task, issue, request) Task Request Issue Customer User Portfo…" at bounding box center [928, 339] width 338 height 275
click at [811, 384] on div "User" at bounding box center [928, 379] width 338 height 26
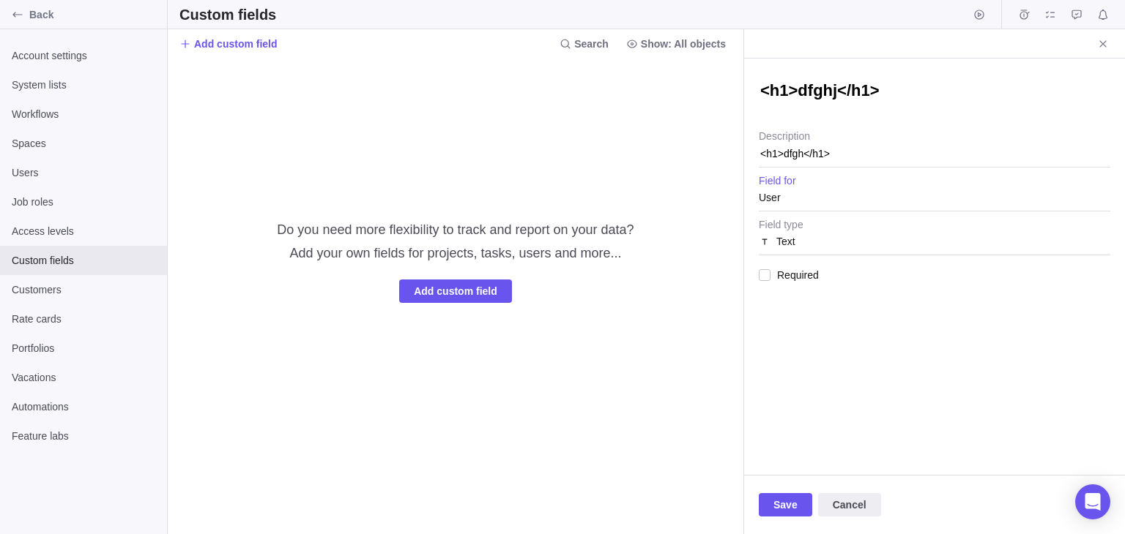
scroll to position [0, 0]
click at [806, 202] on div "User" at bounding box center [933, 197] width 351 height 26
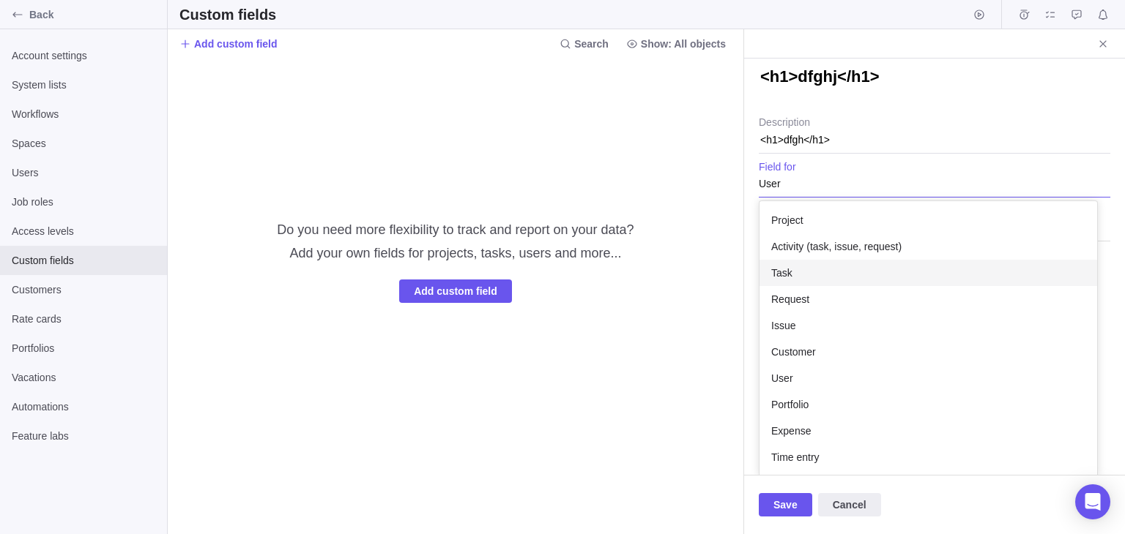
click at [799, 282] on div "Task" at bounding box center [928, 273] width 338 height 26
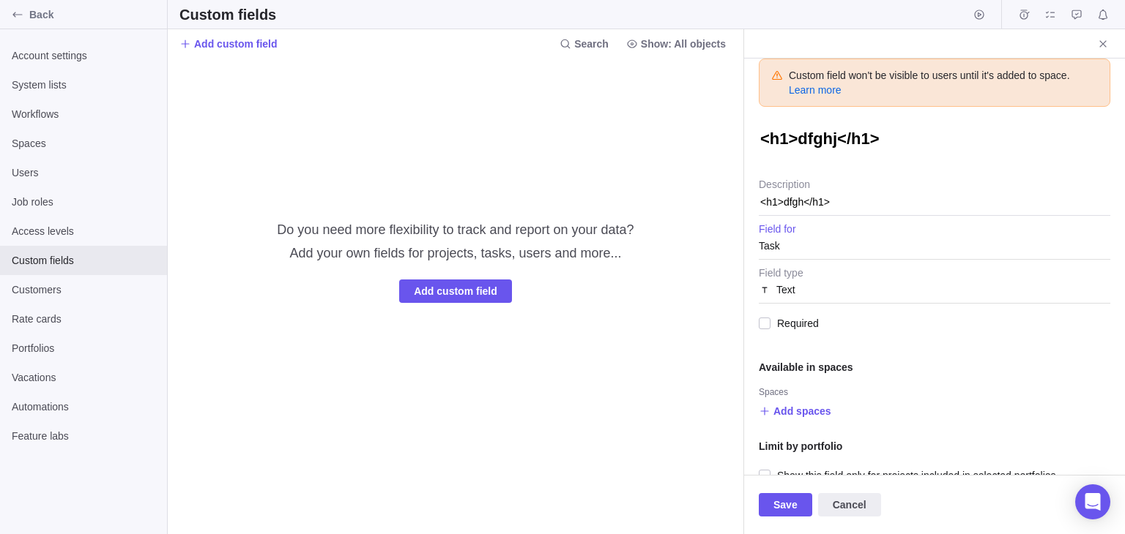
scroll to position [16, 0]
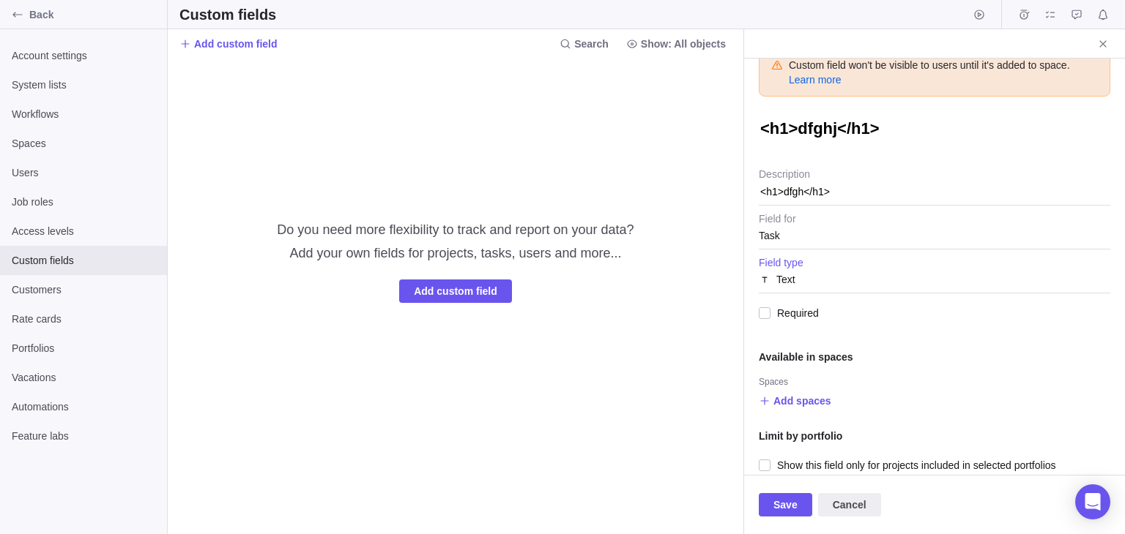
click at [811, 283] on div "Text" at bounding box center [933, 279] width 351 height 26
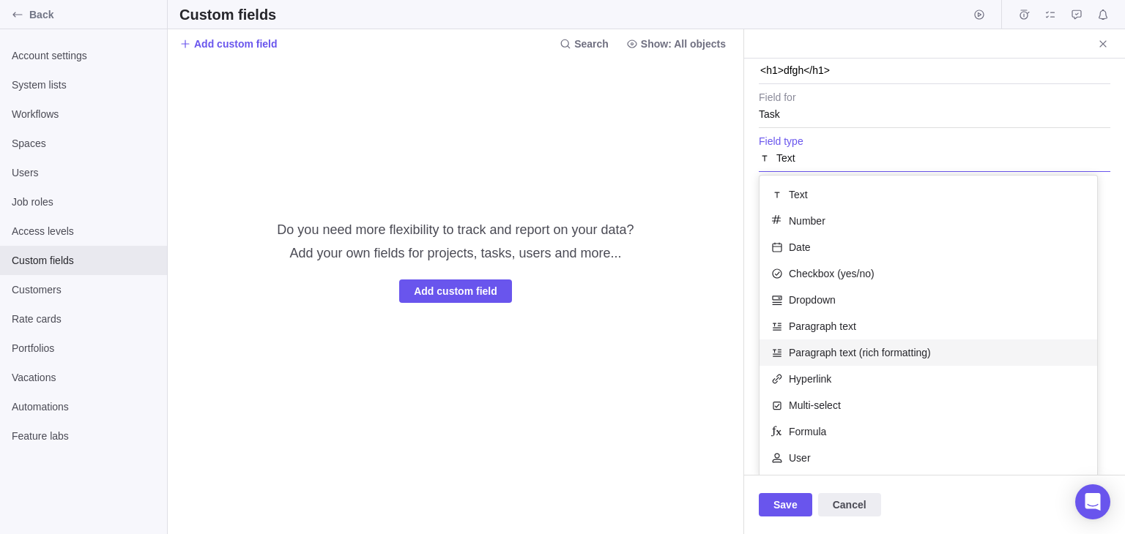
click at [862, 352] on span "Paragraph text (rich formatting)" at bounding box center [860, 353] width 142 height 15
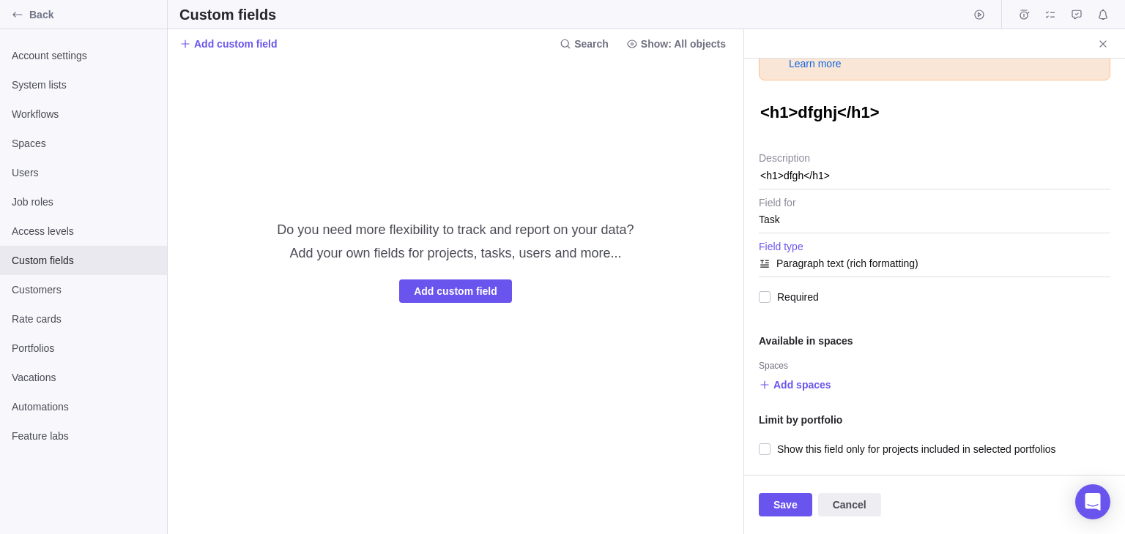
click at [941, 262] on div "Paragraph text (rich formatting)" at bounding box center [933, 263] width 351 height 26
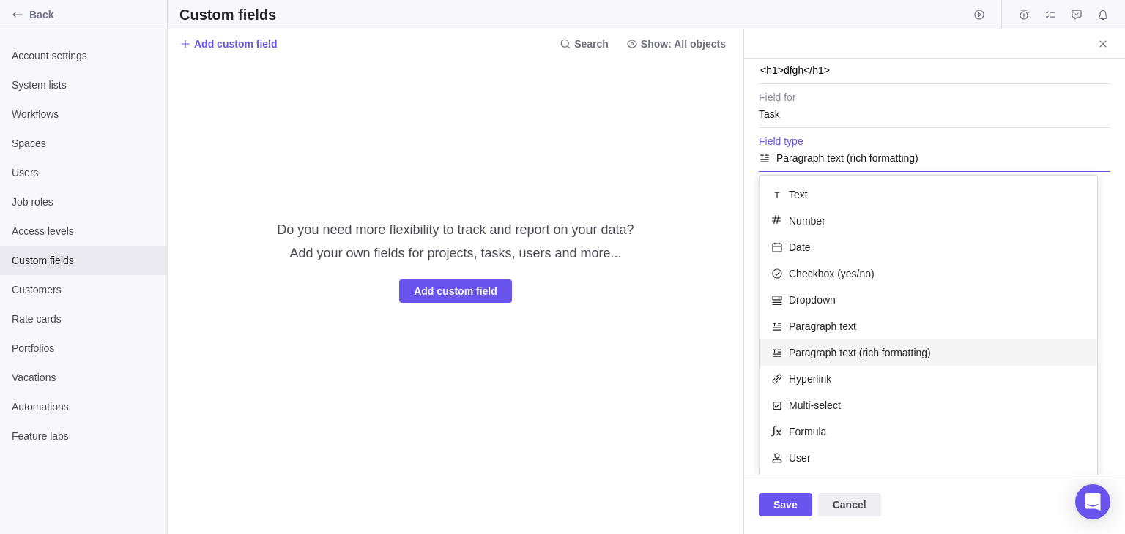
click at [887, 350] on span "Paragraph text (rich formatting)" at bounding box center [860, 353] width 142 height 15
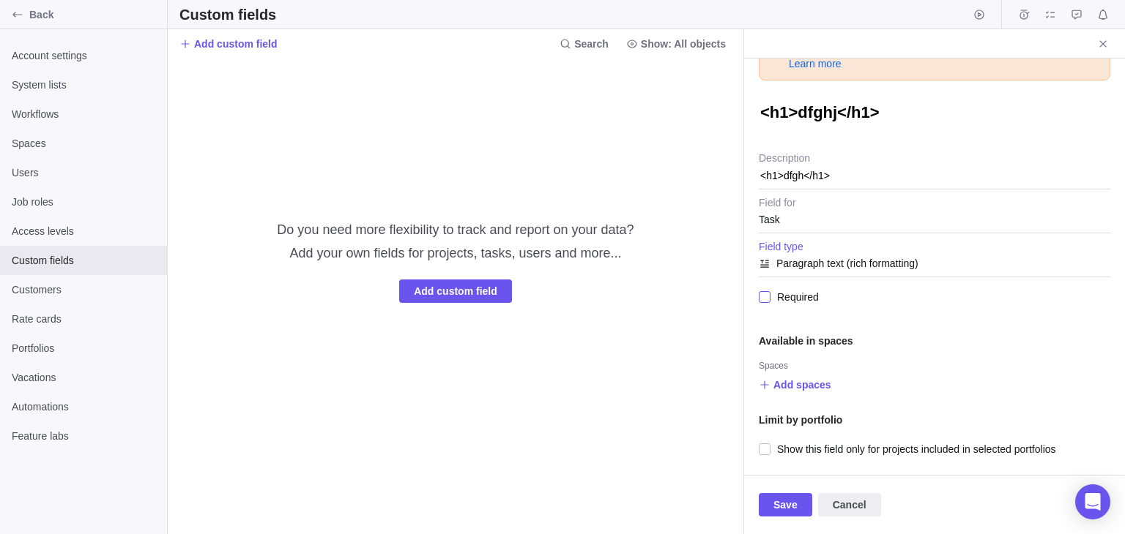
click at [772, 299] on span "Required" at bounding box center [794, 297] width 48 height 20
click at [780, 381] on span "Add spaces" at bounding box center [802, 385] width 58 height 15
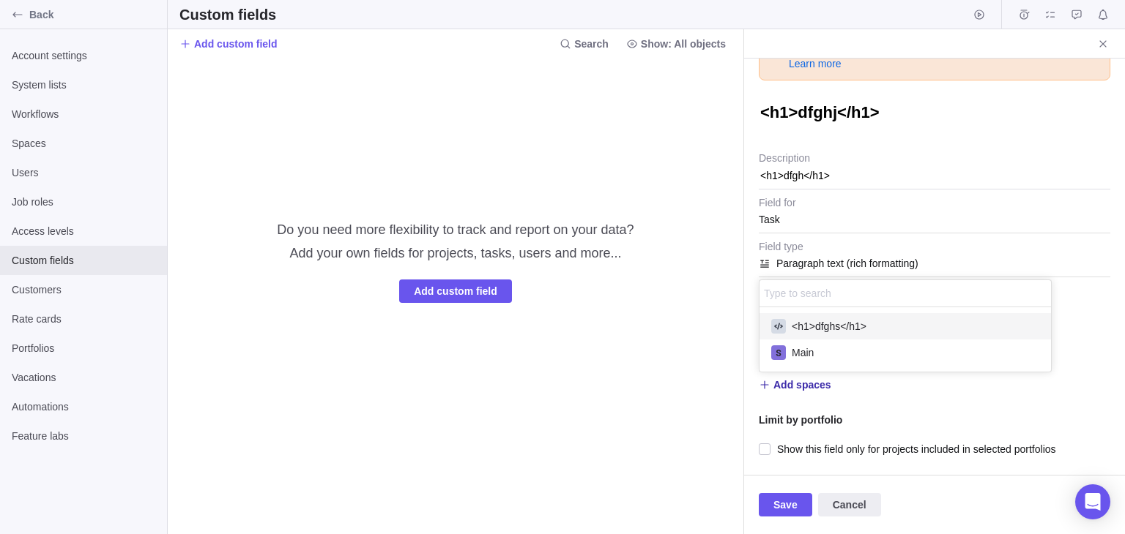
click at [831, 333] on div "<h1>dfghs</h1>" at bounding box center [904, 326] width 291 height 26
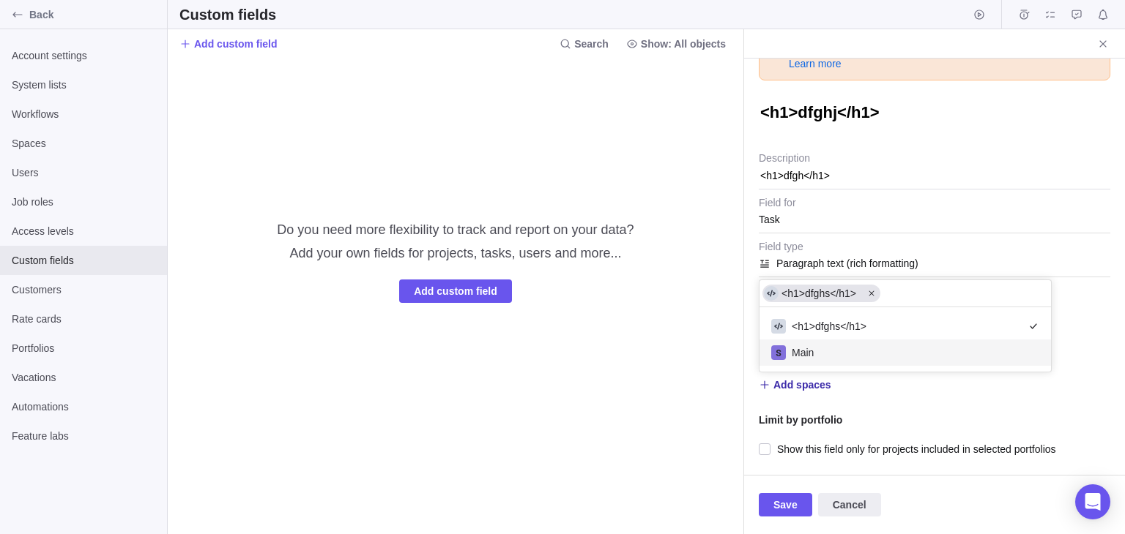
click at [829, 341] on div "Main" at bounding box center [904, 353] width 291 height 26
click at [873, 405] on div "Custom field won't be visible to users until it's added to space. Learn more <h…" at bounding box center [934, 267] width 381 height 417
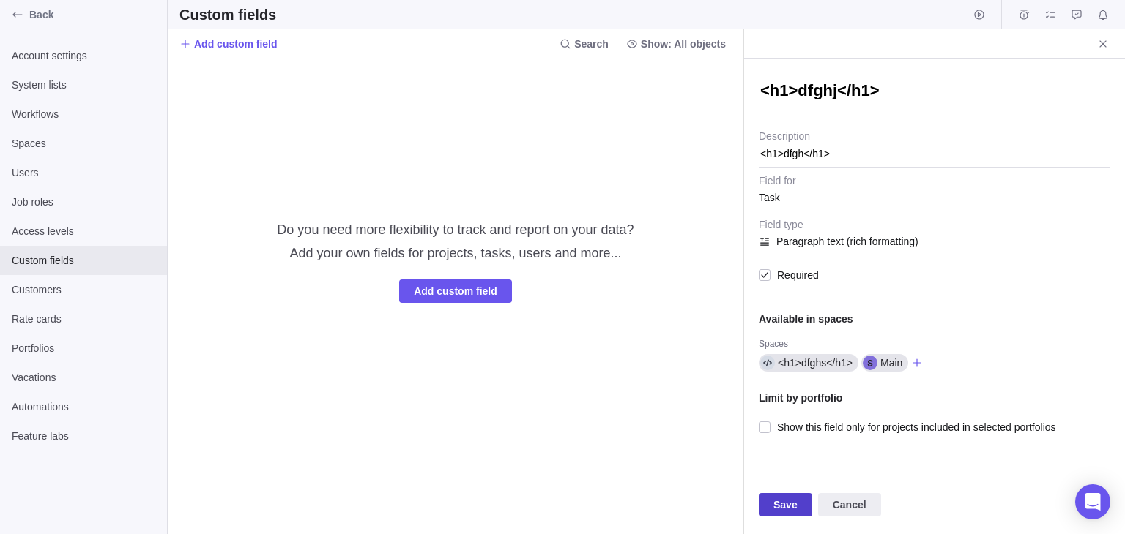
click at [783, 500] on span "Save" at bounding box center [785, 505] width 24 height 18
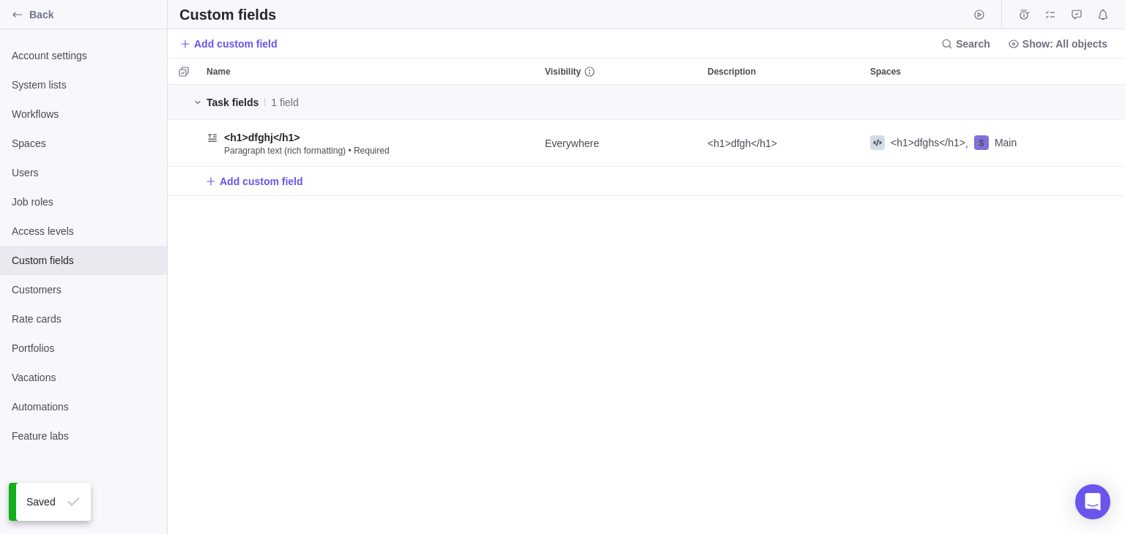
scroll to position [437, 944]
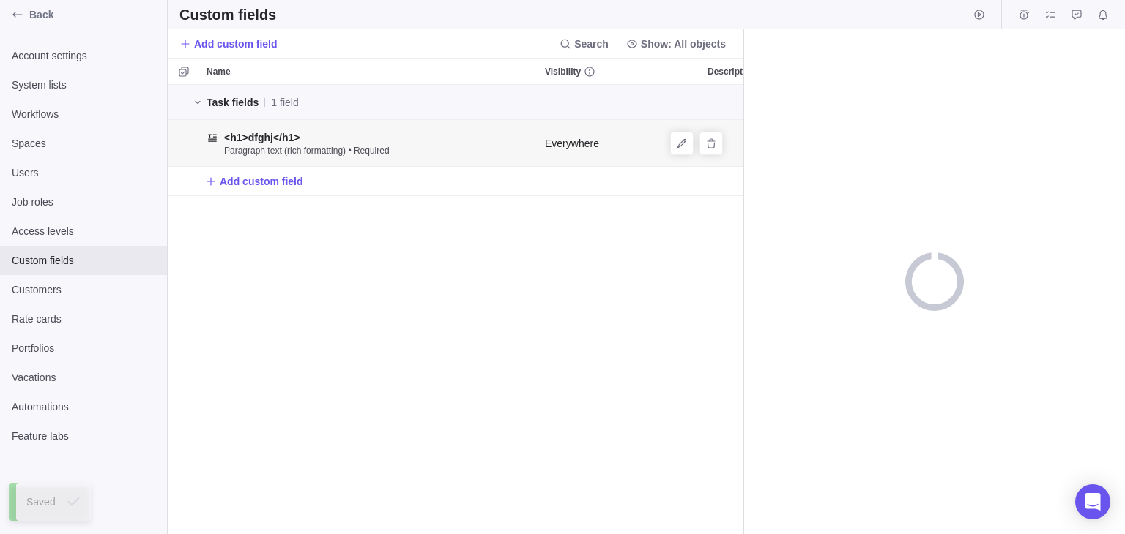
scroll to position [437, 563]
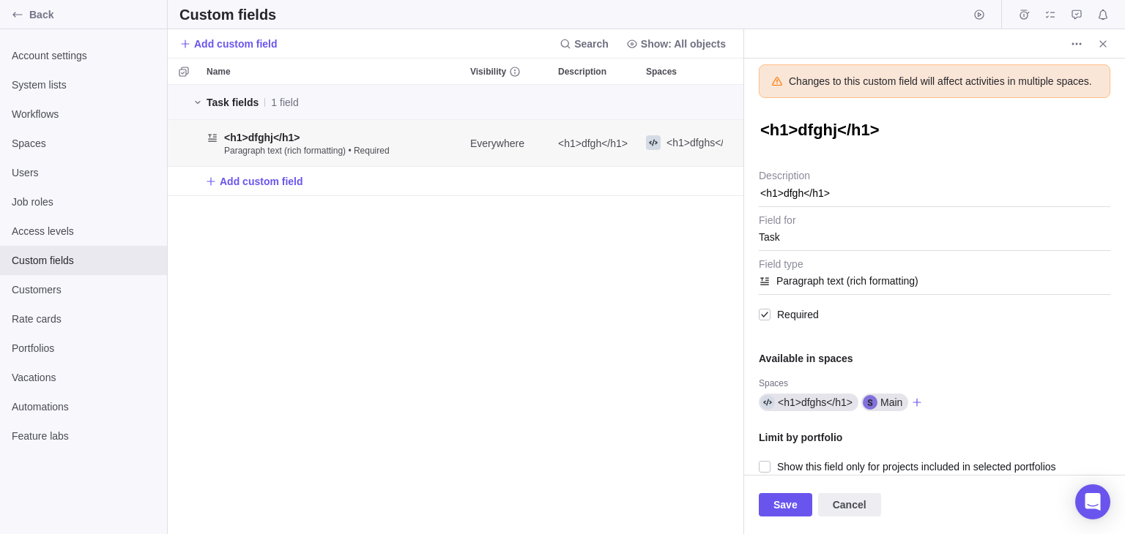
click at [581, 316] on div "Task fields 1 field <h1>dfghj</h1> Paragraph text (rich formatting) • Required …" at bounding box center [455, 310] width 575 height 450
click at [1076, 48] on icon "More actions" at bounding box center [1076, 44] width 12 height 12
click at [1095, 77] on span "Delete" at bounding box center [1092, 75] width 29 height 15
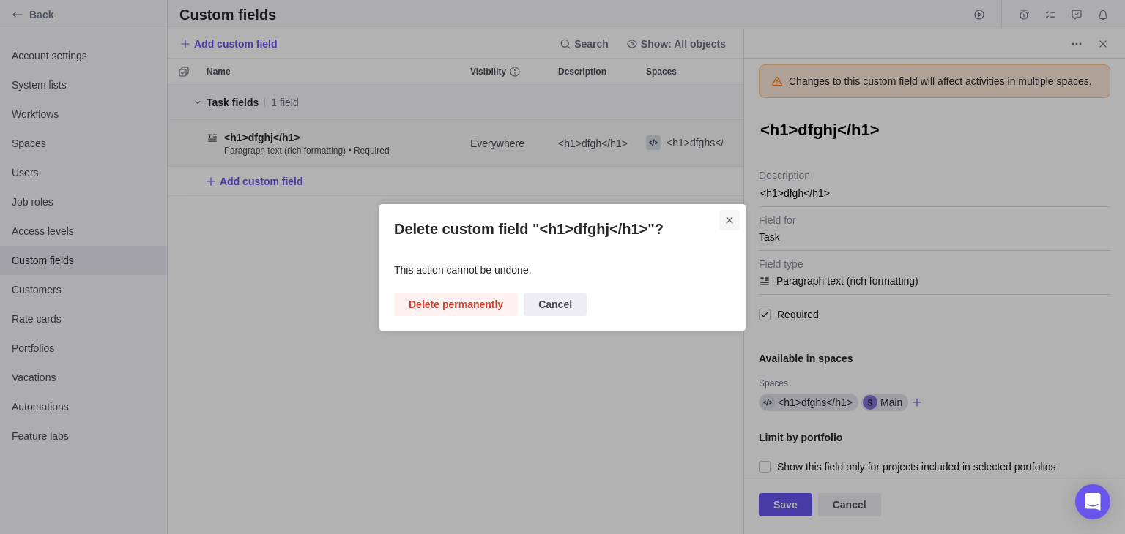
click at [732, 219] on icon "Close" at bounding box center [729, 221] width 12 height 12
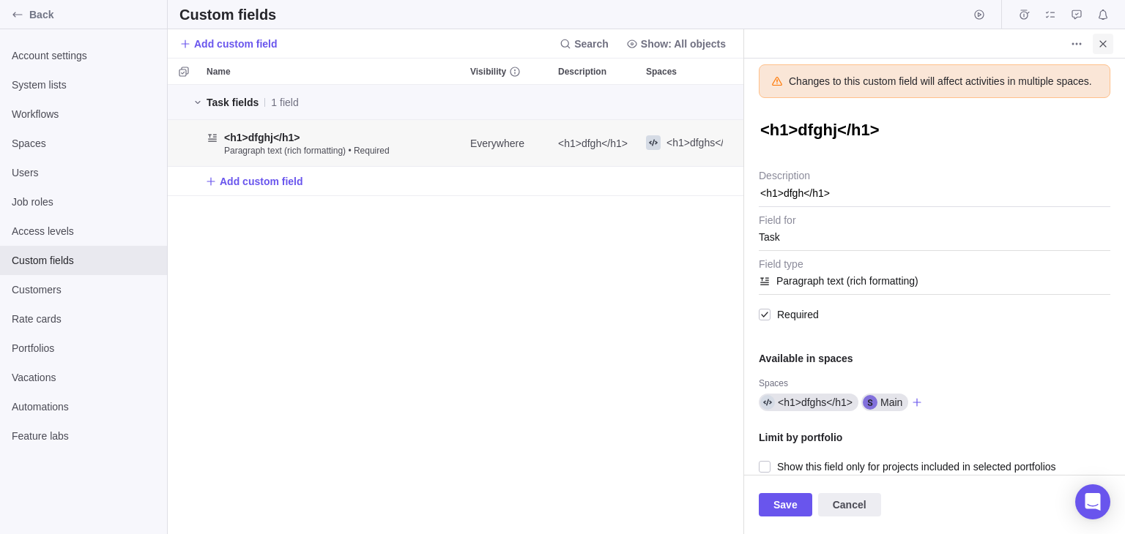
click at [1103, 42] on icon "Close" at bounding box center [1102, 43] width 7 height 7
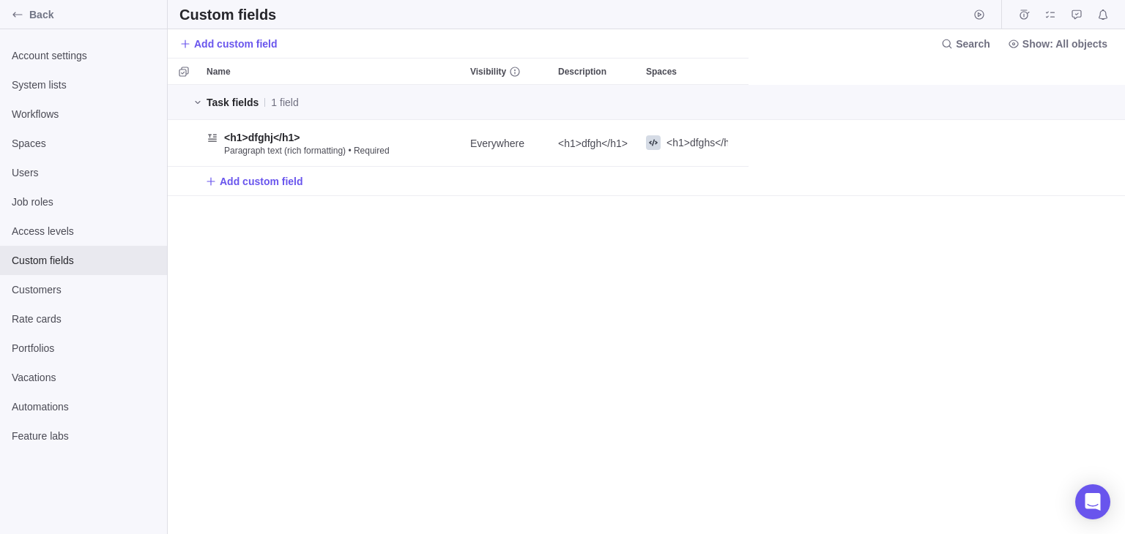
scroll to position [437, 944]
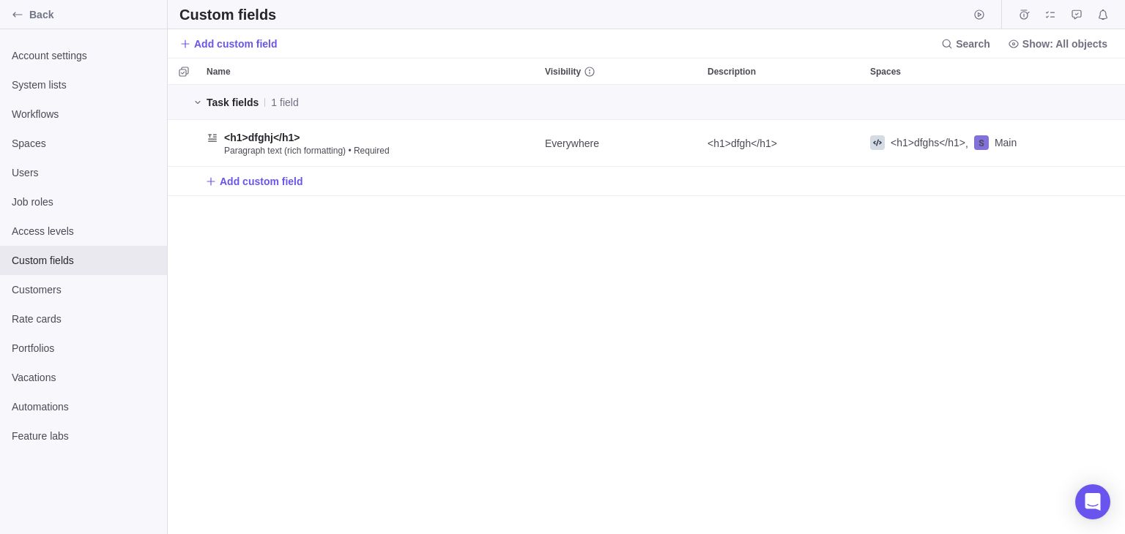
click at [698, 195] on div "Add custom field" at bounding box center [646, 181] width 957 height 29
click at [3, 12] on div "Back" at bounding box center [83, 14] width 167 height 29
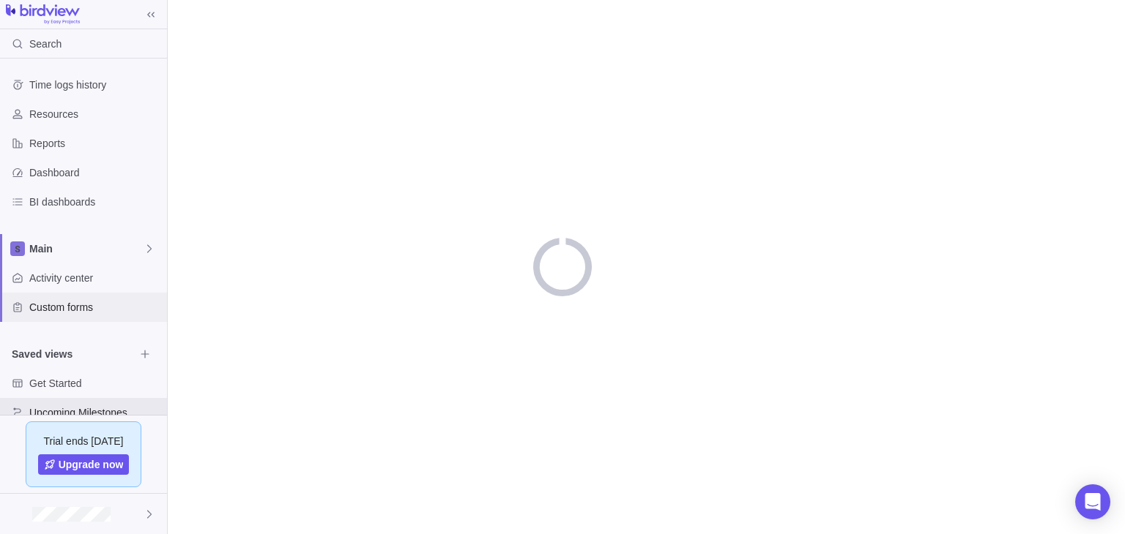
click at [85, 303] on span "Custom forms" at bounding box center [95, 307] width 132 height 15
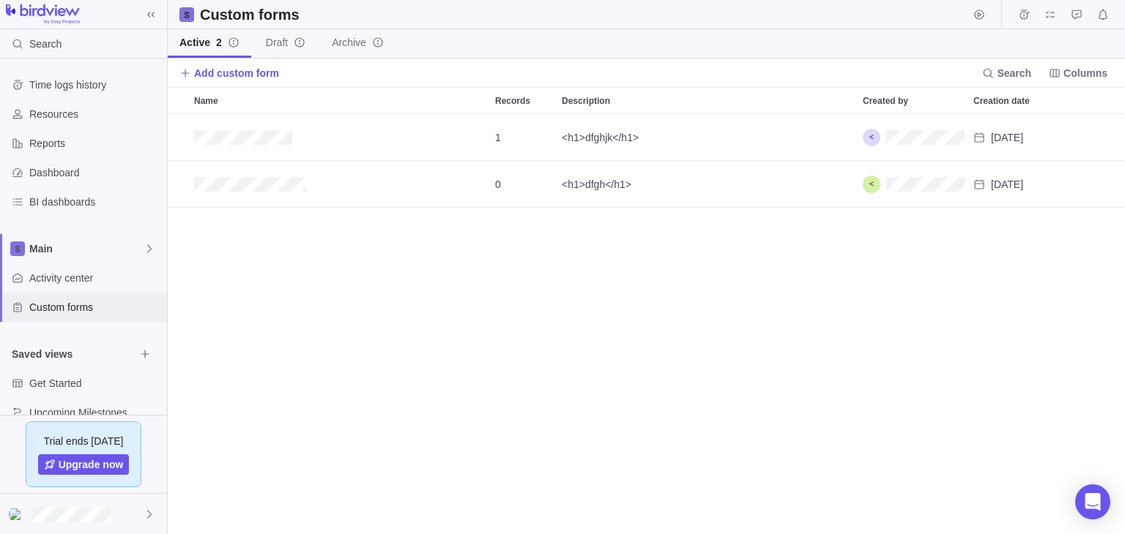
scroll to position [407, 944]
click at [94, 274] on span "Activity center" at bounding box center [95, 278] width 132 height 15
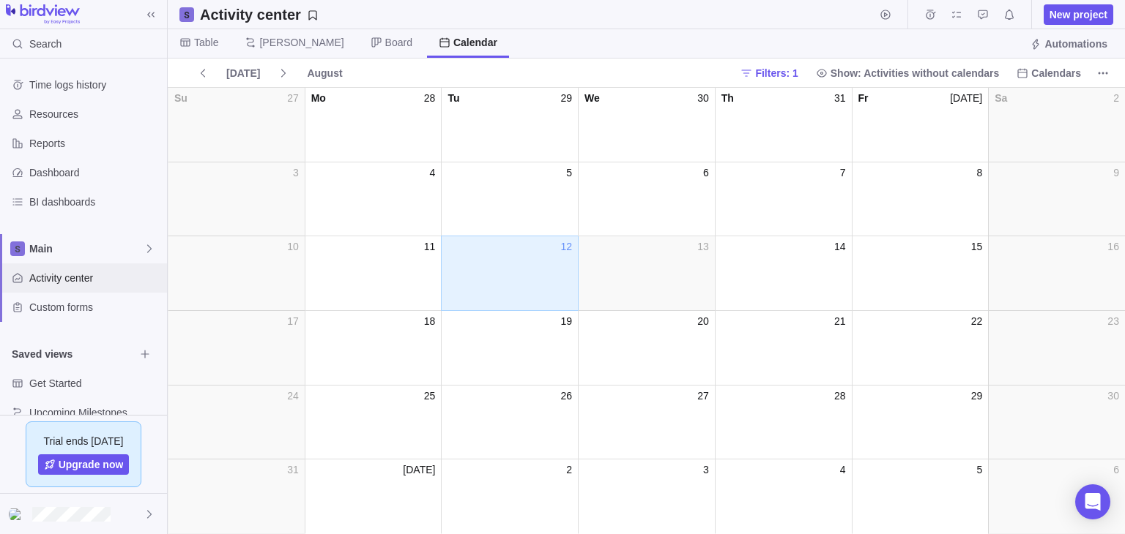
click at [95, 276] on span "Activity center" at bounding box center [95, 278] width 132 height 15
click at [215, 53] on span "Table" at bounding box center [199, 43] width 62 height 29
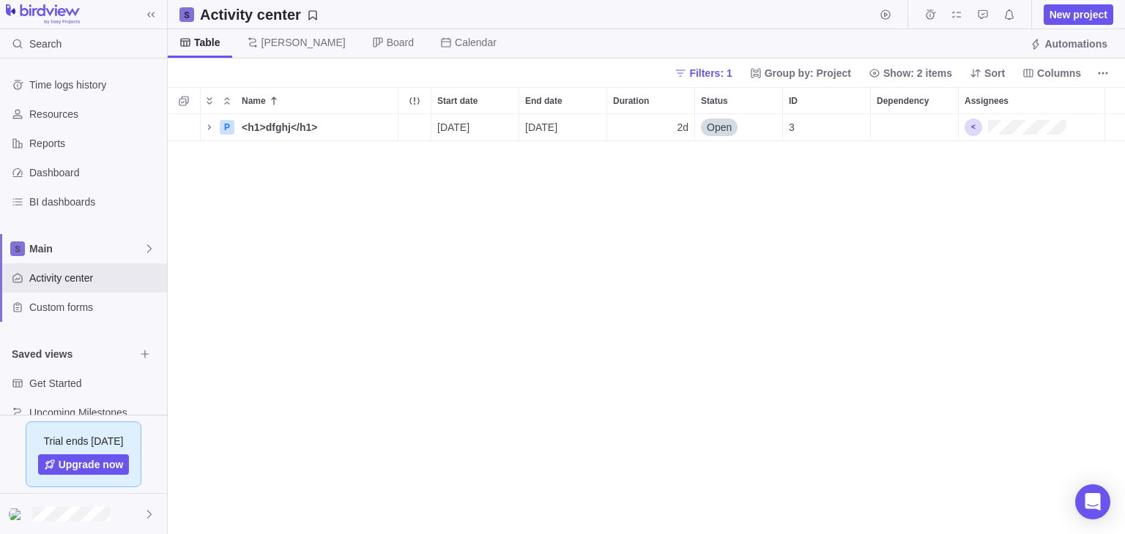
scroll to position [12, 12]
click at [341, 127] on span "Details" at bounding box center [352, 127] width 34 height 15
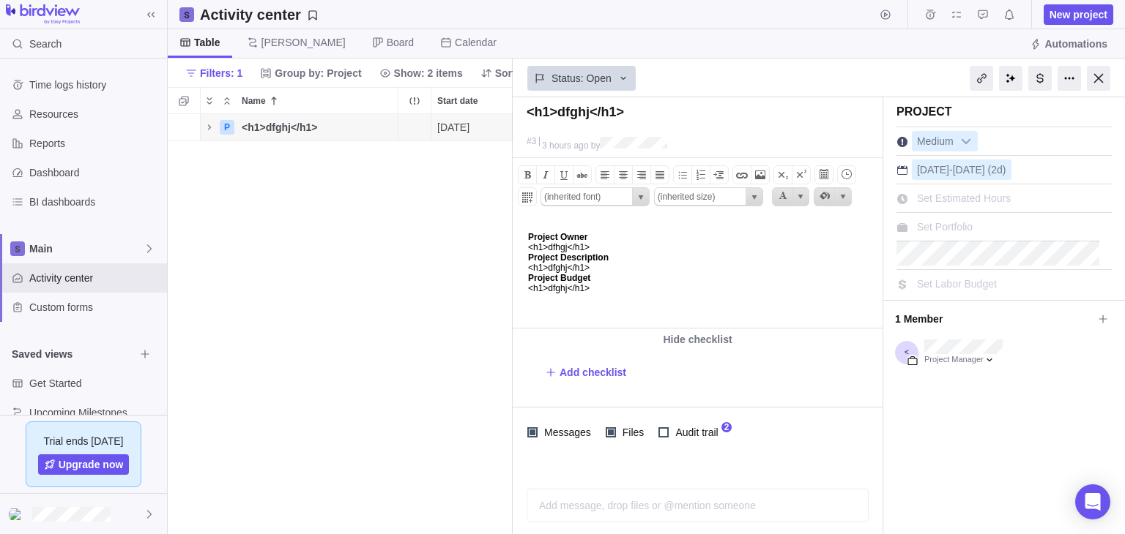
click at [576, 265] on body "Project Owner <h1>dfhgj</h1> Project Description <h1>dfghj</h1> Project Budget …" at bounding box center [696, 261] width 366 height 86
click at [690, 265] on body "Project Owner <h1>dfhgj</h1> Project Description <h1>dfghj</h1> Project Budget …" at bounding box center [696, 261] width 366 height 86
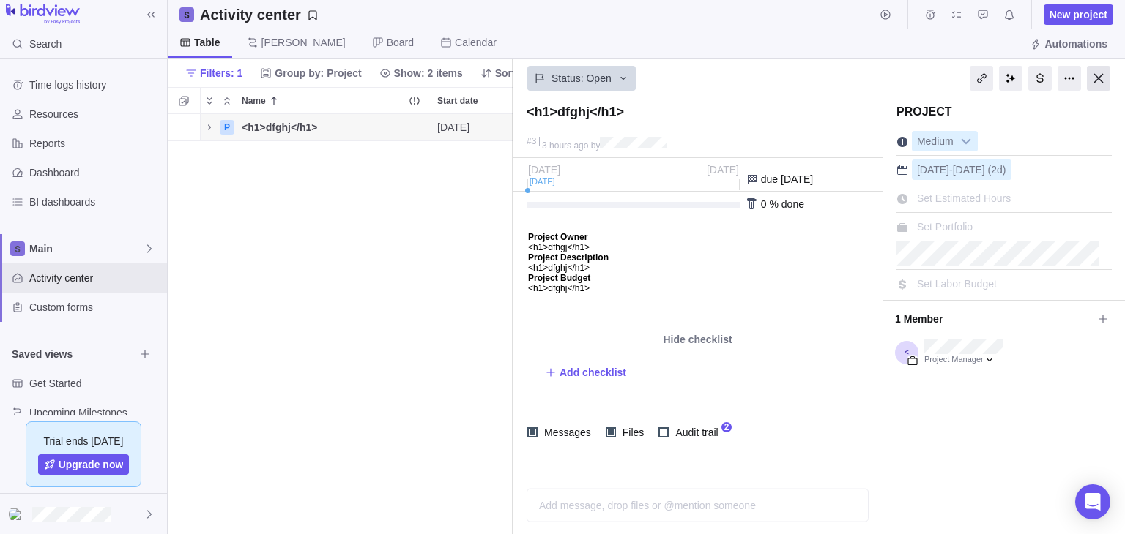
click at [1103, 84] on div at bounding box center [1097, 78] width 23 height 25
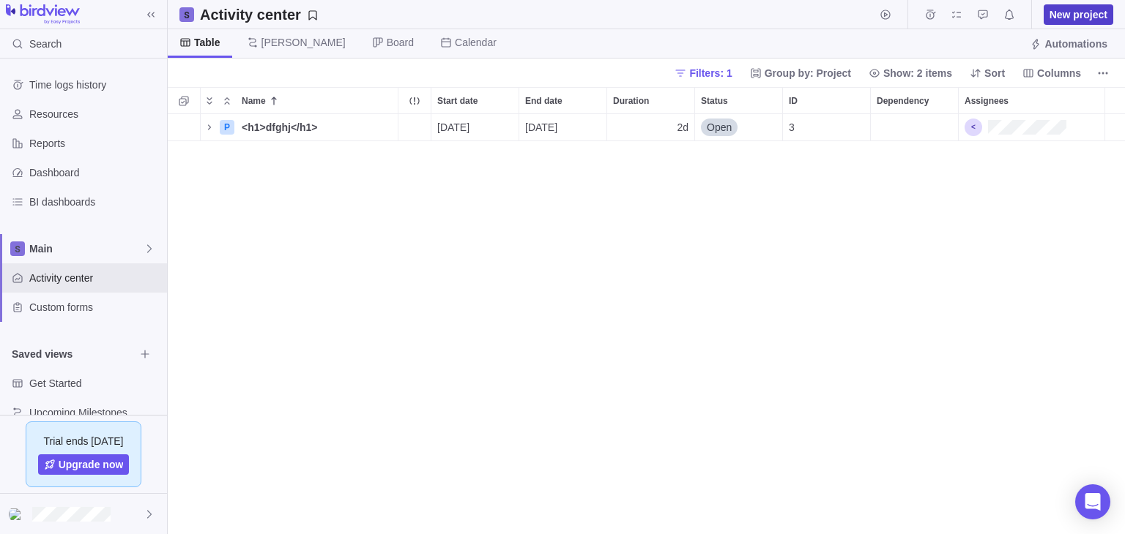
click at [1071, 19] on span "New project" at bounding box center [1078, 14] width 58 height 15
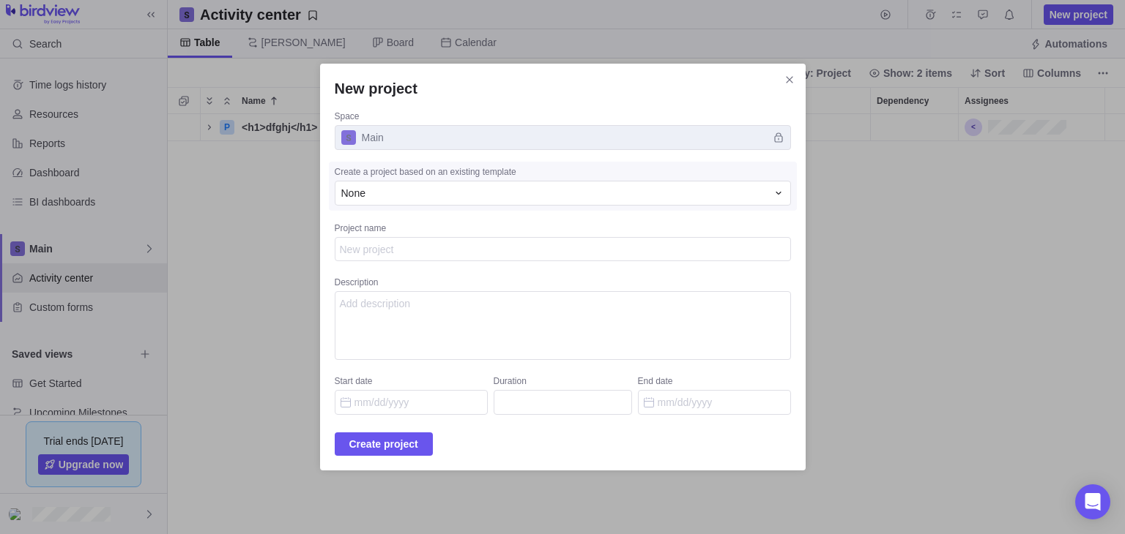
type textarea "x"
type textarea "n"
type textarea "x"
type textarea "nm"
type textarea "x"
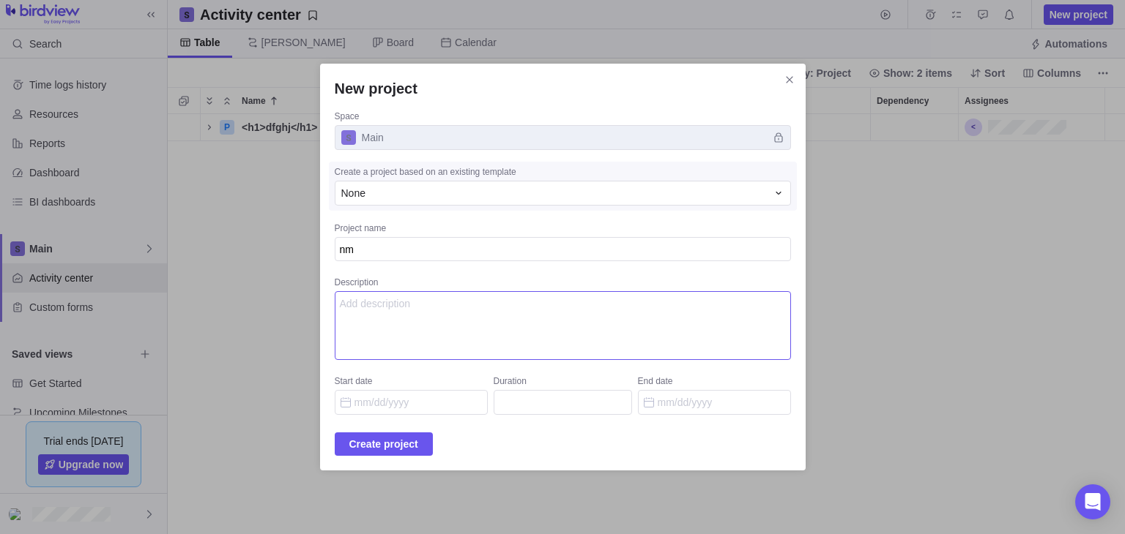
click at [574, 302] on textarea "Description" at bounding box center [563, 325] width 456 height 69
type textarea "kjnkjnk"
click at [384, 444] on span "Create project" at bounding box center [383, 445] width 69 height 18
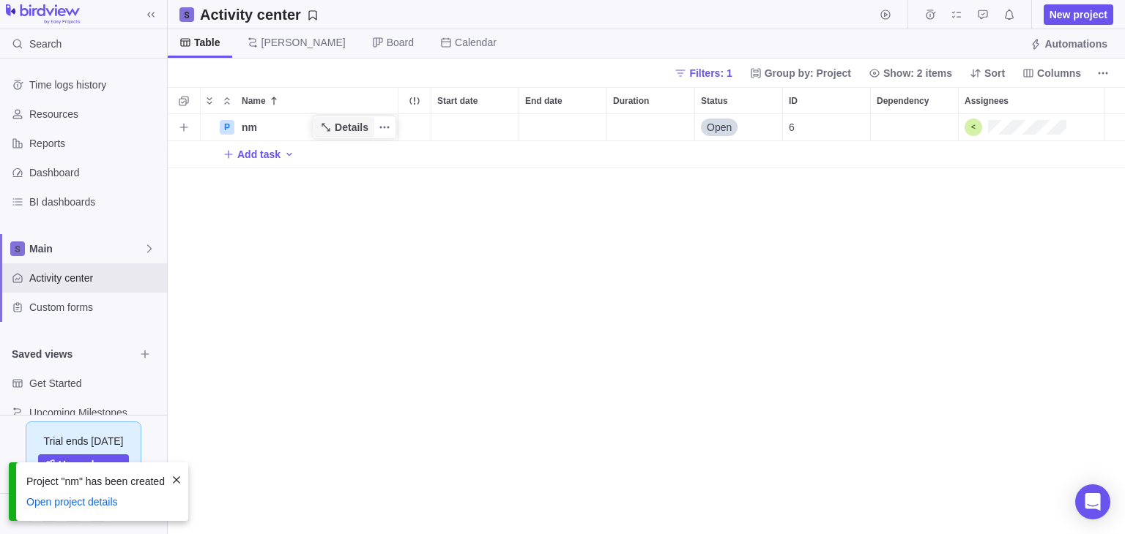
click at [342, 124] on span "Details" at bounding box center [352, 127] width 34 height 15
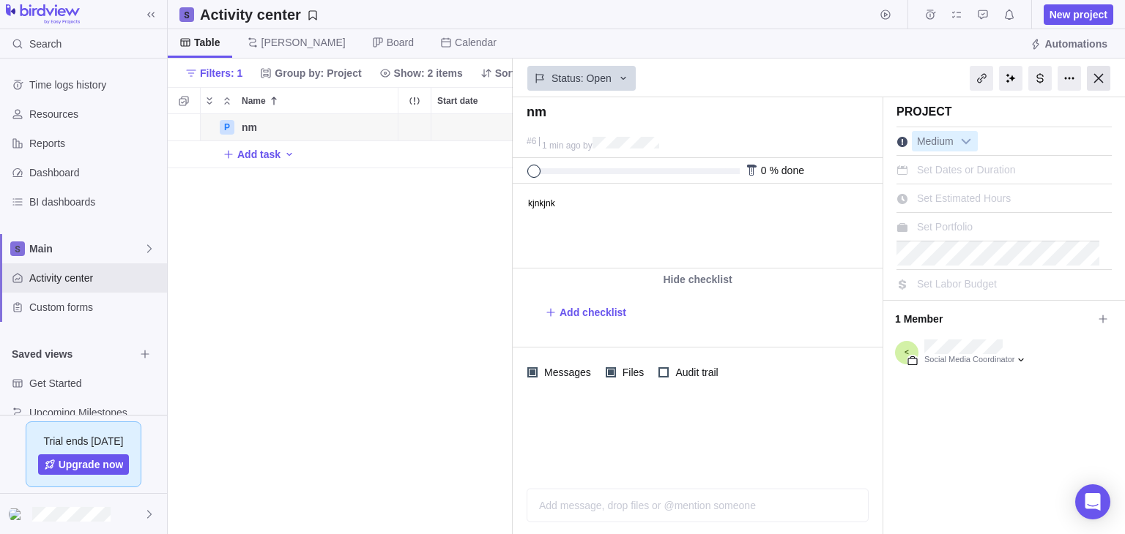
click at [1092, 75] on div at bounding box center [1097, 78] width 23 height 25
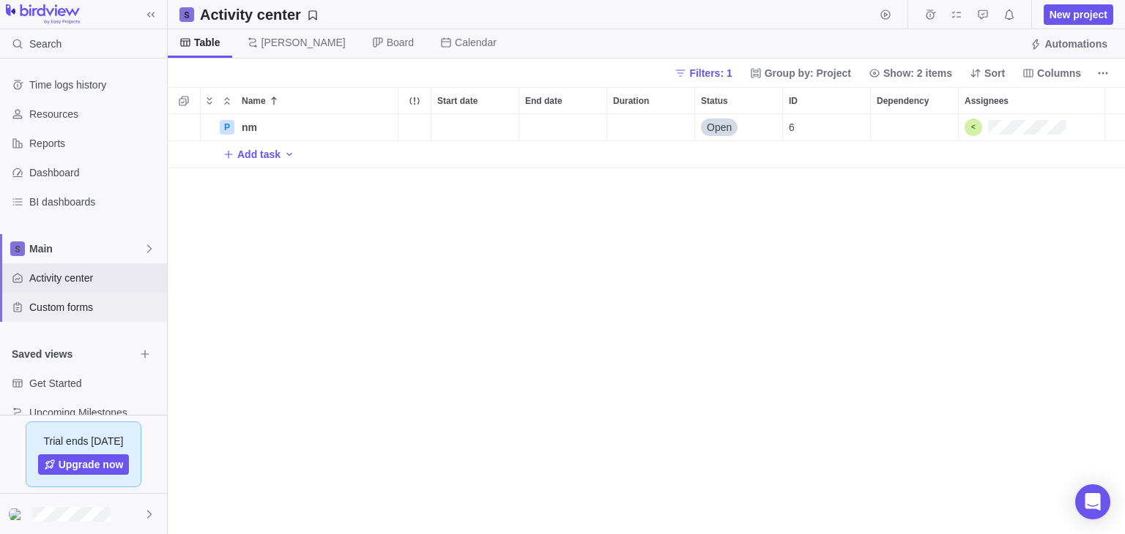
click at [67, 302] on span "Custom forms" at bounding box center [95, 307] width 132 height 15
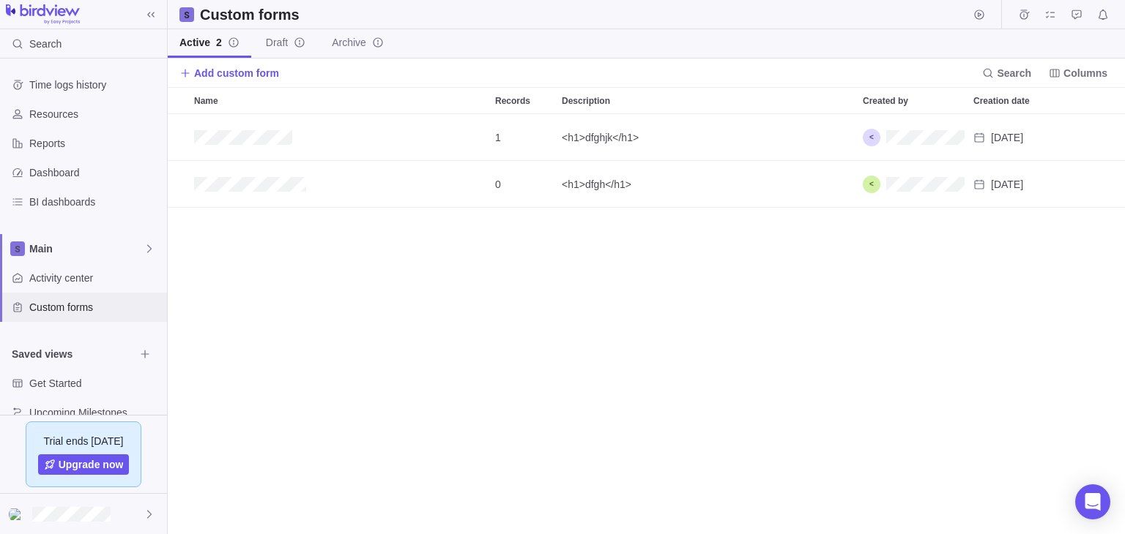
scroll to position [407, 944]
click at [238, 72] on span "Add custom form" at bounding box center [236, 73] width 85 height 15
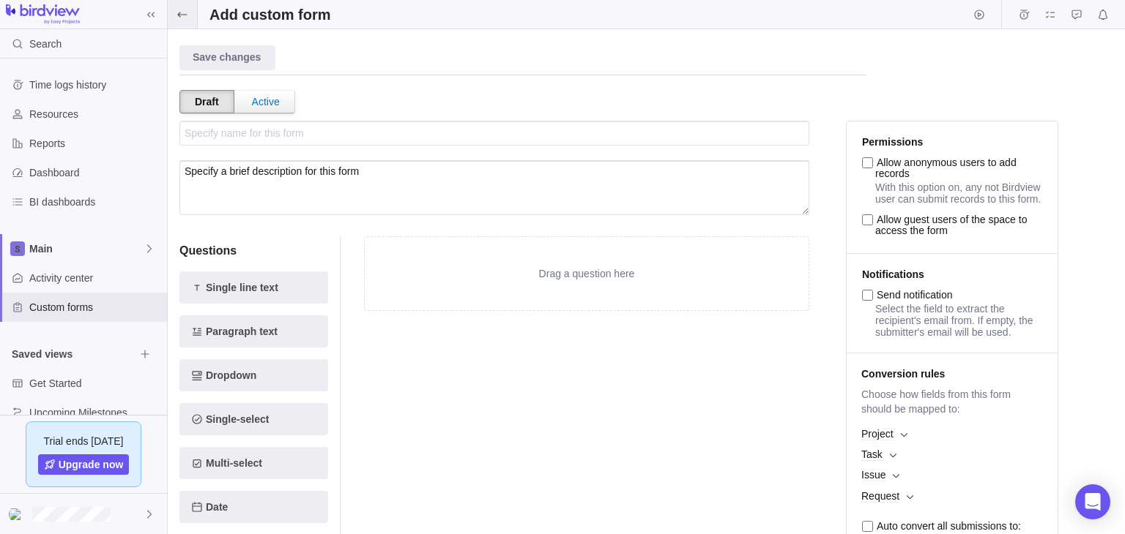
click at [187, 19] on icon at bounding box center [182, 15] width 12 height 12
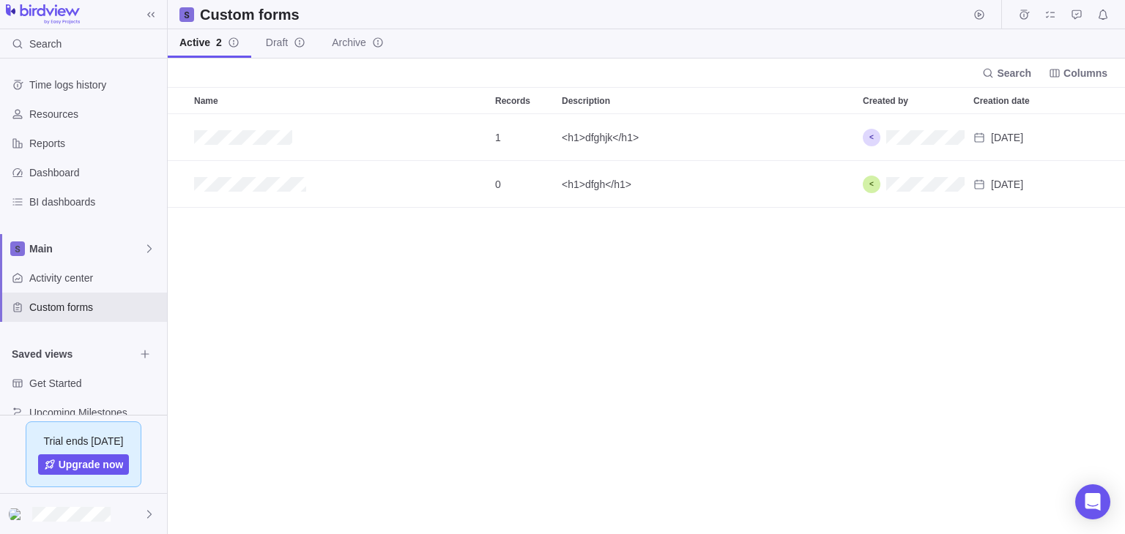
scroll to position [407, 944]
click at [281, 48] on span "Draft" at bounding box center [277, 42] width 22 height 15
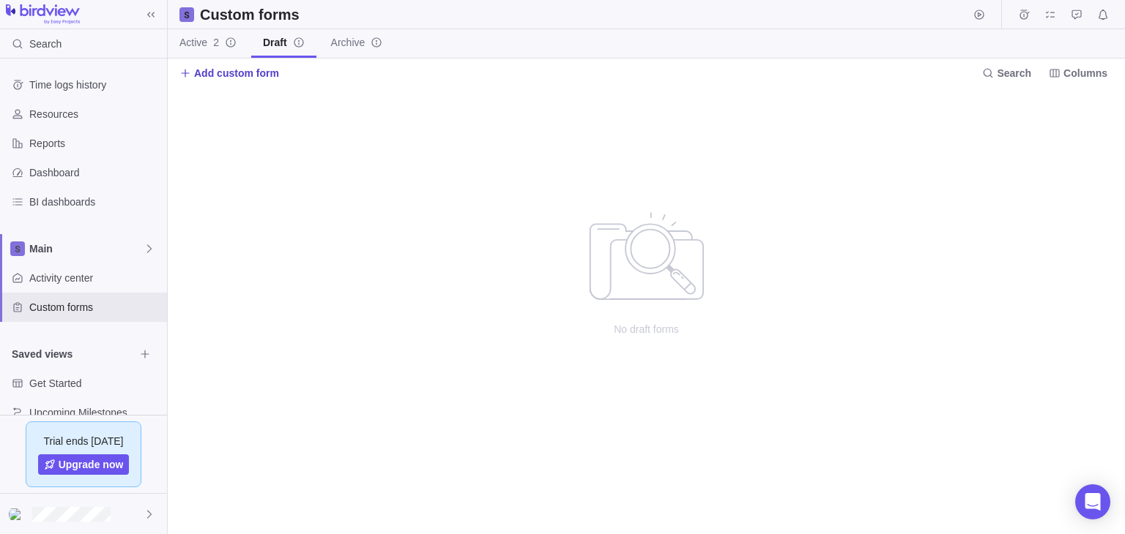
click at [231, 73] on span "Add custom form" at bounding box center [236, 73] width 85 height 15
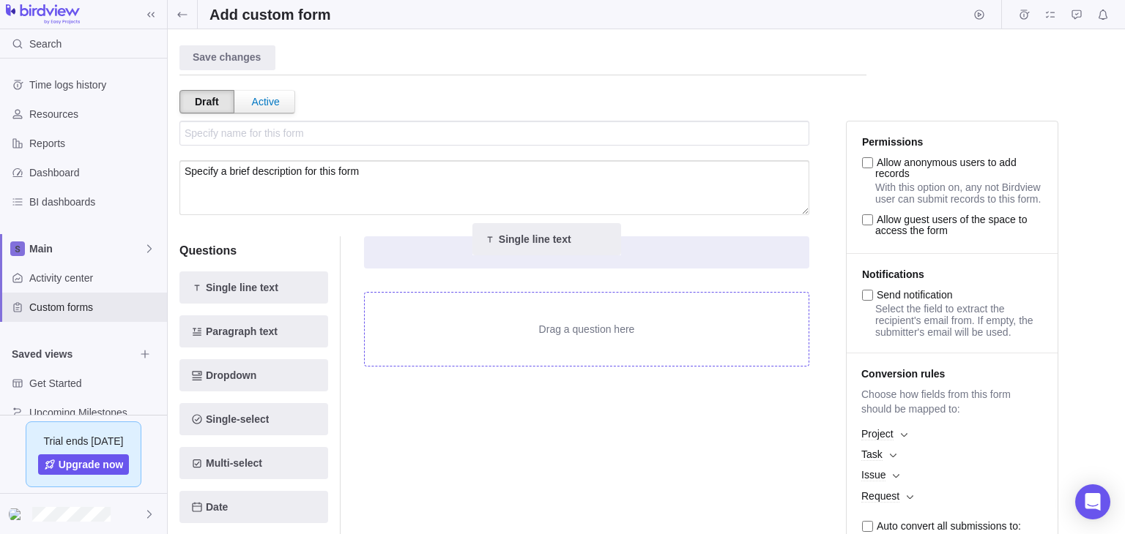
drag, startPoint x: 231, startPoint y: 298, endPoint x: 578, endPoint y: 245, distance: 351.0
click at [578, 245] on div "Questions Single line text Single line text Paragraph text Dropdown Single-sele…" at bounding box center [494, 488] width 630 height 539
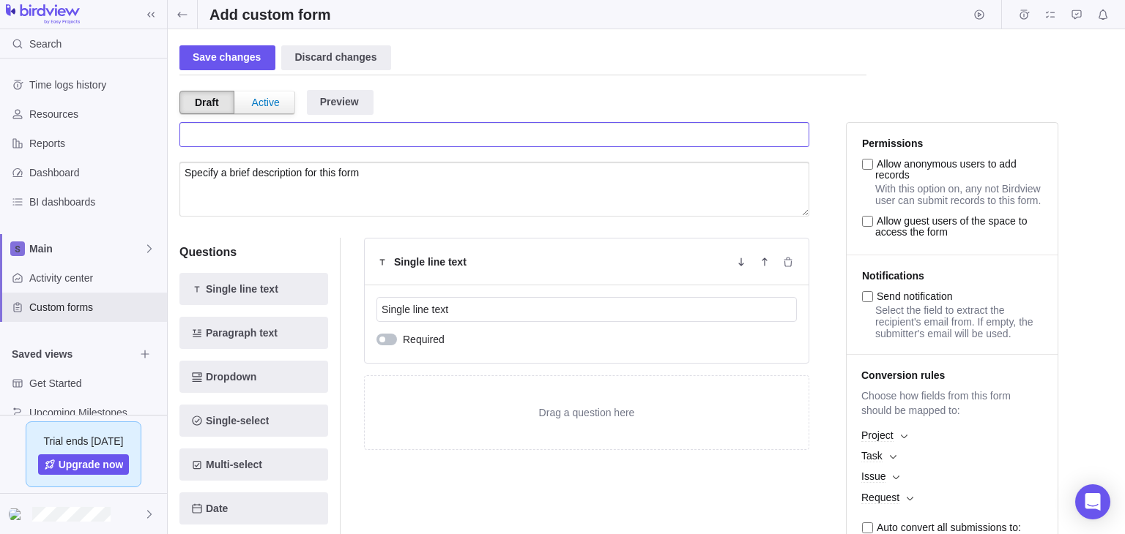
click at [315, 135] on input "text" at bounding box center [494, 134] width 630 height 25
type input "Specify name for this form"
click at [223, 52] on div "Save changes" at bounding box center [227, 57] width 96 height 25
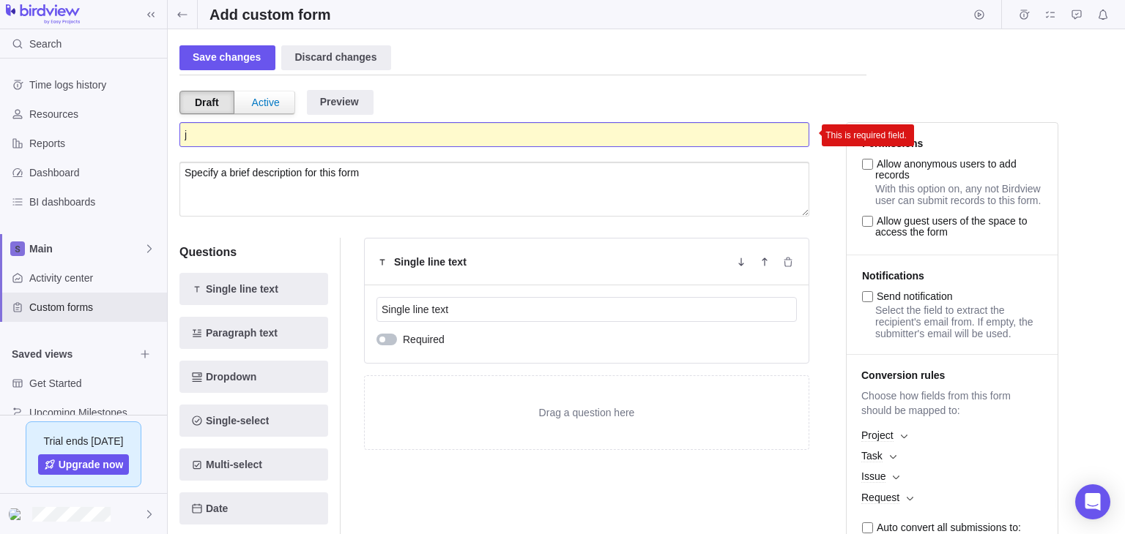
click at [438, 142] on input "j" at bounding box center [494, 134] width 630 height 25
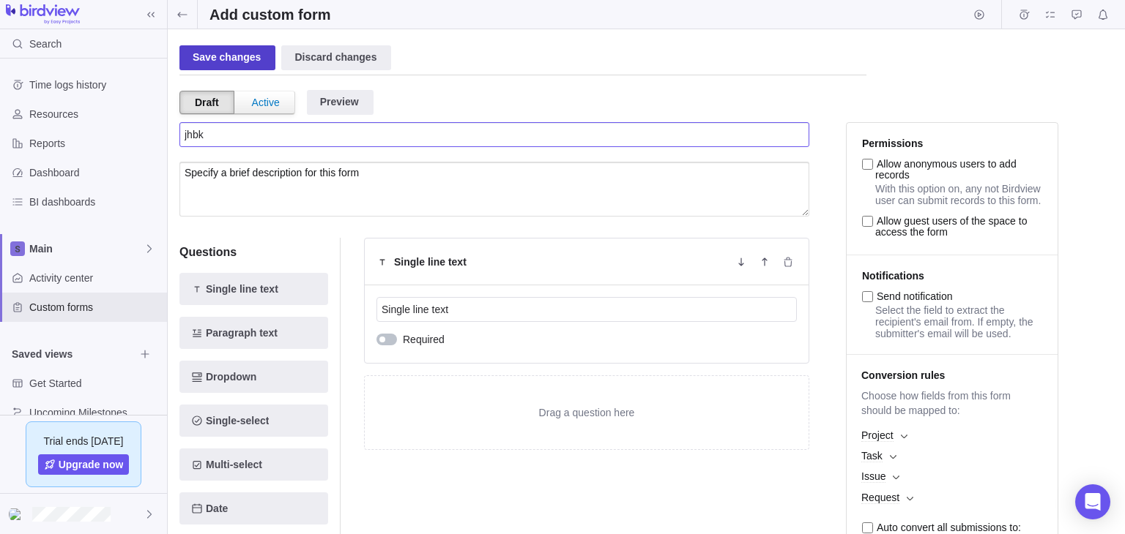
type input "jhbk"
click at [230, 56] on div "Save changes" at bounding box center [227, 57] width 96 height 25
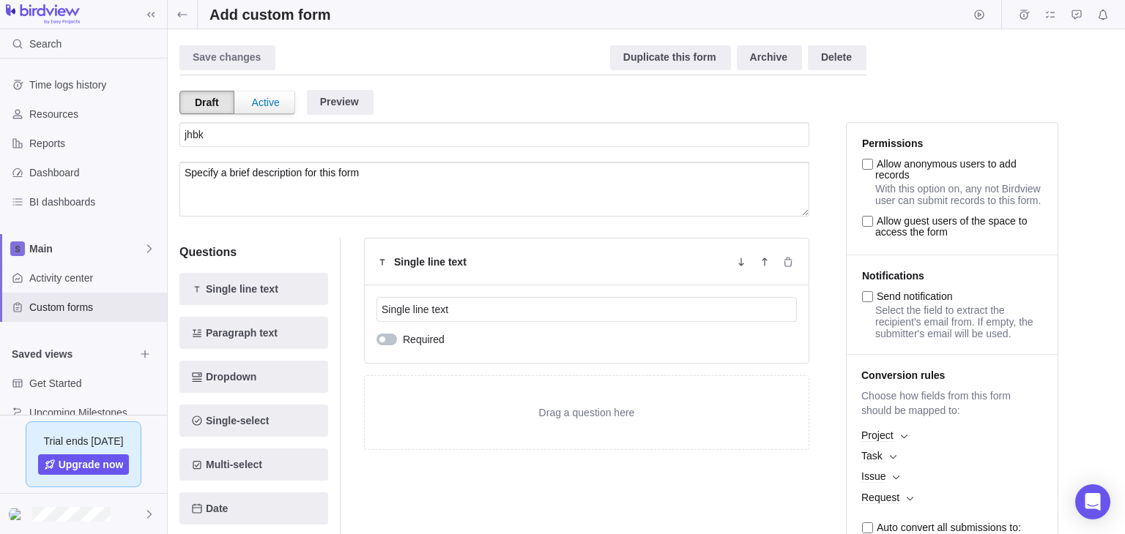
click at [214, 57] on div "Save changes Discard changes" at bounding box center [230, 57] width 102 height 25
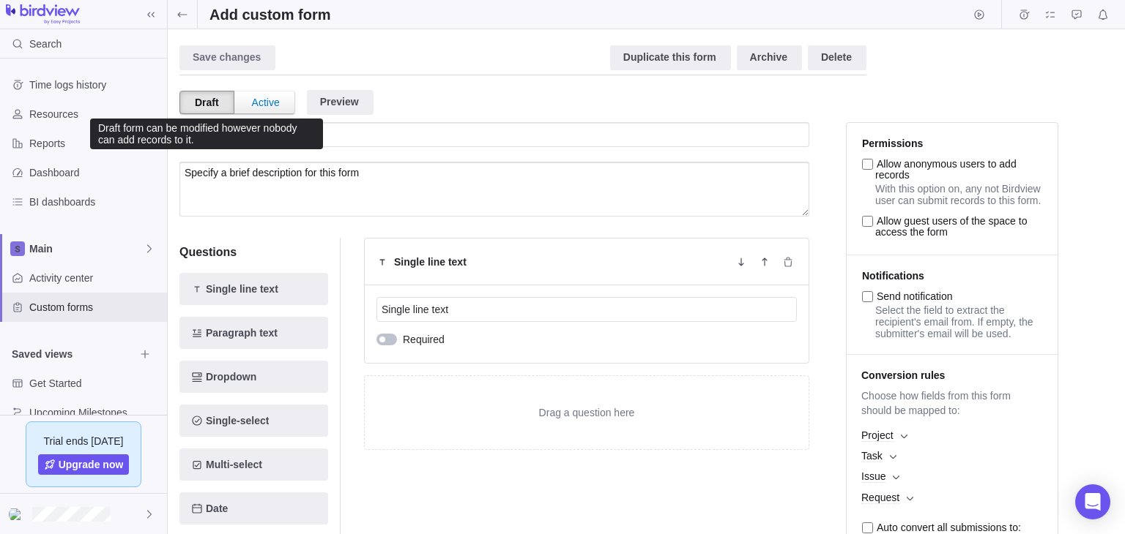
click at [213, 109] on div "Draft" at bounding box center [206, 102] width 55 height 23
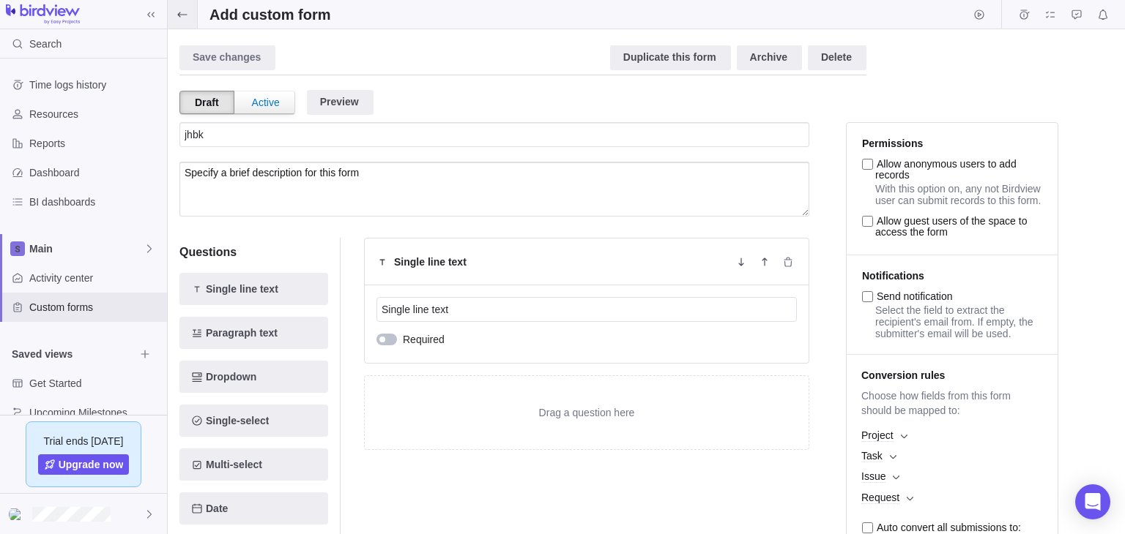
click at [183, 19] on icon at bounding box center [182, 15] width 12 height 12
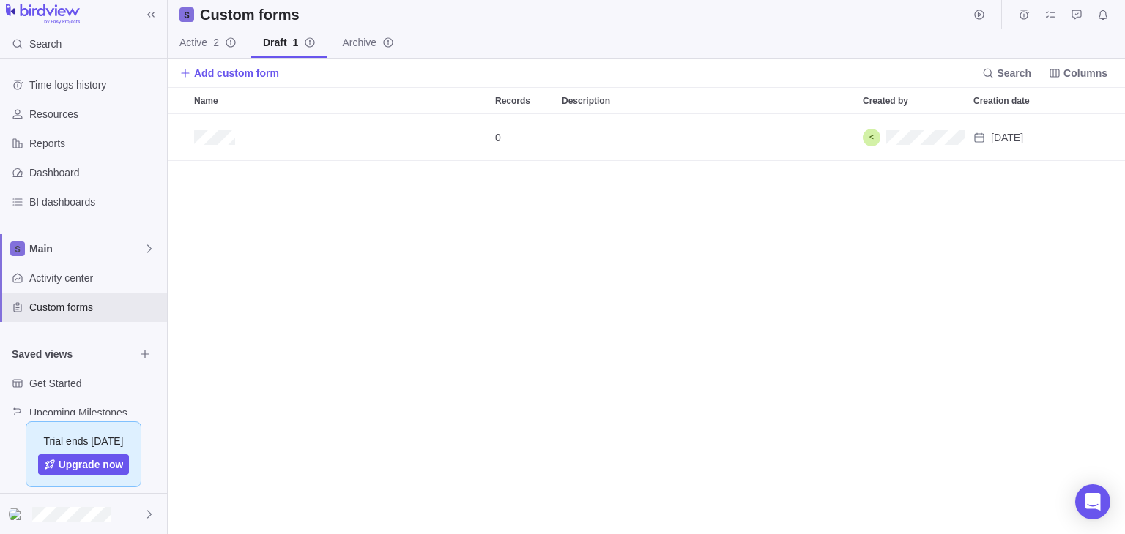
scroll to position [407, 944]
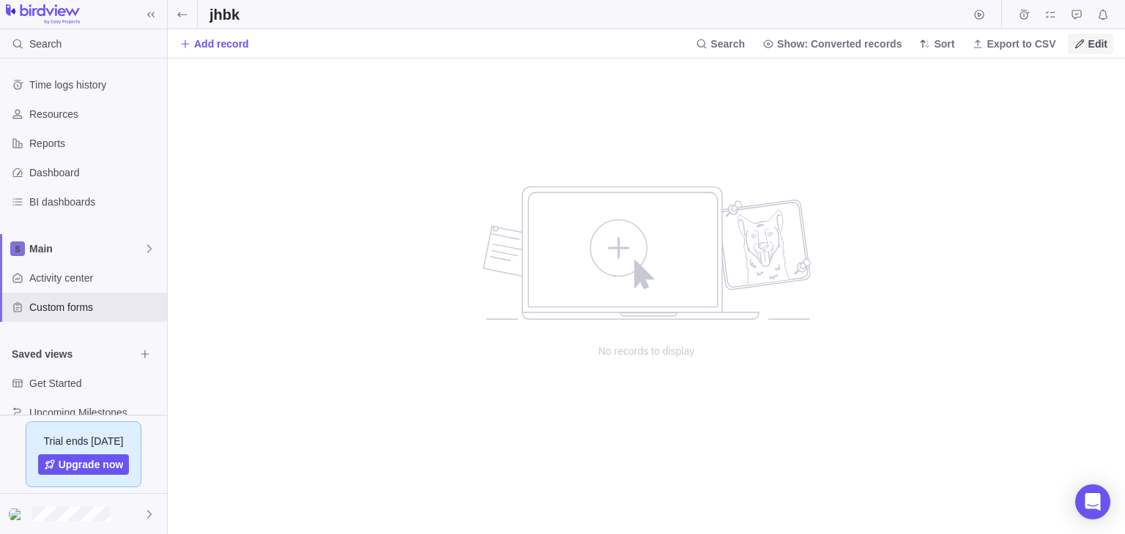
click at [1096, 40] on span "Edit" at bounding box center [1097, 44] width 19 height 15
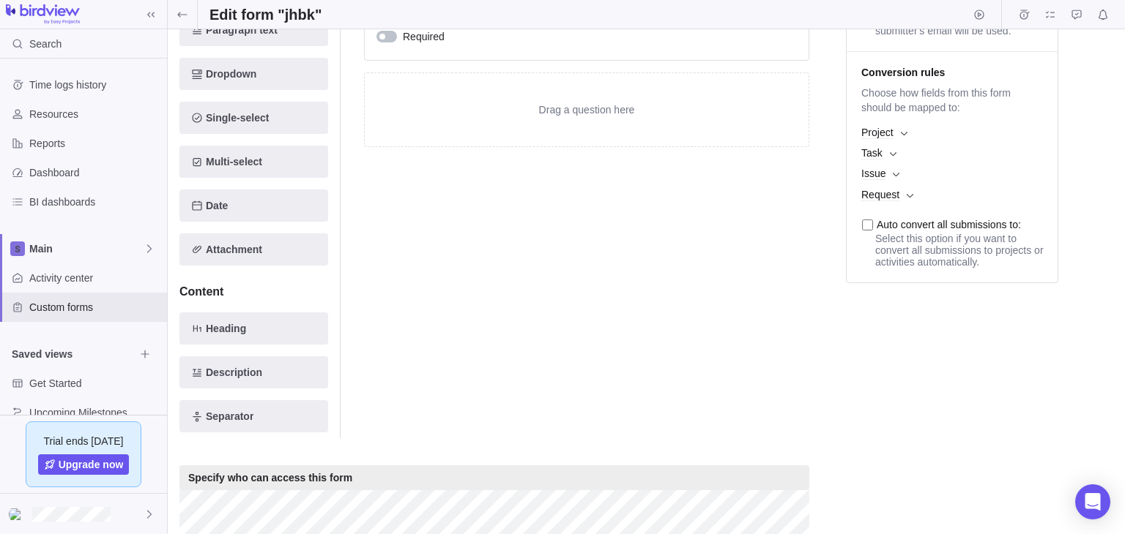
scroll to position [471, 0]
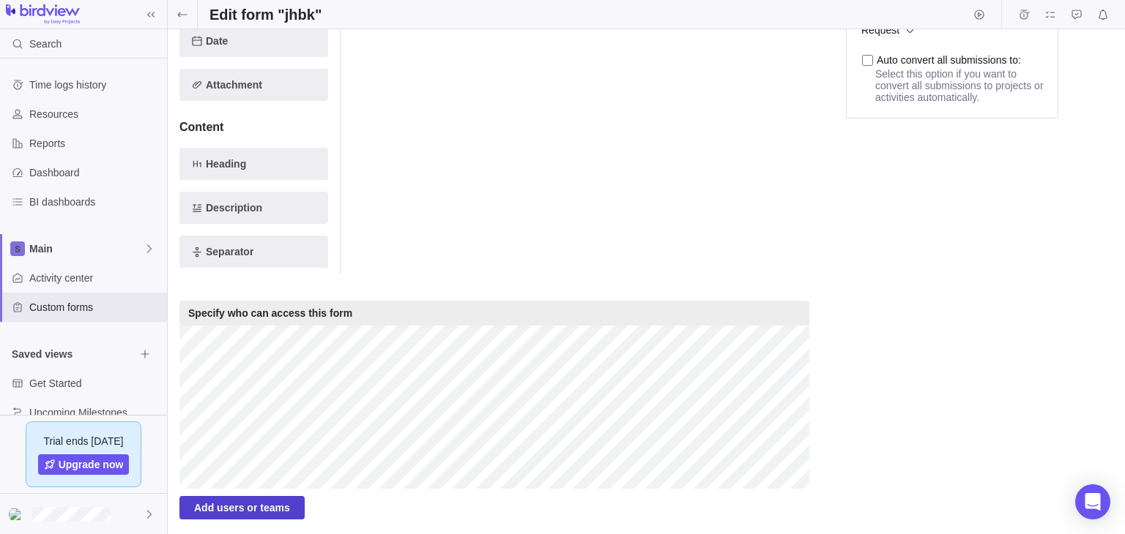
click at [242, 502] on span "Add users or teams" at bounding box center [242, 508] width 96 height 18
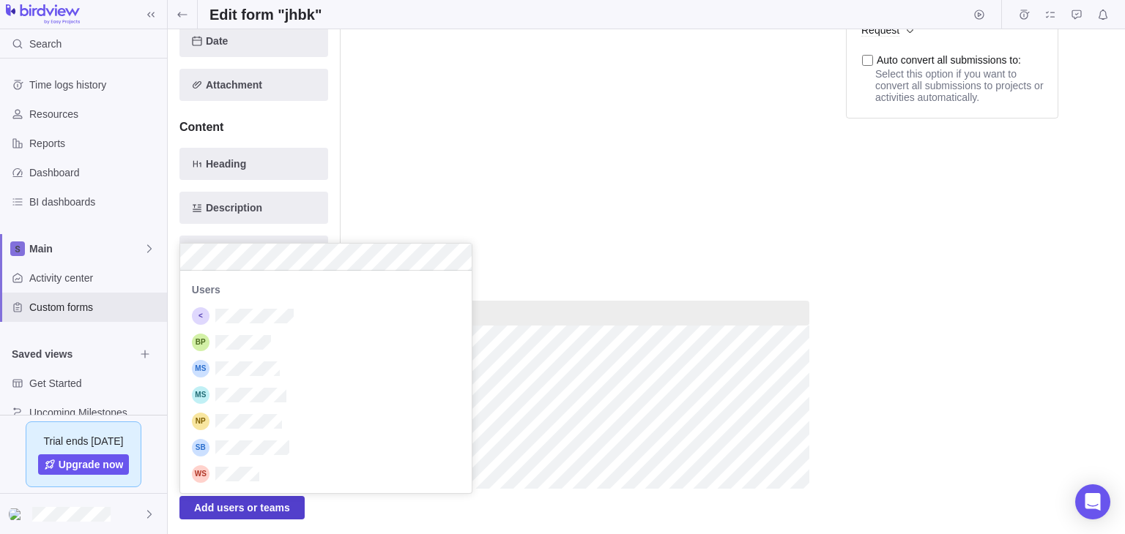
scroll to position [210, 279]
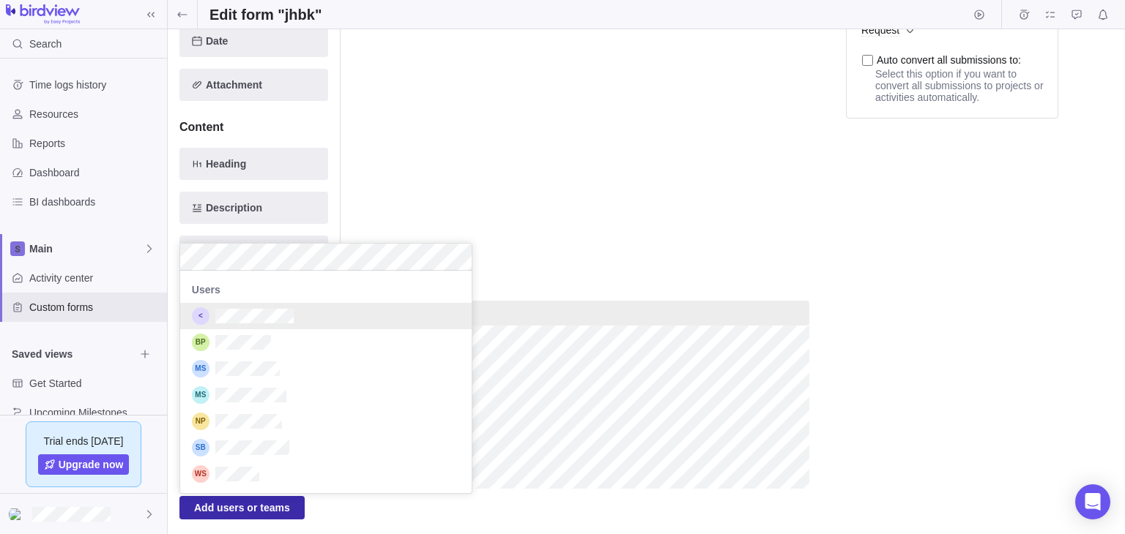
click at [294, 312] on div "grid" at bounding box center [325, 316] width 291 height 26
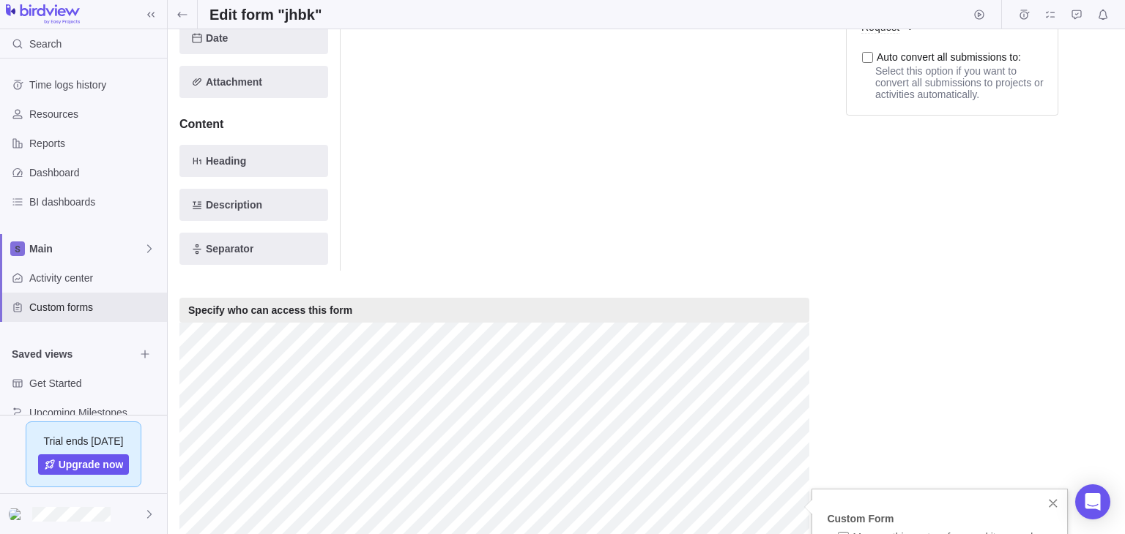
scroll to position [679, 0]
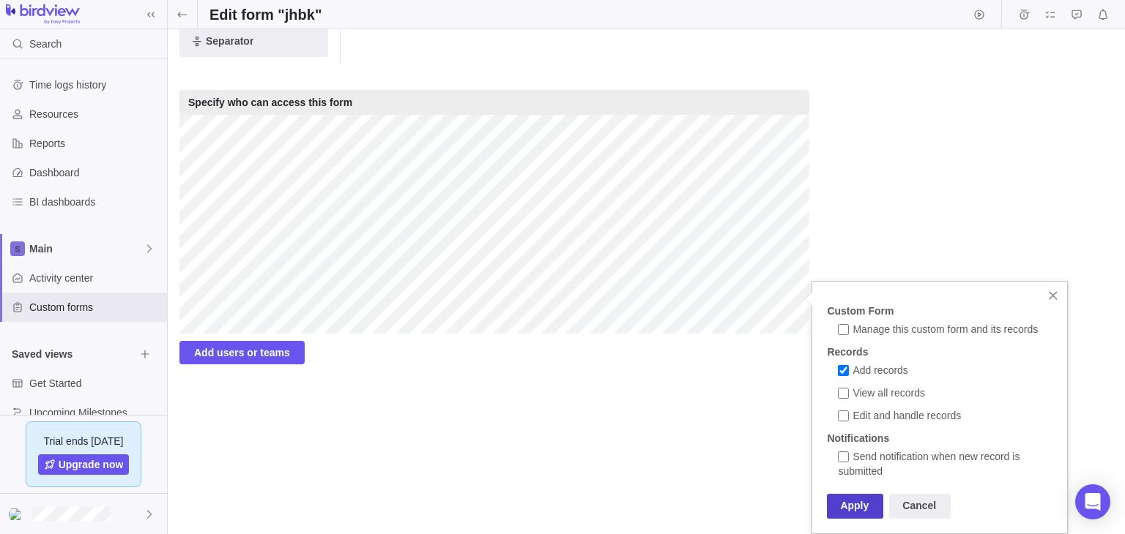
click at [856, 498] on div "Apply" at bounding box center [855, 506] width 56 height 25
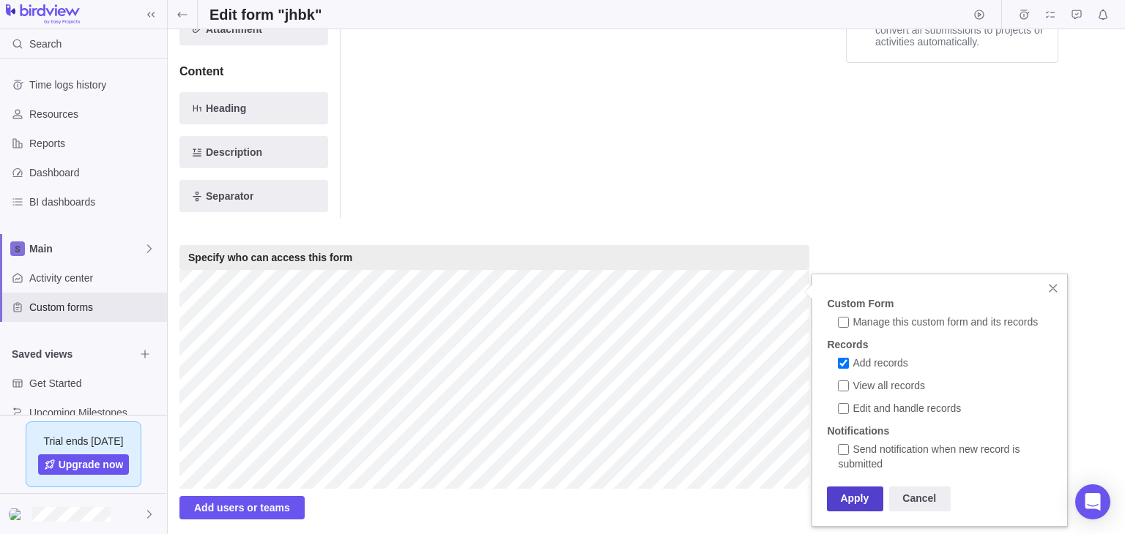
click at [855, 491] on div "Apply" at bounding box center [855, 499] width 56 height 25
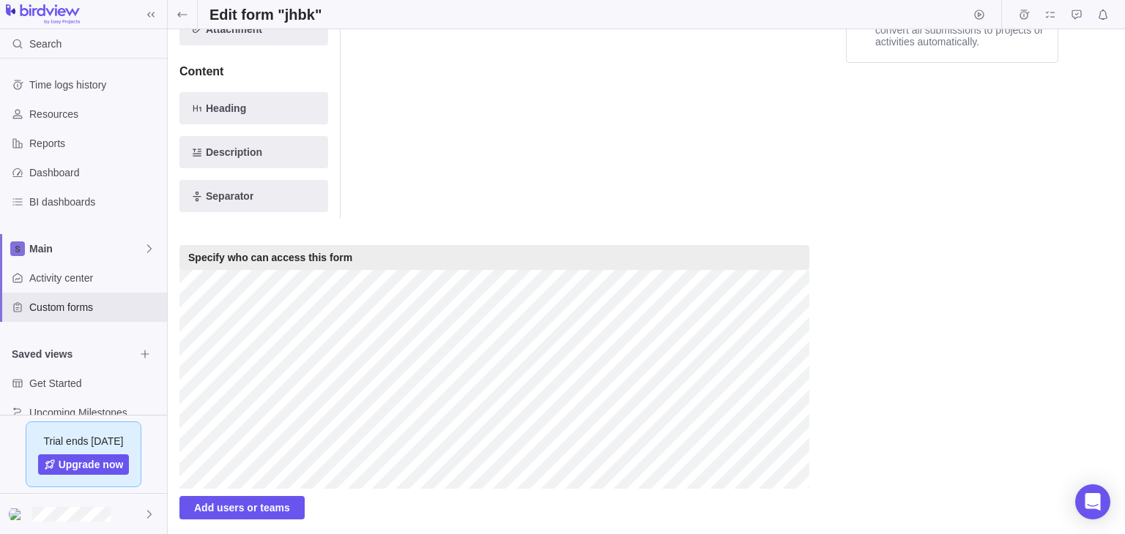
scroll to position [571, 0]
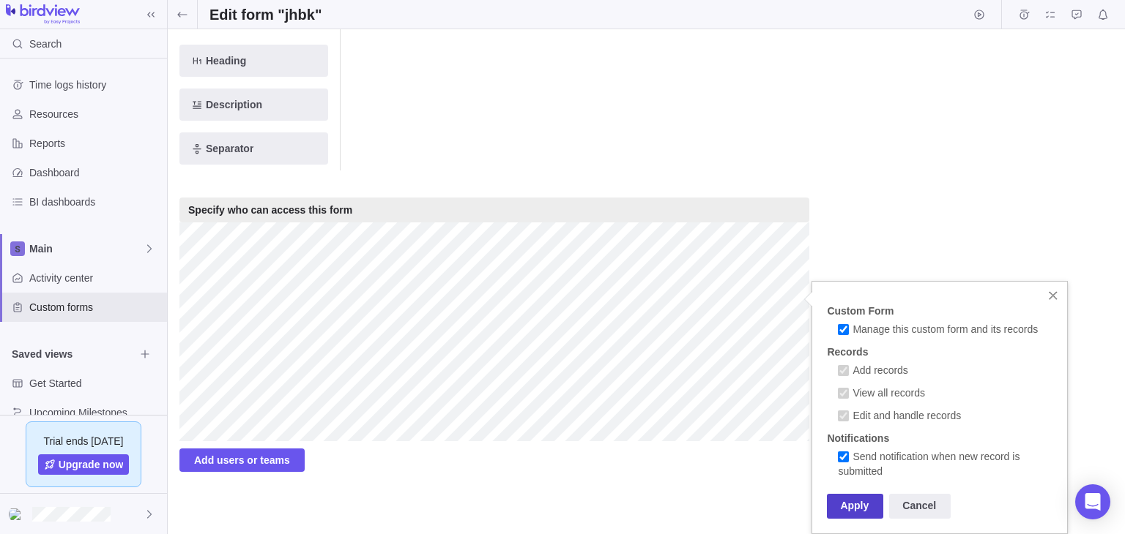
click at [862, 512] on div "Apply" at bounding box center [855, 506] width 56 height 25
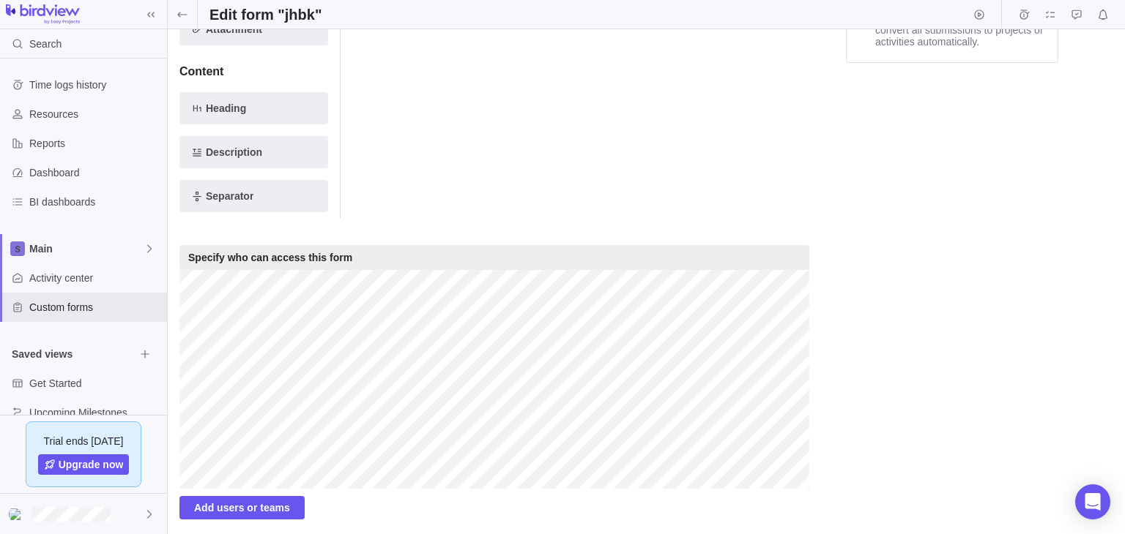
scroll to position [526, 0]
click at [220, 506] on span "Add users or teams" at bounding box center [242, 508] width 96 height 18
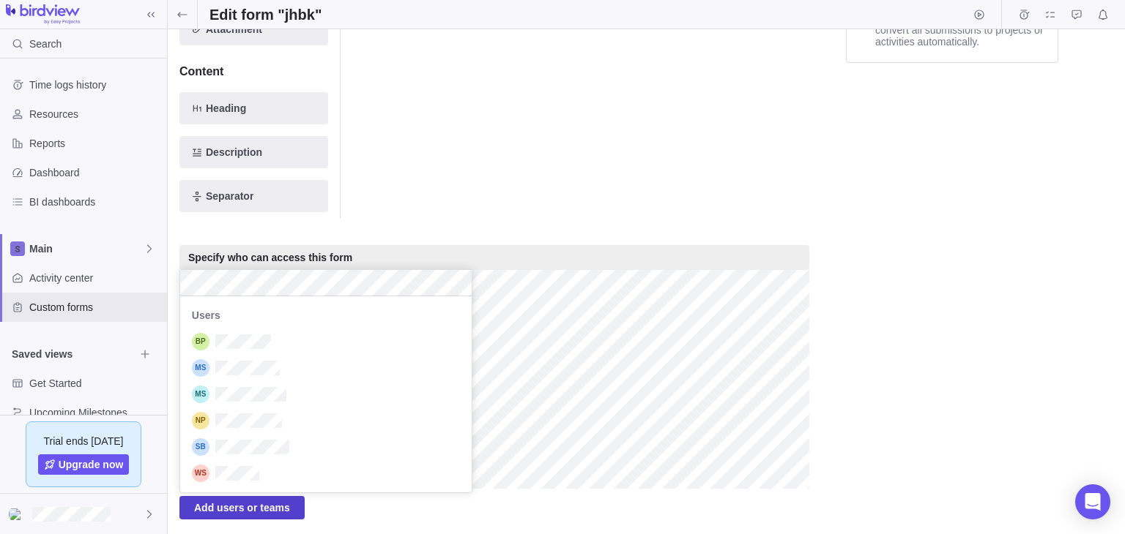
scroll to position [184, 279]
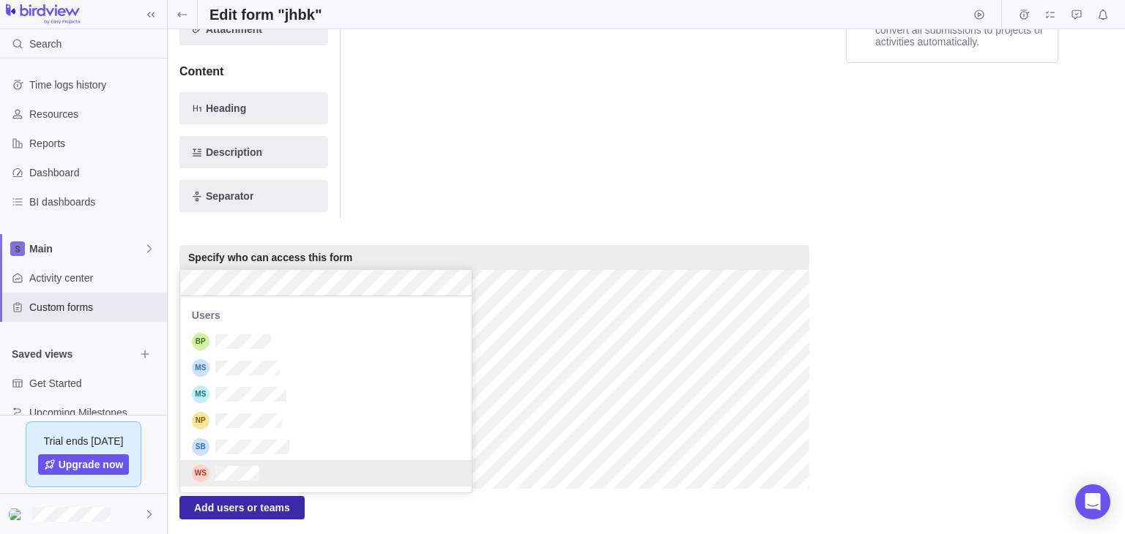
click at [389, 508] on div "Save changes Discard changes Duplicate this form Archive Delete Draft Active Pr…" at bounding box center [646, 281] width 957 height 505
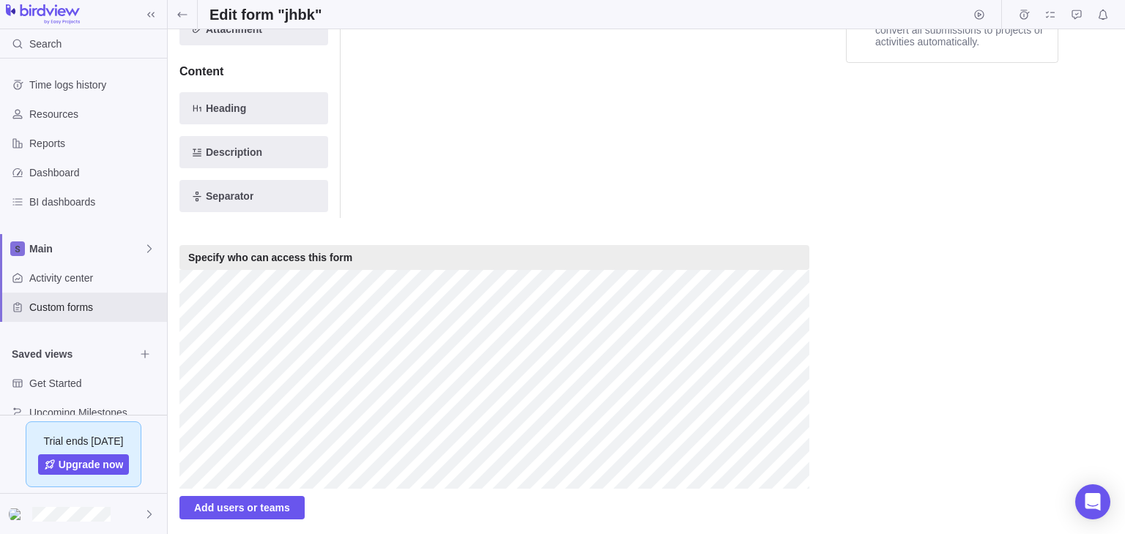
scroll to position [0, 0]
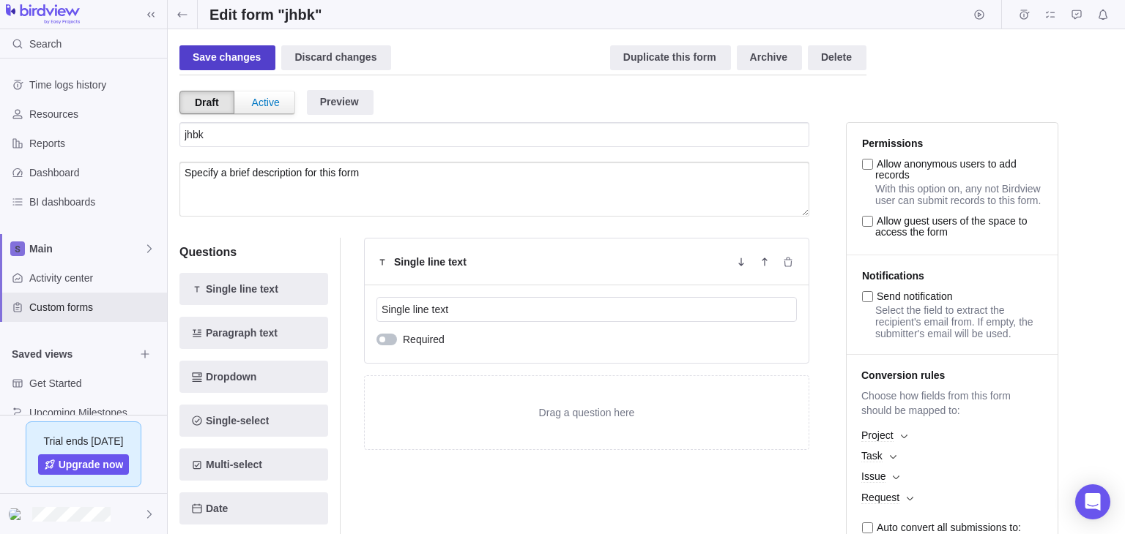
click at [218, 56] on div "Save changes" at bounding box center [227, 57] width 96 height 25
click at [179, 17] on icon at bounding box center [182, 15] width 12 height 12
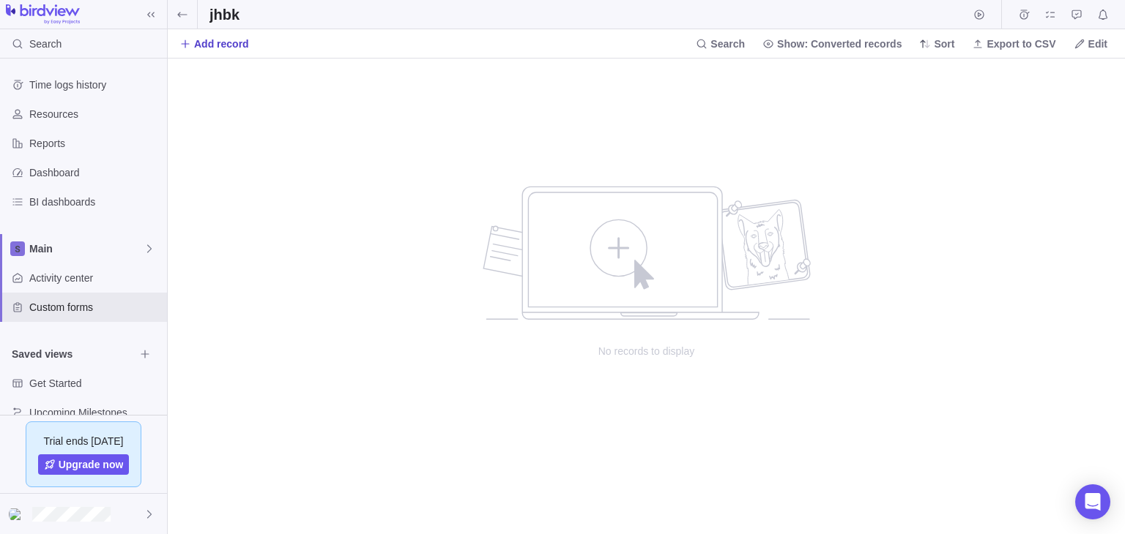
click at [220, 38] on span "Add record" at bounding box center [221, 44] width 55 height 15
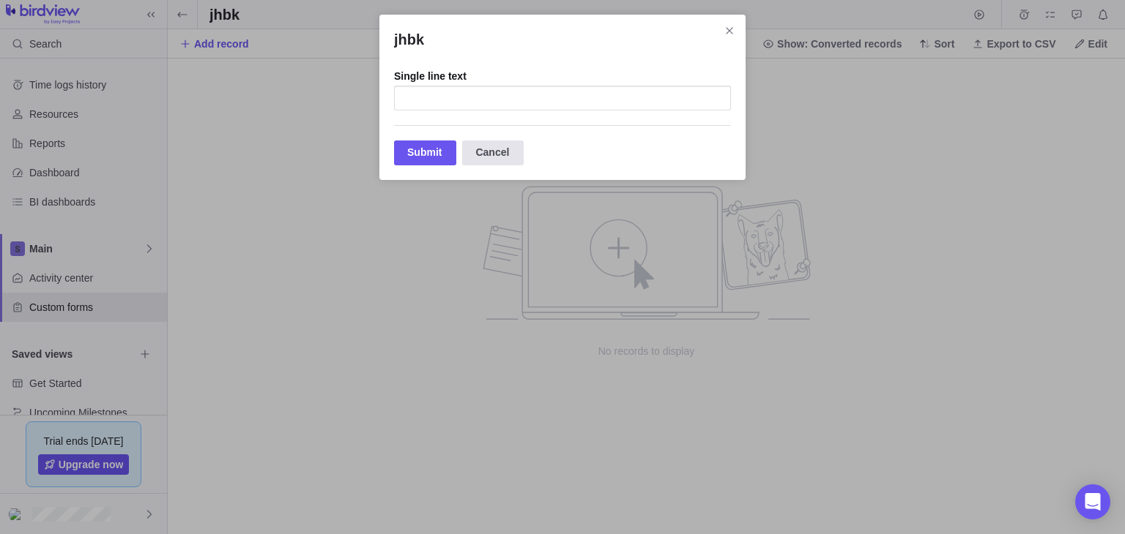
click at [493, 155] on div "Cancel" at bounding box center [492, 153] width 61 height 25
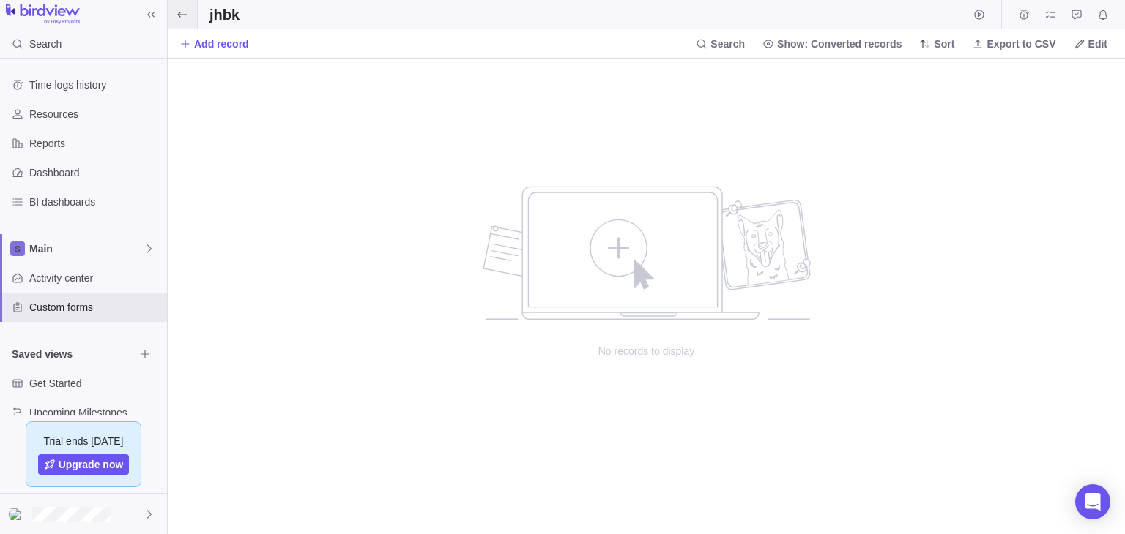
click at [180, 20] on span at bounding box center [182, 14] width 29 height 29
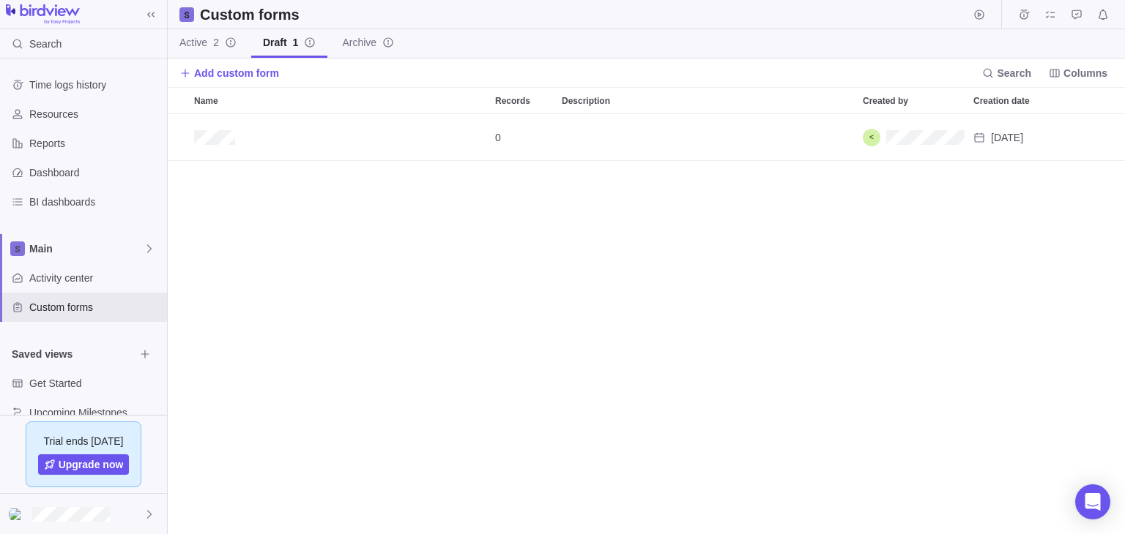
scroll to position [407, 944]
click at [232, 72] on span "Add custom form" at bounding box center [236, 73] width 85 height 15
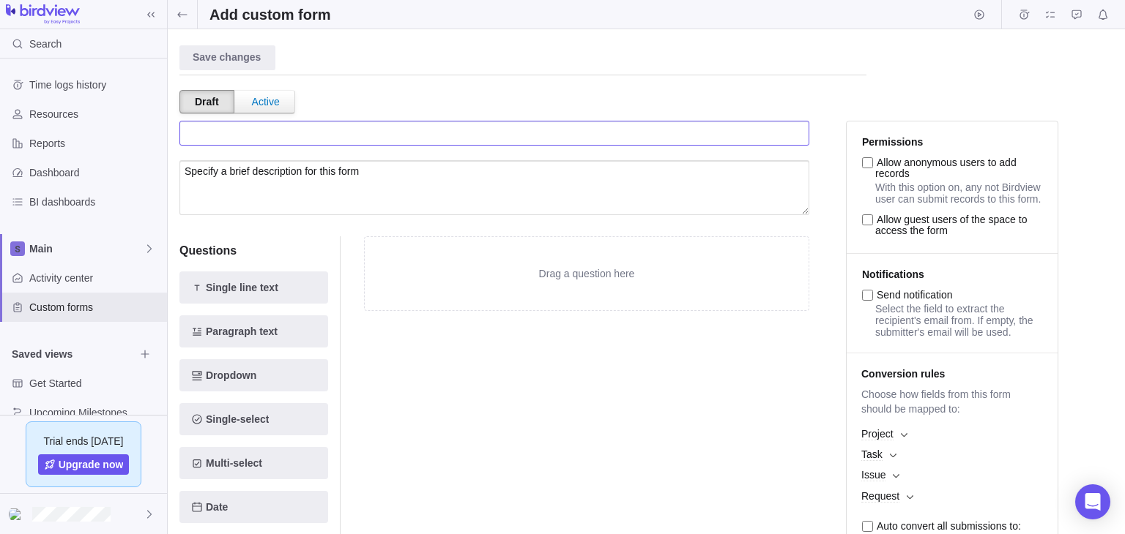
click at [340, 133] on input "text" at bounding box center [494, 133] width 630 height 25
type input "<h1>dfghj</h1>"
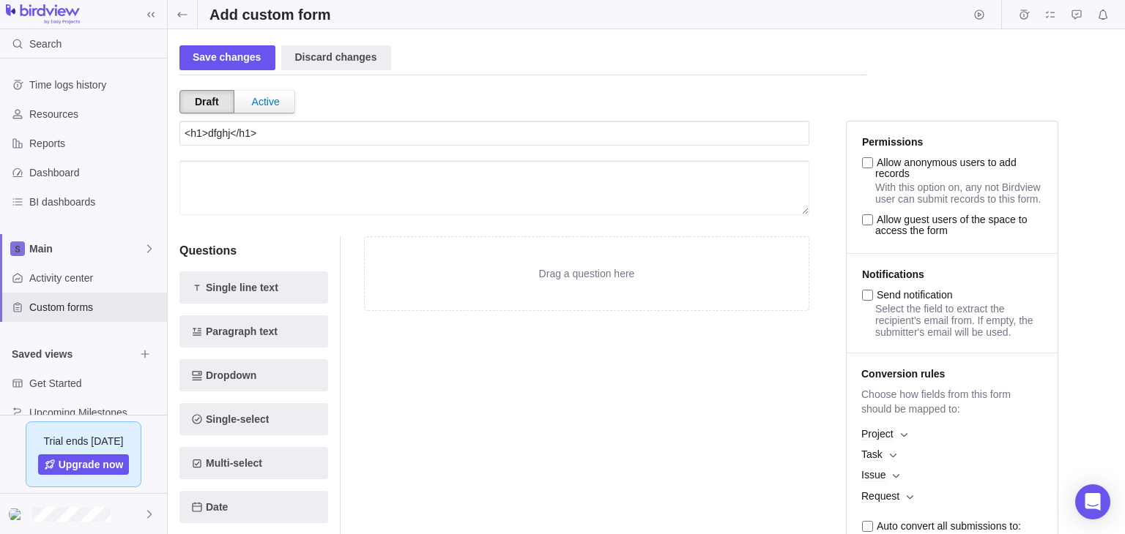
click at [339, 182] on textarea at bounding box center [494, 187] width 630 height 55
paste textarea "<h1>dfghj</h1>"
type textarea "<h1>dfghj</h1>"
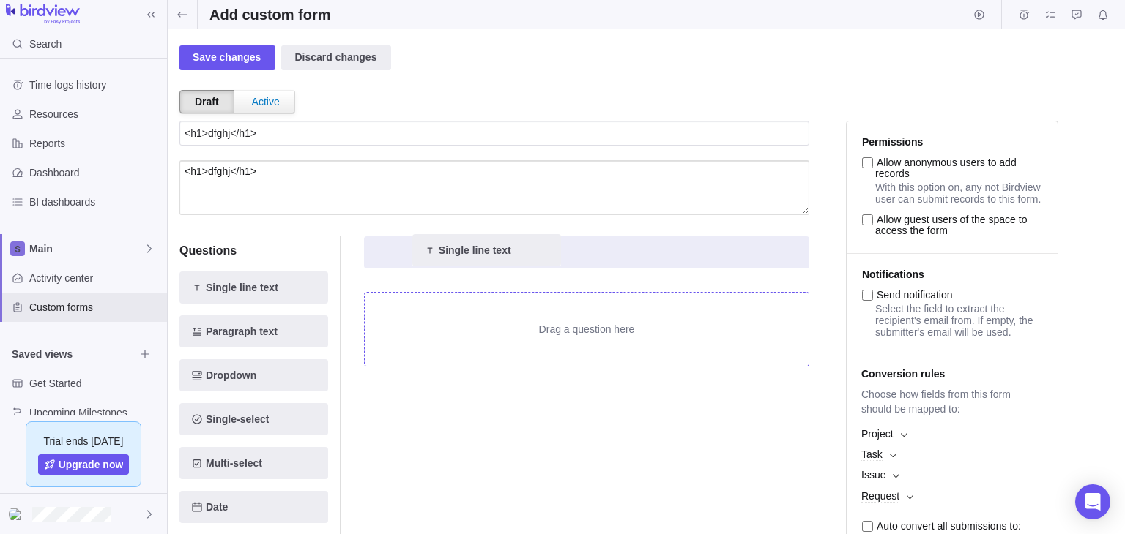
drag, startPoint x: 247, startPoint y: 297, endPoint x: 491, endPoint y: 258, distance: 246.1
click at [491, 258] on div "Questions Single line text Single line text Paragraph text Dropdown Single-sele…" at bounding box center [494, 488] width 630 height 539
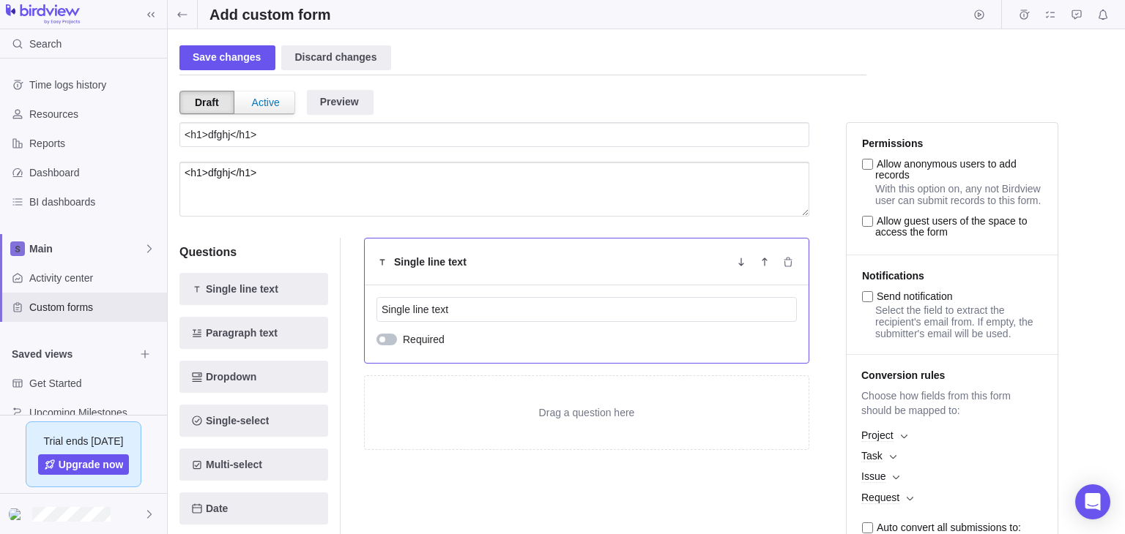
click at [430, 264] on h5 "Single line text" at bounding box center [430, 262] width 72 height 15
click at [482, 270] on div "Single line text" at bounding box center [587, 262] width 444 height 47
drag, startPoint x: 515, startPoint y: 315, endPoint x: 343, endPoint y: 315, distance: 172.1
click at [343, 315] on div "Single line text Single line text Required Drag a question here" at bounding box center [574, 490] width 469 height 504
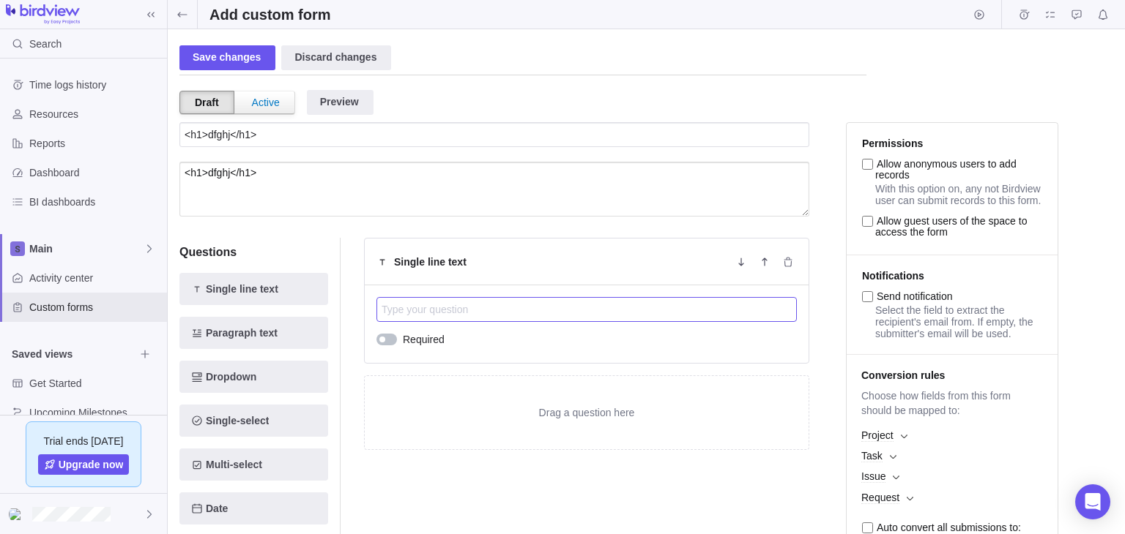
paste input "<h1>dfghj</h1>"
type input "<h1>dfghj</h1>"
click at [385, 338] on div at bounding box center [386, 340] width 20 height 12
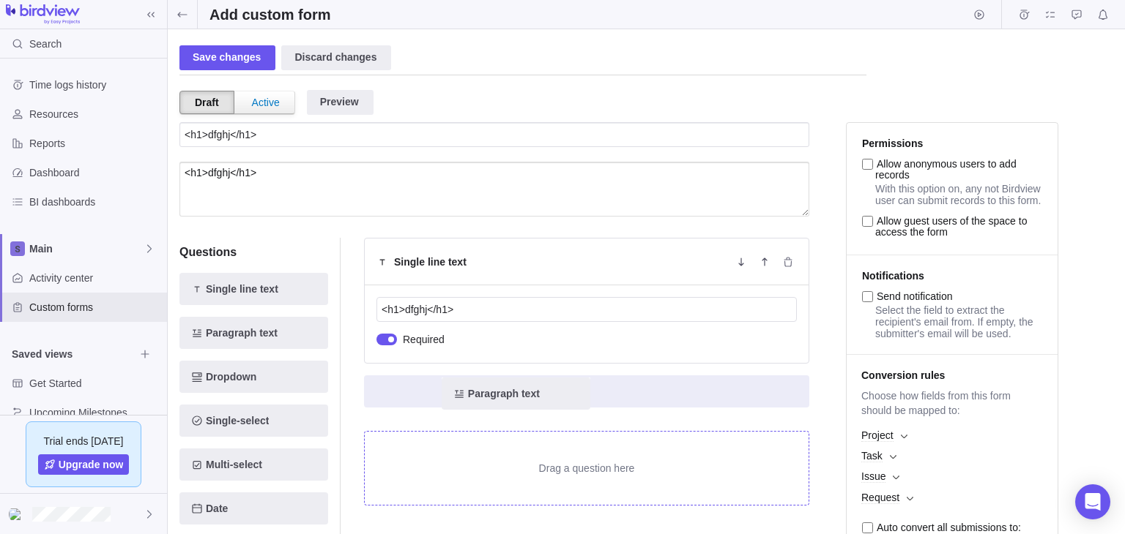
drag, startPoint x: 261, startPoint y: 335, endPoint x: 537, endPoint y: 396, distance: 282.8
click at [537, 396] on div "Questions Single line text Paragraph text Paragraph text Dropdown Single-select…" at bounding box center [494, 489] width 630 height 539
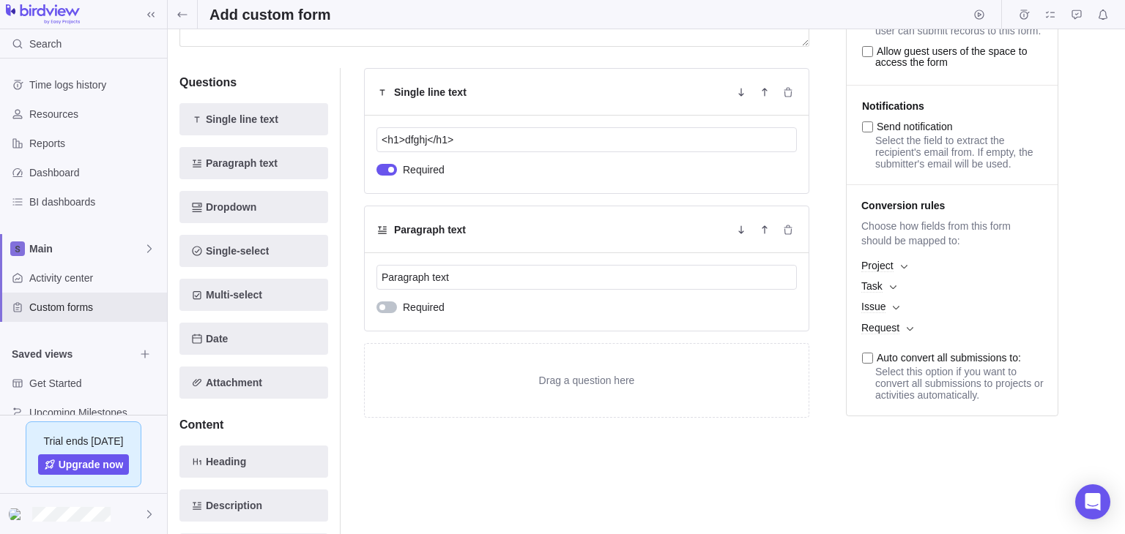
scroll to position [171, 0]
drag, startPoint x: 461, startPoint y: 267, endPoint x: 341, endPoint y: 286, distance: 120.8
click at [341, 286] on div "Single line text <h1>dfghj</h1> Required Paragraph text Paragraph text Required…" at bounding box center [574, 319] width 469 height 504
paste input "<h1>dfghj</h1>"
type input "<h1>dfghj</h1>"
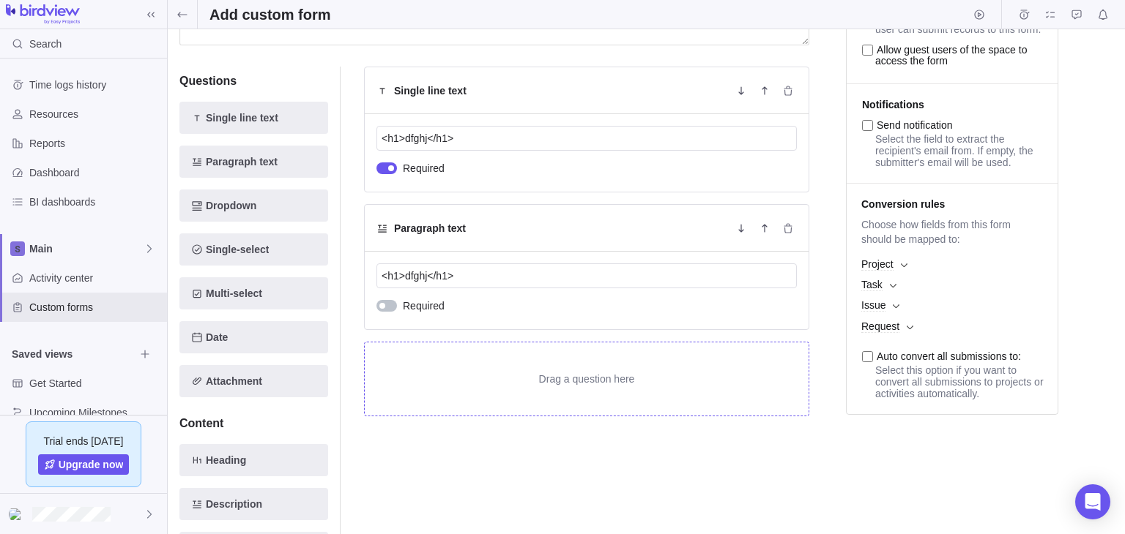
click at [439, 351] on div "Drag a question here" at bounding box center [587, 379] width 444 height 73
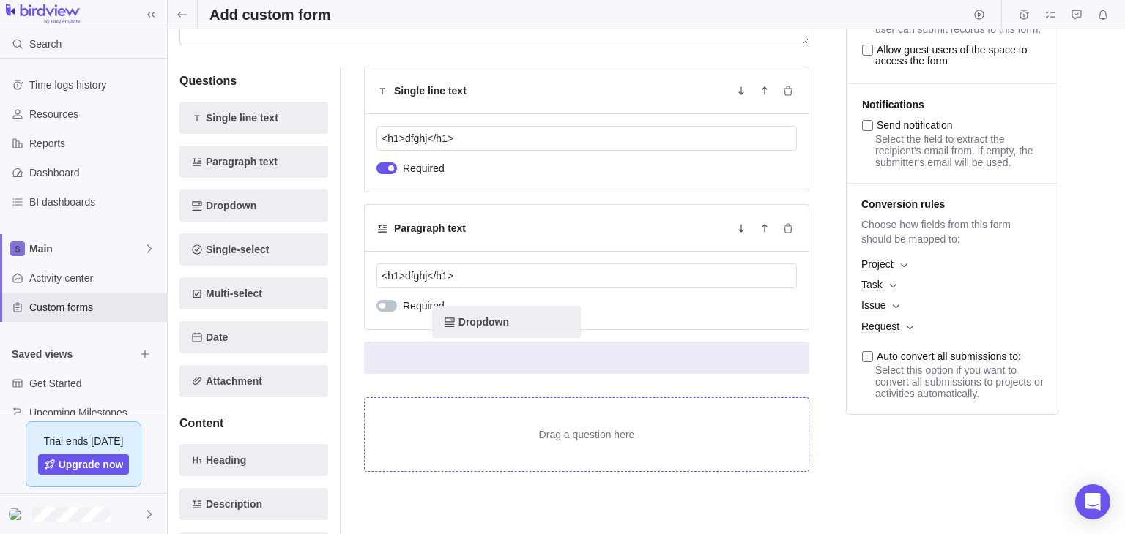
drag, startPoint x: 236, startPoint y: 203, endPoint x: 527, endPoint y: 336, distance: 319.7
click at [527, 336] on div "Questions Single line text Paragraph text Dropdown Dropdown Single-select Multi…" at bounding box center [494, 318] width 630 height 539
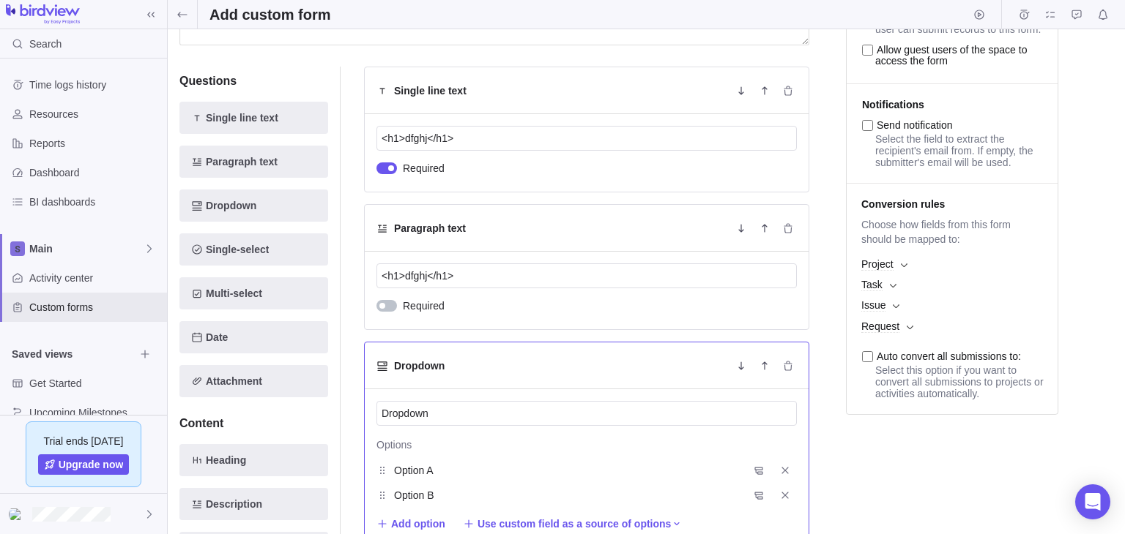
scroll to position [231, 0]
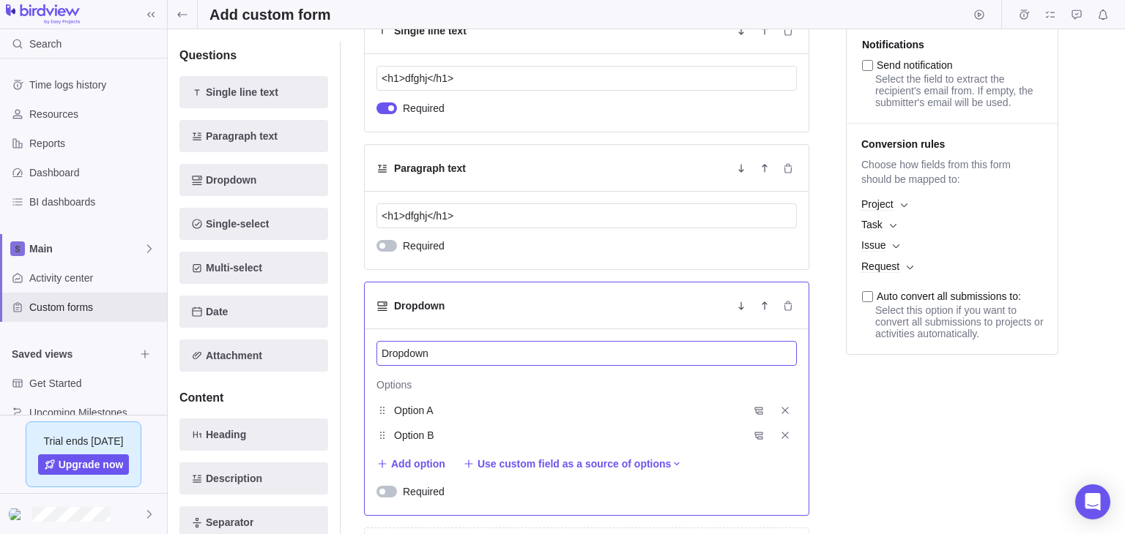
click at [466, 358] on input "Dropdown" at bounding box center [586, 353] width 420 height 25
paste input "<h1>dfghj</h1>"
type input "<h1>dfghj</h1>"
click at [421, 466] on span "Add option" at bounding box center [418, 464] width 54 height 15
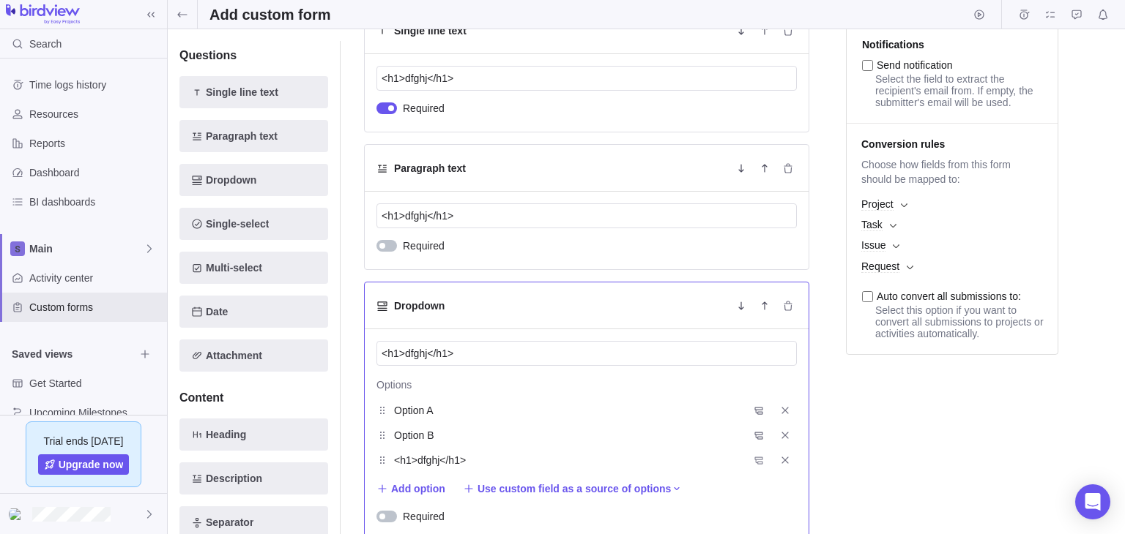
type input "<h1>dfghj</h1>"
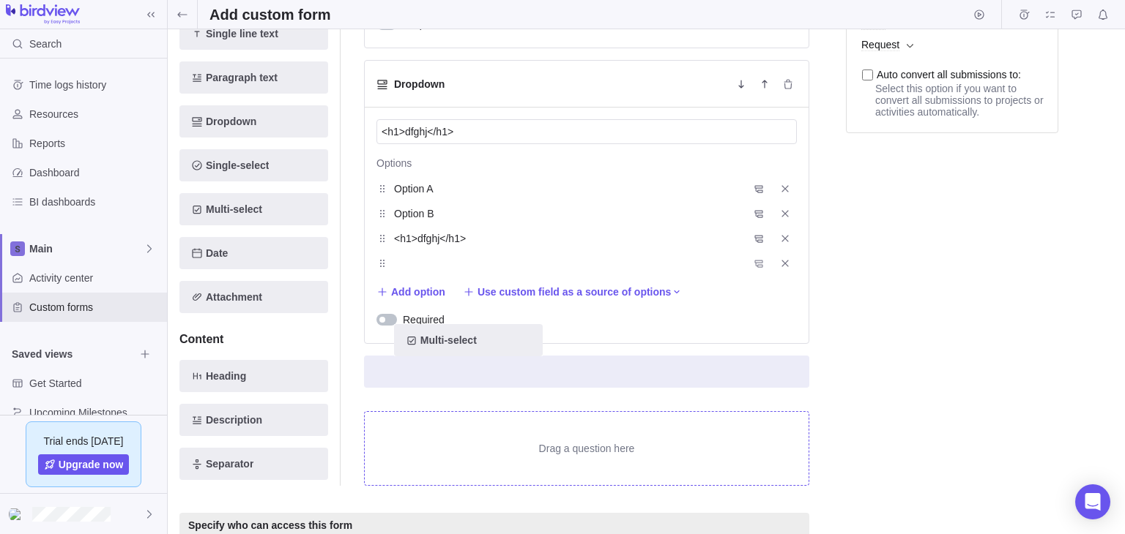
scroll to position [452, 0]
drag, startPoint x: 236, startPoint y: 150, endPoint x: 476, endPoint y: 364, distance: 321.0
click at [476, 364] on div "Questions Single line text Paragraph text Dropdown Single-select Multi-select M…" at bounding box center [494, 137] width 630 height 737
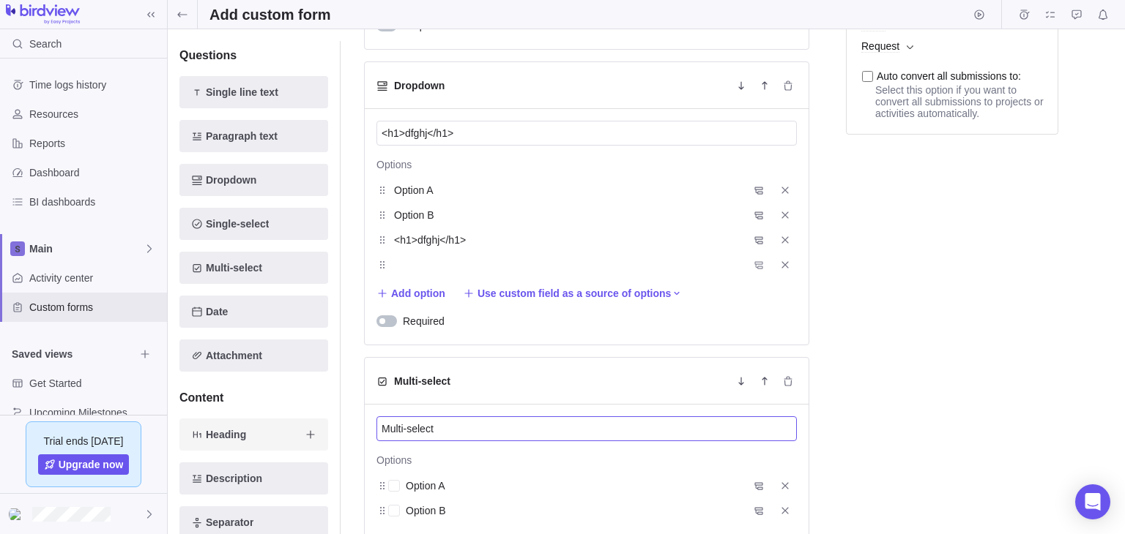
drag, startPoint x: 488, startPoint y: 430, endPoint x: 281, endPoint y: 425, distance: 207.2
click at [281, 425] on div "Questions Single line text Paragraph text Dropdown Single-select Multi-select D…" at bounding box center [494, 232] width 630 height 927
paste input "<h1>dfghj</h1>"
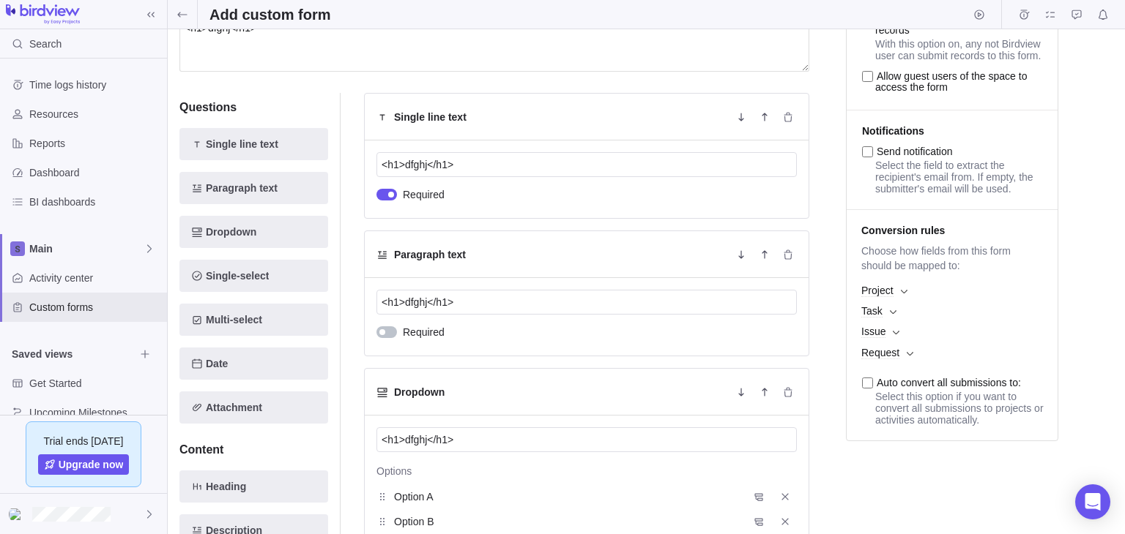
scroll to position [121, 0]
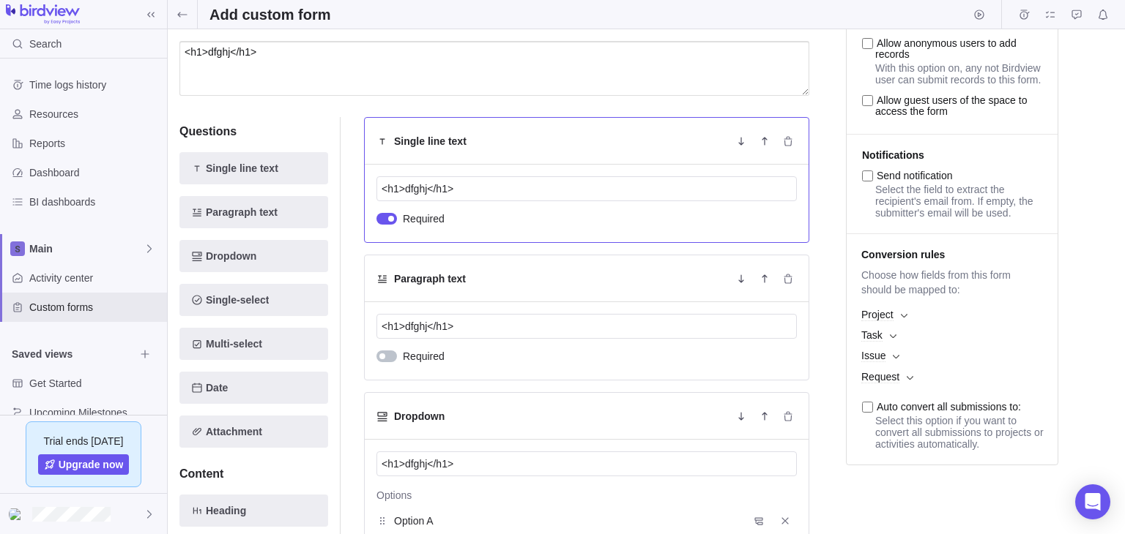
type input "<h1>dfghj</h1>"
click at [380, 218] on div at bounding box center [386, 219] width 20 height 12
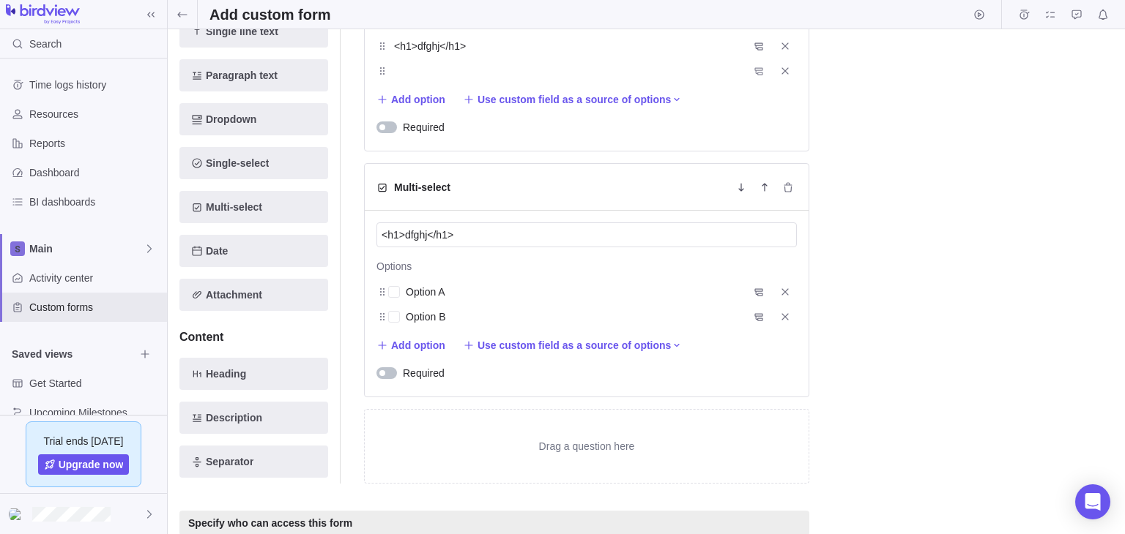
scroll to position [644, 0]
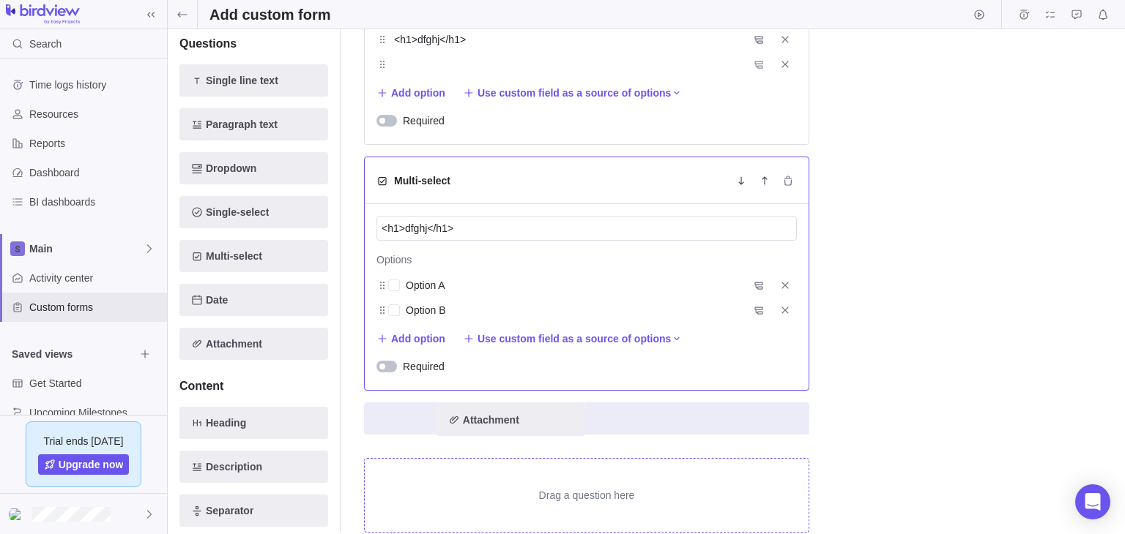
drag, startPoint x: 242, startPoint y: 293, endPoint x: 478, endPoint y: 396, distance: 257.4
click at [506, 421] on div "Questions Single line text Paragraph text Dropdown Single-select Multi-select D…" at bounding box center [494, 59] width 630 height 983
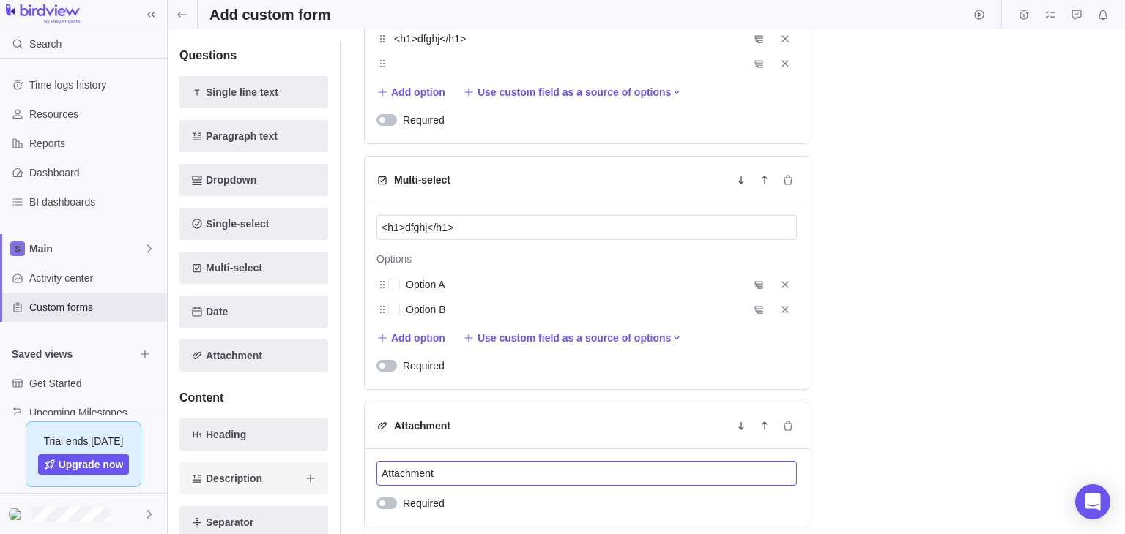
drag, startPoint x: 452, startPoint y: 471, endPoint x: 288, endPoint y: 480, distance: 164.2
click at [288, 480] on div "Questions Single line text Paragraph text Dropdown Single-select Multi-select D…" at bounding box center [494, 99] width 630 height 1065
paste input "<h1>dfghj</h1>"
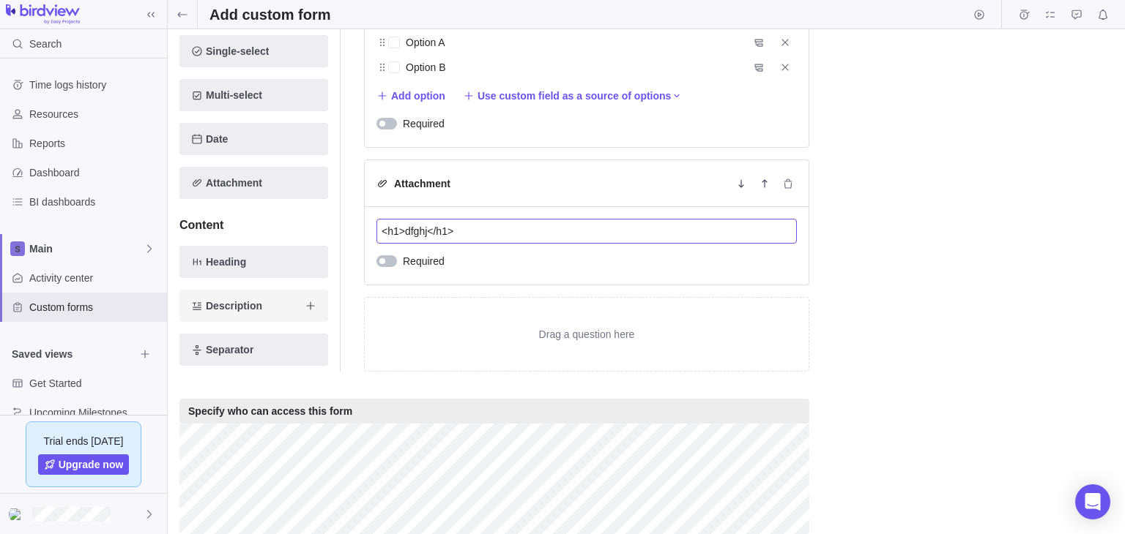
scroll to position [897, 0]
type input "<h1>dfghj</h1>"
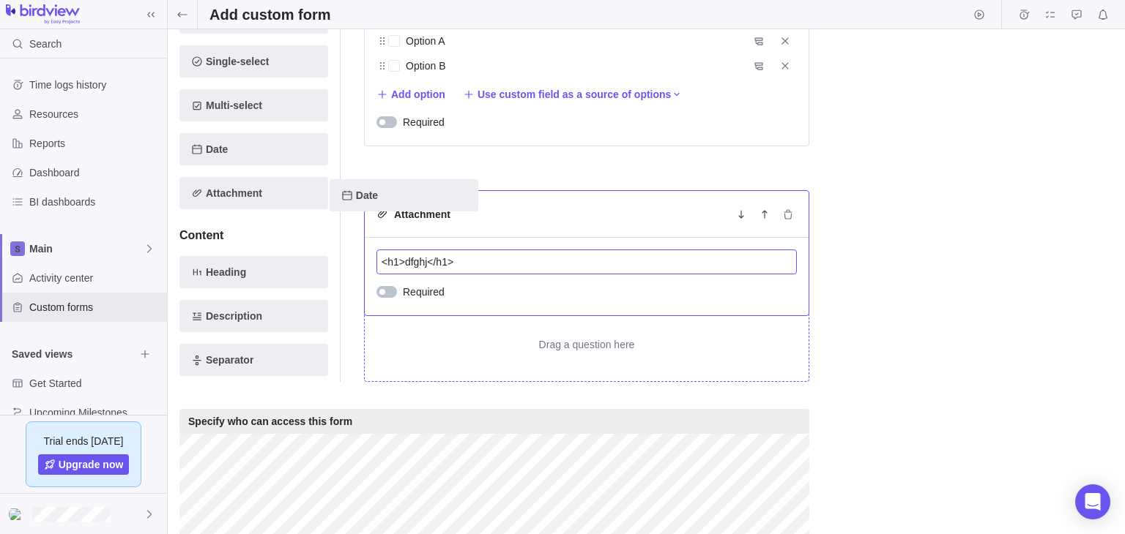
scroll to position [896, 0]
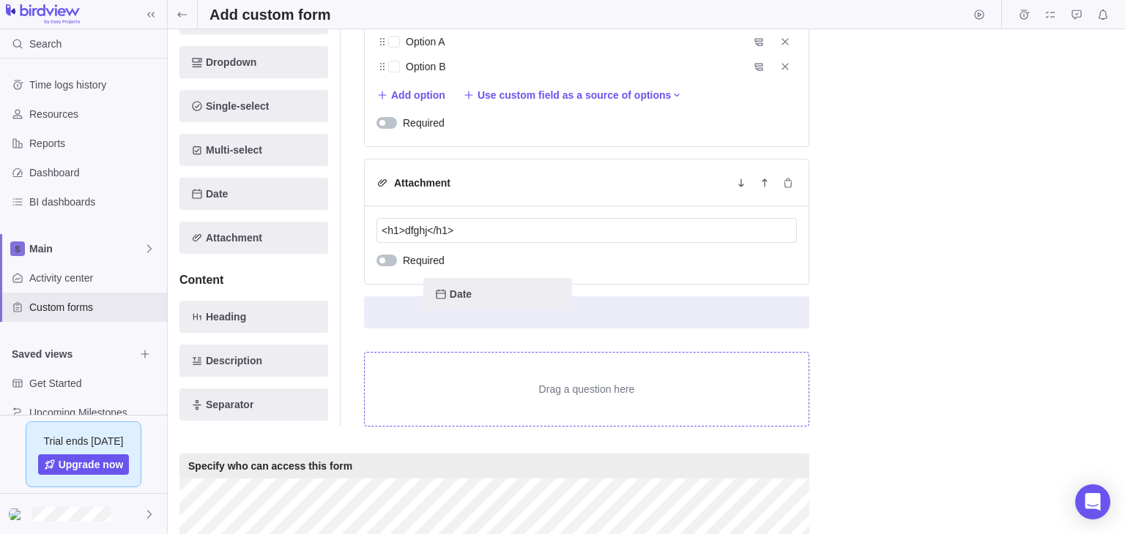
drag, startPoint x: 237, startPoint y: 131, endPoint x: 493, endPoint y: 301, distance: 307.4
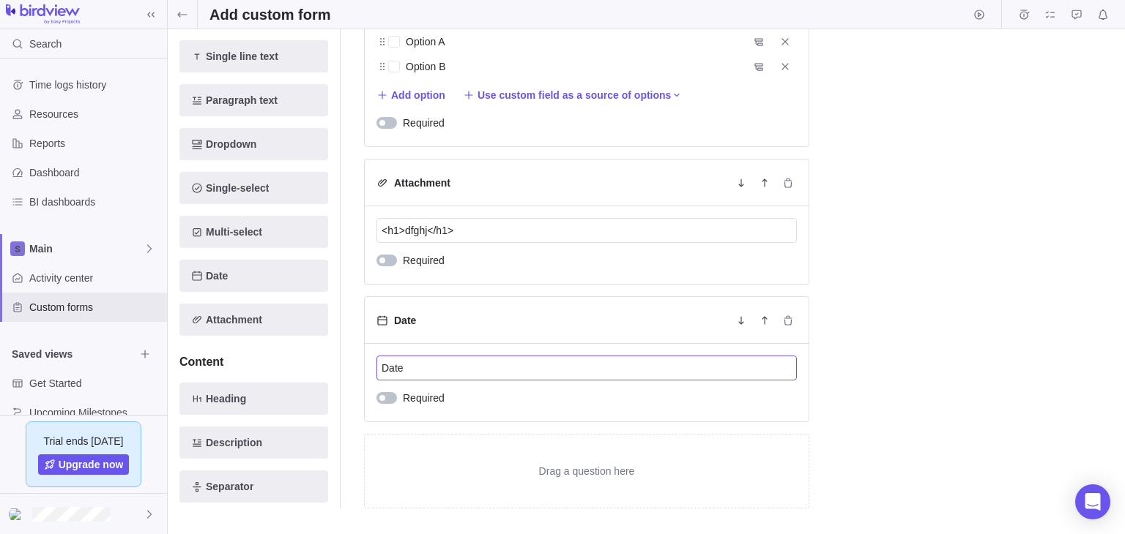
drag, startPoint x: 428, startPoint y: 370, endPoint x: 231, endPoint y: 378, distance: 197.1
paste input "<h1>dfghj</h1>"
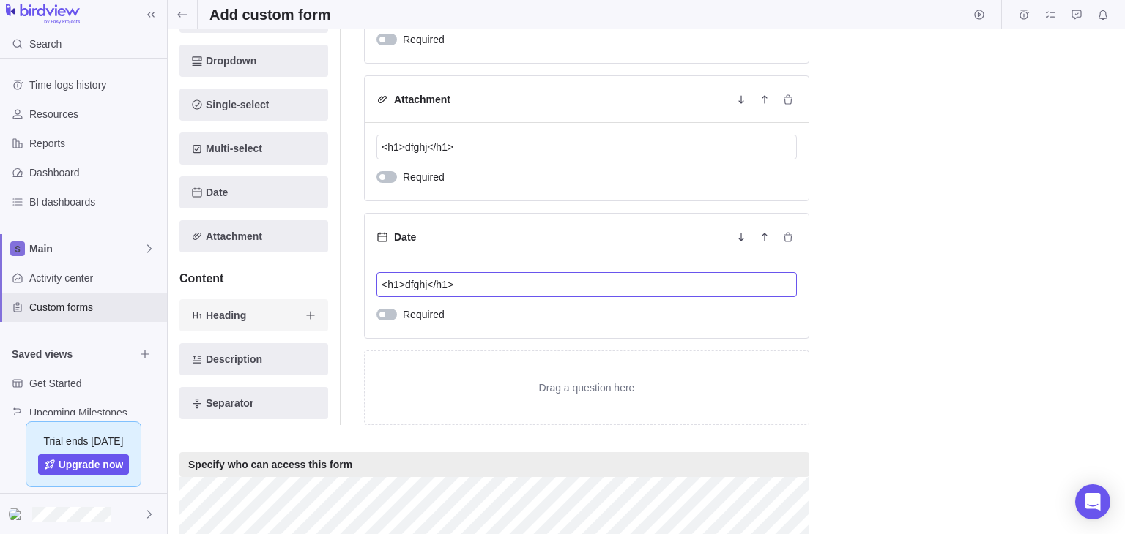
type input "<h1>dfghj</h1>"
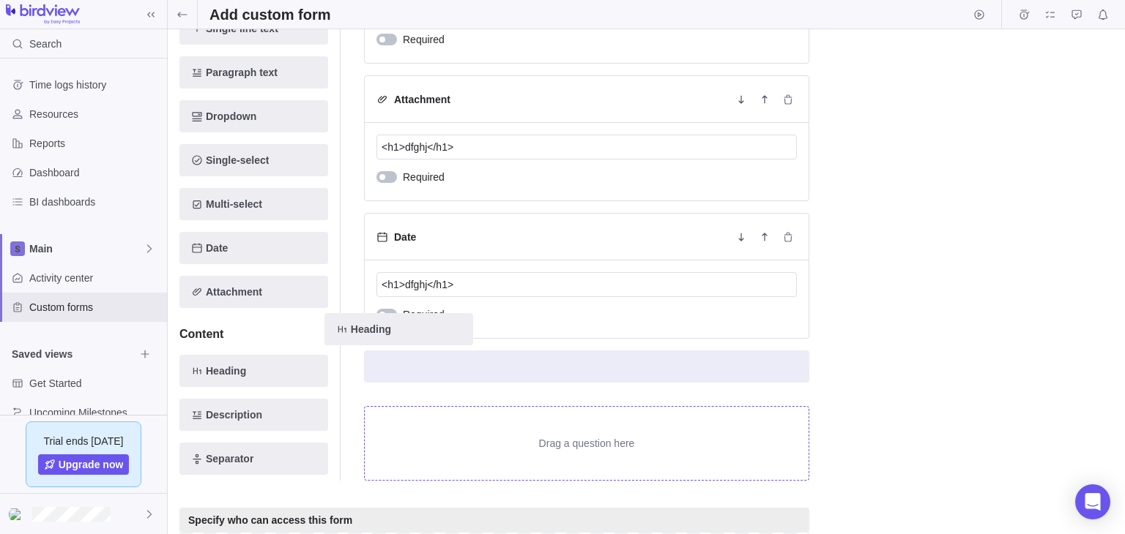
drag, startPoint x: 238, startPoint y: 322, endPoint x: 411, endPoint y: 343, distance: 174.8
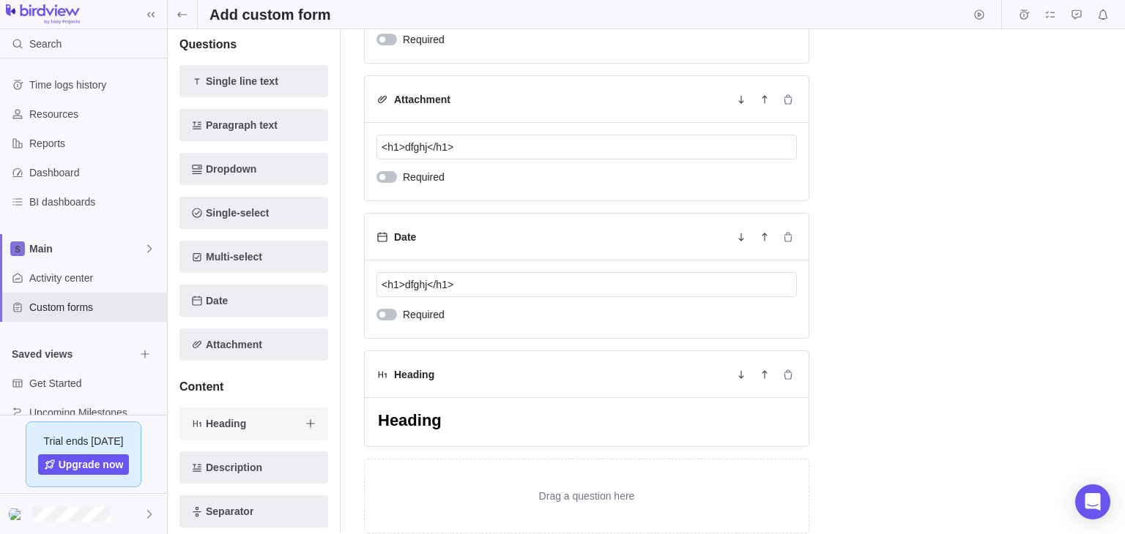
drag, startPoint x: 480, startPoint y: 425, endPoint x: 295, endPoint y: 422, distance: 184.5
paste textarea "<h1>dfghj</h1>"
type textarea "x"
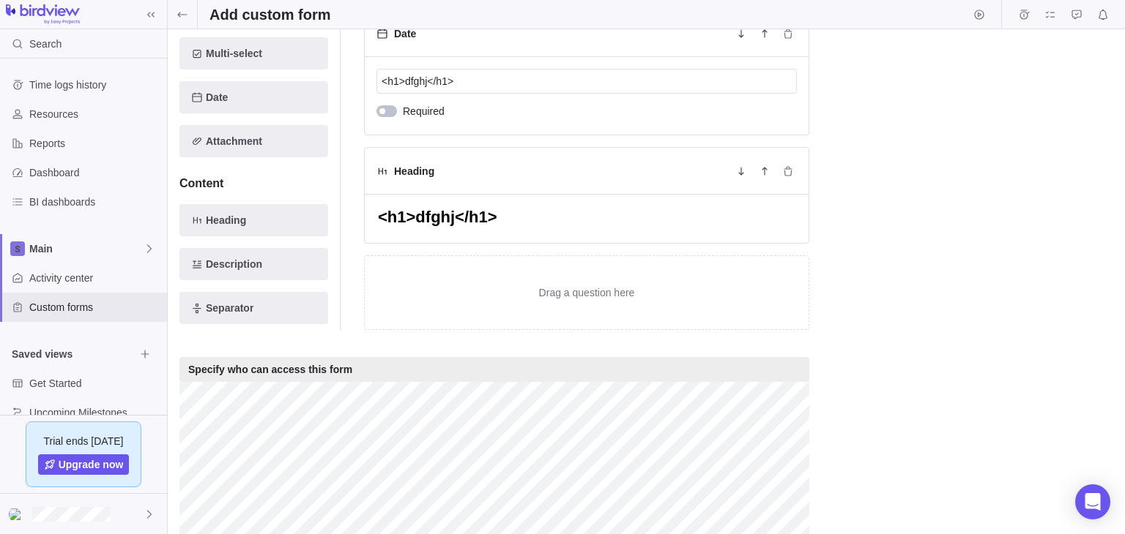
scroll to position [1182, 0]
type textarea "<h1>dfghj</h1>"
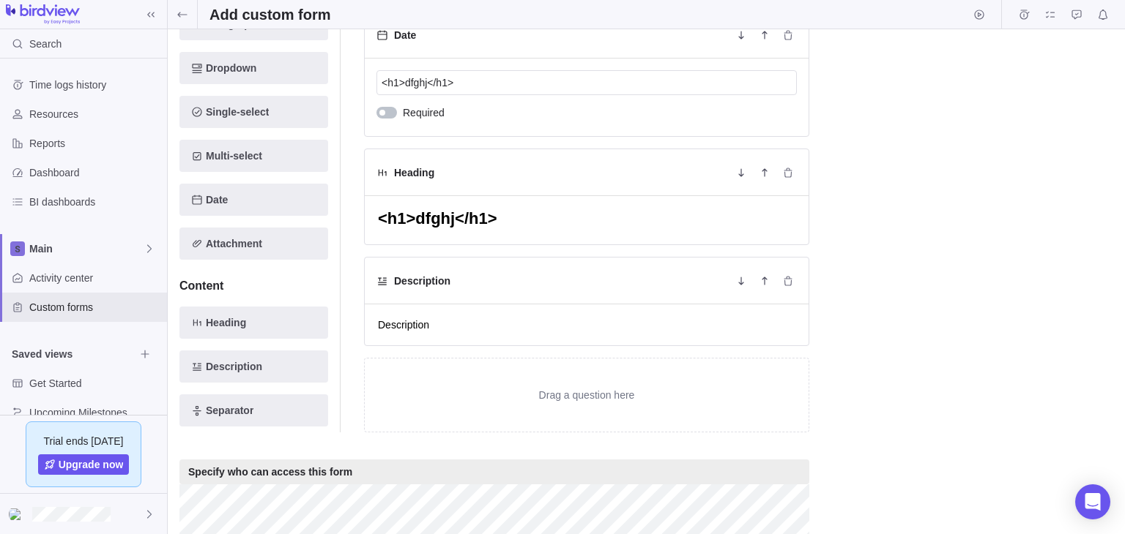
drag, startPoint x: 482, startPoint y: 325, endPoint x: 275, endPoint y: 336, distance: 206.8
type textarea "x"
paste textarea "<h1>dfghj</h1>"
type textarea "x"
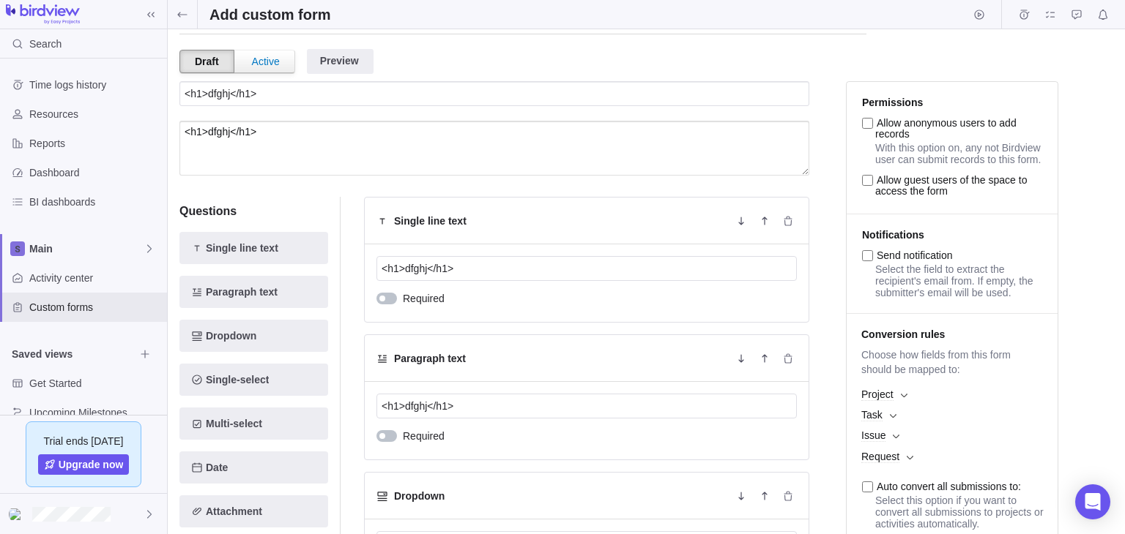
scroll to position [0, 0]
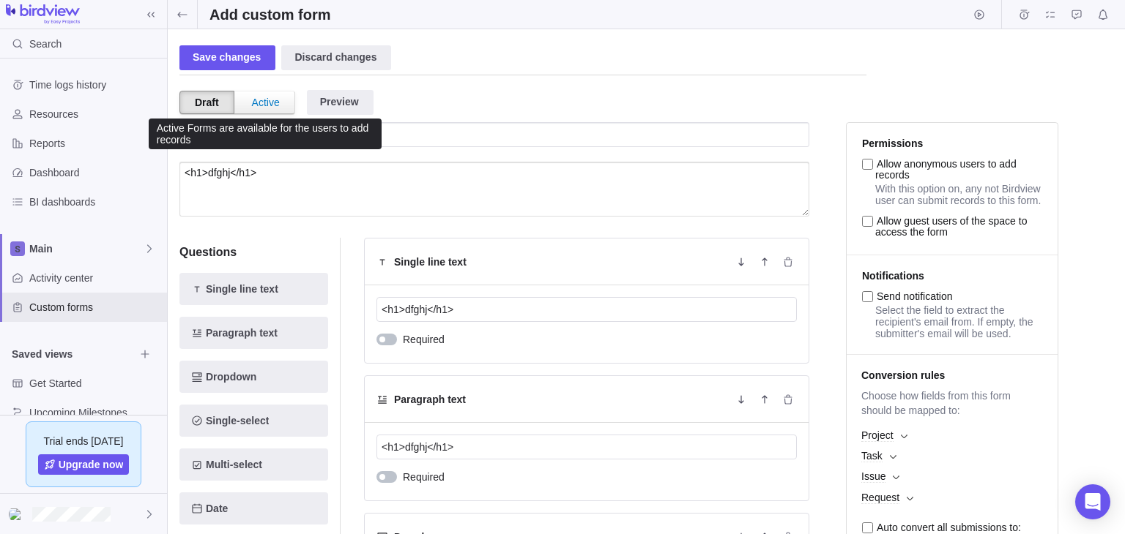
type textarea "<h1>dfghj</h1>"
click at [269, 97] on div "Active" at bounding box center [265, 103] width 57 height 22
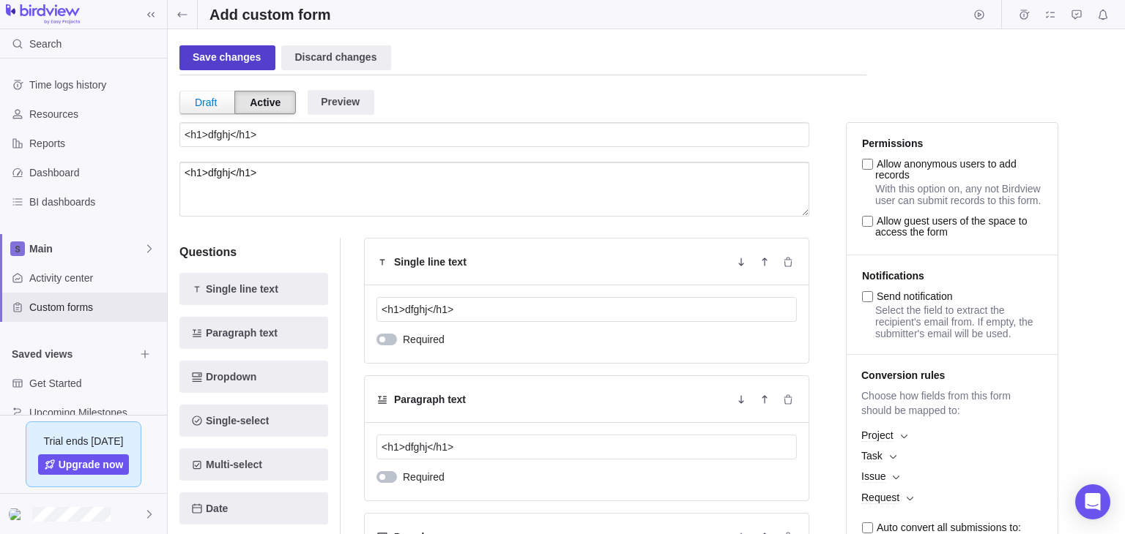
click at [237, 70] on div "Save changes" at bounding box center [227, 57] width 96 height 25
type textarea "x"
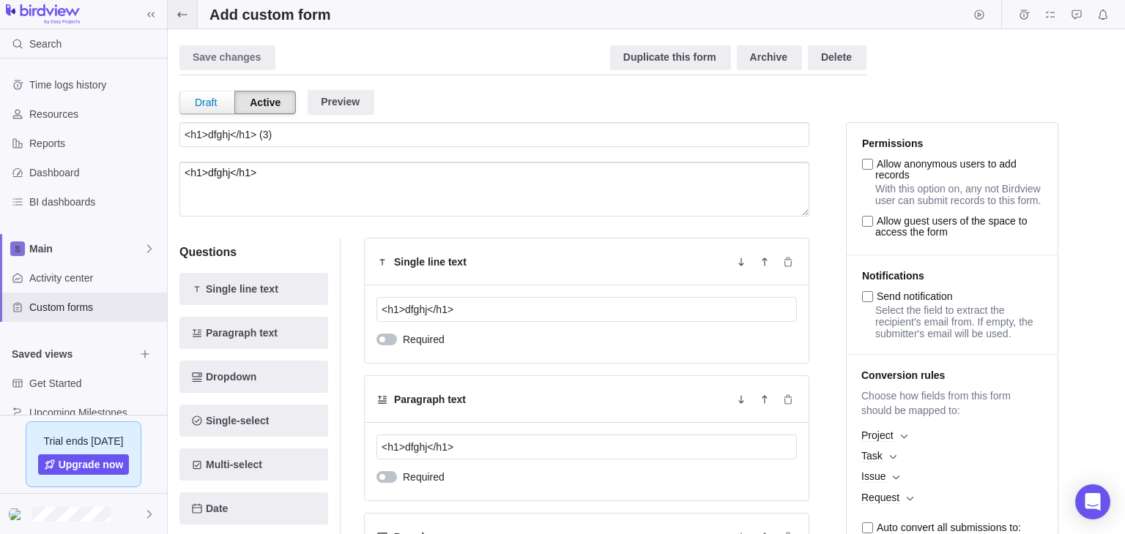
click at [184, 13] on icon at bounding box center [182, 15] width 12 height 12
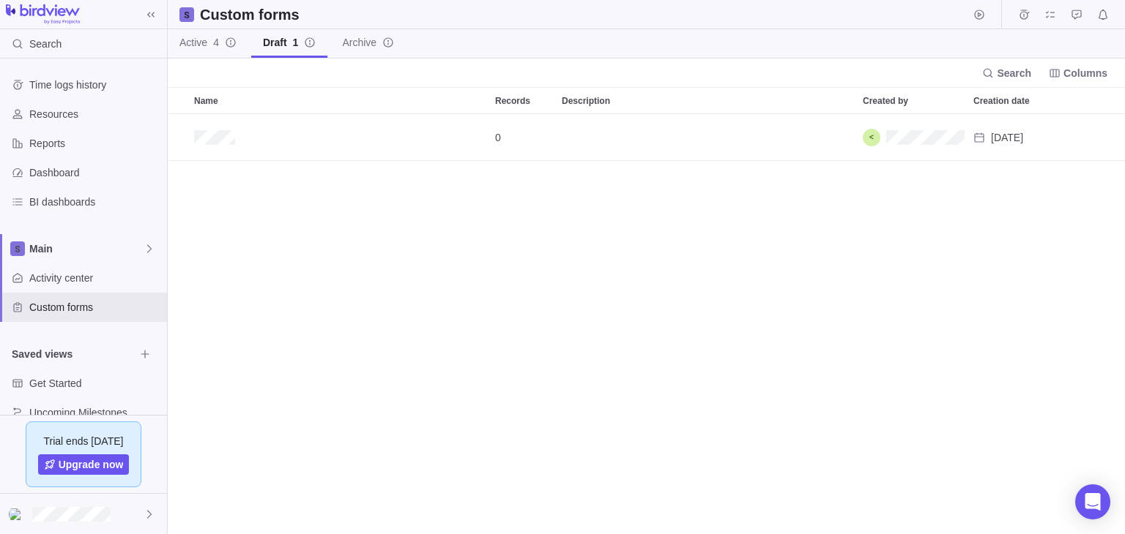
scroll to position [407, 944]
click at [217, 74] on span "Add custom form" at bounding box center [236, 73] width 85 height 15
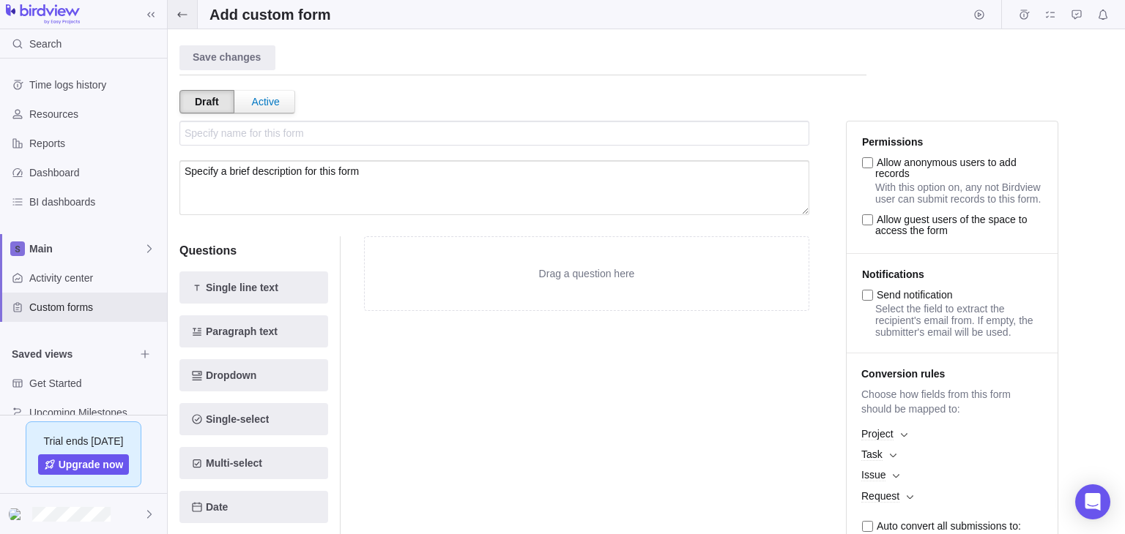
click at [180, 12] on icon at bounding box center [182, 15] width 12 height 12
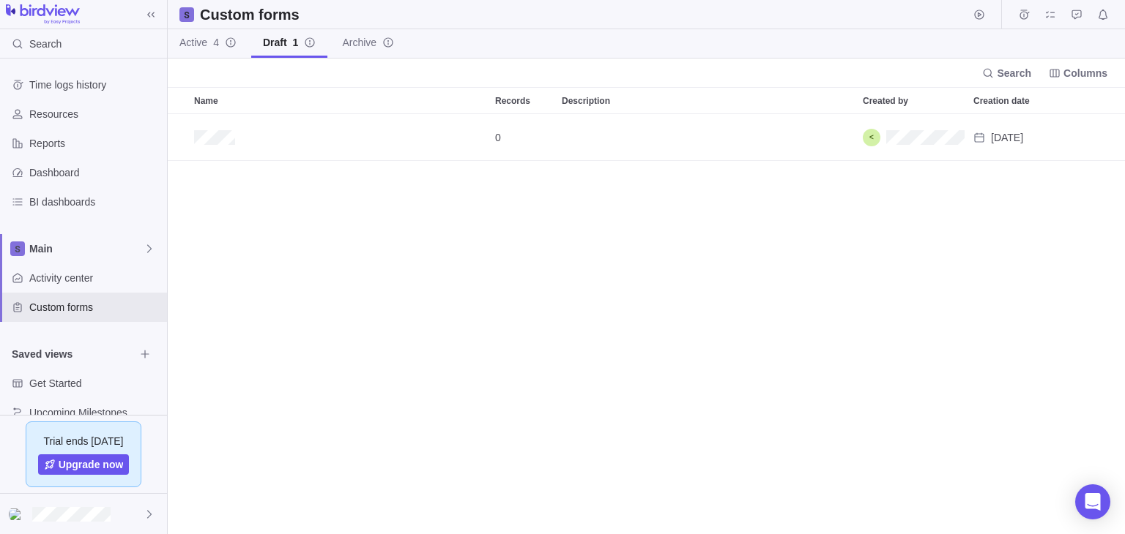
scroll to position [407, 944]
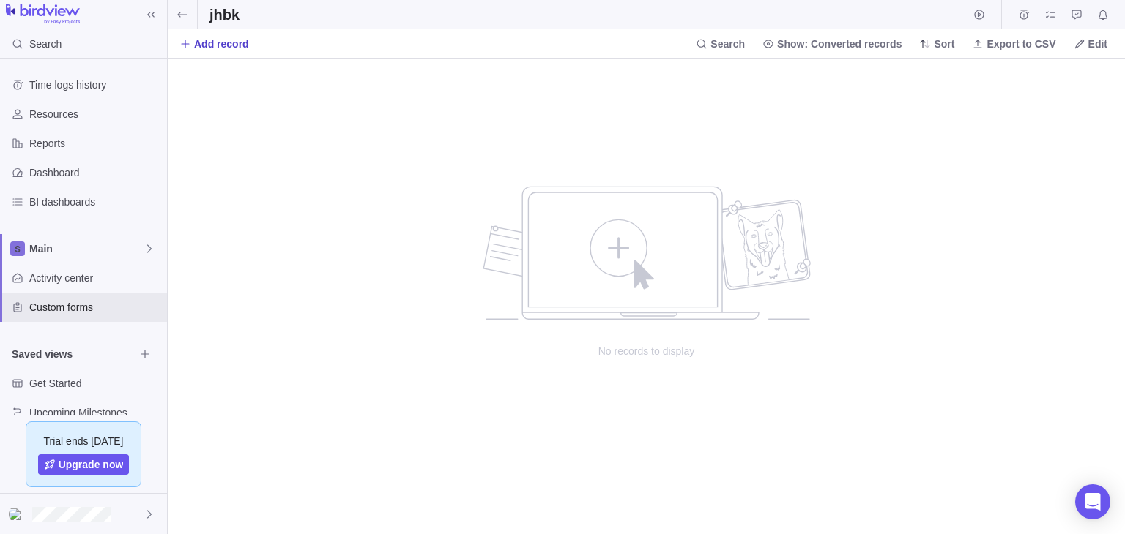
click at [222, 51] on span "Add record" at bounding box center [221, 44] width 55 height 15
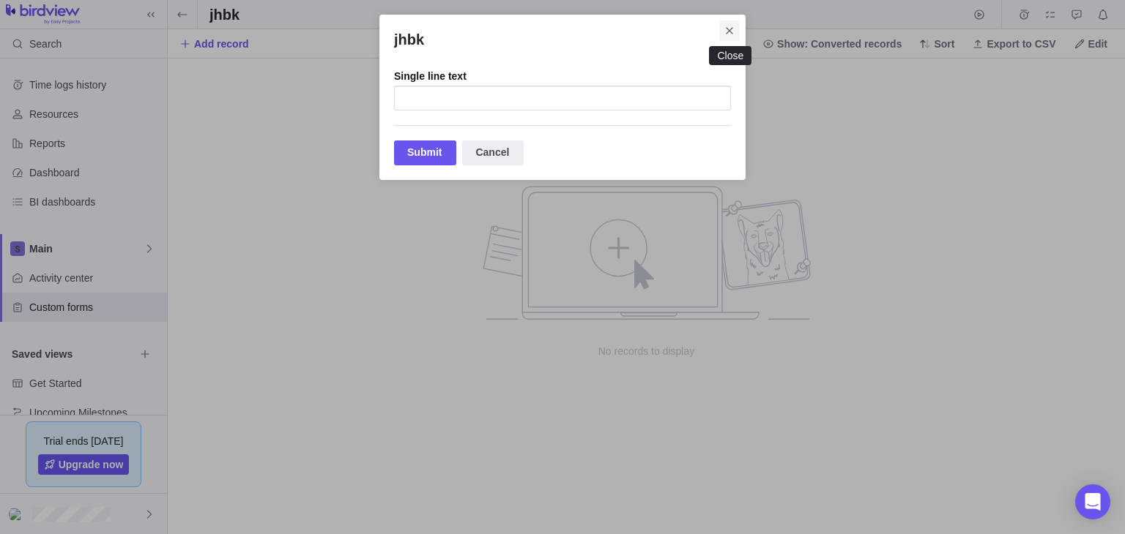
click at [729, 33] on icon "Close" at bounding box center [729, 31] width 12 height 12
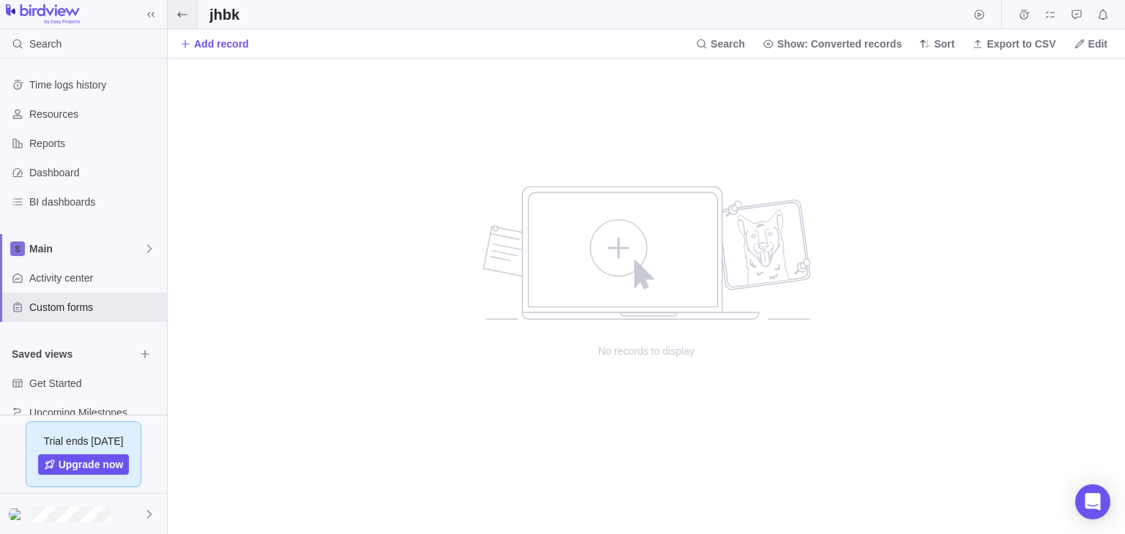
click at [176, 10] on icon at bounding box center [182, 15] width 12 height 12
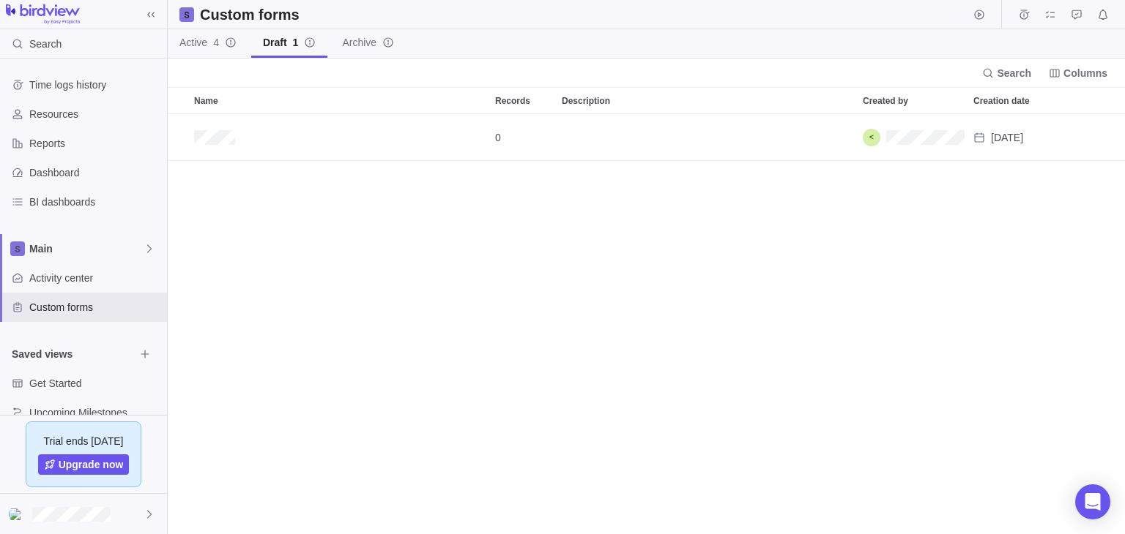
scroll to position [407, 944]
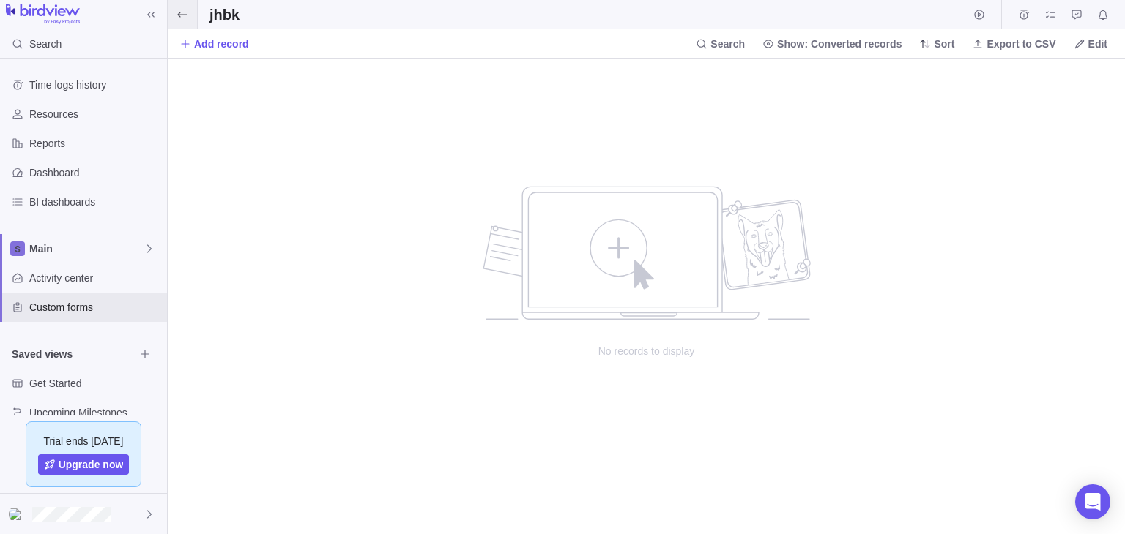
click at [176, 2] on span at bounding box center [182, 14] width 29 height 29
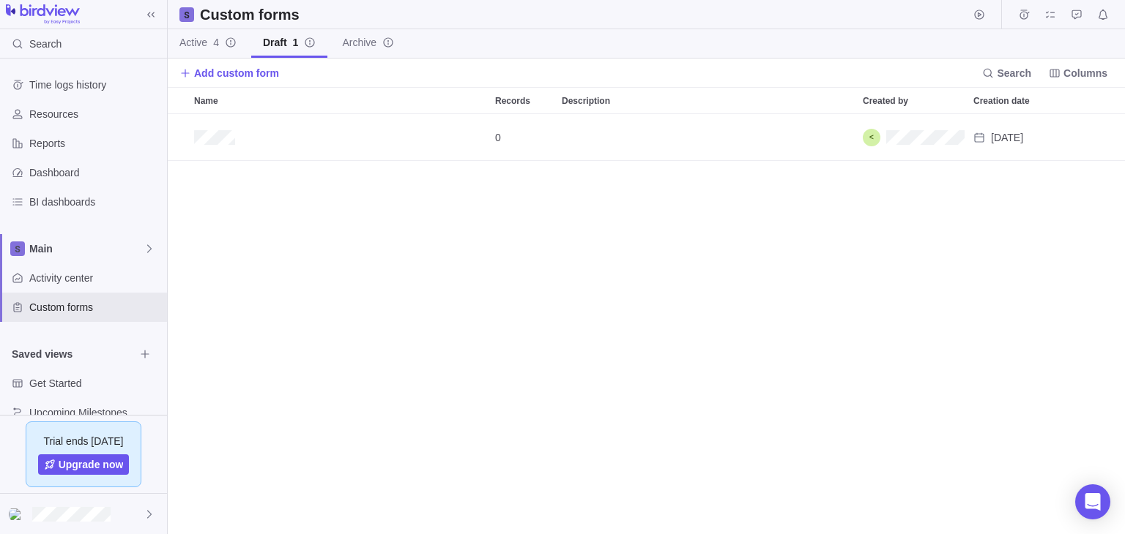
scroll to position [407, 944]
click at [211, 46] on span "Active 4" at bounding box center [199, 42] width 40 height 15
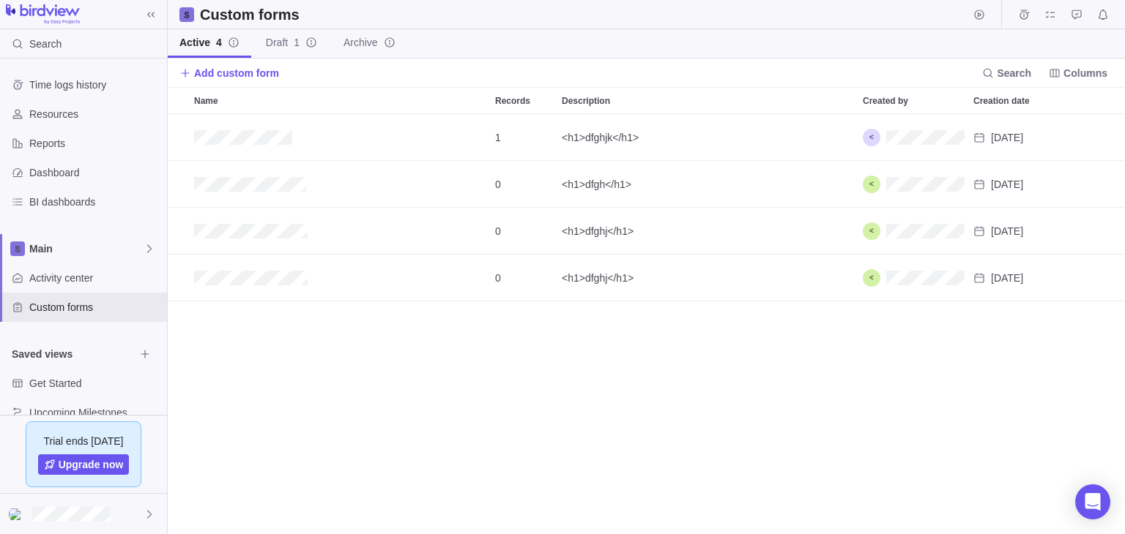
scroll to position [407, 944]
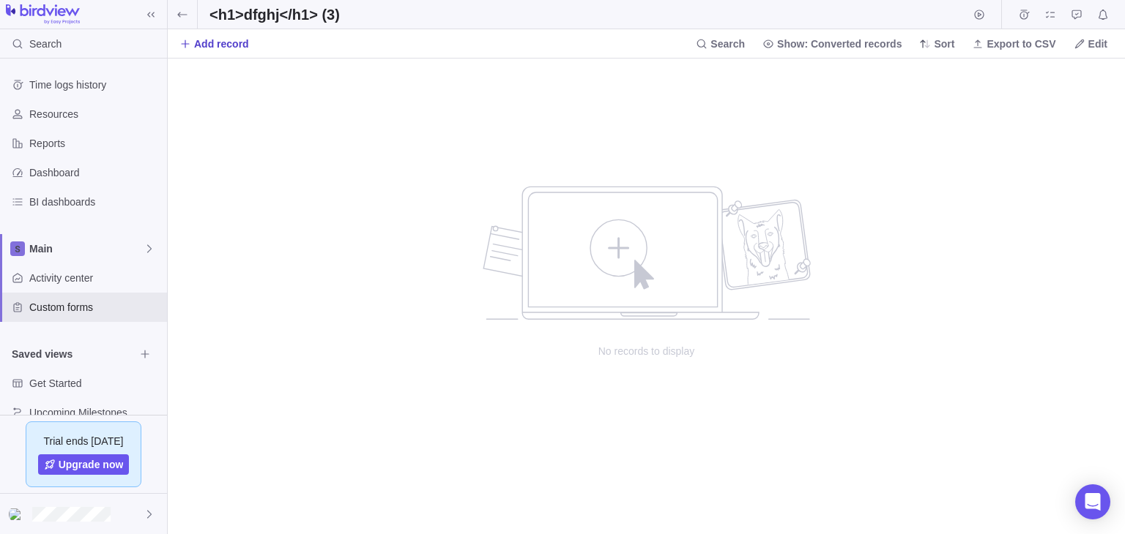
click at [215, 39] on span "Add record" at bounding box center [221, 44] width 55 height 15
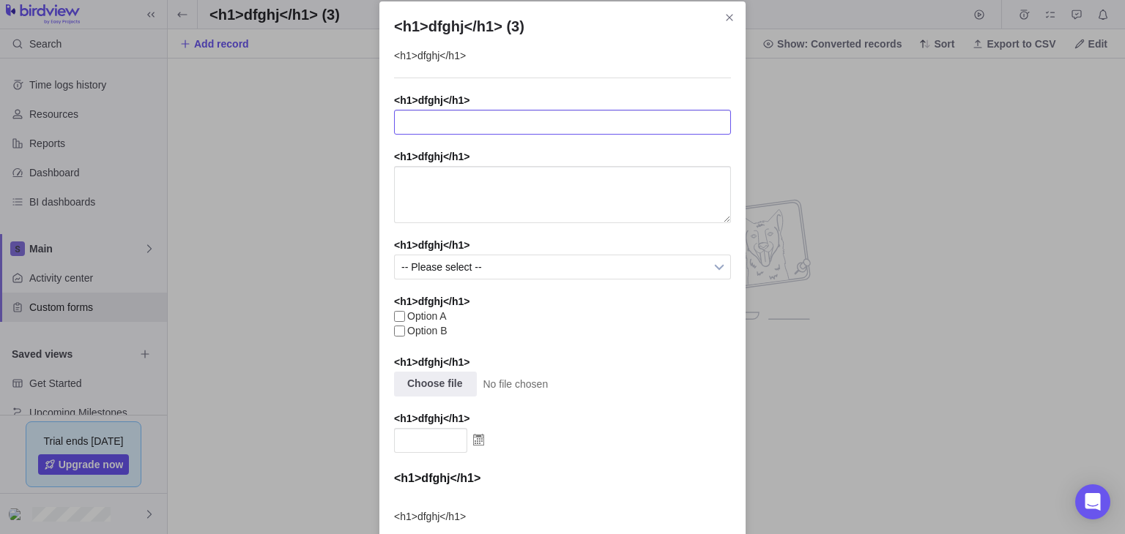
scroll to position [10, 0]
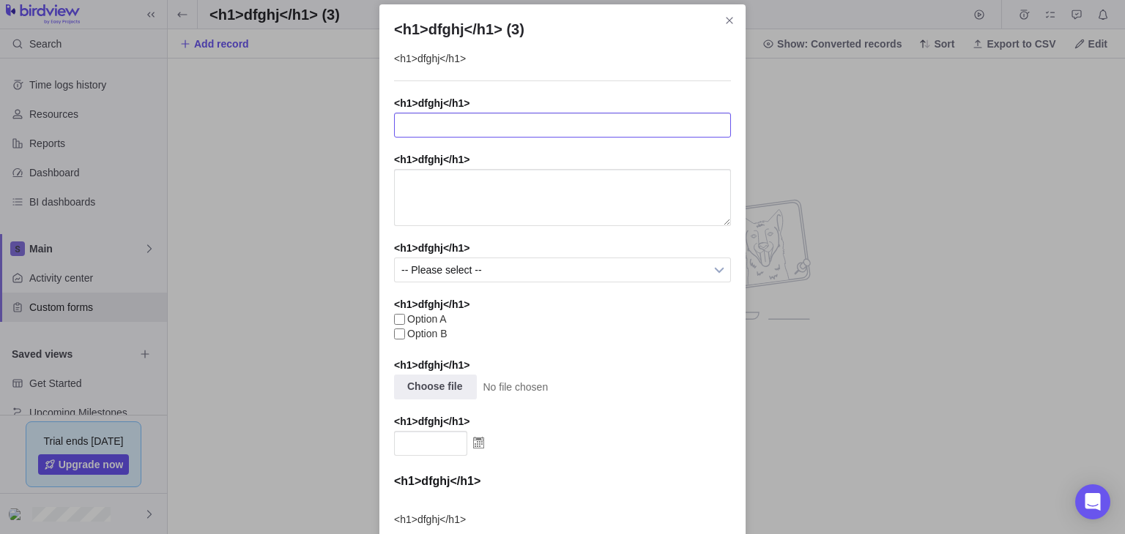
click at [501, 129] on input "<h1>dfghj</h1> (3)" at bounding box center [562, 125] width 337 height 25
click at [501, 129] on input "<h1>dfghj</h1>" at bounding box center [562, 125] width 337 height 25
type input "<h1>dfghj</h1>"
click at [472, 223] on textarea "<h1>dfghj</h1> (3)" at bounding box center [562, 197] width 337 height 57
paste textarea "<h1>dfghj</h1>"
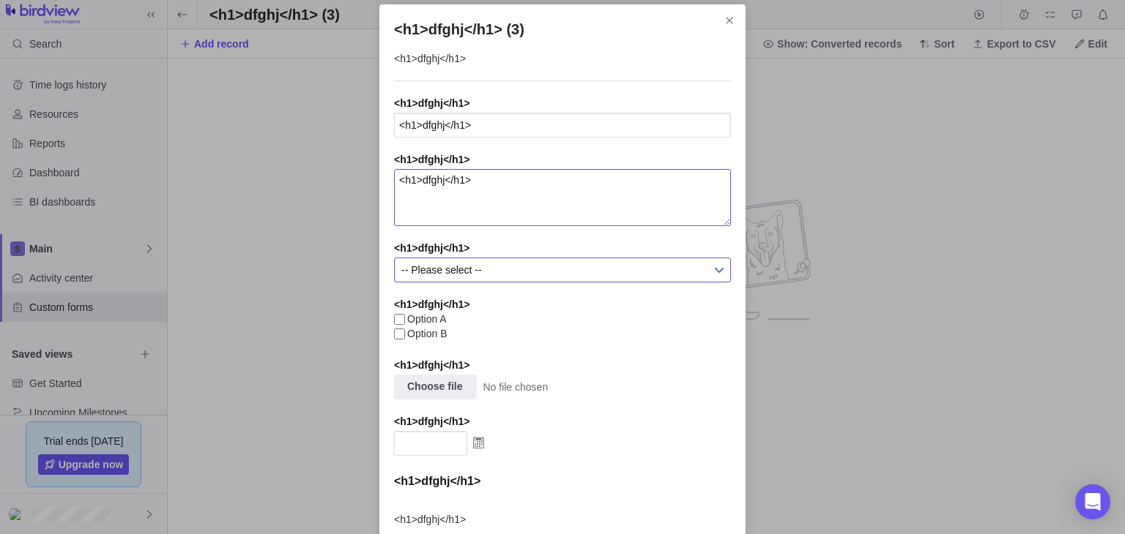
type textarea "<h1>dfghj</h1>"
click at [483, 273] on span "-- Please select --" at bounding box center [552, 269] width 303 height 23
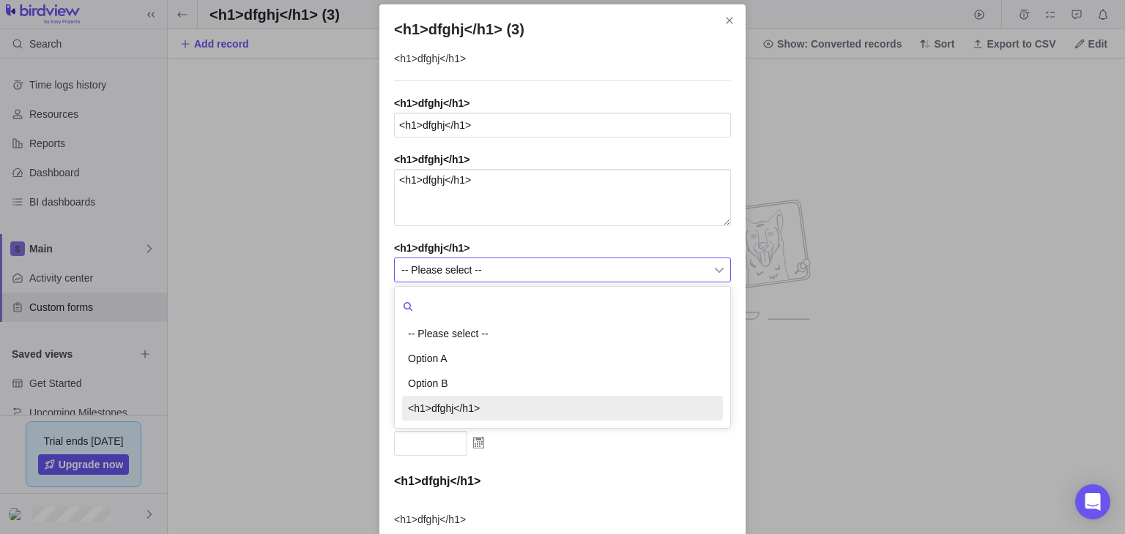
click at [485, 405] on li "<h1>dfghj</h1>" at bounding box center [562, 408] width 321 height 25
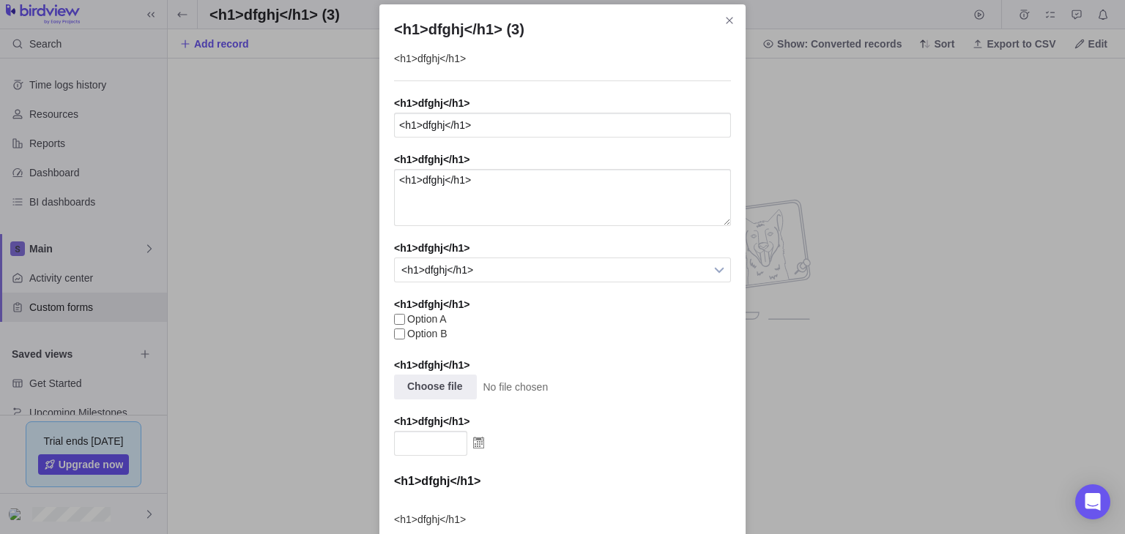
click at [397, 325] on input "Option A" at bounding box center [399, 319] width 11 height 11
checkbox input "true"
click at [433, 392] on input "<h1>dfghj</h1> (3)" at bounding box center [437, 386] width 79 height 23
type input "C:\fakepath\login.html"
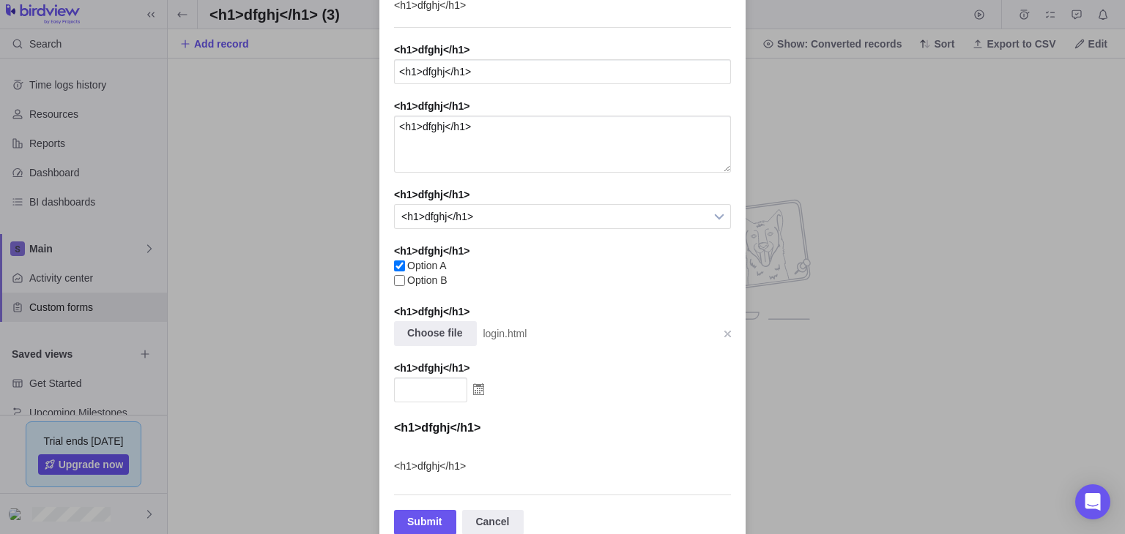
scroll to position [100, 0]
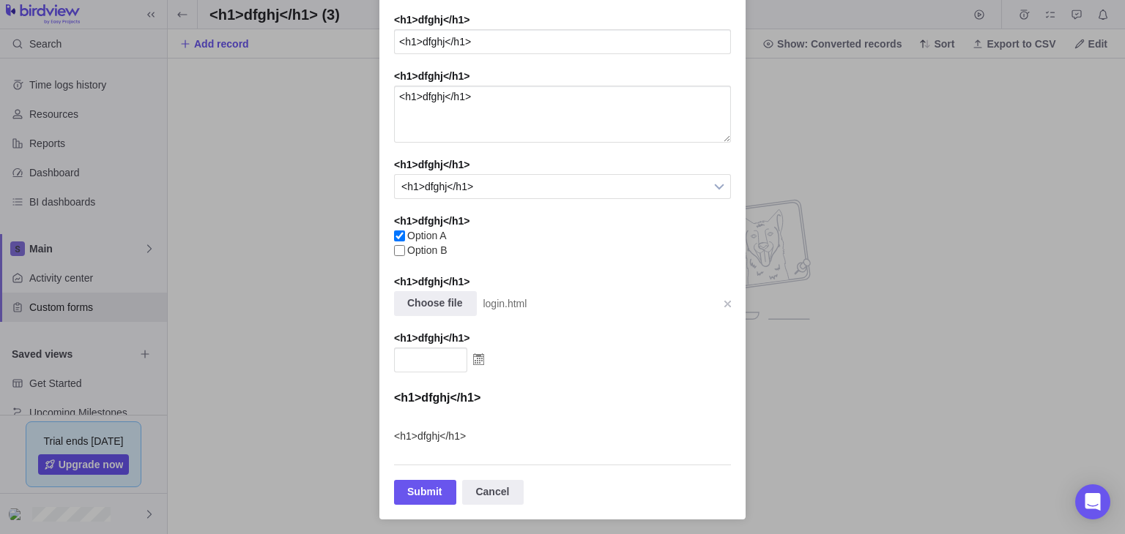
click at [474, 361] on img "<h1>dfghj</h1> (3)" at bounding box center [478, 359] width 23 height 23
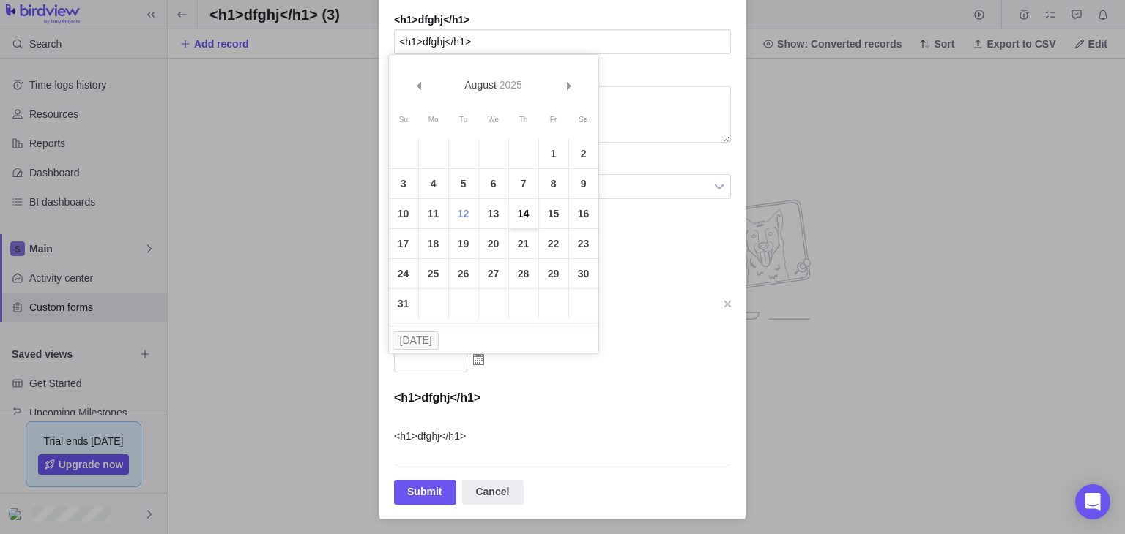
click at [513, 215] on link "14" at bounding box center [523, 213] width 29 height 29
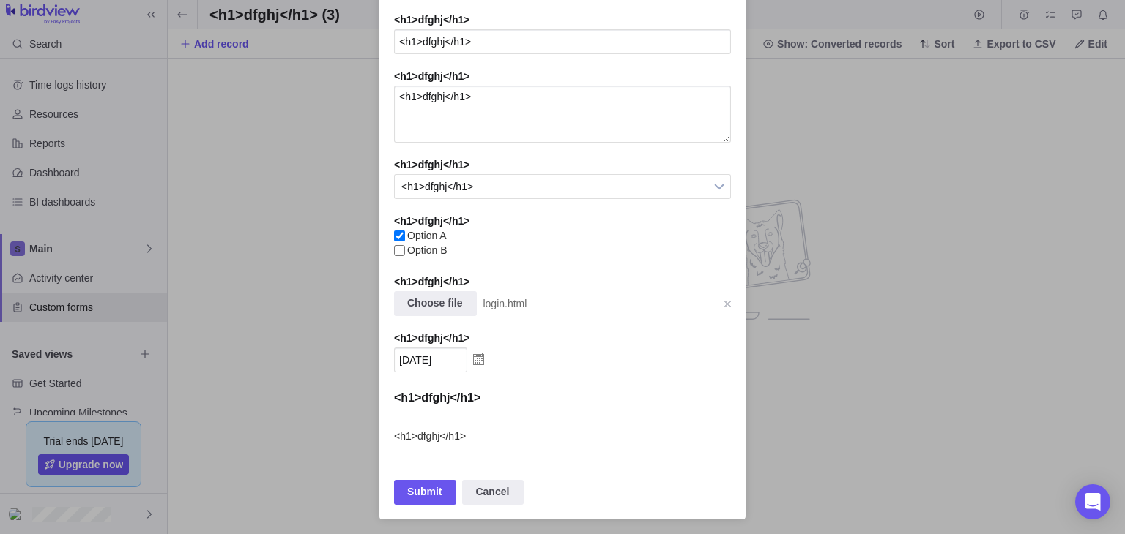
click at [471, 358] on img "<h1>dfghj</h1> (3)" at bounding box center [478, 359] width 23 height 23
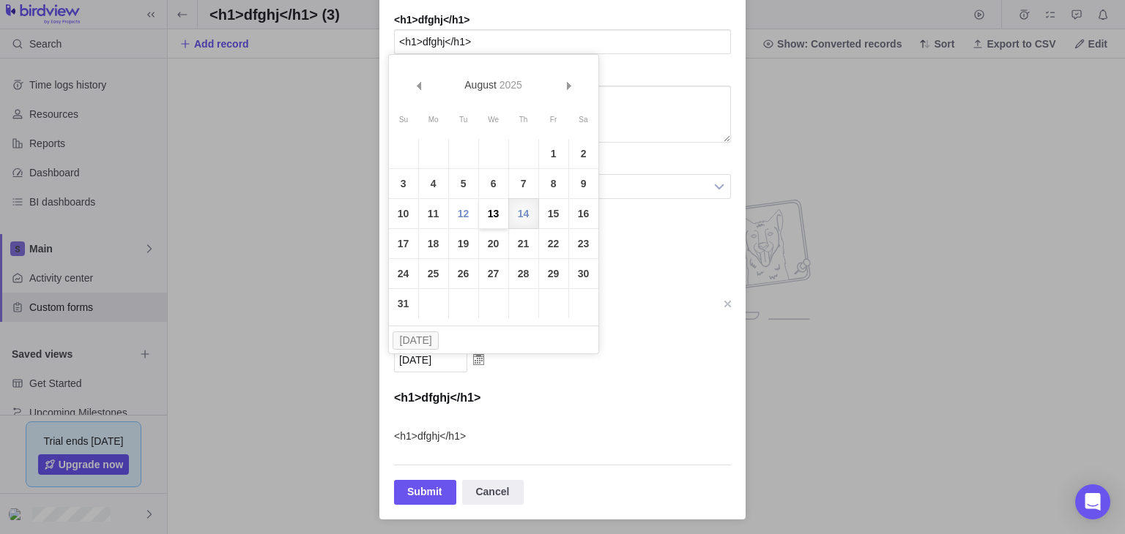
click at [483, 212] on link "13" at bounding box center [493, 213] width 29 height 29
type input "[DATE]"
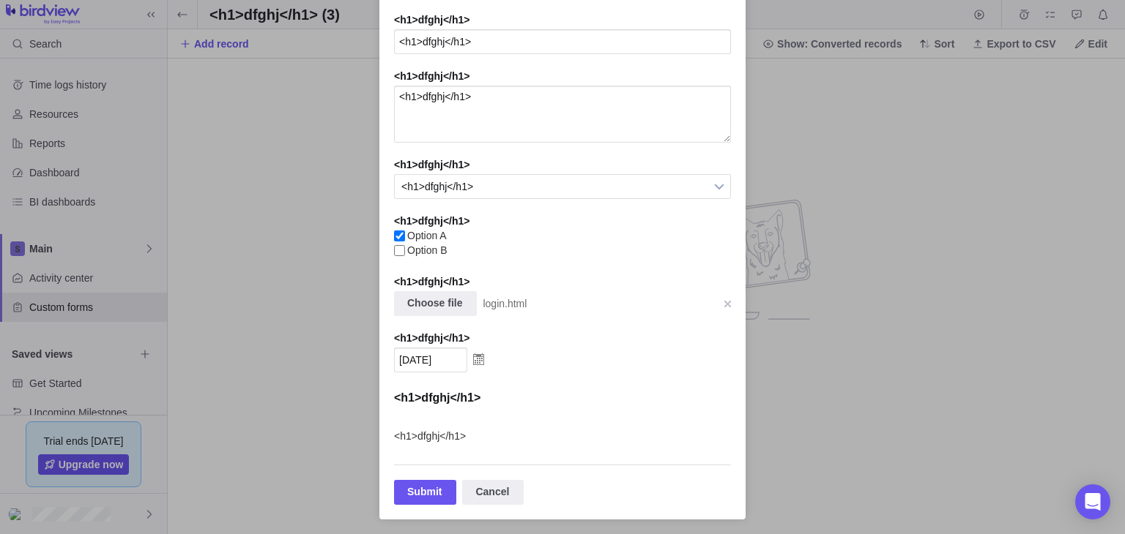
click at [430, 416] on li "<h1>dfghj</h1>" at bounding box center [562, 402] width 337 height 40
click at [420, 488] on div "Submit" at bounding box center [425, 492] width 62 height 25
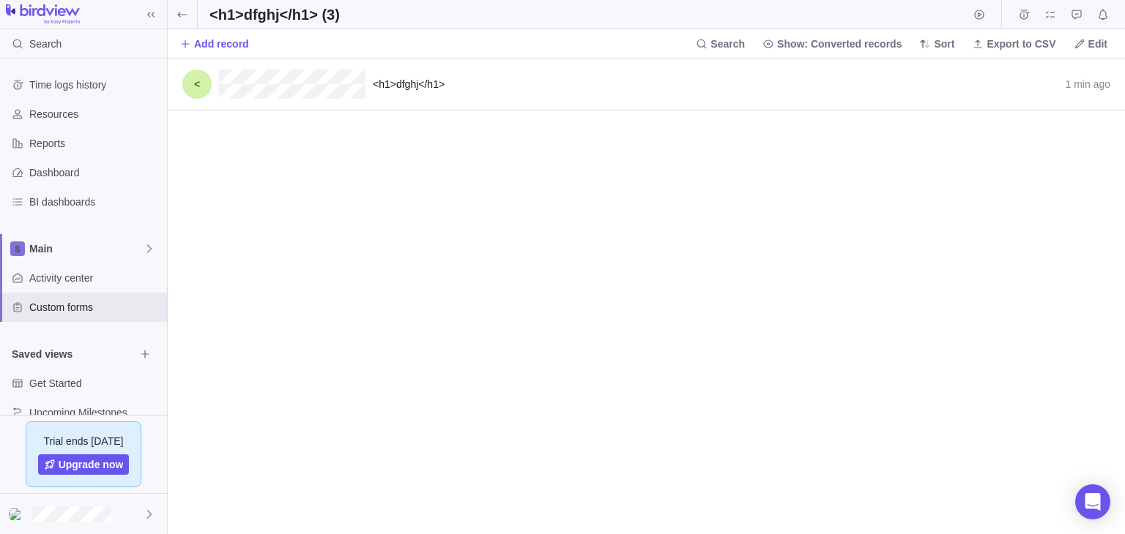
scroll to position [463, 944]
click at [233, 51] on span "Add record" at bounding box center [214, 44] width 70 height 20
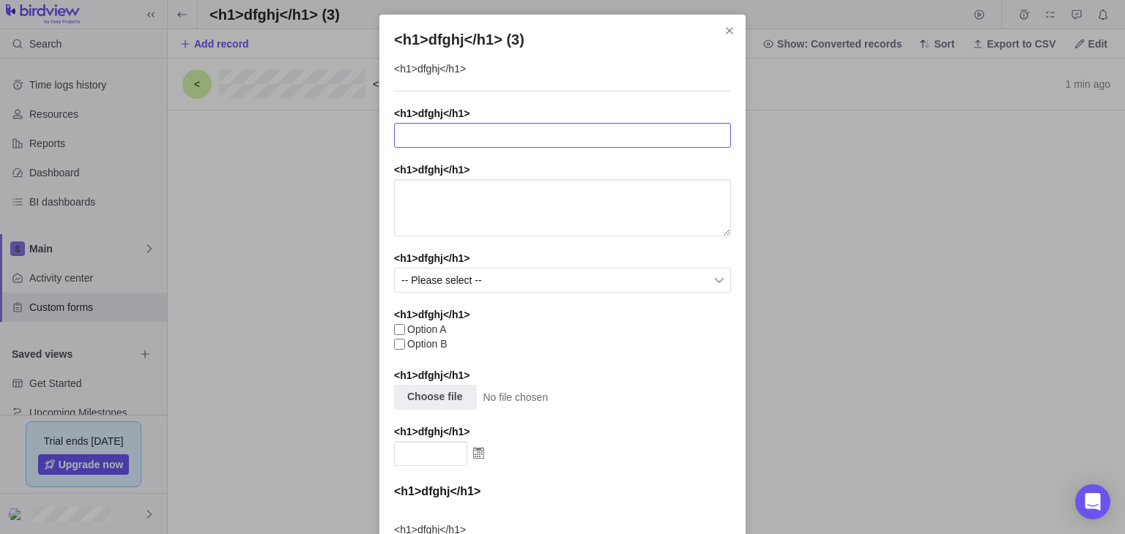
click at [482, 127] on input "<h1>dfghj</h1> (3)" at bounding box center [562, 135] width 337 height 25
type input "<h1>dfghj</h1>"
click at [479, 220] on textarea "<h1>dfghj</h1> (3)" at bounding box center [562, 207] width 337 height 57
paste textarea "<h1>dfghj</h1>"
type textarea "<h1>dfghj</h1>"
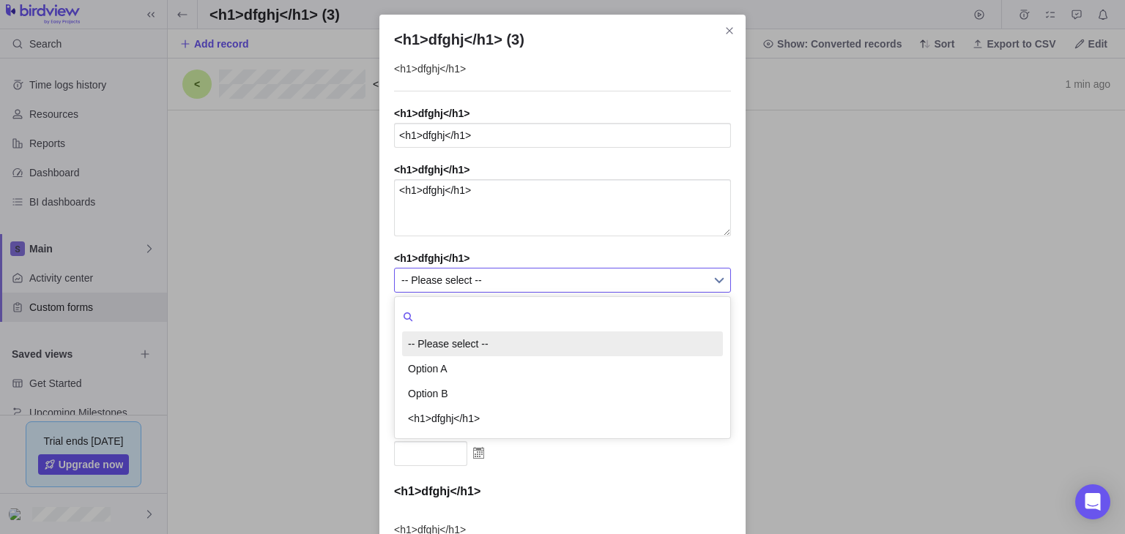
click at [485, 275] on span "-- Please select --" at bounding box center [552, 280] width 303 height 23
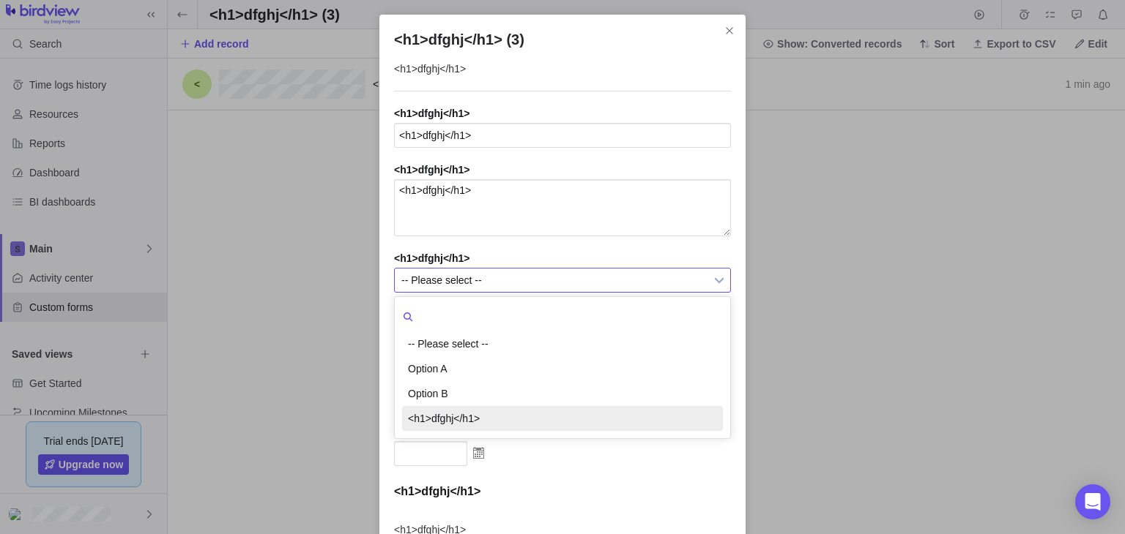
click at [469, 422] on li "<h1>dfghj</h1>" at bounding box center [562, 418] width 321 height 25
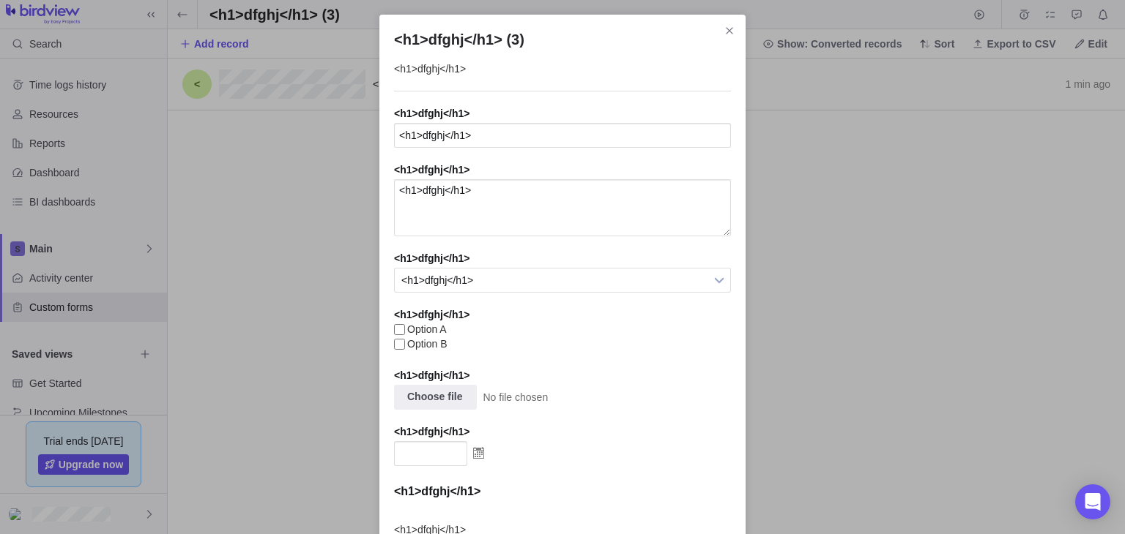
click at [407, 335] on span "Option A" at bounding box center [569, 329] width 324 height 11
click at [401, 335] on input "Option A" at bounding box center [399, 329] width 11 height 11
checkbox input "true"
click at [430, 400] on input "<h1>dfghj</h1> (3)" at bounding box center [437, 396] width 79 height 23
type input "C:\fakepath\xss1 payload.svg"
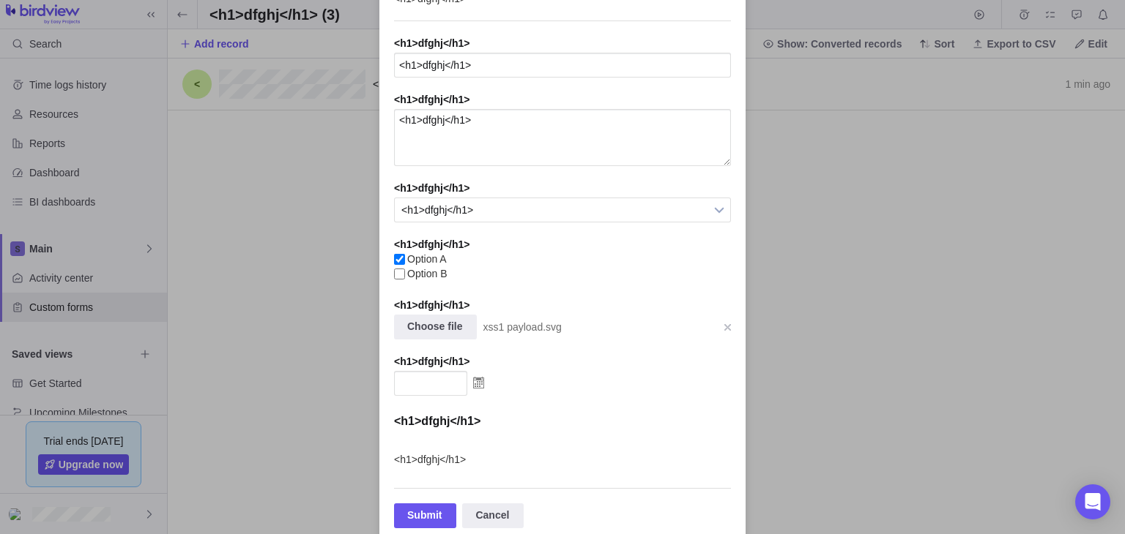
scroll to position [73, 0]
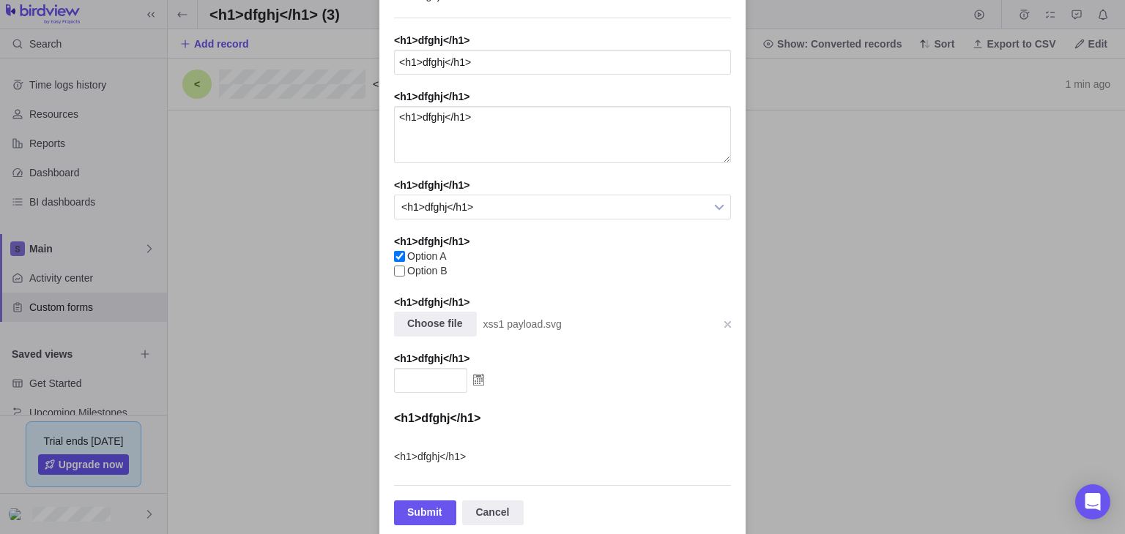
click at [474, 388] on img "<h1>dfghj</h1> (3)" at bounding box center [478, 379] width 23 height 23
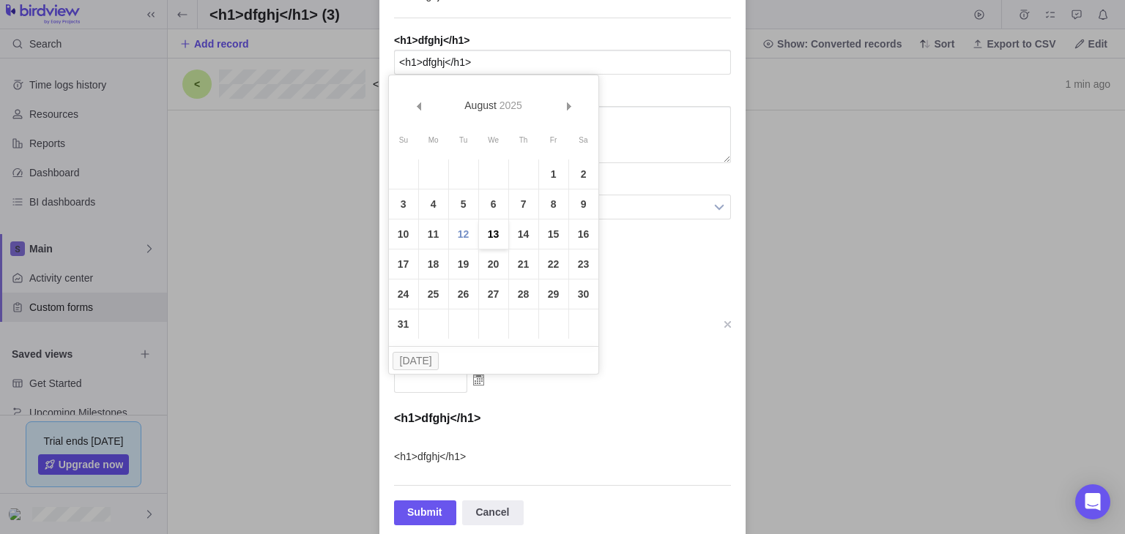
click at [488, 232] on link "13" at bounding box center [493, 234] width 29 height 29
type input "[DATE]"
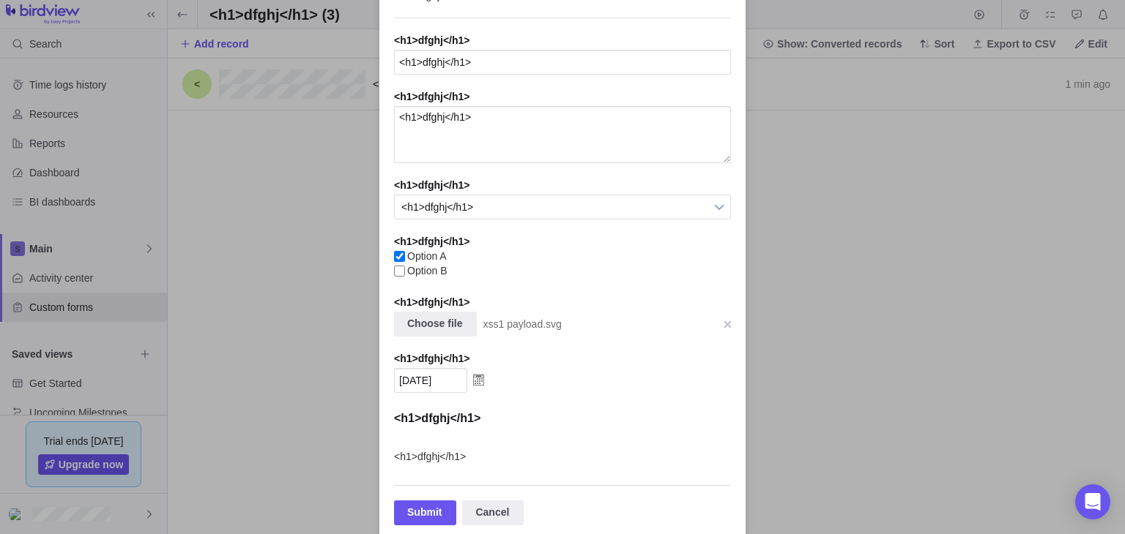
scroll to position [100, 0]
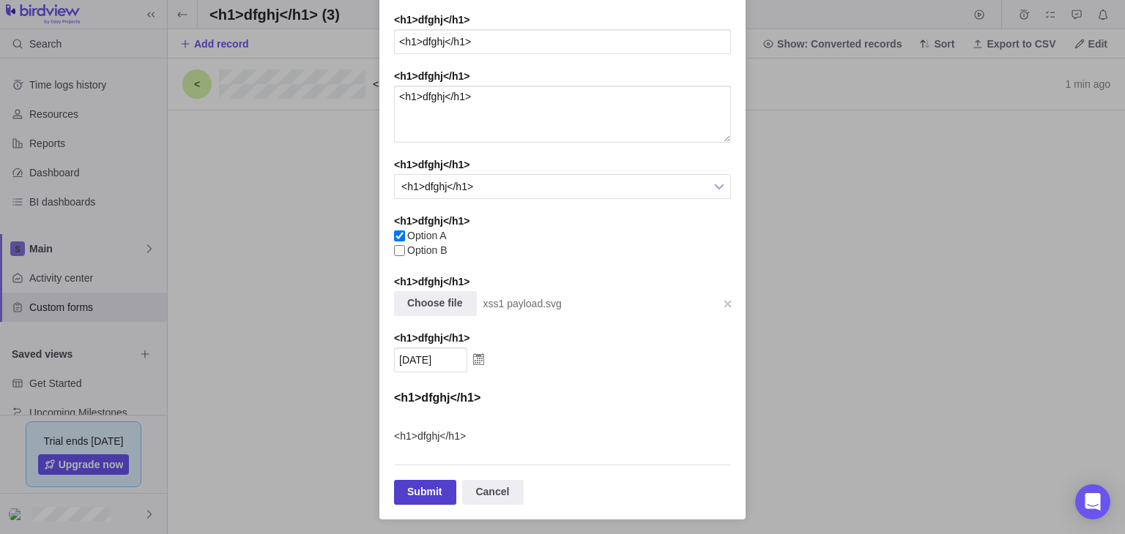
click at [416, 483] on div "Submit" at bounding box center [425, 492] width 62 height 25
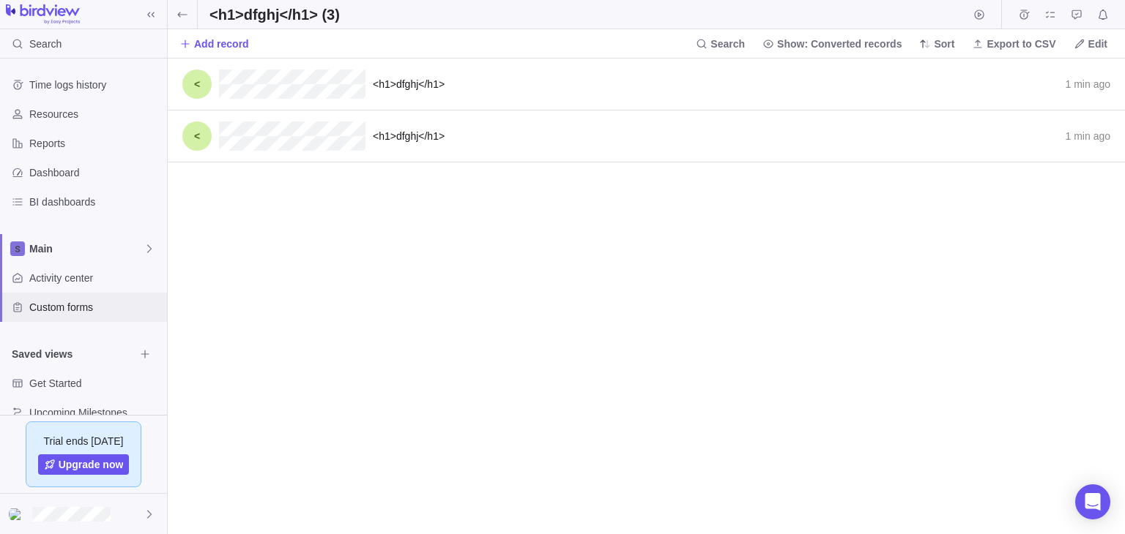
scroll to position [23, 0]
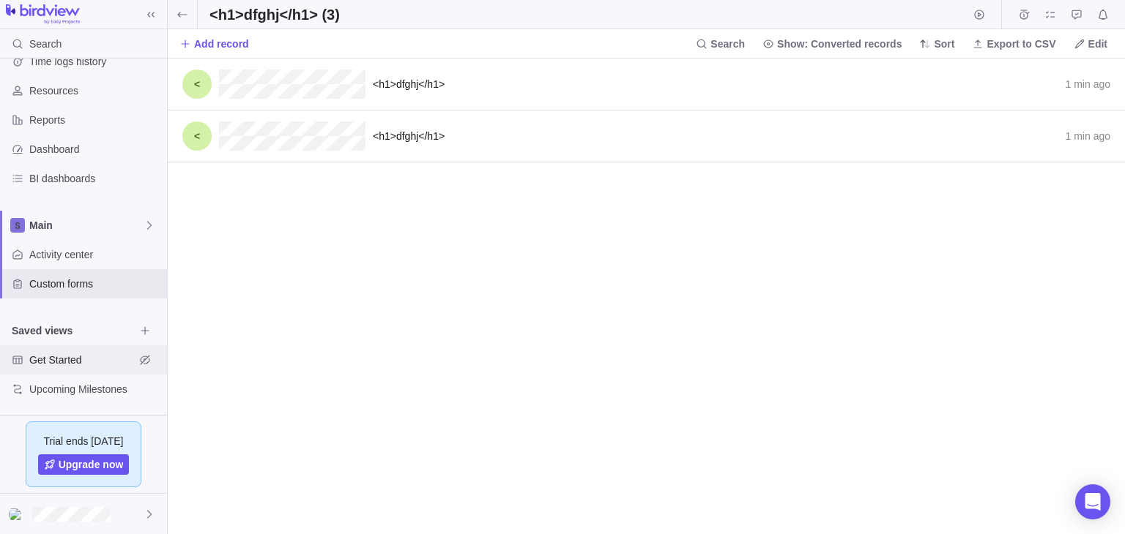
click at [82, 364] on span "Get Started" at bounding box center [81, 360] width 105 height 15
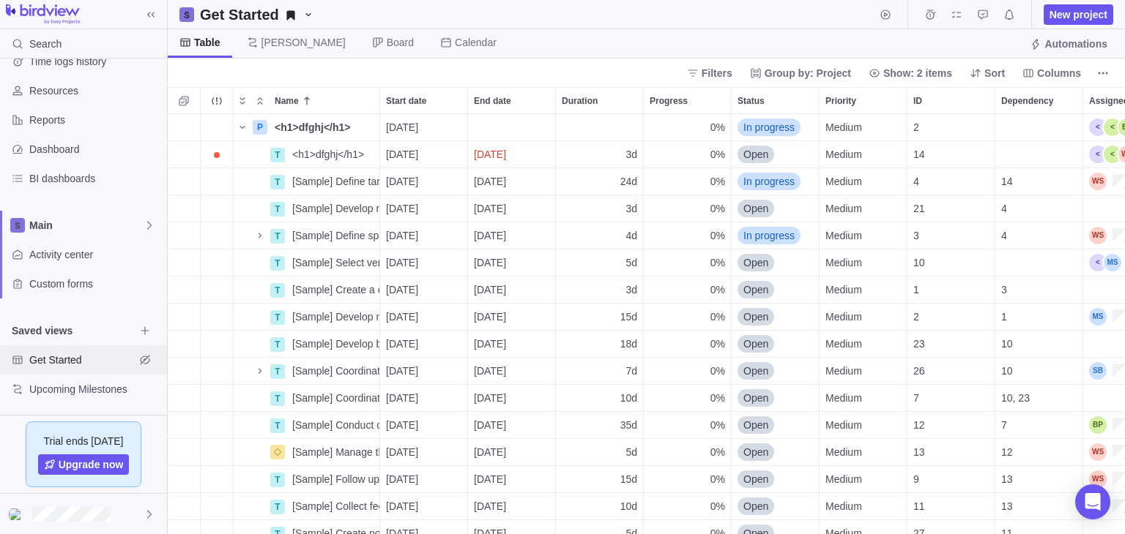
scroll to position [407, 944]
click at [56, 149] on span "Dashboard" at bounding box center [95, 149] width 132 height 15
